Goal: Information Seeking & Learning: Learn about a topic

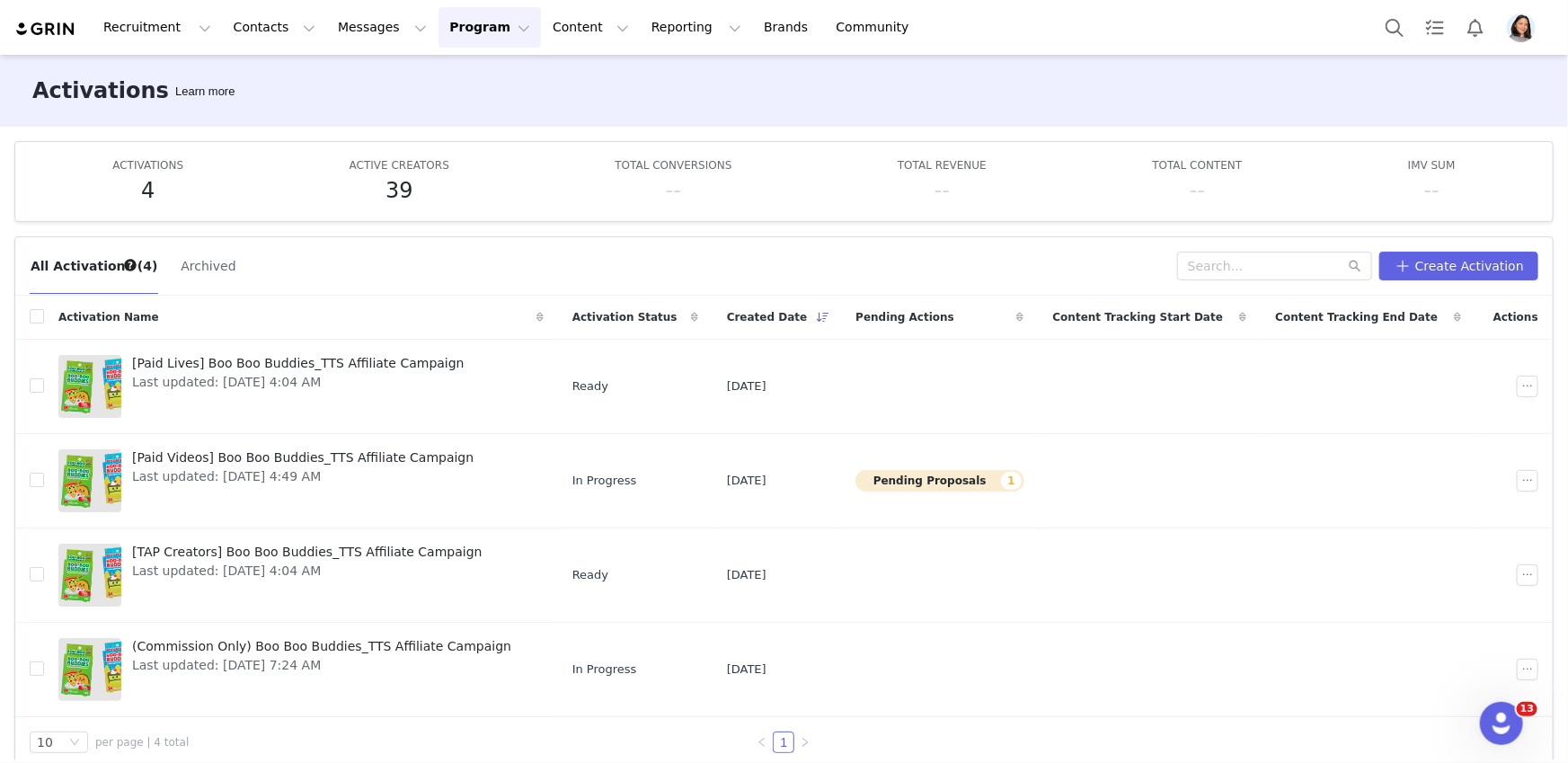
click at [1526, 25] on img "Profile" at bounding box center [1522, 28] width 29 height 29
click at [1513, 36] on img "Profile" at bounding box center [1522, 28] width 29 height 29
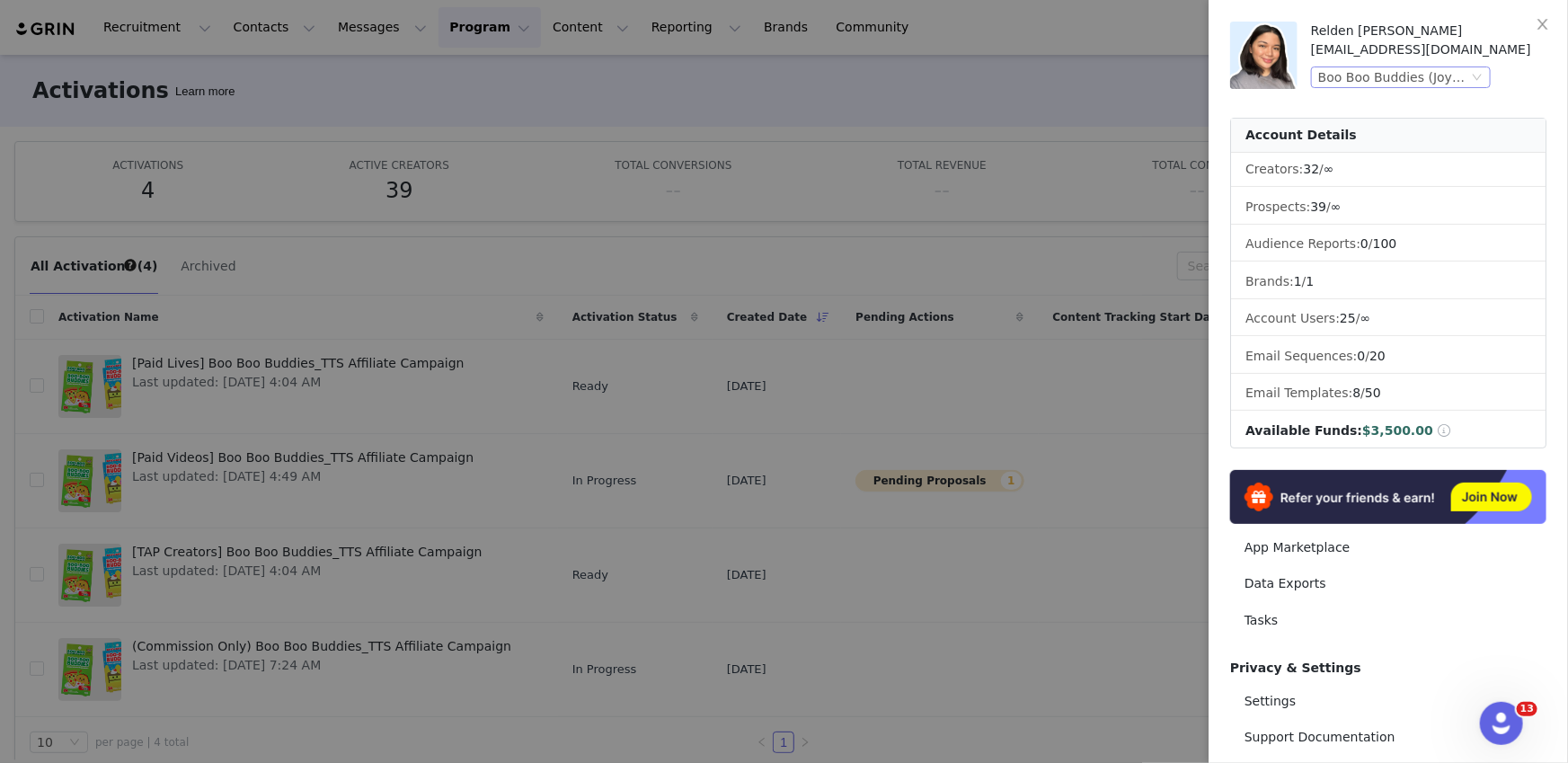
click at [1468, 81] on div "Boo Boo Buddies (Joybyte)" at bounding box center [1392, 77] width 150 height 20
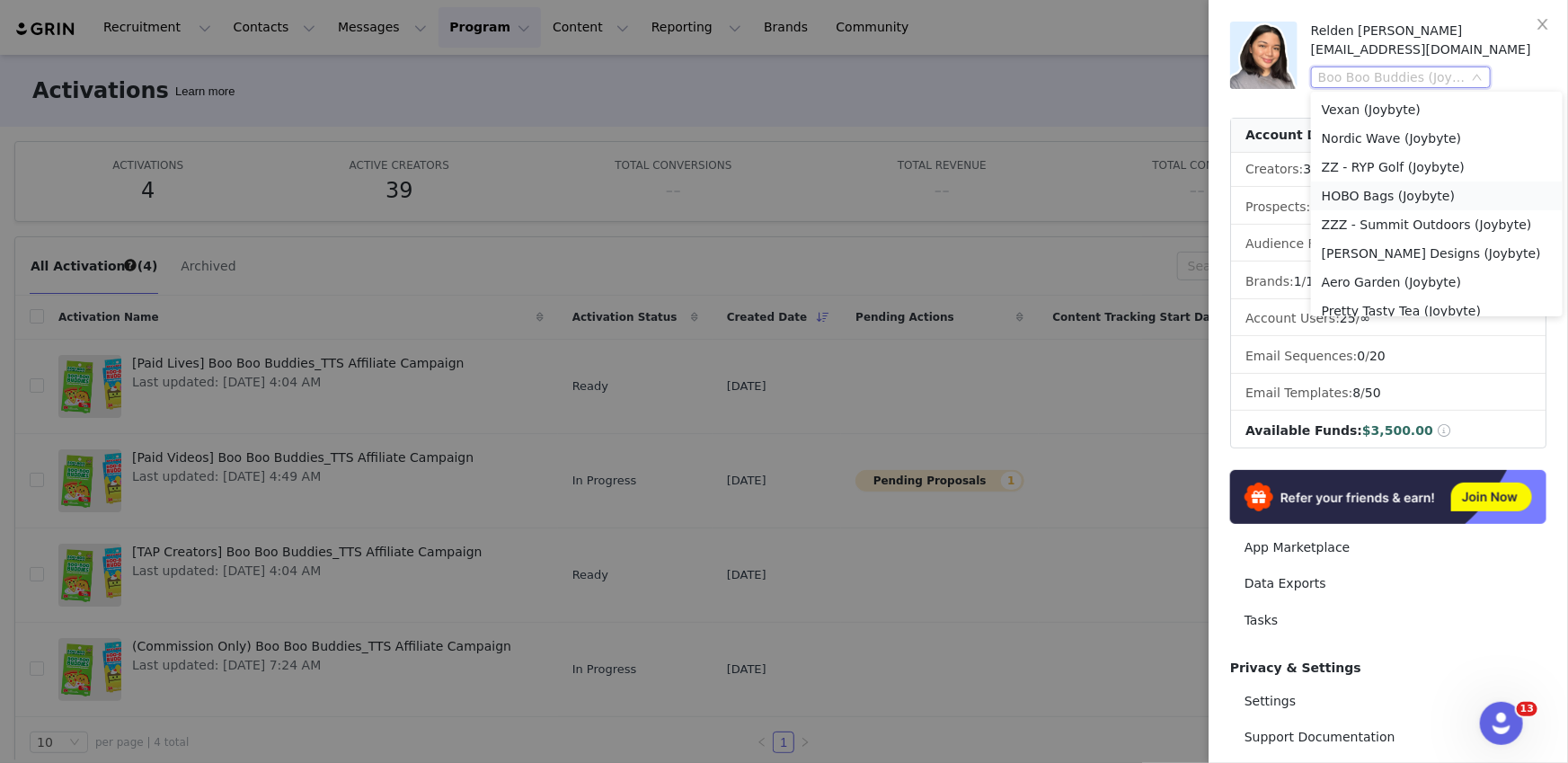
click at [1321, 187] on li "HOBO Bags (Joybyte)" at bounding box center [1436, 196] width 251 height 29
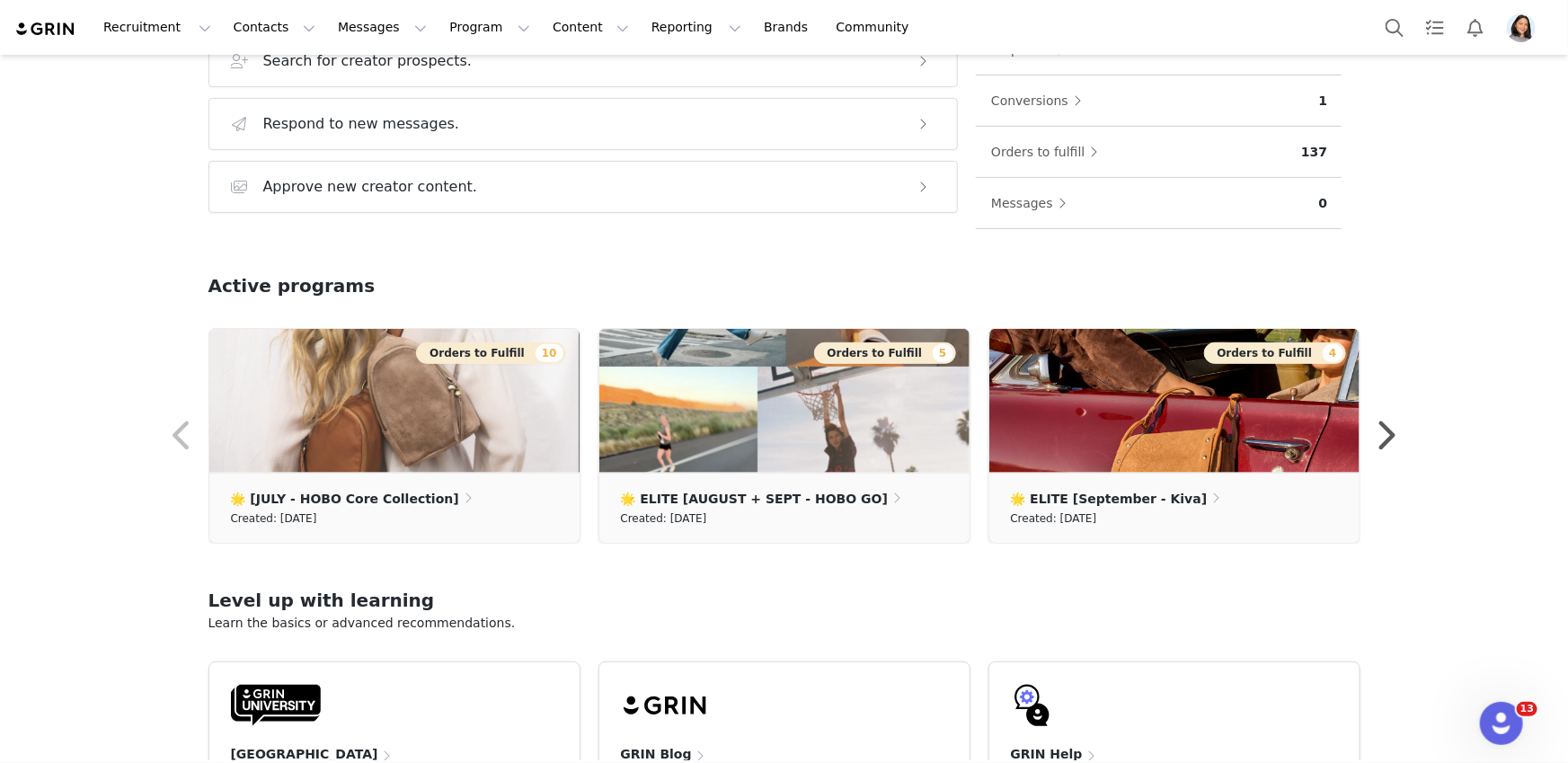
scroll to position [223, 0]
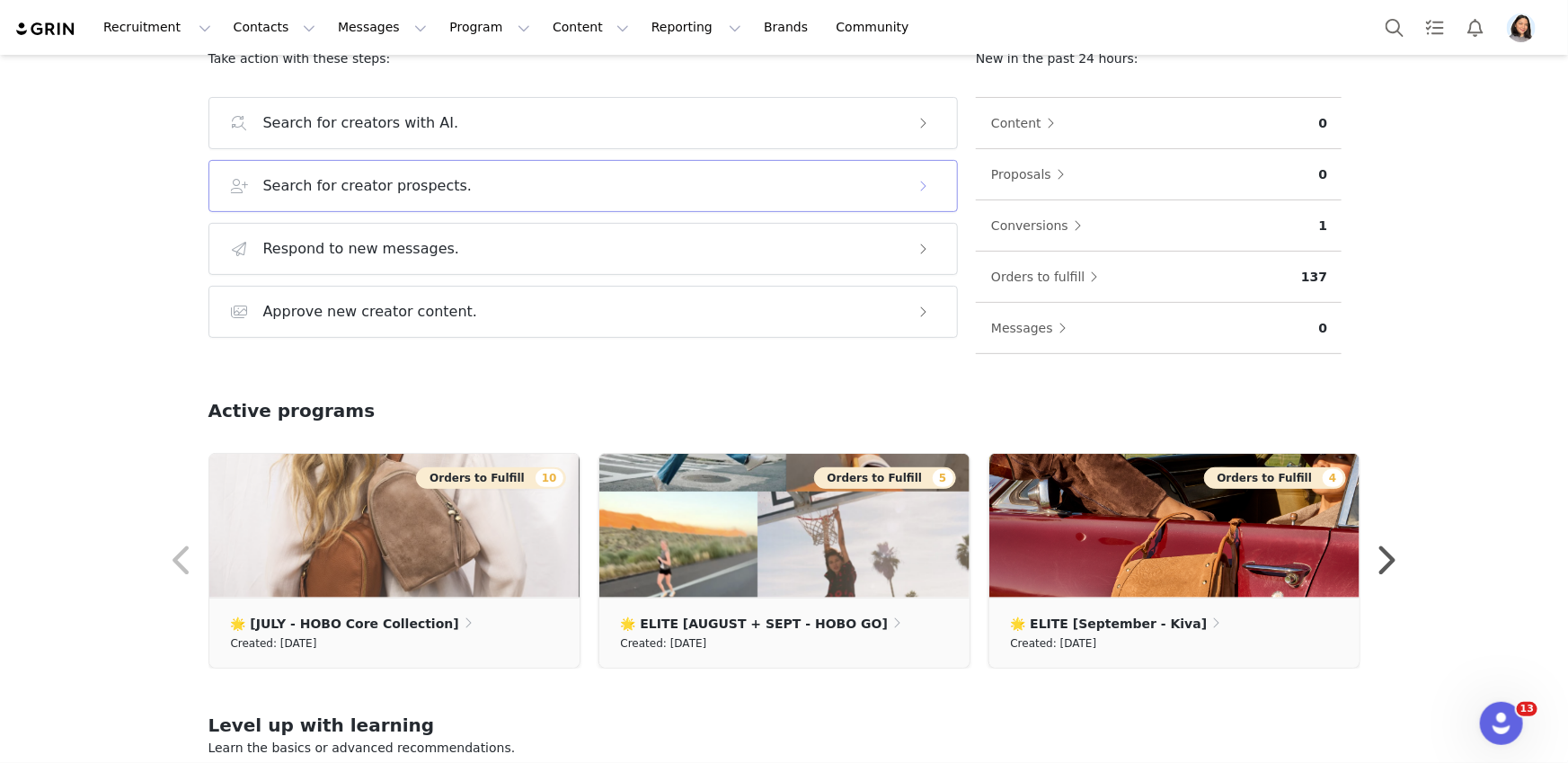
click at [313, 183] on h3 "Search for creator prospects." at bounding box center [368, 187] width 209 height 22
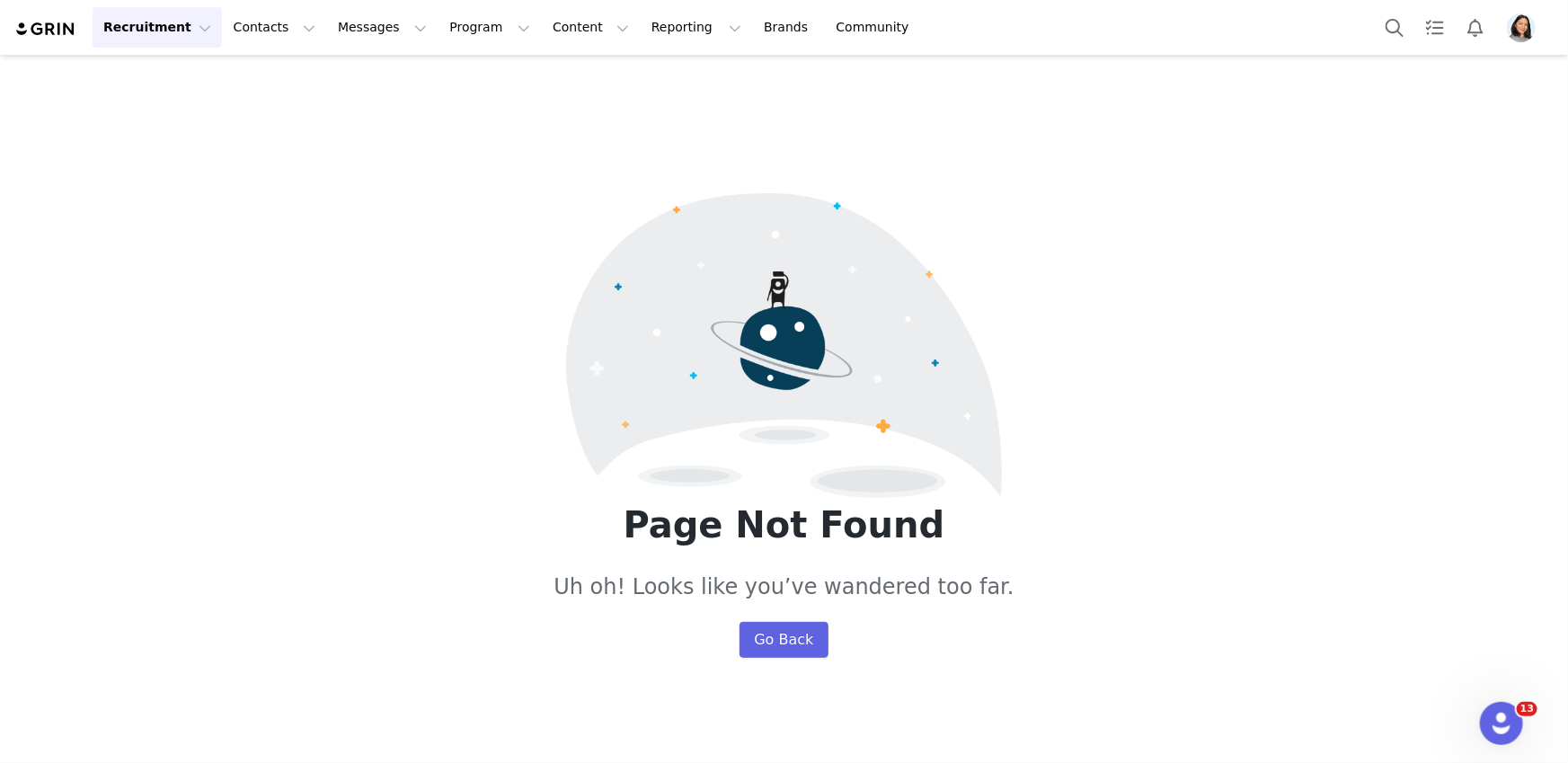
click at [1506, 19] on button "Profile" at bounding box center [1524, 28] width 57 height 29
click at [1520, 27] on img "Profile" at bounding box center [1522, 28] width 29 height 29
click at [1213, 83] on div "Page Not Found Uh oh! Looks like you’ve wandered too far. Go Back" at bounding box center [784, 436] width 1568 height 763
click at [61, 21] on img at bounding box center [46, 29] width 63 height 17
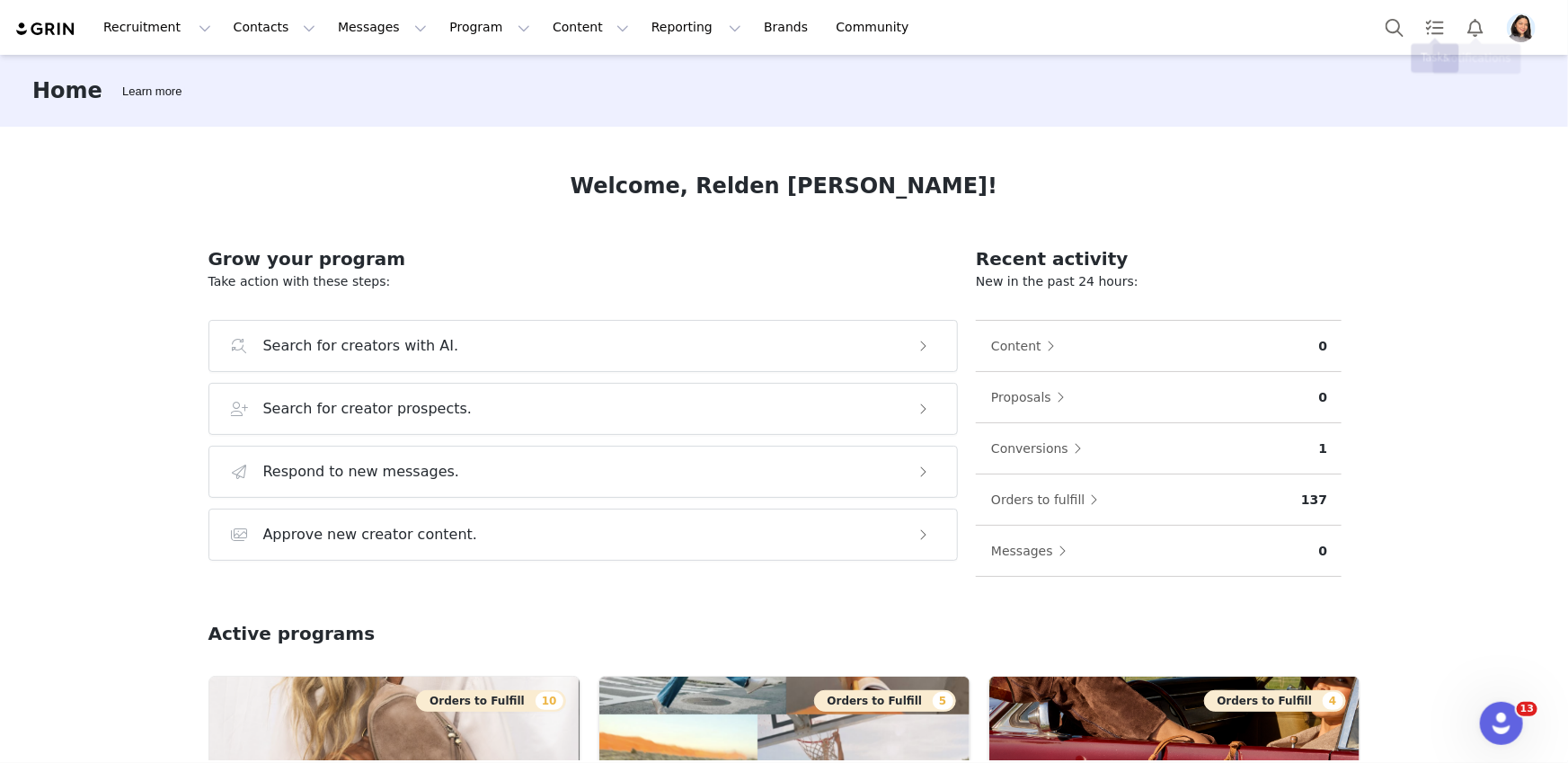
click at [1530, 17] on img "Profile" at bounding box center [1522, 28] width 29 height 29
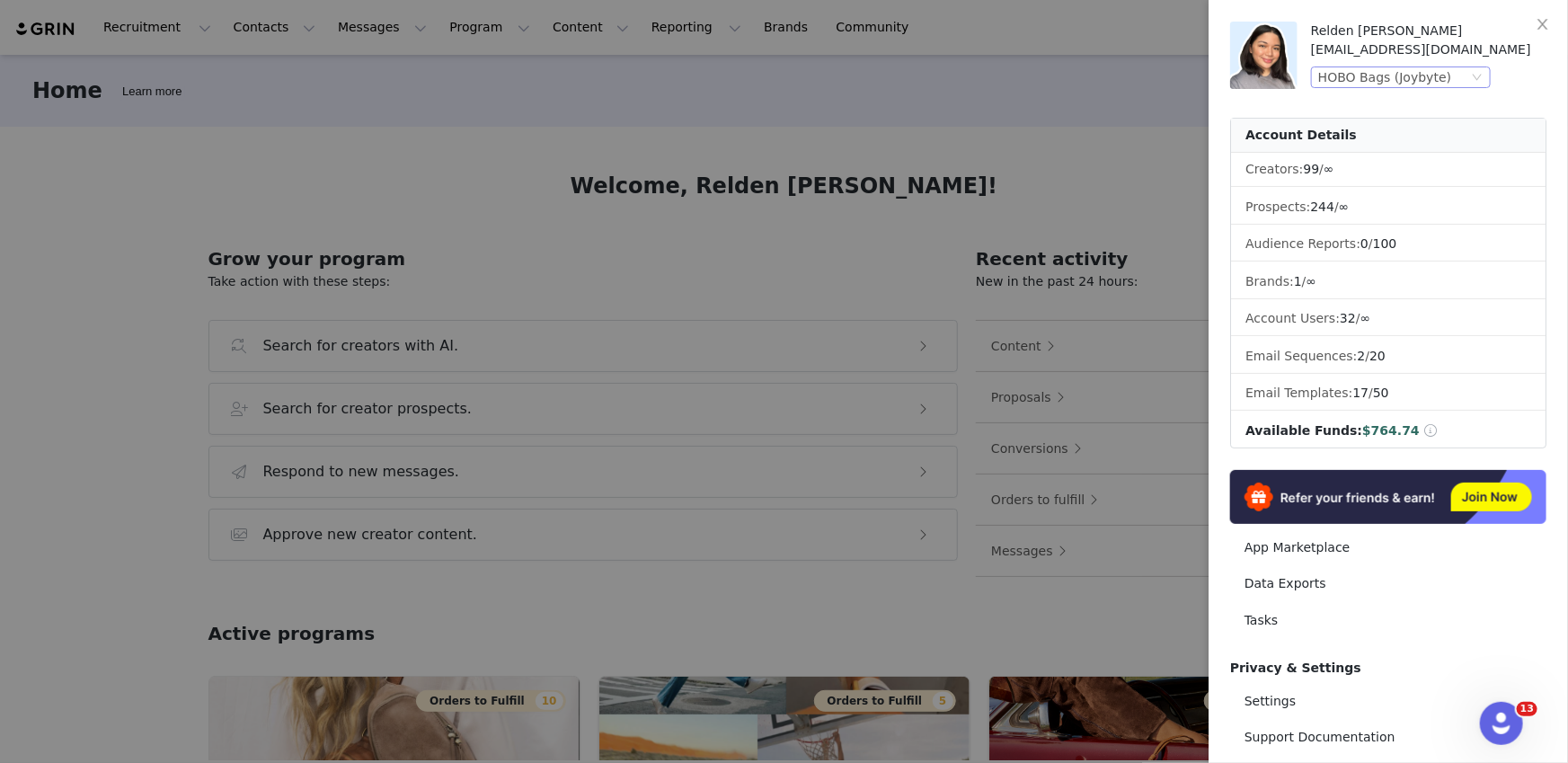
click at [1416, 77] on div "HOBO Bags (Joybyte)" at bounding box center [1384, 77] width 133 height 20
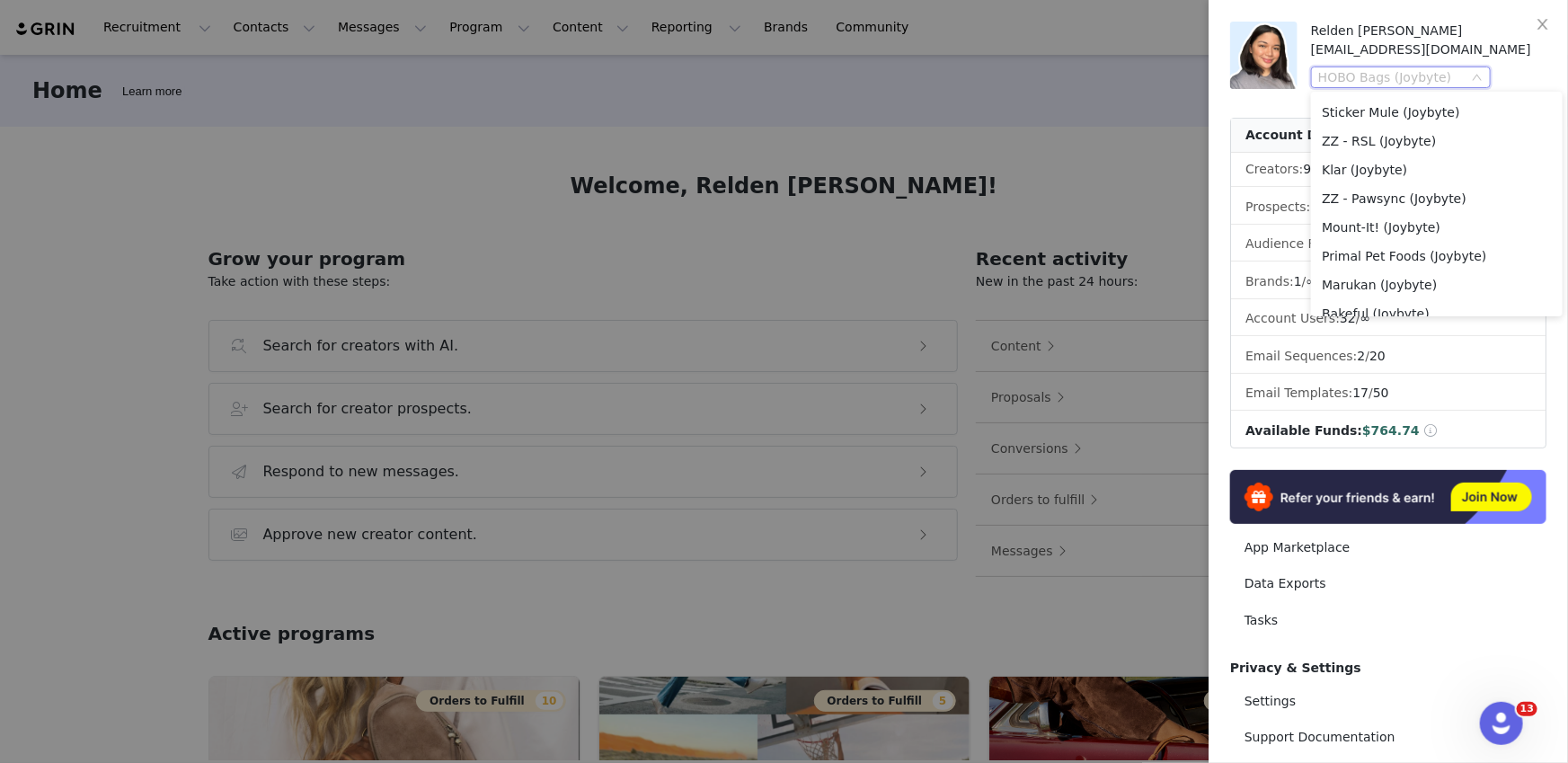
scroll to position [1311, 0]
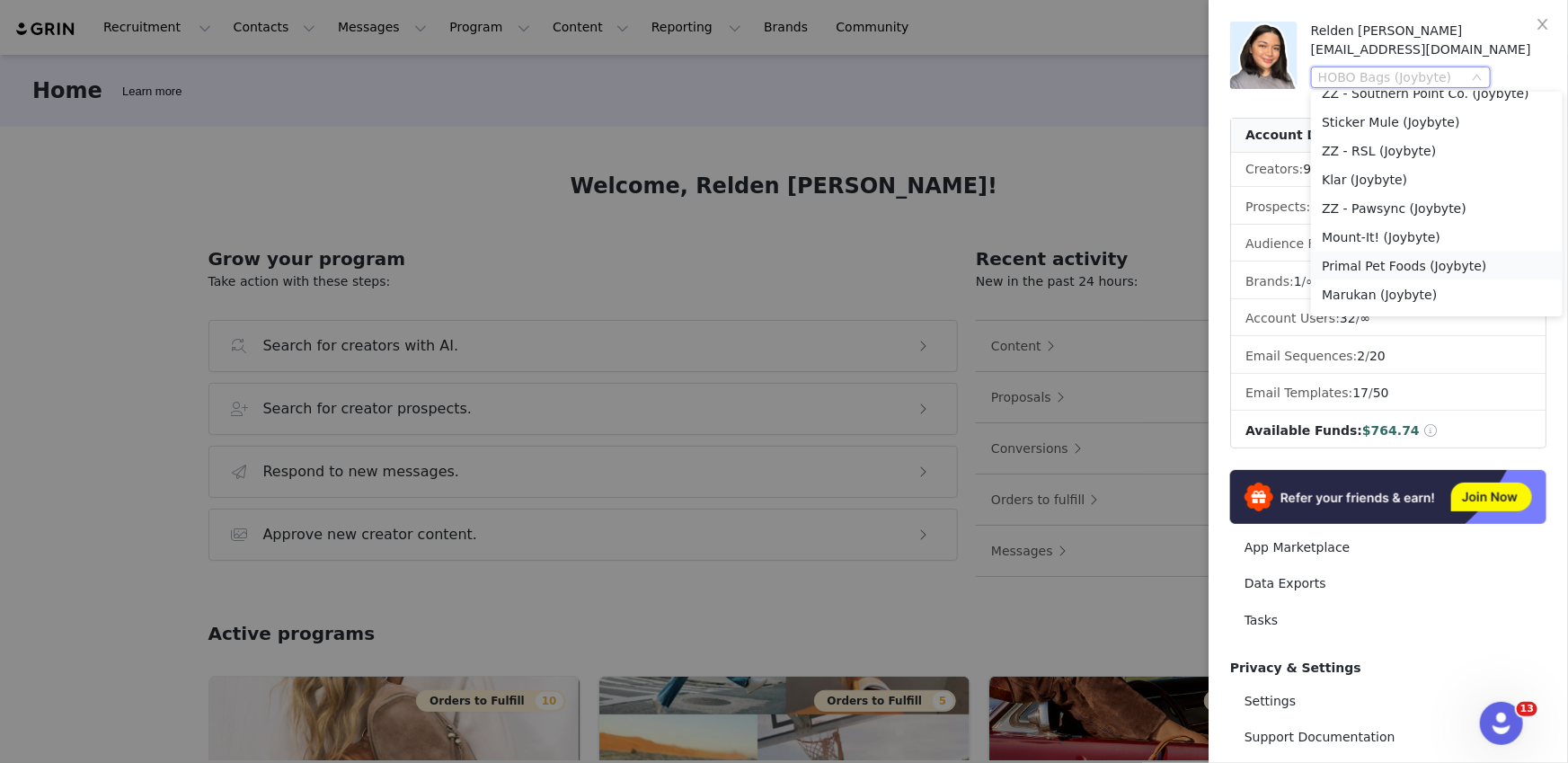
click at [1405, 254] on li "Primal Pet Foods (Joybyte)" at bounding box center [1436, 266] width 251 height 29
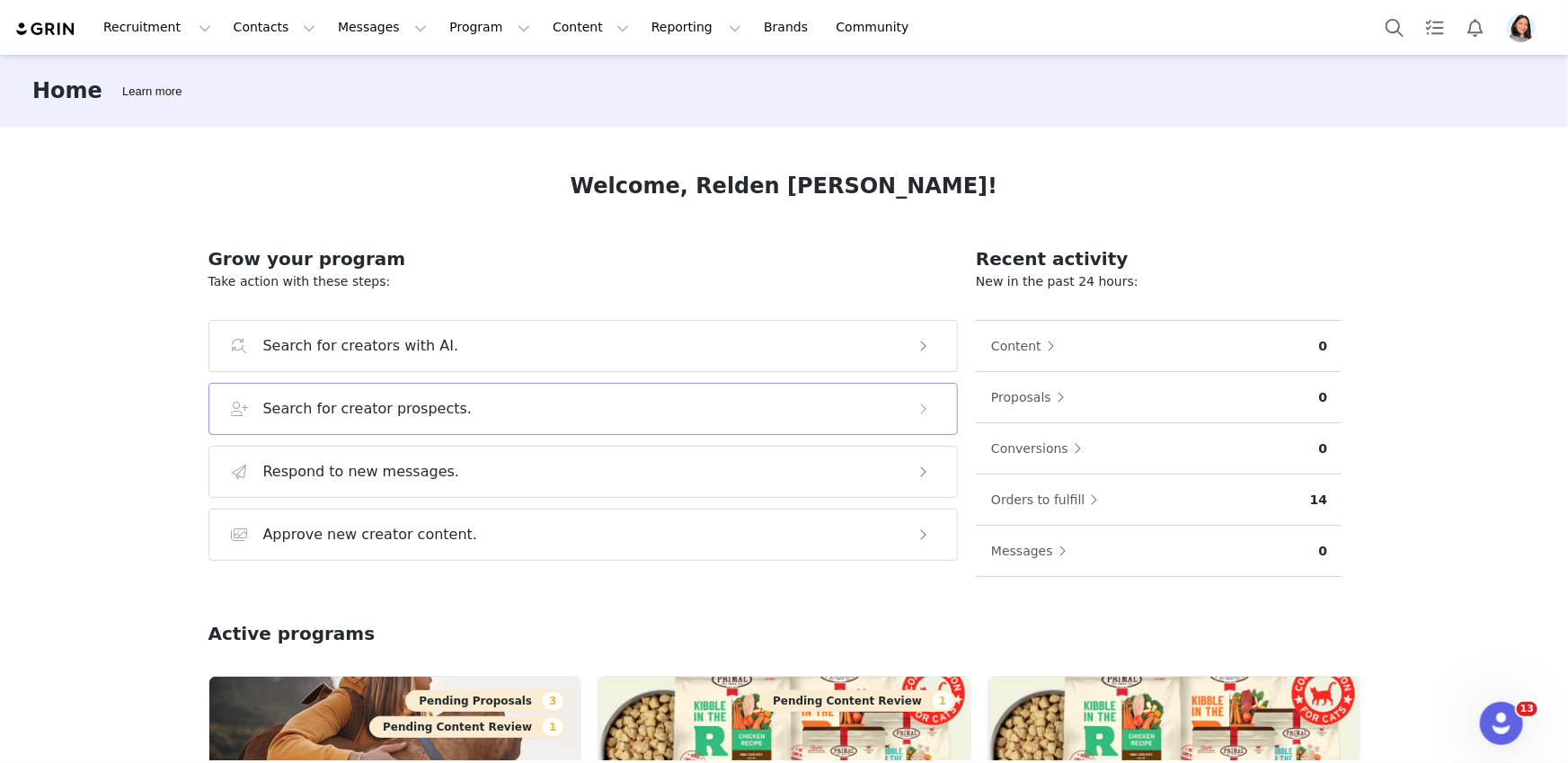
click at [368, 392] on button "Search for creator prospects." at bounding box center [583, 409] width 750 height 52
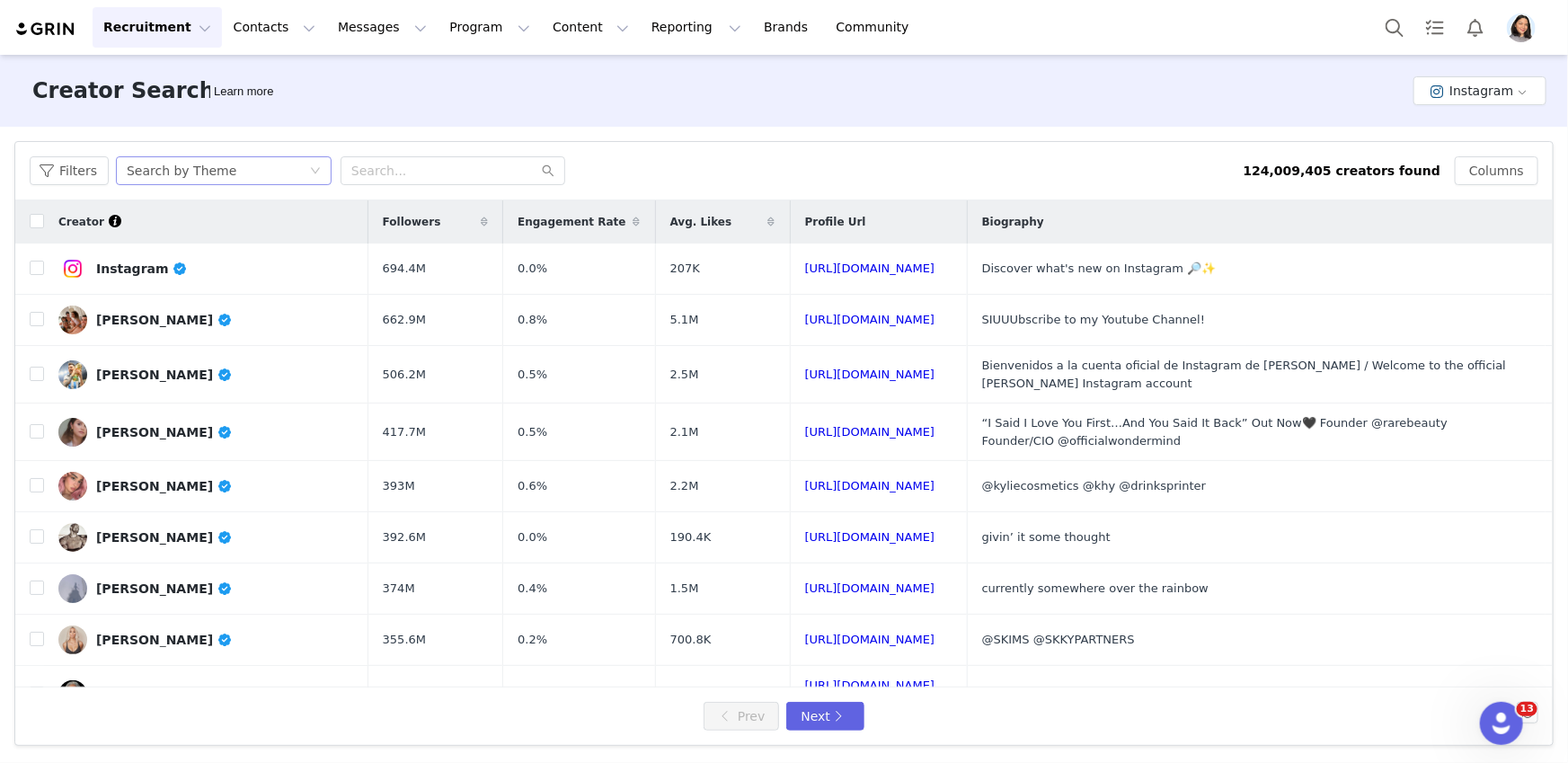
click at [219, 169] on div "Search by Theme" at bounding box center [181, 171] width 109 height 27
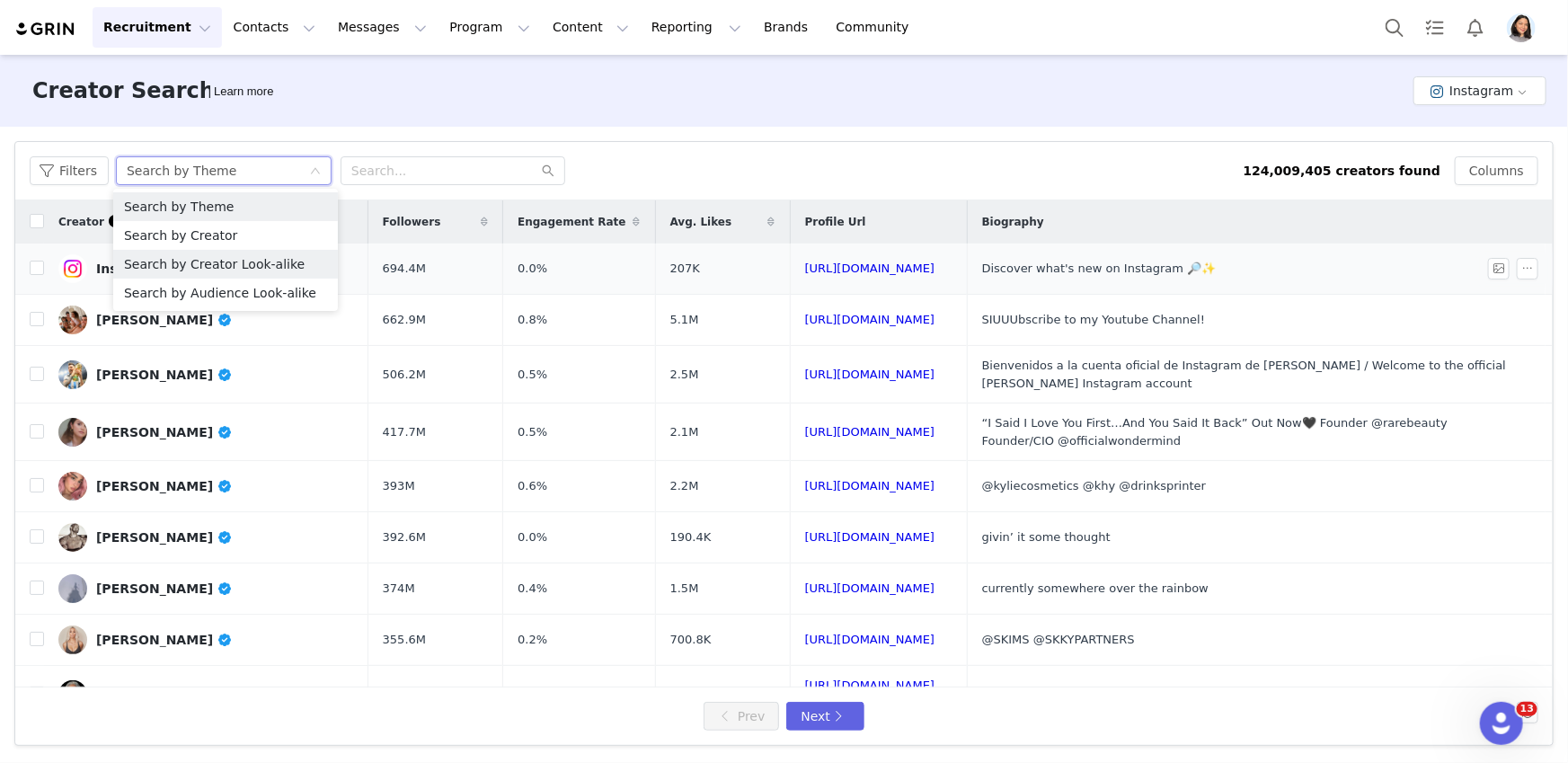
click at [241, 255] on li "Search by Creator Look-alike" at bounding box center [225, 264] width 225 height 29
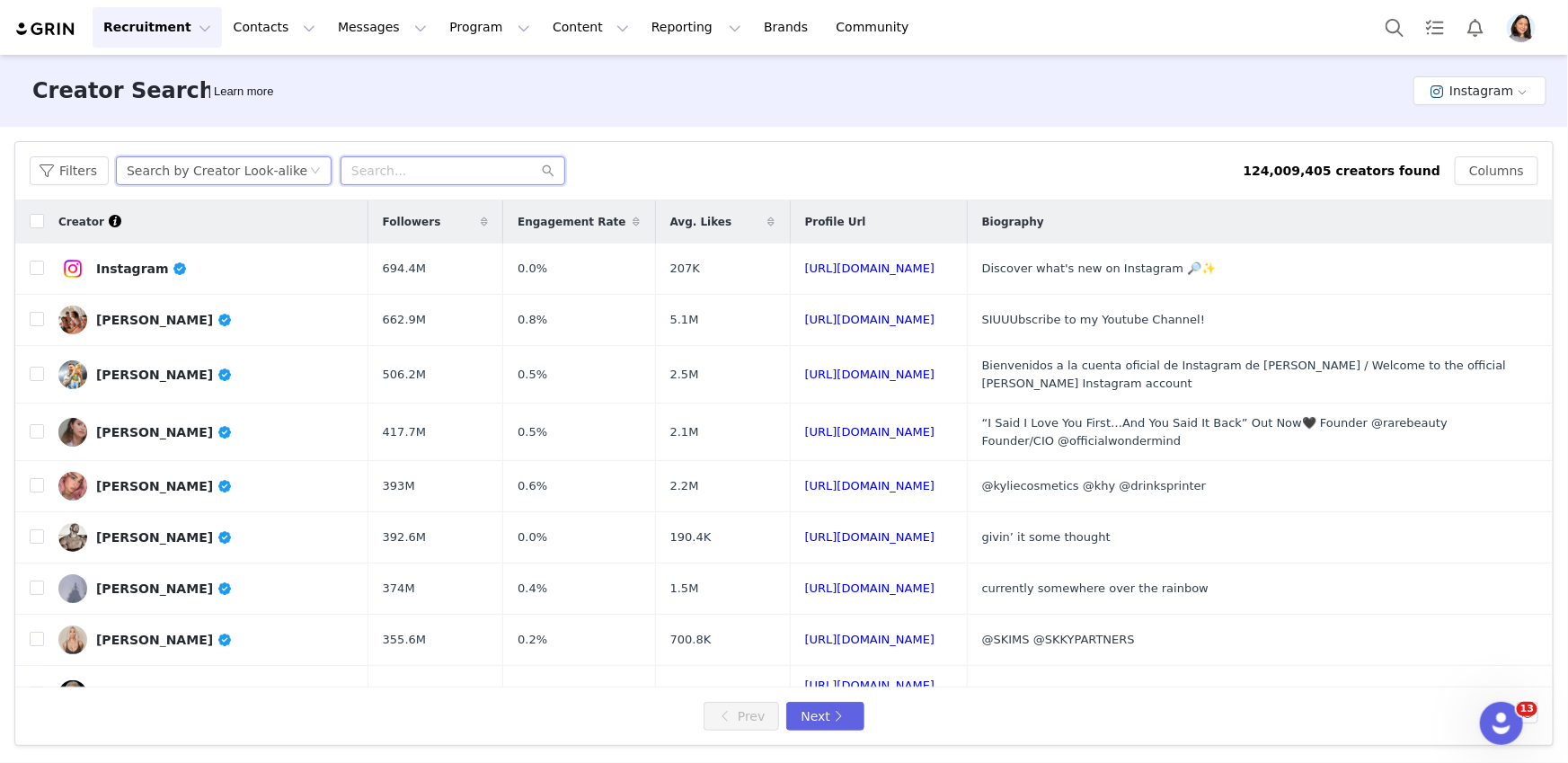
click at [362, 177] on input "text" at bounding box center [452, 171] width 225 height 29
paste input "mollsmcadam"
type input "mollsmcadam"
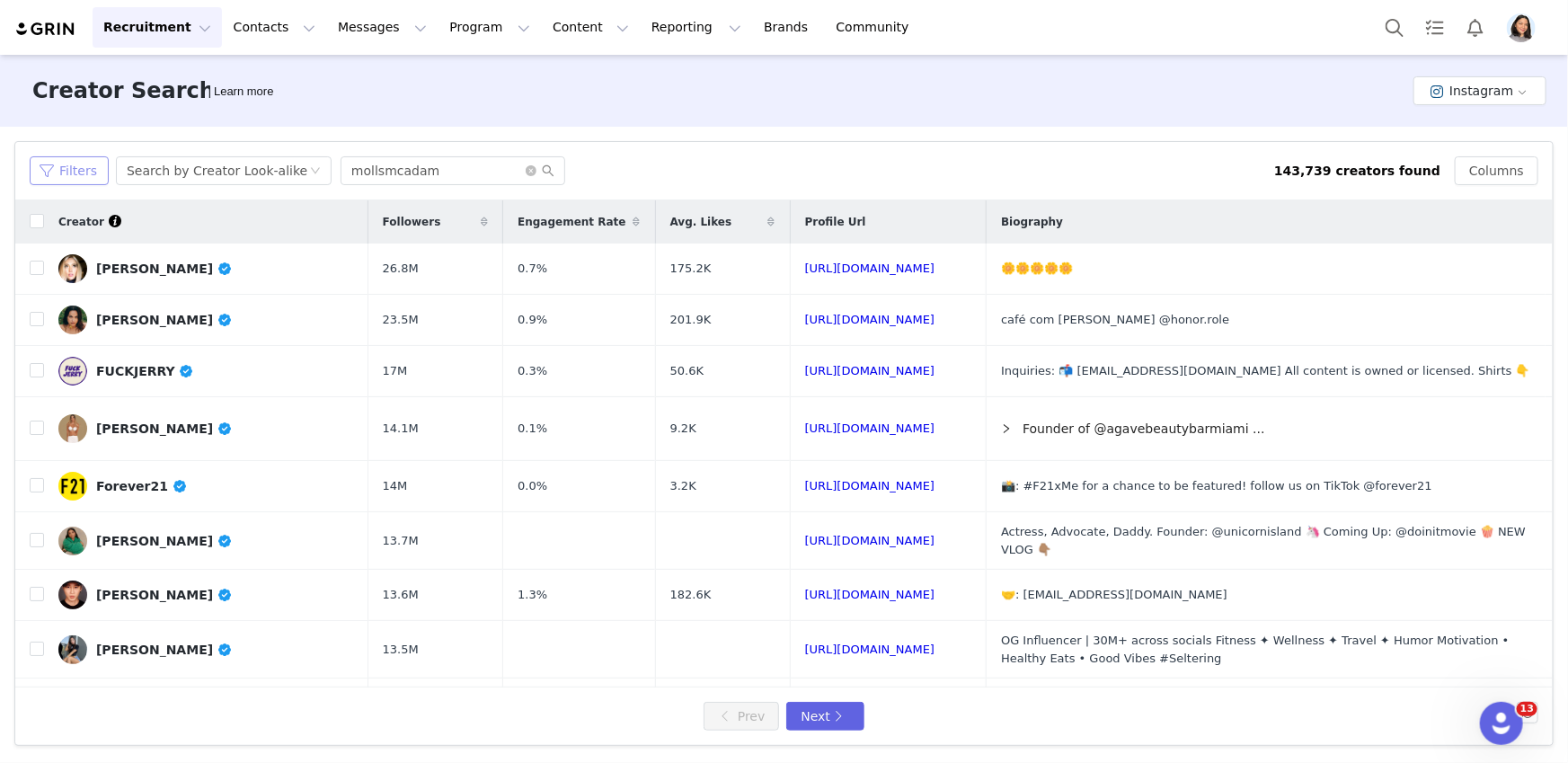
click at [105, 178] on button "Filters" at bounding box center [69, 171] width 79 height 29
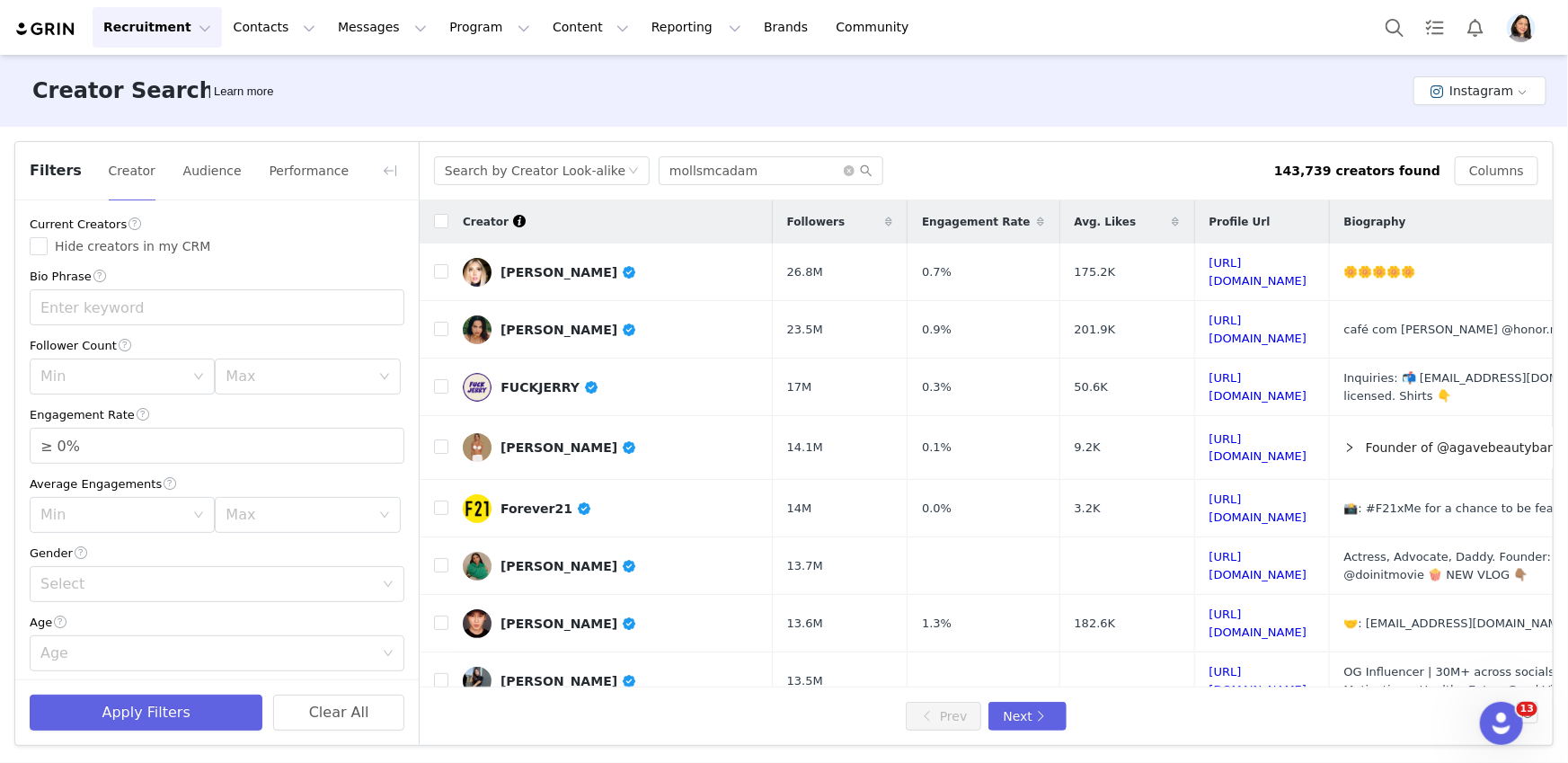
click at [133, 401] on div "Current Creators Hide creators in my CRM Bio Phrase Follower Count Min Max Enga…" at bounding box center [217, 700] width 403 height 1000
click at [139, 389] on div "Min" at bounding box center [116, 377] width 152 height 35
click at [114, 563] on li "50k" at bounding box center [119, 558] width 179 height 29
click at [278, 377] on div "Max" at bounding box center [298, 377] width 144 height 18
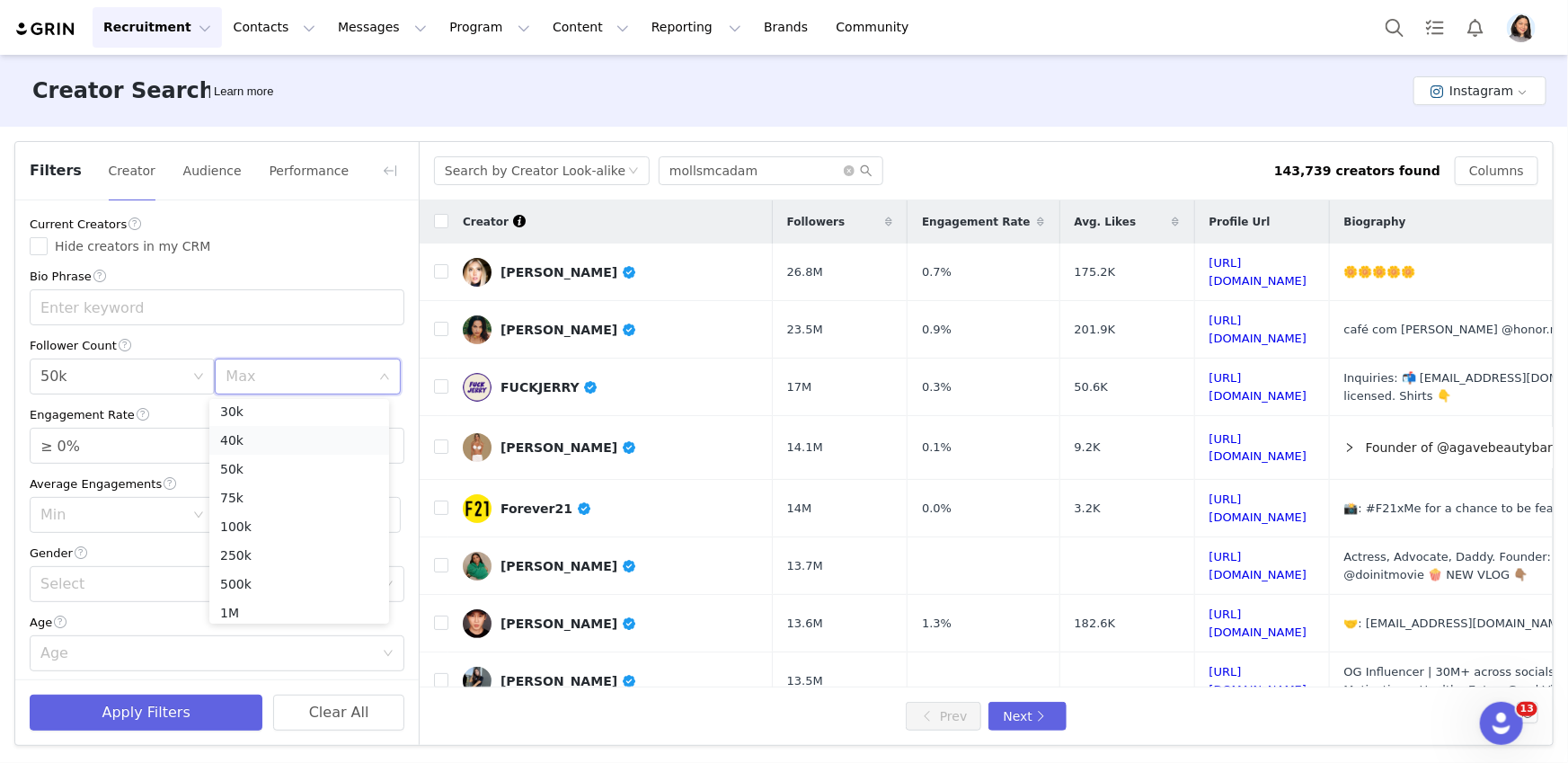
scroll to position [127, 0]
drag, startPoint x: 263, startPoint y: 519, endPoint x: 255, endPoint y: 524, distance: 9.4
click at [263, 520] on li "100k" at bounding box center [298, 521] width 179 height 29
type input "≥ 1%"
click at [385, 444] on span "Increase Value" at bounding box center [394, 439] width 19 height 21
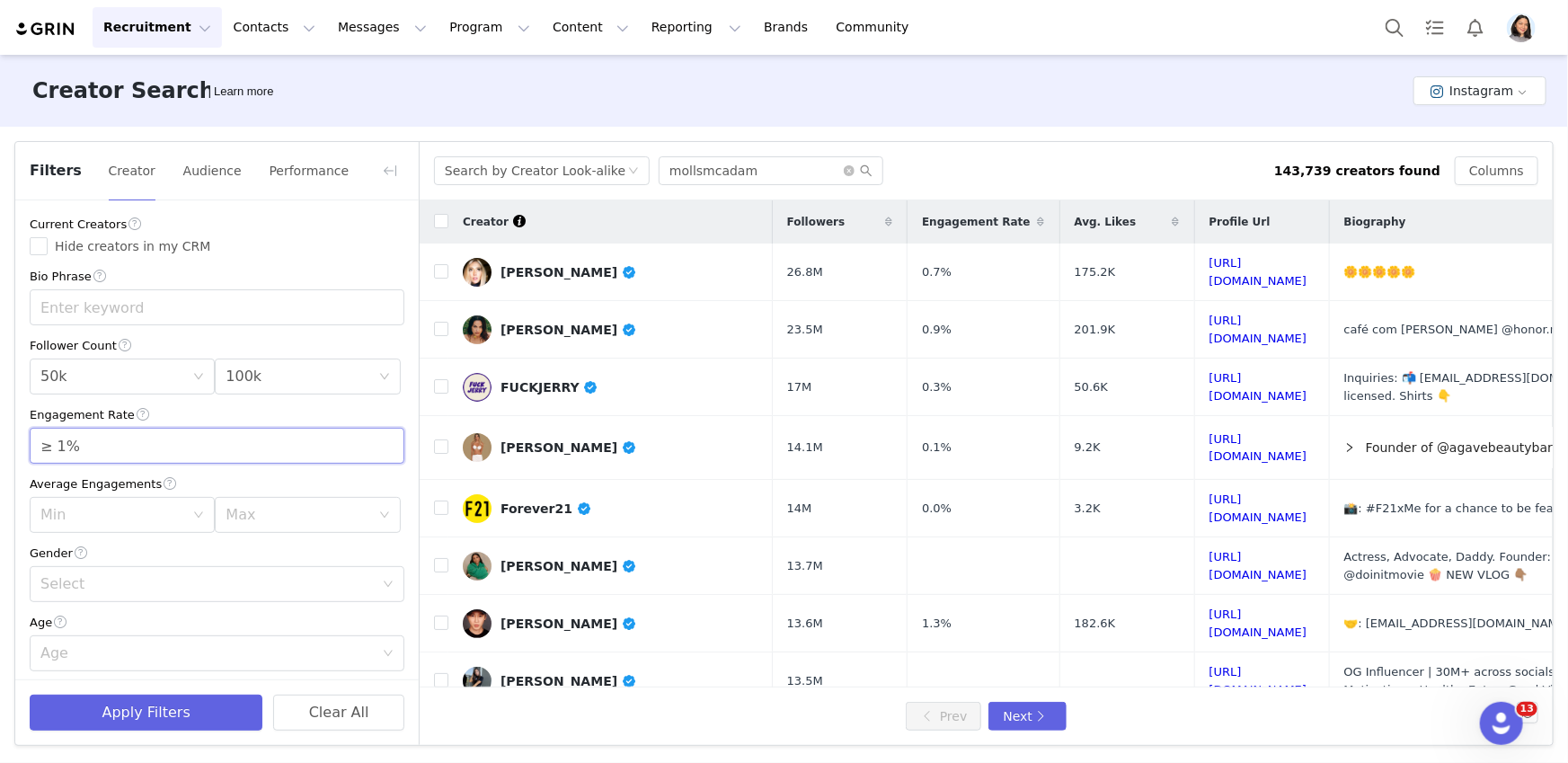
scroll to position [321, 0]
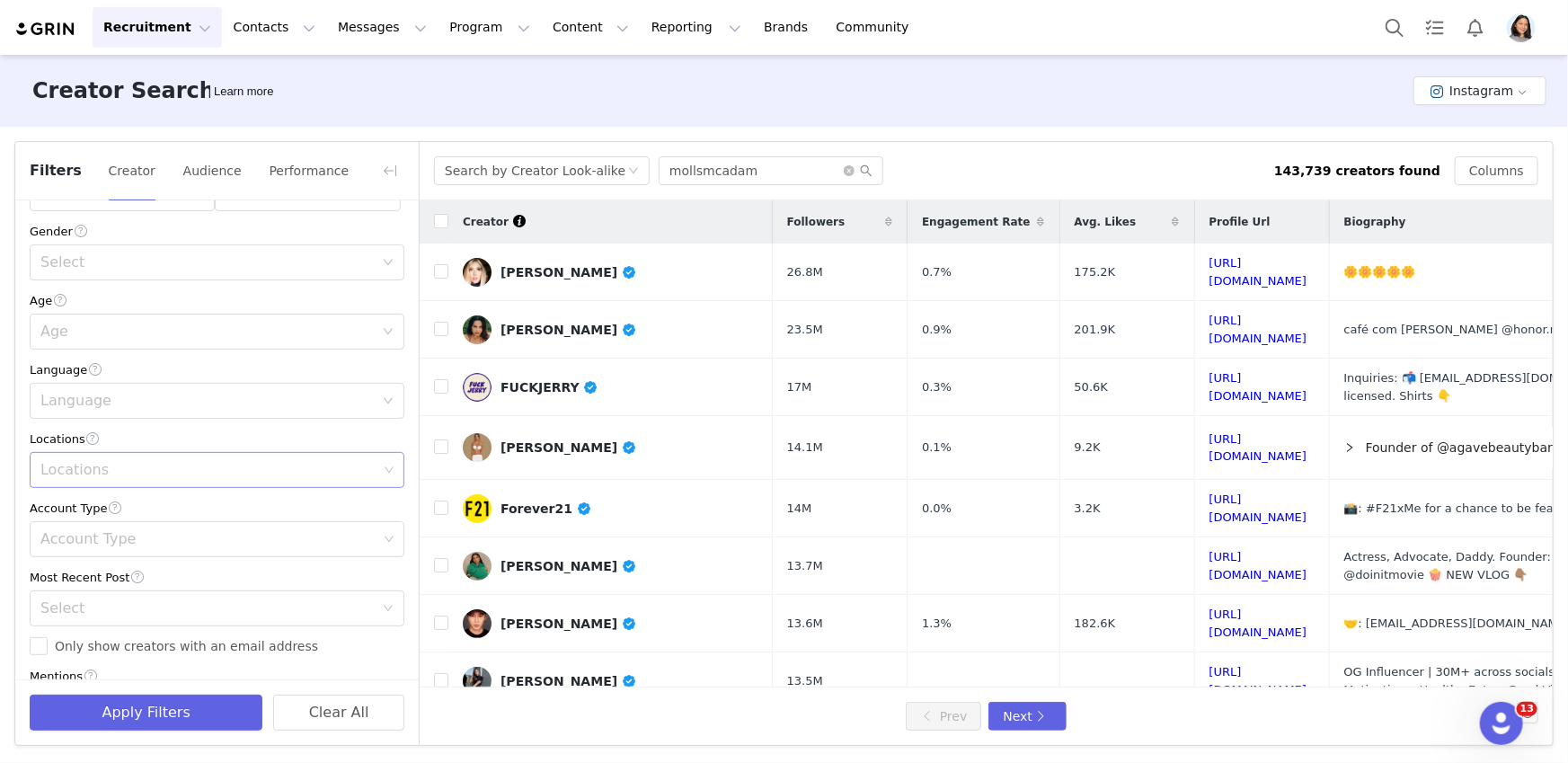
click at [151, 454] on div "Locations" at bounding box center [210, 471] width 350 height 35
type input "unite"
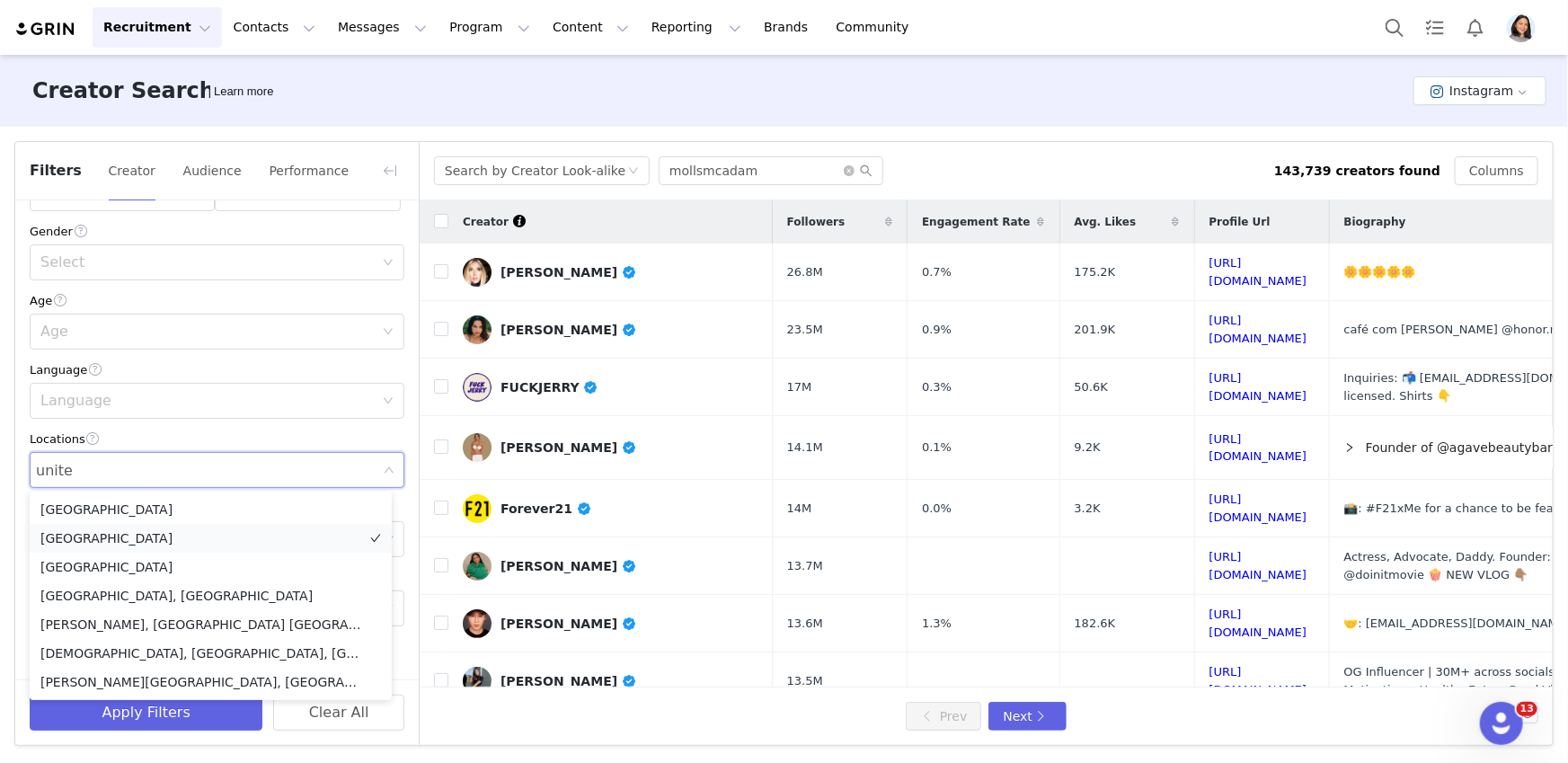
click at [111, 536] on li "[GEOGRAPHIC_DATA]" at bounding box center [211, 539] width 362 height 29
click at [15, 512] on div "Current Creators Hide creators in my CRM Bio Phrase Follower Count Min 50k Max …" at bounding box center [217, 379] width 403 height 1000
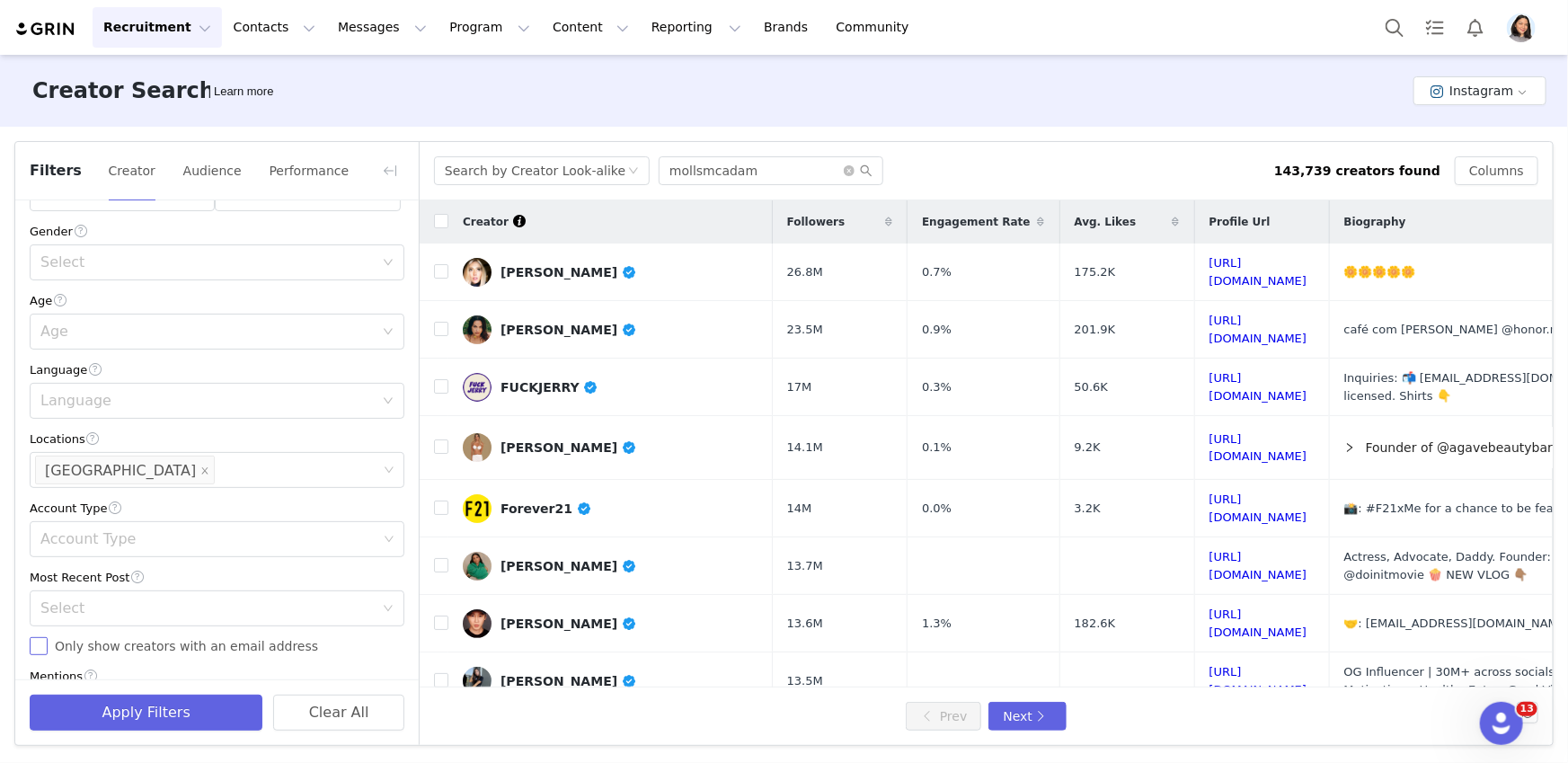
click at [35, 641] on input "Only show creators with an email address" at bounding box center [39, 646] width 18 height 18
checkbox input "true"
click at [60, 607] on div "Select" at bounding box center [207, 609] width 333 height 18
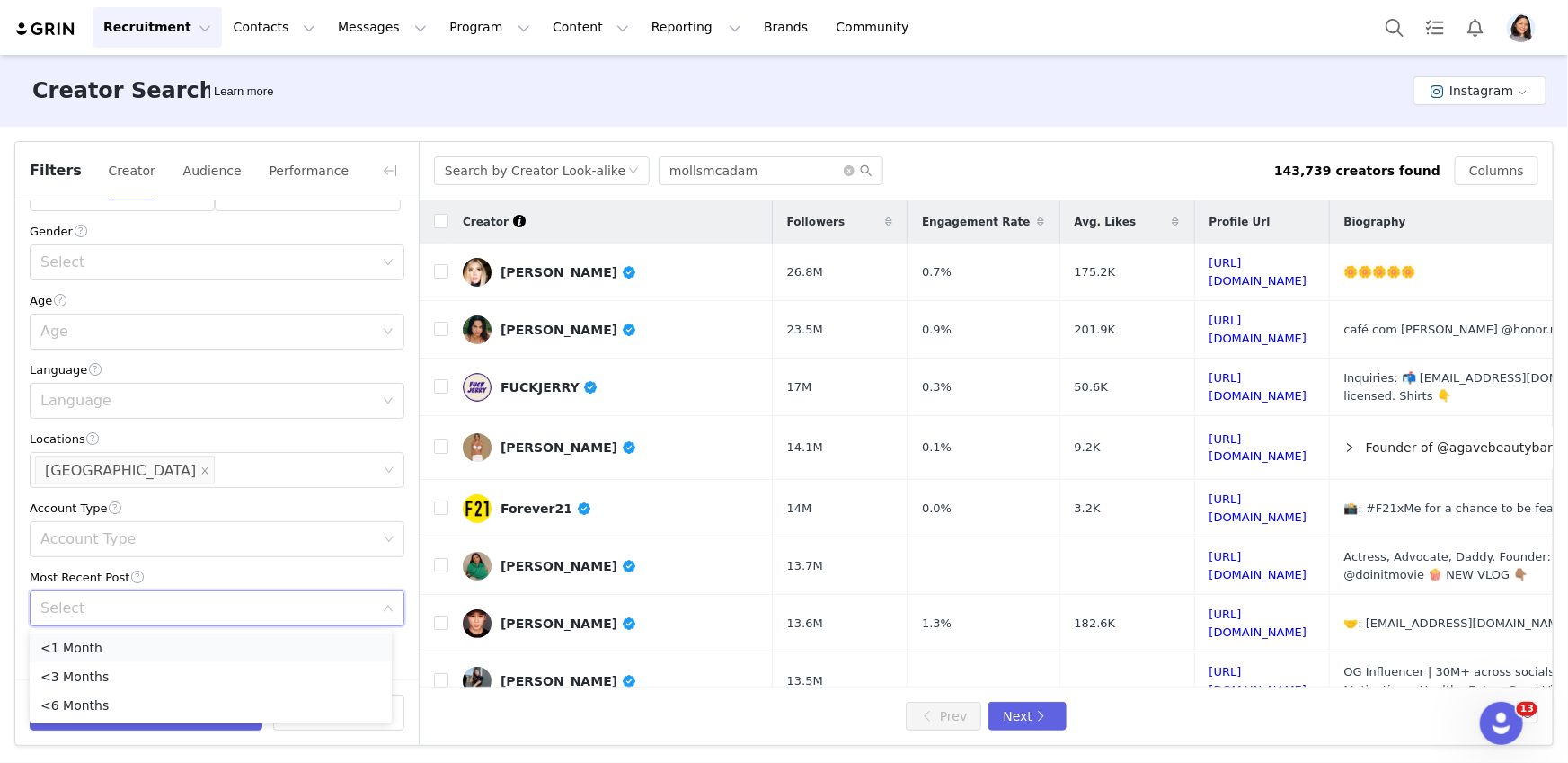
click at [64, 644] on li "<1 Month" at bounding box center [211, 648] width 362 height 29
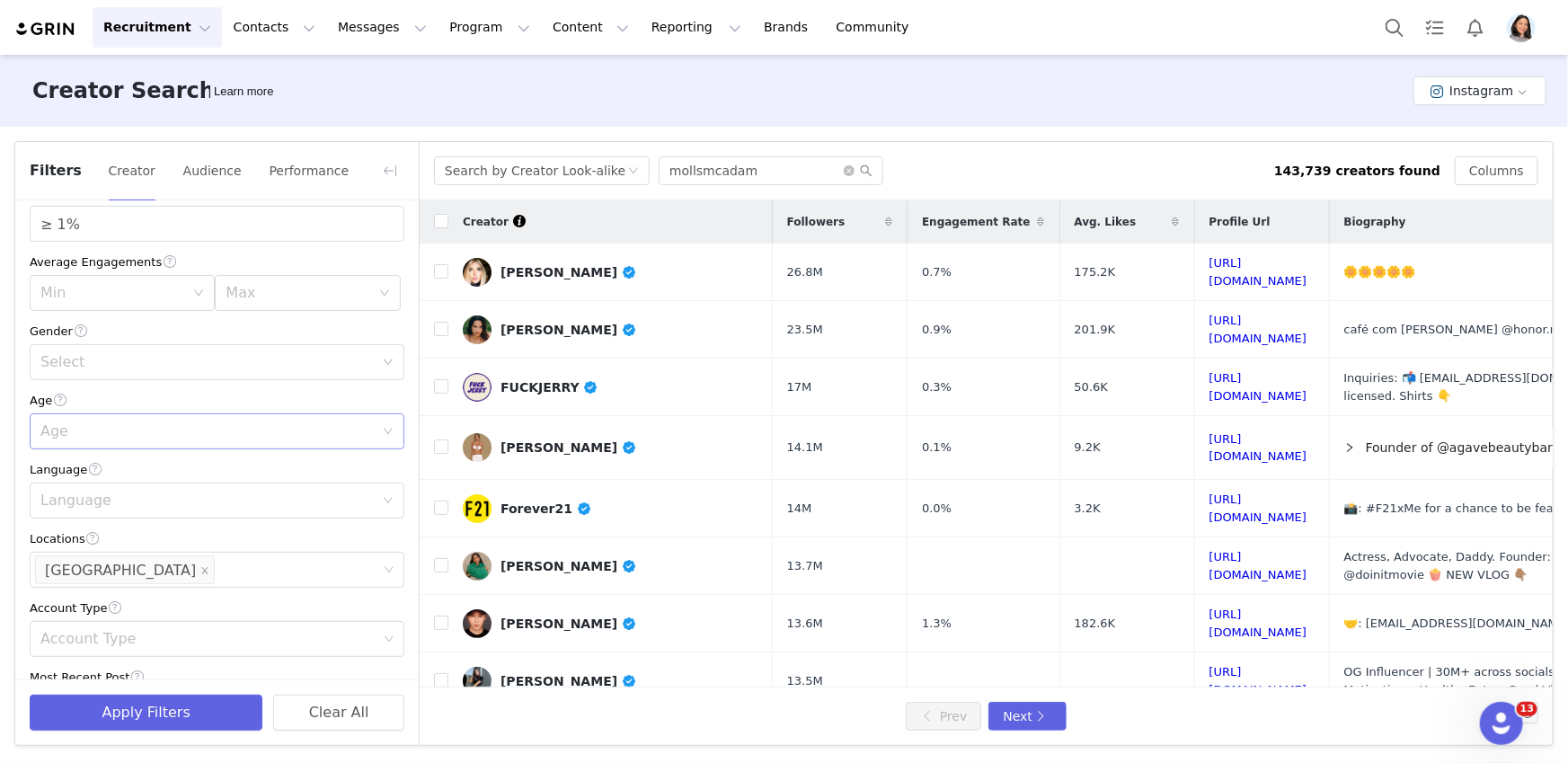
scroll to position [221, 0]
click at [173, 370] on div "Select" at bounding box center [207, 363] width 333 height 18
click at [14, 346] on div "Filters Creator Audience Performance Current Creators Hide creators in my CRM B…" at bounding box center [784, 443] width 1568 height 634
click at [125, 443] on div "Age" at bounding box center [210, 432] width 341 height 35
click at [86, 526] on li "35-44" at bounding box center [211, 530] width 362 height 29
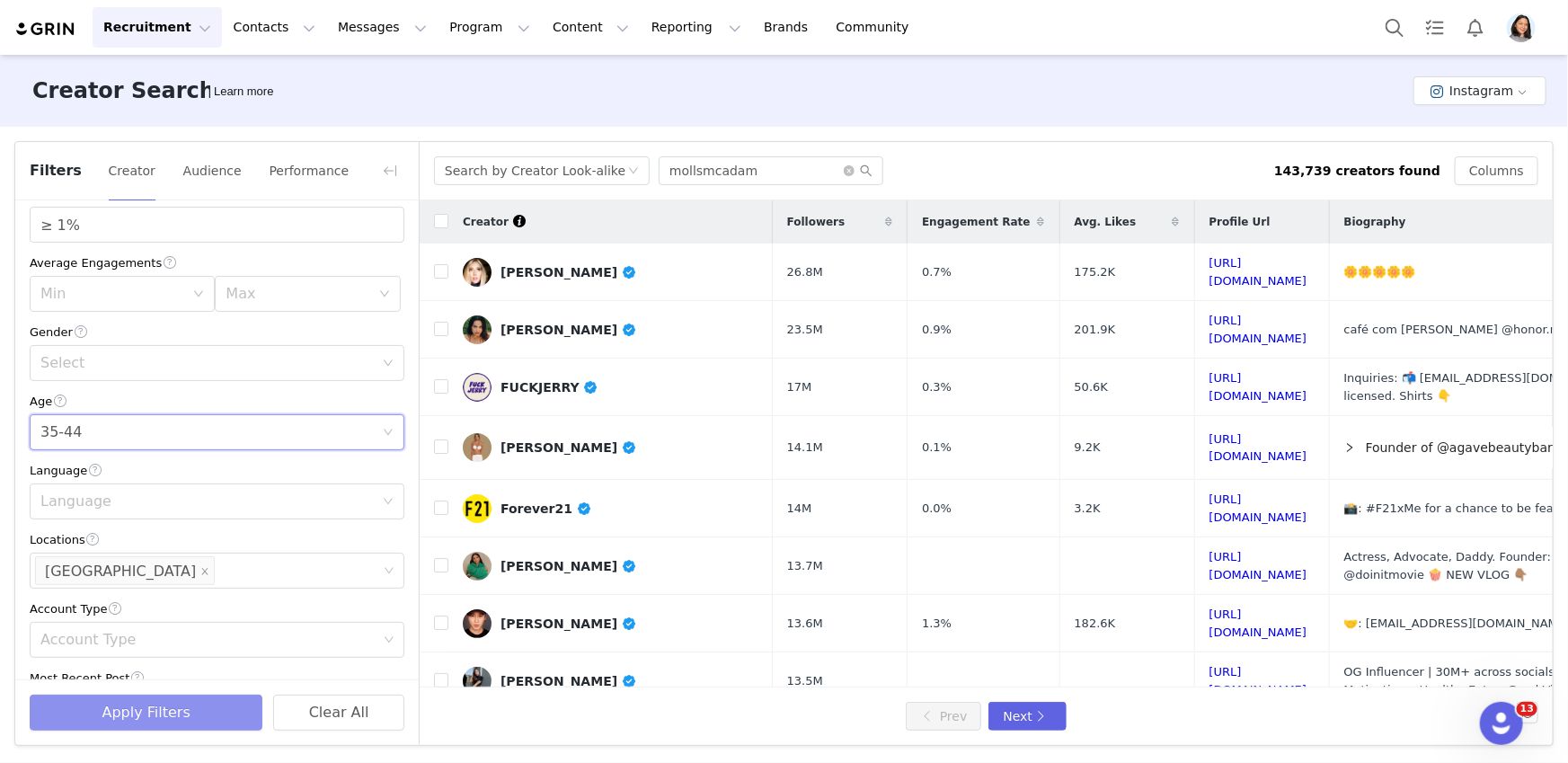
click at [106, 709] on button "Apply Filters" at bounding box center [147, 712] width 233 height 36
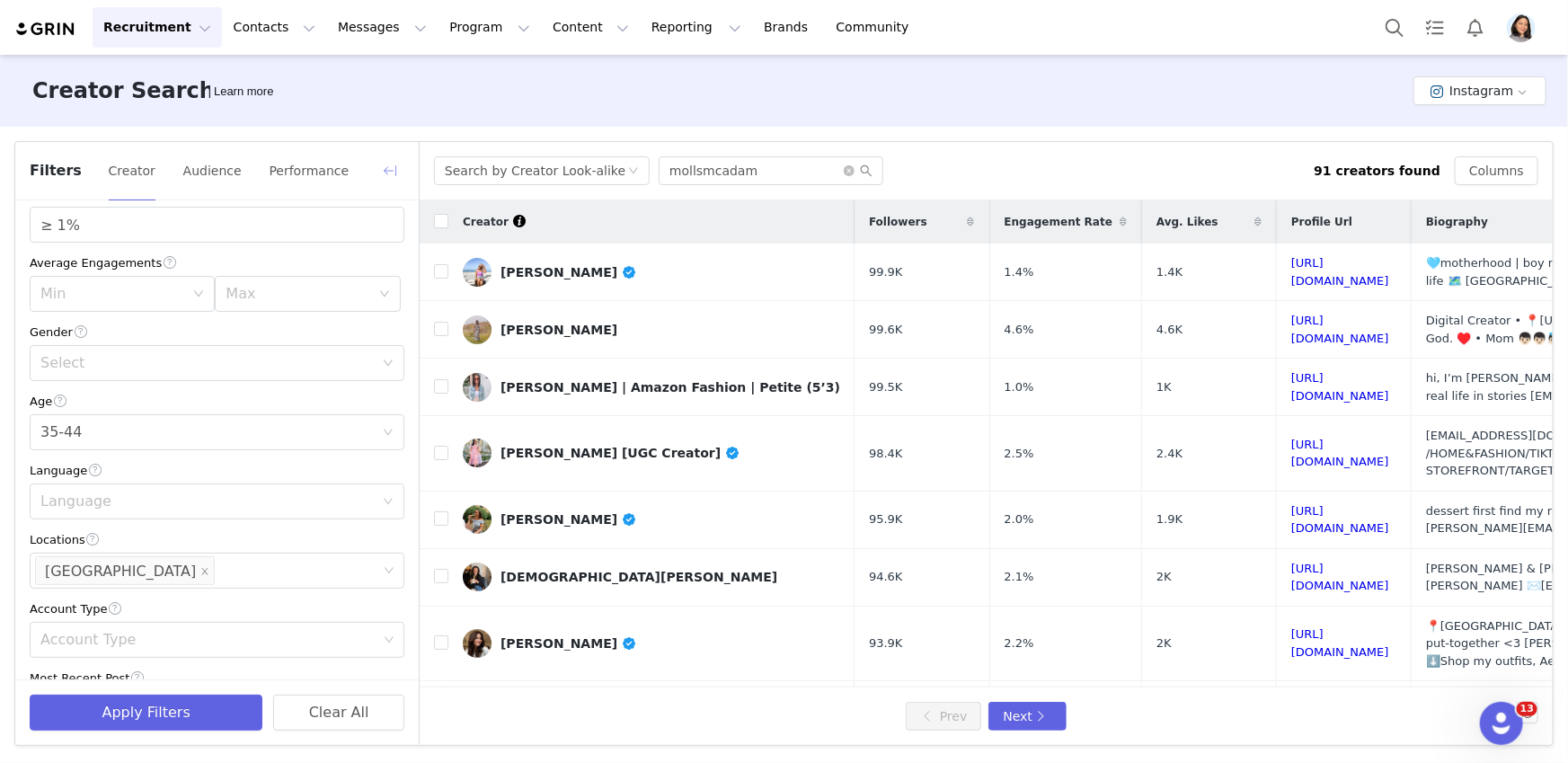
click at [392, 167] on button "button" at bounding box center [390, 171] width 29 height 29
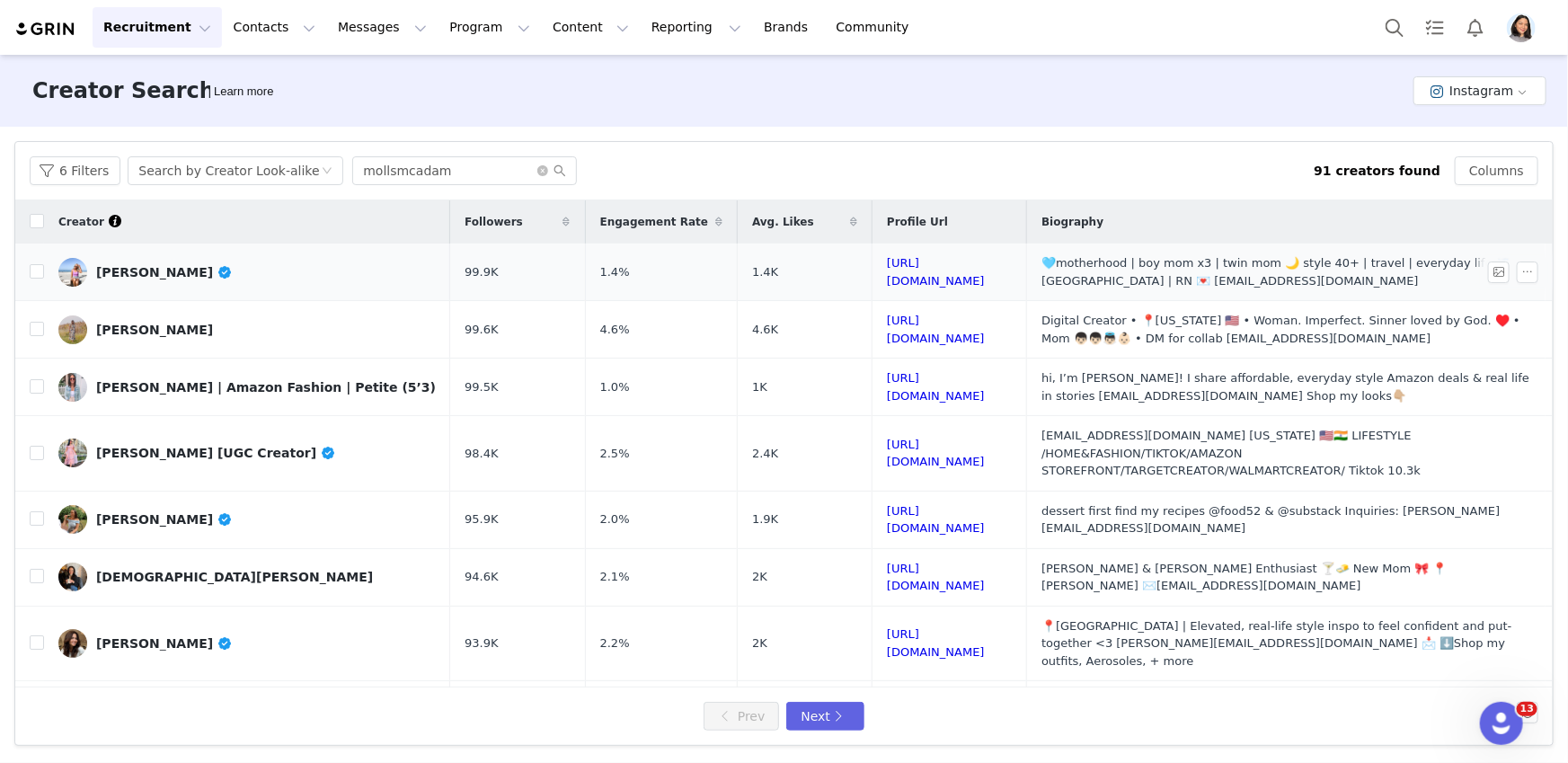
click at [207, 263] on link "Megan Zarcone" at bounding box center [247, 272] width 378 height 29
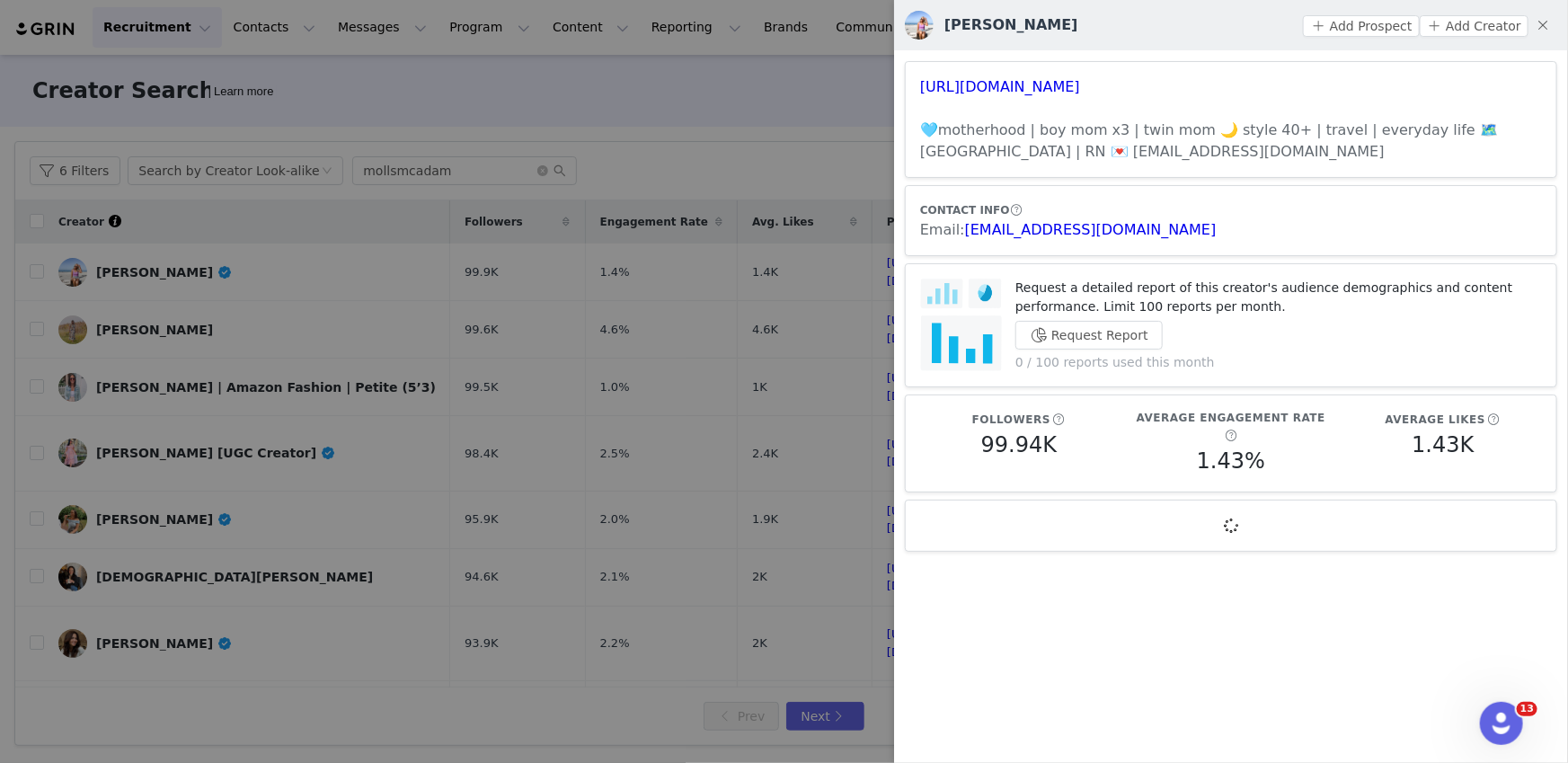
click at [592, 200] on div at bounding box center [784, 382] width 1568 height 763
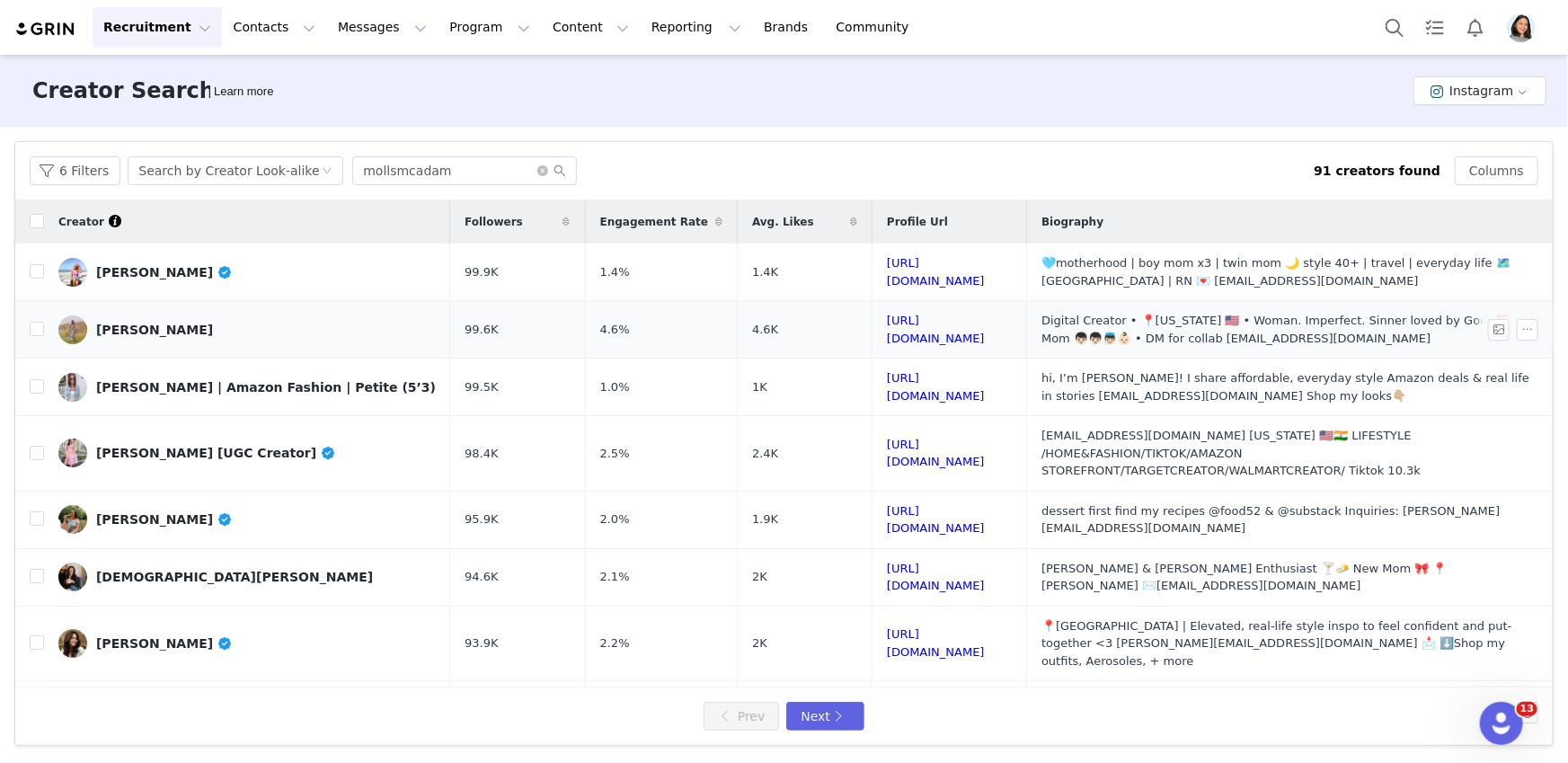
click at [256, 337] on link "Bárbara Braga" at bounding box center [247, 331] width 378 height 29
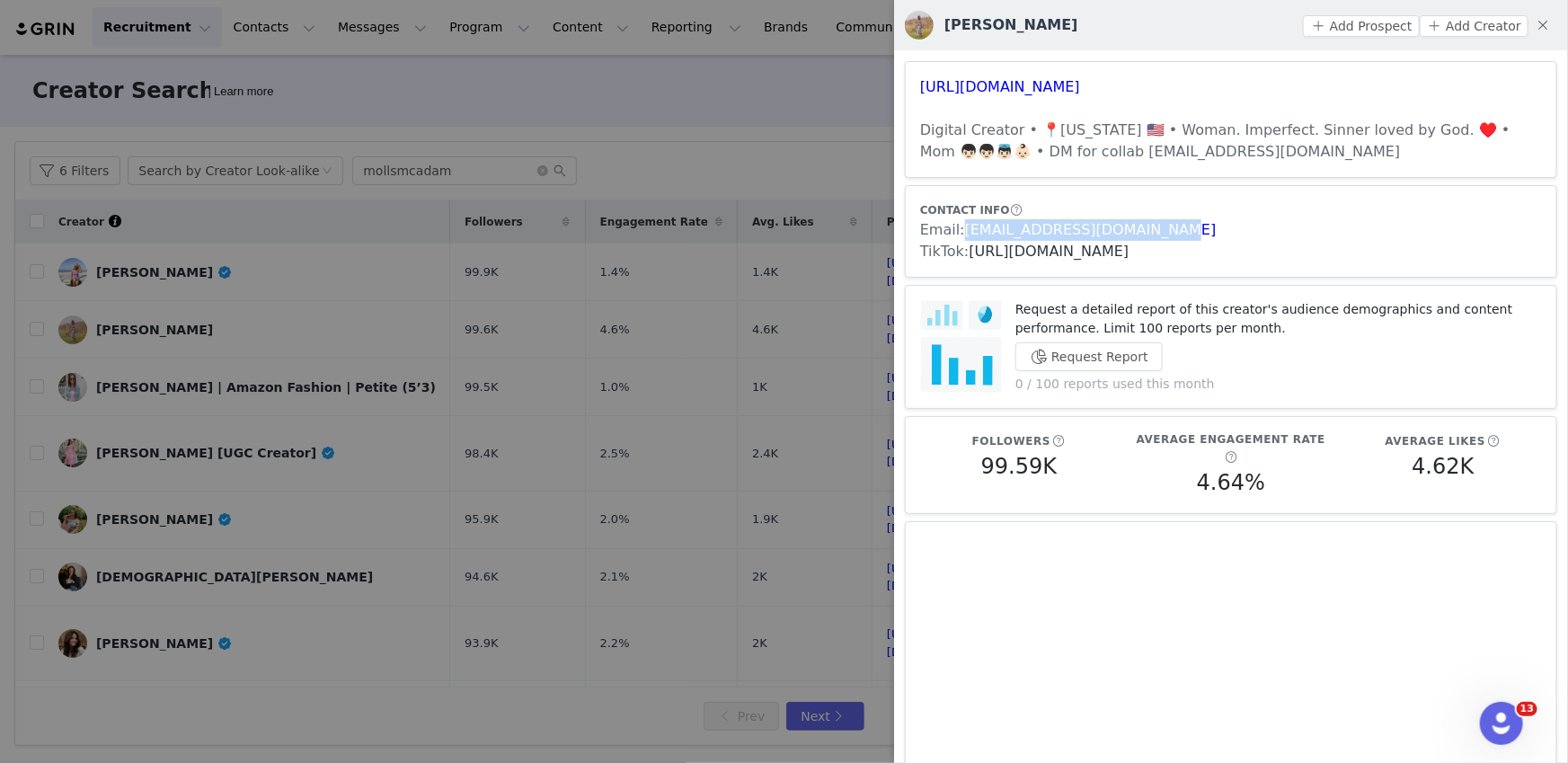
click at [1129, 248] on link "https://www.tiktok.com/share/user/7141179021505643566" at bounding box center [1049, 251] width 160 height 17
click at [388, 404] on div at bounding box center [784, 382] width 1568 height 763
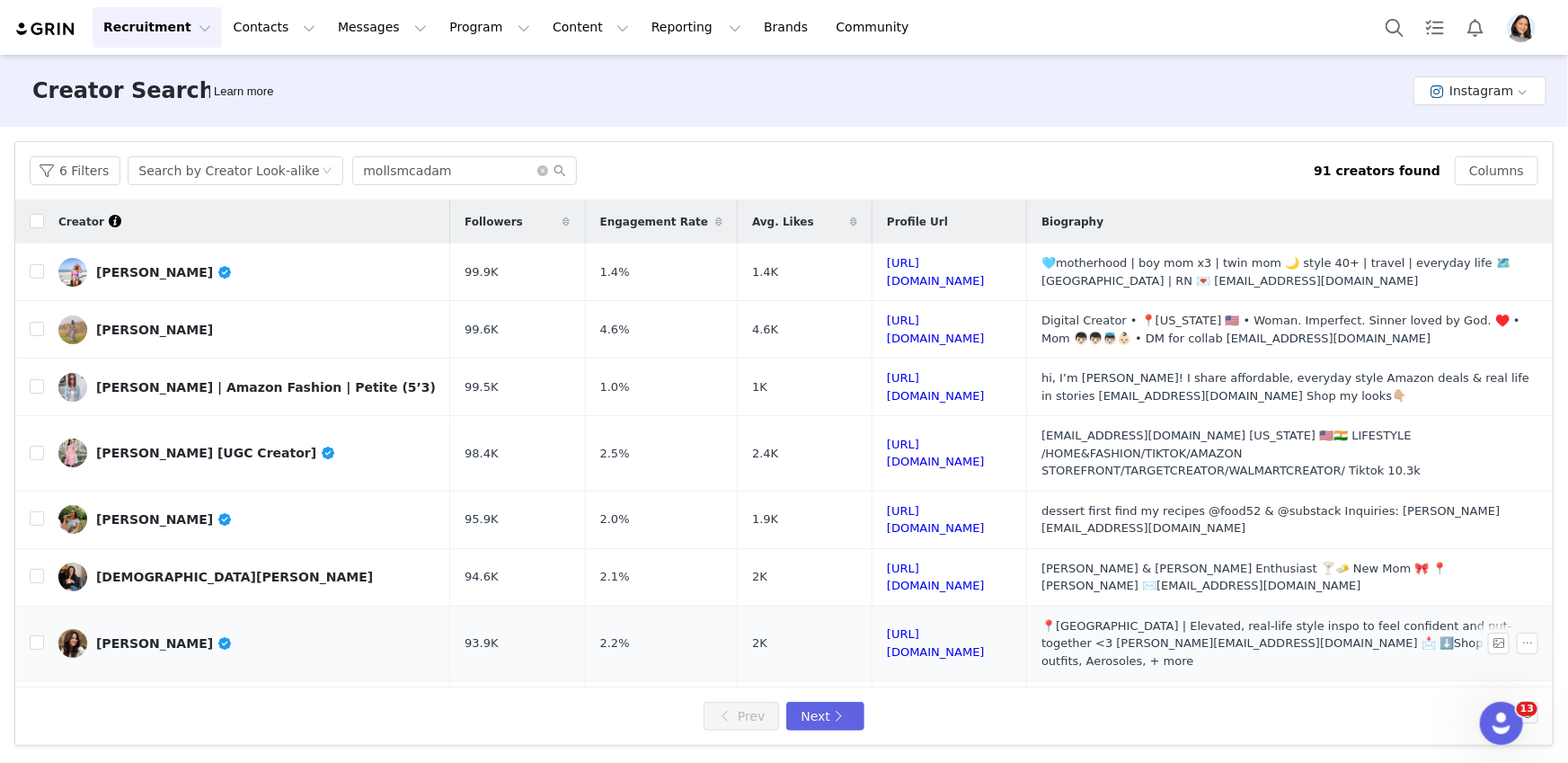
click at [233, 615] on td "BETH GOLDFARB" at bounding box center [247, 643] width 406 height 76
click at [238, 629] on link "BETH GOLDFARB" at bounding box center [247, 644] width 378 height 29
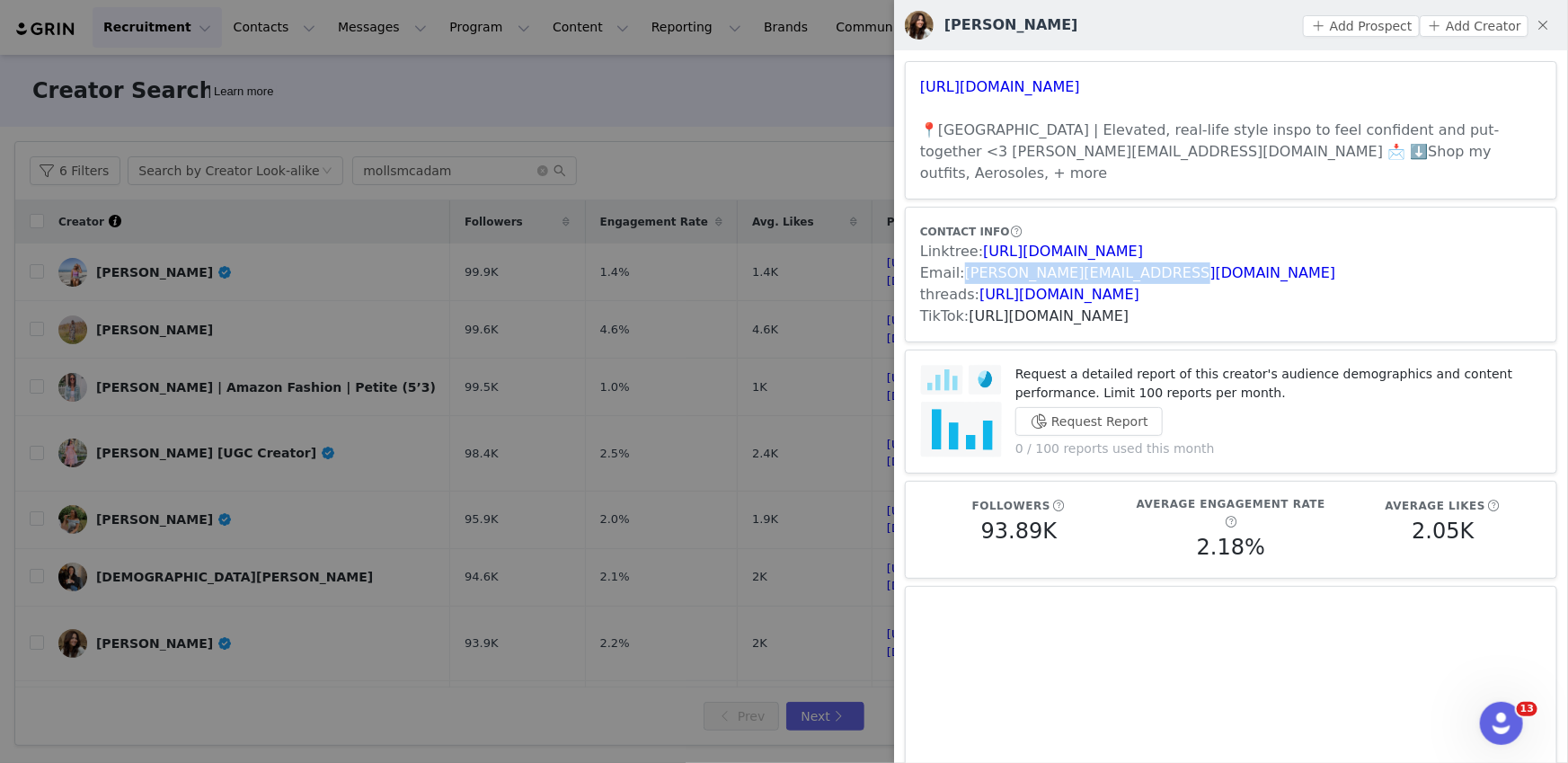
click at [1129, 308] on link "https://www.tiktok.com/share/user/6925266580809843717" at bounding box center [1049, 316] width 160 height 17
click at [553, 449] on div at bounding box center [784, 382] width 1568 height 763
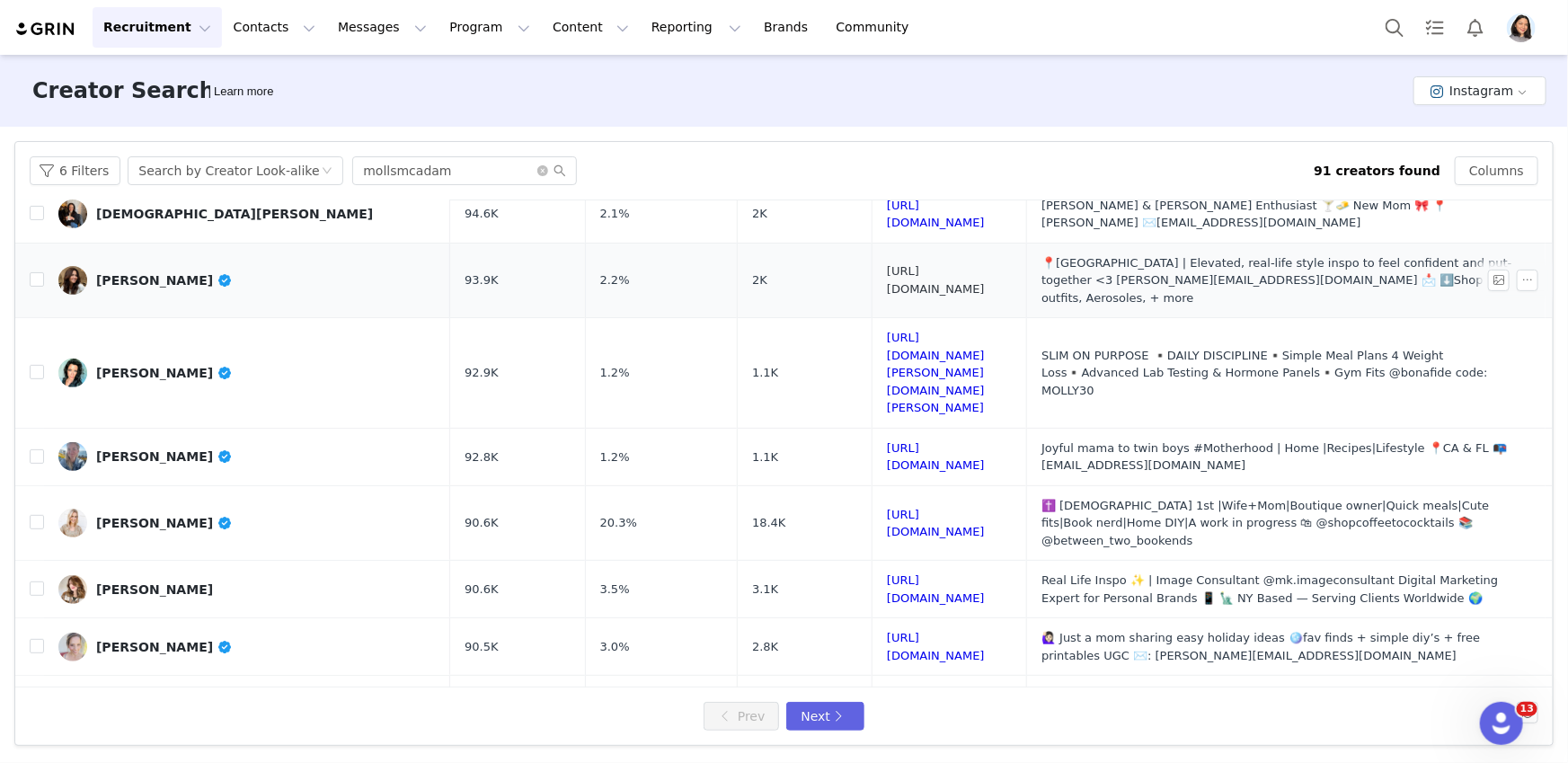
scroll to position [438, 0]
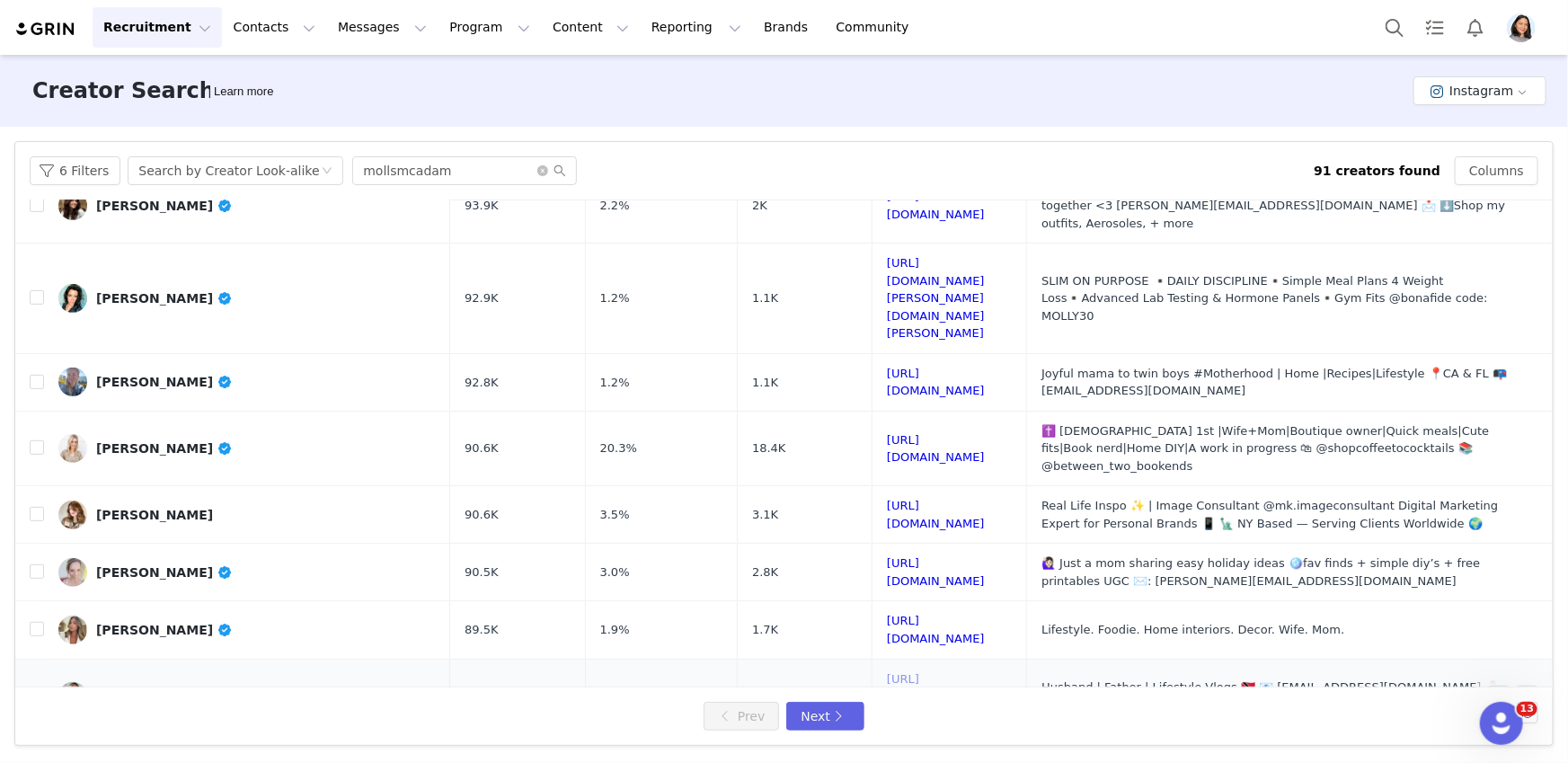
drag, startPoint x: 814, startPoint y: 603, endPoint x: 817, endPoint y: 615, distance: 12.4
click at [259, 615] on link "CHRISTINE BARRACO" at bounding box center [247, 630] width 378 height 29
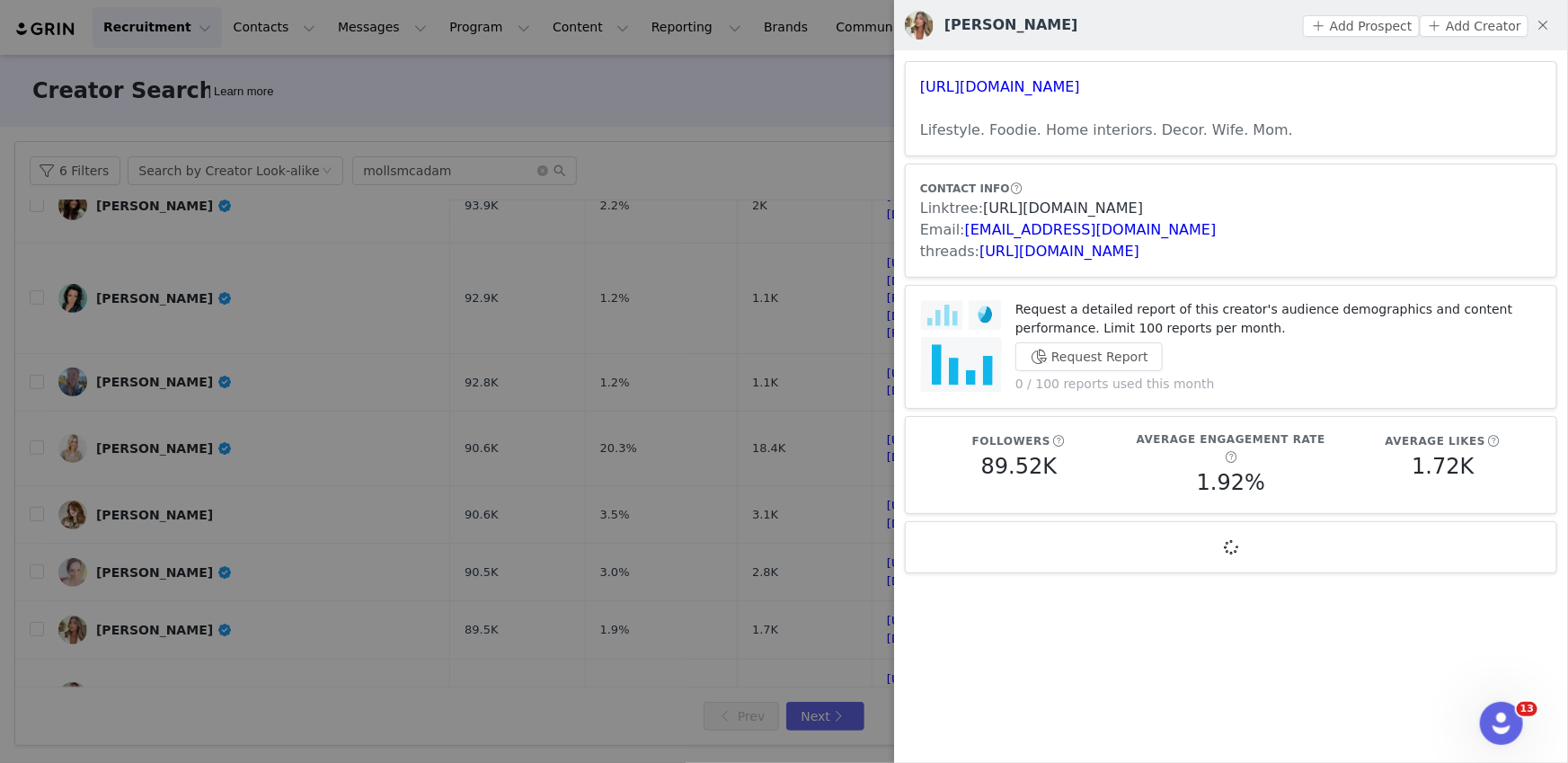
click at [1009, 213] on link "https://linktr.ee/christinebarraco" at bounding box center [1063, 208] width 160 height 17
click at [319, 252] on div at bounding box center [784, 382] width 1568 height 763
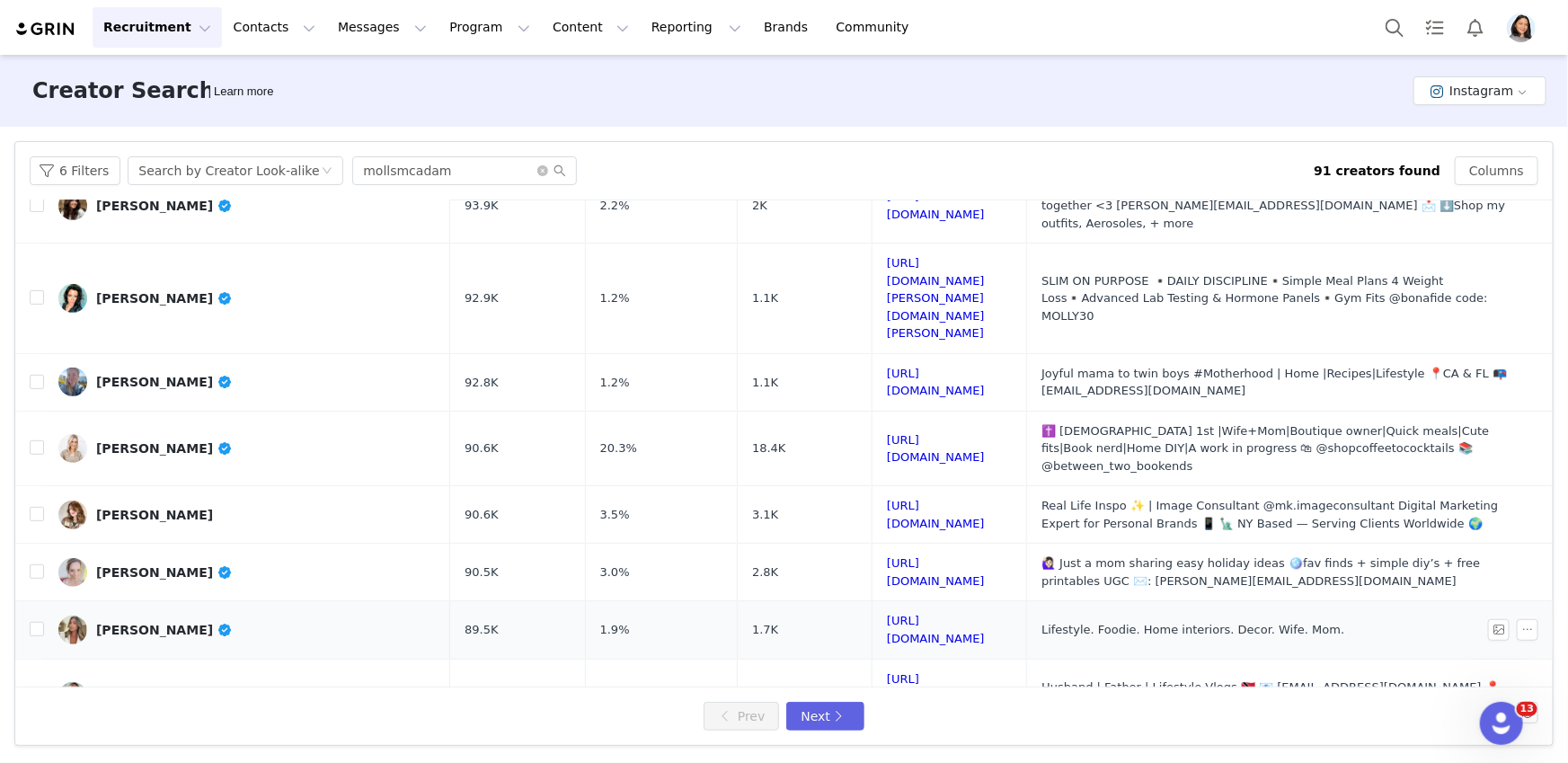
click at [248, 615] on link "CHRISTINE BARRACO" at bounding box center [247, 630] width 378 height 29
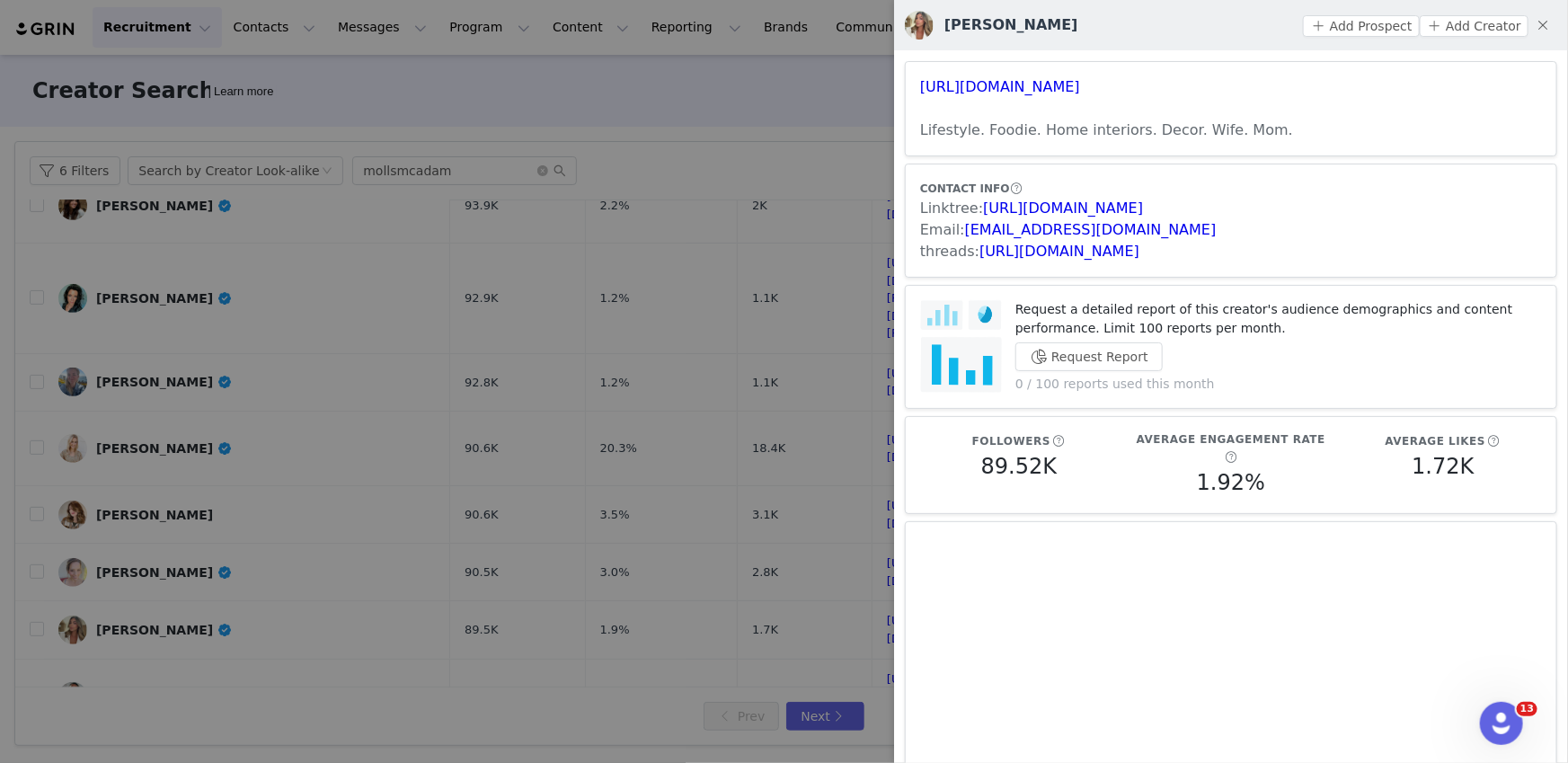
click at [704, 651] on div at bounding box center [784, 382] width 1568 height 763
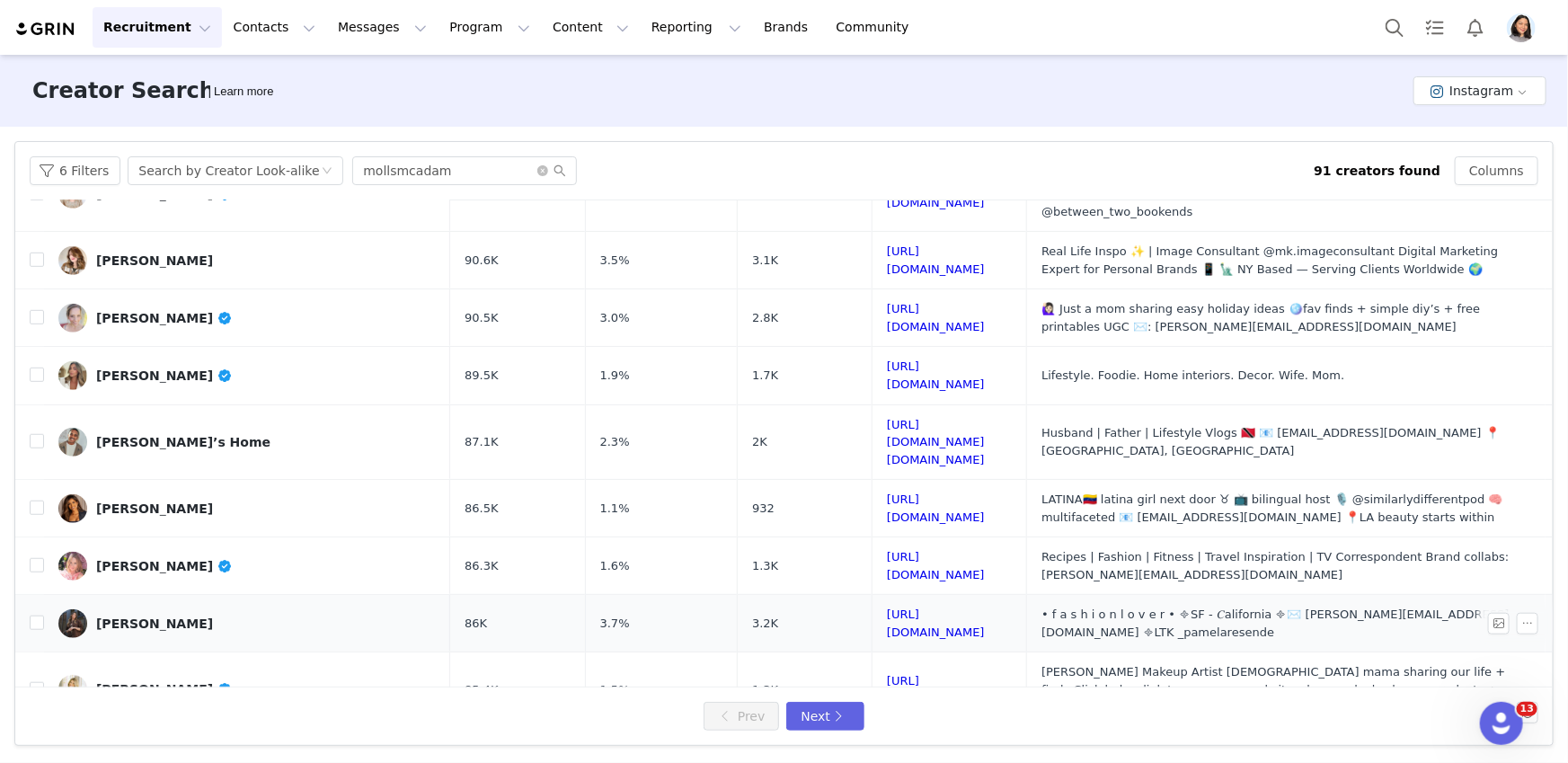
scroll to position [727, 0]
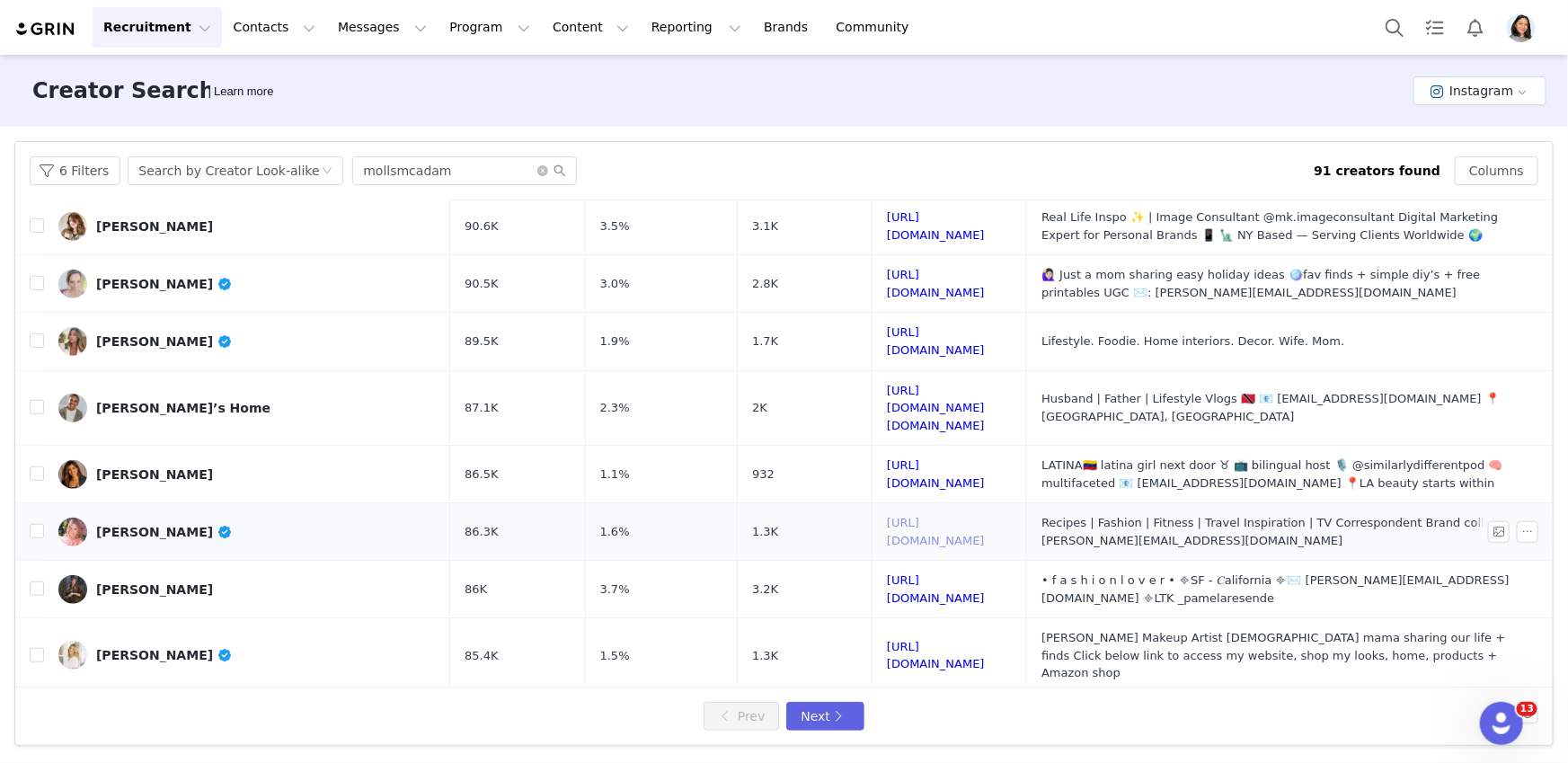
drag, startPoint x: 871, startPoint y: 433, endPoint x: 867, endPoint y: 446, distance: 13.6
drag, startPoint x: 847, startPoint y: 549, endPoint x: 841, endPoint y: 597, distance: 48.4
click at [836, 710] on button "Next" at bounding box center [824, 717] width 77 height 29
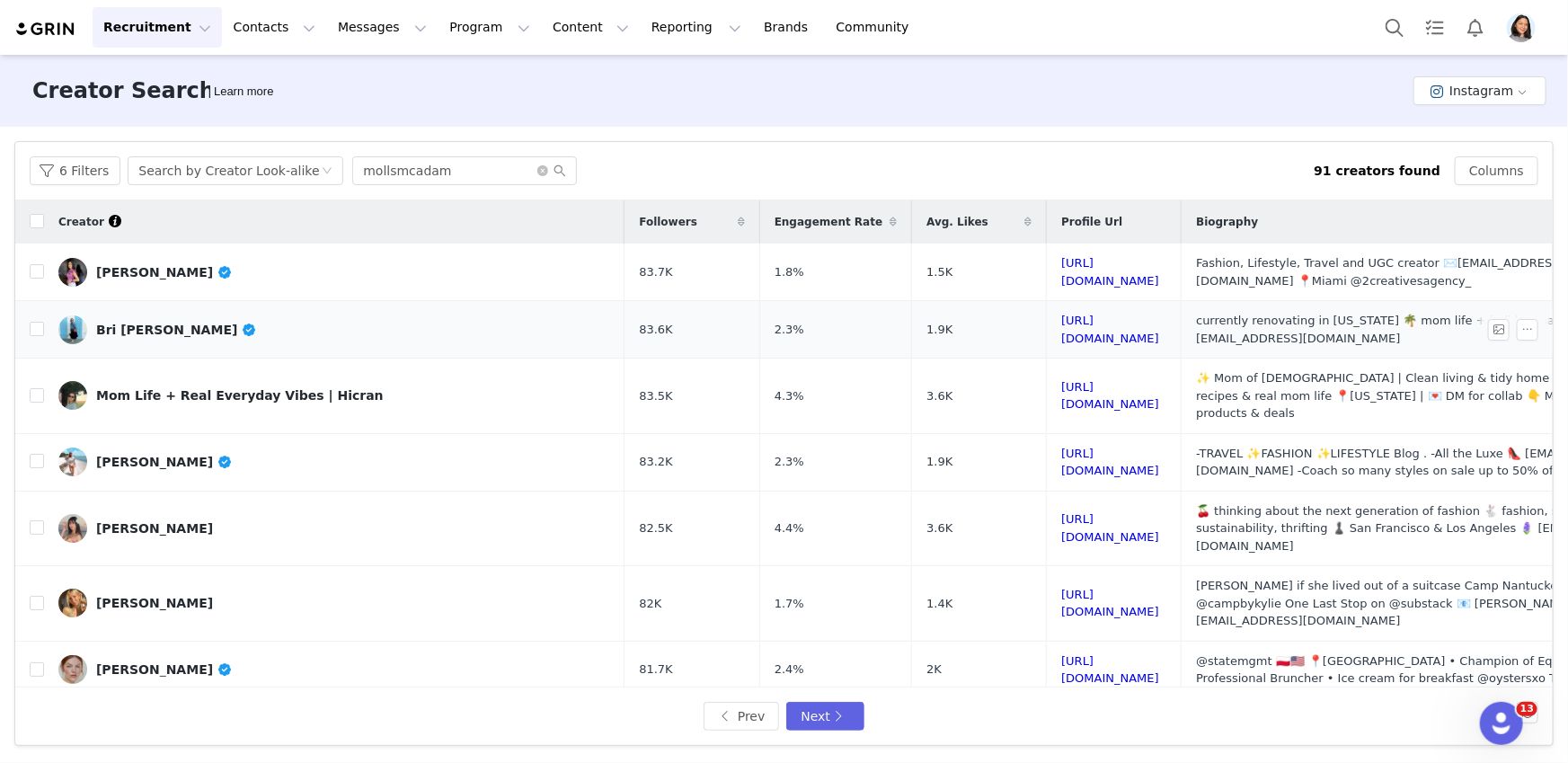
click at [217, 322] on link "Bri Venzke" at bounding box center [334, 331] width 551 height 29
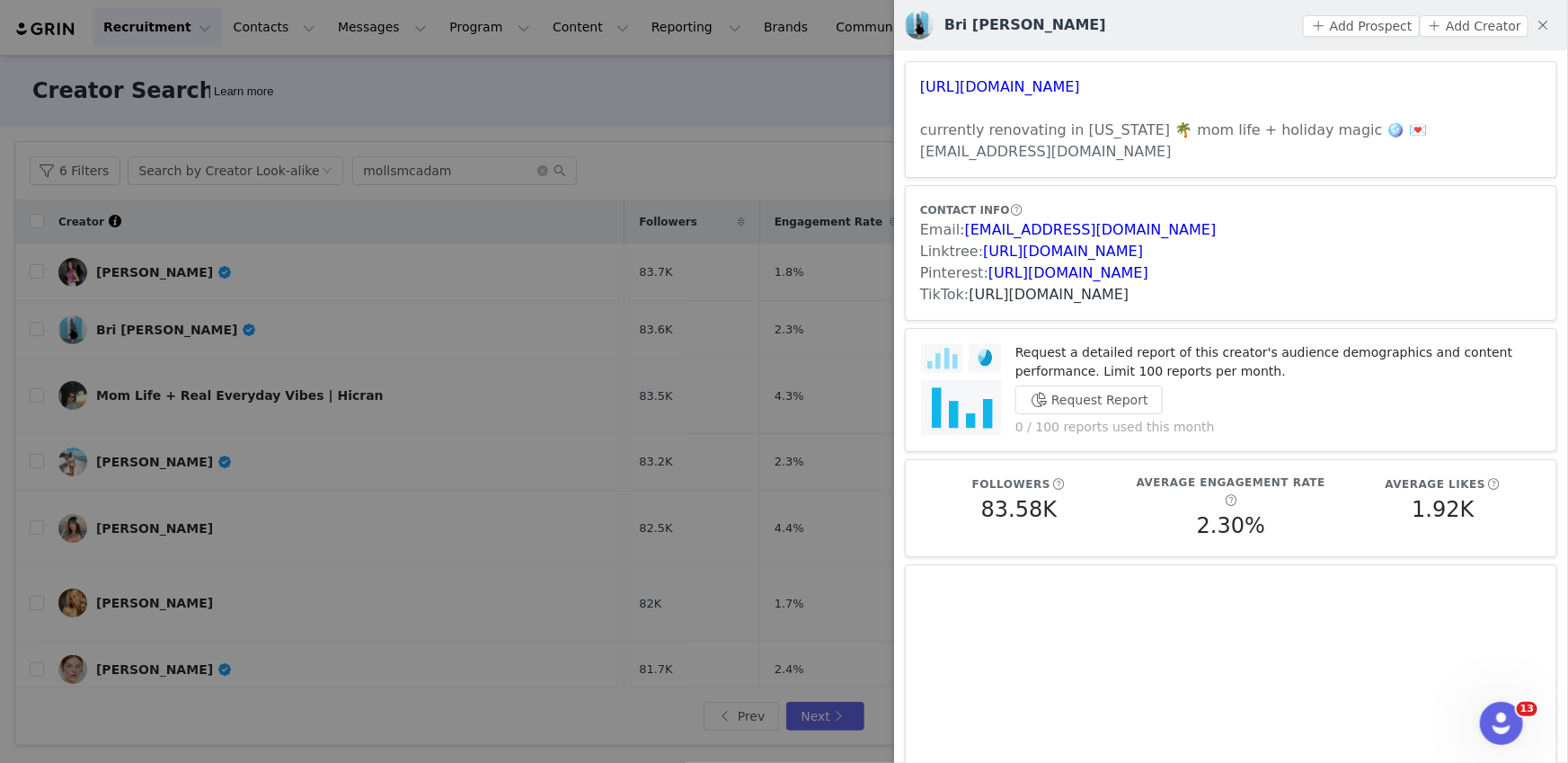
click at [1025, 286] on link "https://www.tiktok.com/share/user/6755136205626655750" at bounding box center [1049, 294] width 160 height 17
click at [387, 397] on div at bounding box center [784, 382] width 1568 height 763
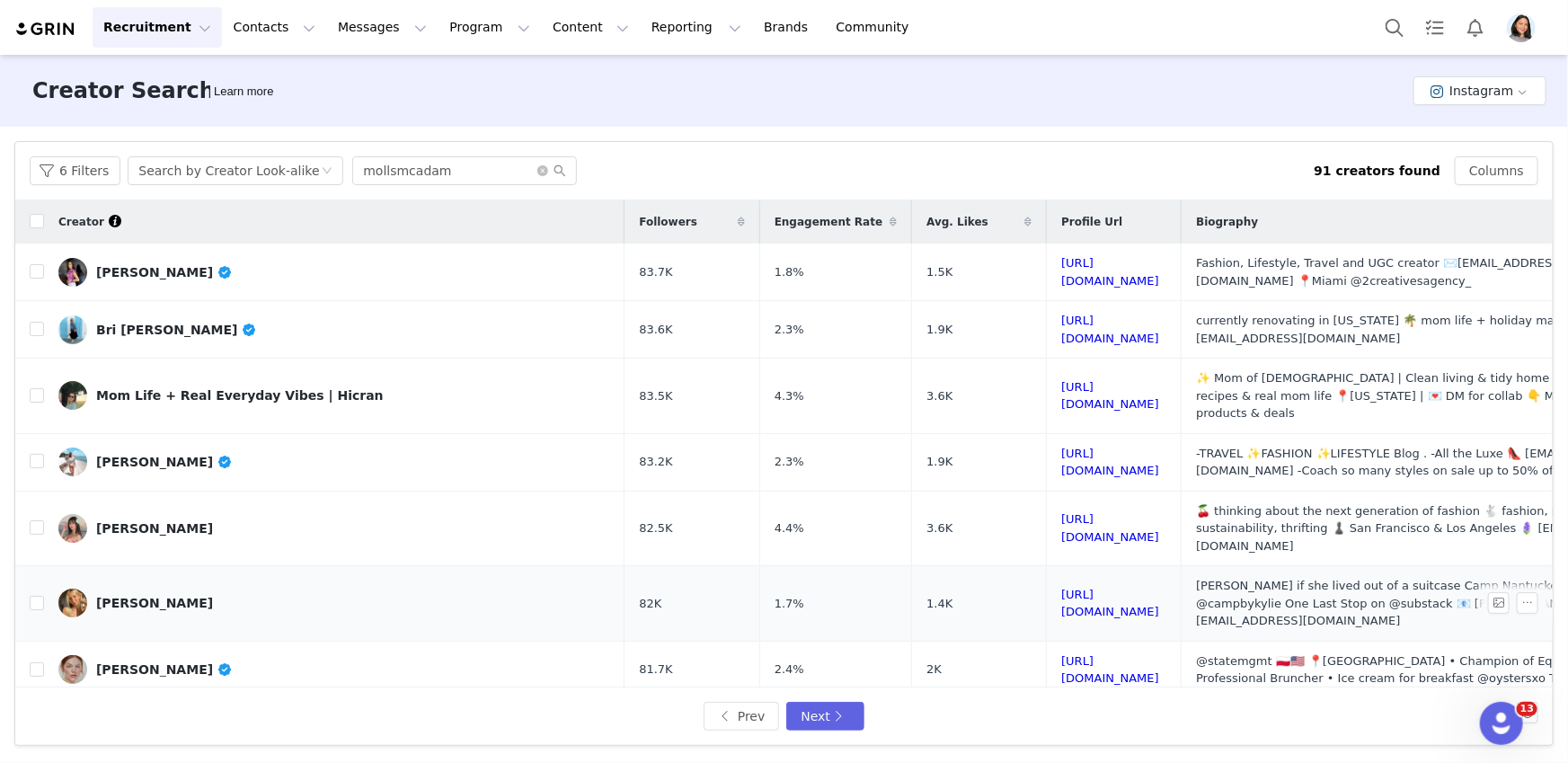
click at [267, 589] on link "[PERSON_NAME]" at bounding box center [334, 604] width 551 height 29
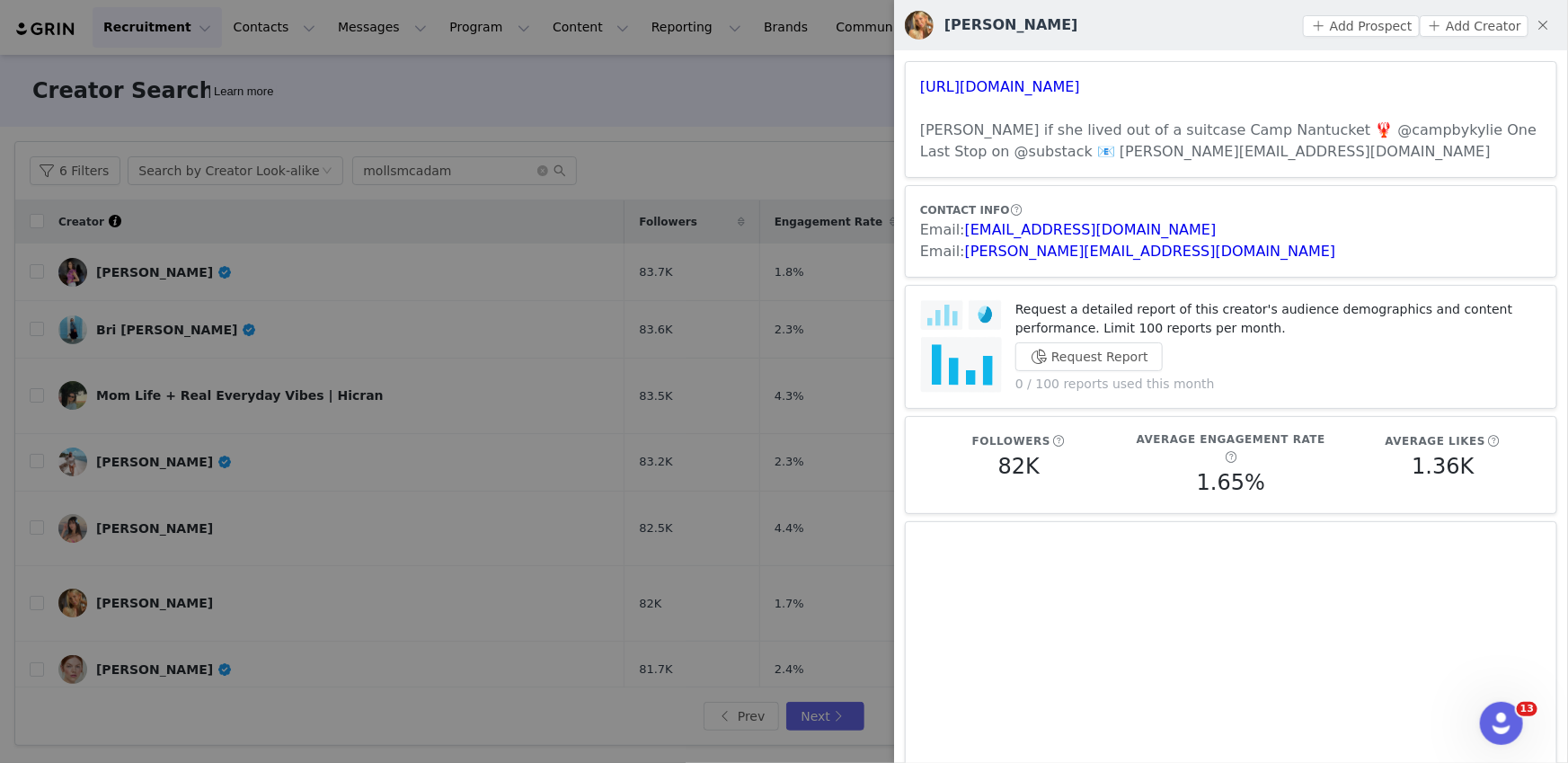
click at [731, 568] on div at bounding box center [784, 382] width 1568 height 763
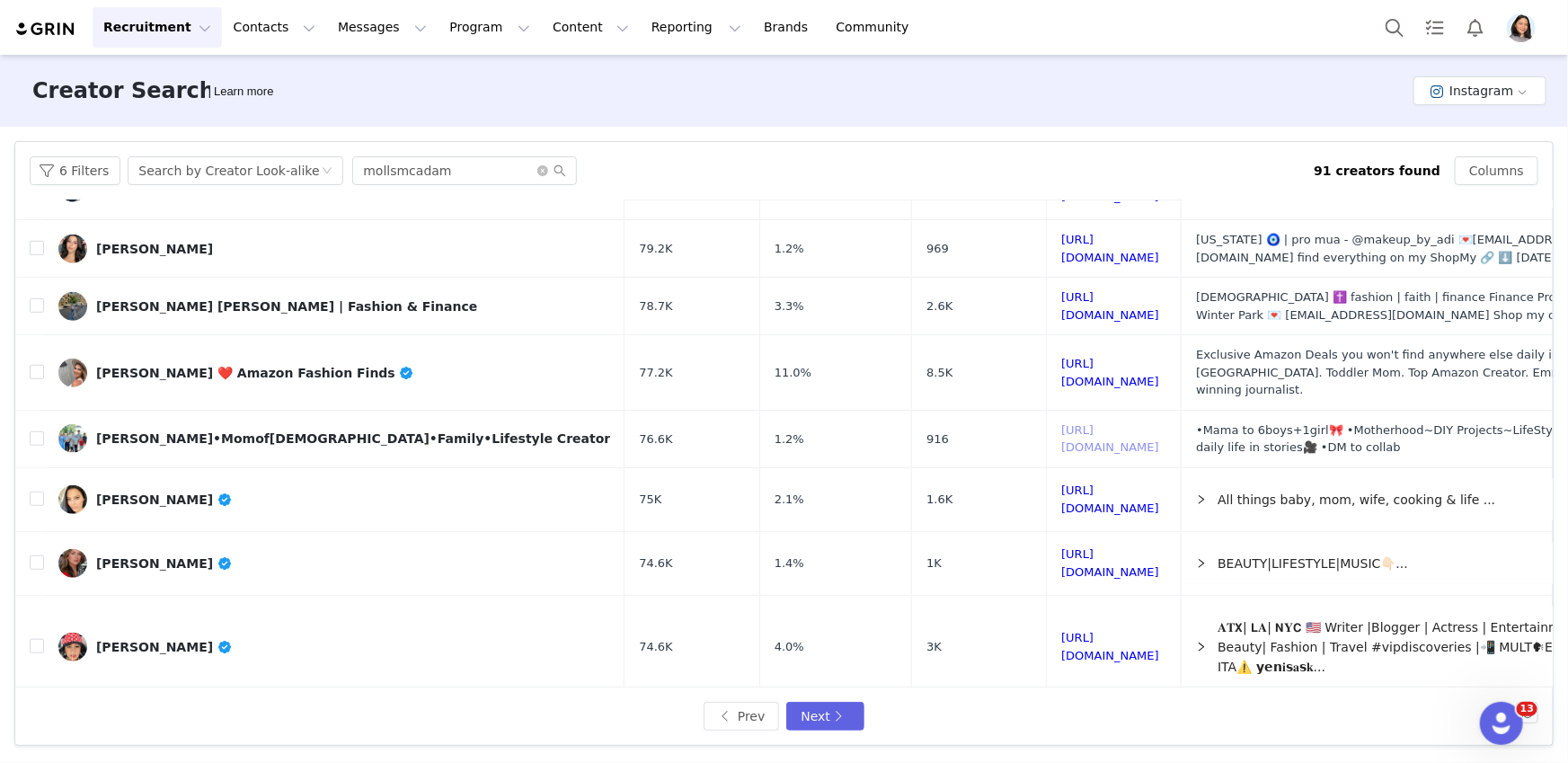
scroll to position [781, 0]
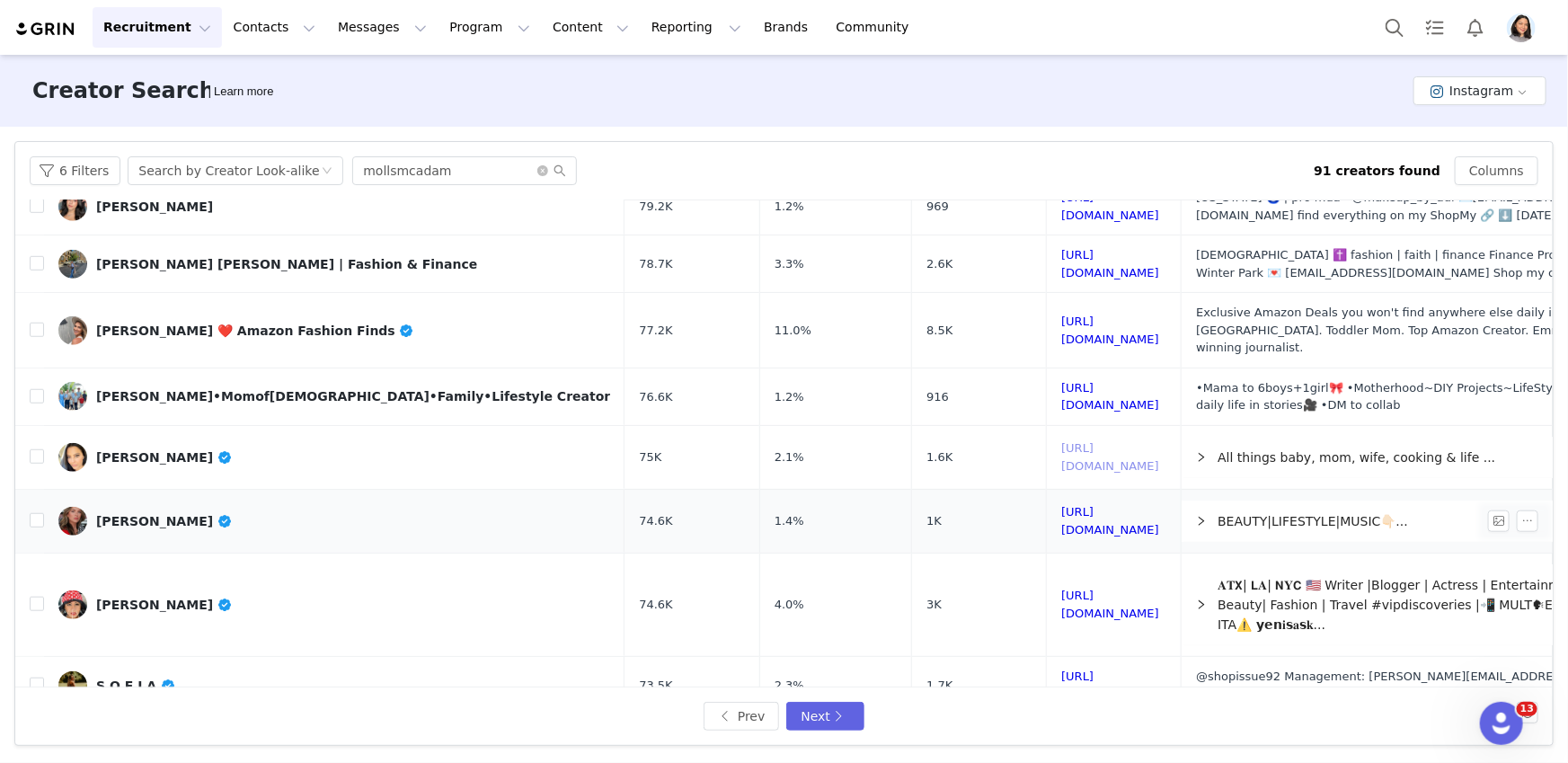
drag, startPoint x: 965, startPoint y: 366, endPoint x: 942, endPoint y: 414, distance: 53.2
click at [301, 672] on link "S O F I A" at bounding box center [334, 687] width 551 height 29
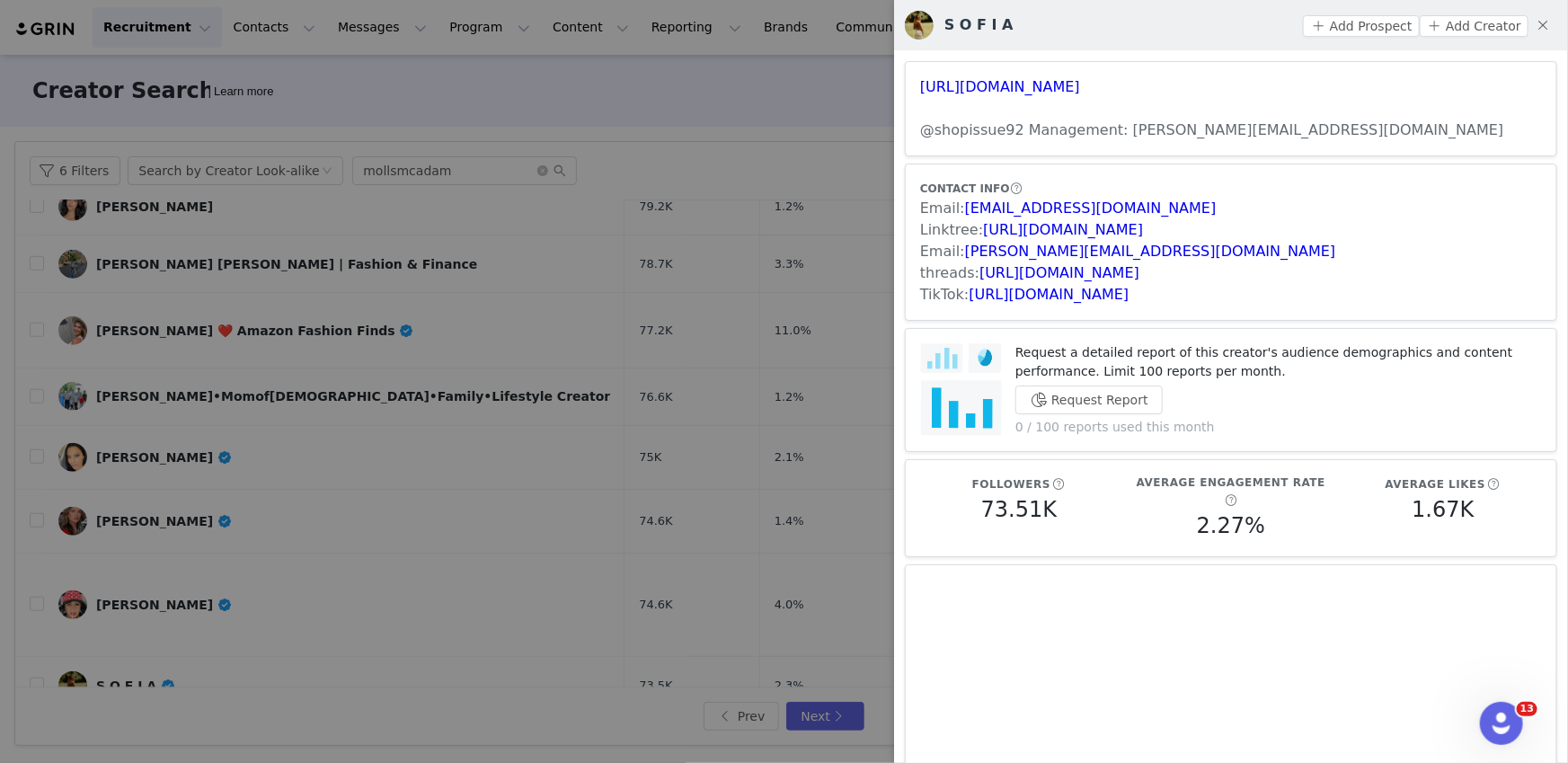
click at [518, 405] on div at bounding box center [784, 382] width 1568 height 763
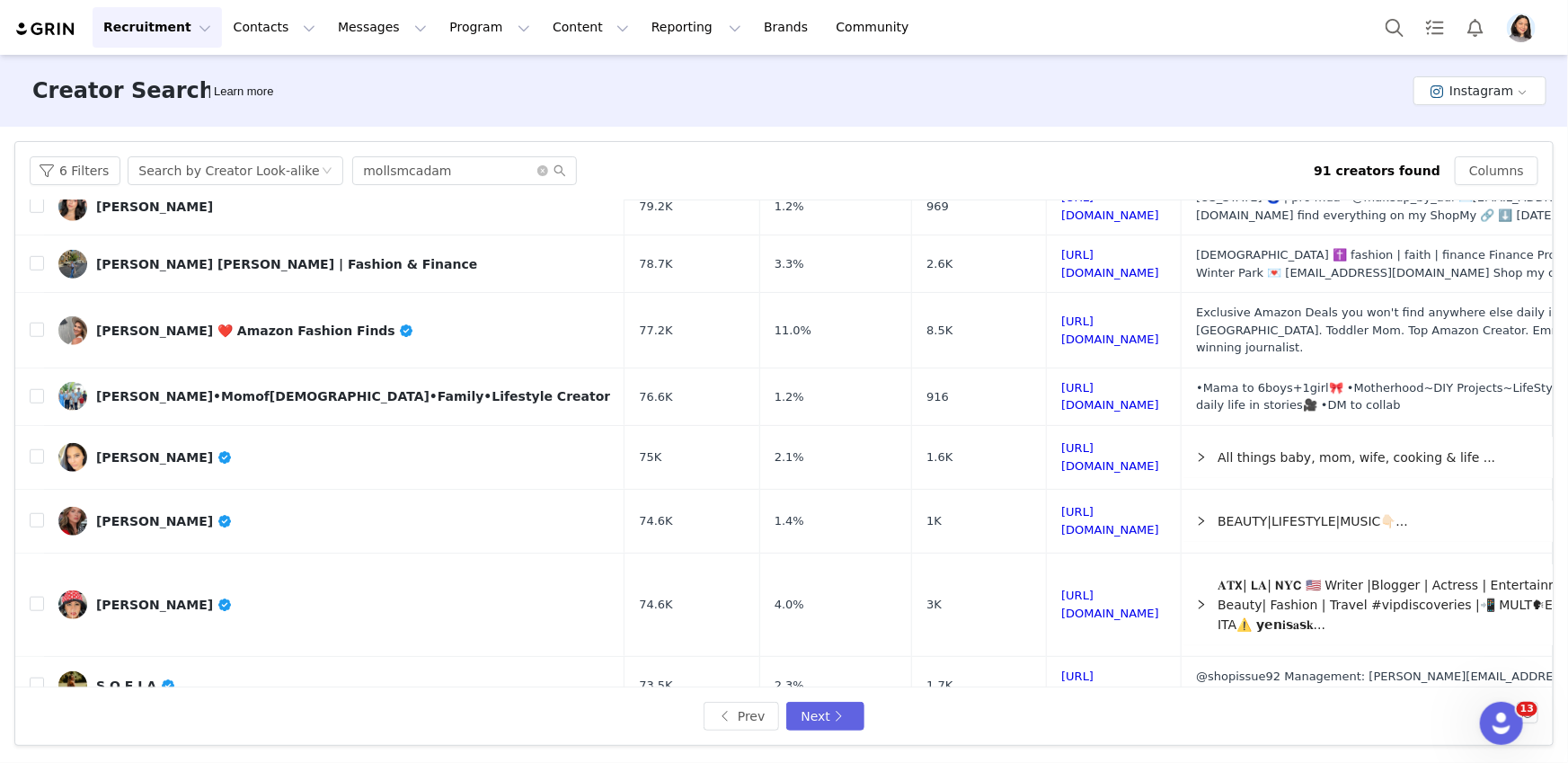
click at [818, 734] on div "Prev Next" at bounding box center [784, 716] width 1537 height 57
click at [819, 722] on button "Next" at bounding box center [824, 717] width 77 height 29
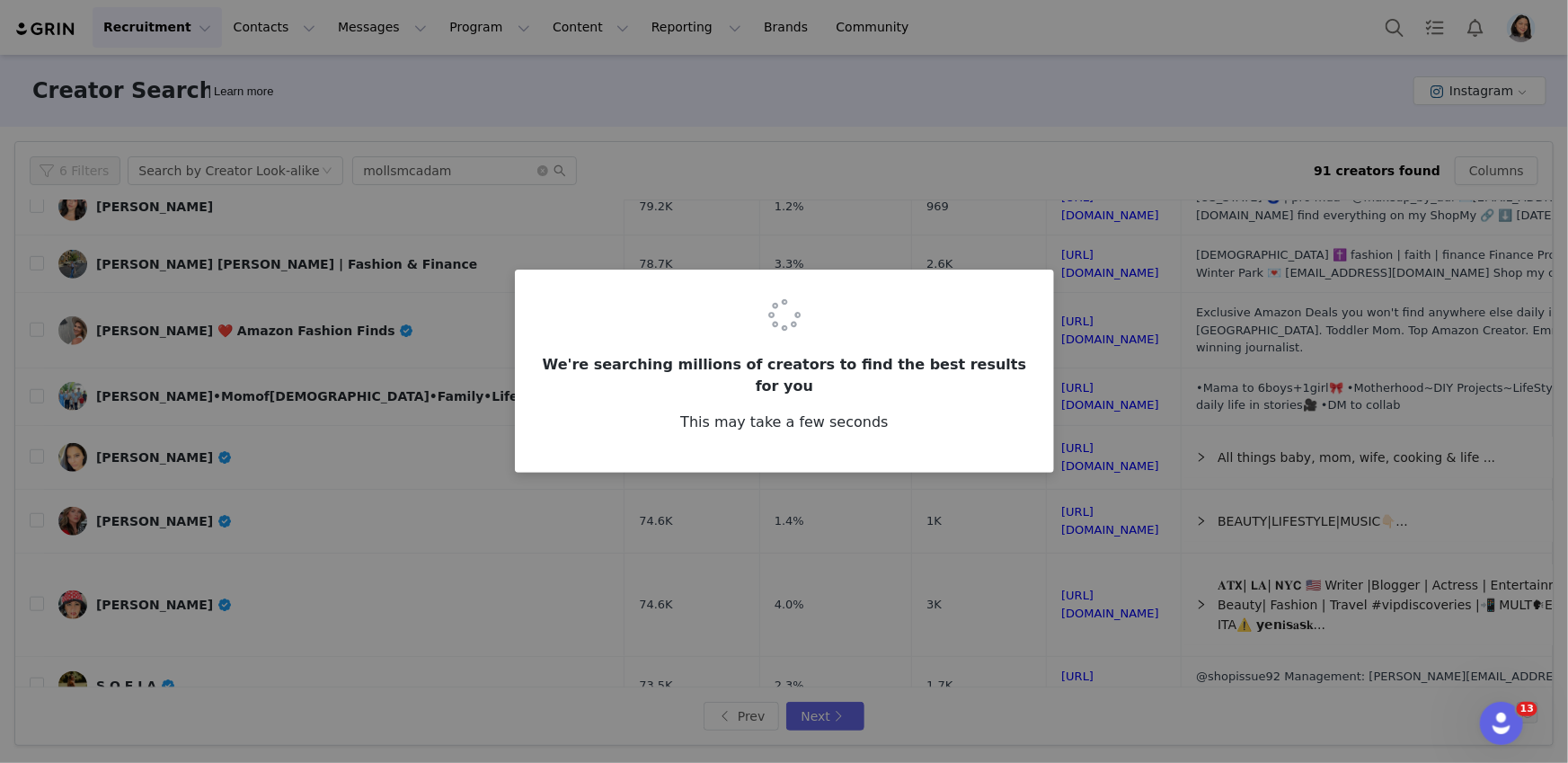
scroll to position [0, 0]
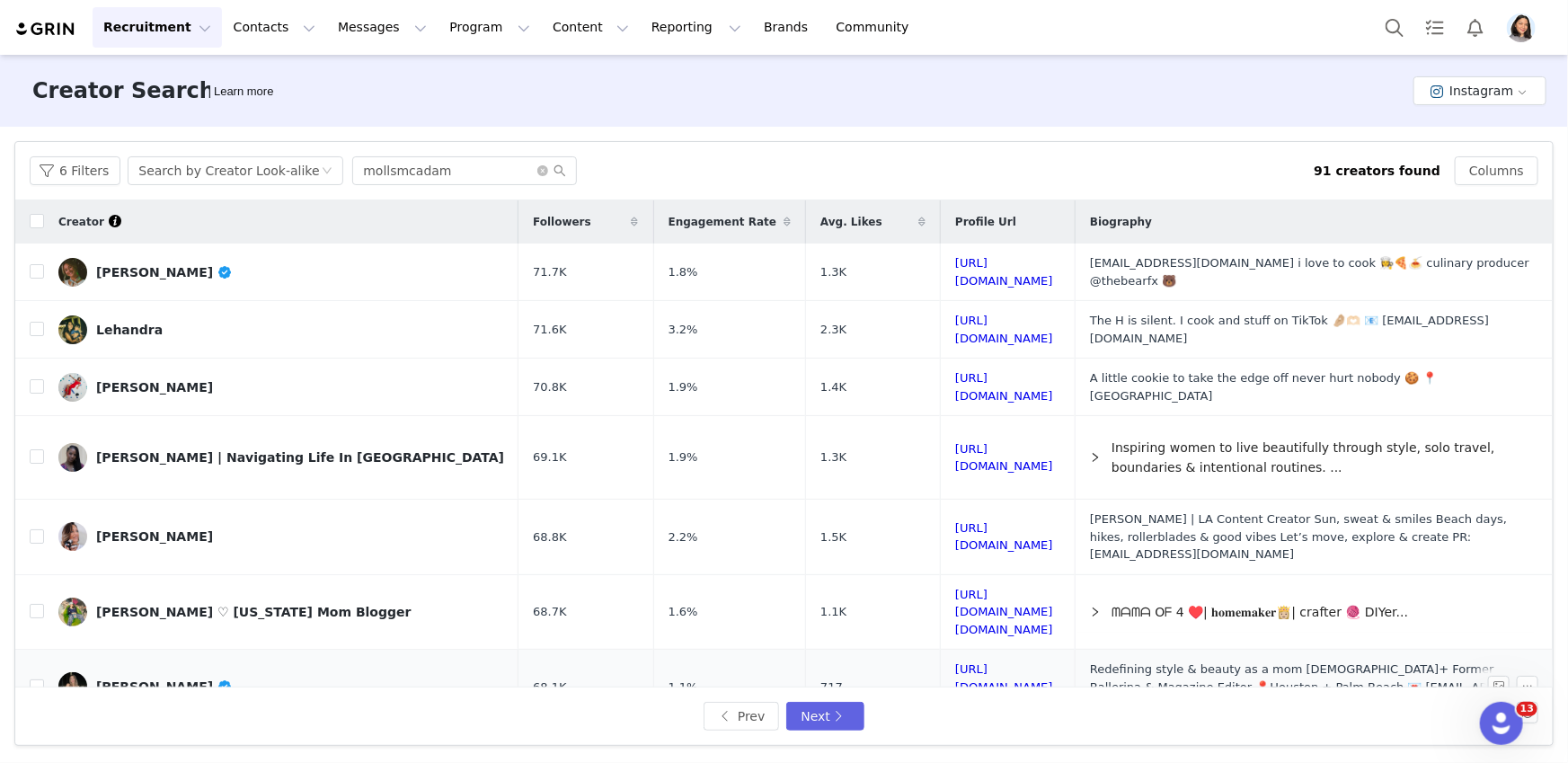
click at [256, 673] on link "Chiara Casiraghi" at bounding box center [281, 687] width 446 height 29
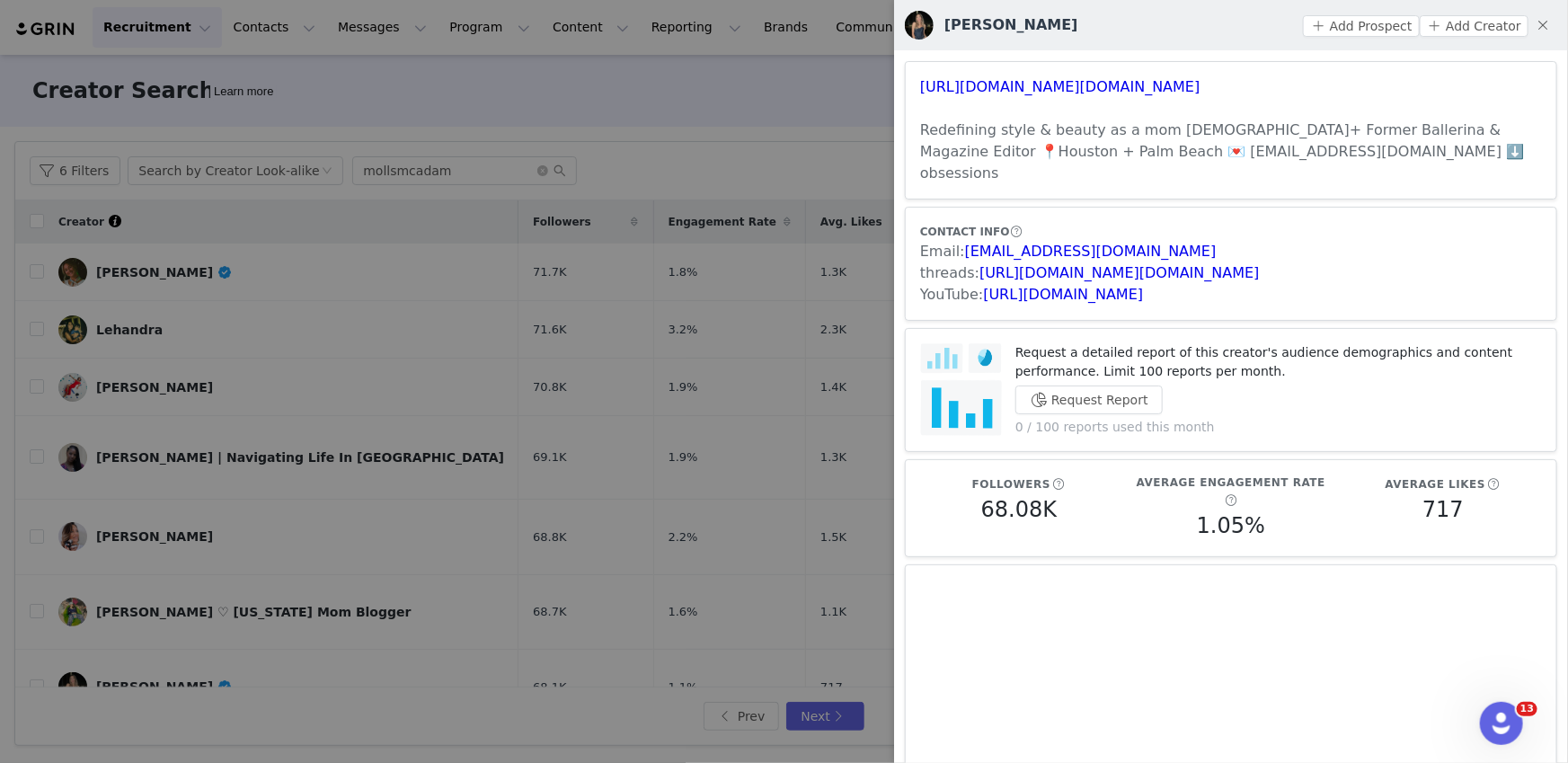
click at [730, 505] on div at bounding box center [784, 382] width 1568 height 763
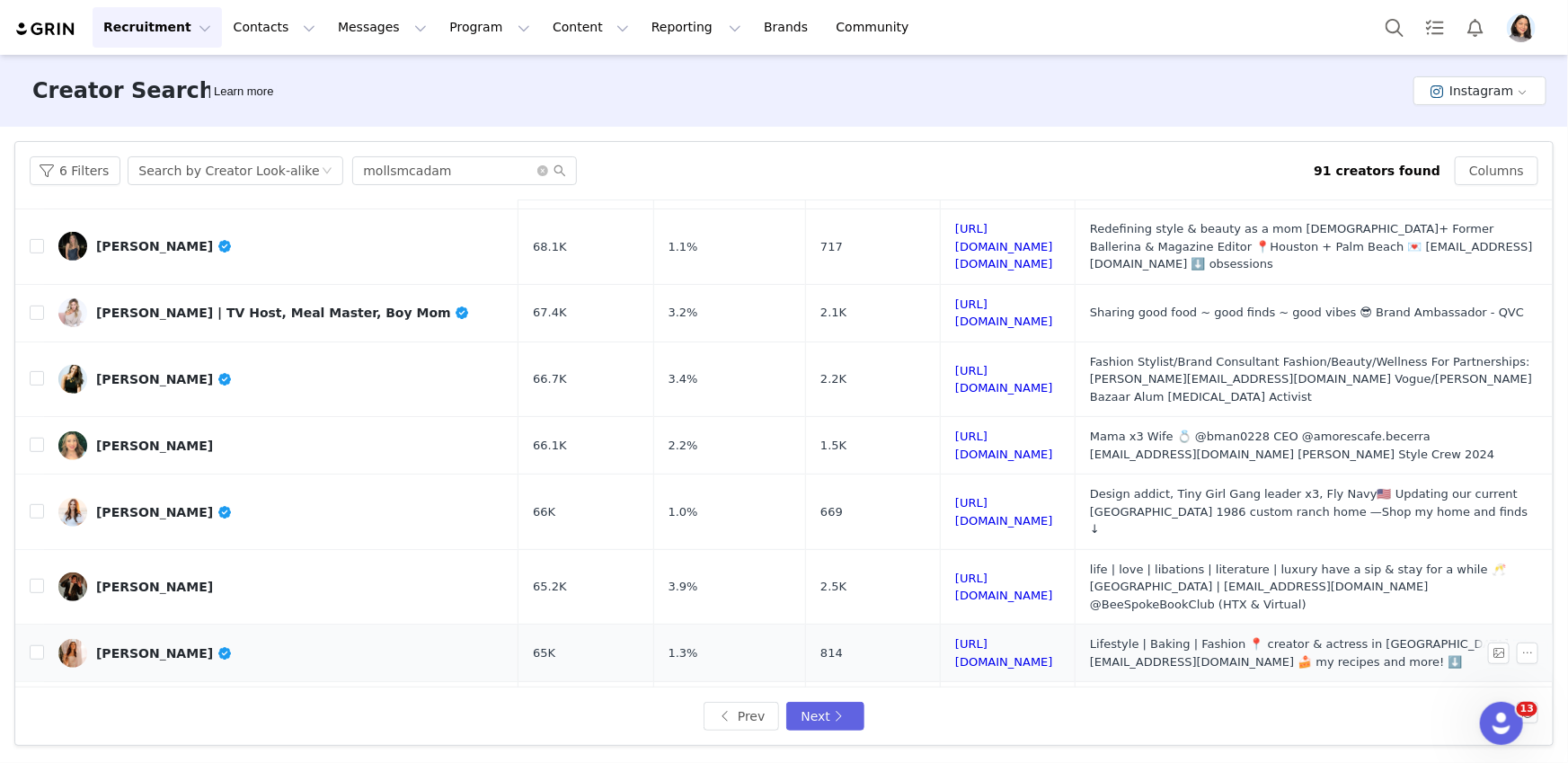
scroll to position [442, 0]
drag, startPoint x: 935, startPoint y: 363, endPoint x: 928, endPoint y: 400, distance: 37.7
click at [238, 431] on link "Wendolin Becerra" at bounding box center [281, 445] width 446 height 29
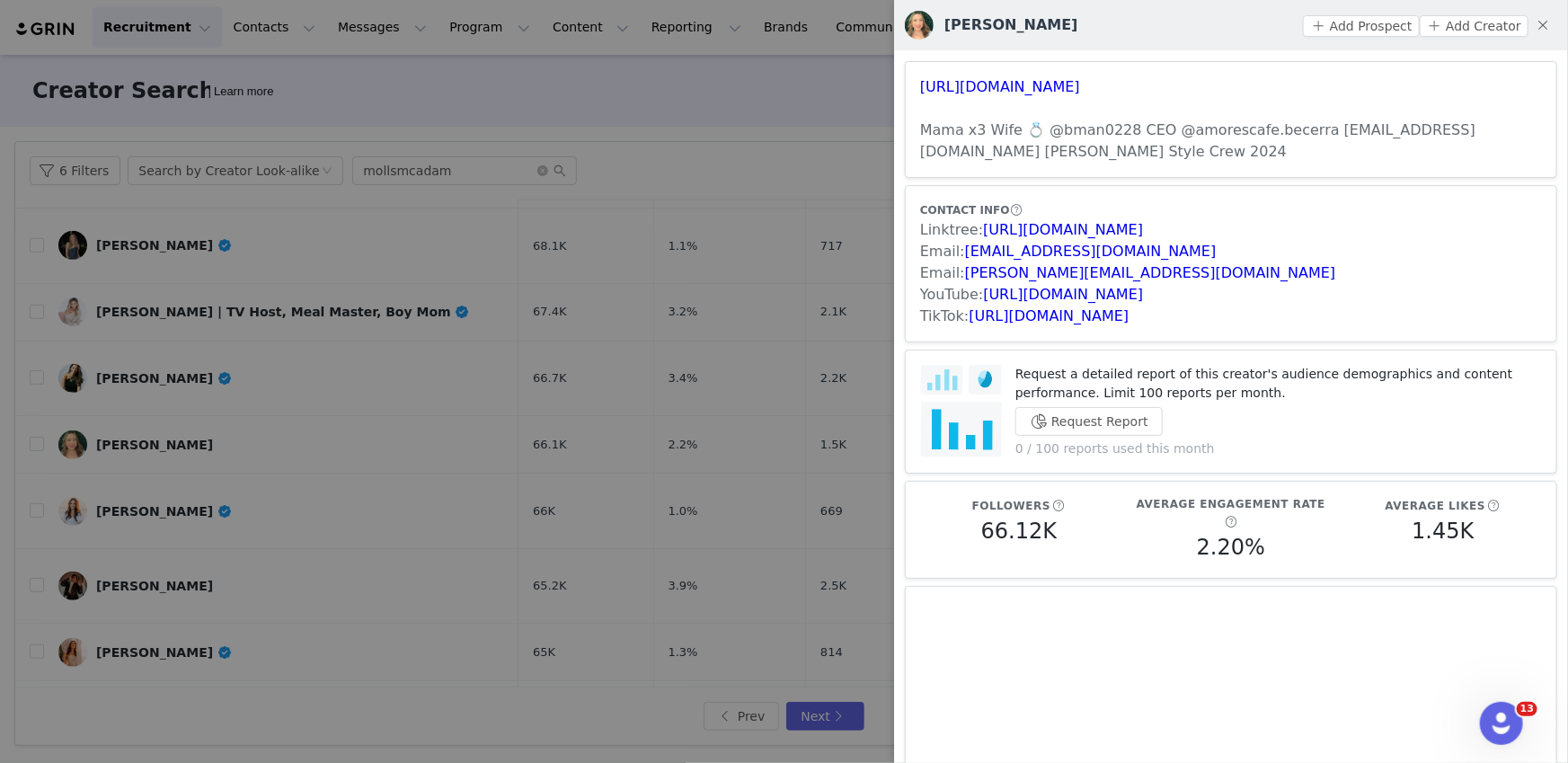
click at [1031, 326] on article "CONTACT INFO Linktree: https://linktr.ee/wendyjujubee Email: losbecerra00@gmail…" at bounding box center [1230, 263] width 652 height 158
click at [1031, 325] on div "TikTok: https://www.tiktok.com/share/user/6767491193770689542" at bounding box center [1230, 317] width 622 height 22
click at [1031, 314] on link "https://www.tiktok.com/share/user/6767491193770689542" at bounding box center [1049, 316] width 160 height 17
click at [185, 591] on div at bounding box center [784, 382] width 1568 height 763
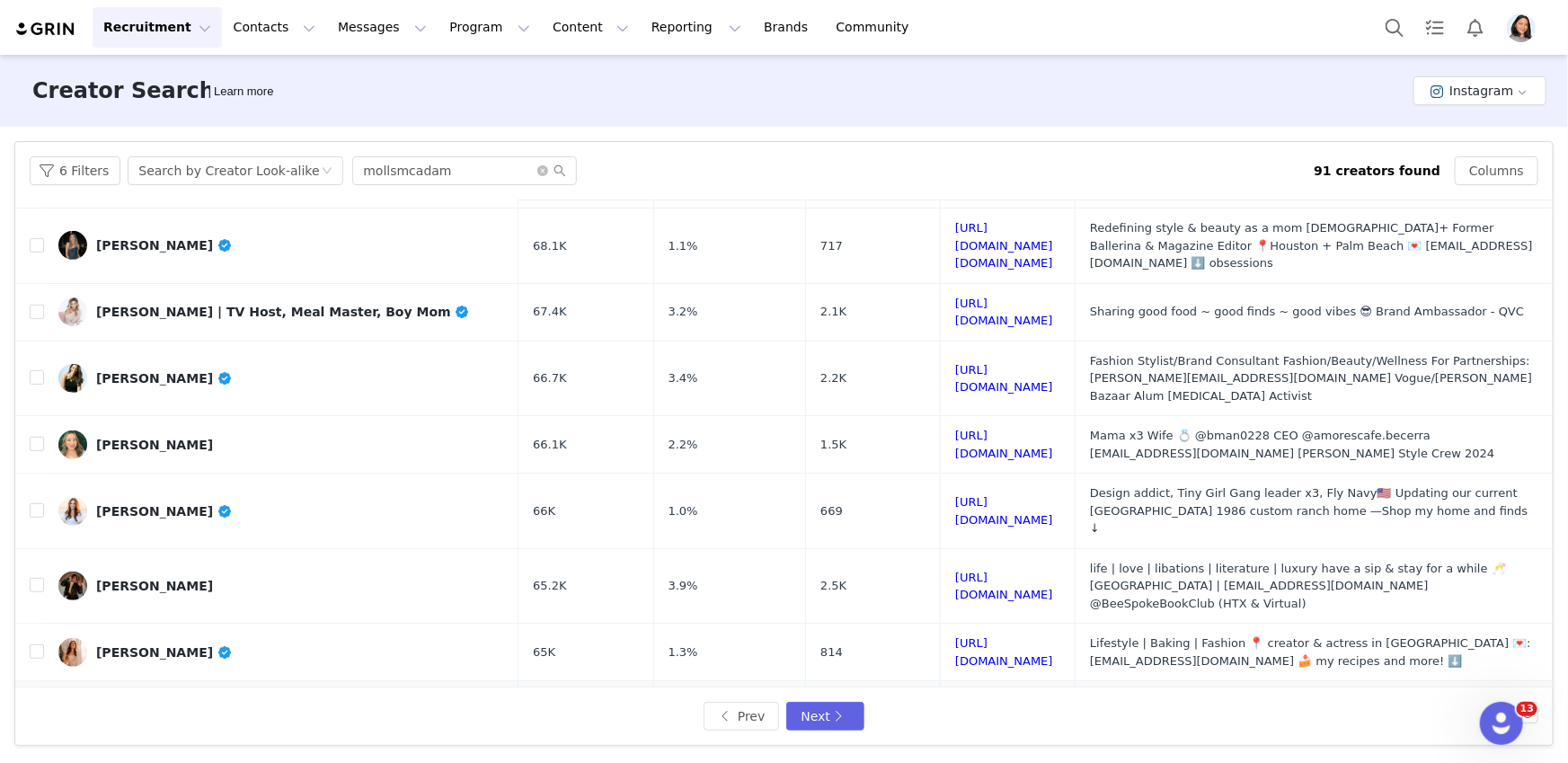
click at [263, 588] on body "Recruitment Recruitment Creator Search Curated Lists Landing Pages Web Extensio…" at bounding box center [784, 382] width 1568 height 763
click at [298, 705] on link "Samantha Toomey Ballard" at bounding box center [281, 719] width 446 height 29
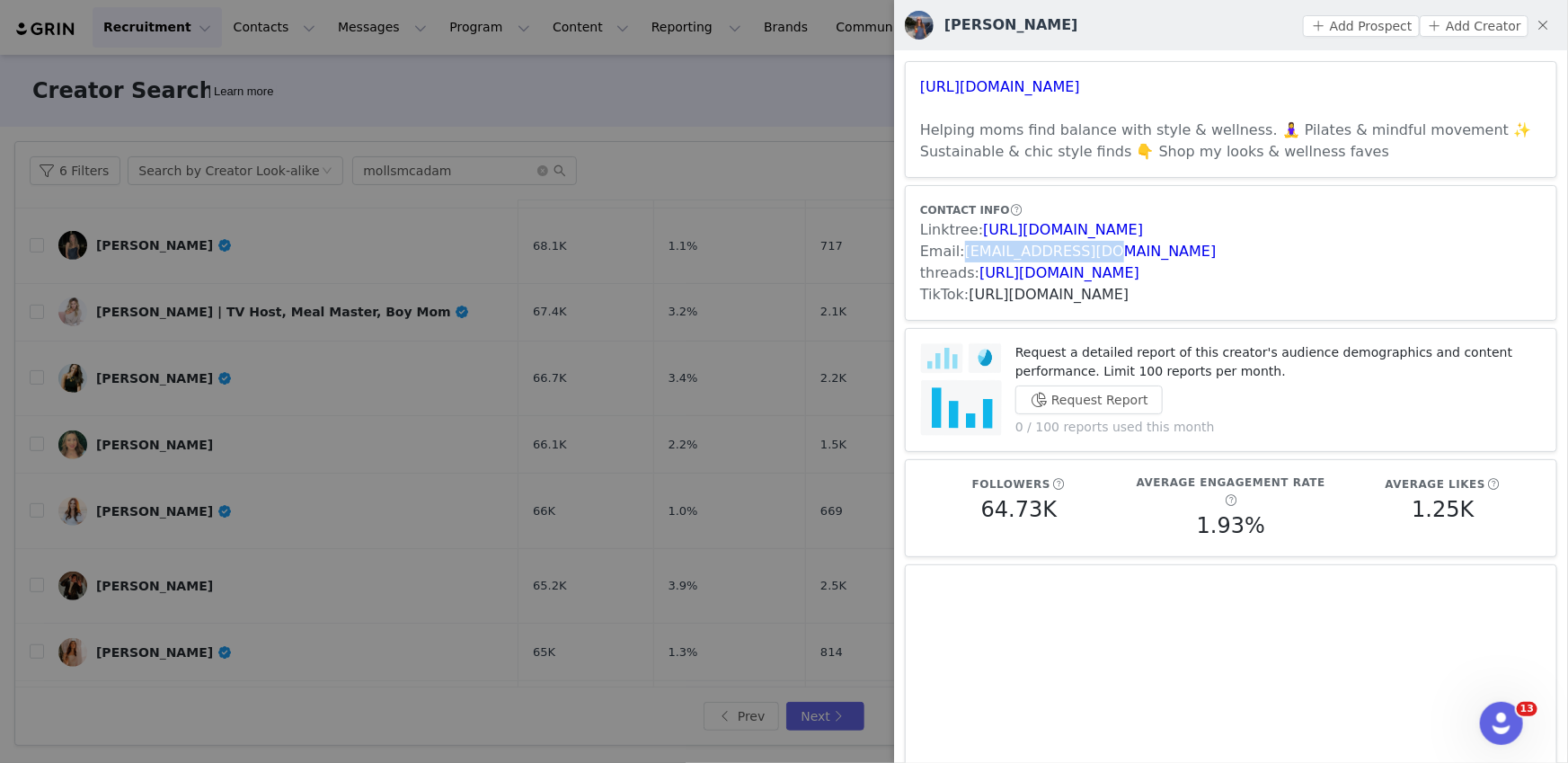
click at [1112, 294] on link "https://www.tiktok.com/share/user/6665677536657260549" at bounding box center [1049, 294] width 160 height 17
click at [693, 408] on div at bounding box center [784, 382] width 1568 height 763
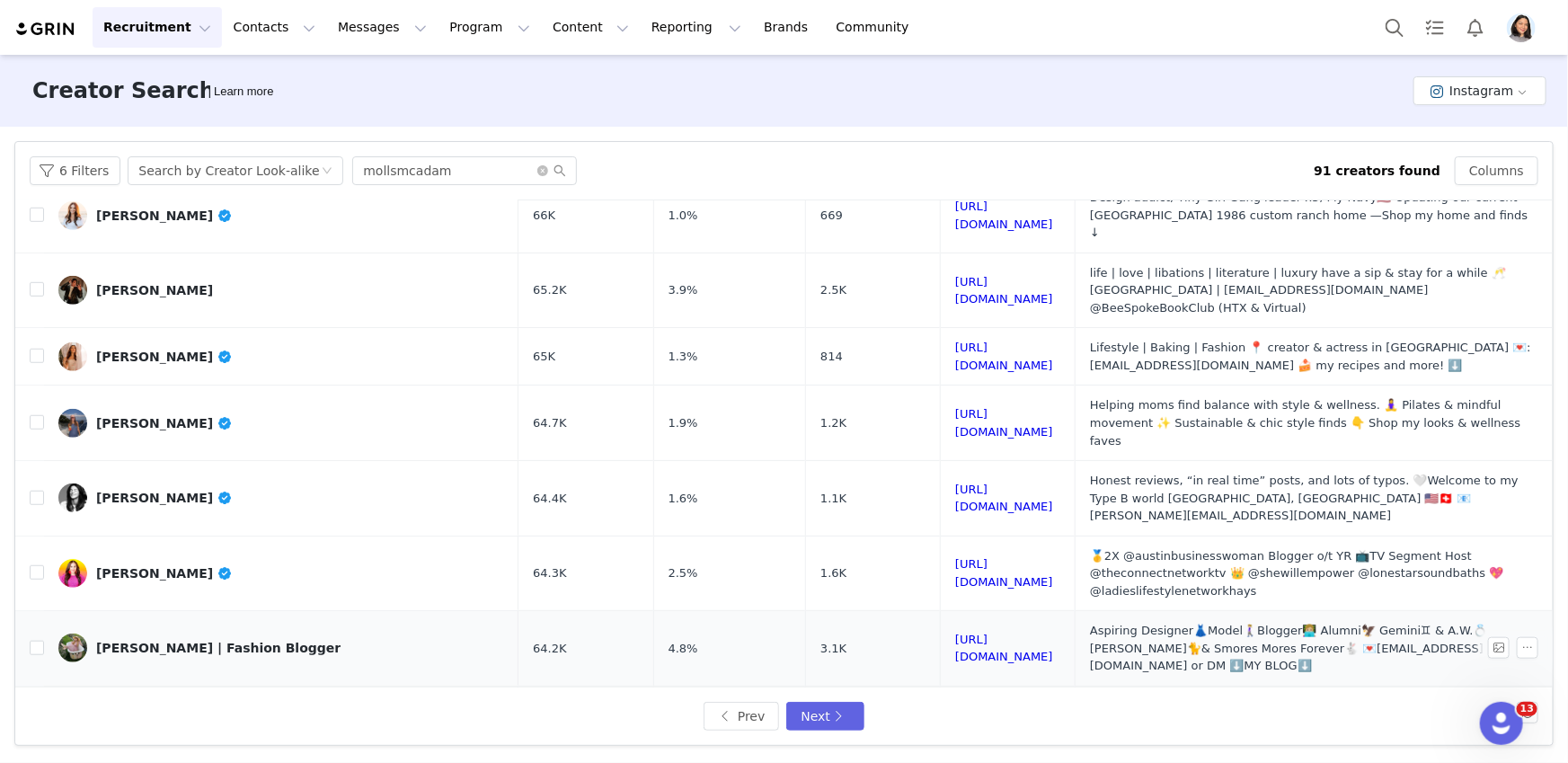
scroll to position [741, 0]
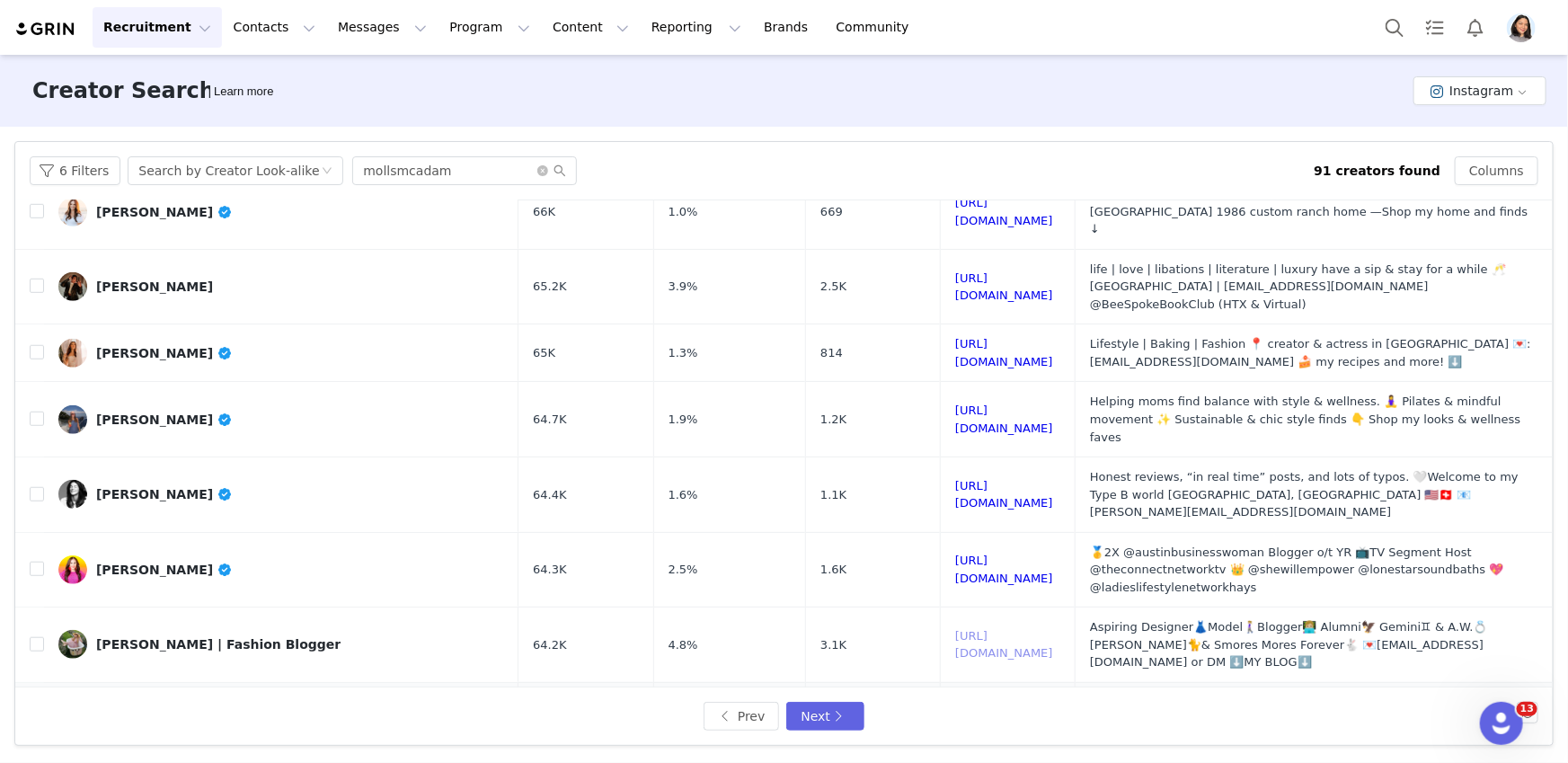
drag, startPoint x: 926, startPoint y: 473, endPoint x: 894, endPoint y: 533, distance: 68.0
click at [845, 716] on button "Next" at bounding box center [824, 717] width 77 height 29
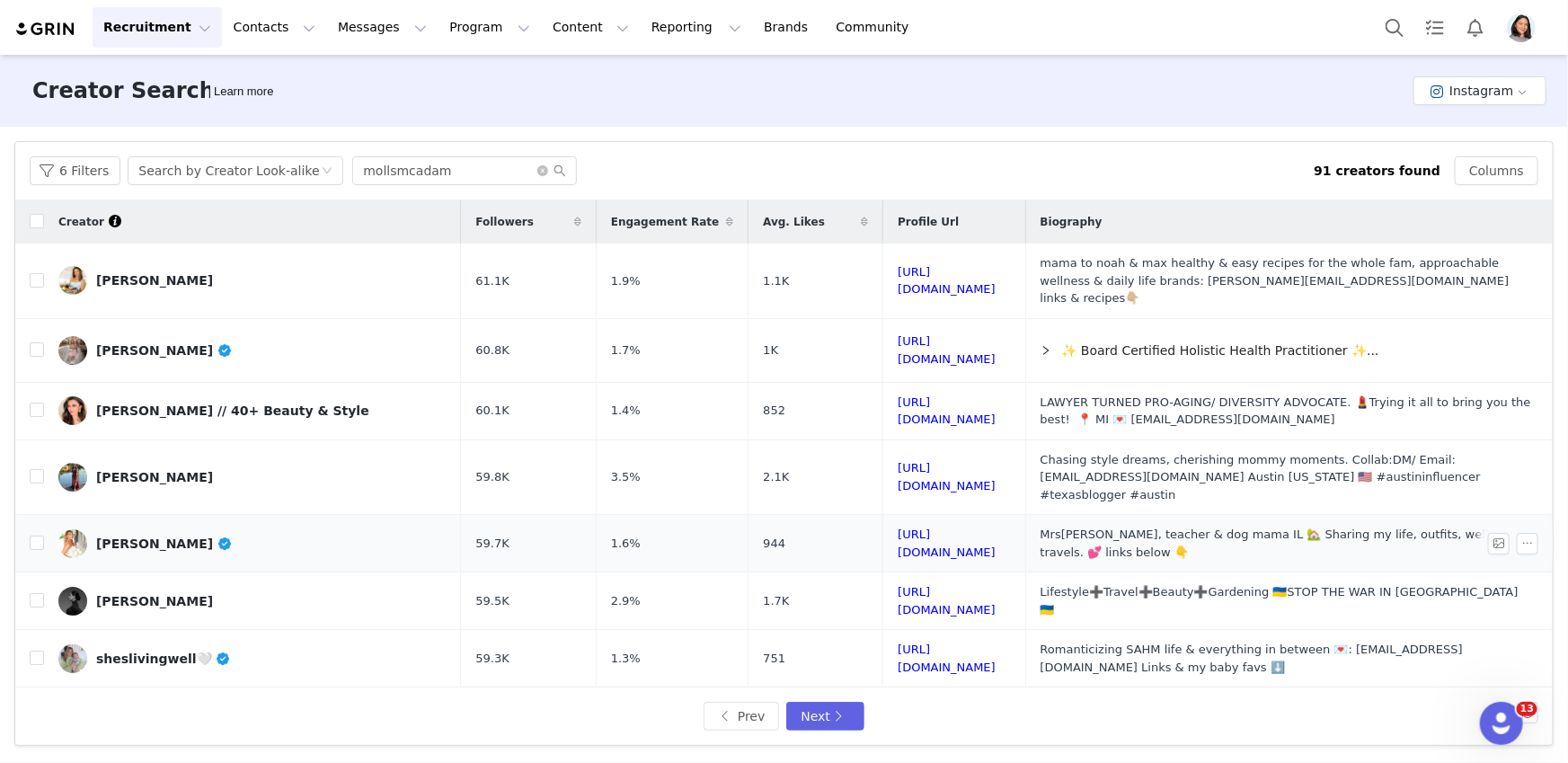
click at [224, 530] on link "Kelli Johnson" at bounding box center [252, 544] width 389 height 29
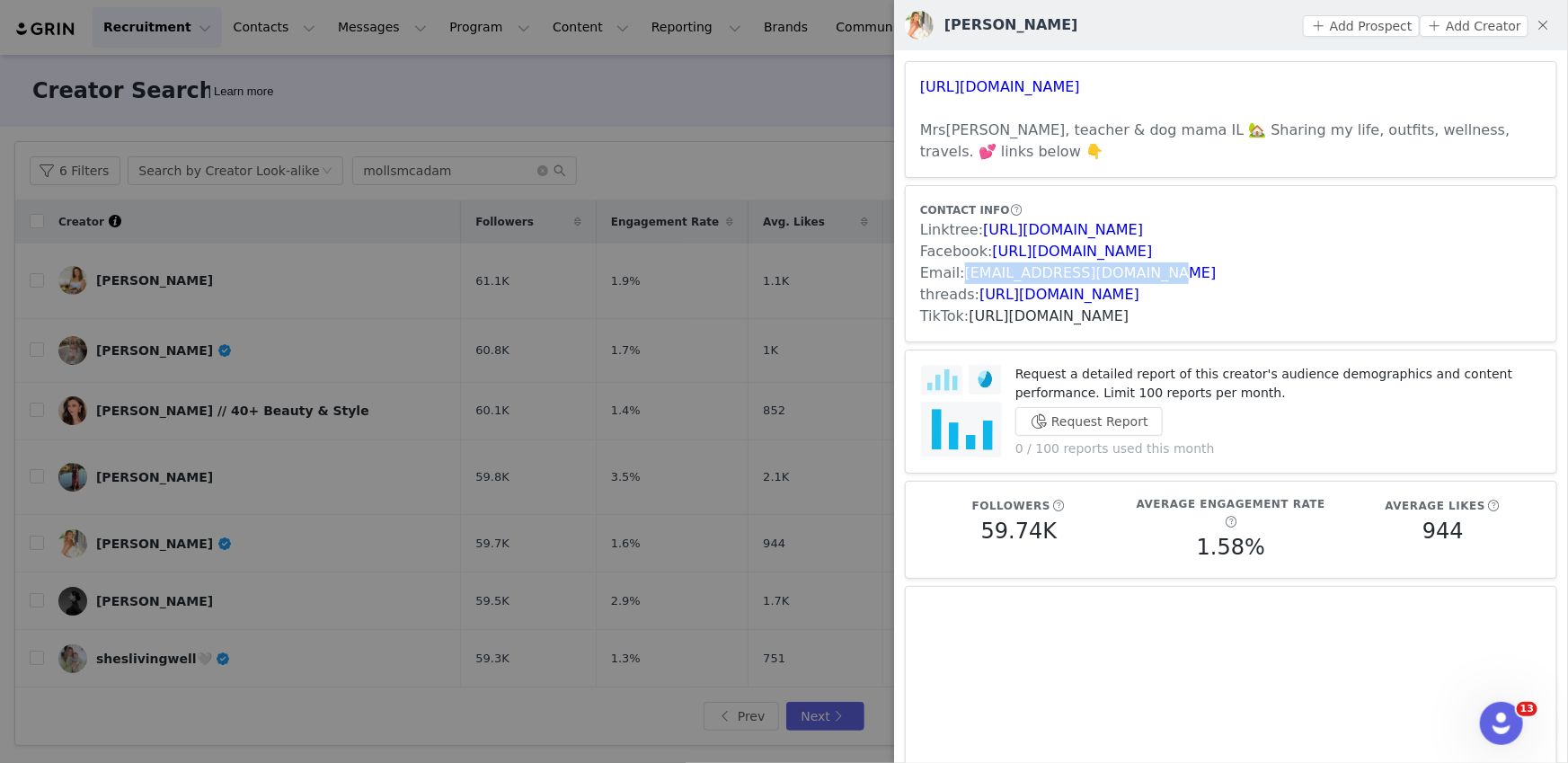
click at [1129, 308] on link "https://www.tiktok.com/share/user/6762338059339957253" at bounding box center [1049, 316] width 160 height 17
click at [684, 390] on div at bounding box center [784, 382] width 1568 height 763
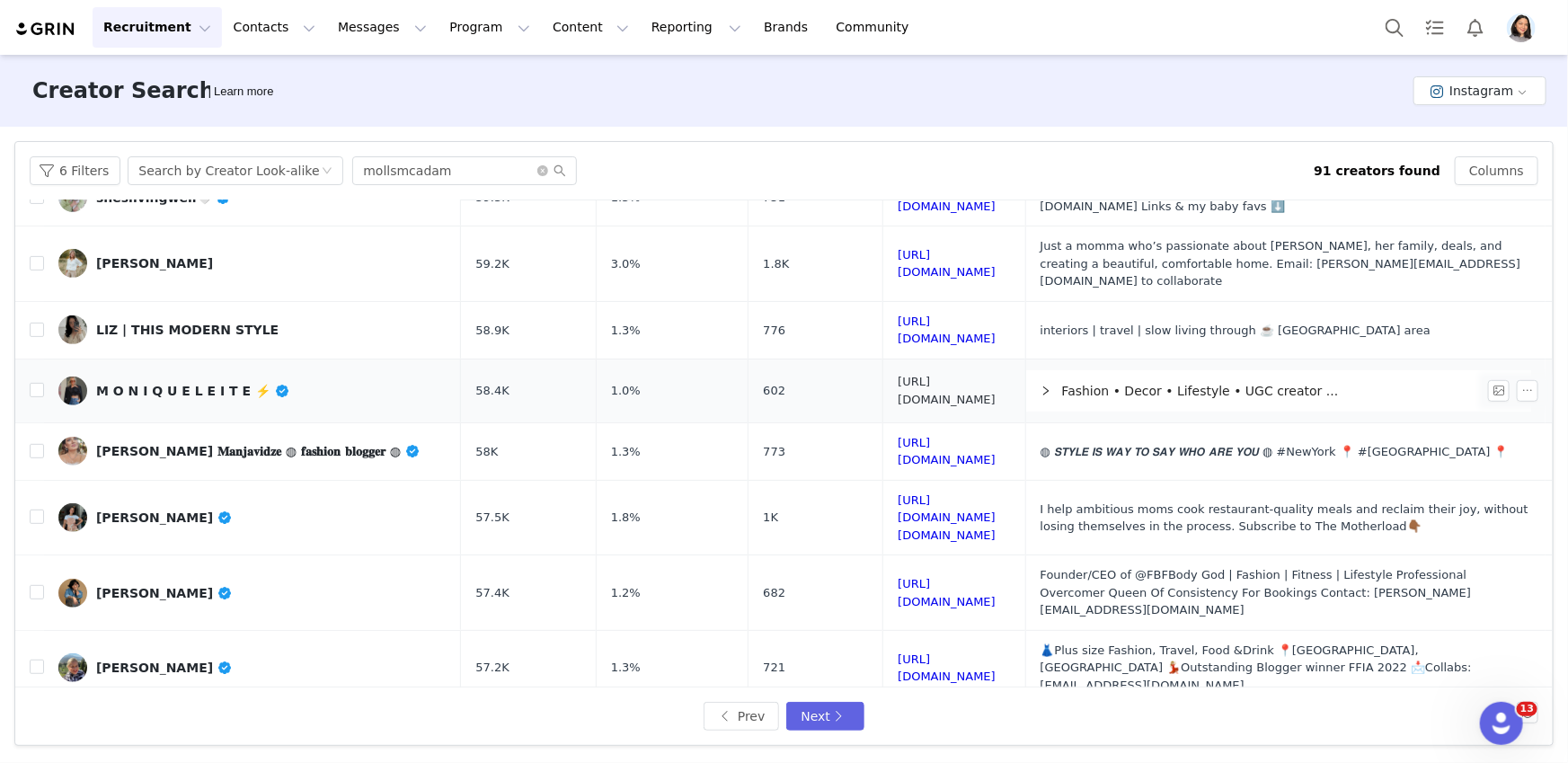
scroll to position [464, 0]
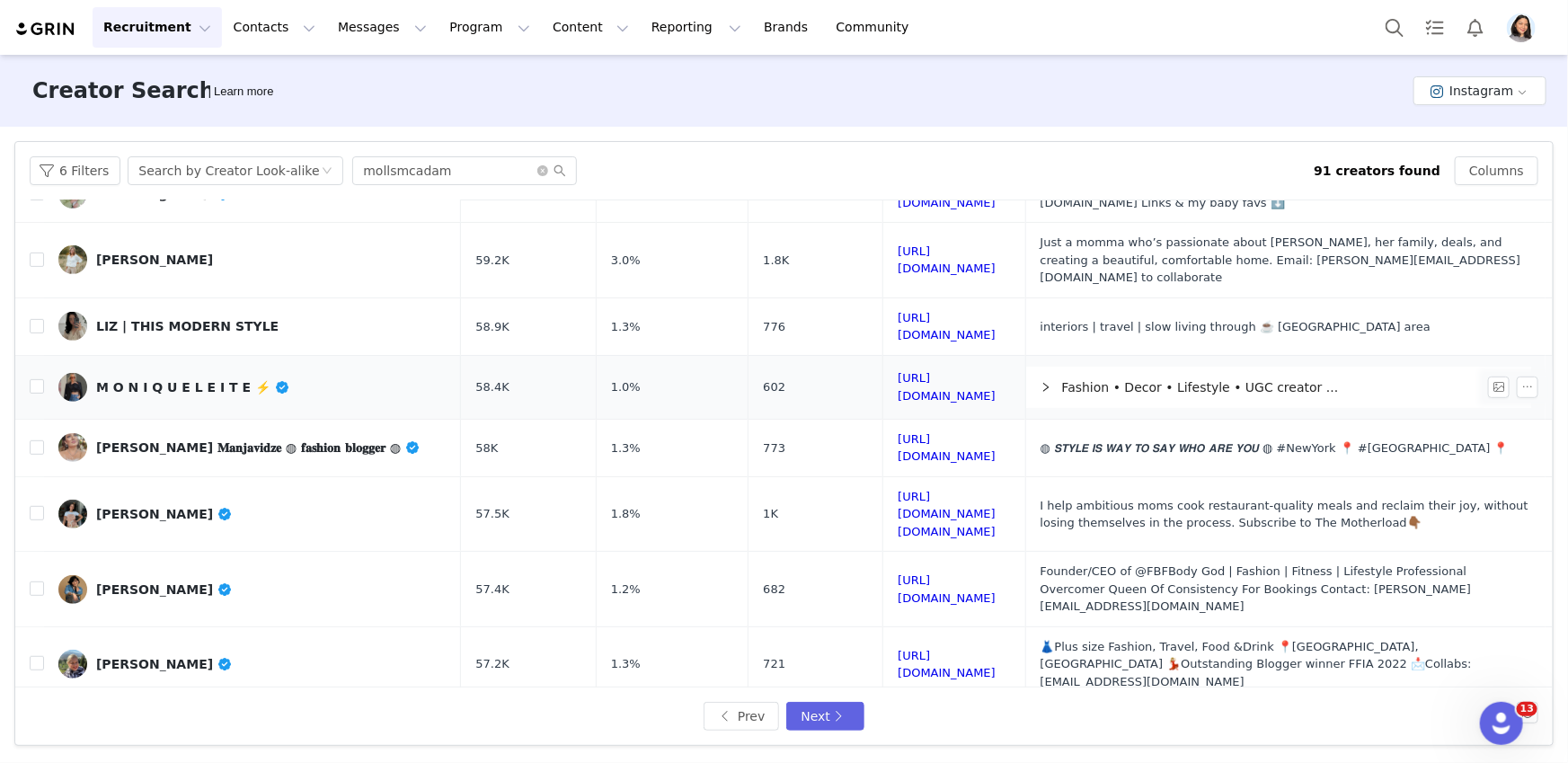
click at [308, 373] on link "M O N I Q U E L E I T E ⚡️" at bounding box center [252, 388] width 389 height 29
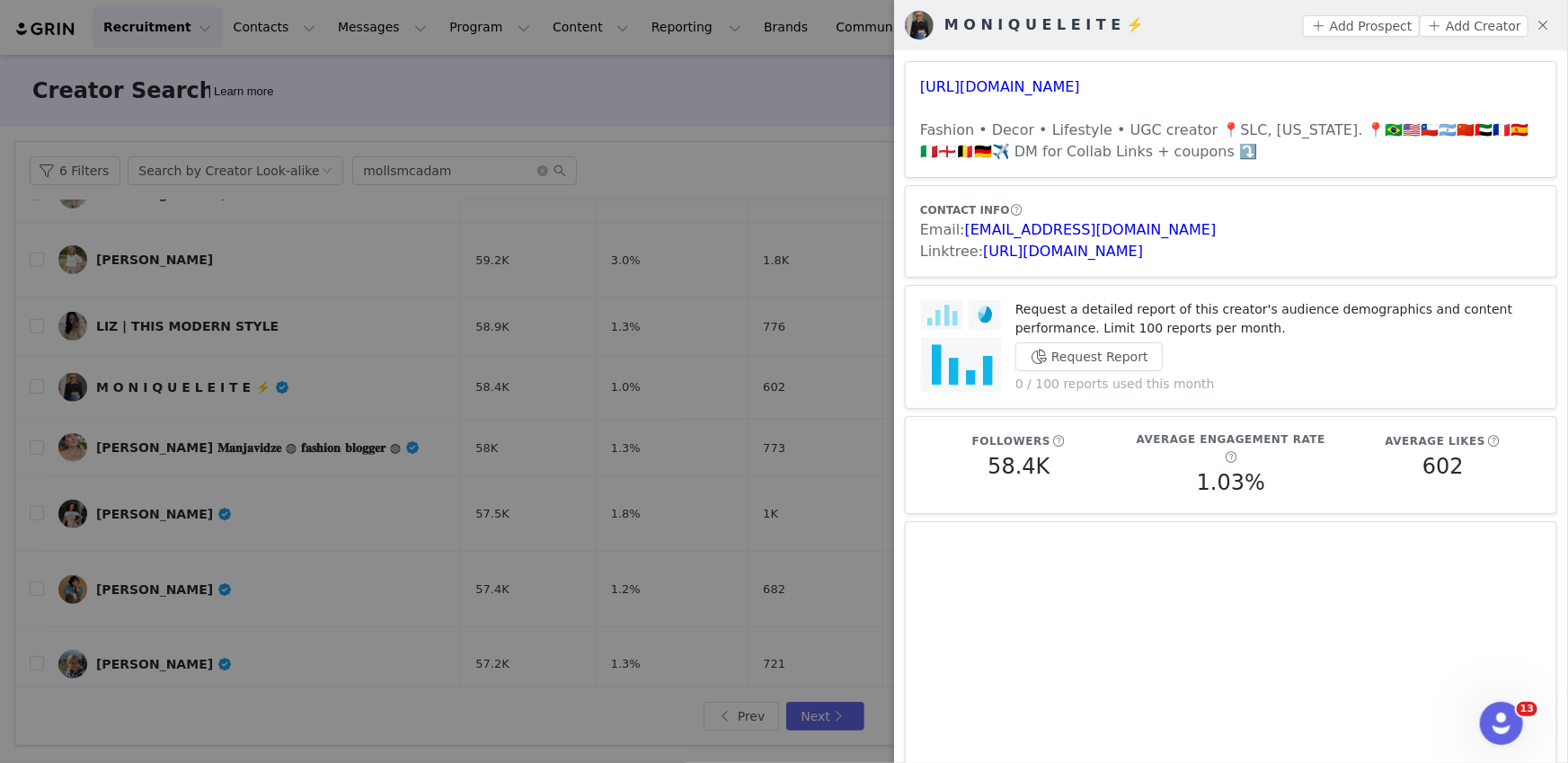
click at [433, 151] on div at bounding box center [784, 382] width 1568 height 763
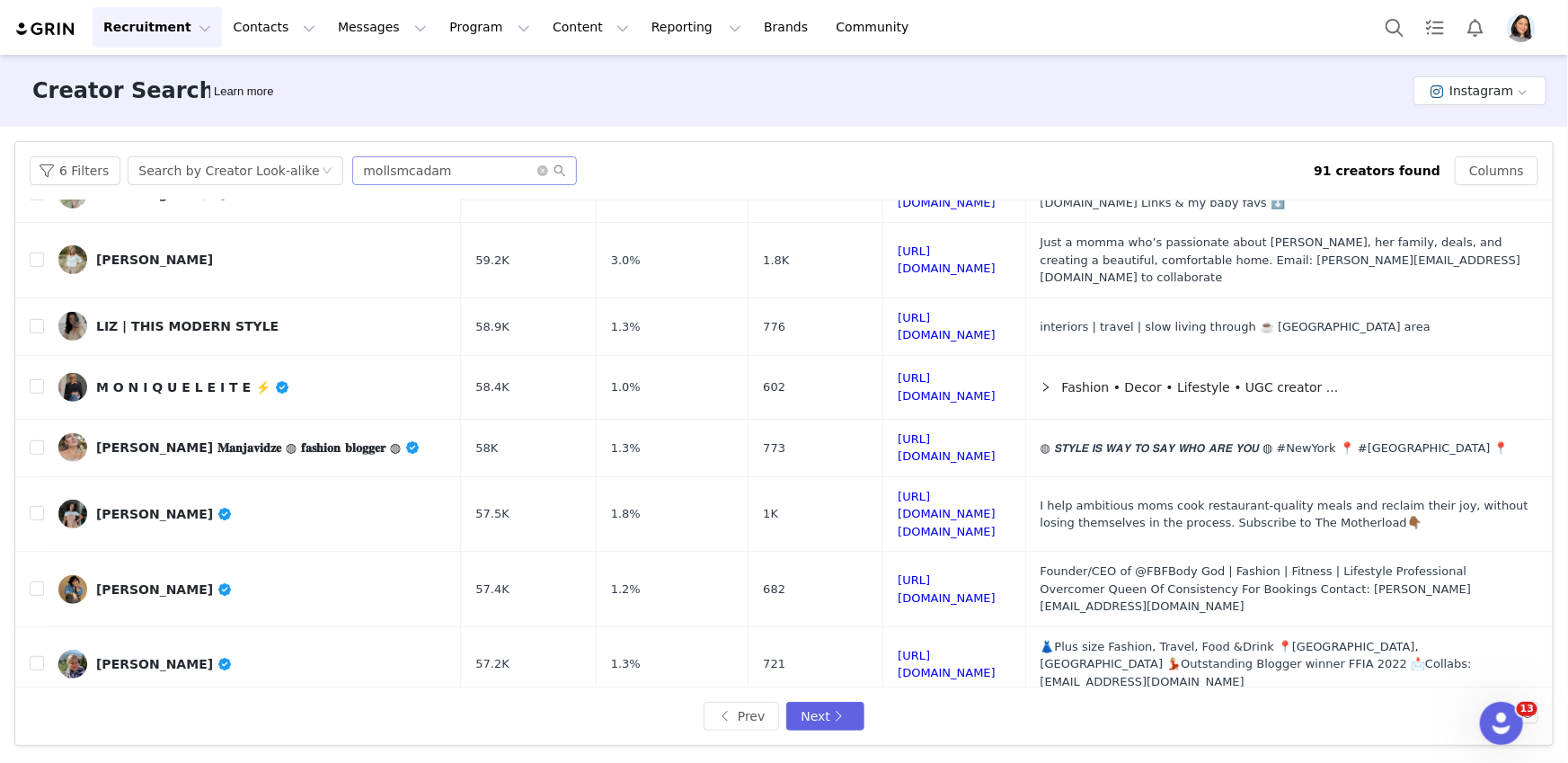
click at [456, 168] on body "Recruitment Recruitment Creator Search Curated Lists Landing Pages Web Extensio…" at bounding box center [784, 382] width 1568 height 763
drag, startPoint x: 423, startPoint y: 166, endPoint x: 384, endPoint y: 156, distance: 40.3
click at [384, 157] on input "mollsmcadam" at bounding box center [464, 171] width 225 height 29
paste input "paigeejohnsonn"
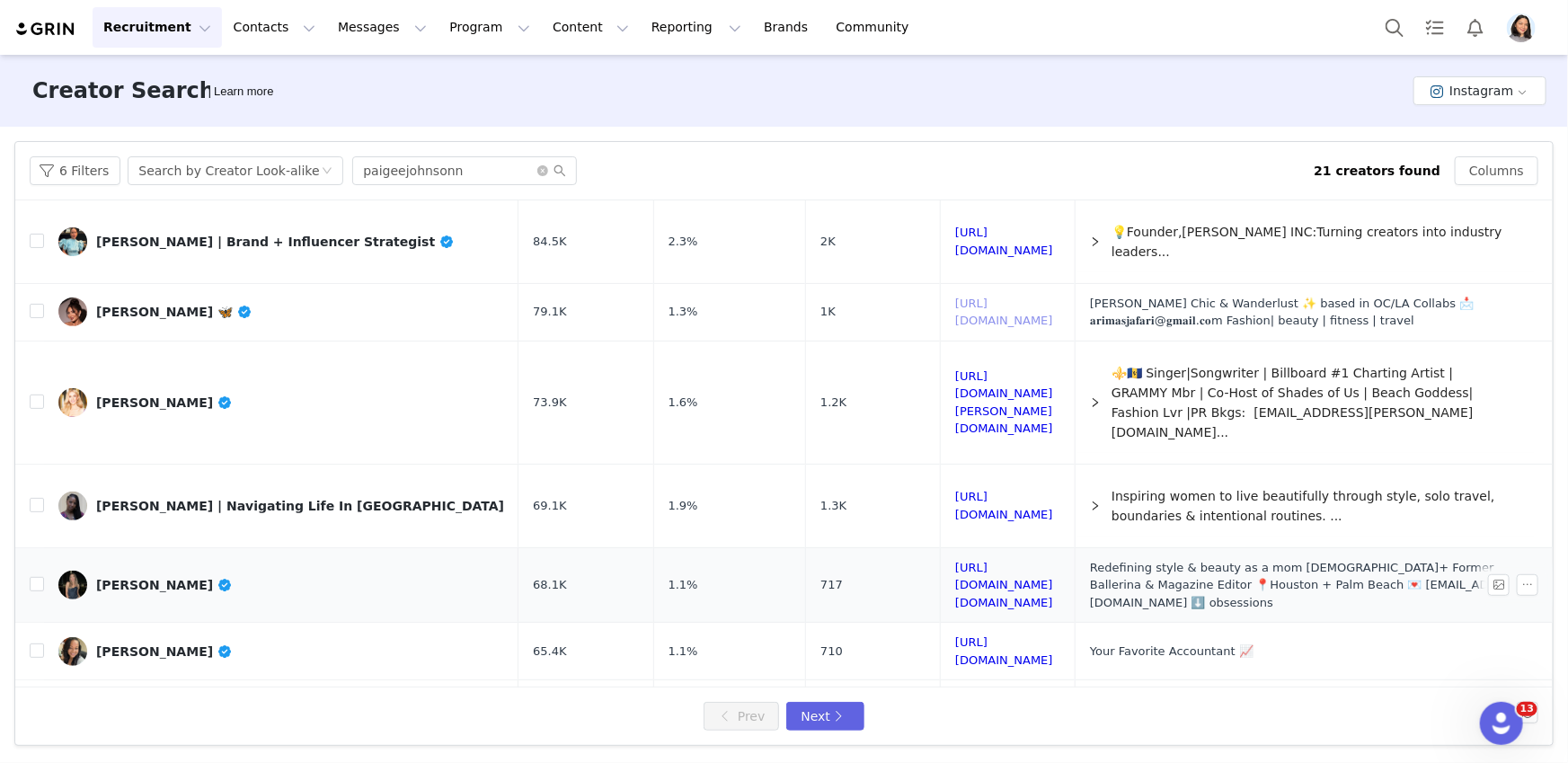
scroll to position [334, 0]
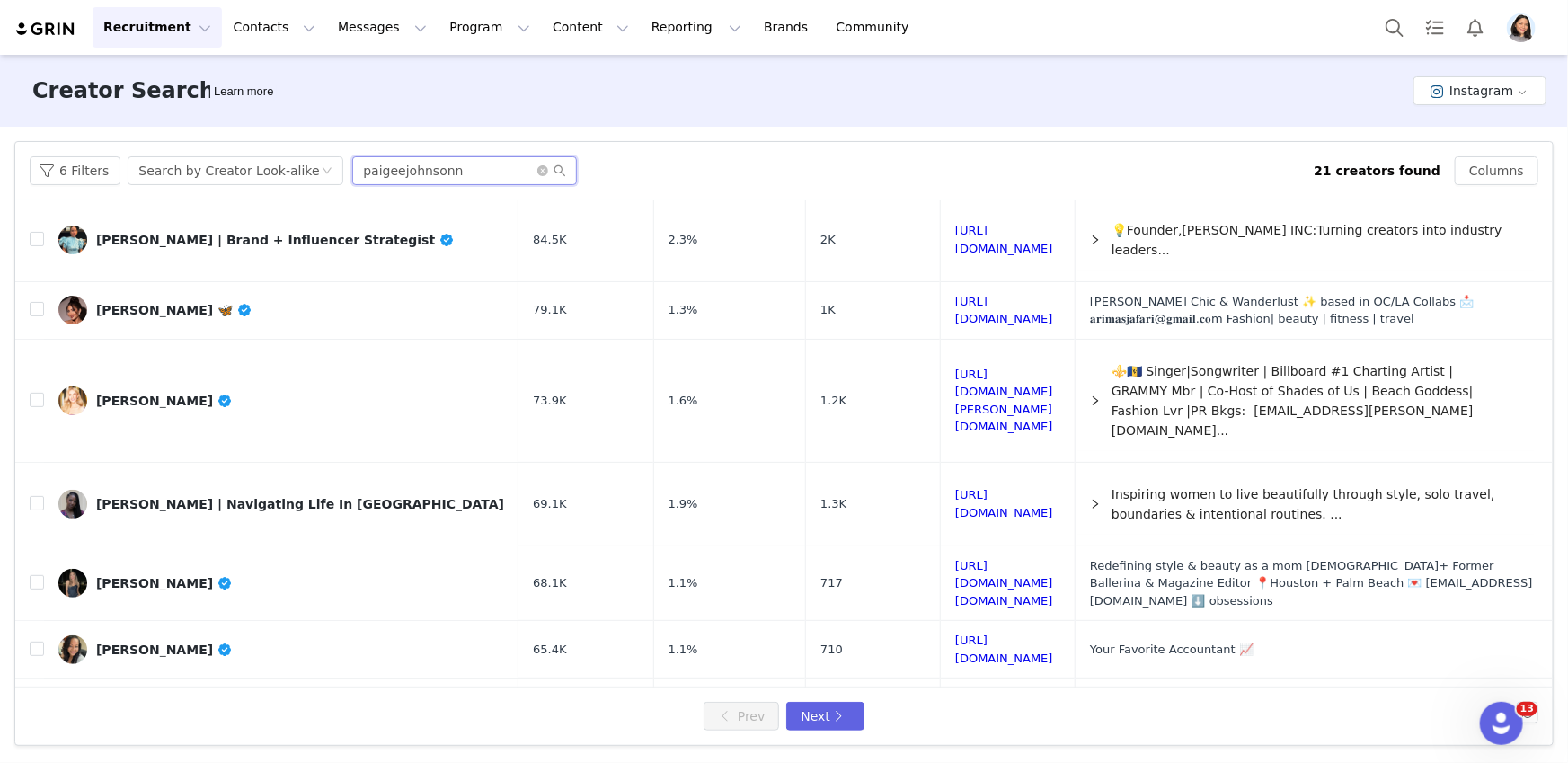
click at [501, 173] on input "paigeejohnsonn" at bounding box center [464, 171] width 225 height 29
drag, startPoint x: 501, startPoint y: 173, endPoint x: 326, endPoint y: 173, distance: 175.0
click at [326, 173] on div "6 Filters Search by Creator Look-alike paigeejohnsonn" at bounding box center [672, 171] width 1284 height 29
paste input "katelynkidwell"
type input "katelynkidwell"
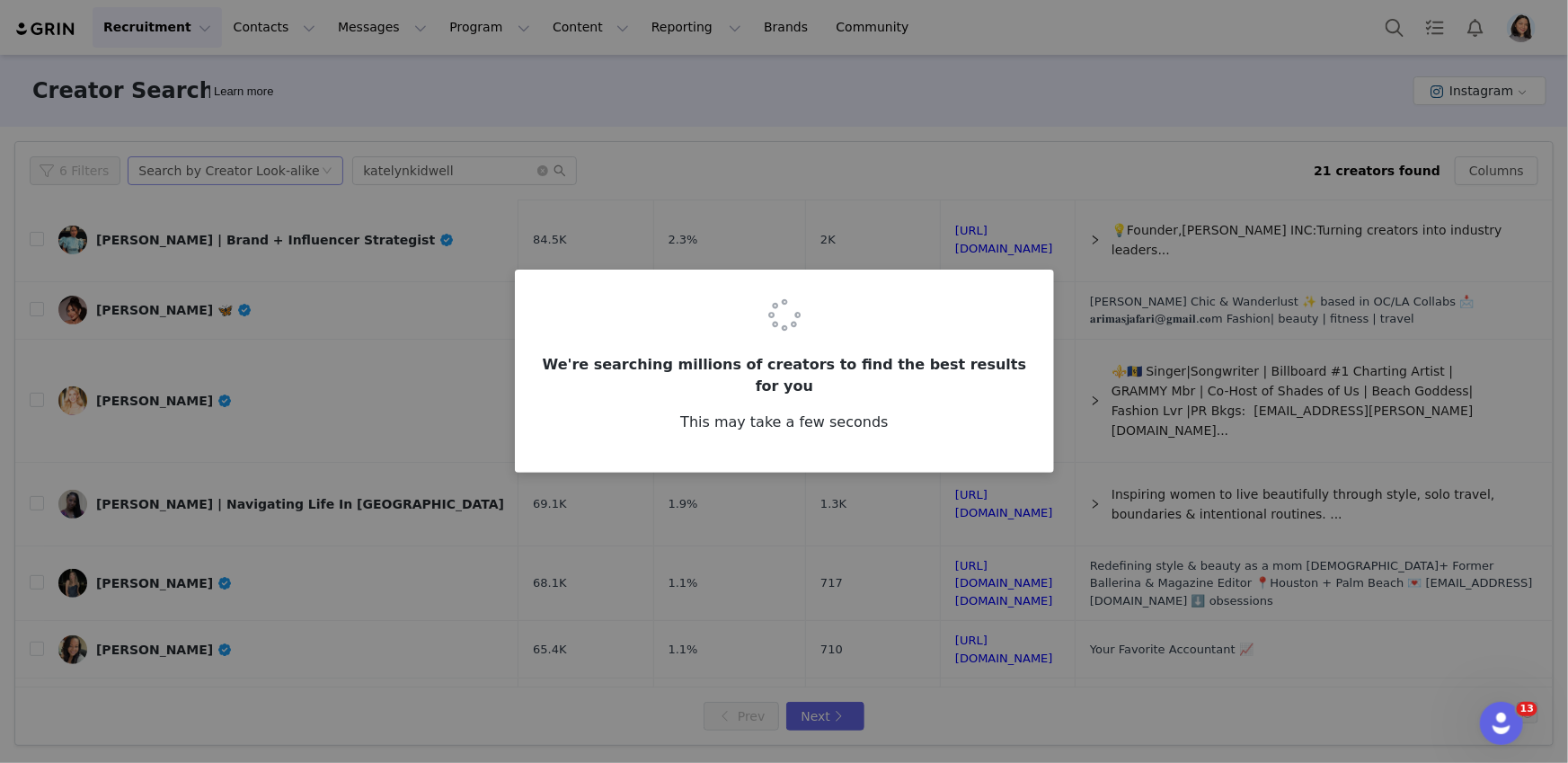
scroll to position [0, 0]
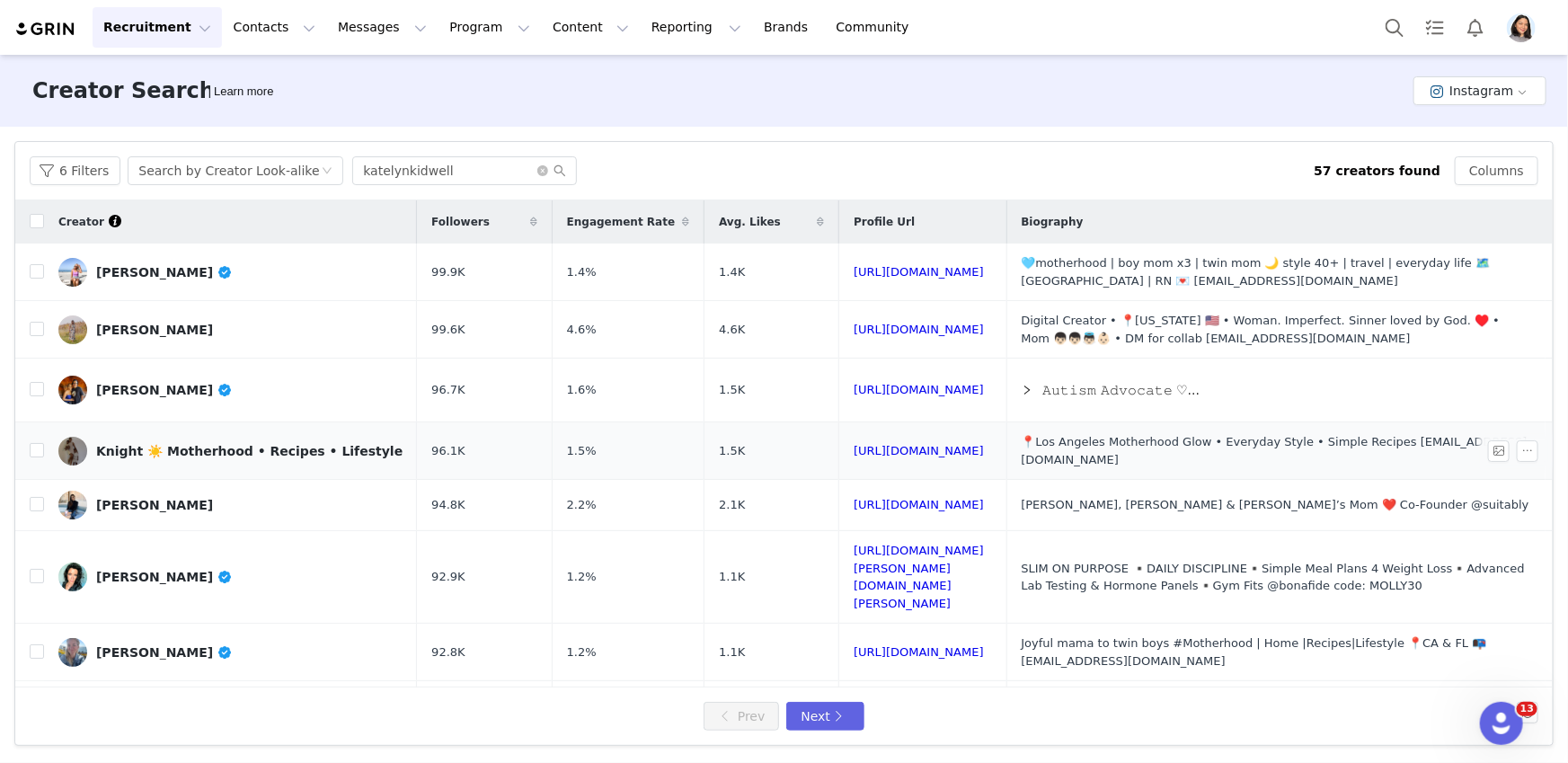
click at [248, 440] on link "Knight ☀️ Motherhood • Recipes • Lifestyle" at bounding box center [230, 452] width 344 height 29
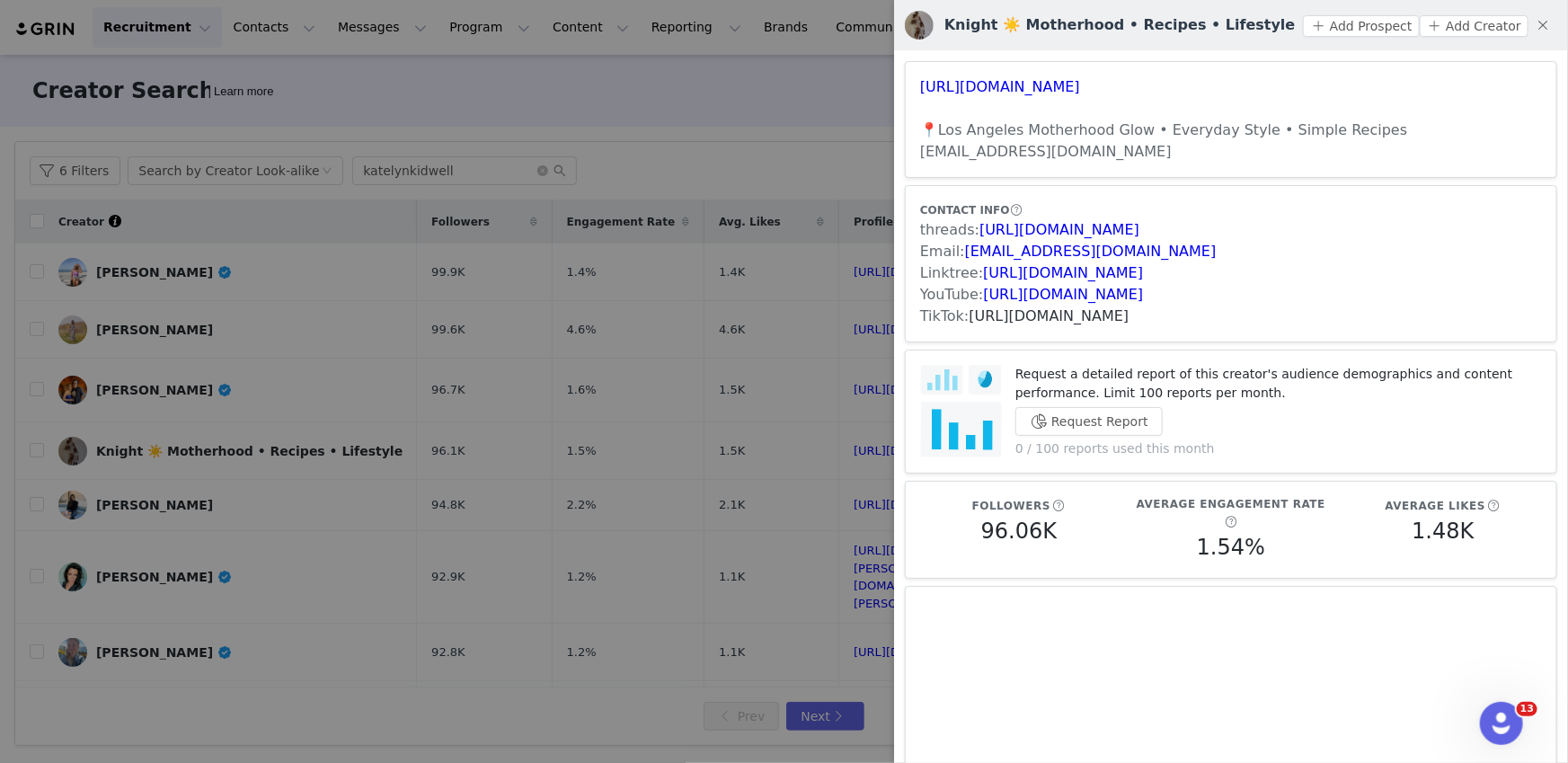
click at [1037, 308] on link "https://www.tiktok.com/share/user/6988098155690820614" at bounding box center [1049, 316] width 160 height 17
click at [698, 479] on div at bounding box center [784, 382] width 1568 height 763
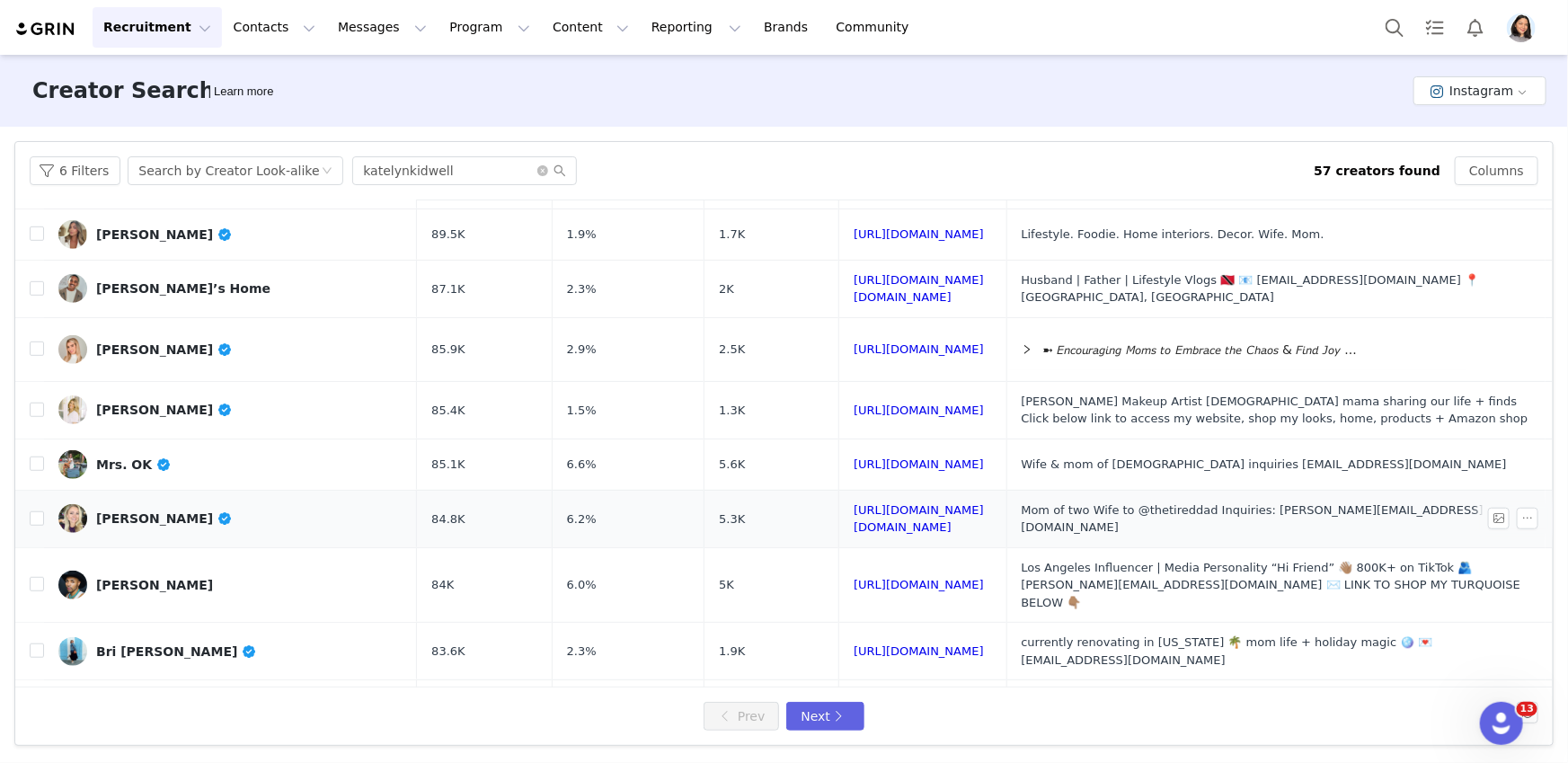
scroll to position [721, 0]
click at [840, 718] on button "Next" at bounding box center [824, 717] width 77 height 29
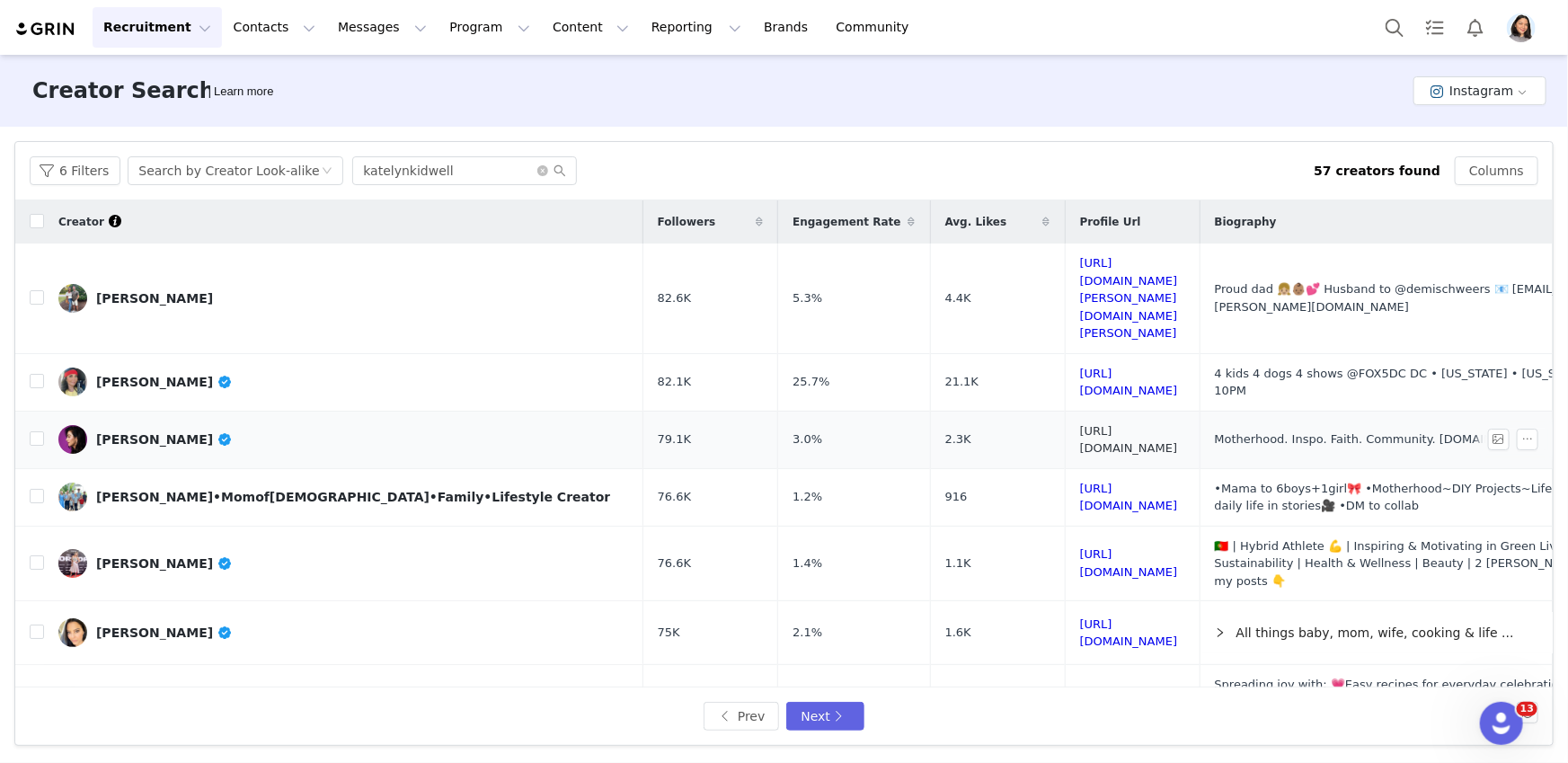
drag, startPoint x: 880, startPoint y: 366, endPoint x: 878, endPoint y: 376, distance: 10.2
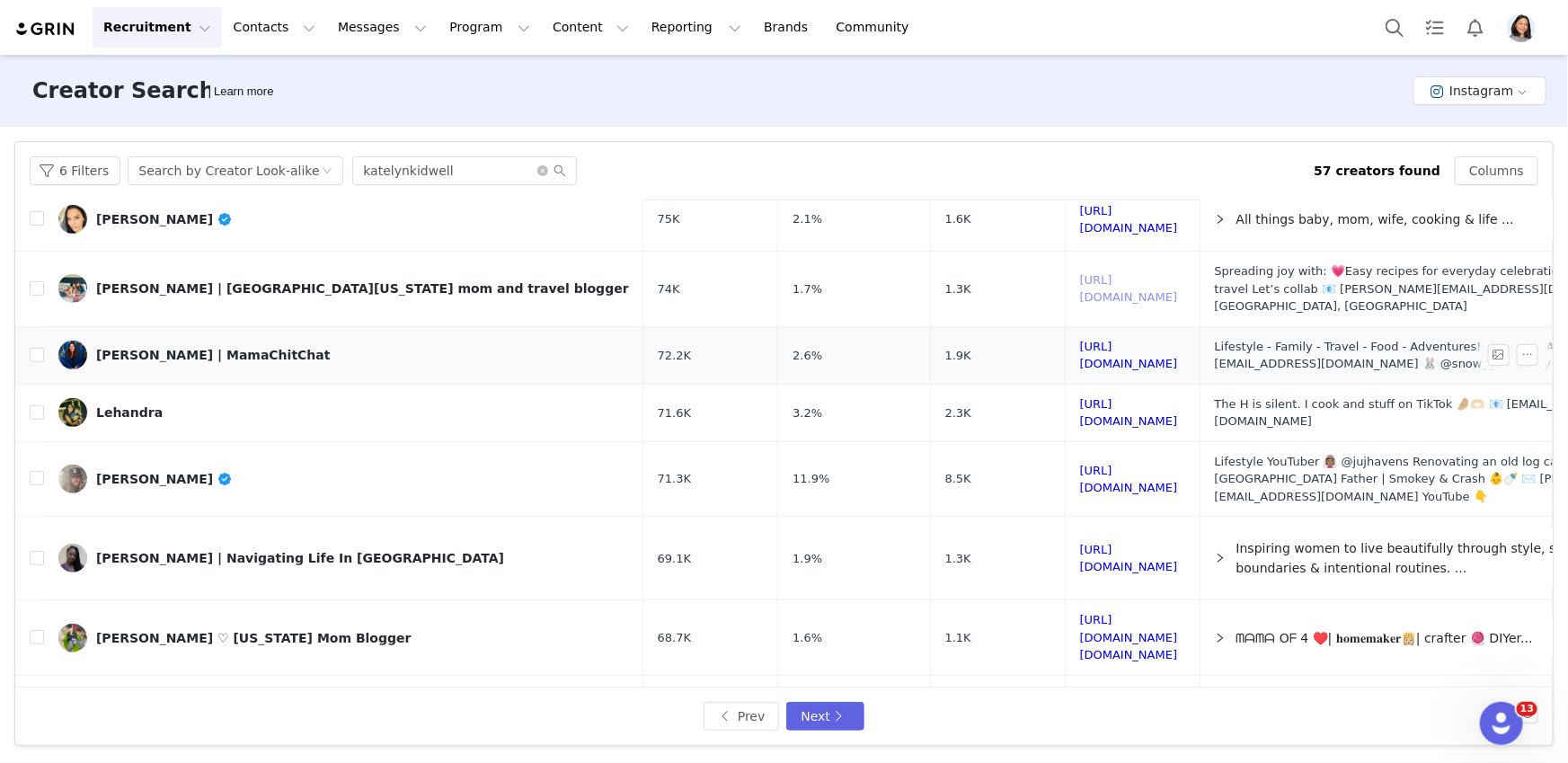
scroll to position [539, 0]
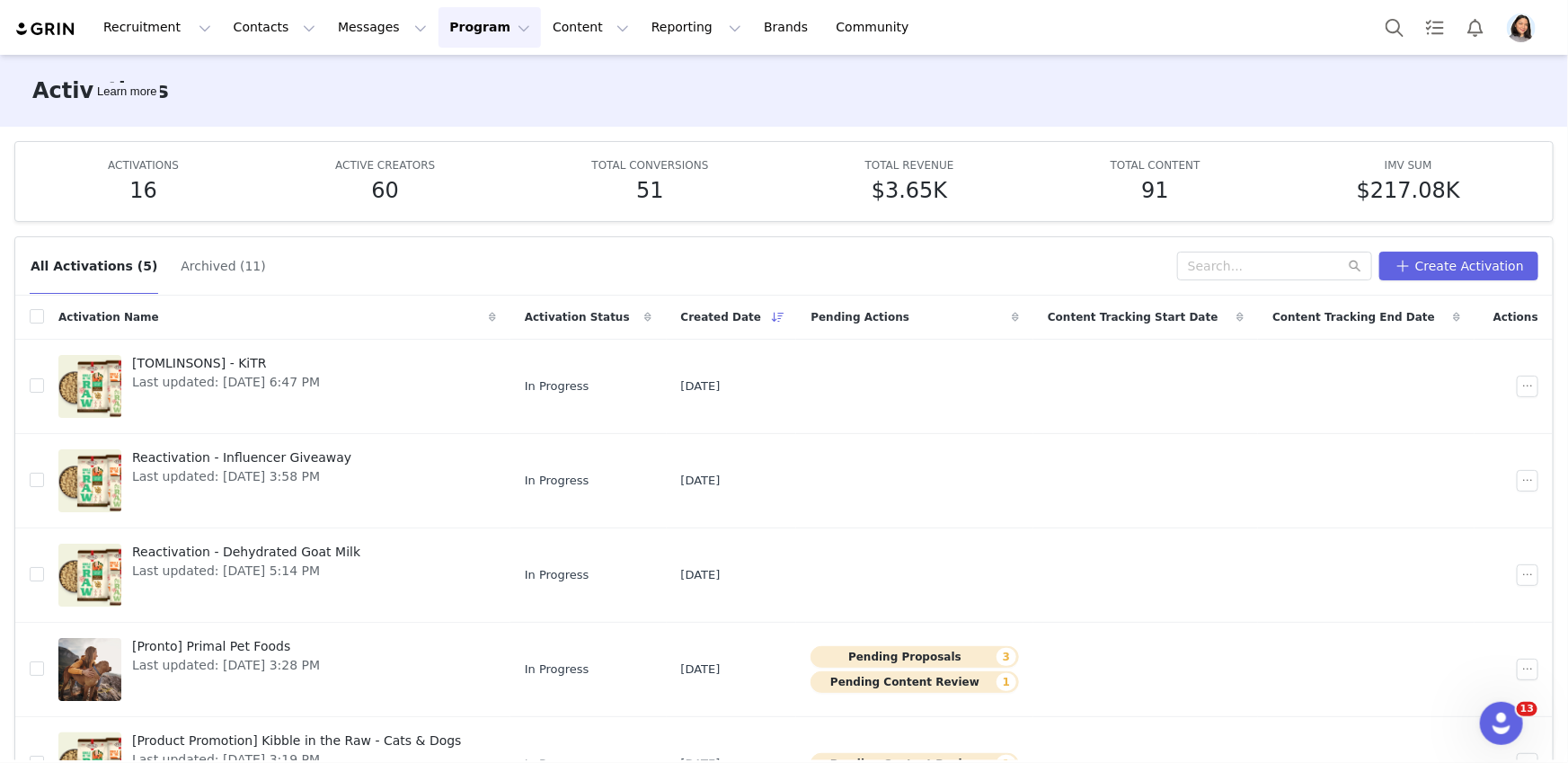
click at [74, 21] on img at bounding box center [46, 29] width 63 height 17
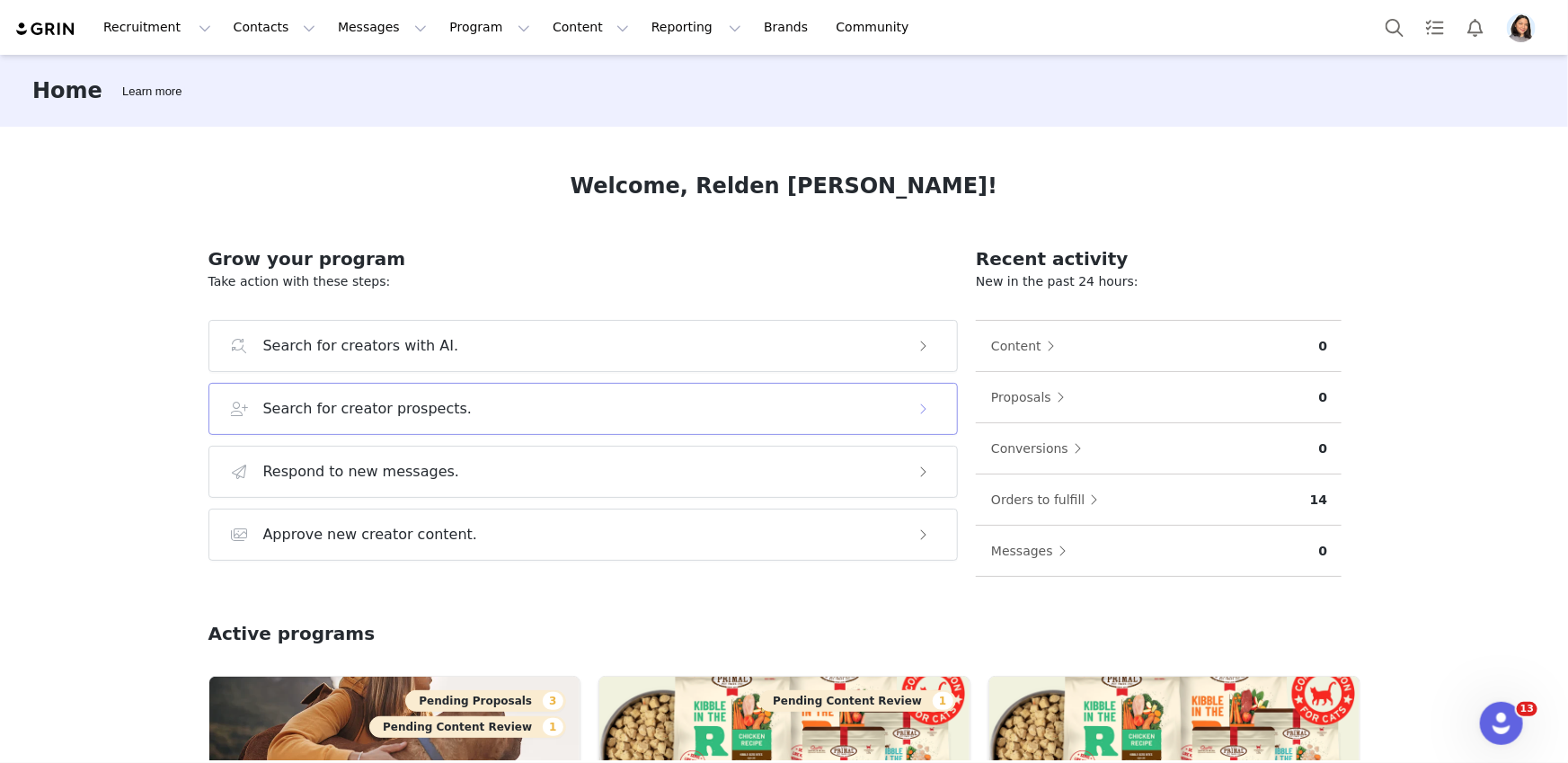
click at [327, 406] on h3 "Search for creator prospects." at bounding box center [368, 409] width 209 height 22
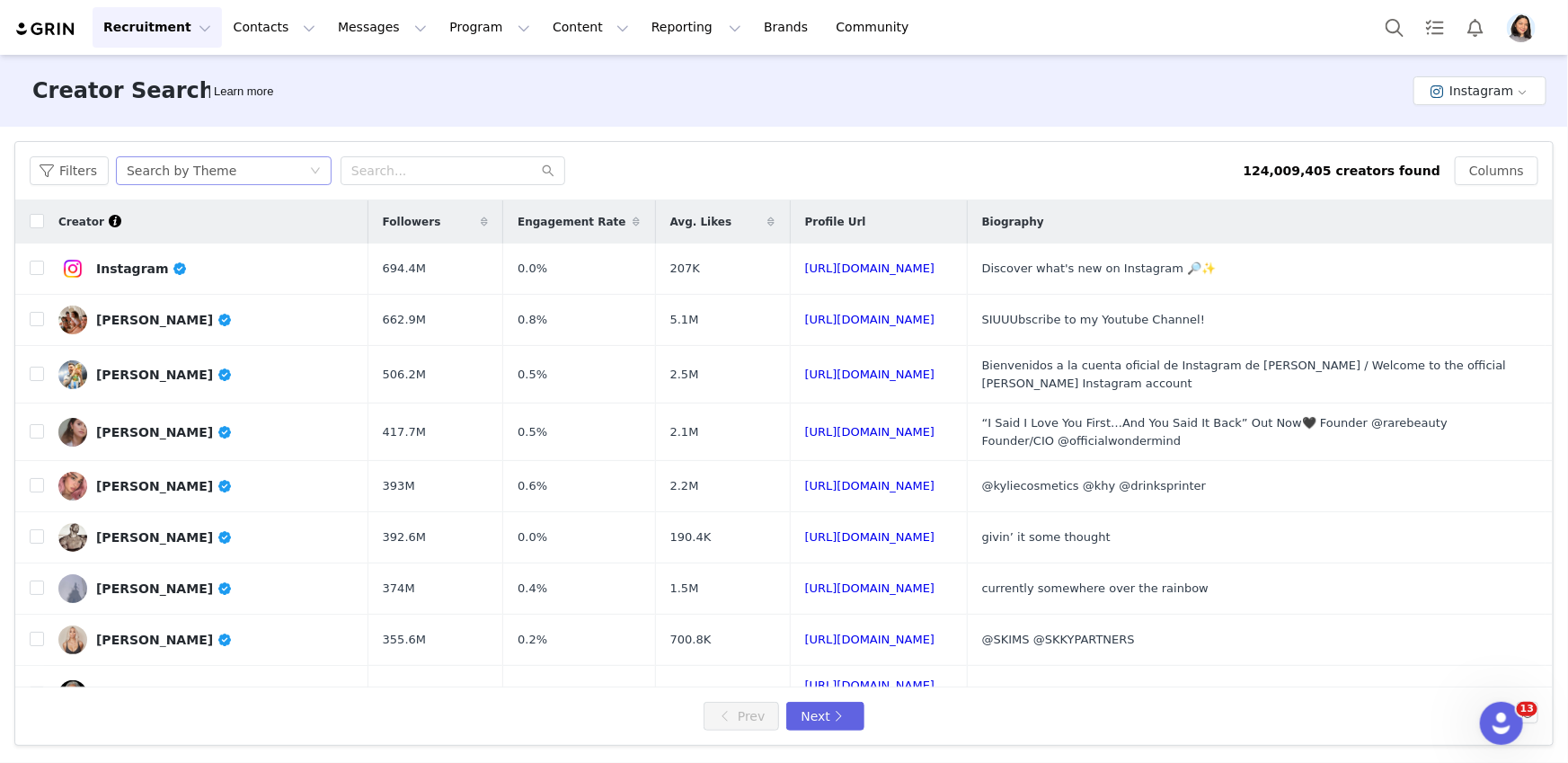
click at [292, 175] on div "Search by Theme" at bounding box center [217, 171] width 182 height 27
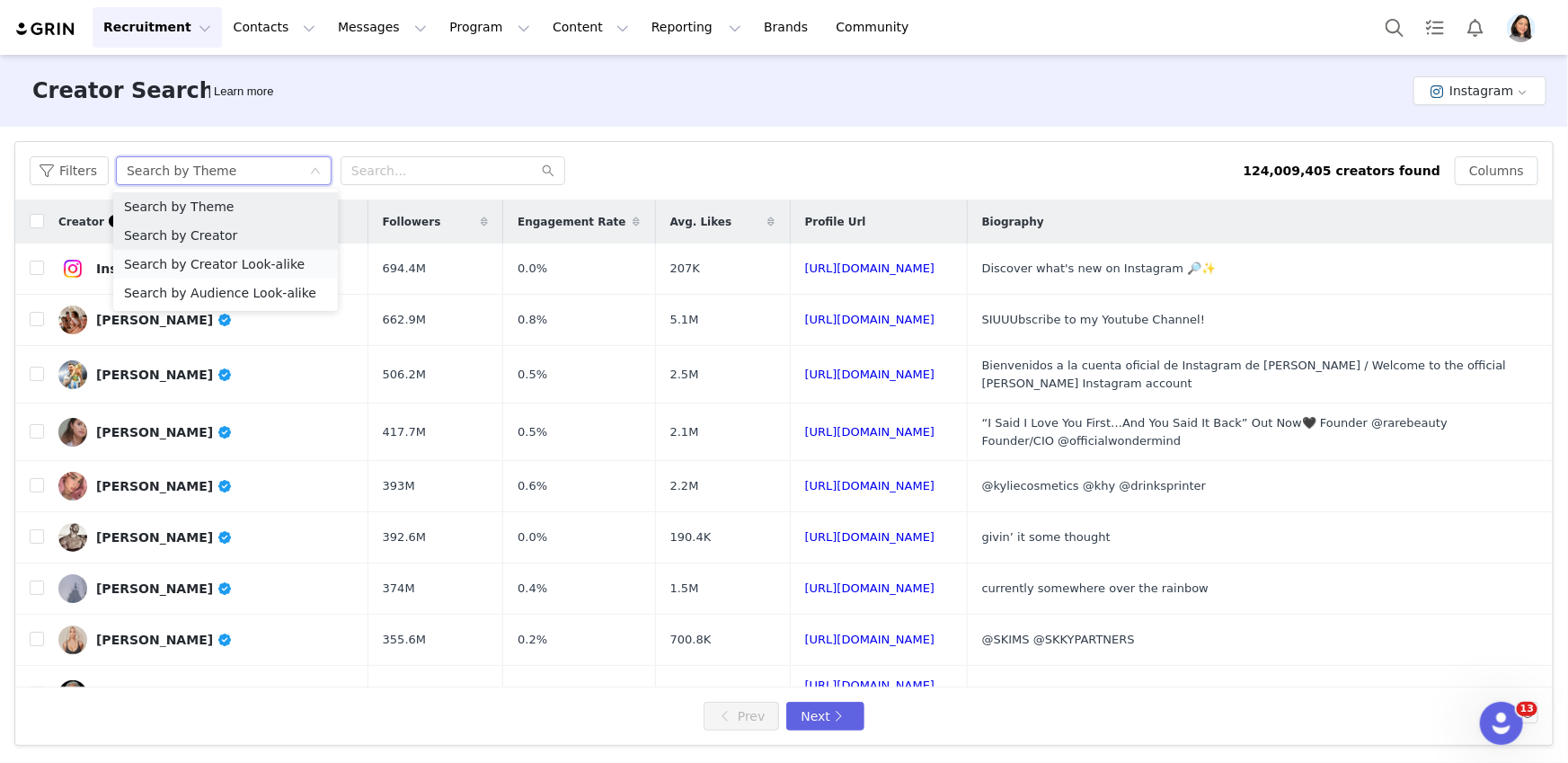
click at [298, 249] on ul "Search by Theme Search by Creator Search by Creator Look-alike Search by Audien…" at bounding box center [225, 249] width 225 height 122
drag, startPoint x: 252, startPoint y: 264, endPoint x: 261, endPoint y: 259, distance: 10.3
click at [252, 263] on li "Search by Creator Look-alike" at bounding box center [225, 264] width 225 height 29
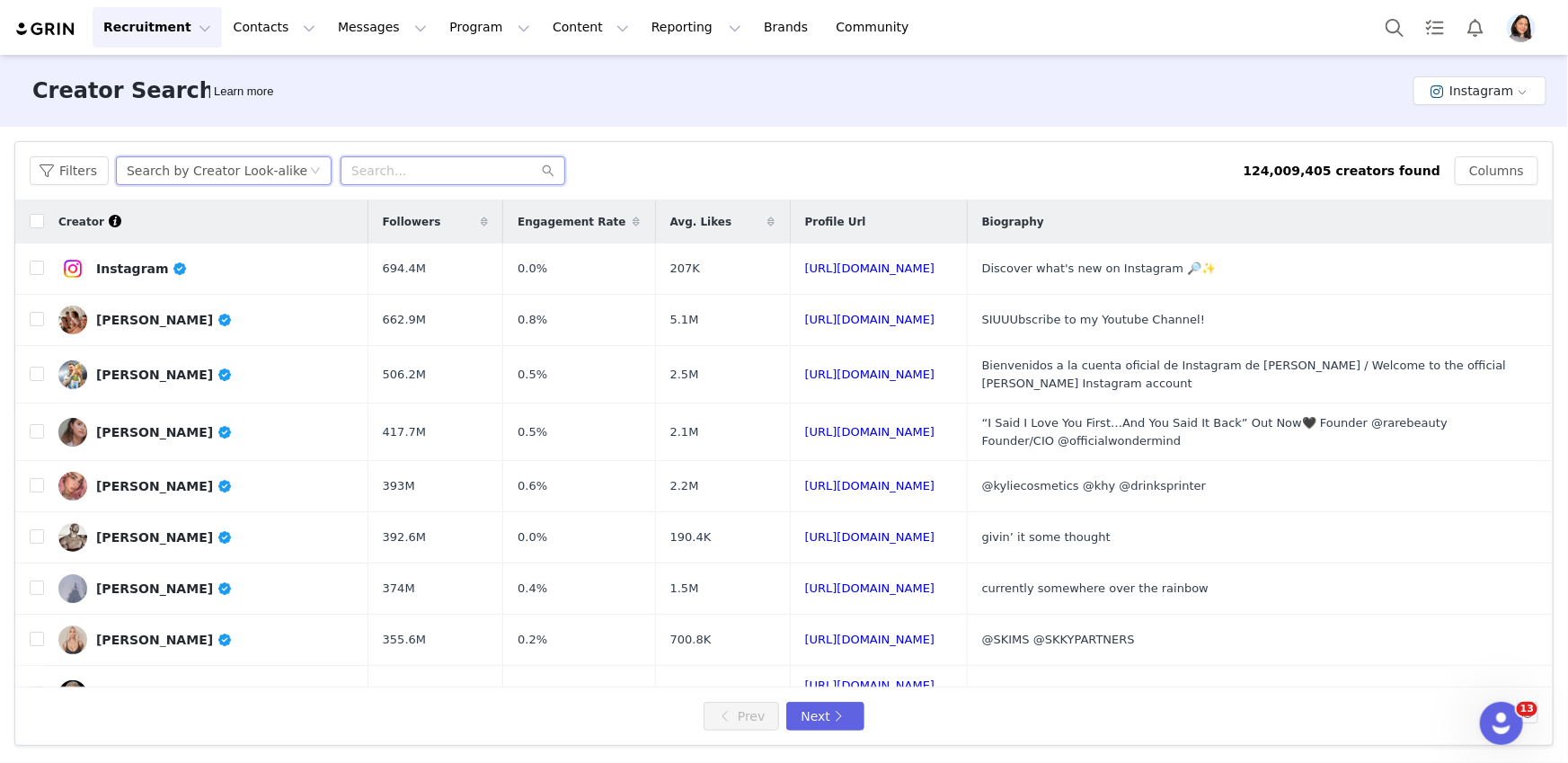
click at [381, 160] on input "text" at bounding box center [452, 171] width 225 height 29
paste input "jesskeys_"
type input "jesskeys_"
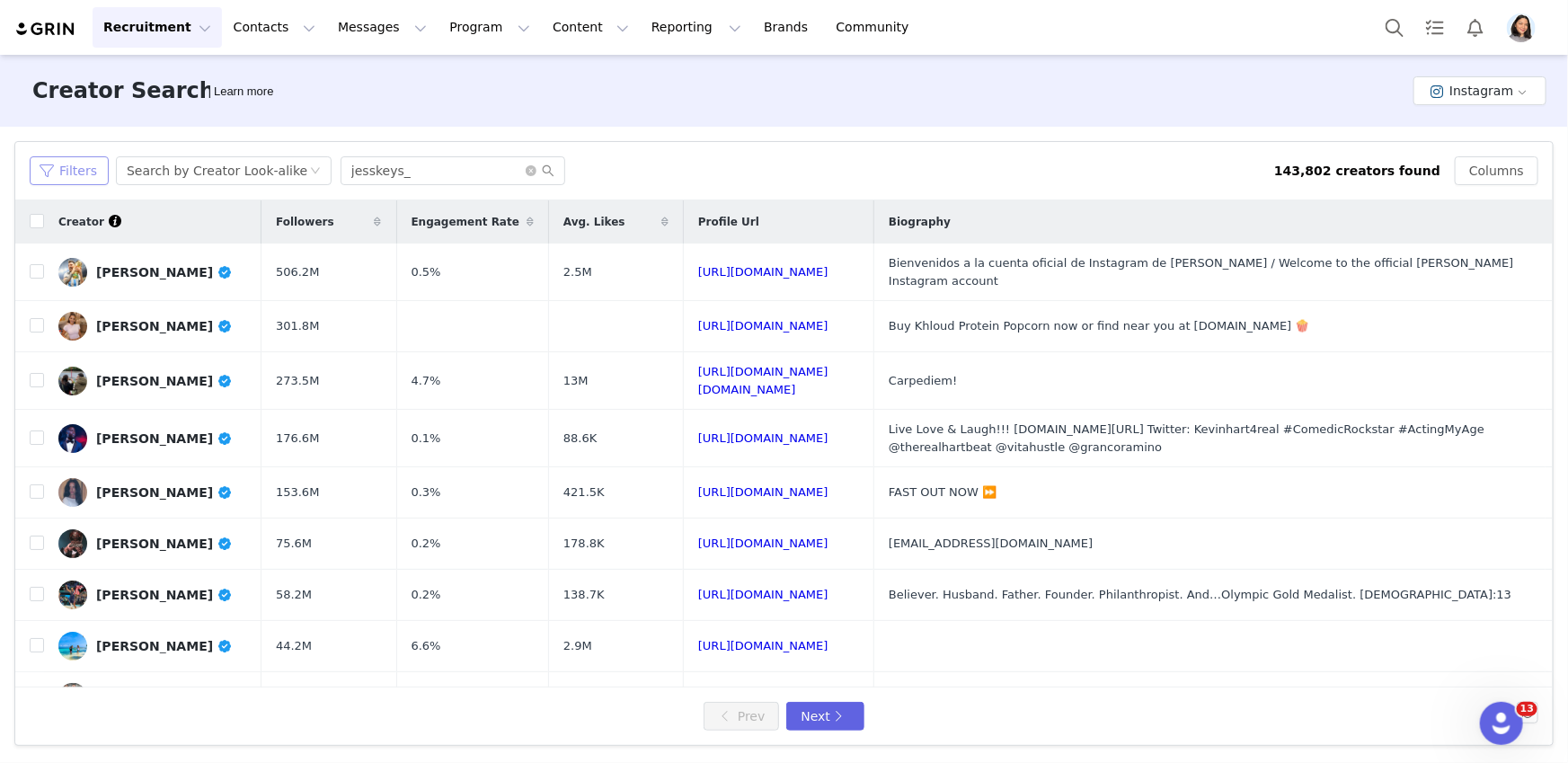
click at [46, 170] on button "Filters" at bounding box center [69, 171] width 79 height 29
click at [126, 170] on div "Search by Creator Look-alike" at bounding box center [217, 171] width 180 height 27
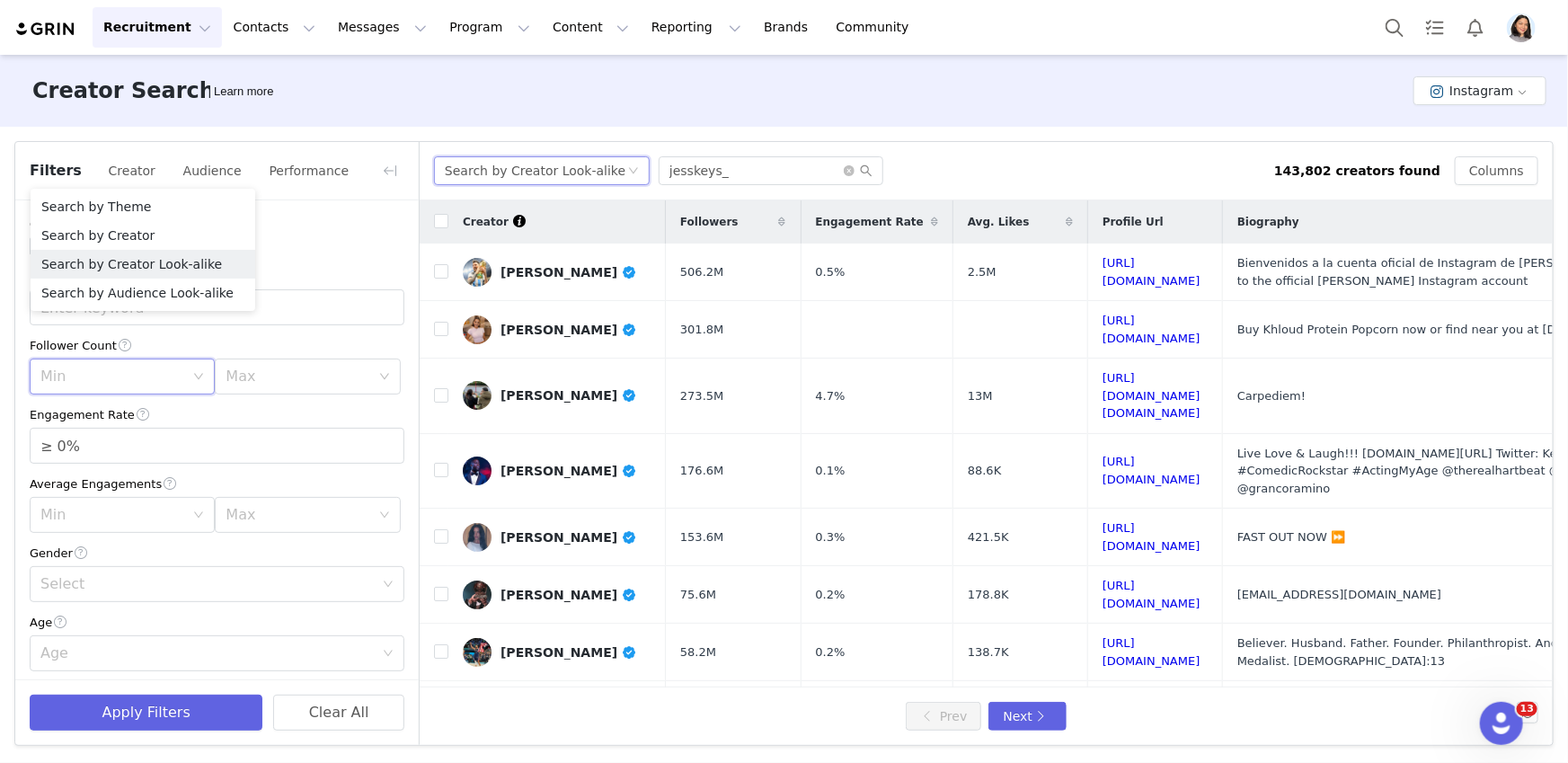
click at [86, 365] on div "Min" at bounding box center [116, 377] width 152 height 35
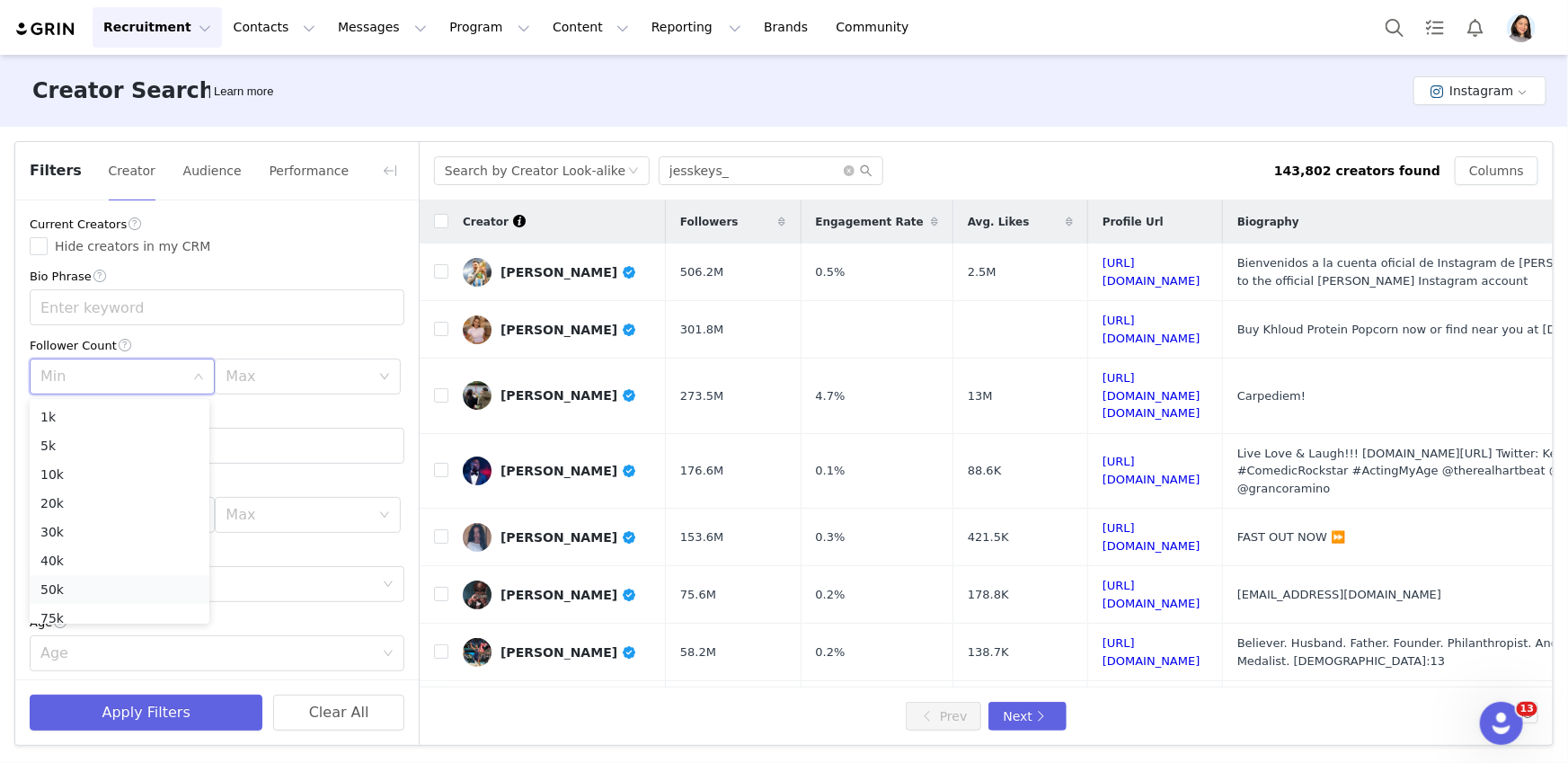
click at [77, 590] on li "50k" at bounding box center [119, 590] width 179 height 29
click at [282, 389] on div "Max" at bounding box center [301, 377] width 152 height 35
click at [255, 528] on li "100k" at bounding box center [298, 530] width 179 height 29
type input "≥ 1%"
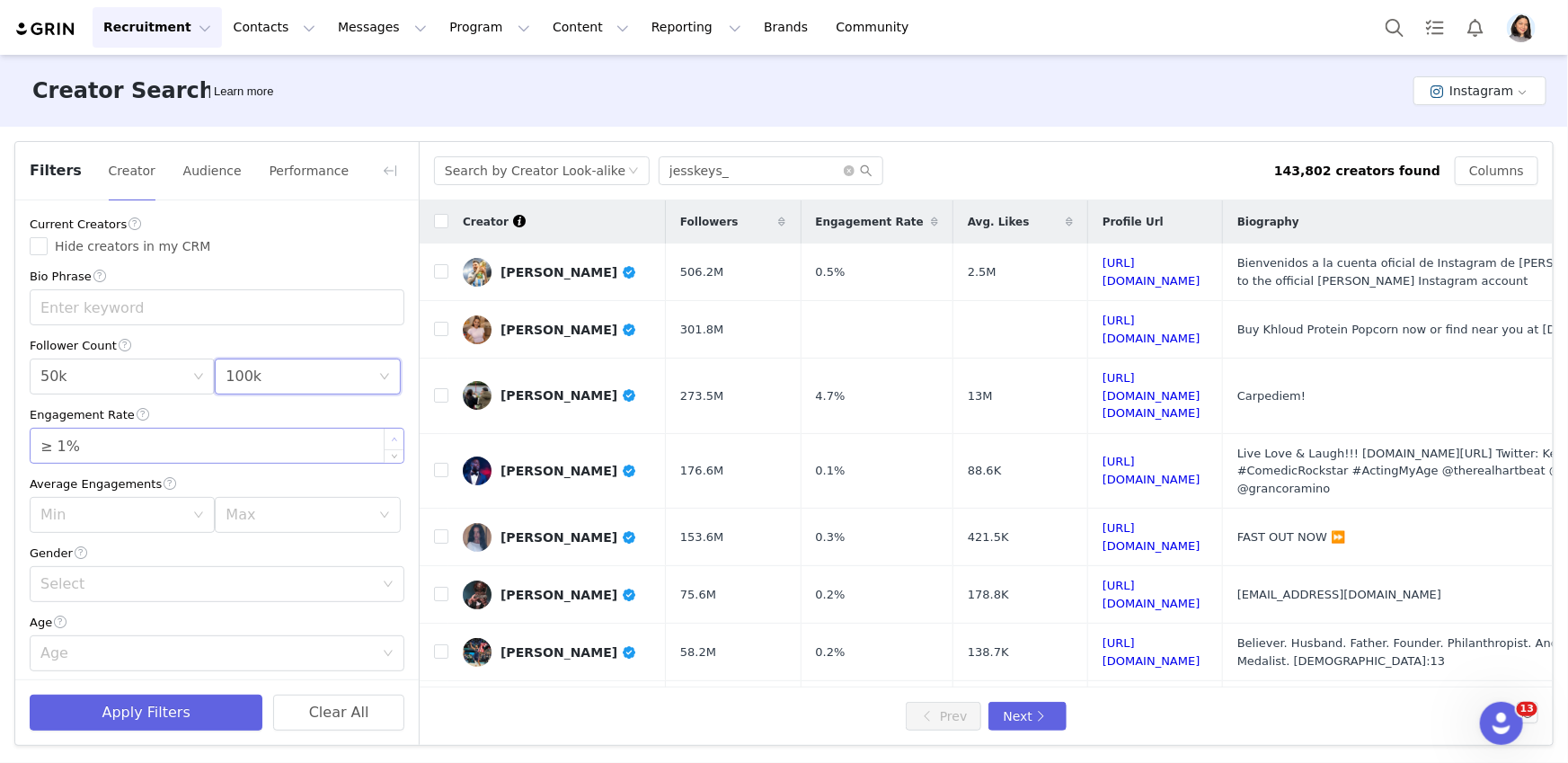
click at [391, 440] on icon "icon: up" at bounding box center [394, 440] width 6 height 6
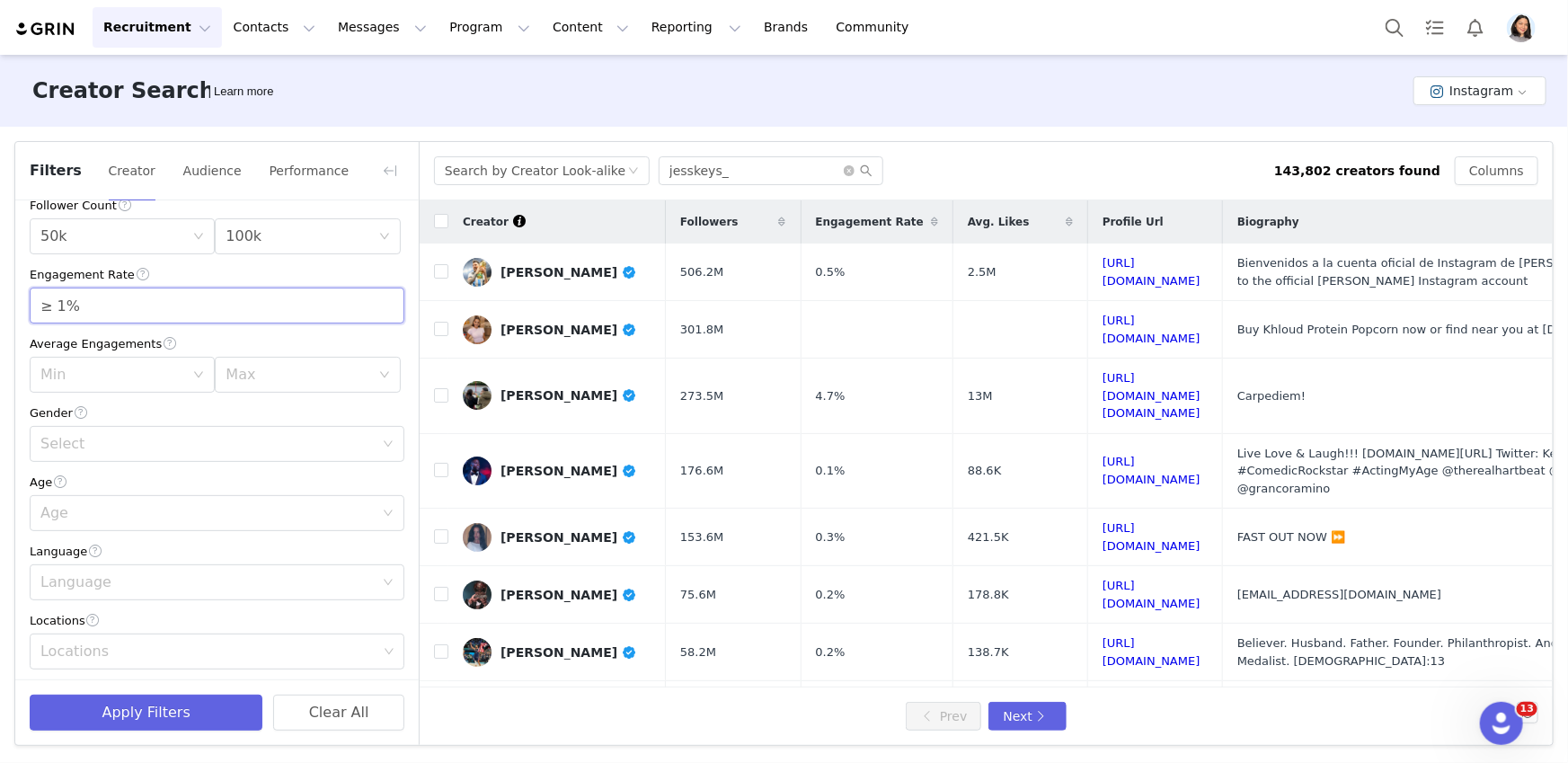
scroll to position [323, 0]
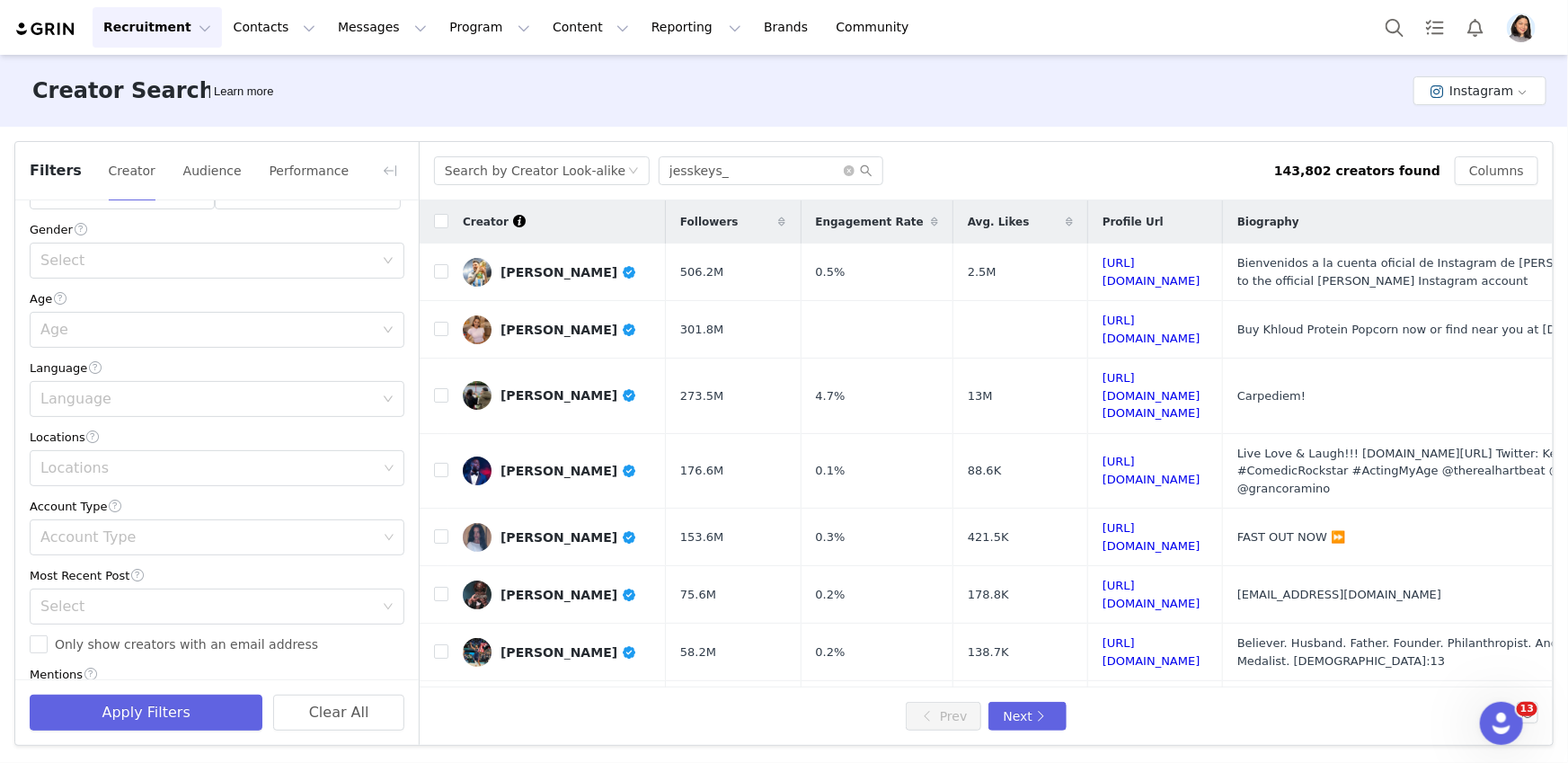
click at [137, 446] on div "Locations" at bounding box center [217, 437] width 375 height 19
click at [137, 452] on div "Locations" at bounding box center [210, 469] width 350 height 35
type input "unite"
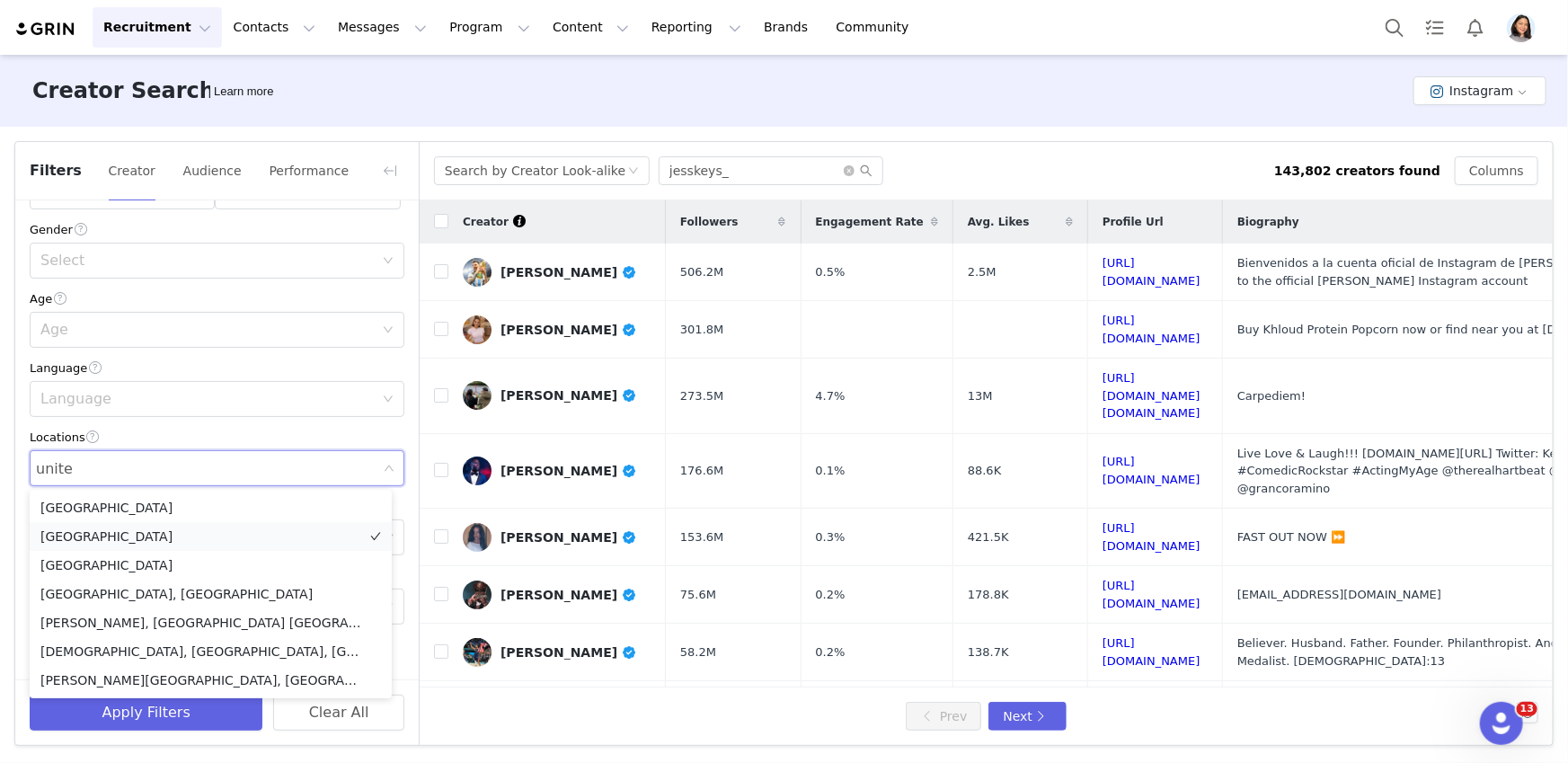
click at [110, 529] on li "[GEOGRAPHIC_DATA]" at bounding box center [211, 537] width 362 height 29
click at [79, 529] on li "[GEOGRAPHIC_DATA]" at bounding box center [211, 537] width 362 height 29
click at [191, 534] on li "[GEOGRAPHIC_DATA]" at bounding box center [211, 537] width 362 height 29
click at [319, 442] on div "Locations" at bounding box center [217, 437] width 375 height 19
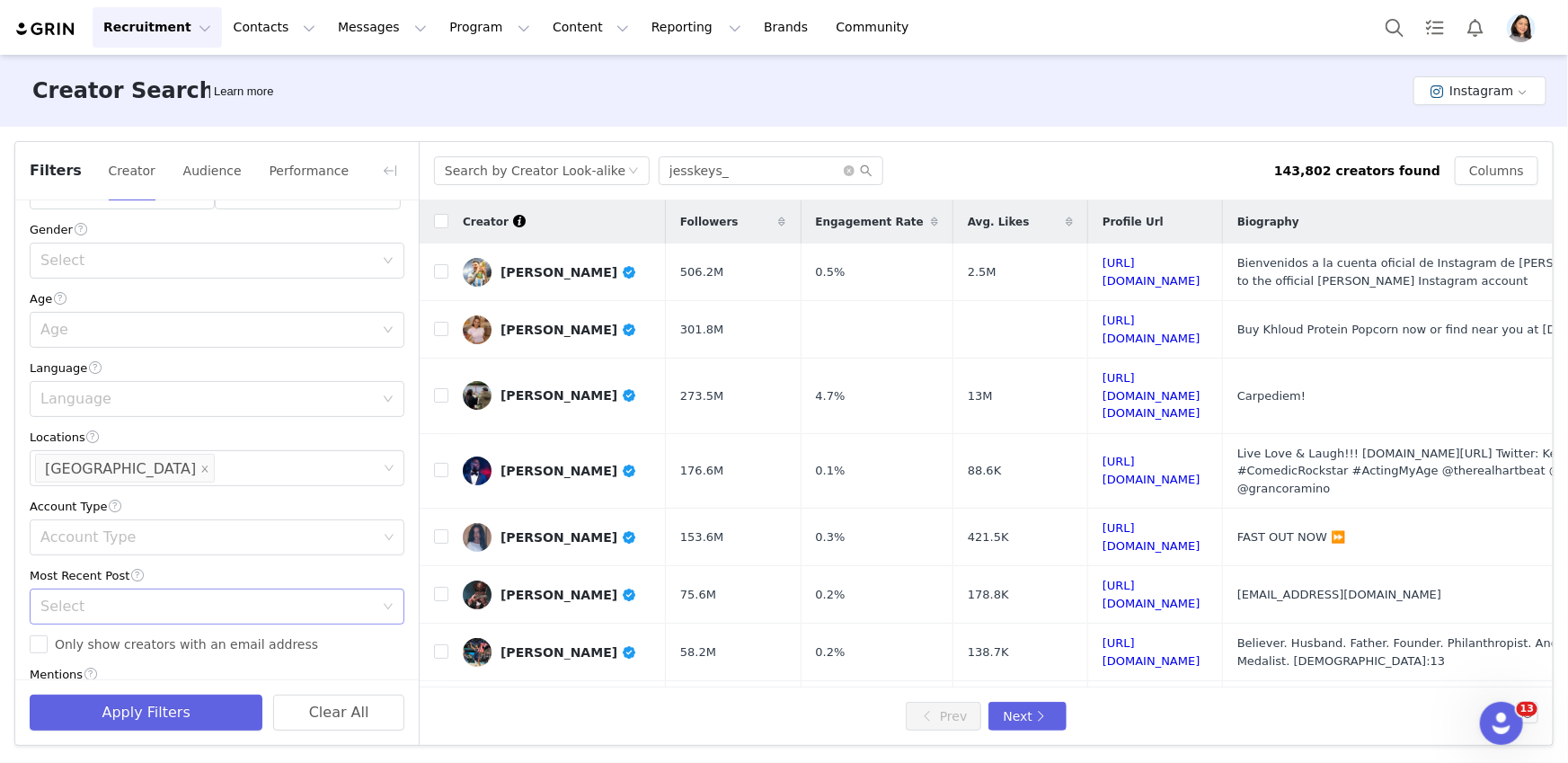
click at [60, 611] on div "Select" at bounding box center [207, 607] width 333 height 18
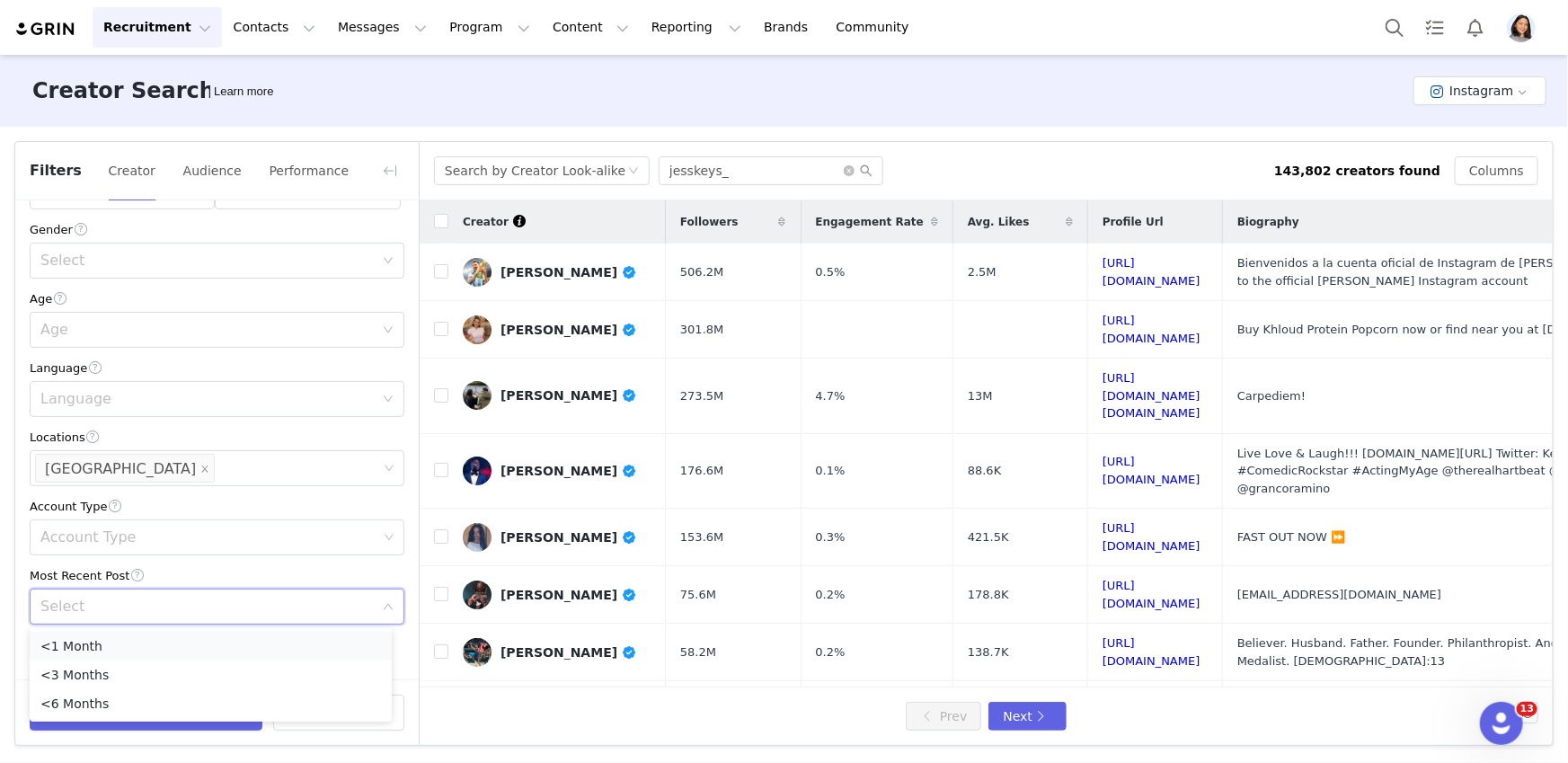
click at [53, 645] on li "<1 Month" at bounding box center [211, 646] width 362 height 29
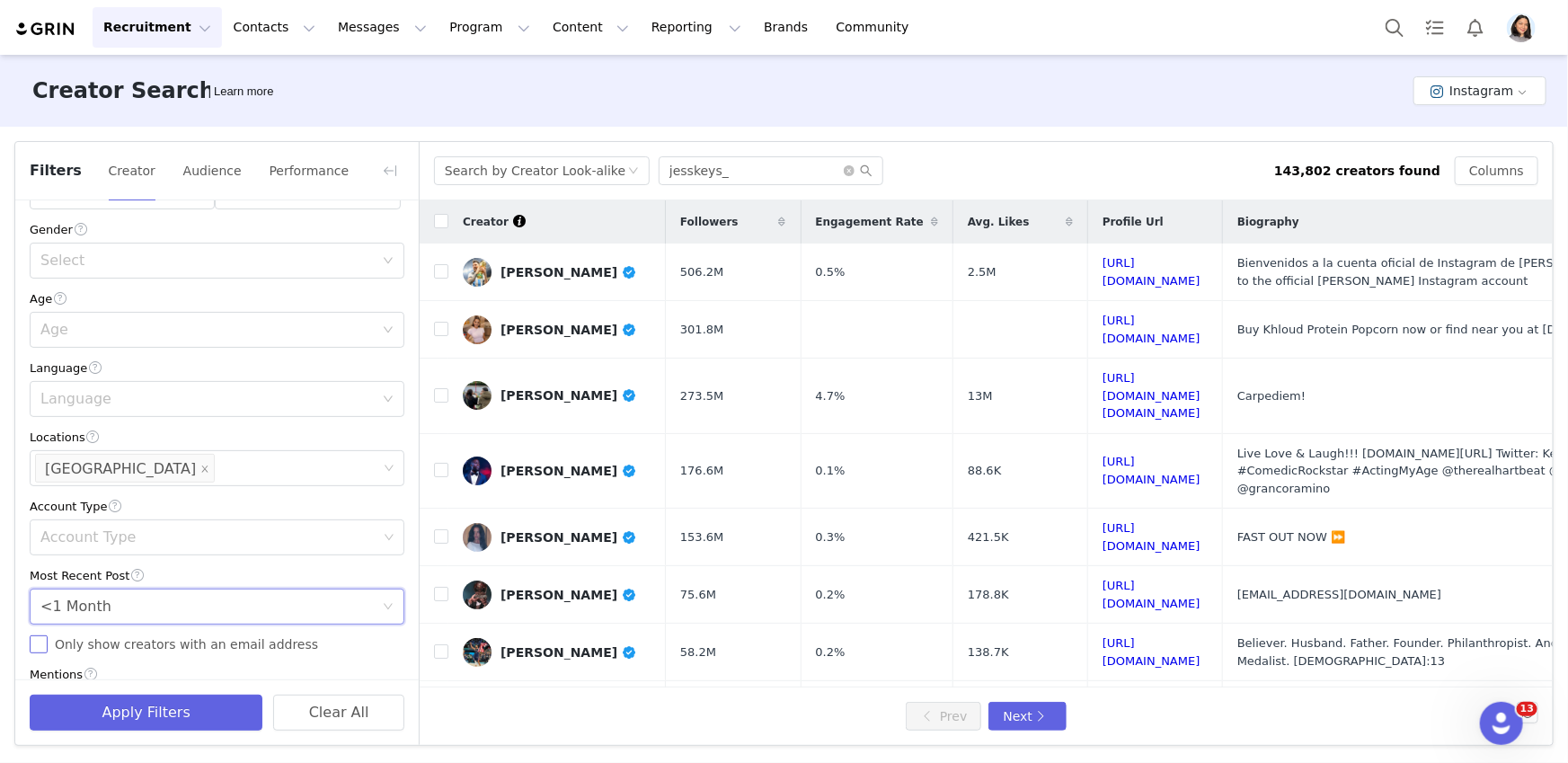
click at [53, 645] on span "Only show creators with an email address" at bounding box center [186, 645] width 278 height 15
click at [47, 645] on input "Only show creators with an email address" at bounding box center [39, 645] width 18 height 18
checkbox input "true"
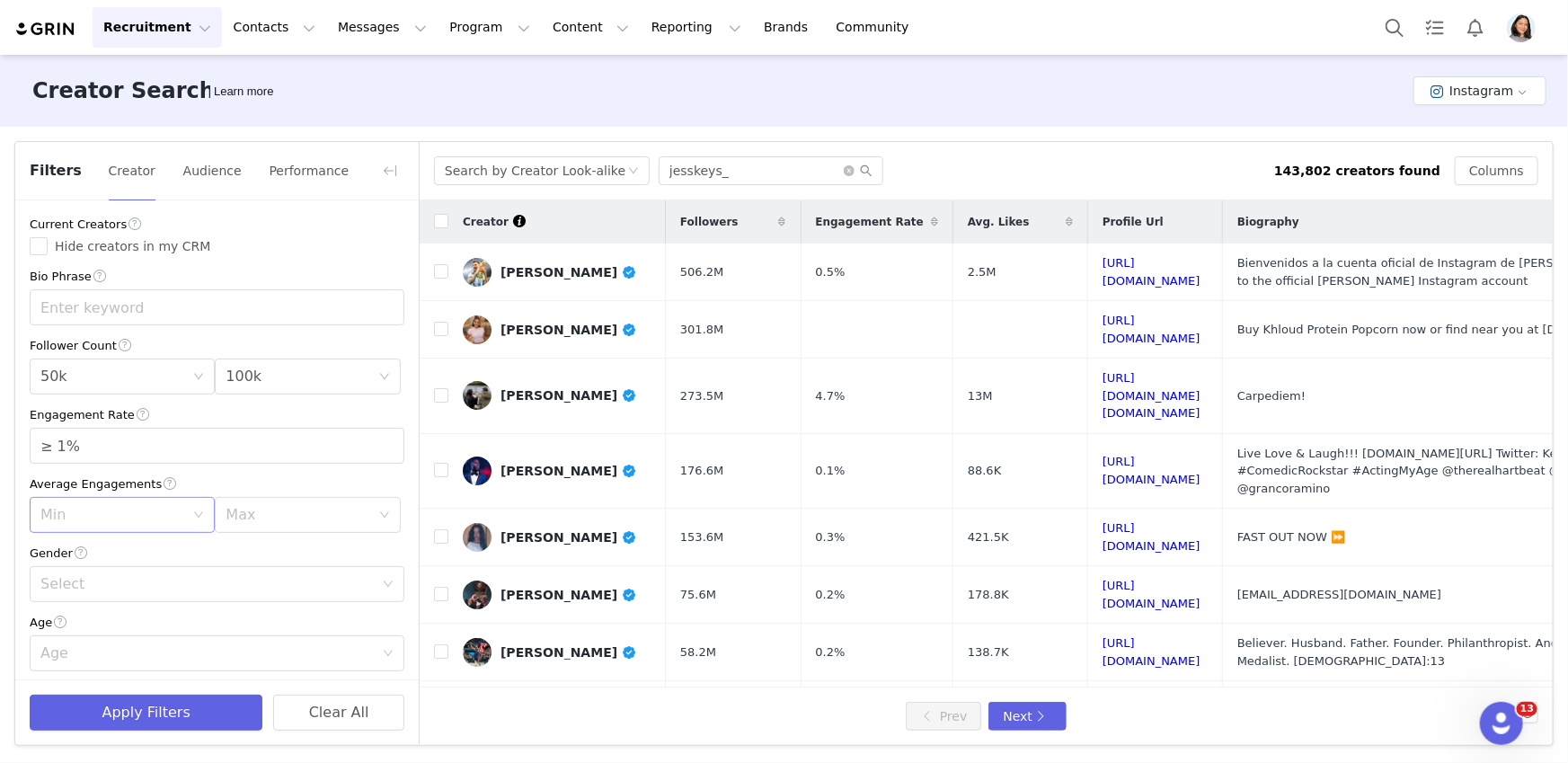
scroll to position [522, 0]
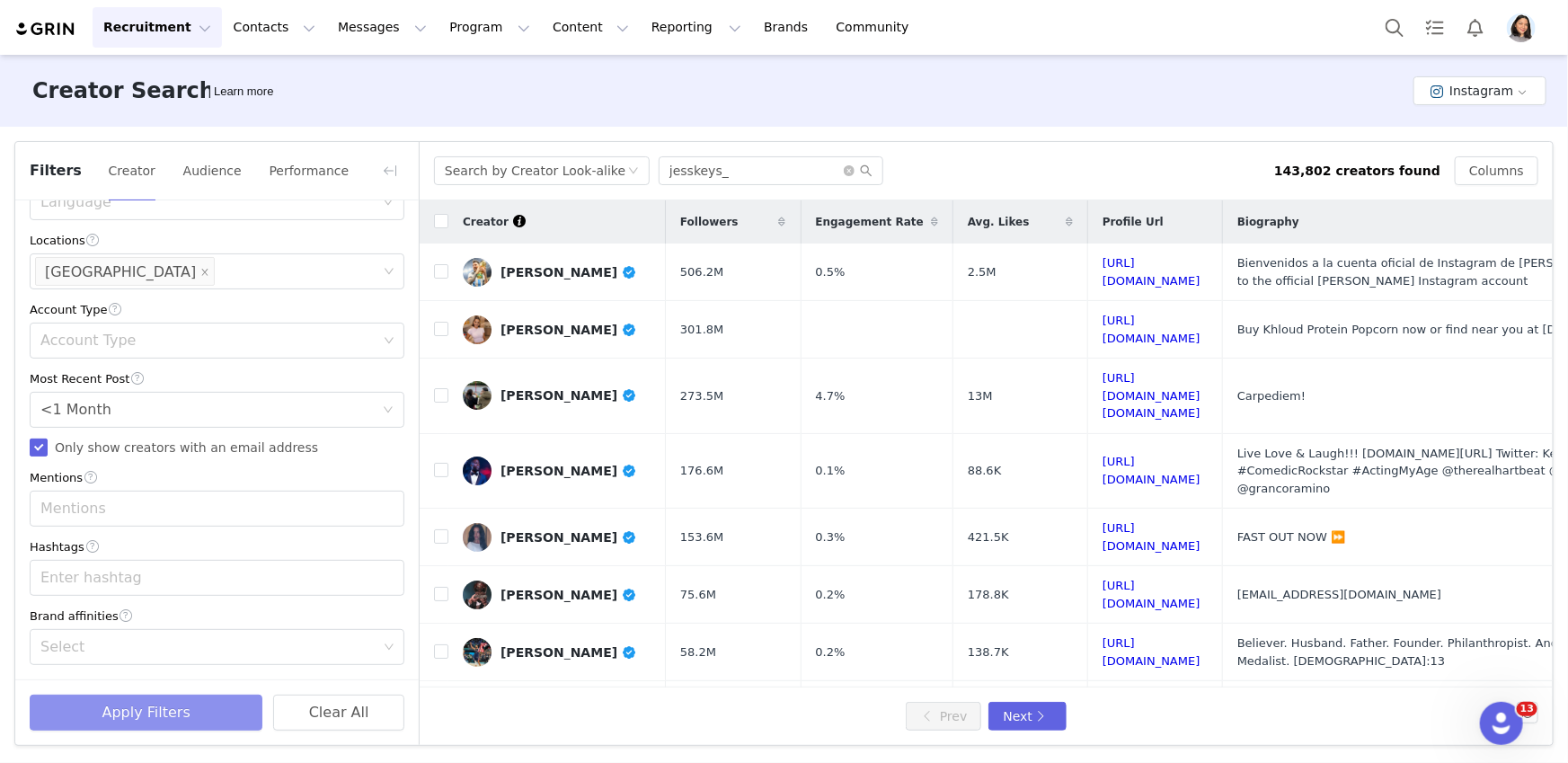
click at [129, 722] on button "Apply Filters" at bounding box center [147, 712] width 233 height 36
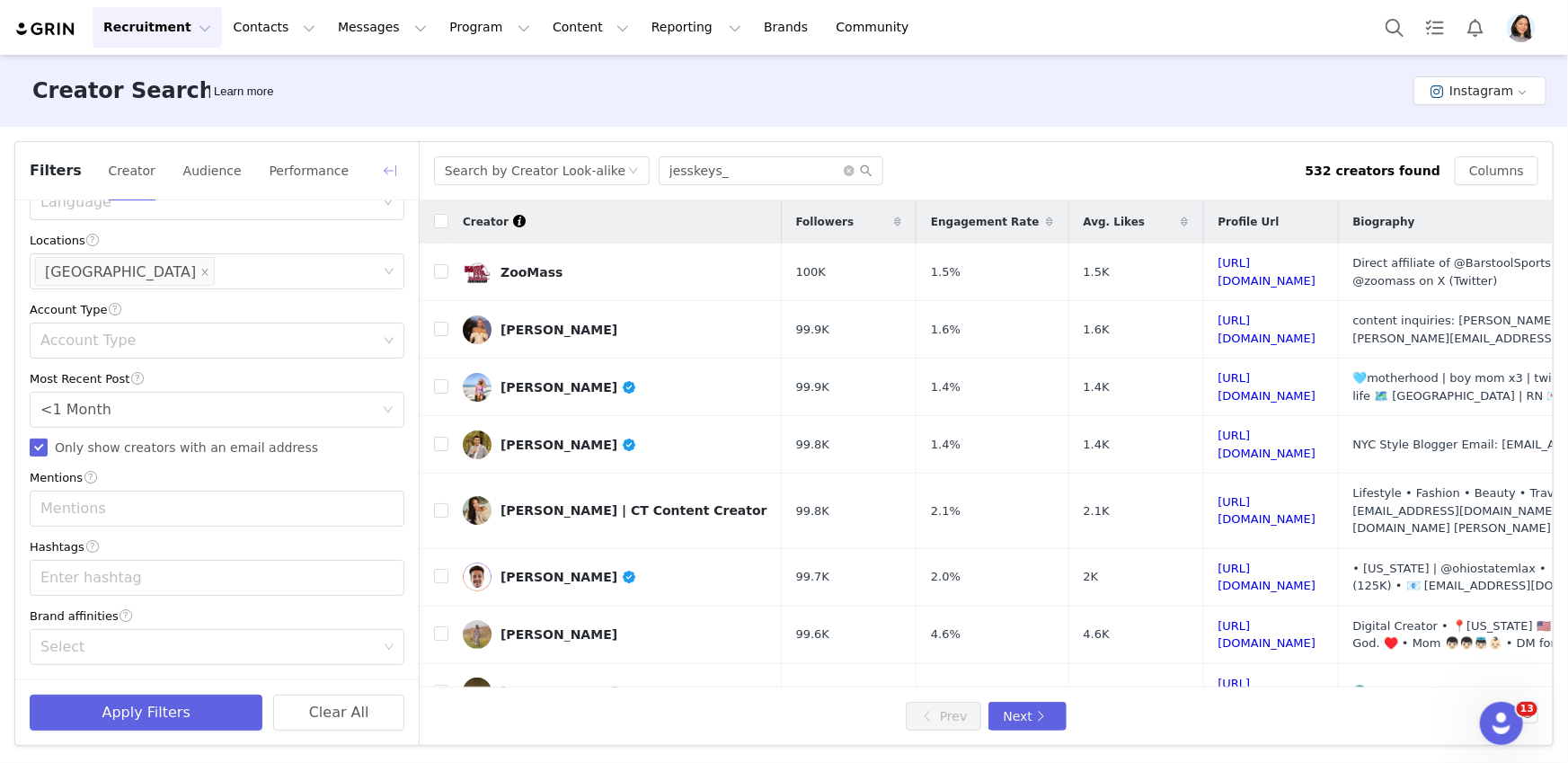
click at [392, 179] on button "button" at bounding box center [390, 171] width 29 height 29
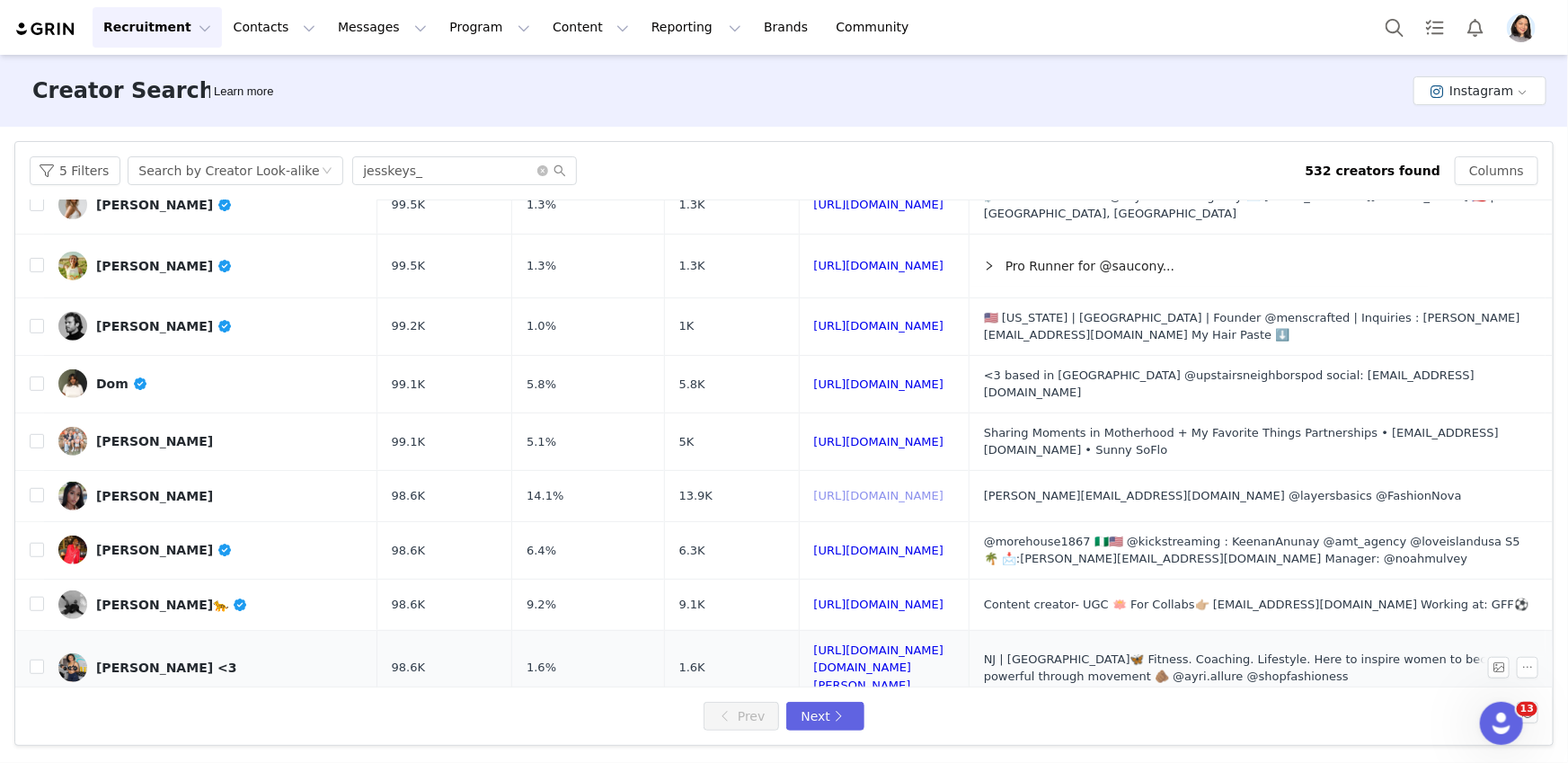
scroll to position [669, 0]
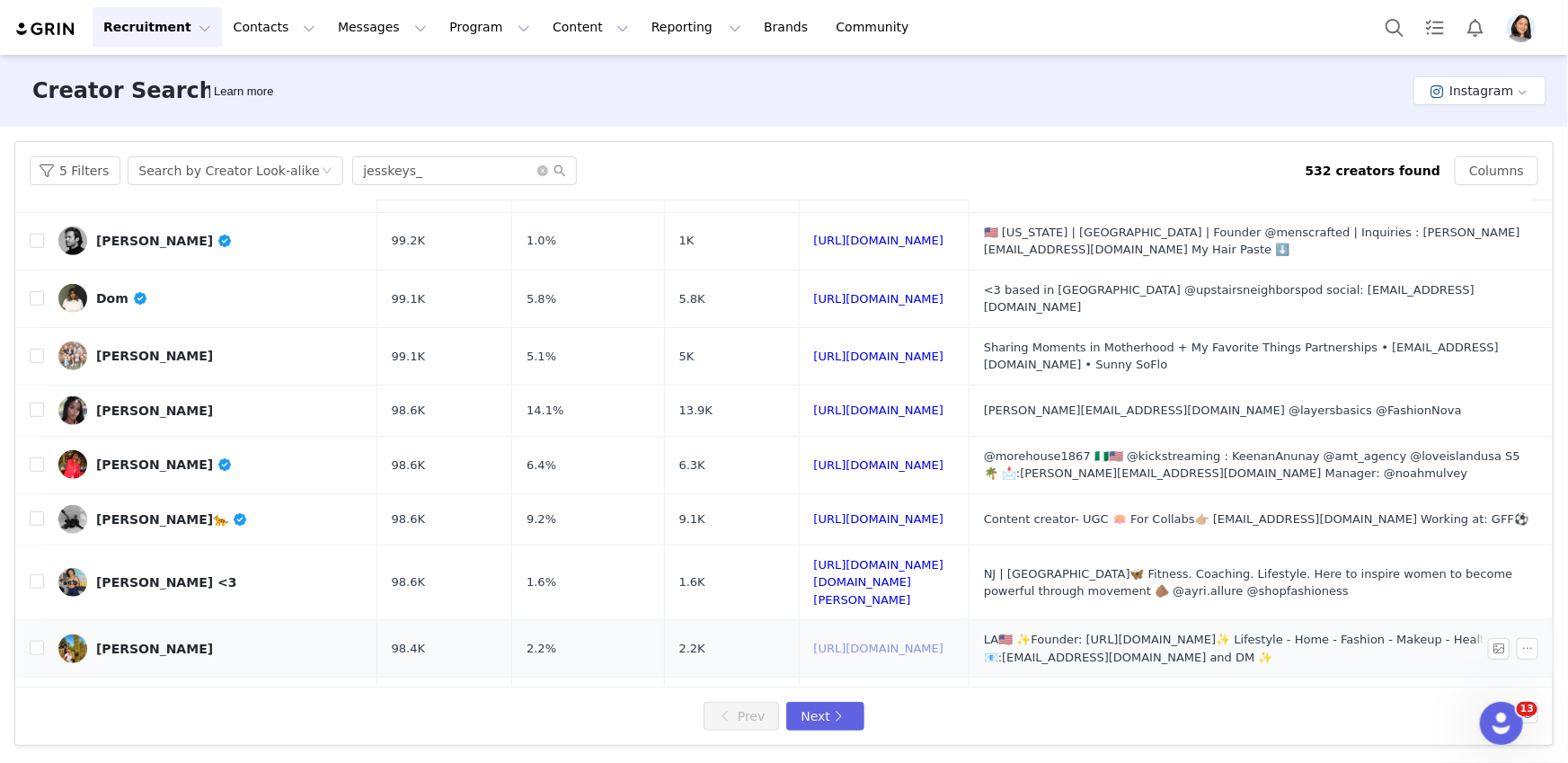
drag, startPoint x: 792, startPoint y: 600, endPoint x: 780, endPoint y: 576, distance: 26.8
click at [186, 505] on link "Tatia🐆" at bounding box center [210, 520] width 305 height 29
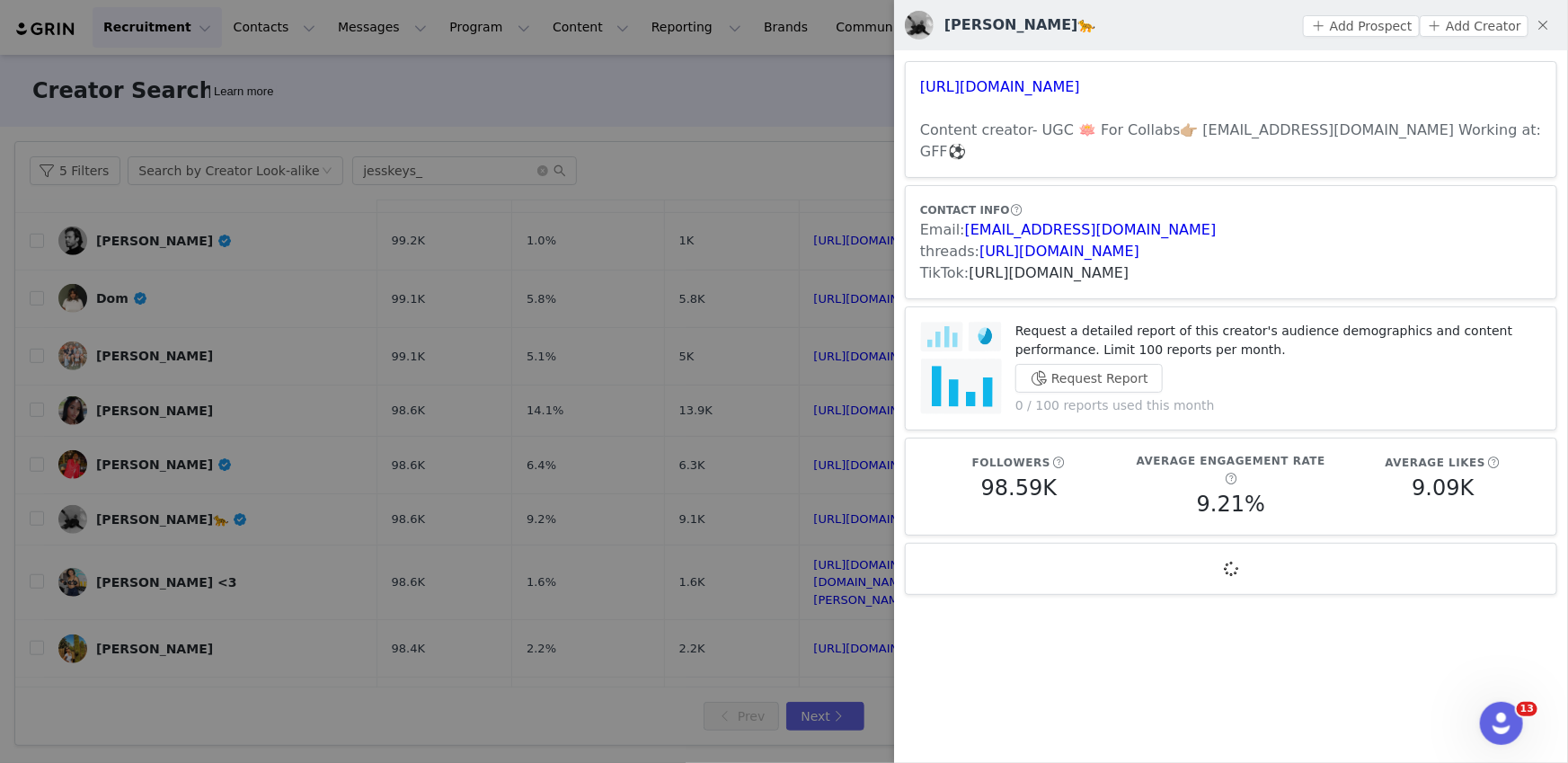
click at [1038, 264] on link "https://www.tiktok.com/share/user/184140402445291520" at bounding box center [1049, 272] width 160 height 17
click at [669, 241] on div at bounding box center [784, 382] width 1568 height 763
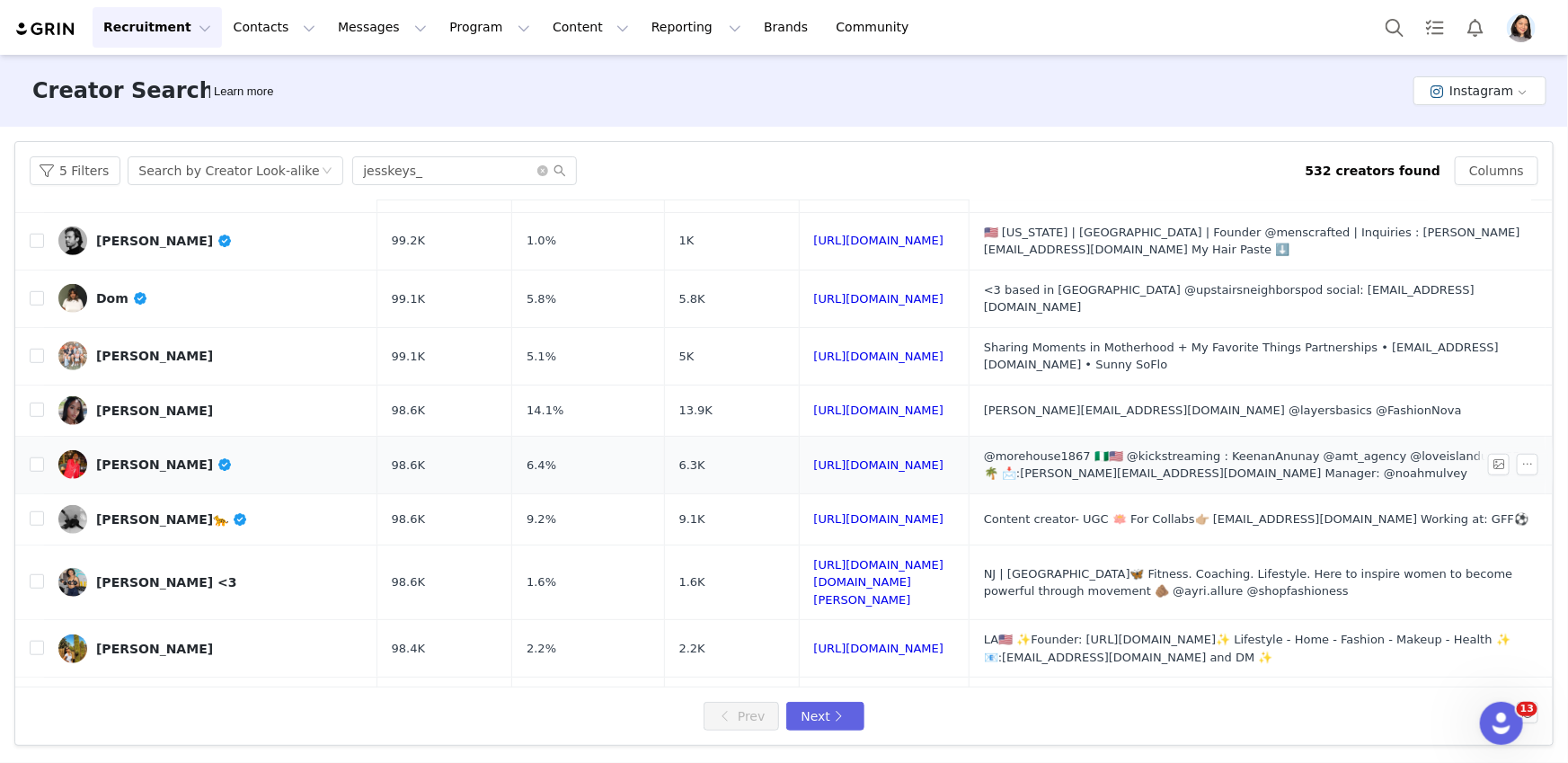
scroll to position [683, 0]
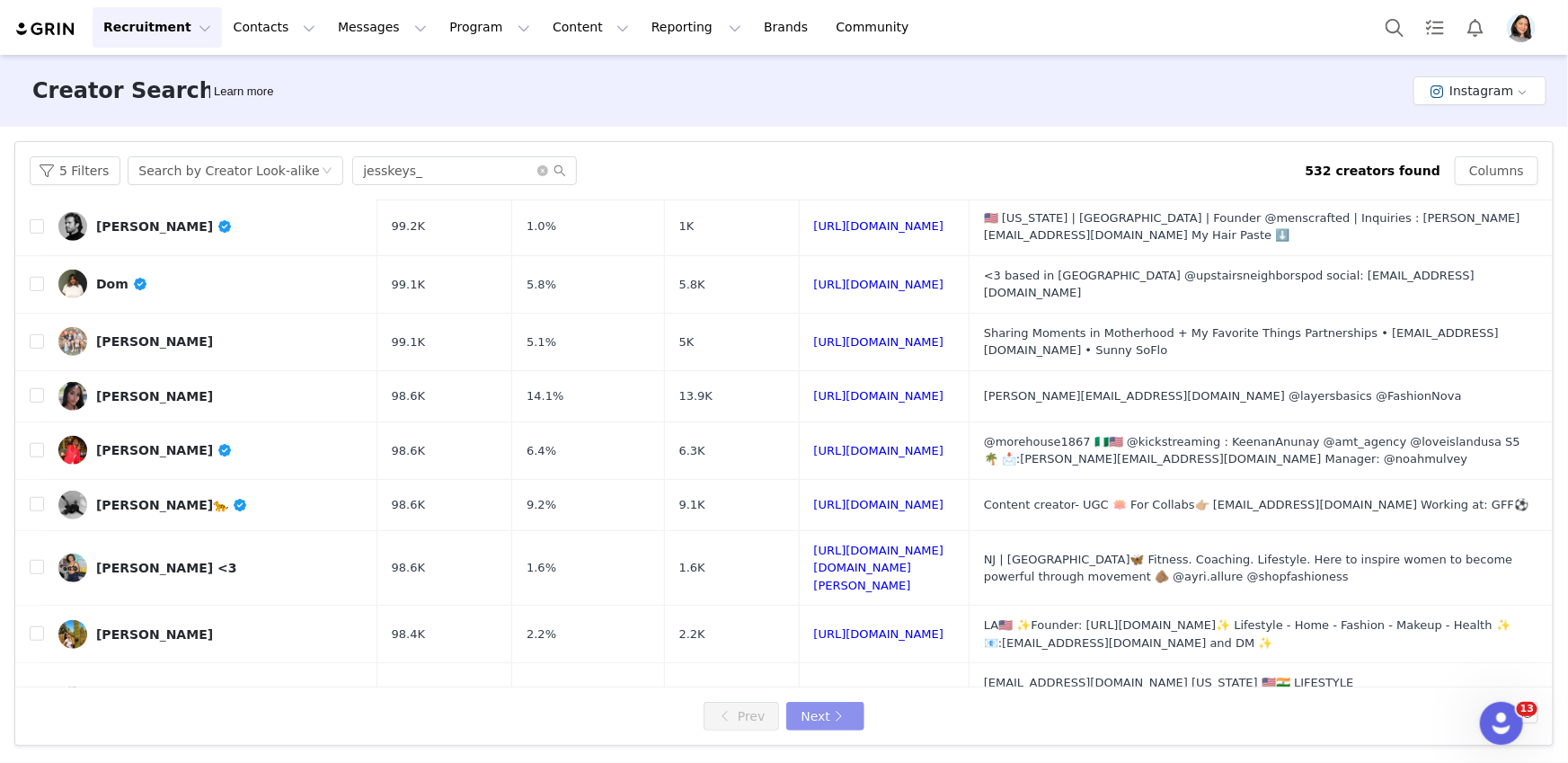
click at [839, 721] on button "Next" at bounding box center [824, 717] width 77 height 29
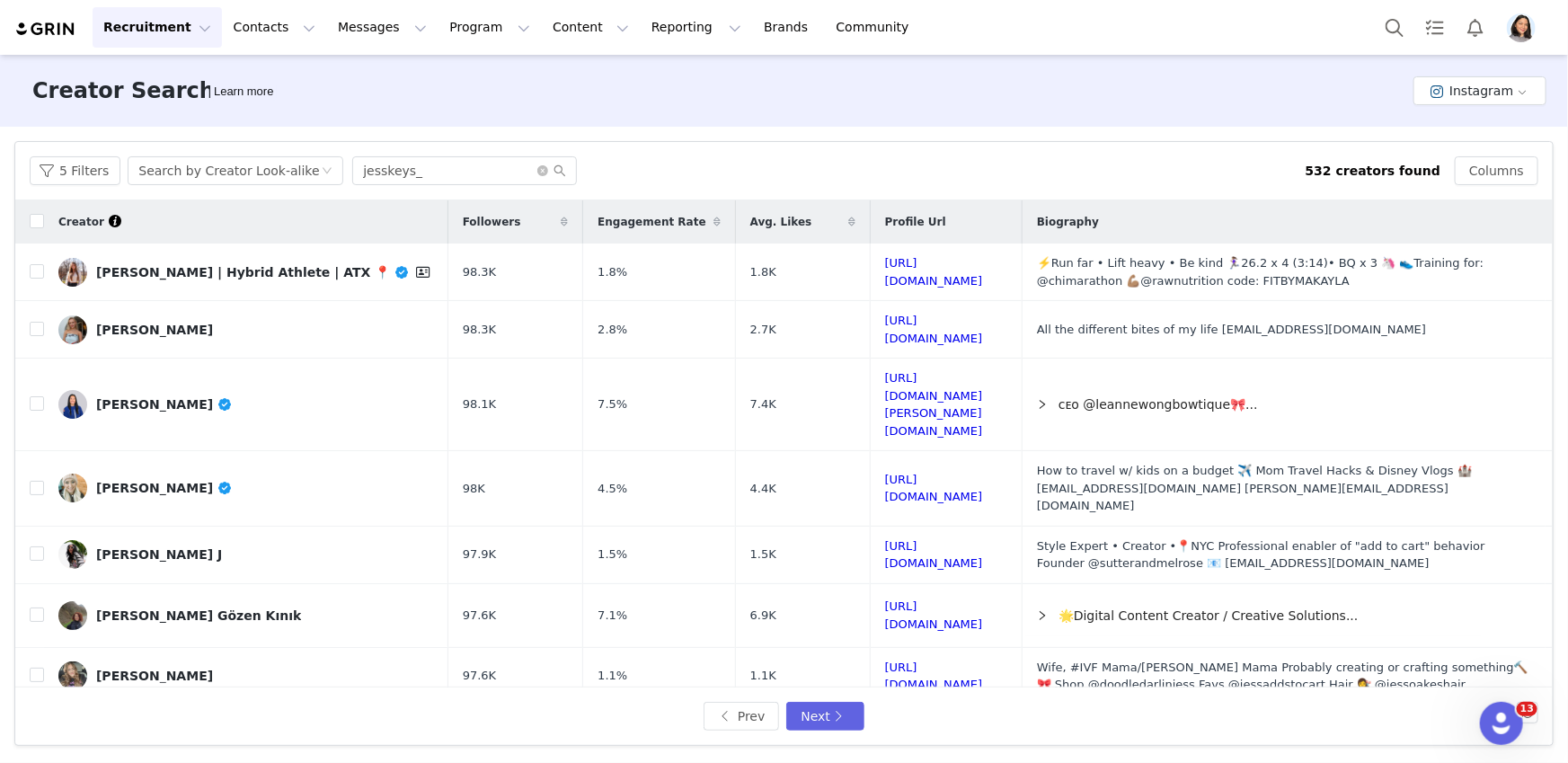
click at [1532, 15] on span "Profile" at bounding box center [1522, 28] width 29 height 29
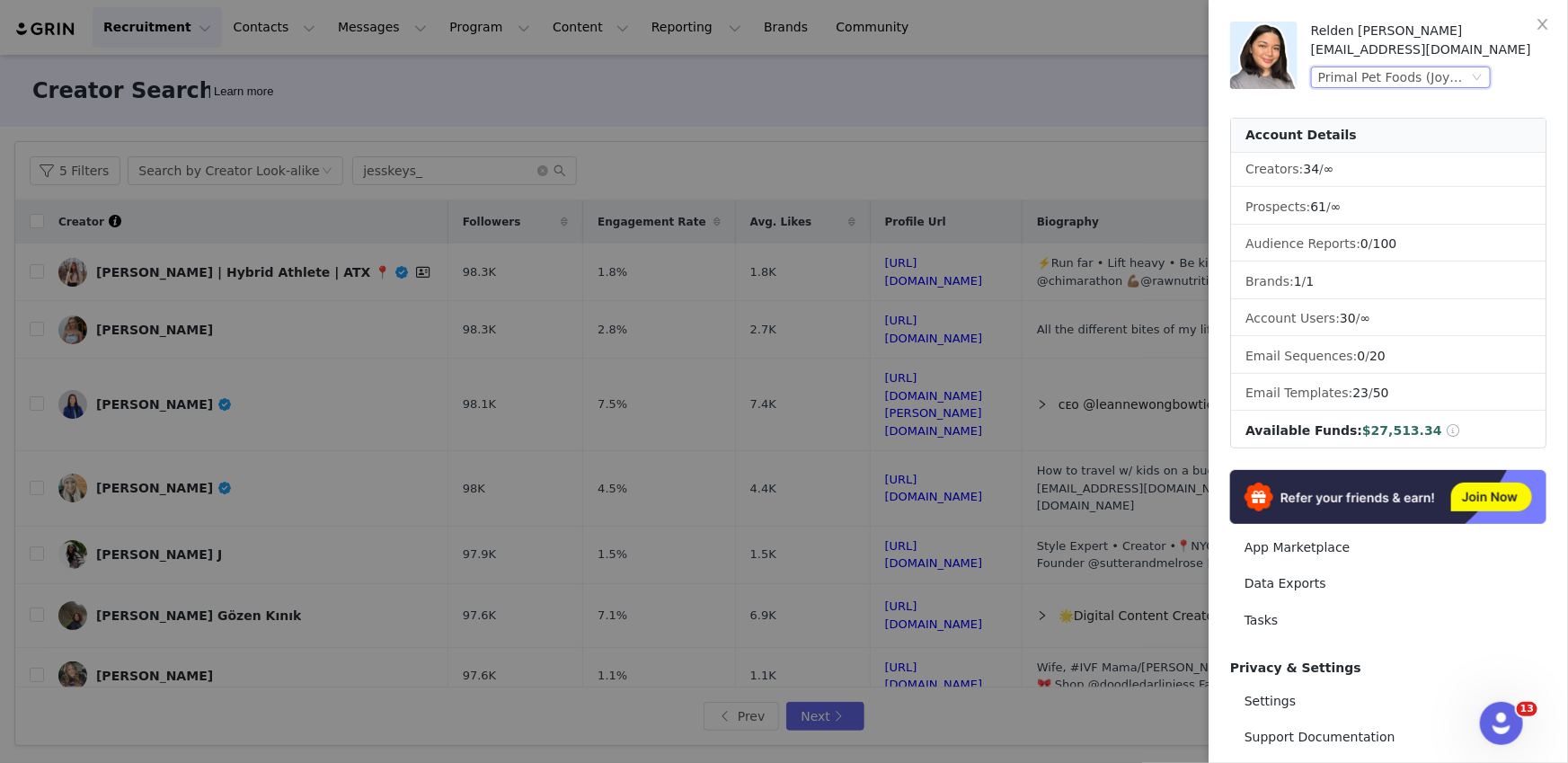
click at [1361, 71] on div "Primal Pet Foods (Joybyte)" at bounding box center [1392, 77] width 150 height 20
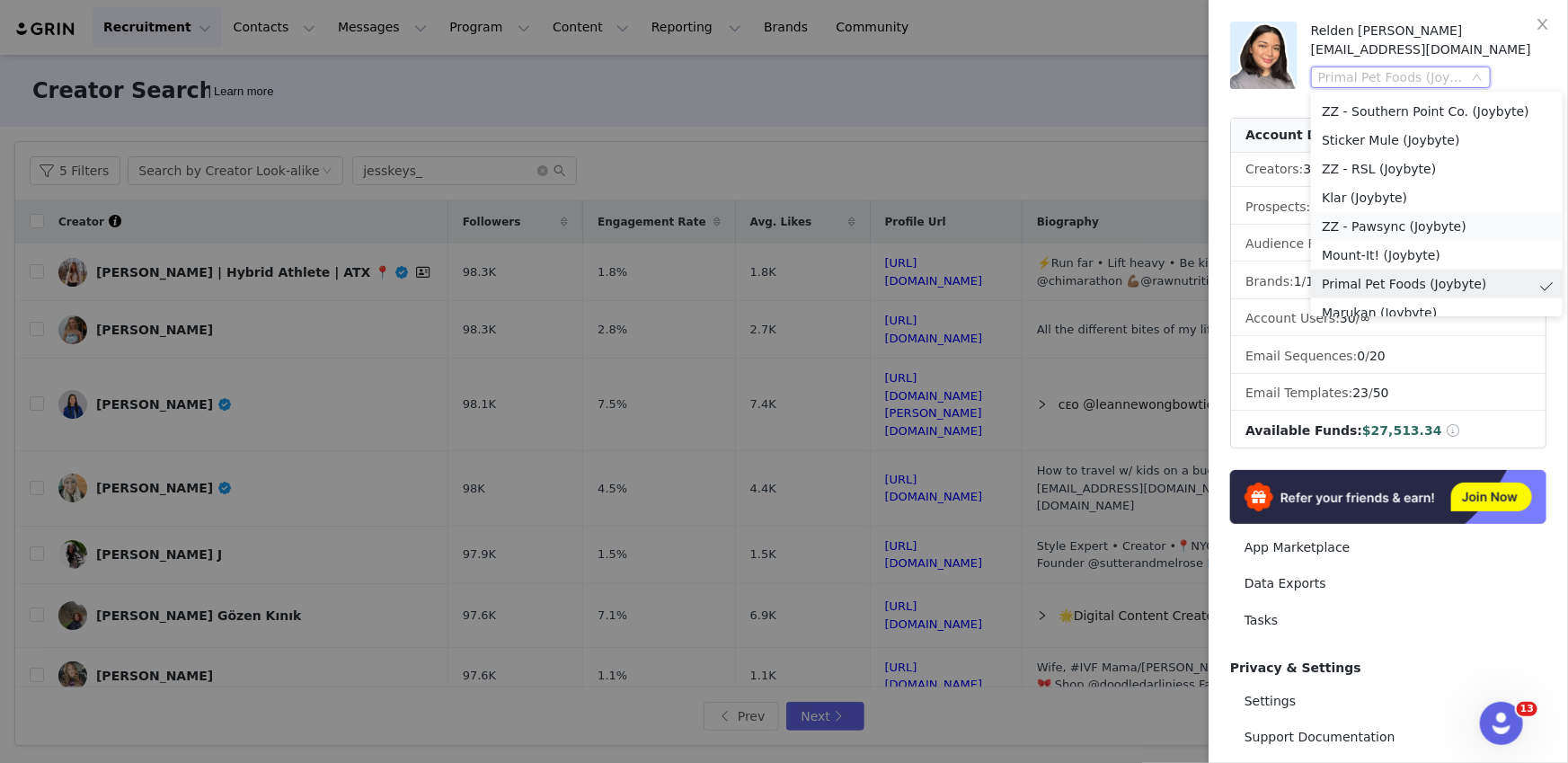
scroll to position [1314, 0]
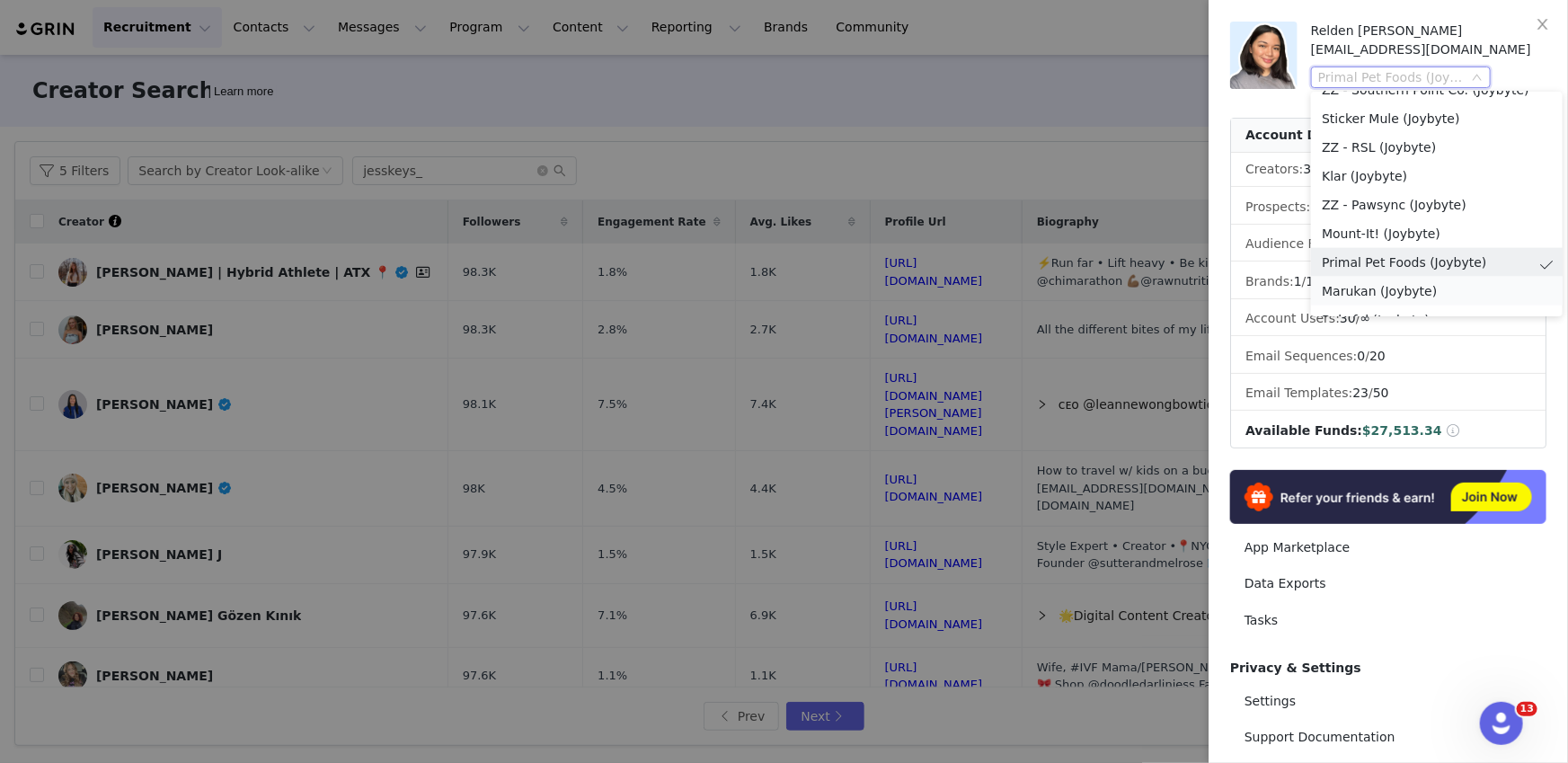
click at [1351, 284] on li "Marukan (Joybyte)" at bounding box center [1436, 291] width 251 height 29
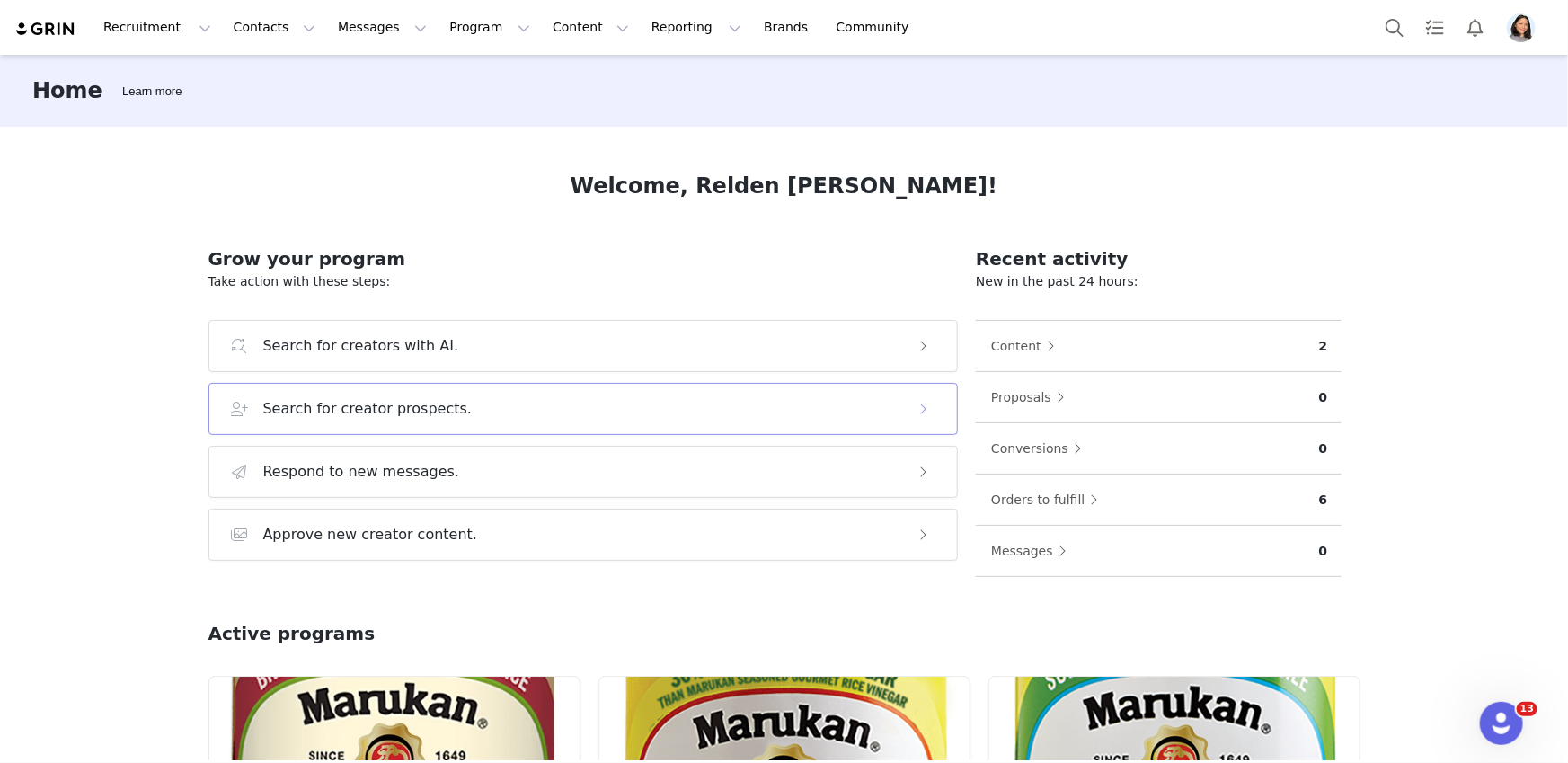
click at [296, 401] on h3 "Search for creator prospects." at bounding box center [368, 409] width 209 height 22
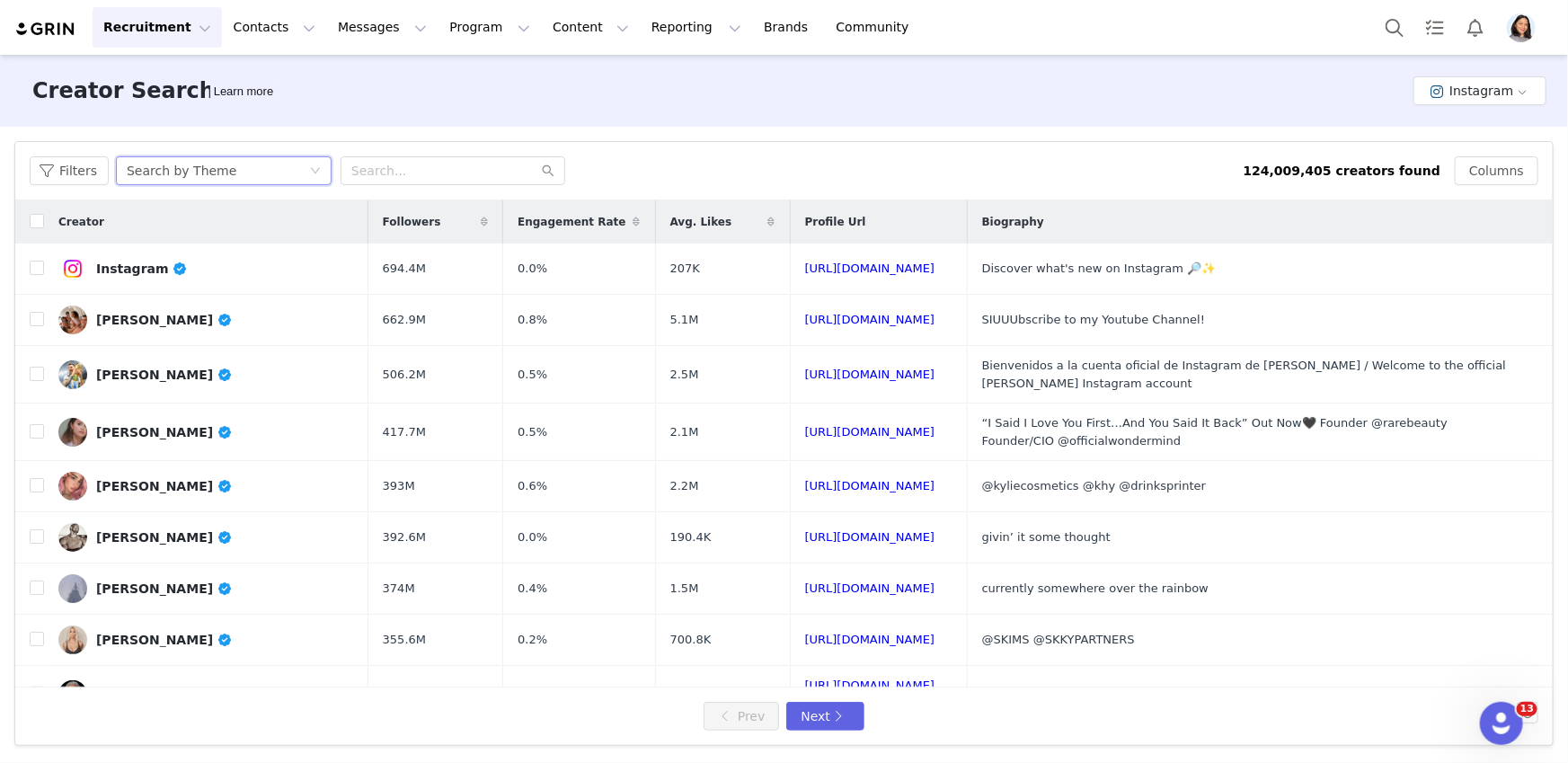
click at [167, 169] on div "Search by Theme" at bounding box center [181, 171] width 109 height 27
click at [193, 243] on li "Search by Creator" at bounding box center [225, 236] width 225 height 29
click at [235, 178] on div "Search by Creator" at bounding box center [217, 171] width 182 height 27
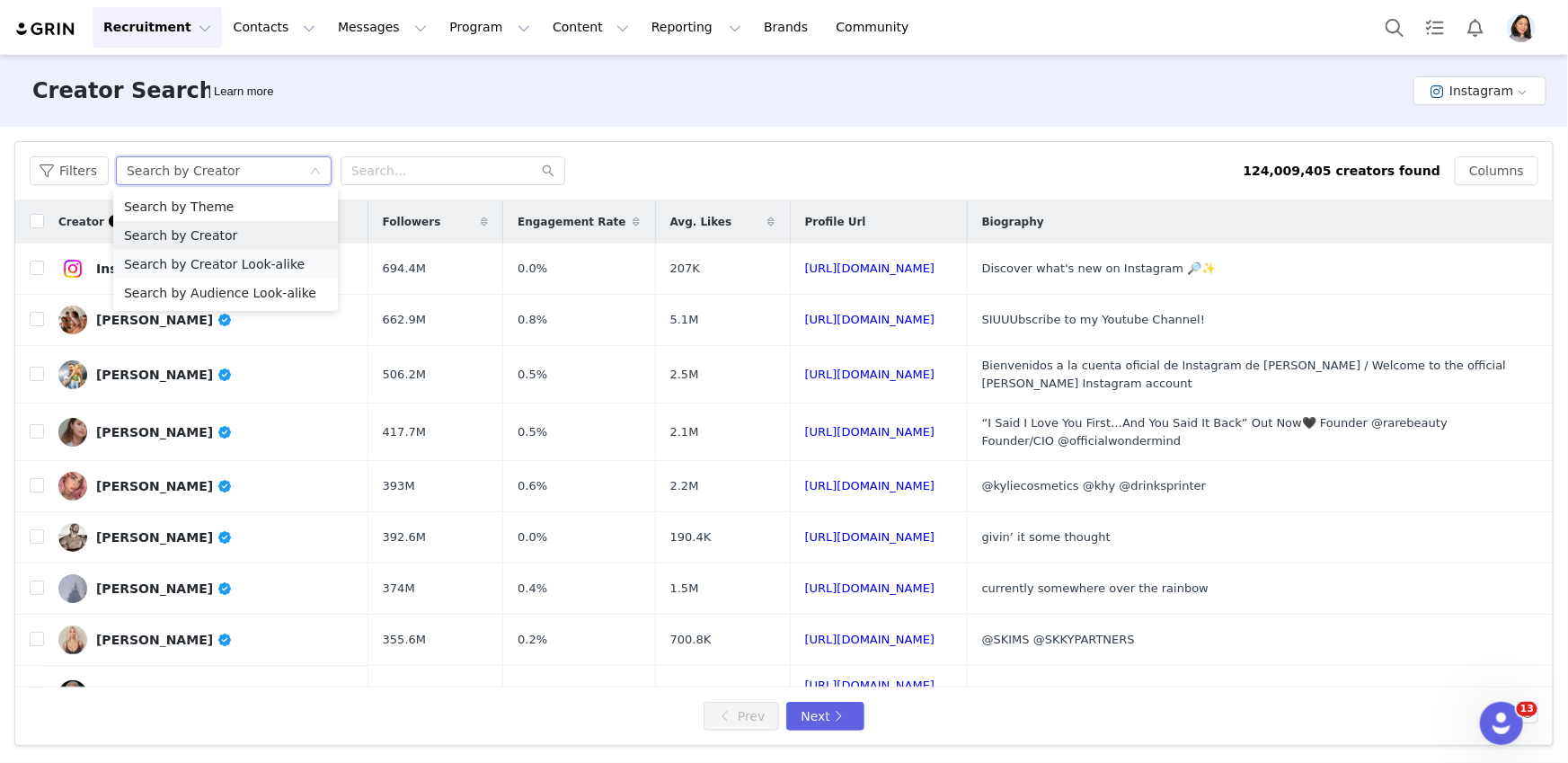
click at [220, 258] on li "Search by Creator Look-alike" at bounding box center [225, 264] width 225 height 29
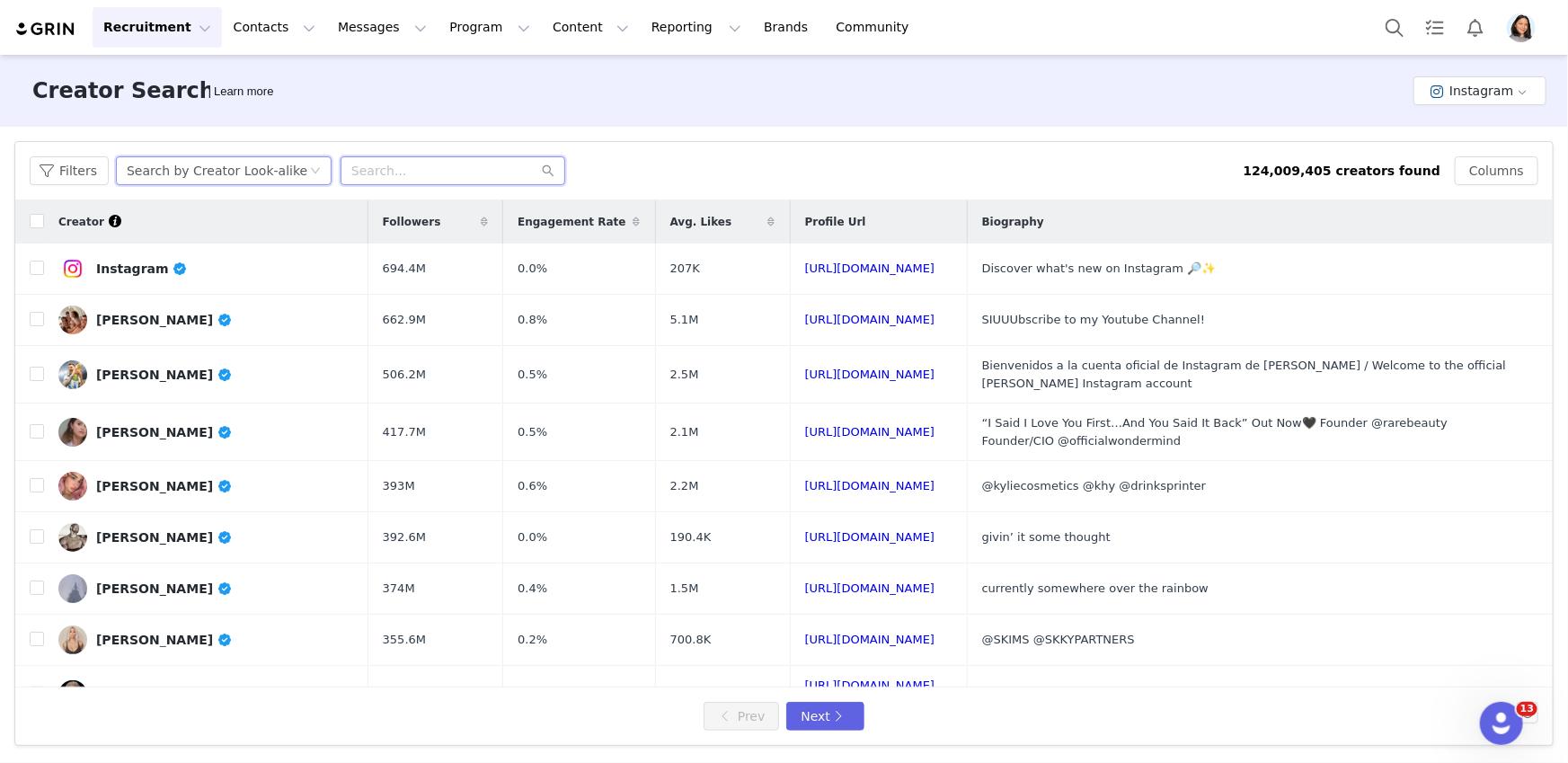
click at [445, 160] on input "text" at bounding box center [452, 171] width 225 height 29
paste input "timothys.home"
type input "timothys.home"
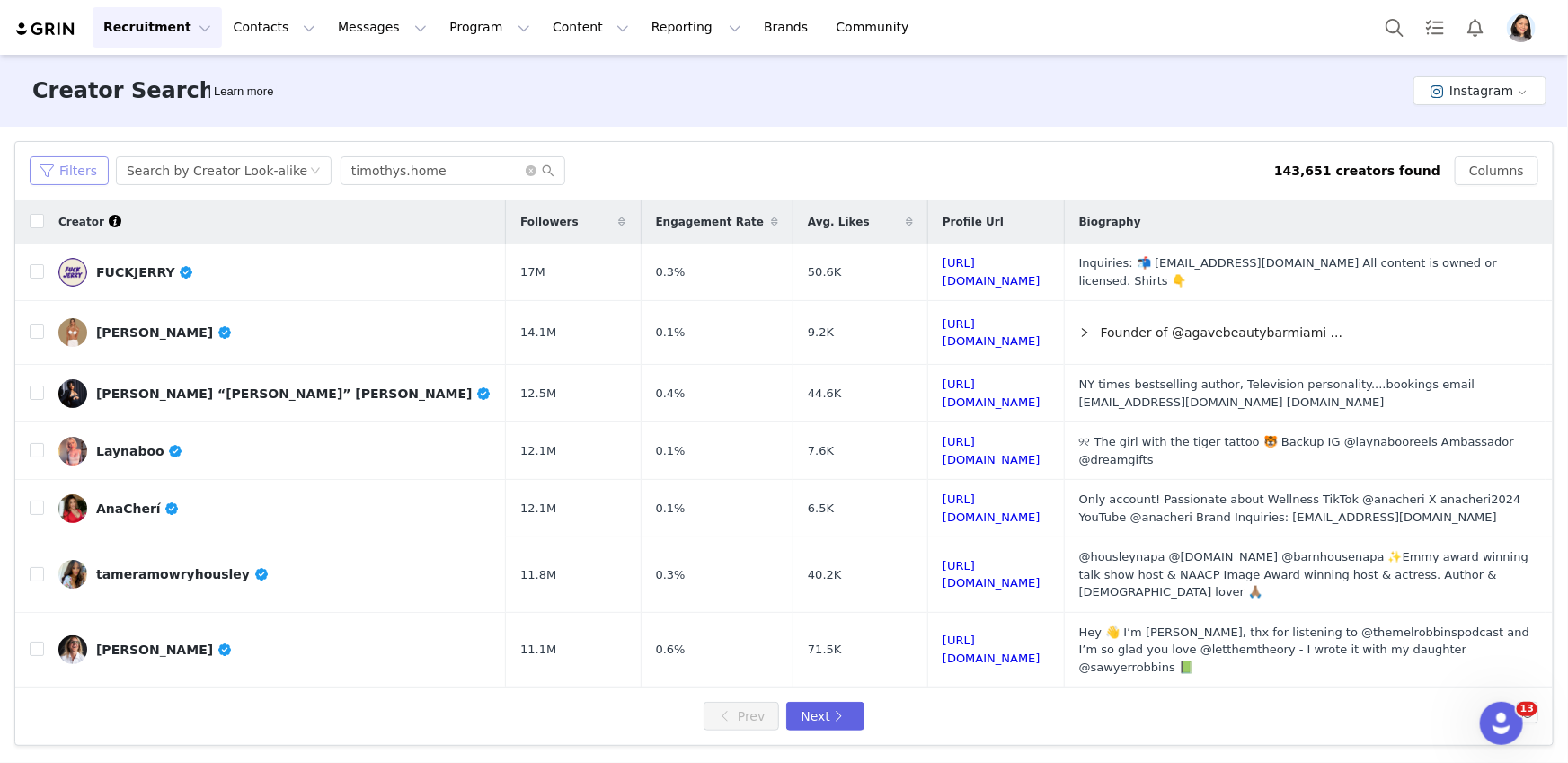
click at [44, 174] on button "Filters" at bounding box center [69, 171] width 79 height 29
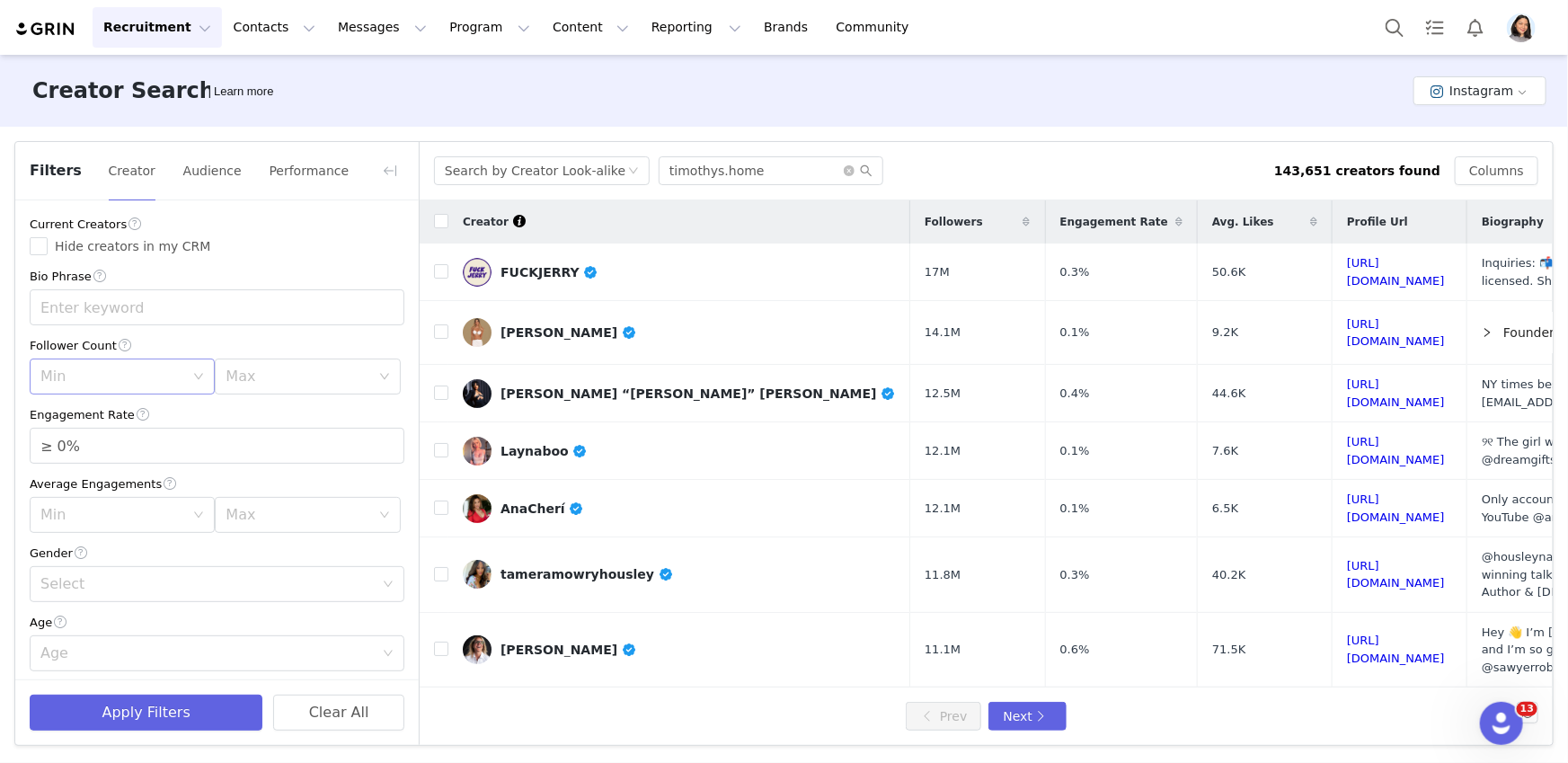
click at [167, 378] on div "Min" at bounding box center [112, 377] width 144 height 18
drag, startPoint x: 94, startPoint y: 448, endPoint x: 154, endPoint y: 433, distance: 61.8
click at [94, 447] on li "5k" at bounding box center [119, 446] width 179 height 29
click at [275, 382] on div "Max" at bounding box center [298, 377] width 144 height 18
click at [242, 476] on li "10k" at bounding box center [298, 475] width 179 height 29
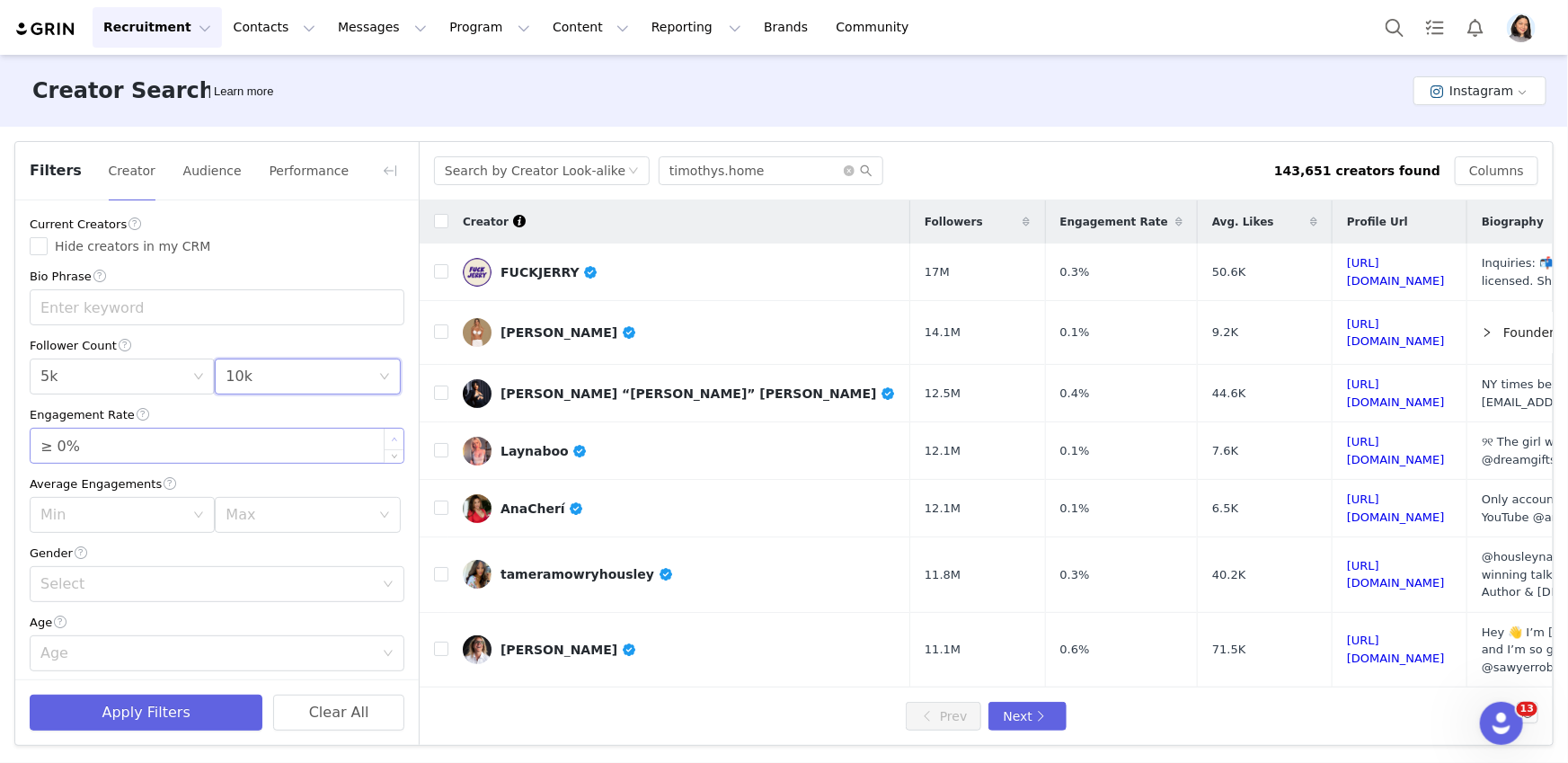
type input "≥ 1%"
click at [385, 435] on span "Increase Value" at bounding box center [394, 439] width 19 height 21
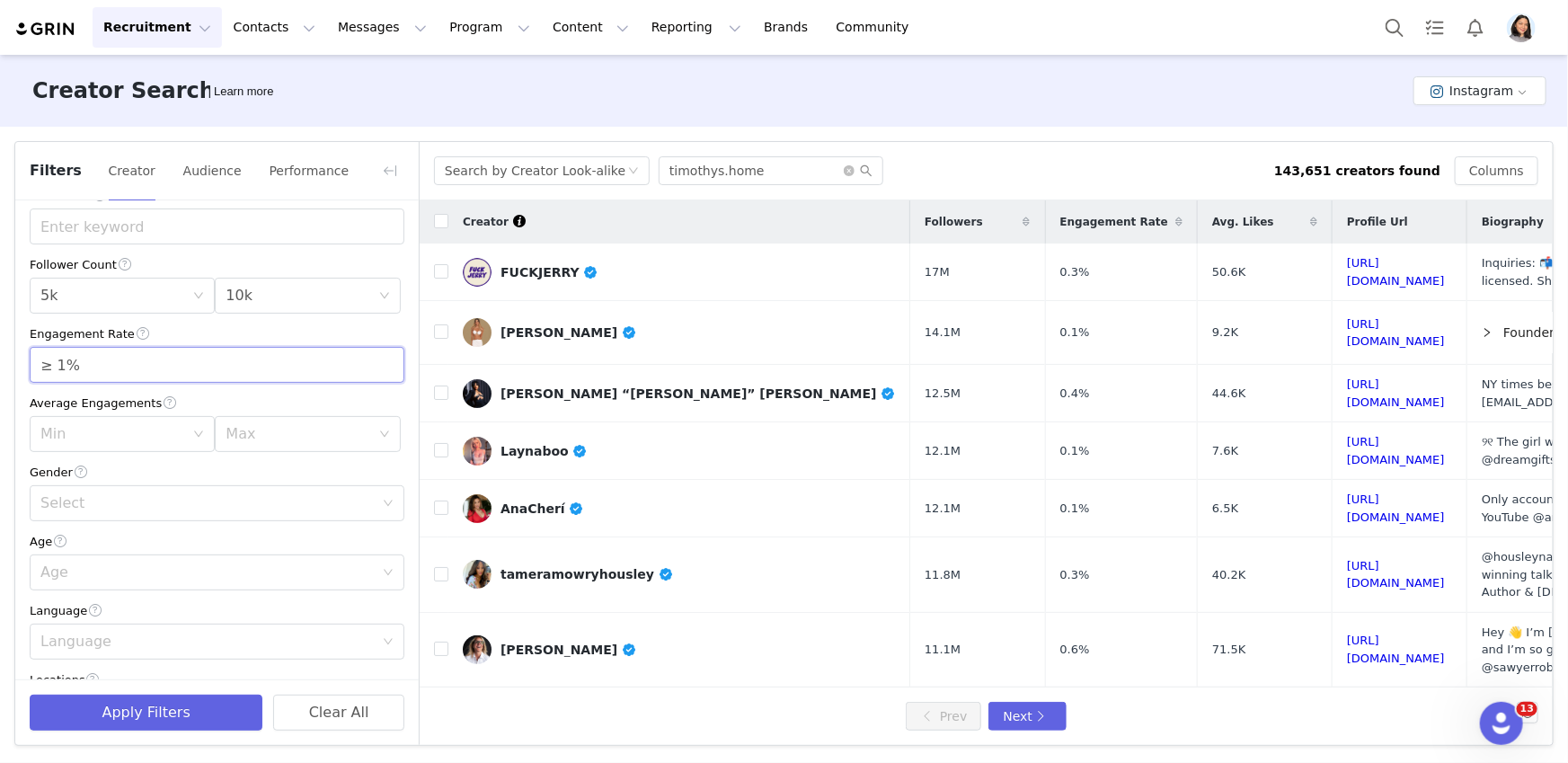
scroll to position [302, 0]
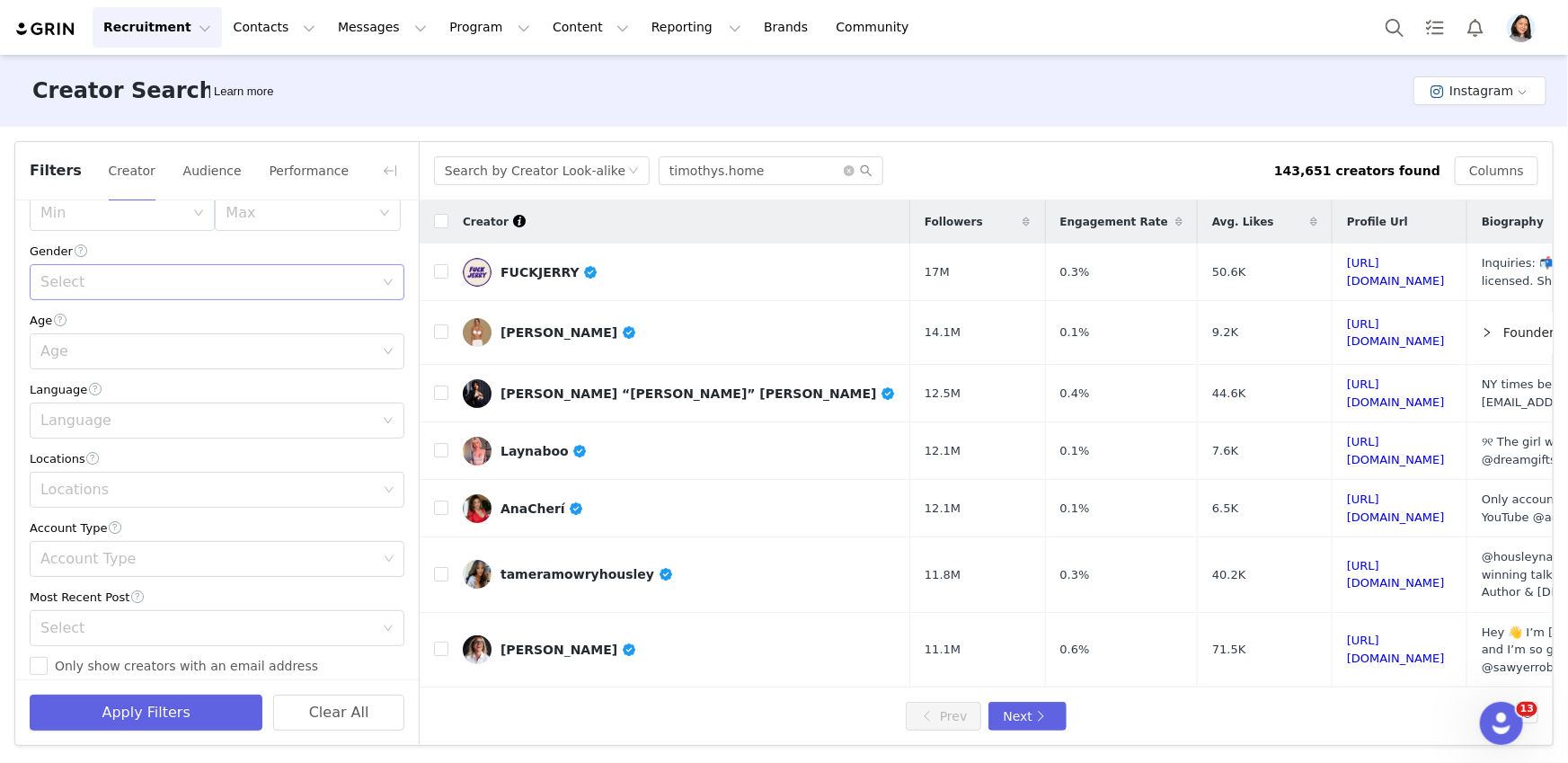
click at [212, 284] on div "Select" at bounding box center [207, 282] width 333 height 18
click at [163, 356] on li "Female" at bounding box center [211, 351] width 362 height 29
click at [105, 482] on div "Locations" at bounding box center [208, 490] width 337 height 18
type input "unite"
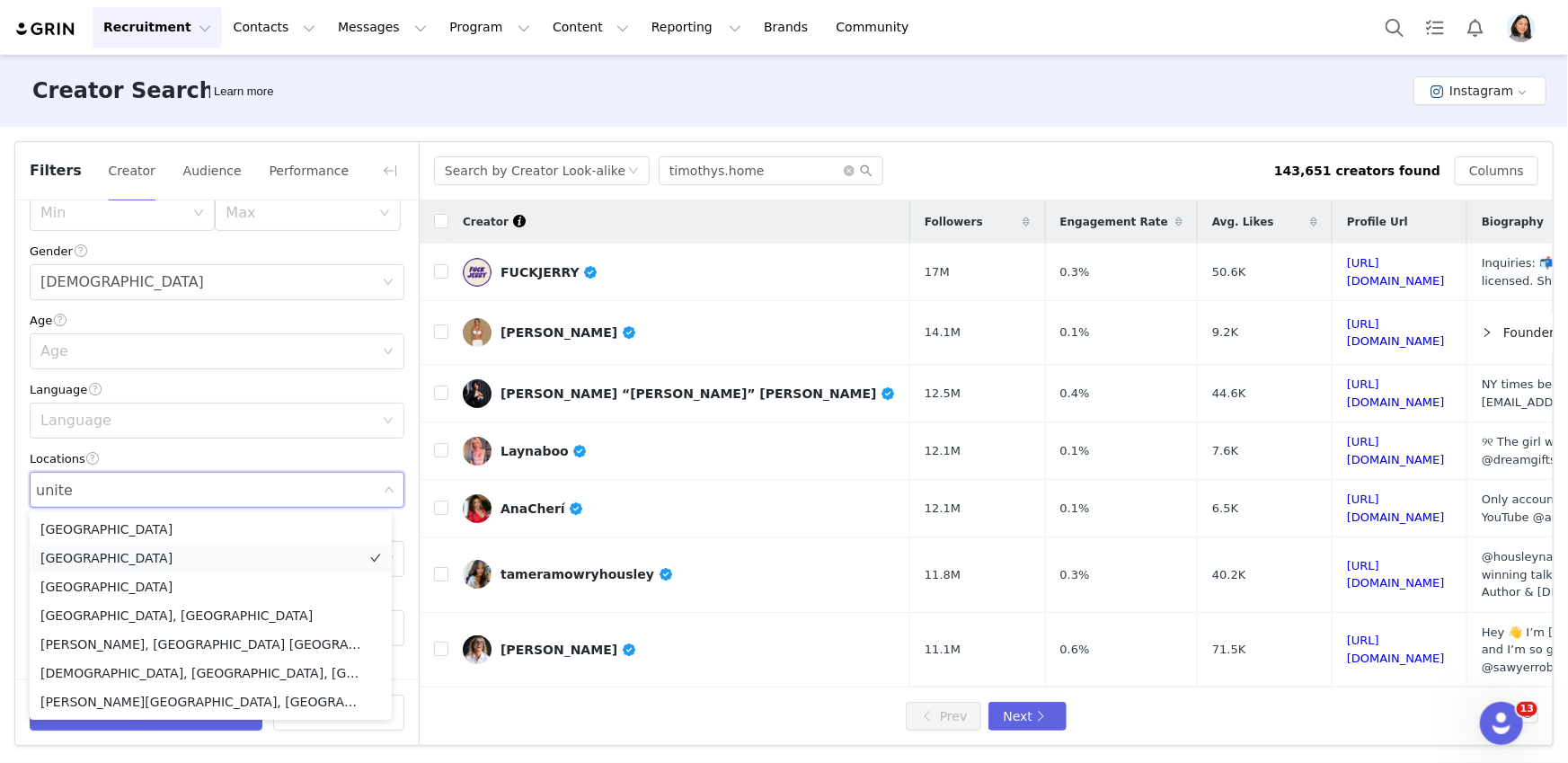
click at [75, 567] on li "[GEOGRAPHIC_DATA]" at bounding box center [211, 558] width 362 height 29
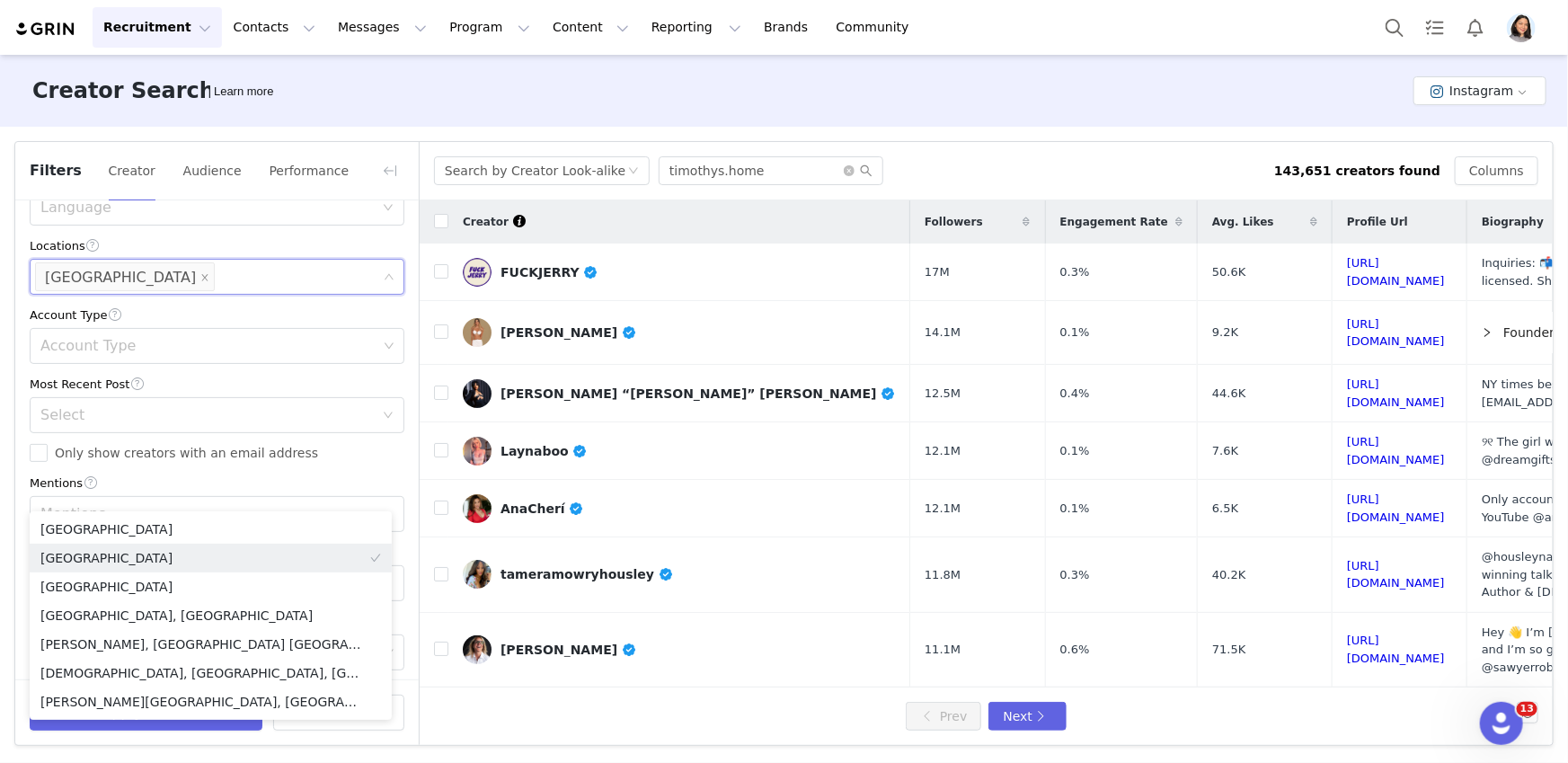
scroll to position [522, 0]
click at [33, 473] on div "Mentions" at bounding box center [217, 477] width 375 height 19
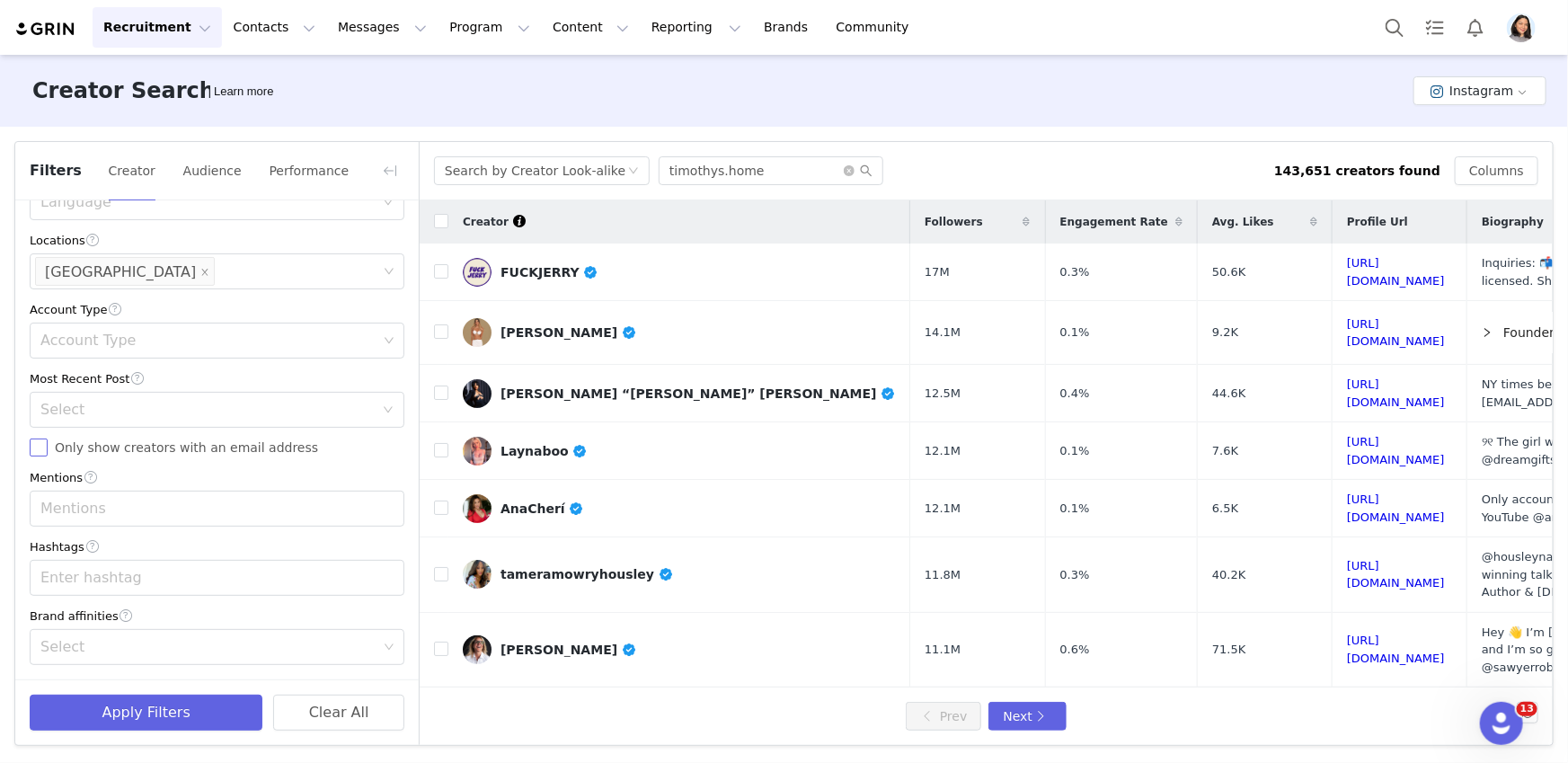
click at [37, 458] on label "Only show creators with an email address" at bounding box center [217, 448] width 375 height 19
click at [37, 457] on input "Only show creators with an email address" at bounding box center [39, 448] width 18 height 18
checkbox input "true"
click at [71, 397] on div "Select" at bounding box center [210, 410] width 341 height 35
click at [88, 455] on li "<1 Month" at bounding box center [211, 449] width 362 height 29
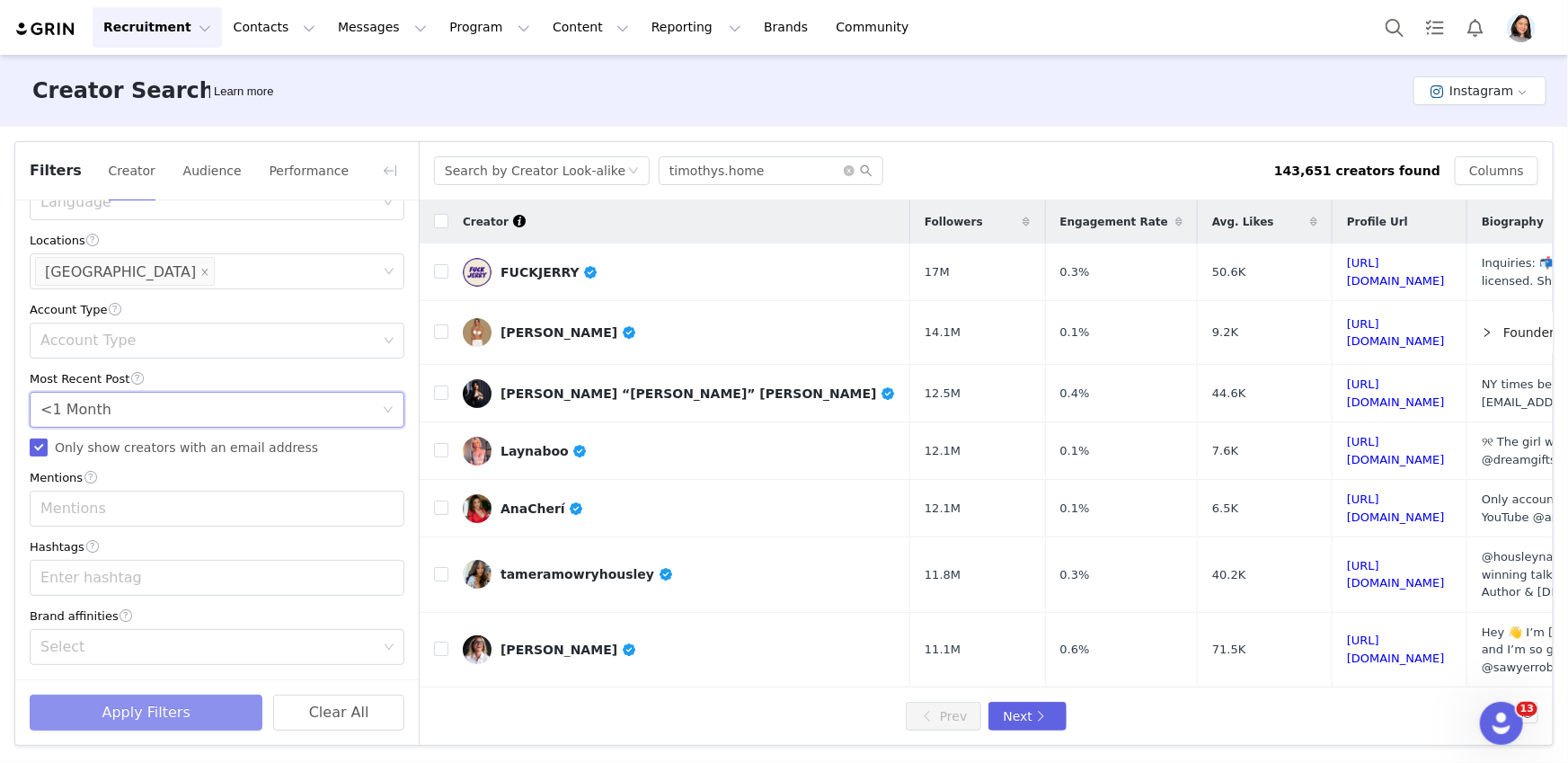
click at [174, 707] on button "Apply Filters" at bounding box center [147, 712] width 233 height 36
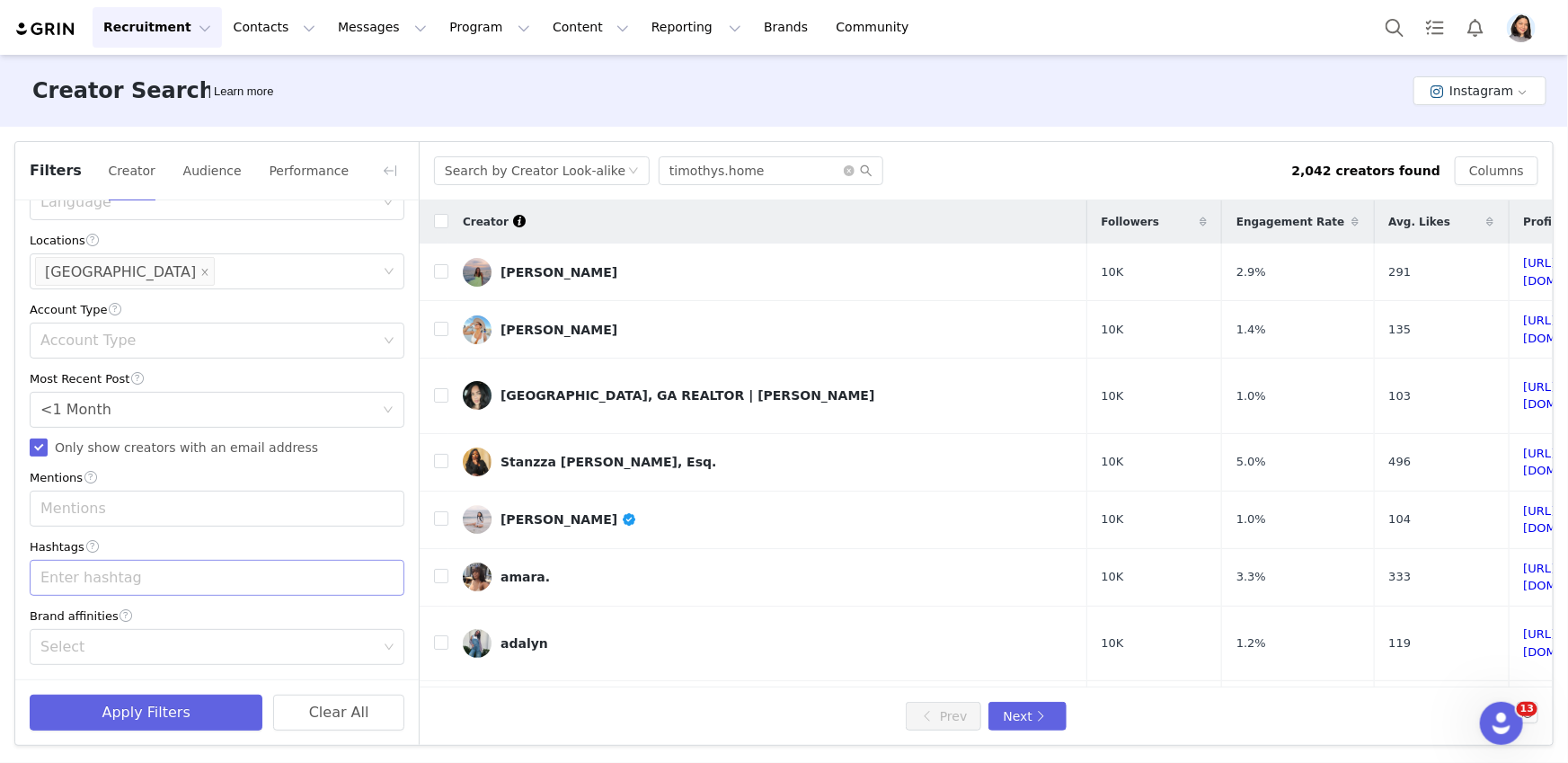
click at [102, 566] on div "Enter hashtag" at bounding box center [210, 578] width 350 height 35
type input "W"
type input "#wellness"
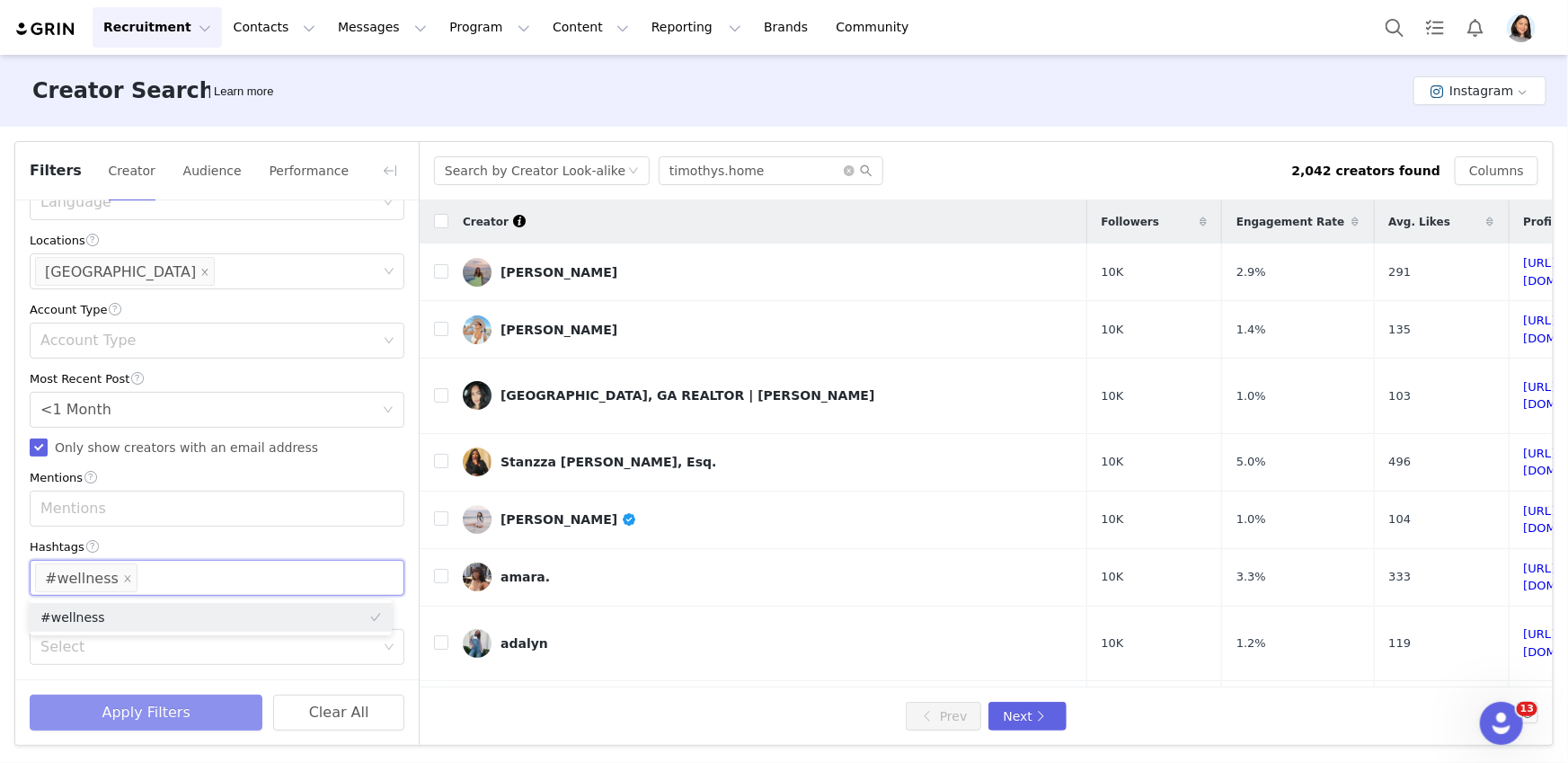
click at [96, 709] on button "Apply Filters" at bounding box center [147, 712] width 233 height 36
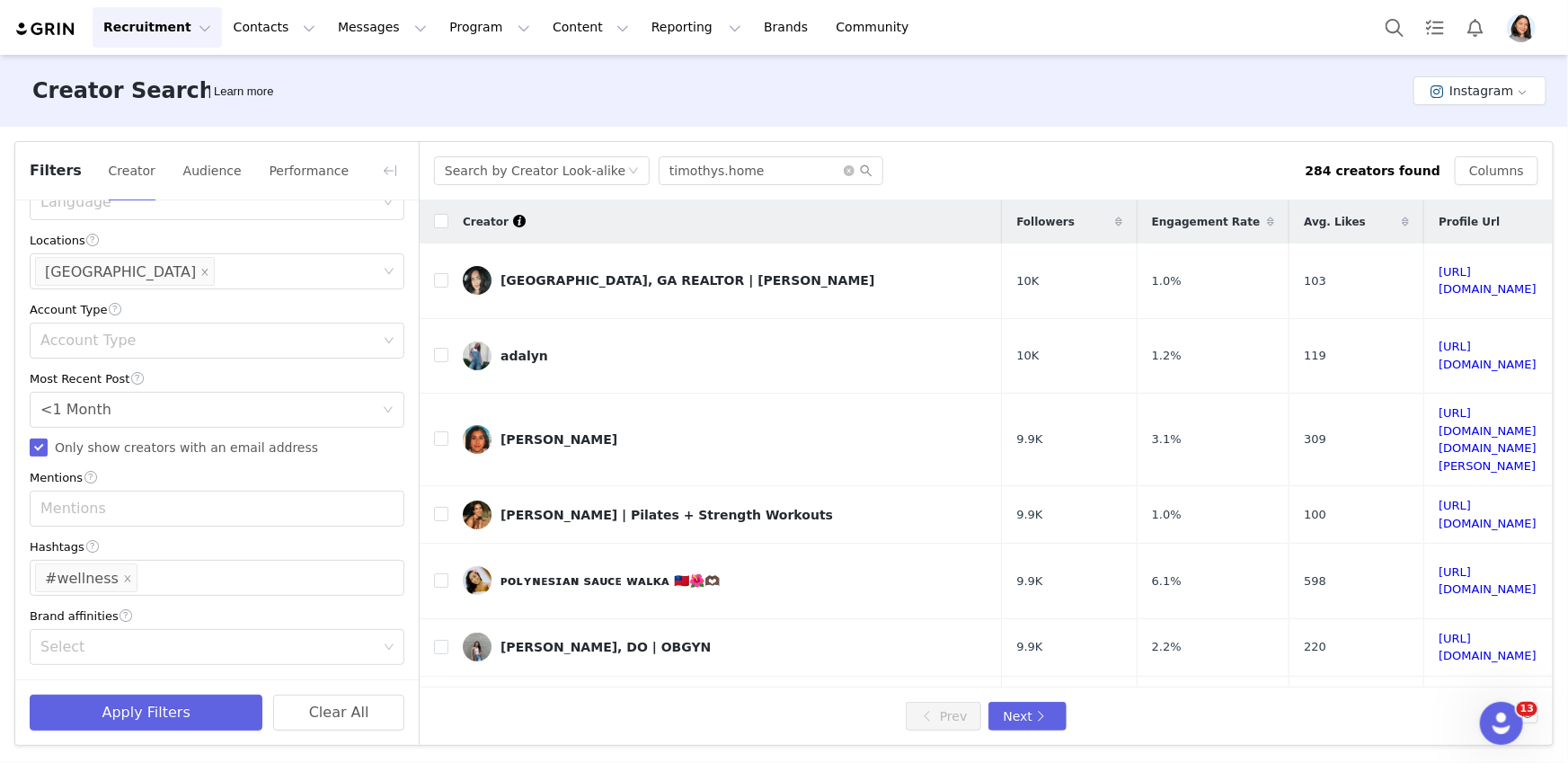
click at [369, 174] on div "Filters Creator Audience Performance" at bounding box center [217, 171] width 403 height 58
click at [379, 157] on button "button" at bounding box center [390, 171] width 29 height 29
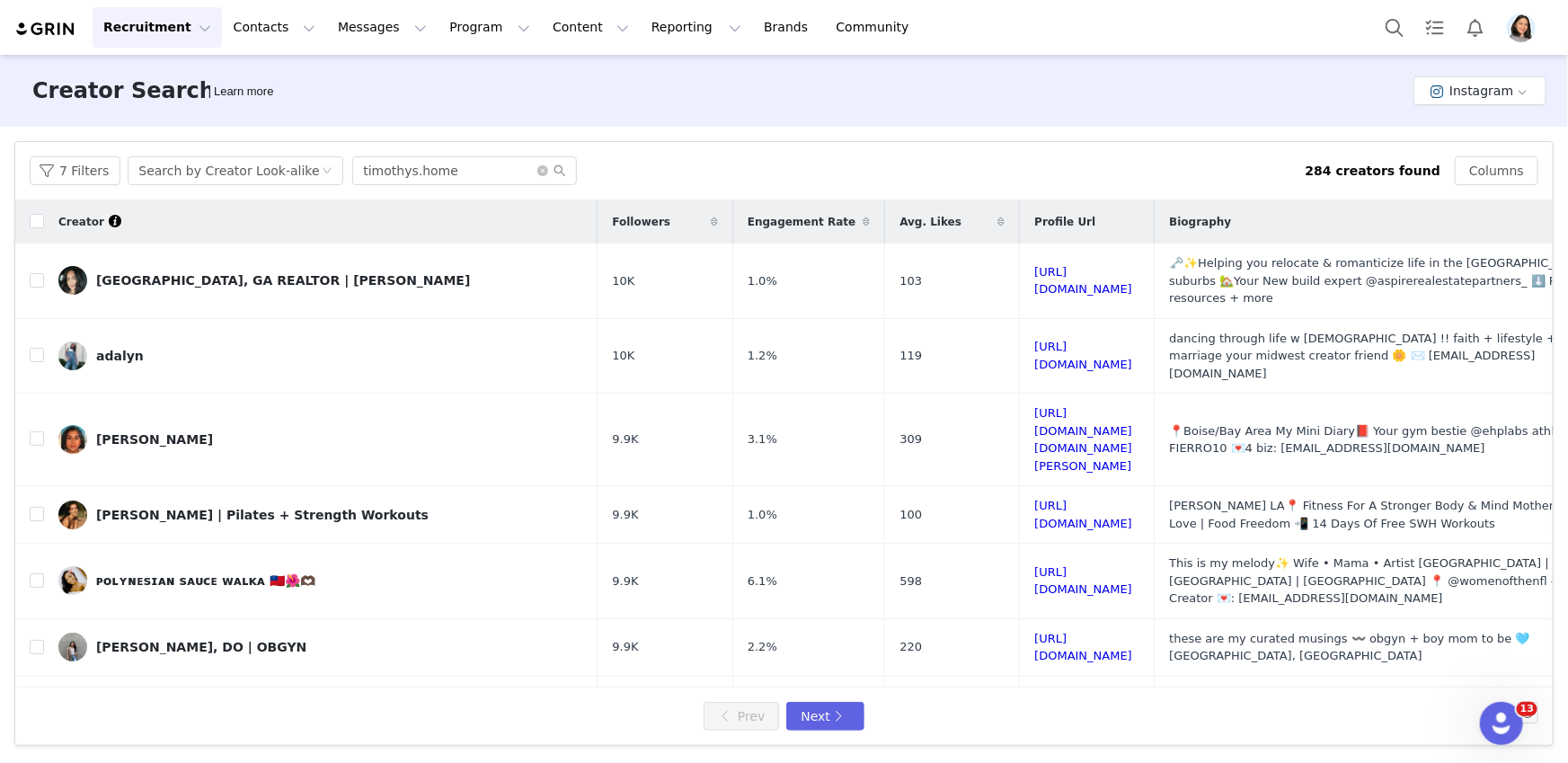
scroll to position [880, 0]
drag, startPoint x: 885, startPoint y: 442, endPoint x: 875, endPoint y: 511, distance: 69.7
click at [43, 179] on button "7 Filters" at bounding box center [76, 171] width 91 height 29
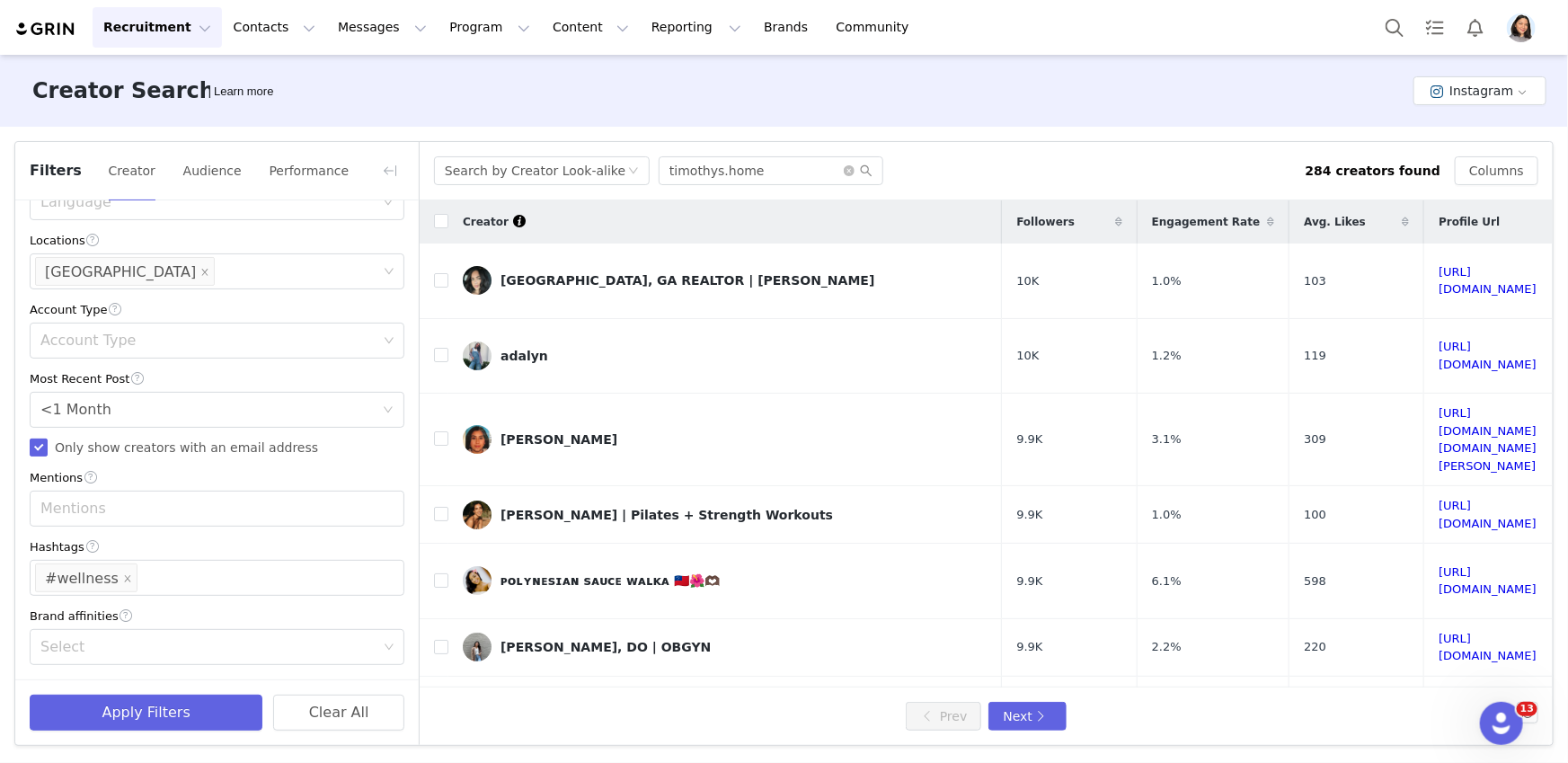
scroll to position [522, 0]
click at [150, 577] on div "Enter hashtag #wellness" at bounding box center [210, 578] width 350 height 35
type input "#recii[e"
type input "#recipe"
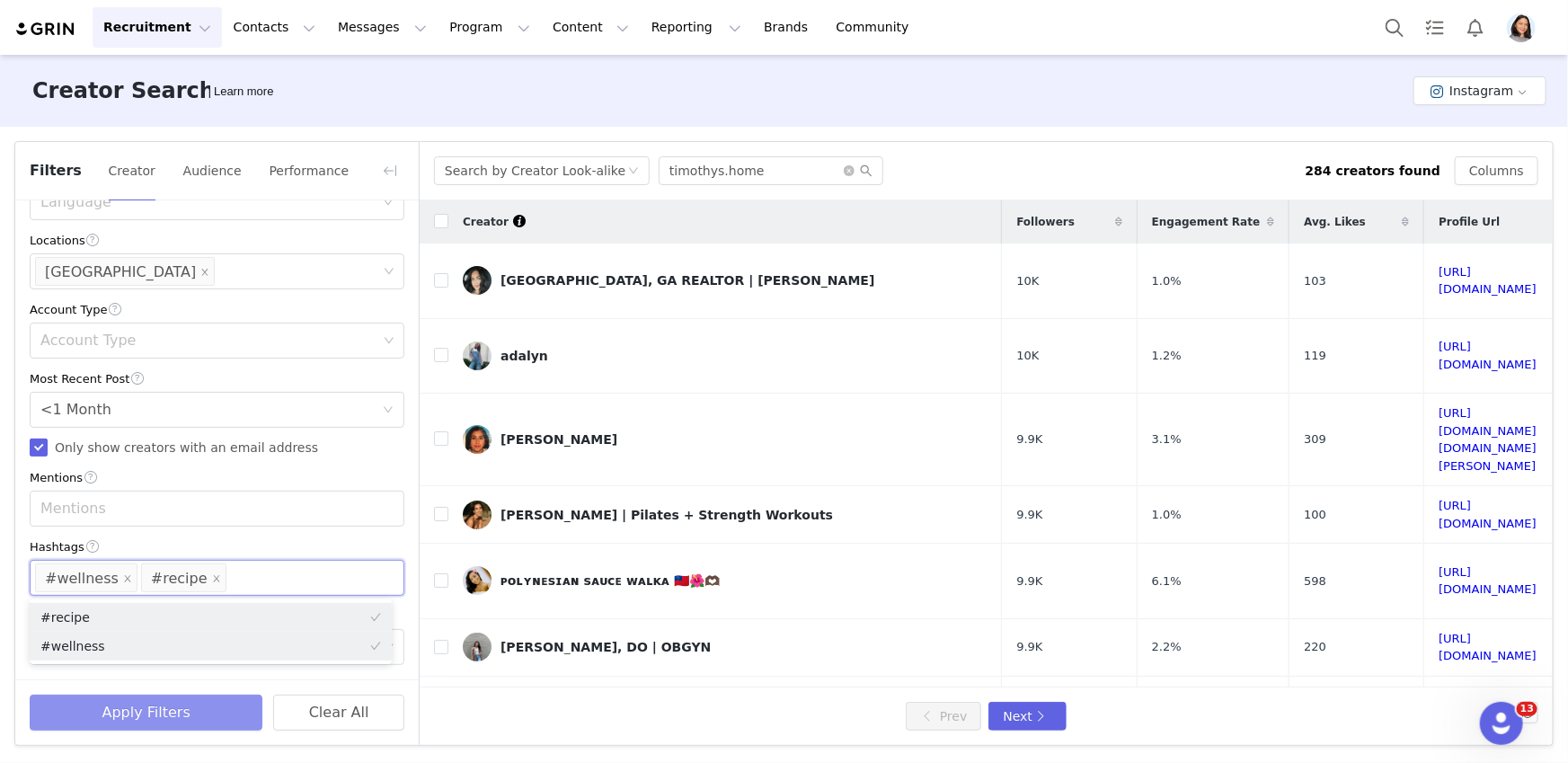
click at [120, 723] on button "Apply Filters" at bounding box center [147, 712] width 233 height 36
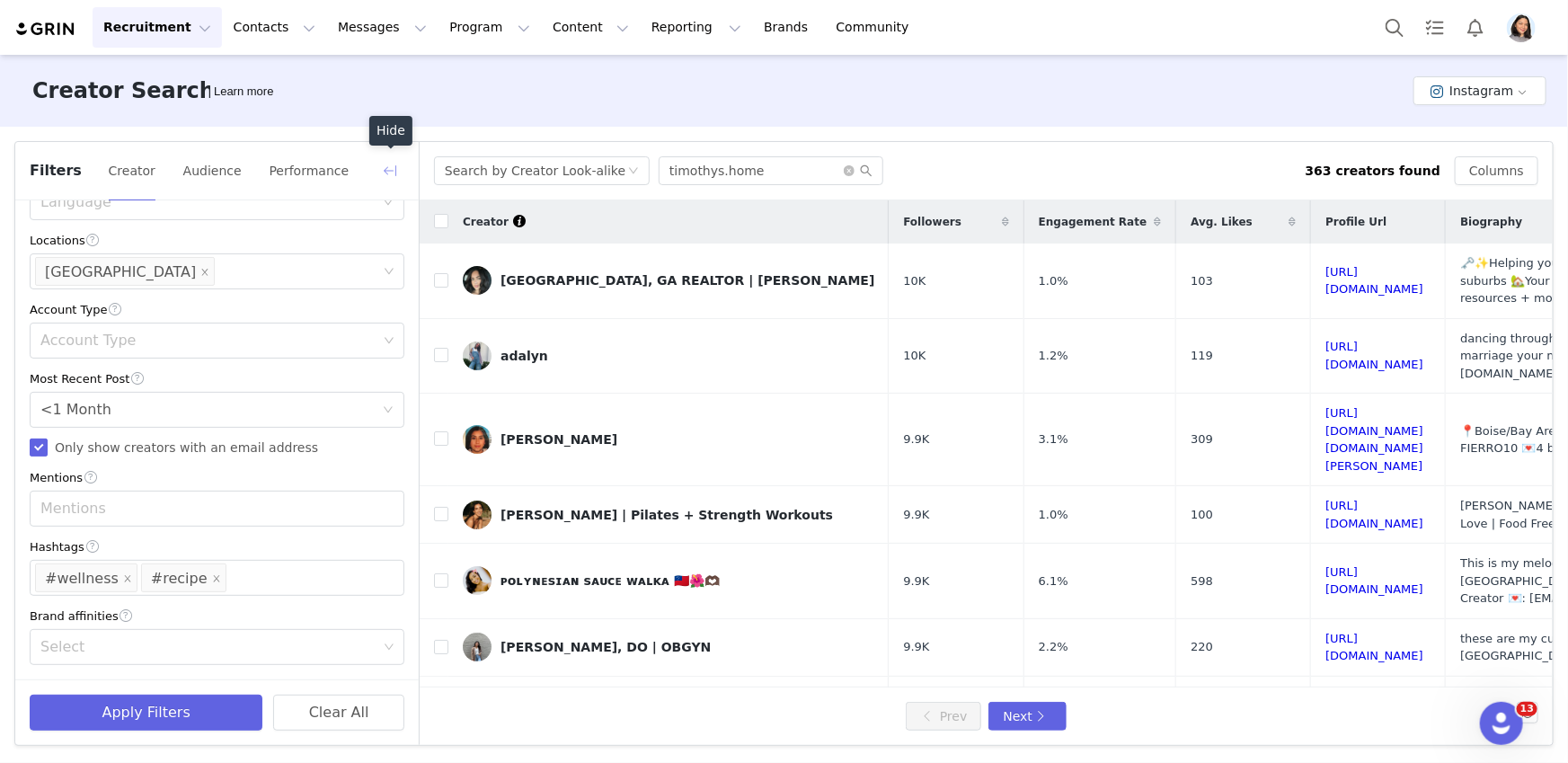
click at [383, 170] on button "button" at bounding box center [390, 171] width 29 height 29
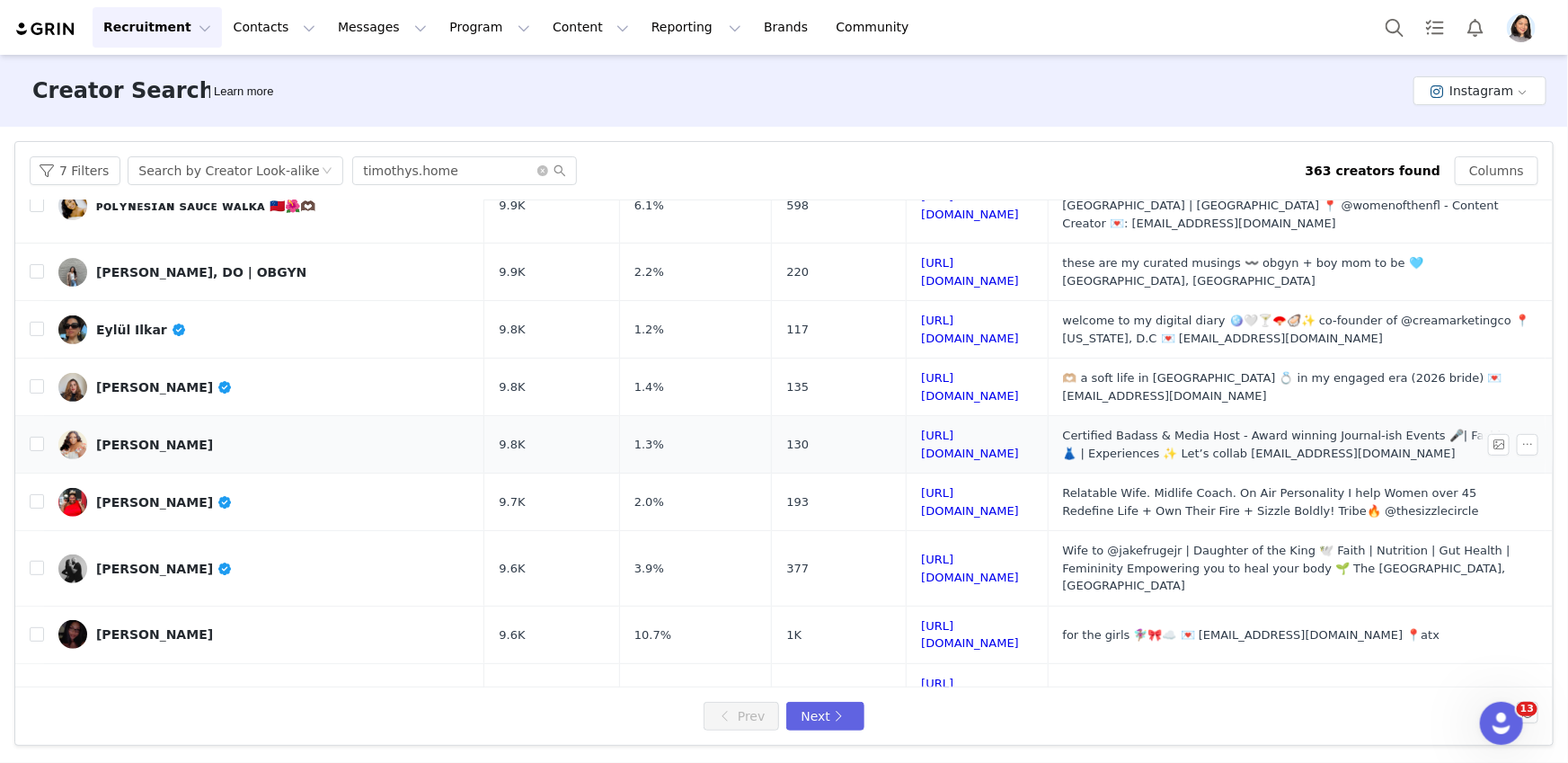
scroll to position [426, 0]
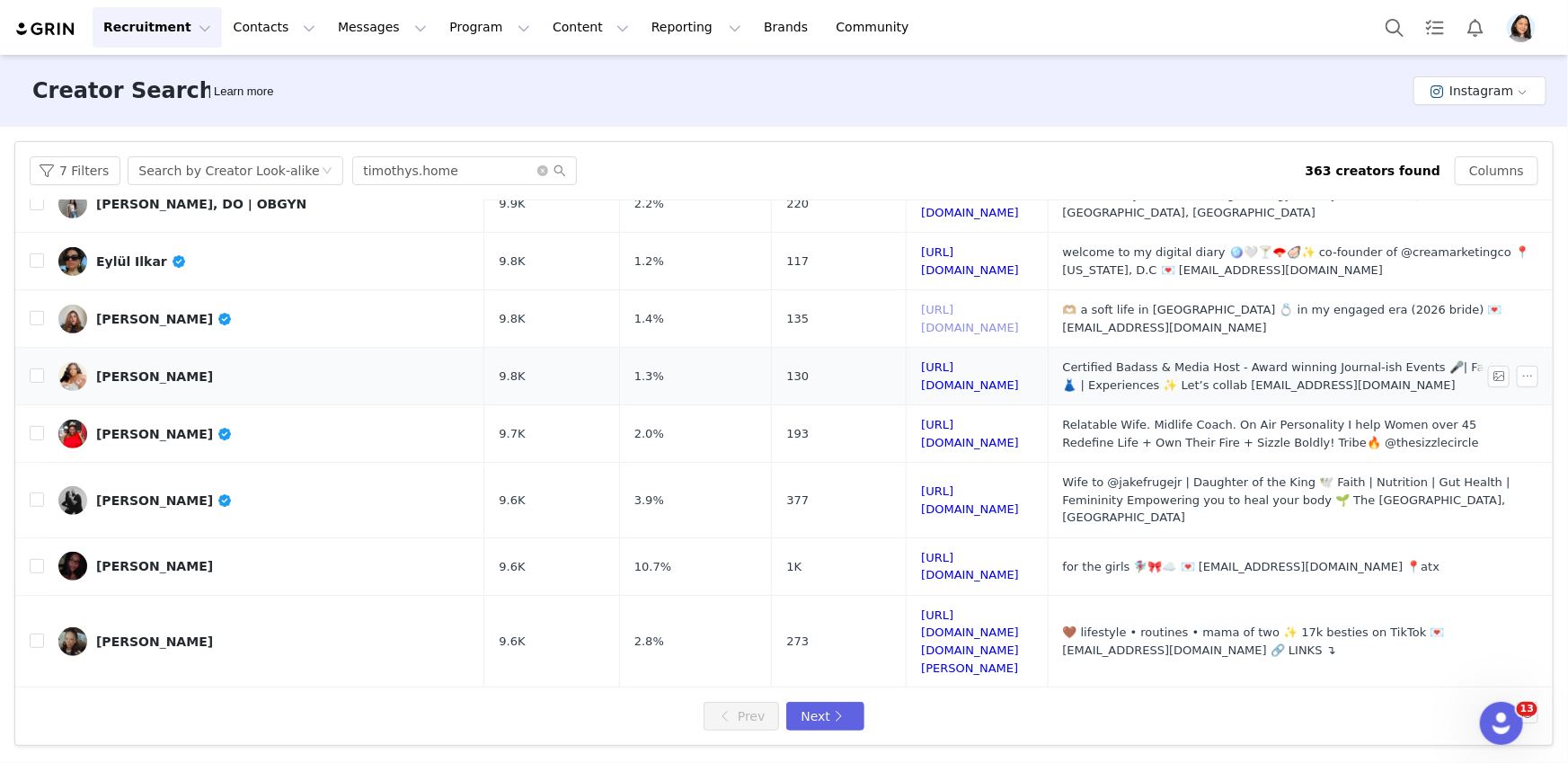
drag, startPoint x: 827, startPoint y: 239, endPoint x: 821, endPoint y: 279, distance: 40.4
click at [46, 170] on button "7 Filters" at bounding box center [76, 171] width 91 height 29
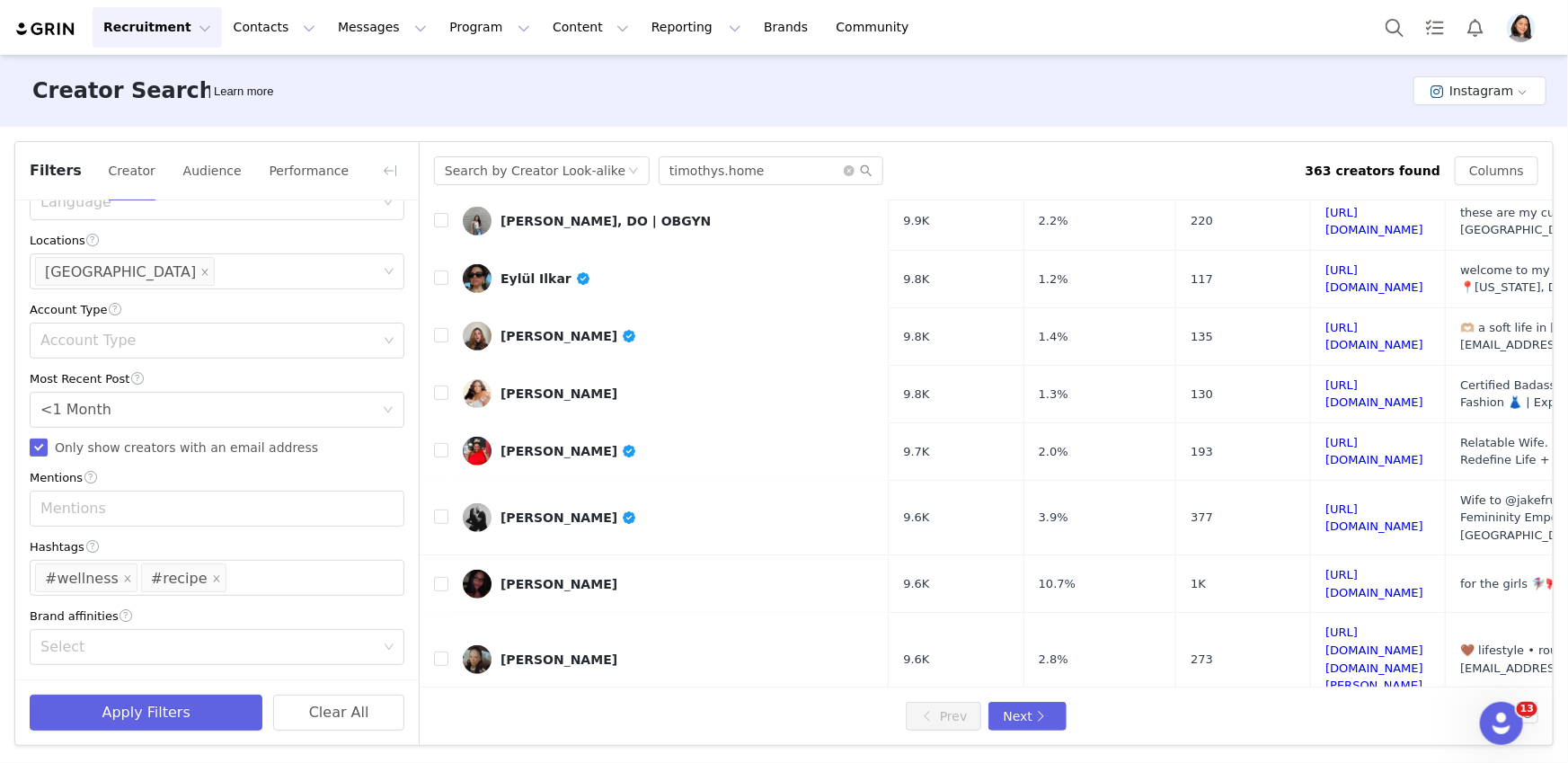
scroll to position [0, 0]
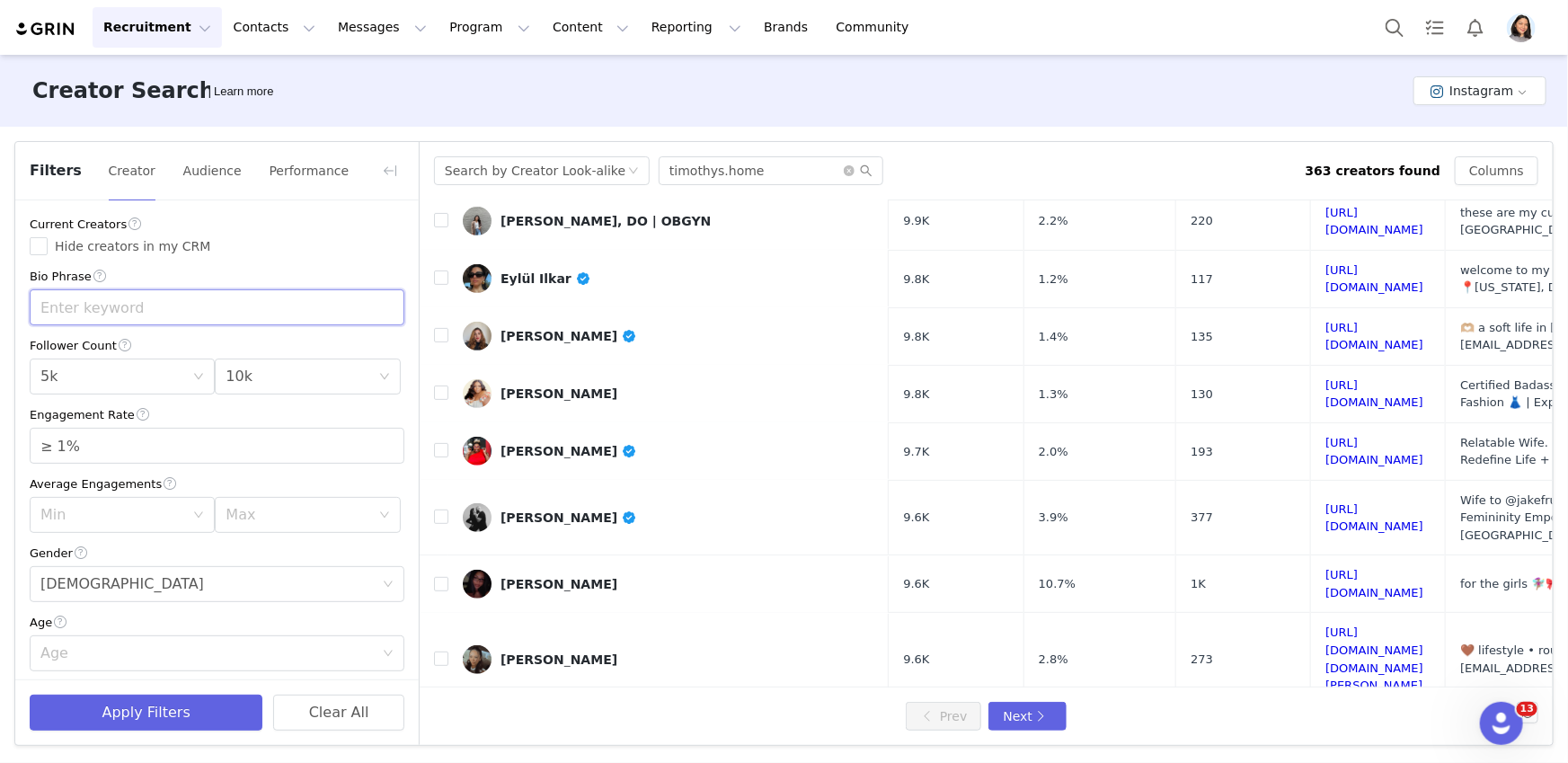
click at [76, 314] on input "text" at bounding box center [217, 307] width 375 height 36
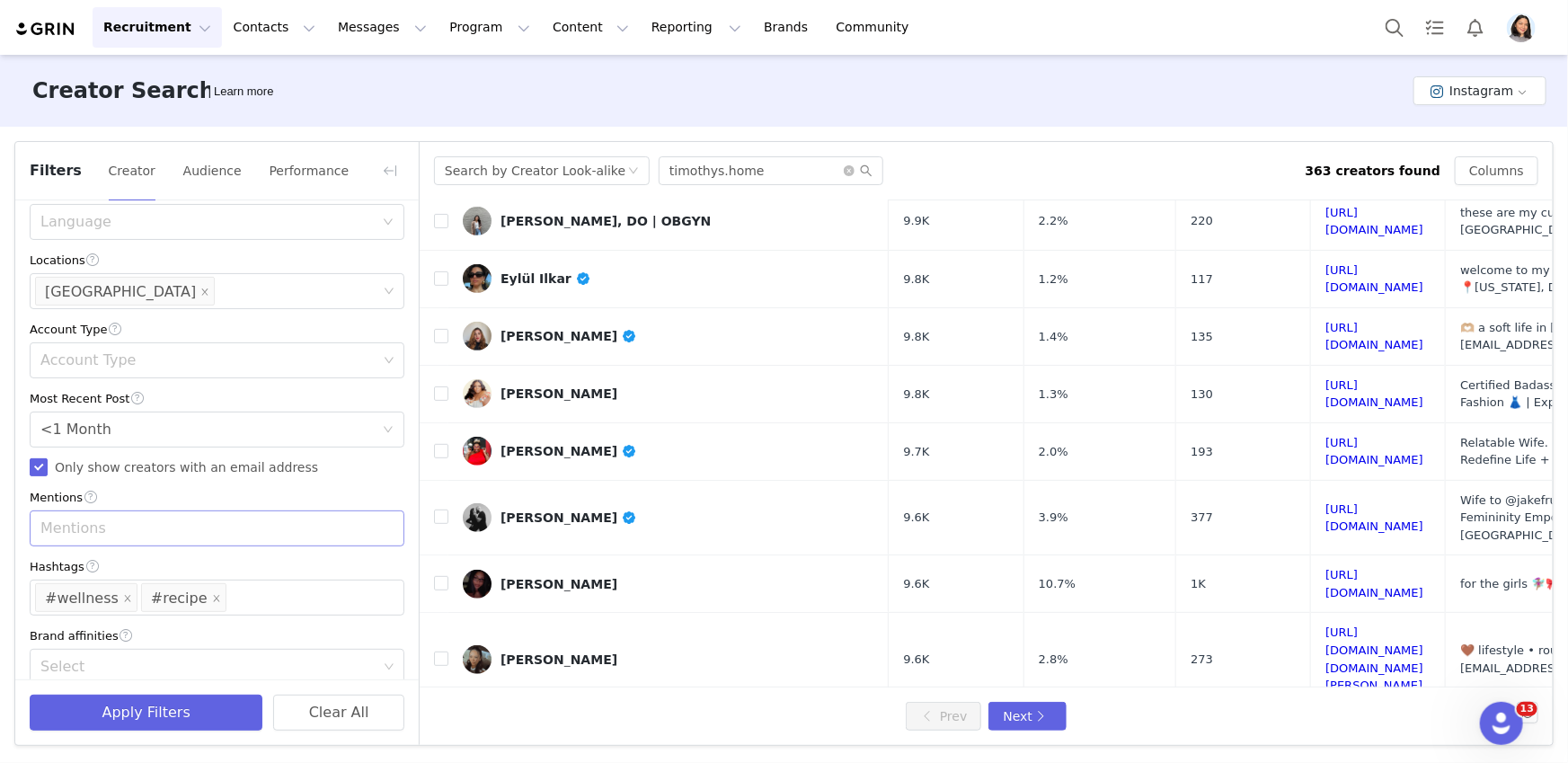
scroll to position [522, 0]
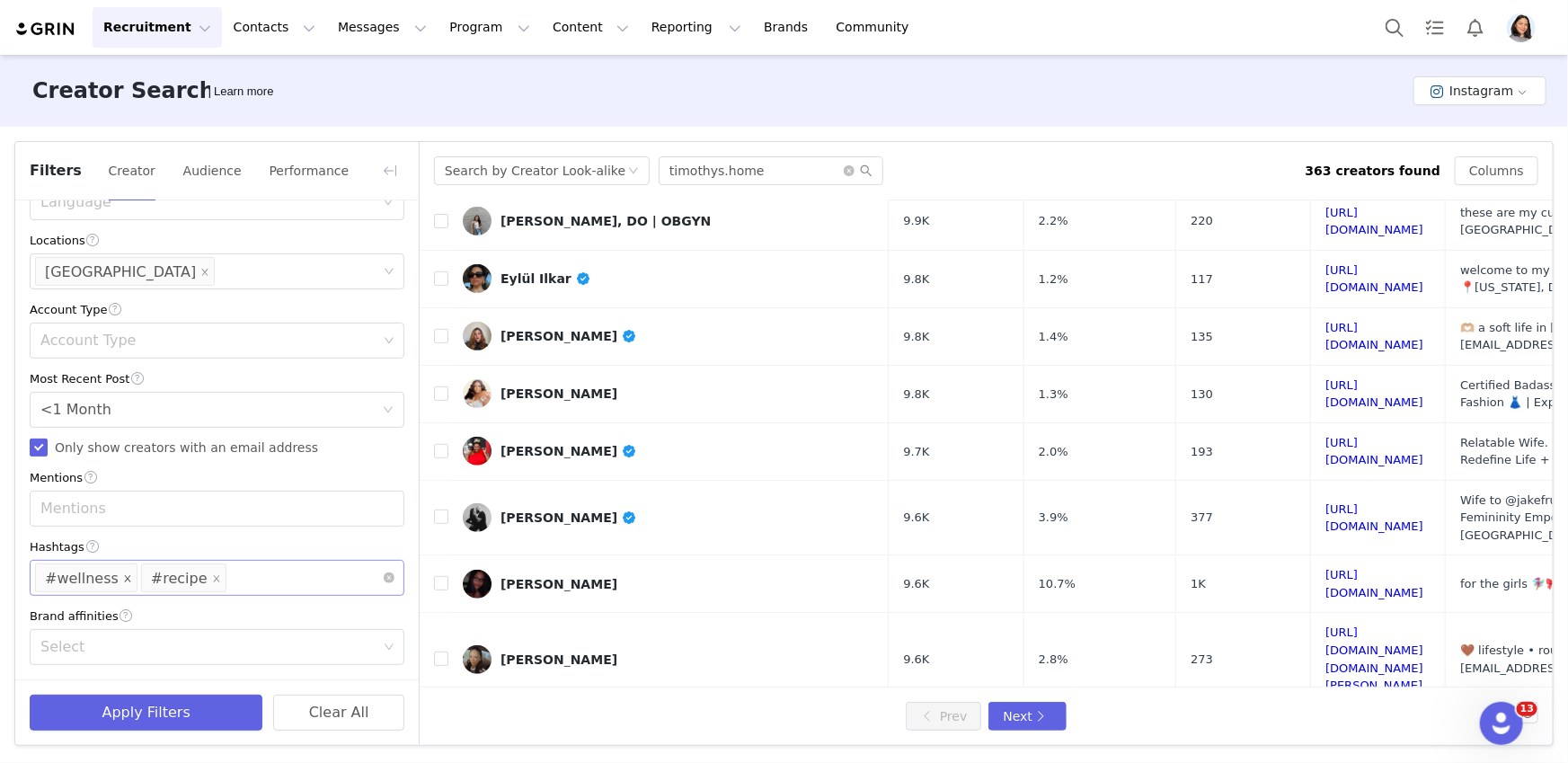
click at [123, 584] on icon "icon: close" at bounding box center [127, 580] width 9 height 11
type input "wellness"
click at [107, 719] on button "Apply Filters" at bounding box center [147, 712] width 233 height 36
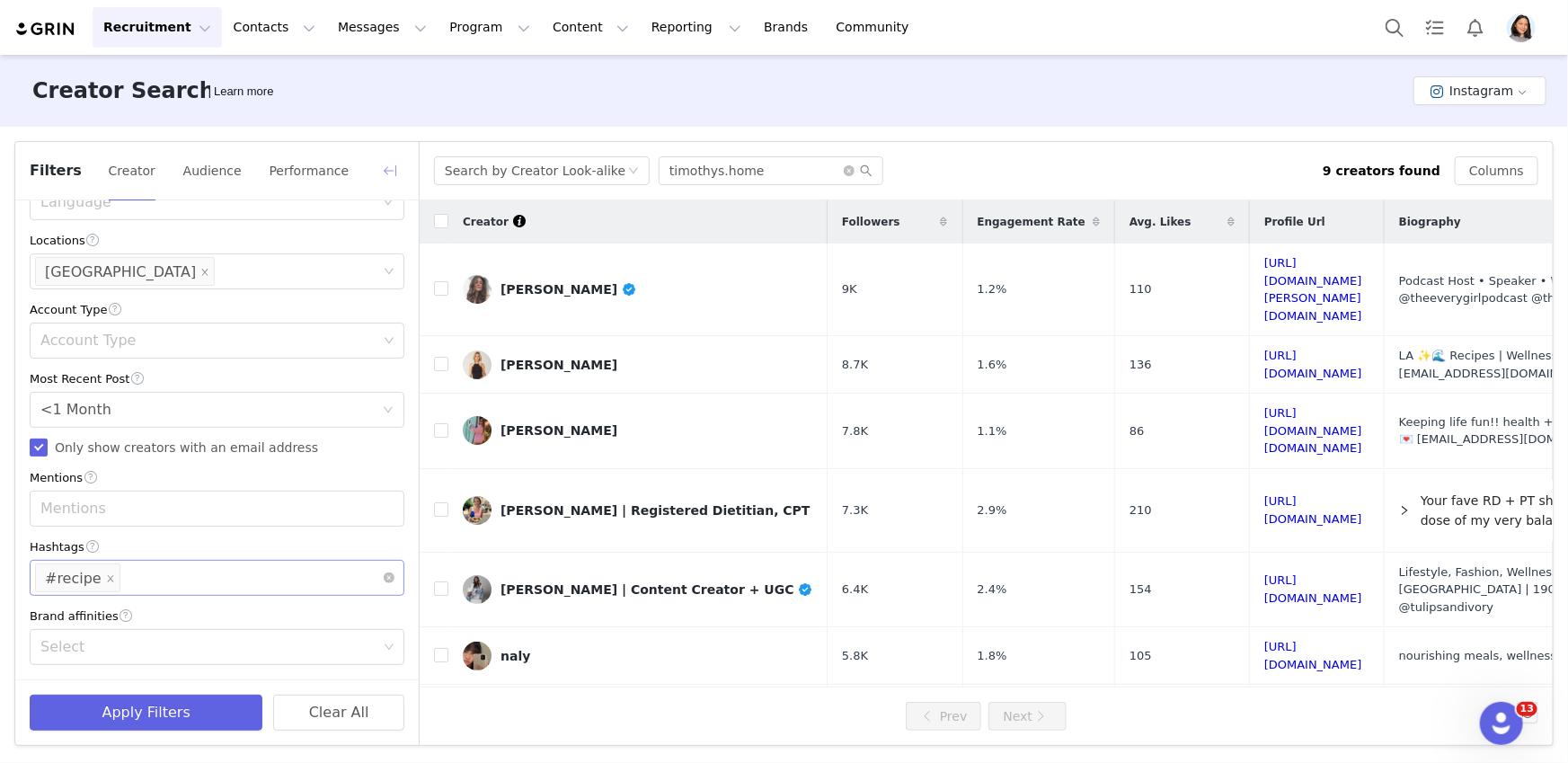
click at [381, 170] on button "button" at bounding box center [390, 171] width 29 height 29
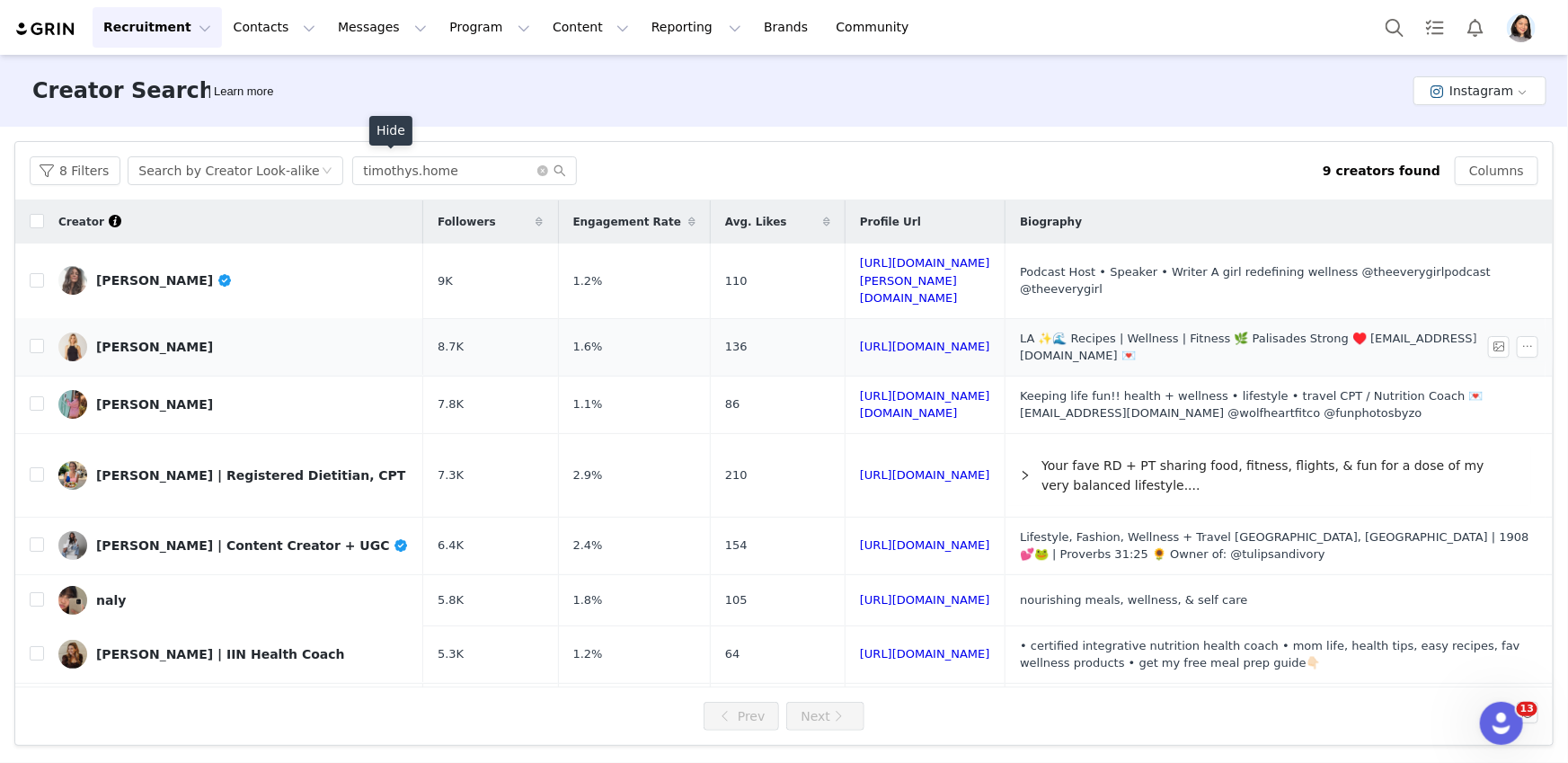
scroll to position [880, 0]
drag, startPoint x: 933, startPoint y: 326, endPoint x: 926, endPoint y: 341, distance: 16.6
click at [466, 172] on input "timothys.home" at bounding box center [464, 171] width 225 height 29
drag, startPoint x: 410, startPoint y: 168, endPoint x: 332, endPoint y: 158, distance: 78.6
click at [334, 158] on div "8 Filters Search by Creator Look-alike timothys.home" at bounding box center [676, 171] width 1293 height 29
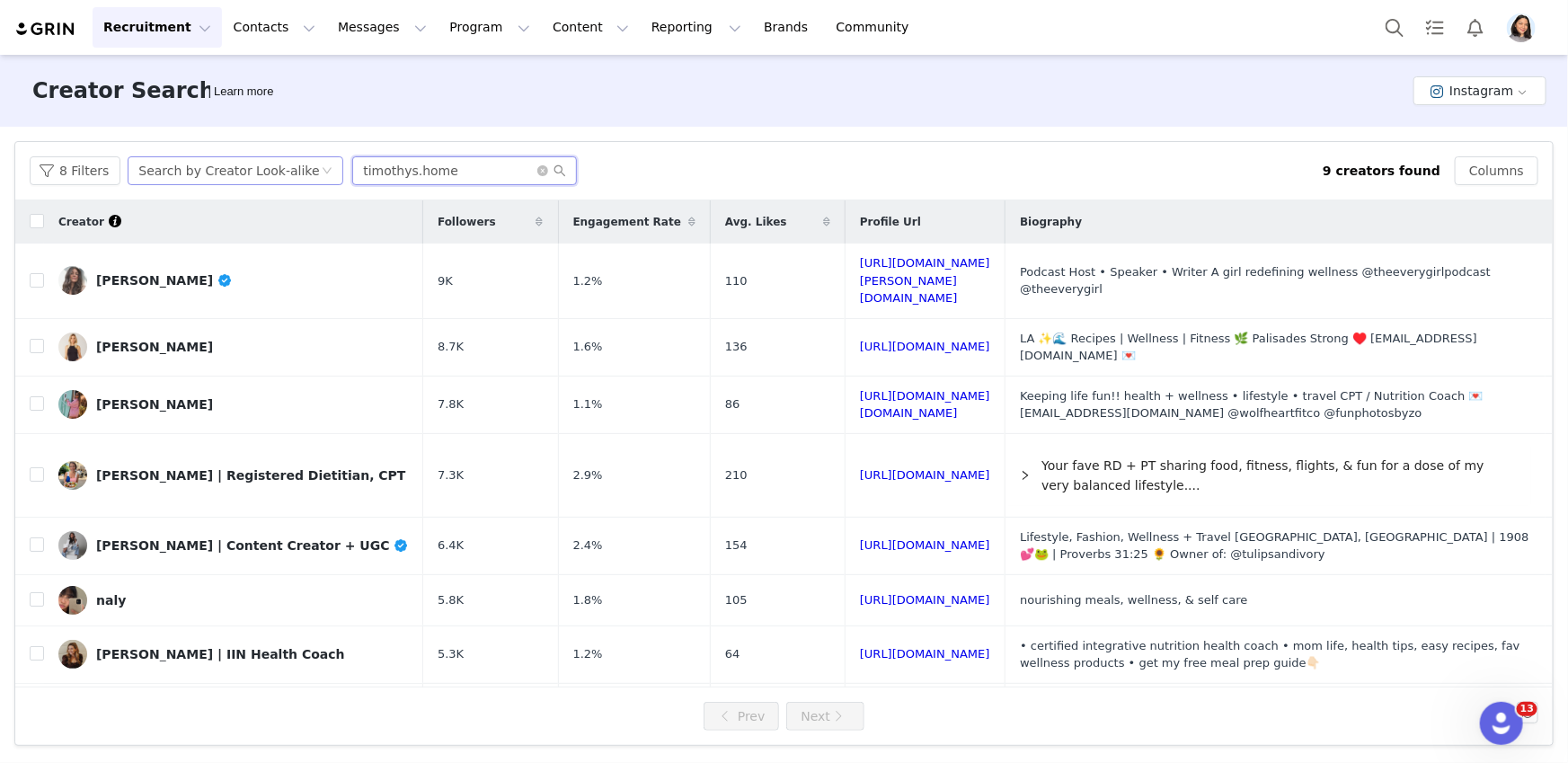
paste input "dunilosada"
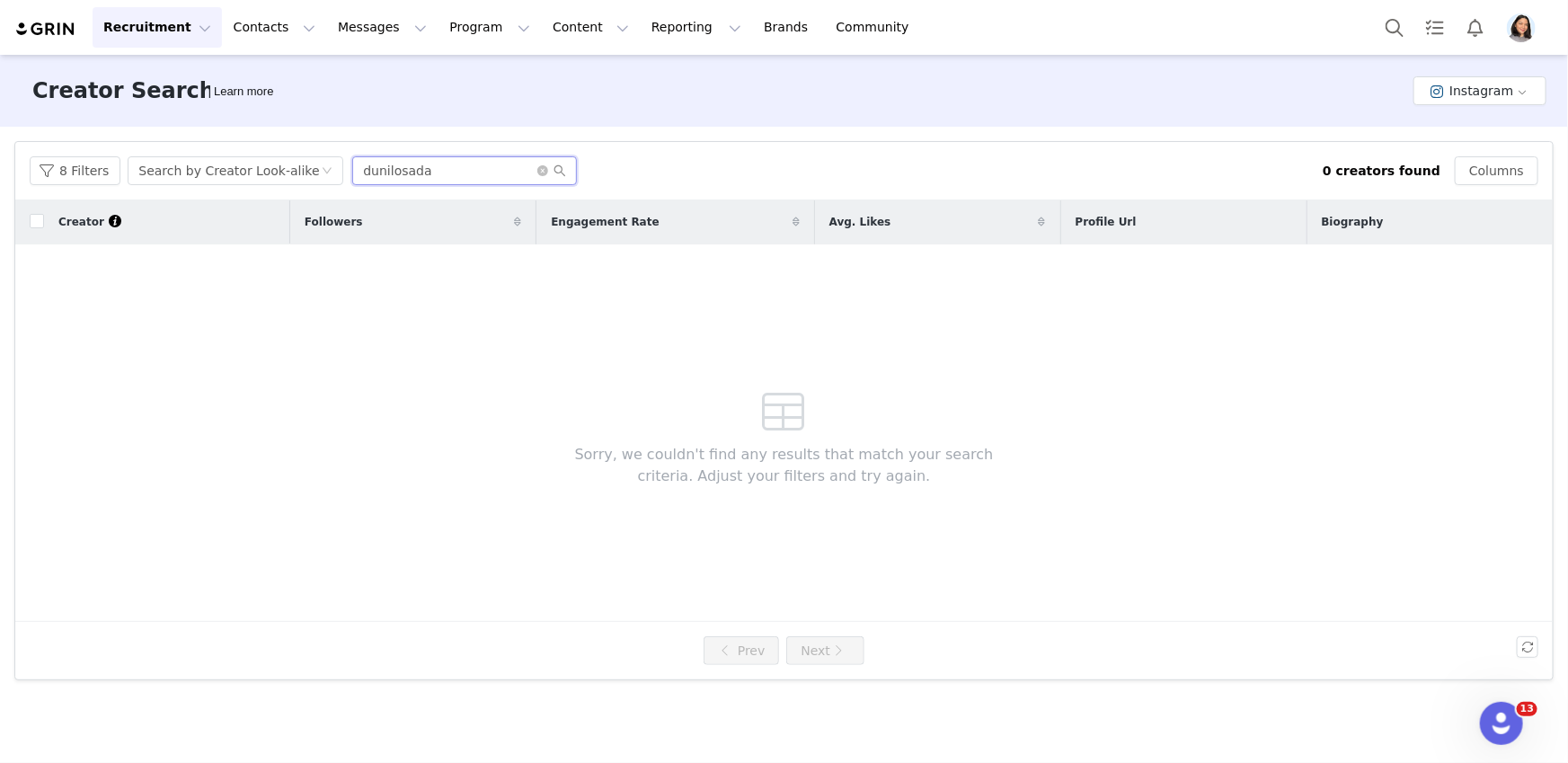
drag, startPoint x: 444, startPoint y: 178, endPoint x: 322, endPoint y: 148, distance: 125.6
click at [322, 148] on div "8 Filters Search by Creator Look-alike dunilosada 0 creators found Columns" at bounding box center [784, 171] width 1537 height 58
paste input "christinaaa.thornton"
type input "christinaaa.thornton"
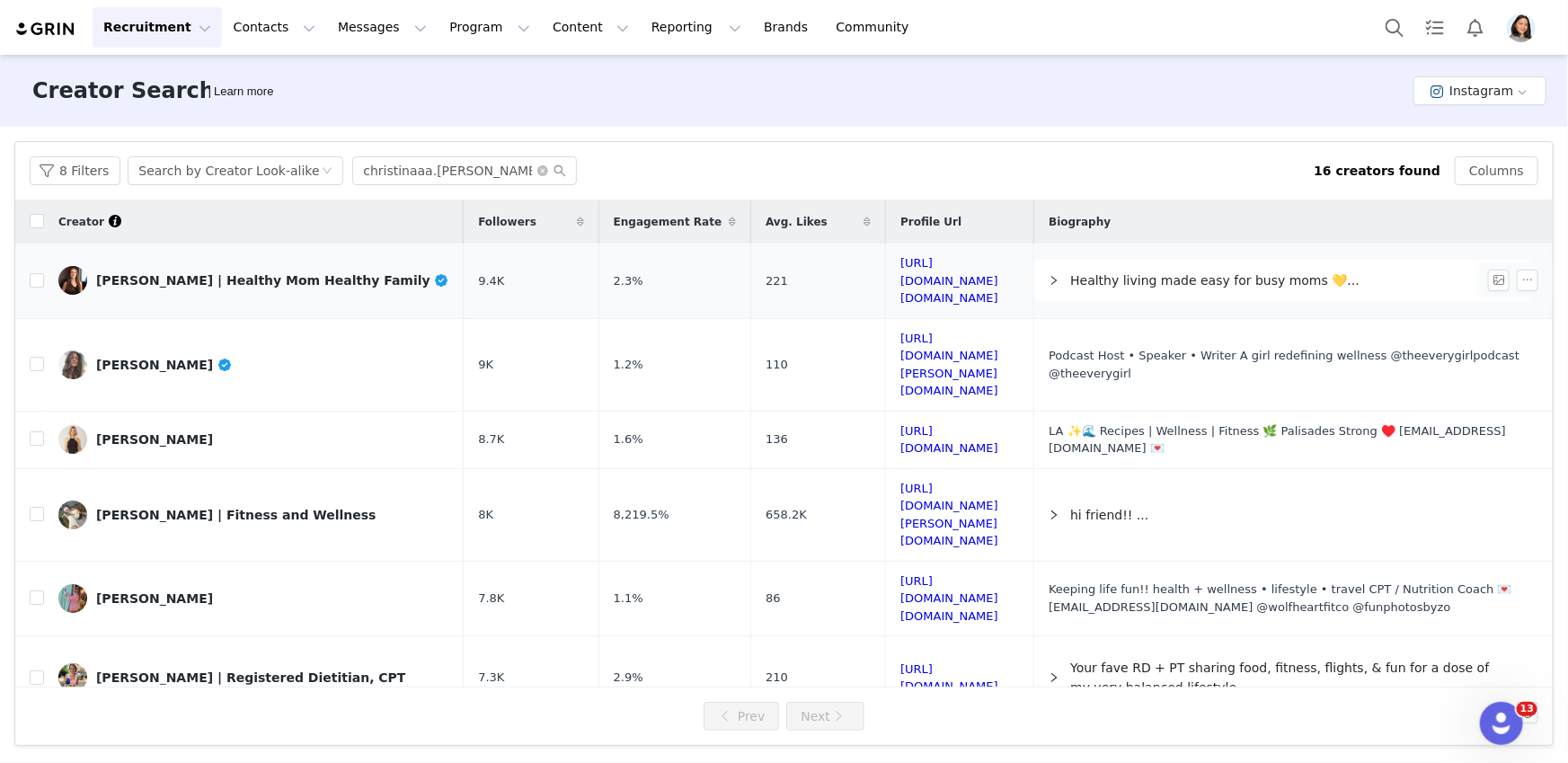
click at [308, 273] on div "Shannon Mangerchine | Healthy Mom Healthy Family" at bounding box center [273, 280] width 353 height 15
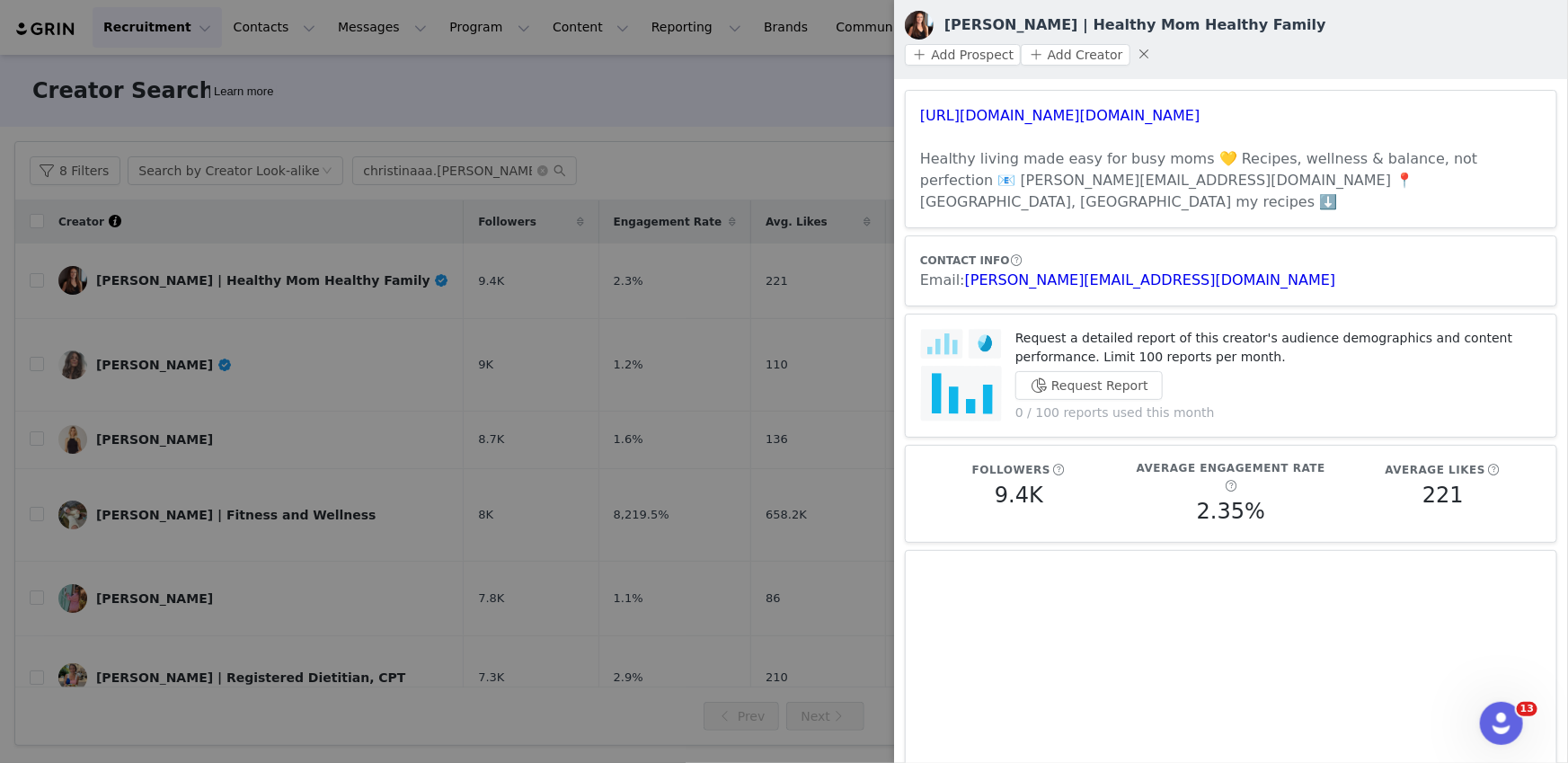
click at [261, 575] on div at bounding box center [784, 382] width 1568 height 763
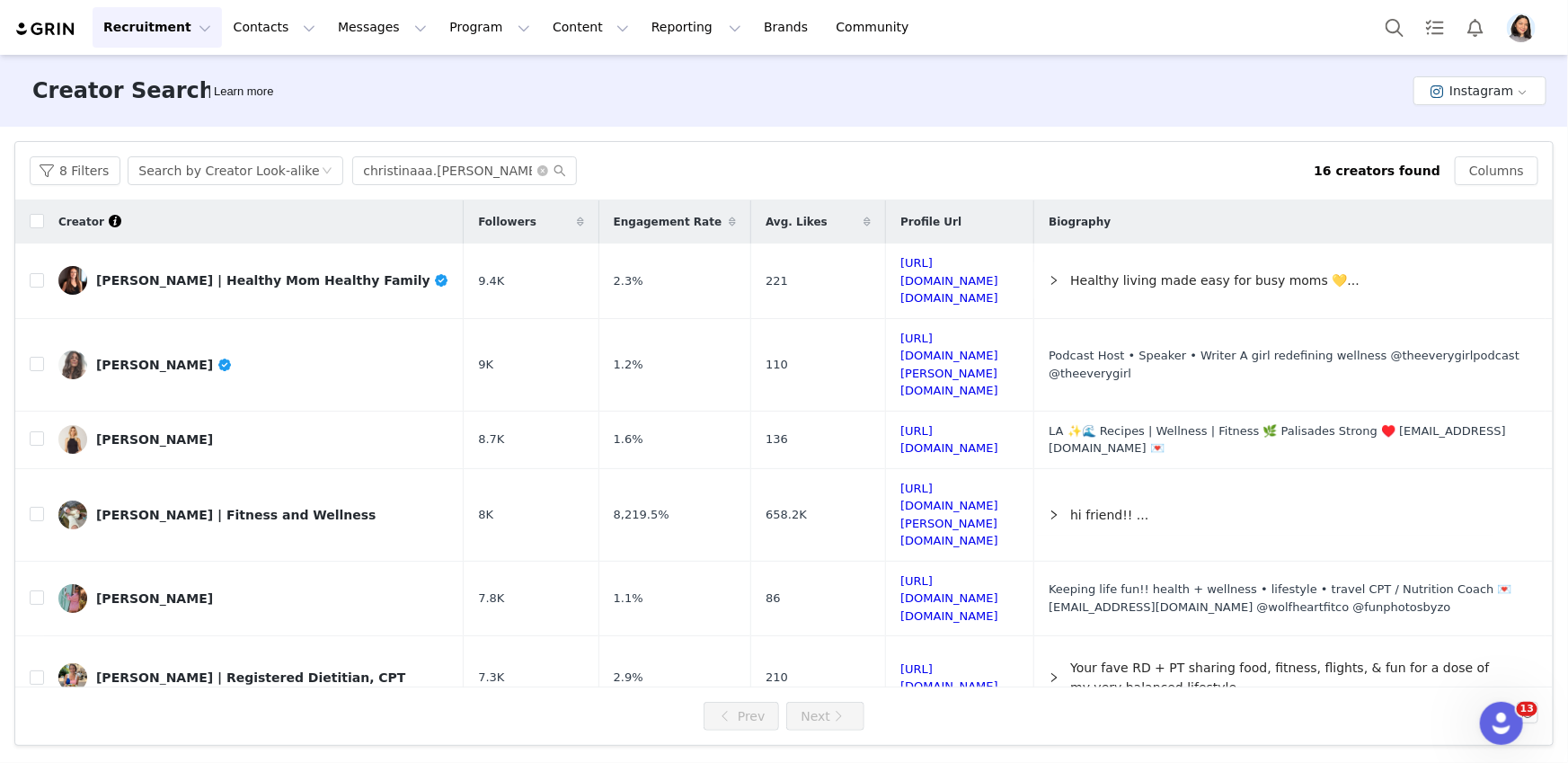
click at [319, 735] on link "Jess Bartlett, MS, RDN, LDN" at bounding box center [253, 749] width 390 height 29
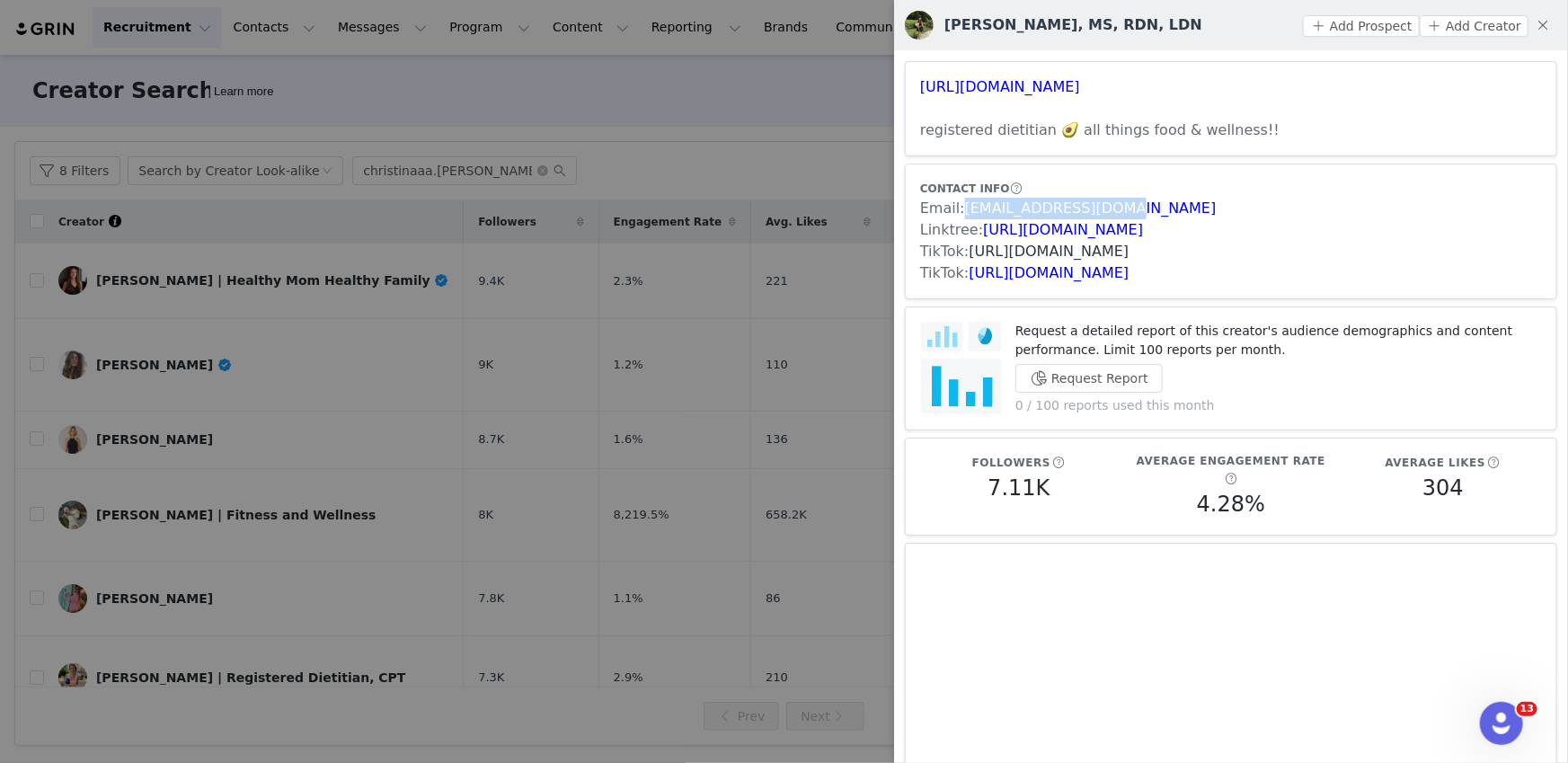
click at [1097, 248] on link "https://www.tiktok.com/share/user/6763440329007399942" at bounding box center [1049, 251] width 160 height 17
click at [398, 357] on div at bounding box center [784, 382] width 1568 height 763
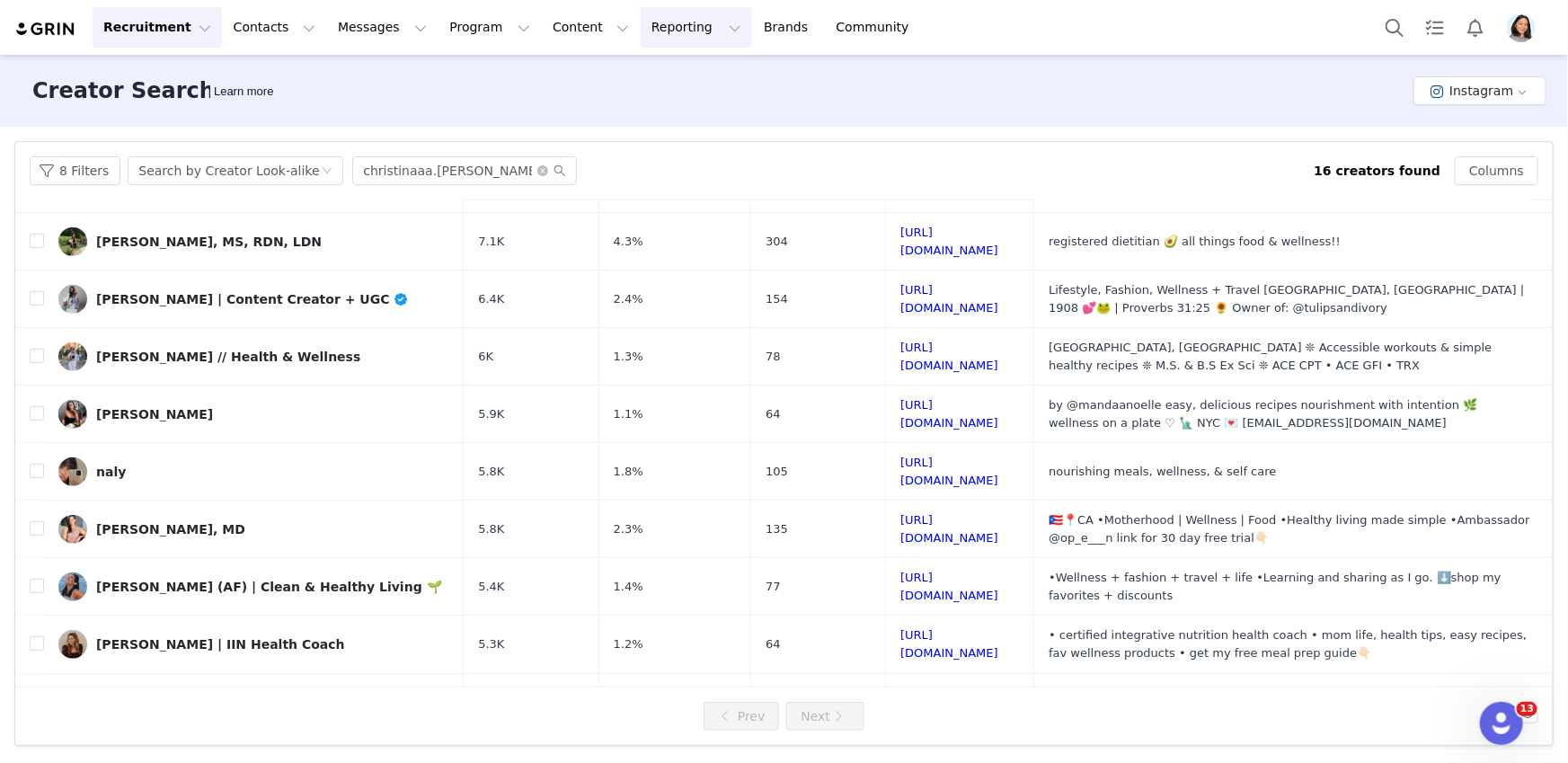
scroll to position [507, 0]
click at [219, 386] on td "Amanda Rodriguez" at bounding box center [253, 414] width 420 height 57
click at [221, 386] on td "Amanda Rodriguez" at bounding box center [253, 414] width 420 height 57
click at [227, 400] on link "Amanda Rodriguez" at bounding box center [253, 414] width 390 height 29
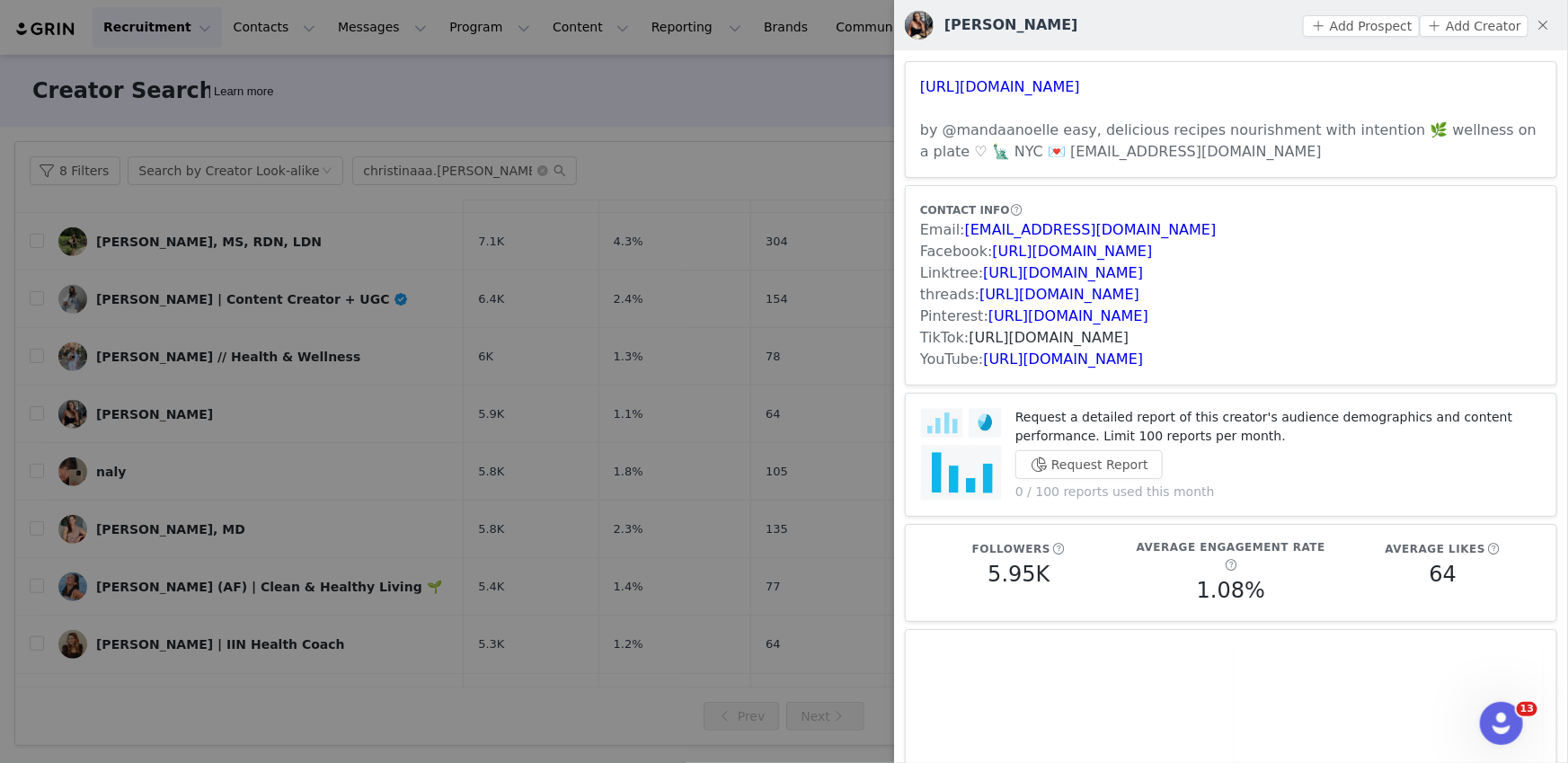
click at [1017, 331] on link "https://www.tiktok.com/share/user/6806360734164665350" at bounding box center [1049, 337] width 160 height 17
click at [642, 537] on div at bounding box center [784, 382] width 1568 height 763
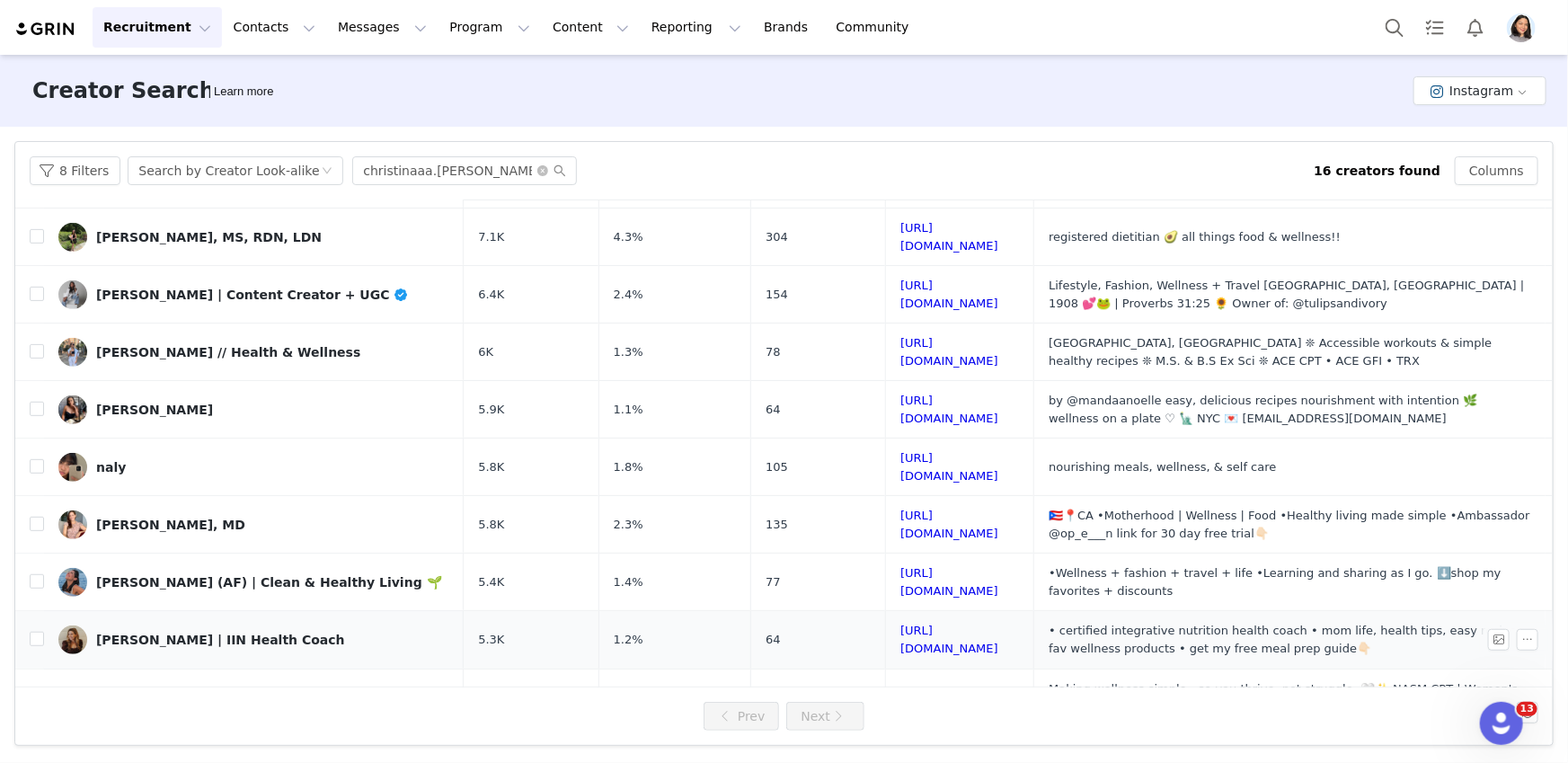
scroll to position [513, 0]
click at [56, 173] on button "8 Filters" at bounding box center [76, 171] width 91 height 29
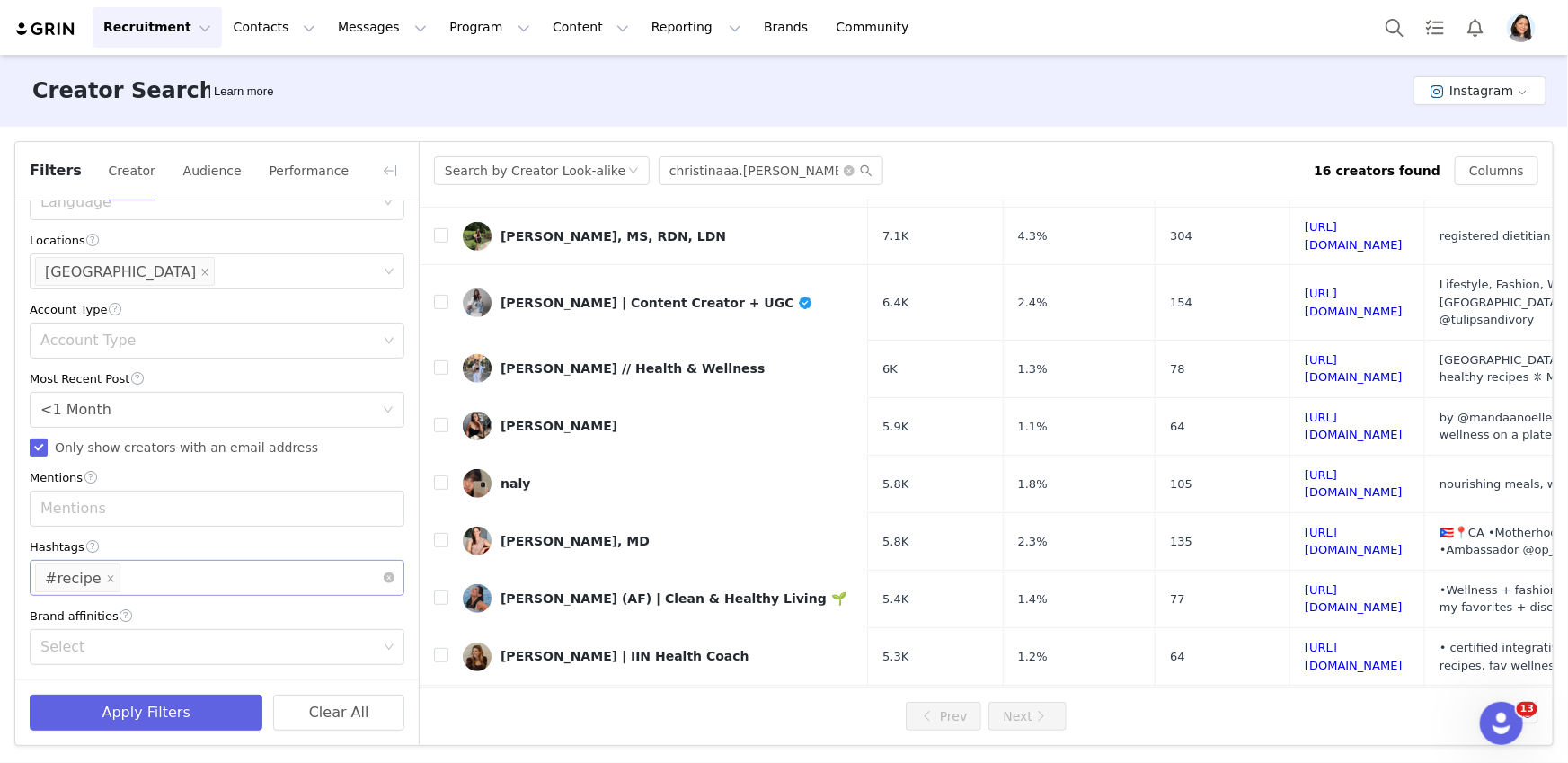
scroll to position [522, 0]
click at [109, 578] on li "#recipe" at bounding box center [78, 578] width 86 height 29
click at [106, 576] on icon "icon: close" at bounding box center [109, 578] width 6 height 6
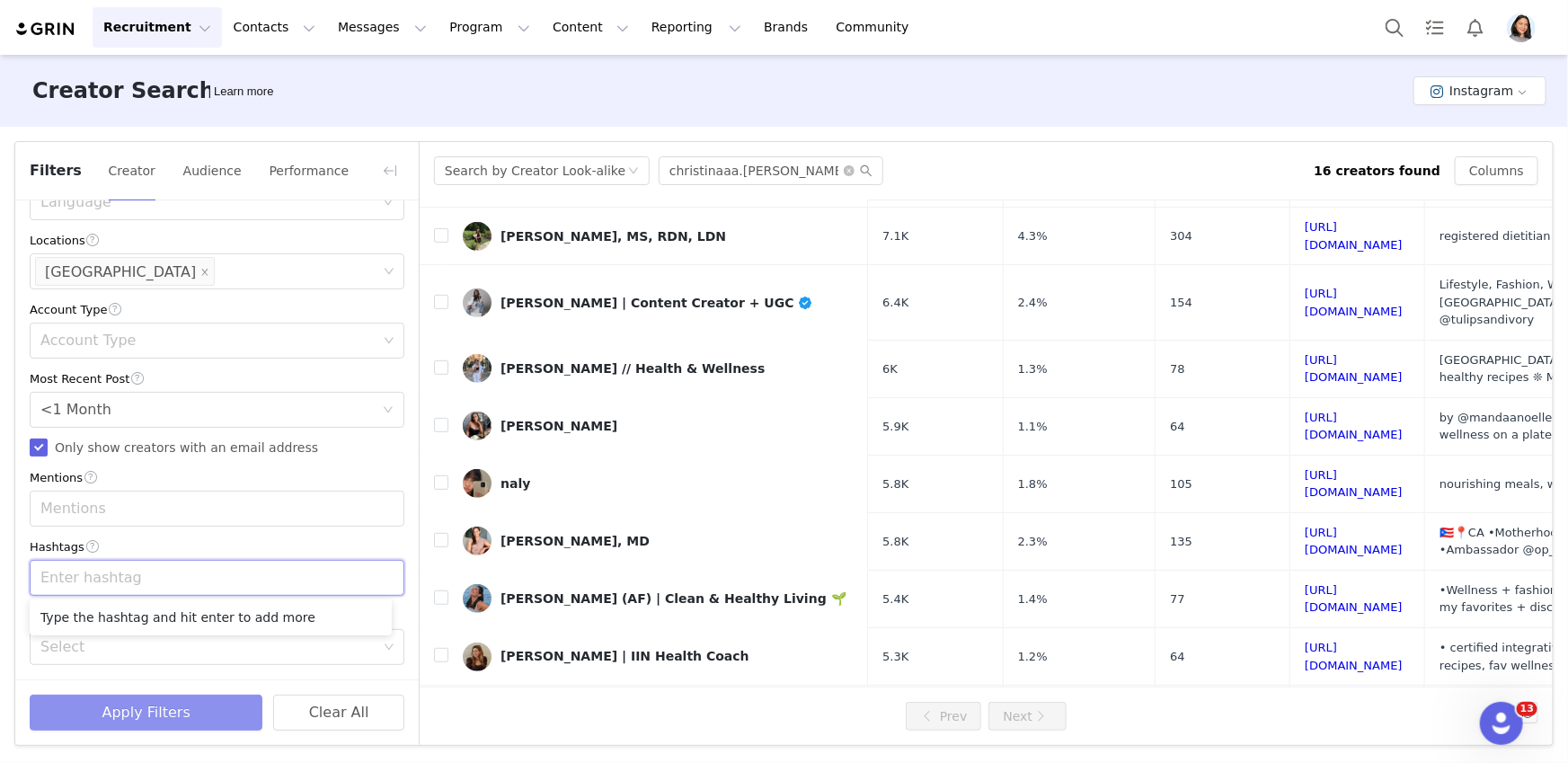
click at [100, 714] on button "Apply Filters" at bounding box center [147, 712] width 233 height 36
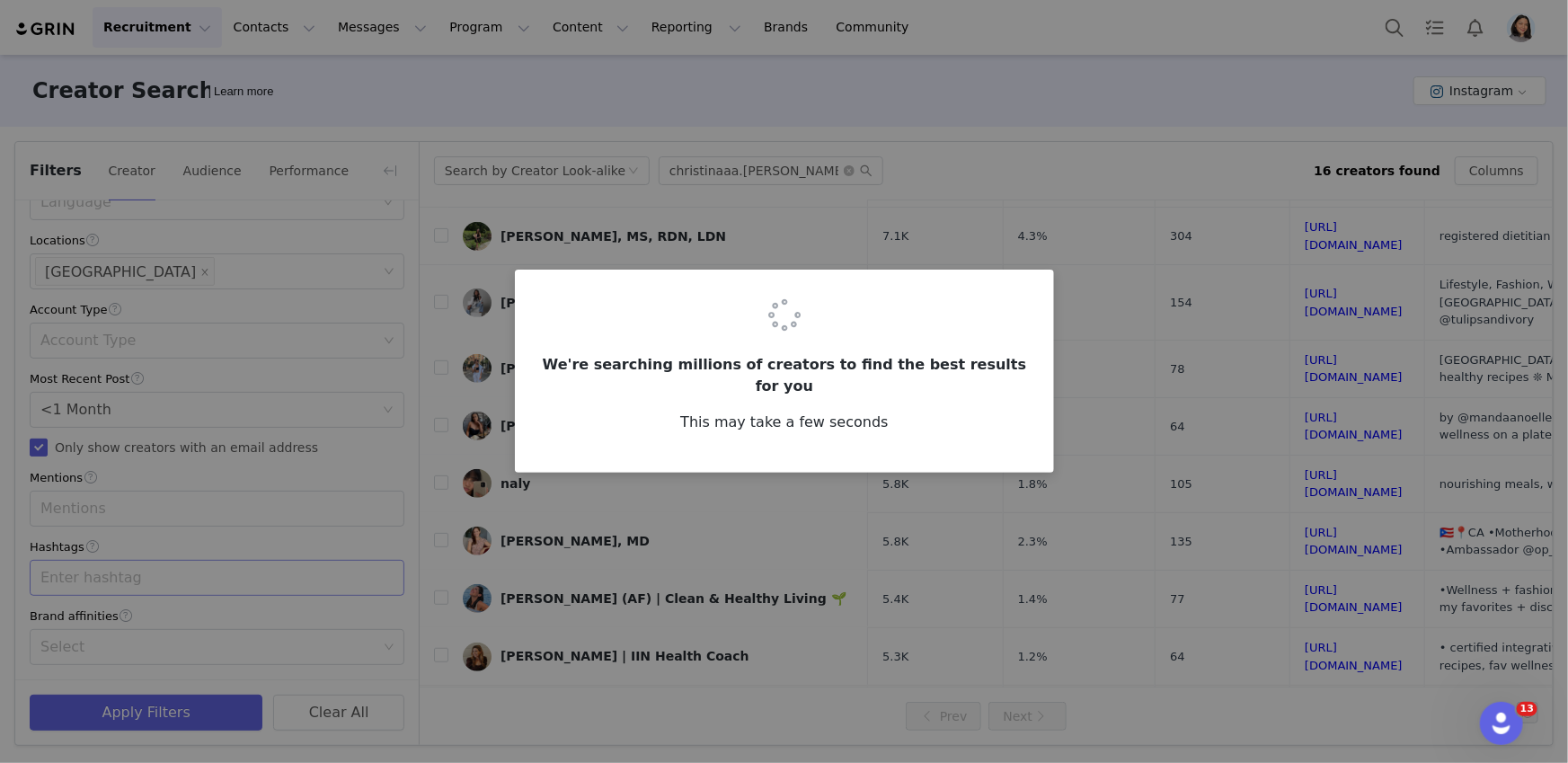
scroll to position [0, 0]
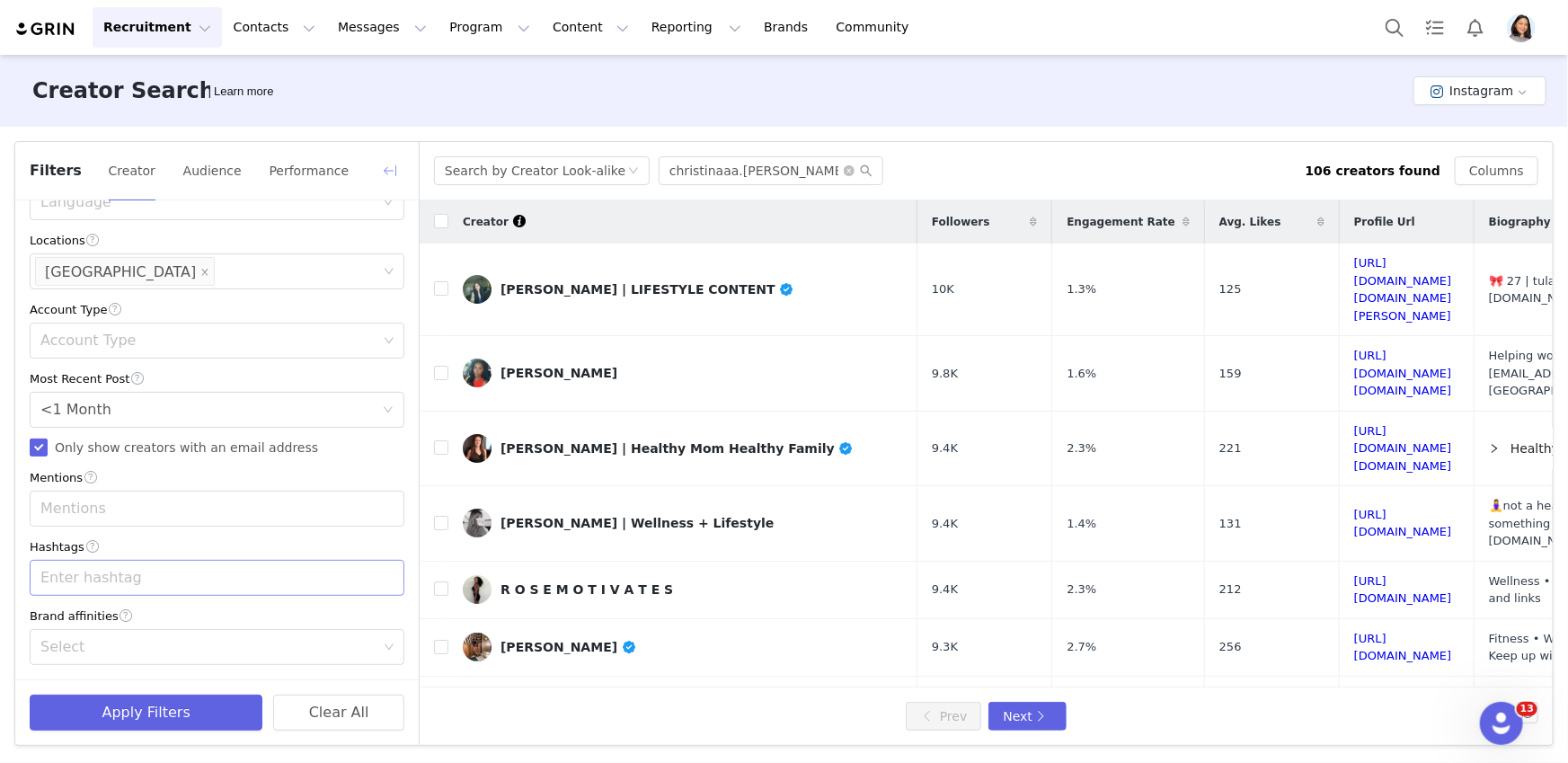
click at [379, 171] on button "button" at bounding box center [390, 171] width 29 height 29
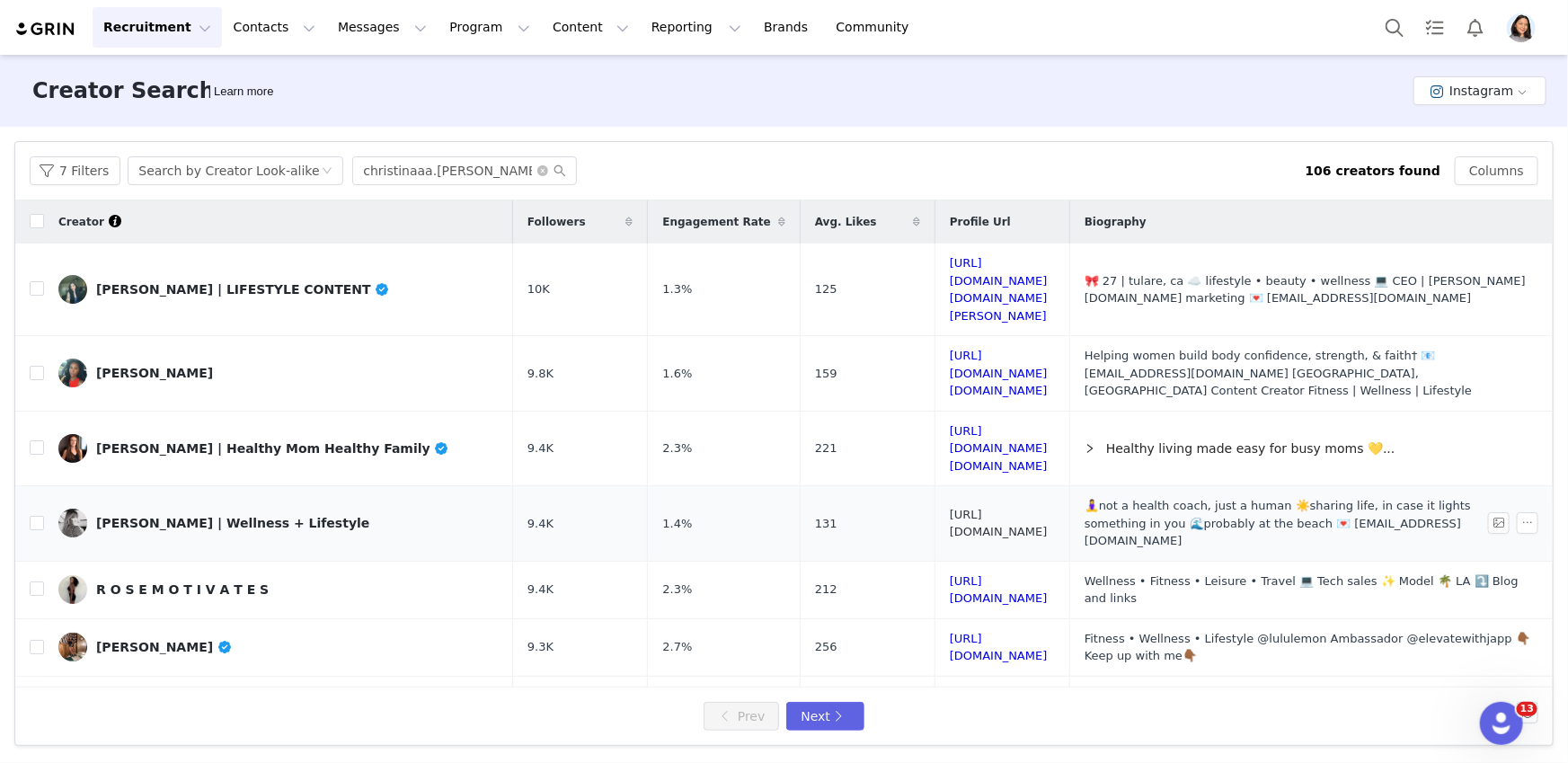
drag, startPoint x: 941, startPoint y: 465, endPoint x: 929, endPoint y: 504, distance: 40.8
click at [201, 359] on link "Kierro Frost" at bounding box center [278, 373] width 440 height 29
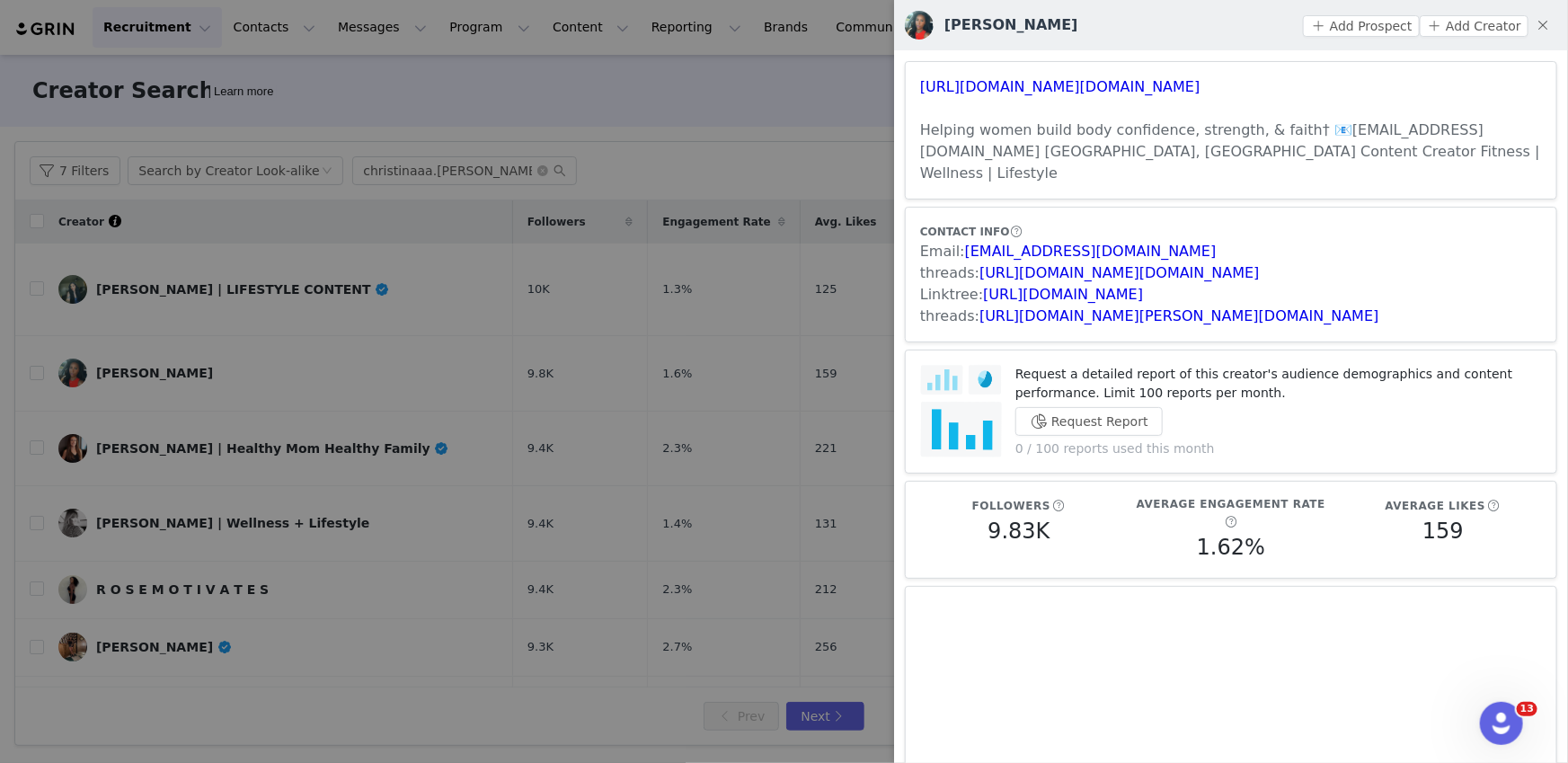
click at [137, 541] on div at bounding box center [784, 382] width 1568 height 763
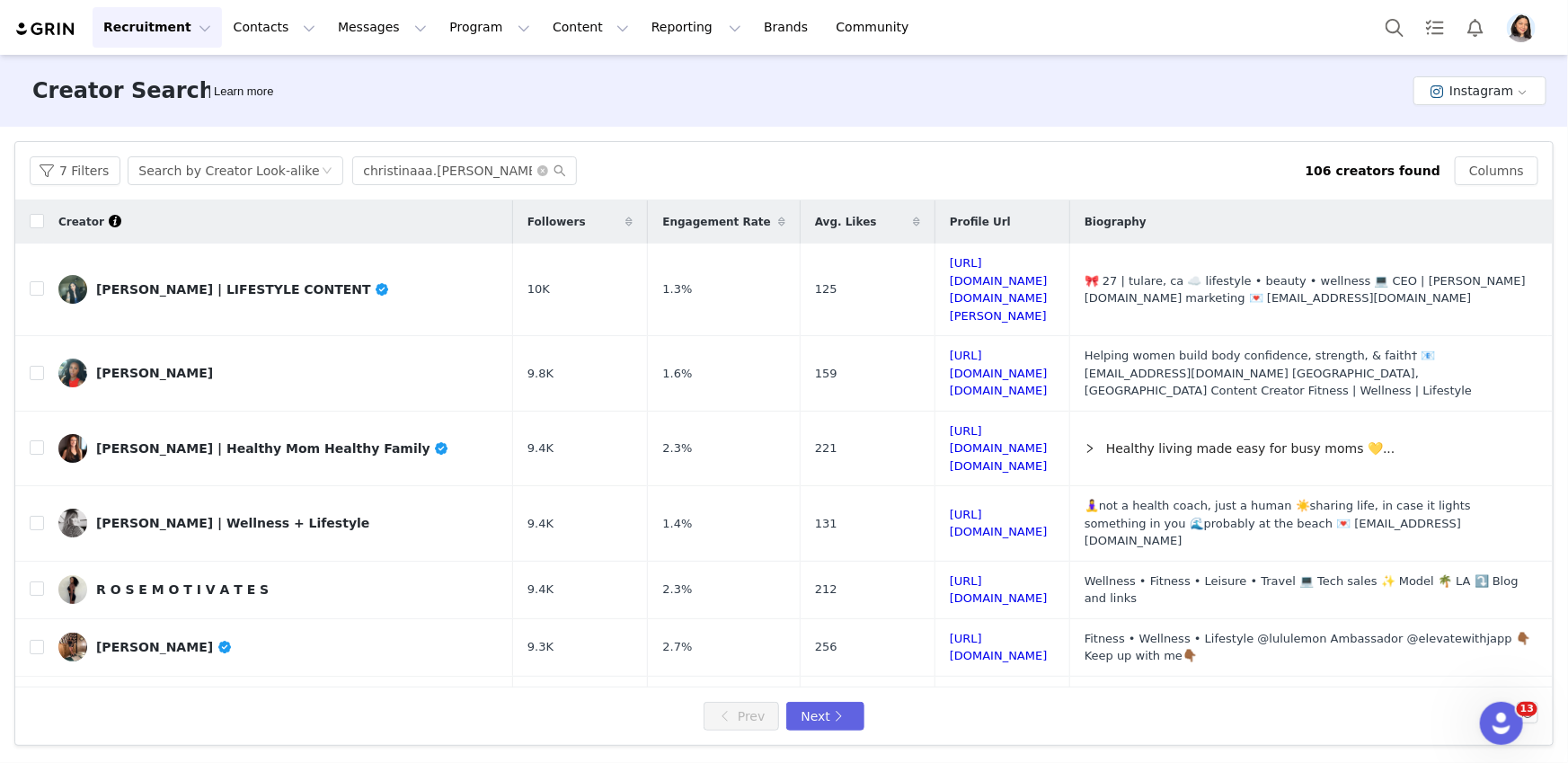
click at [1567, 541] on div "Kierro Frost Add Prospect Add Creator https://www.instagram.com/iam.kierrofrost…" at bounding box center [1568, 382] width 0 height 763
click at [218, 561] on td "R O S E M O T I V A T E S" at bounding box center [278, 589] width 469 height 57
click at [218, 575] on link "R O S E M O T I V A T E S" at bounding box center [278, 590] width 440 height 29
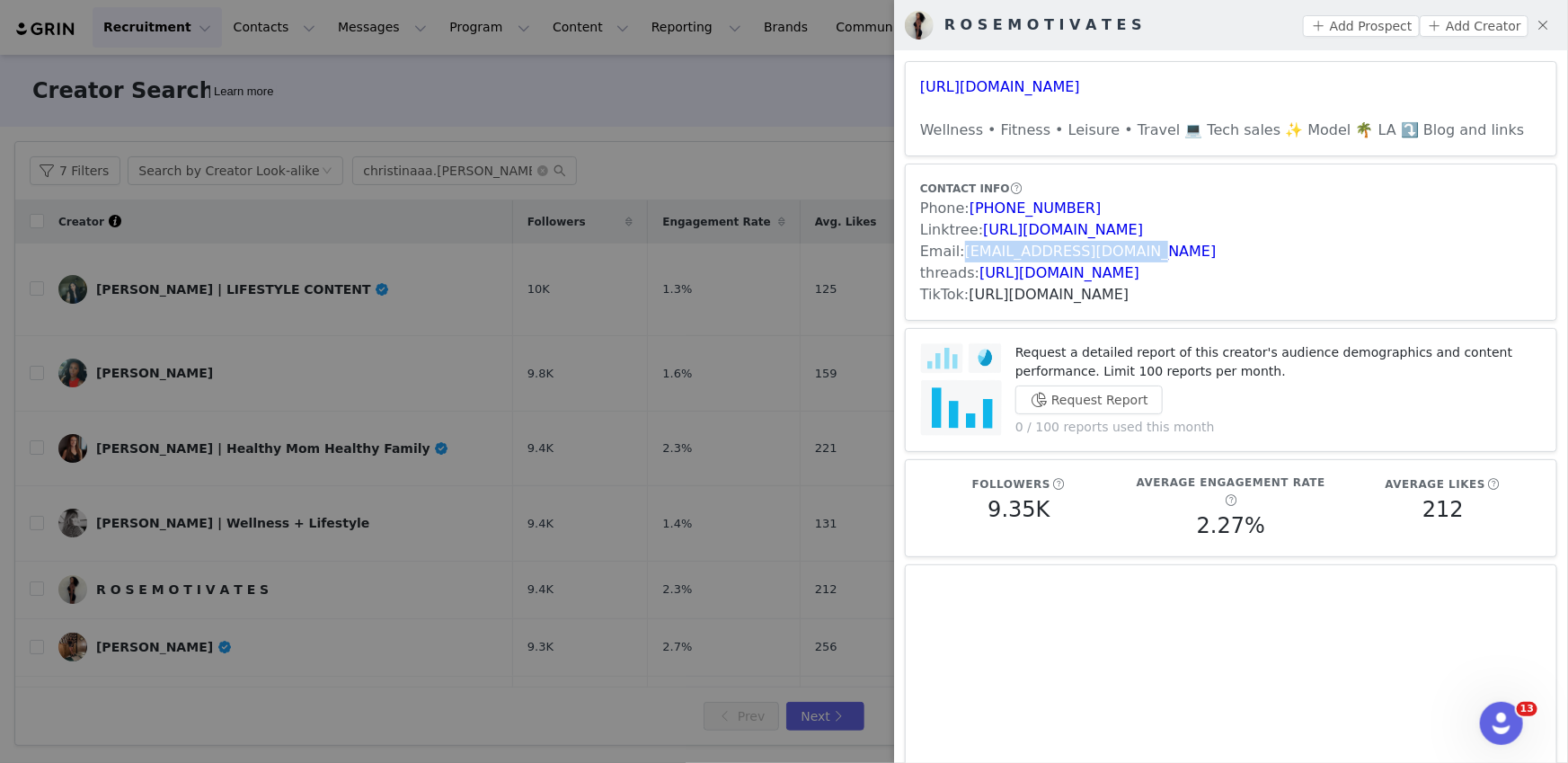
click at [1092, 296] on link "https://www.tiktok.com/share/user/6960772575727961094" at bounding box center [1049, 294] width 160 height 17
click at [654, 426] on div at bounding box center [784, 382] width 1568 height 763
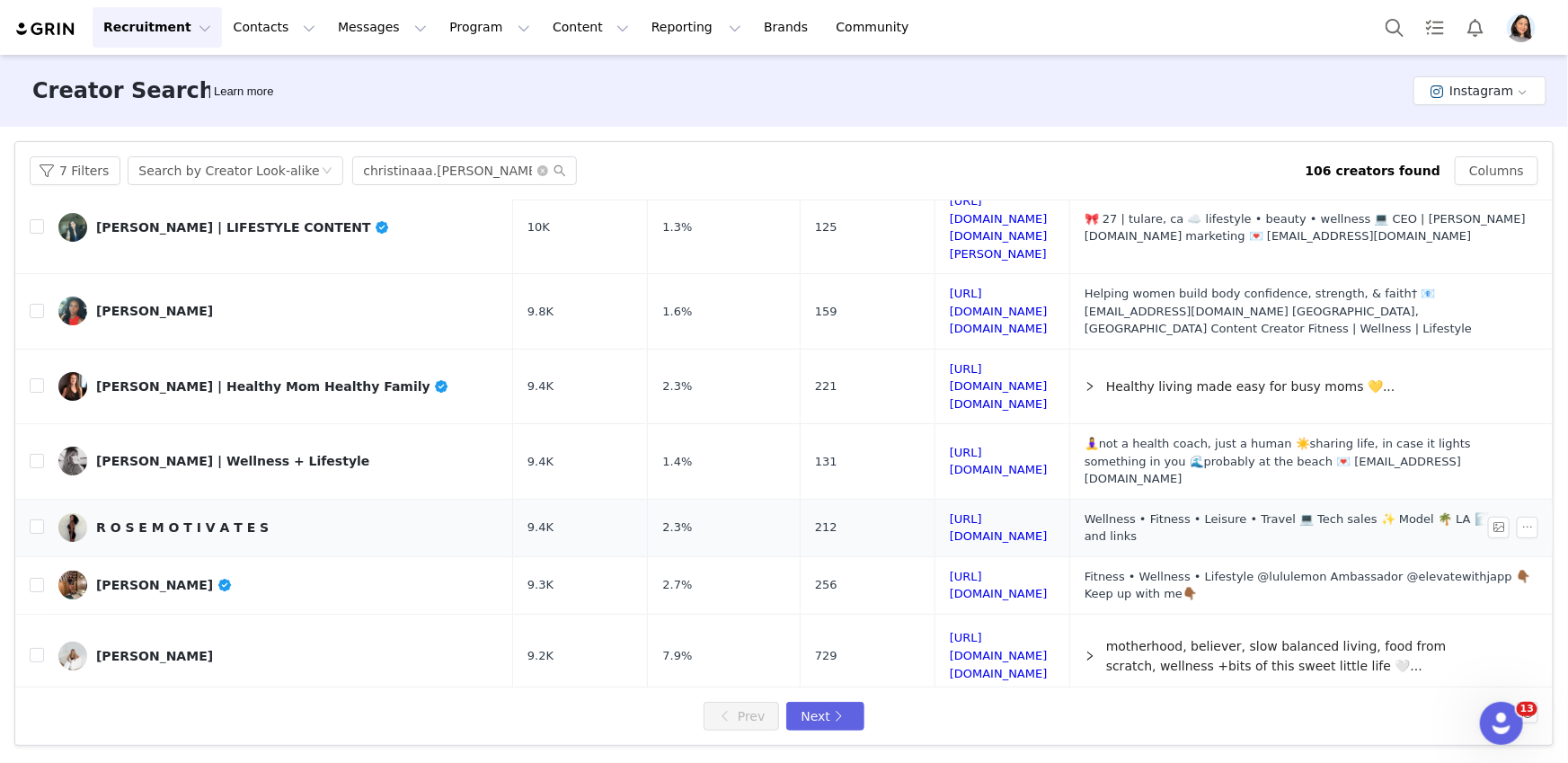
scroll to position [417, 0]
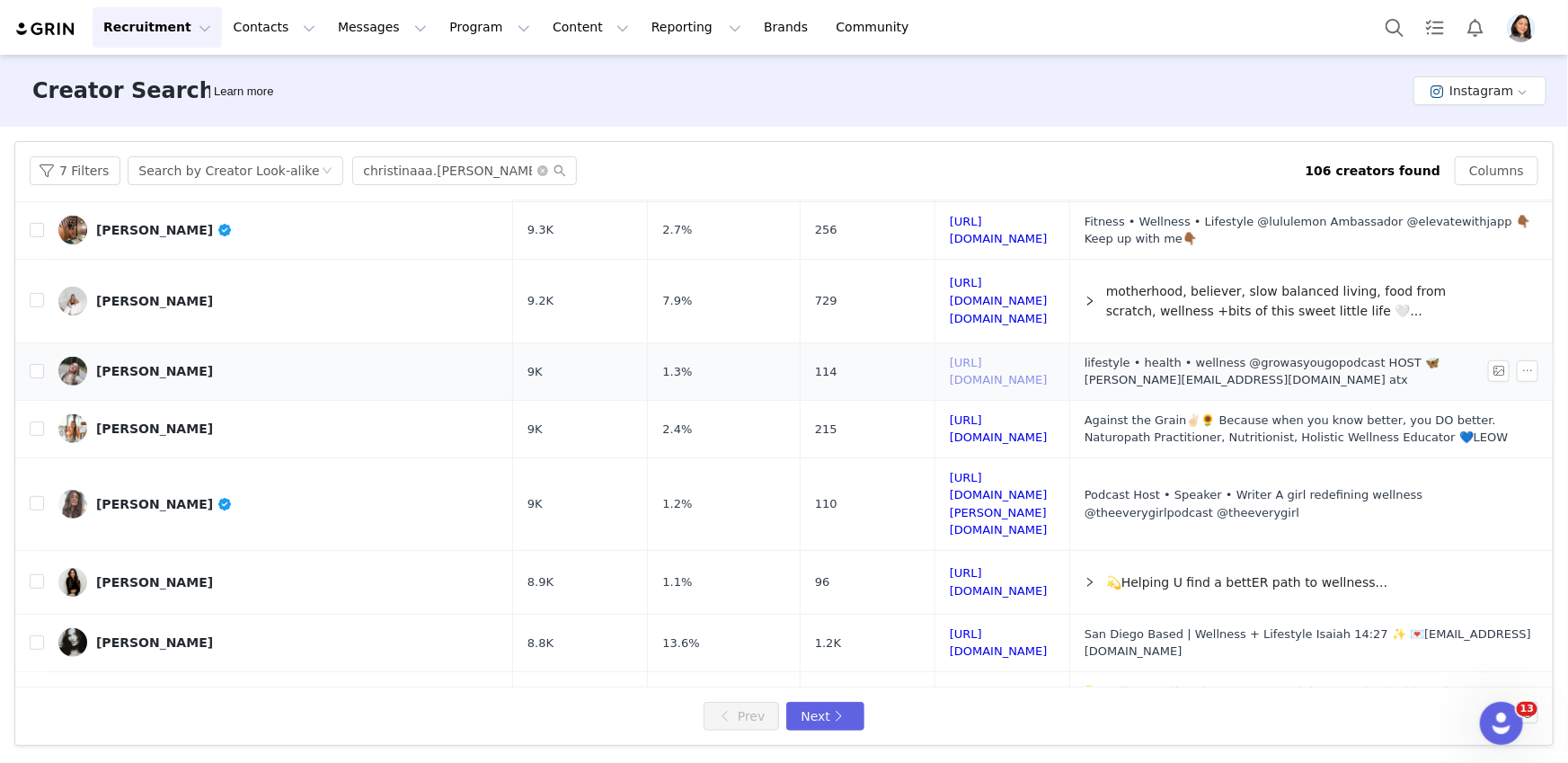
drag, startPoint x: 953, startPoint y: 307, endPoint x: 952, endPoint y: 331, distance: 24.0
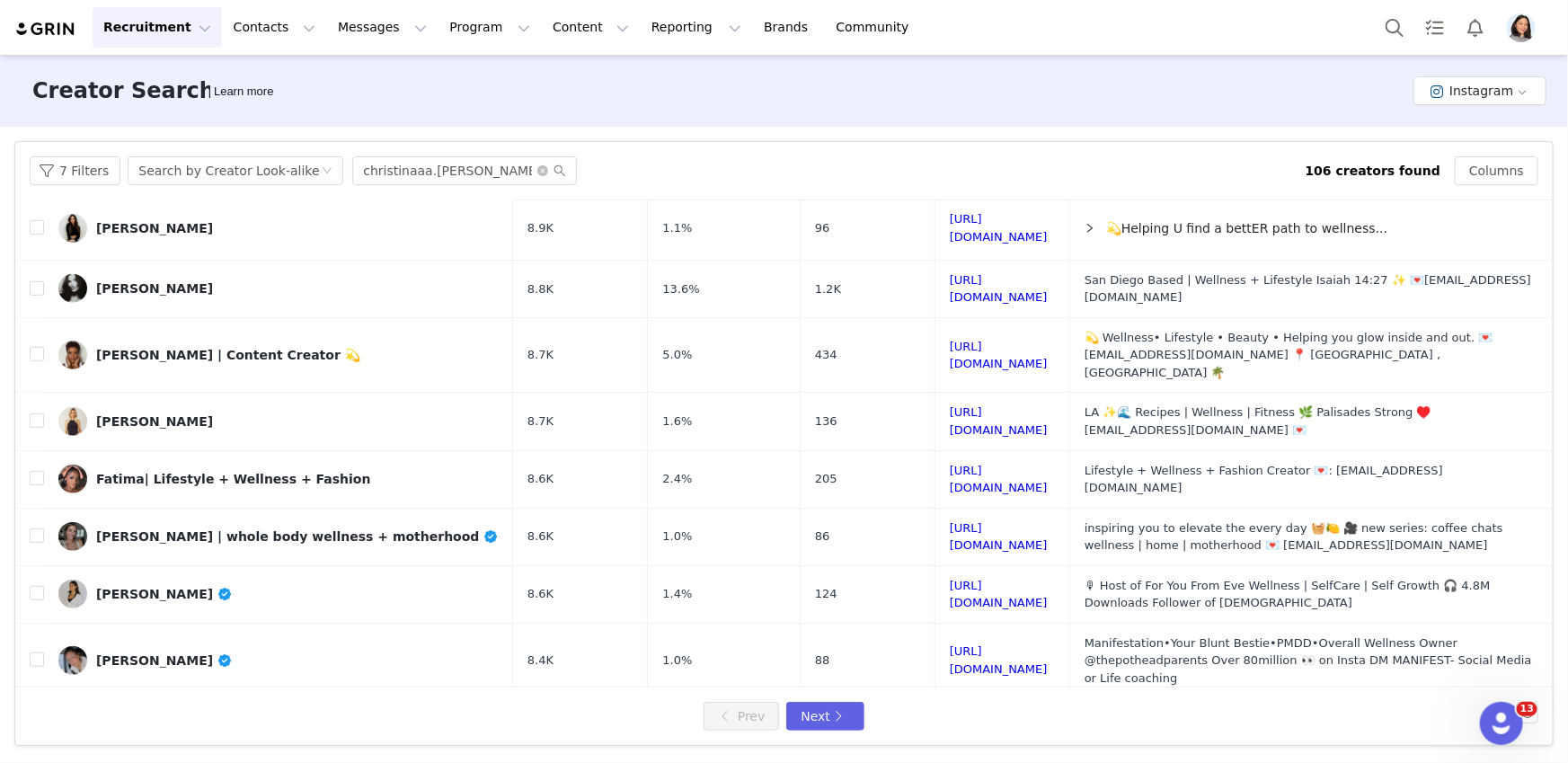
scroll to position [765, 0]
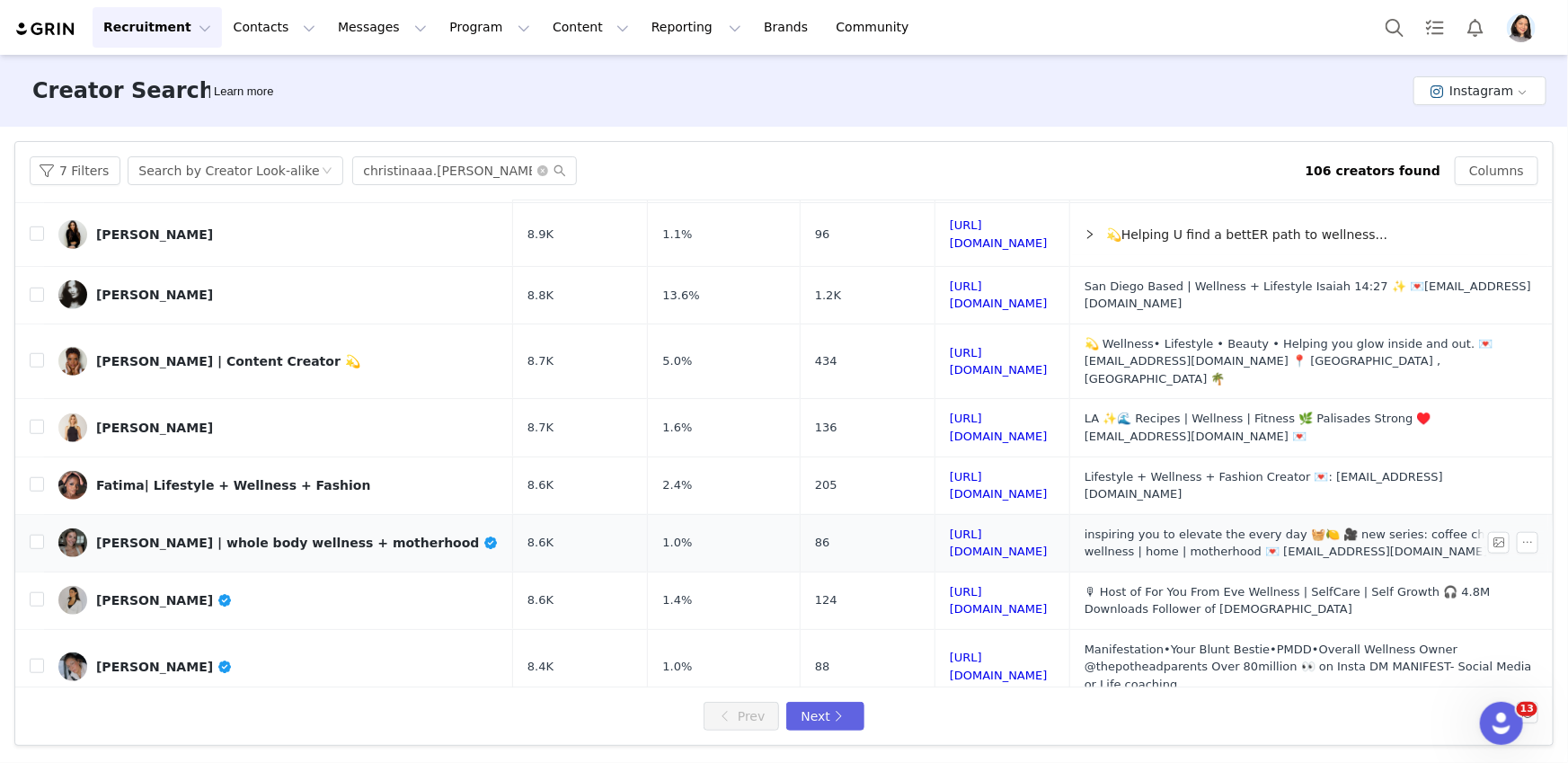
click at [279, 529] on link "krystin | whole body wellness + motherhood" at bounding box center [278, 544] width 440 height 29
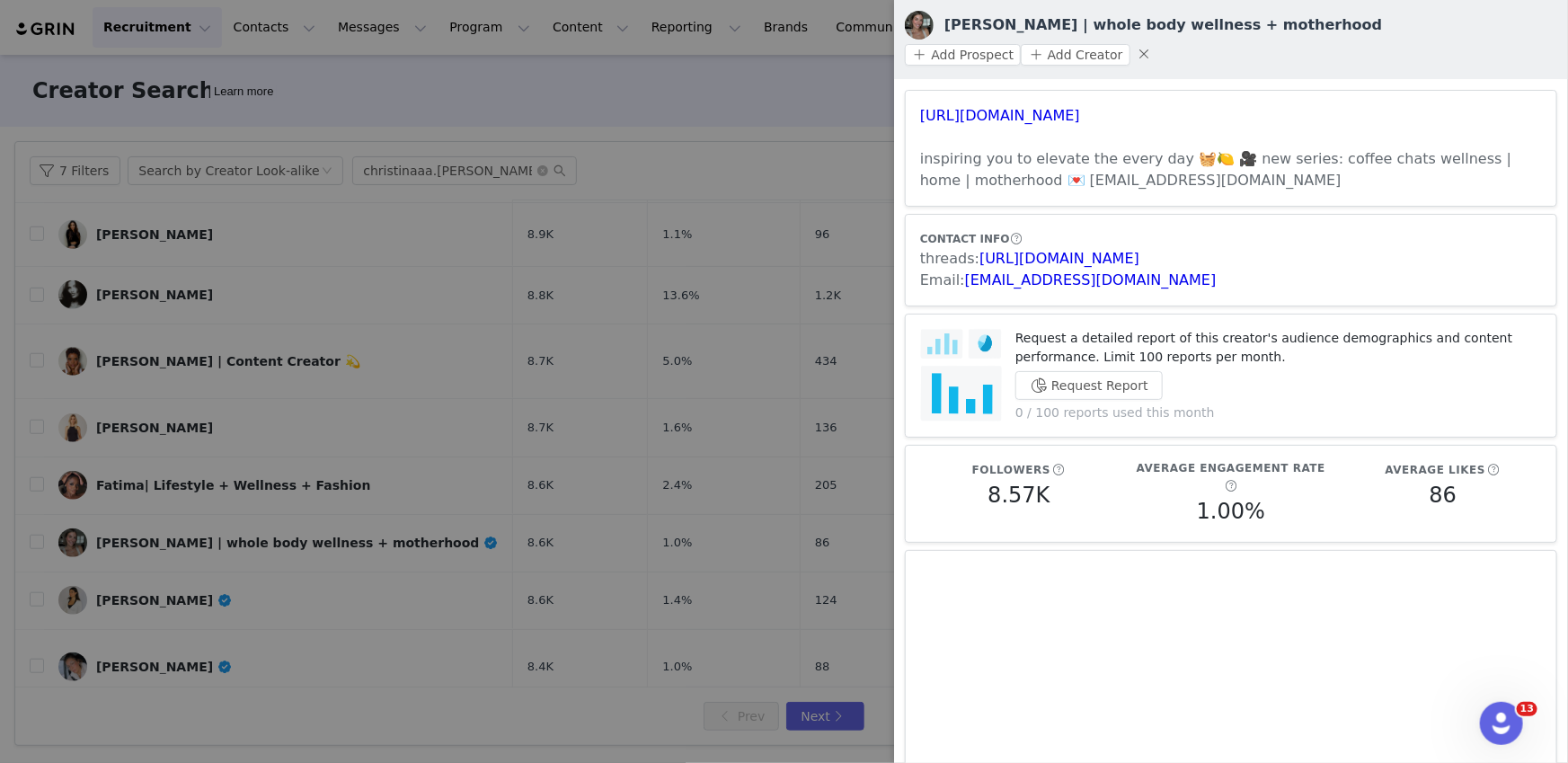
click at [681, 451] on div at bounding box center [784, 382] width 1568 height 763
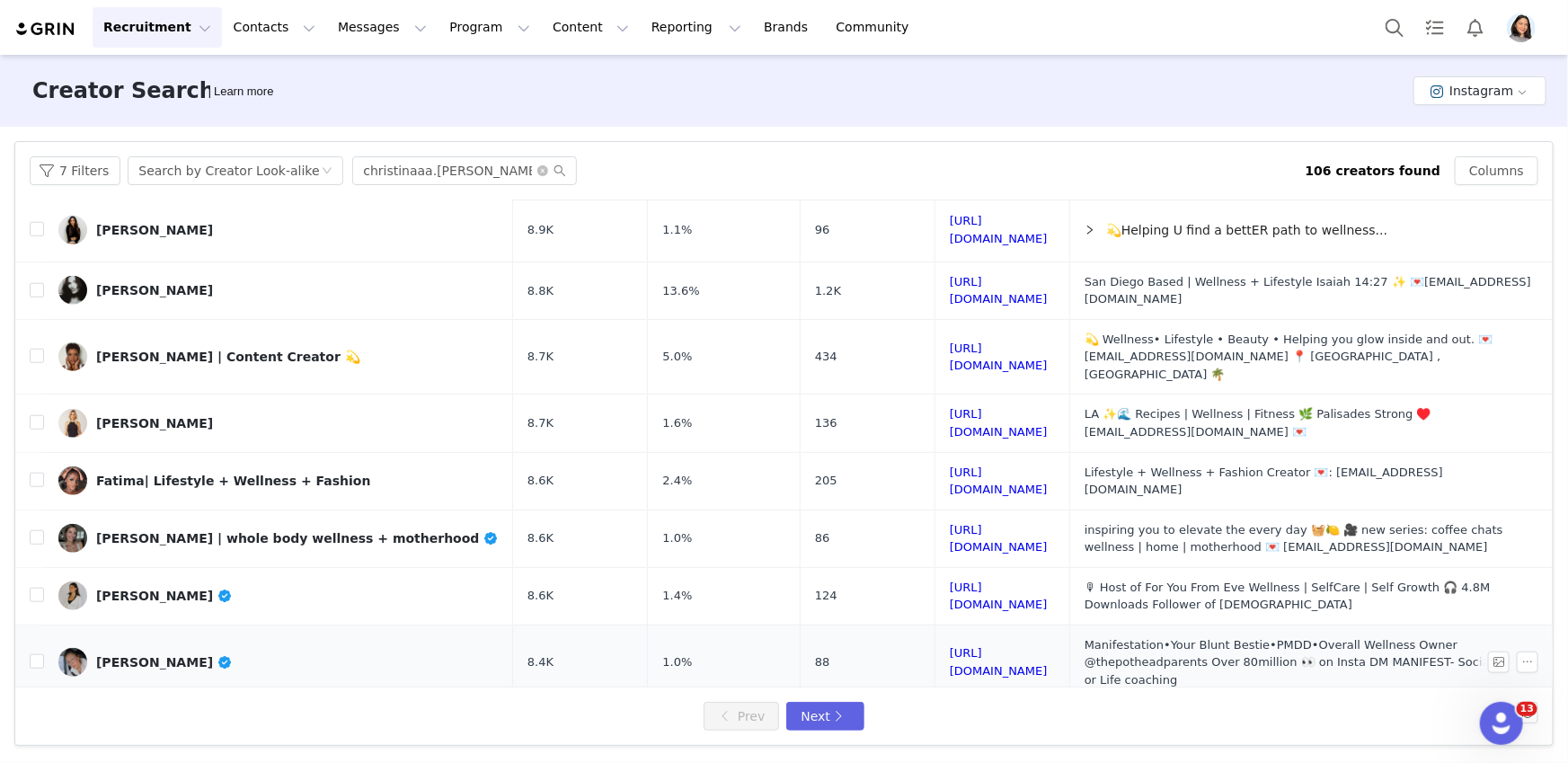
scroll to position [771, 0]
click at [833, 724] on button "Next" at bounding box center [824, 717] width 77 height 29
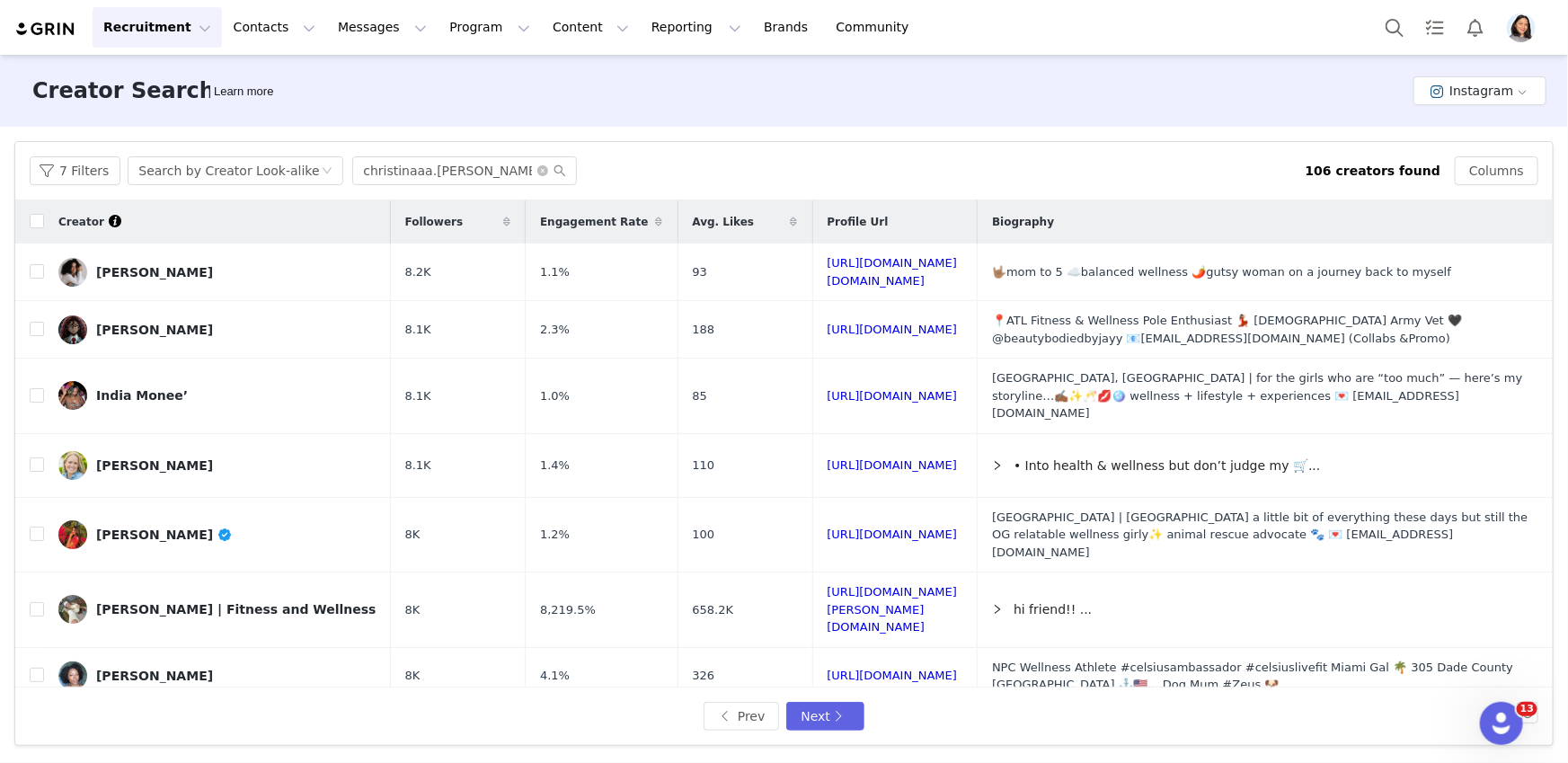
click at [197, 719] on link "FifiCakes🐰" at bounding box center [217, 734] width 319 height 29
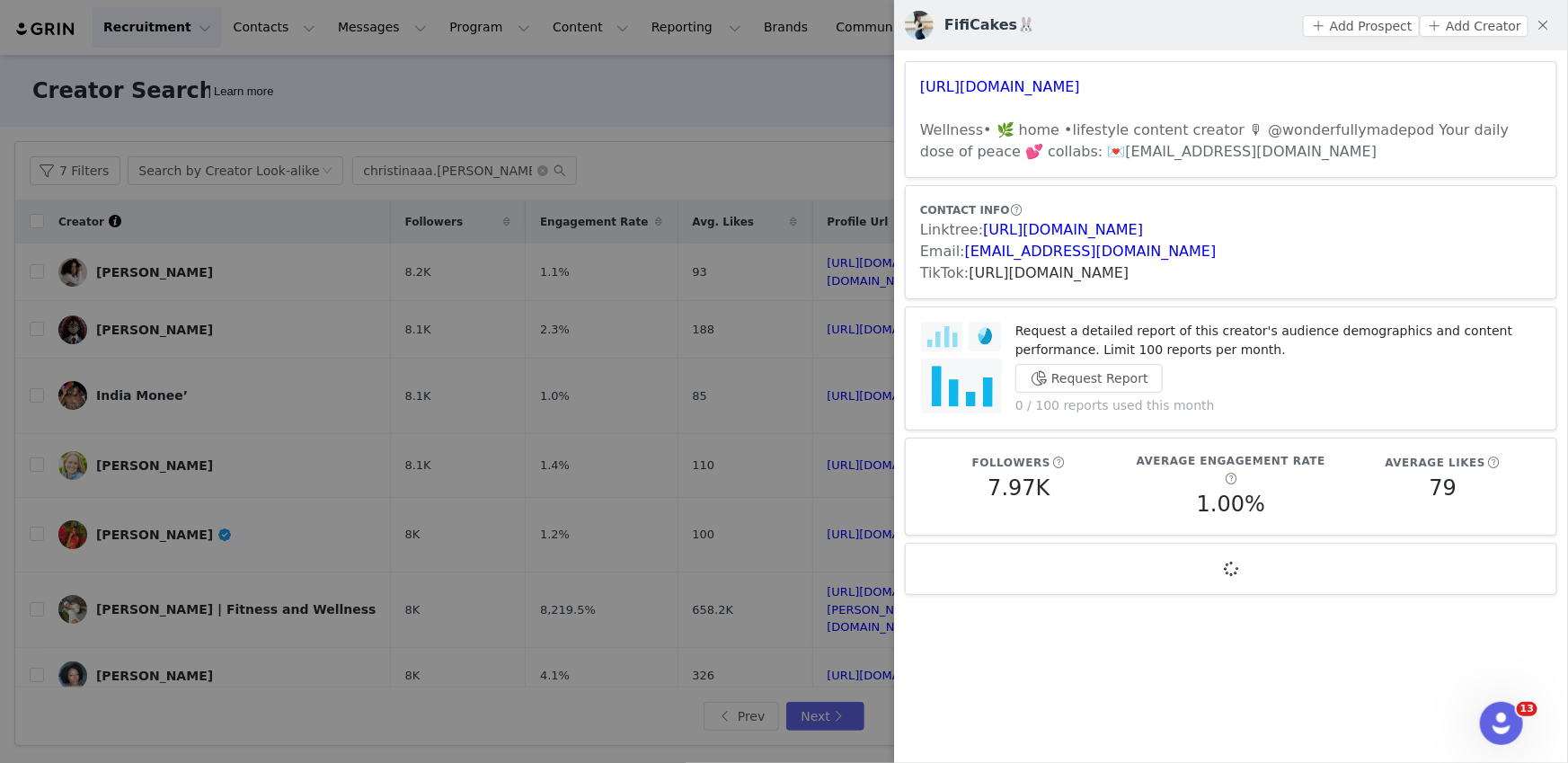
click at [992, 270] on link "https://www.tiktok.com/share/user/6821557770450748422" at bounding box center [1049, 272] width 160 height 17
click at [436, 268] on div at bounding box center [784, 382] width 1568 height 763
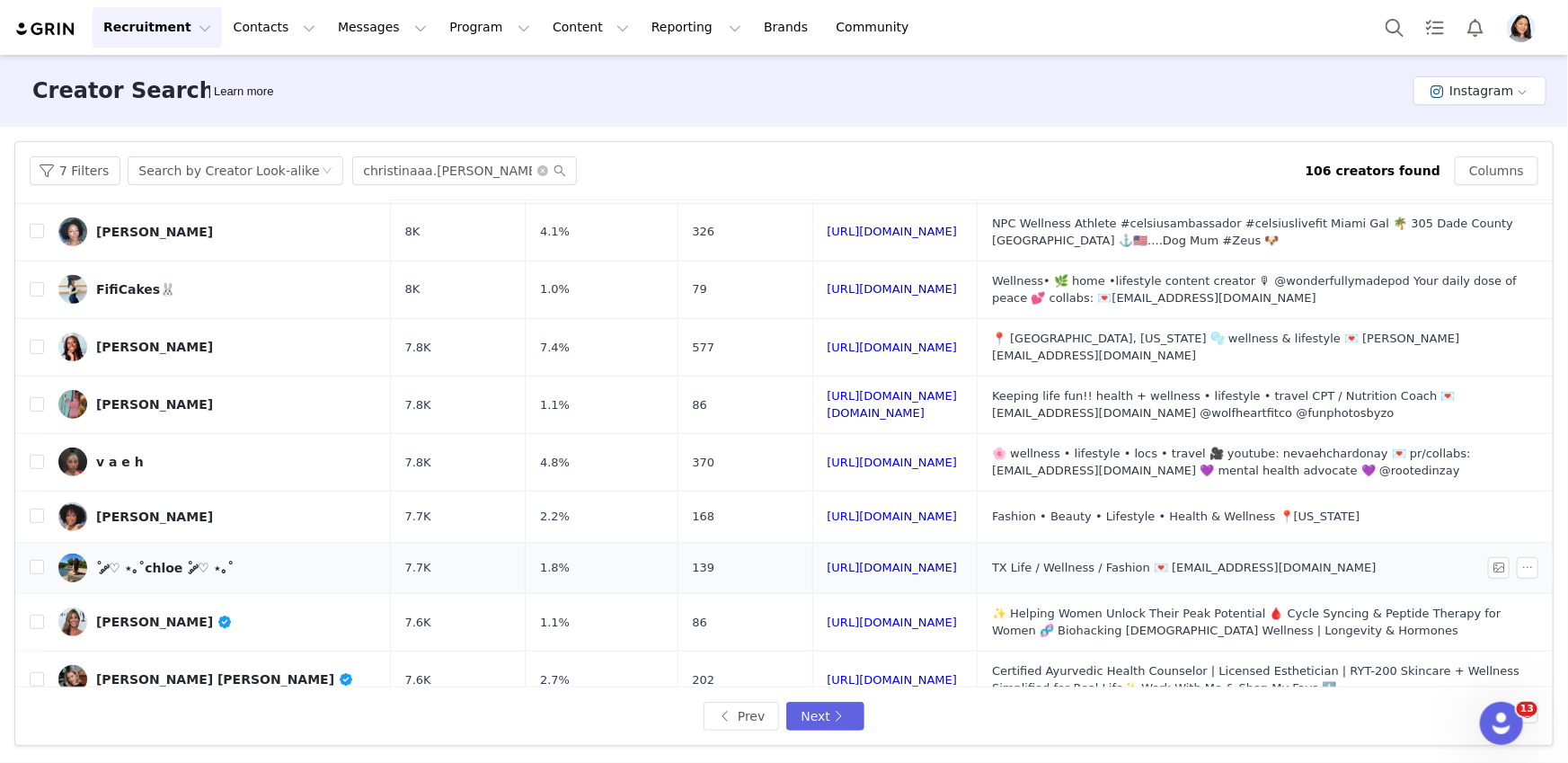
scroll to position [459, 0]
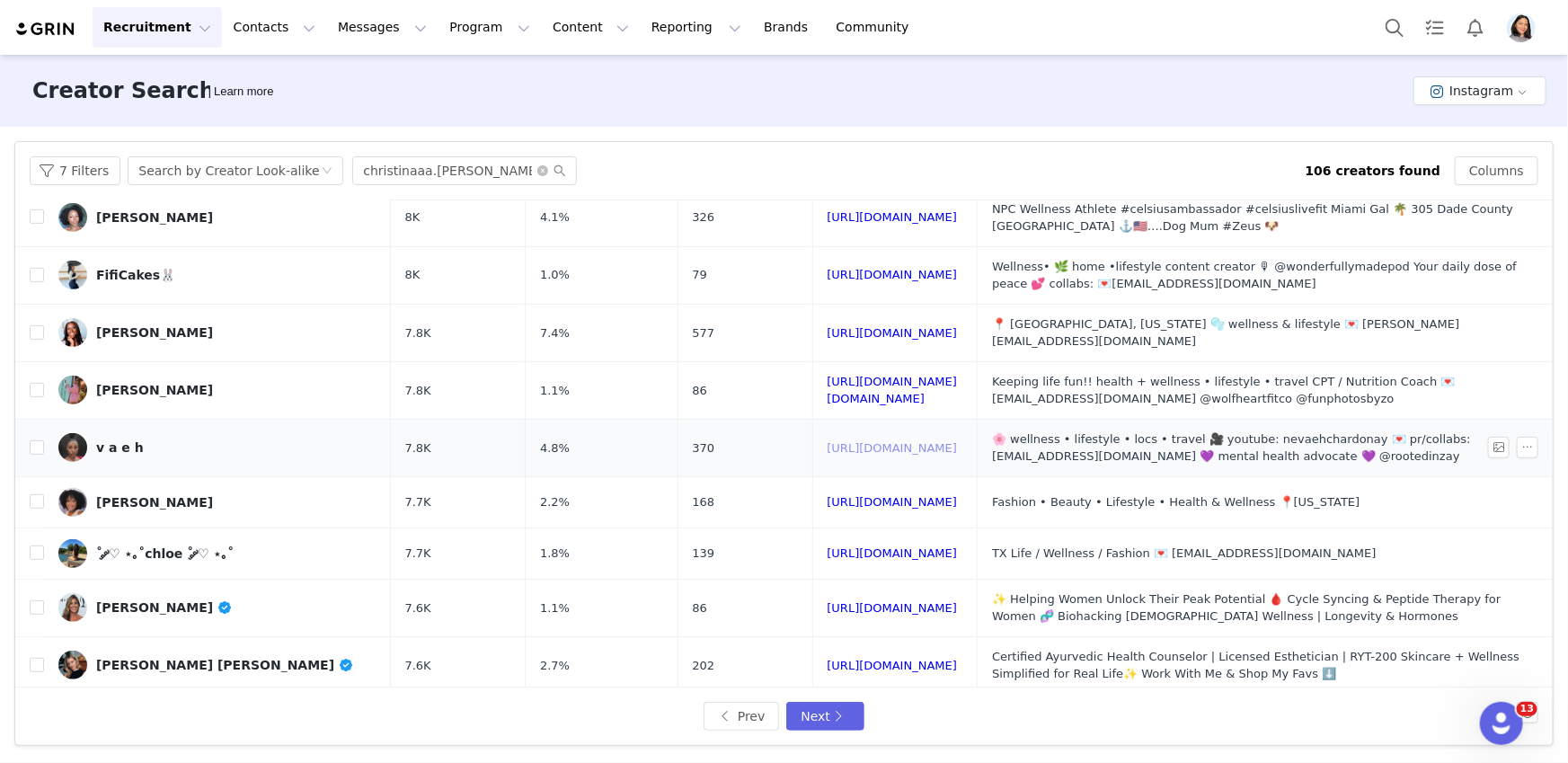
drag, startPoint x: 826, startPoint y: 390, endPoint x: 824, endPoint y: 405, distance: 15.1
click at [235, 708] on link "Delaney Dill Beach" at bounding box center [217, 723] width 319 height 29
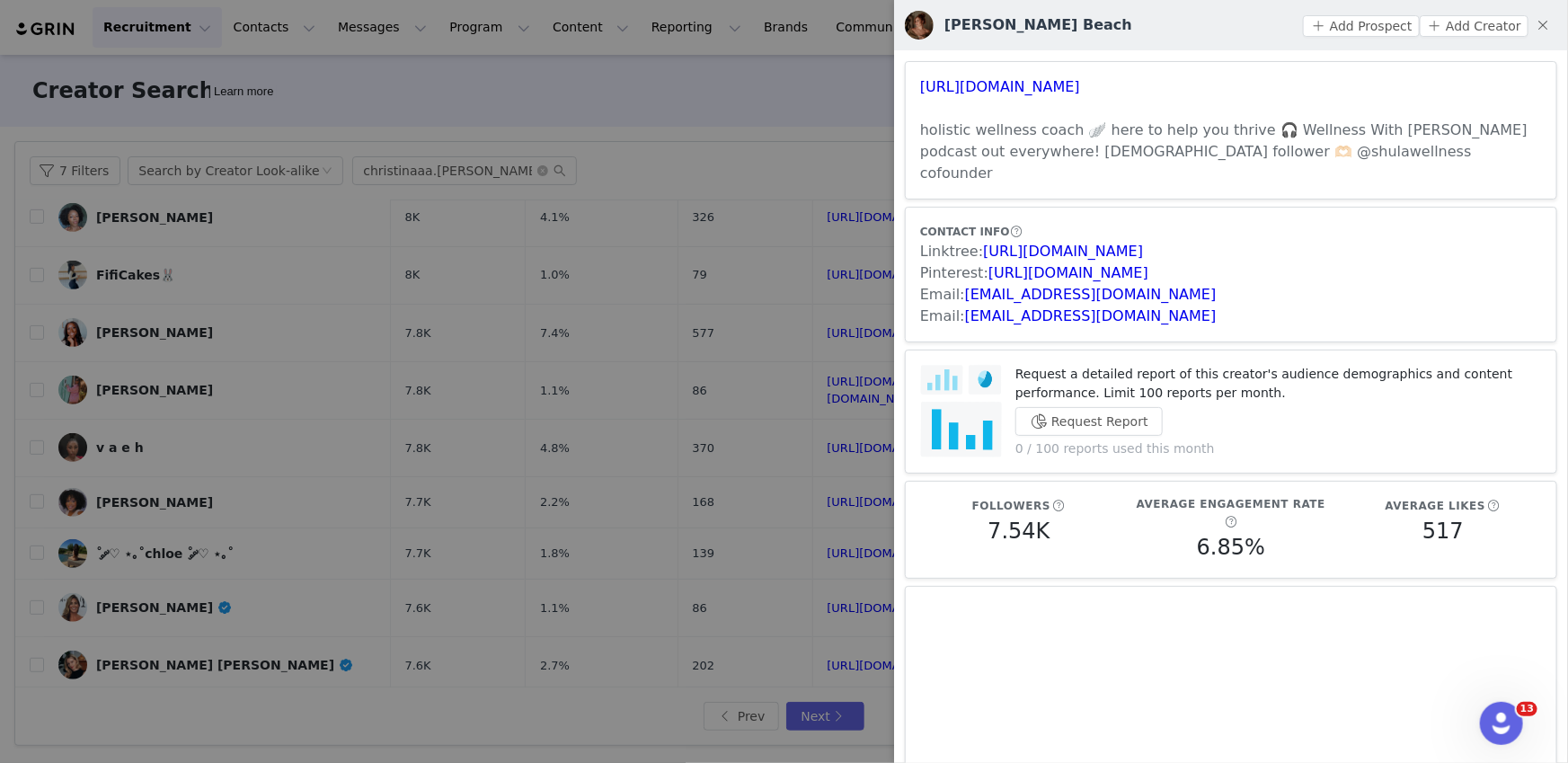
click at [698, 523] on div at bounding box center [784, 382] width 1568 height 763
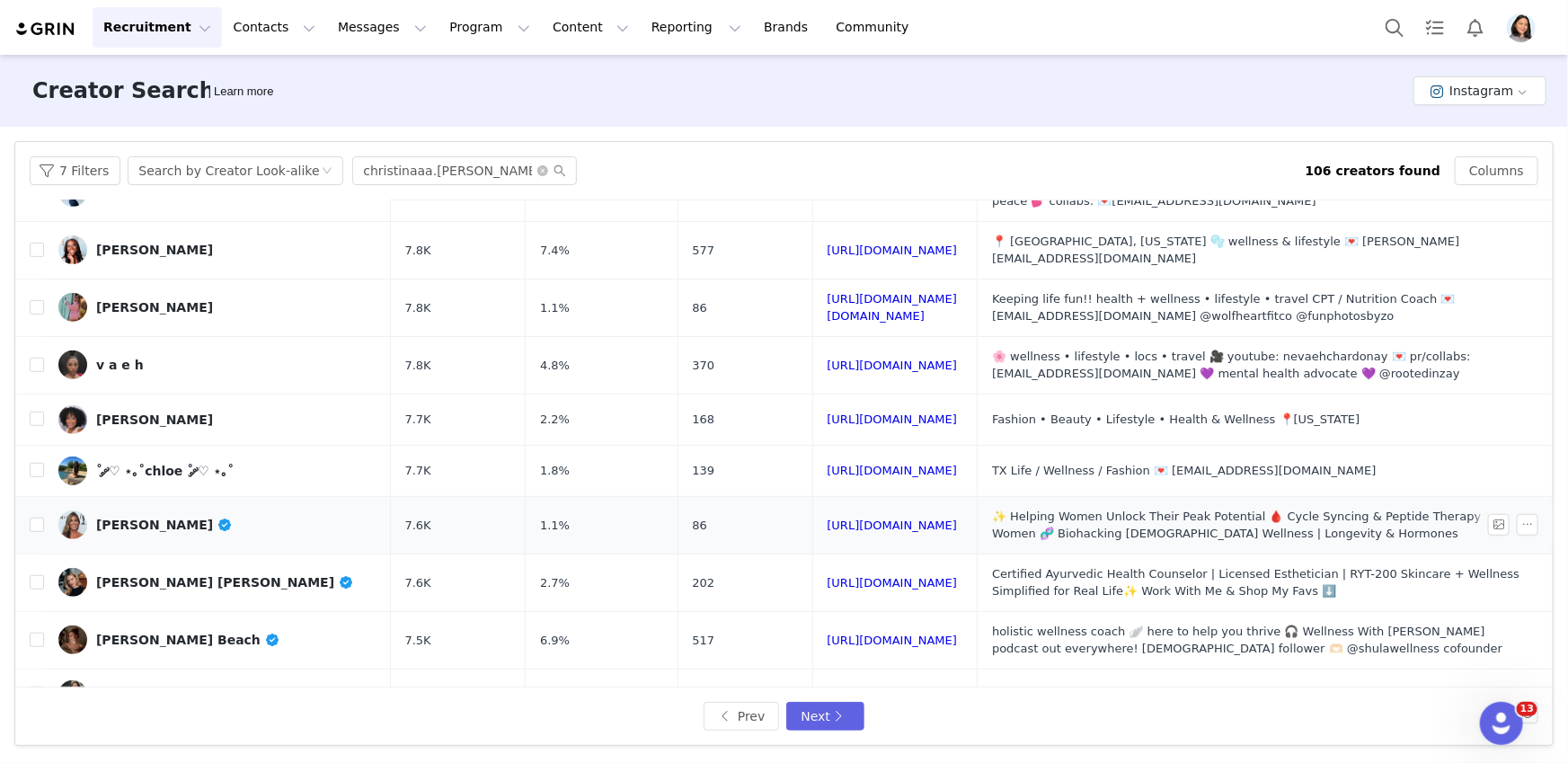
scroll to position [685, 0]
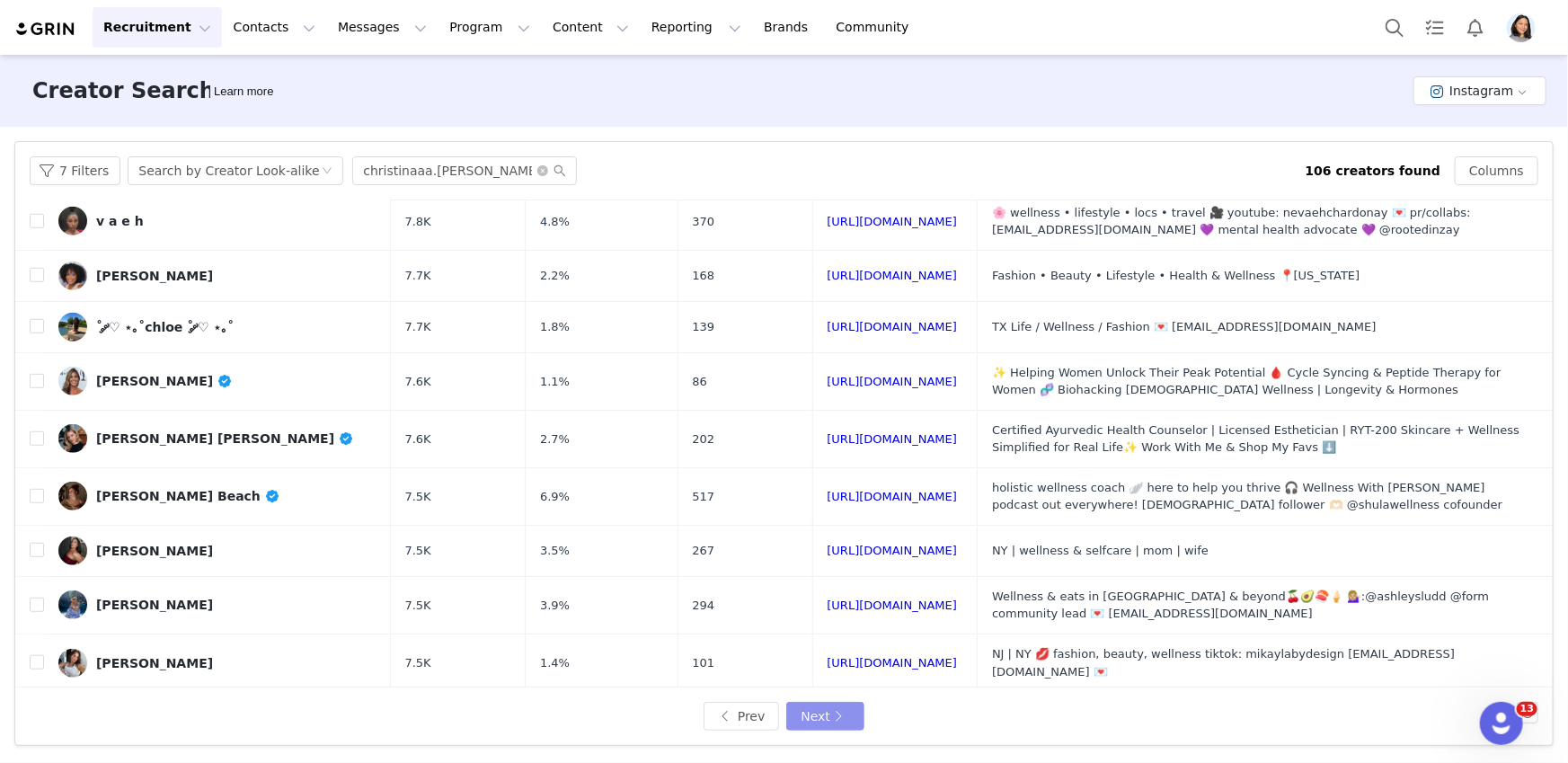
click at [795, 711] on button "Next" at bounding box center [824, 717] width 77 height 29
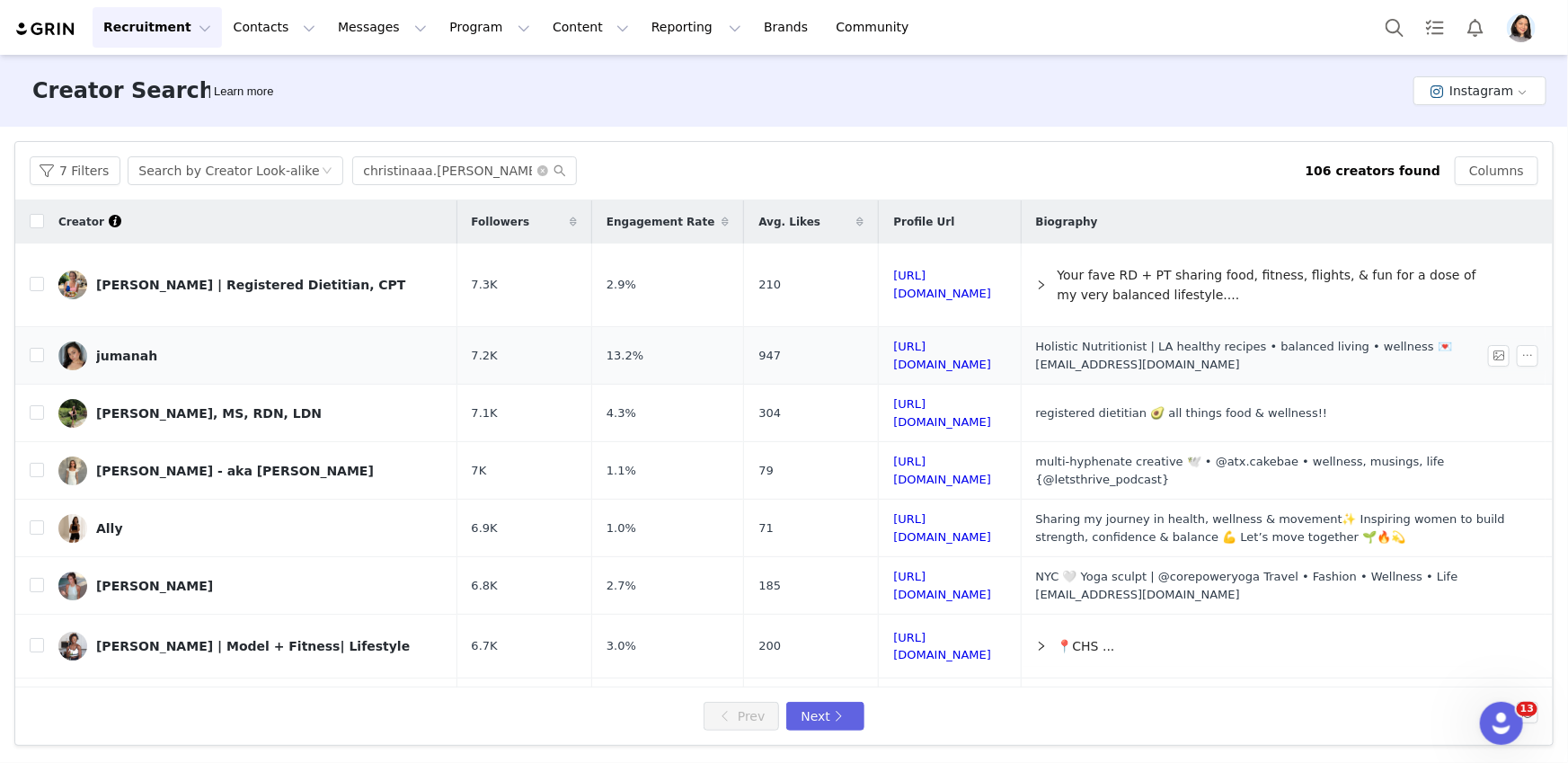
click at [319, 343] on link "jumanah" at bounding box center [250, 356] width 385 height 29
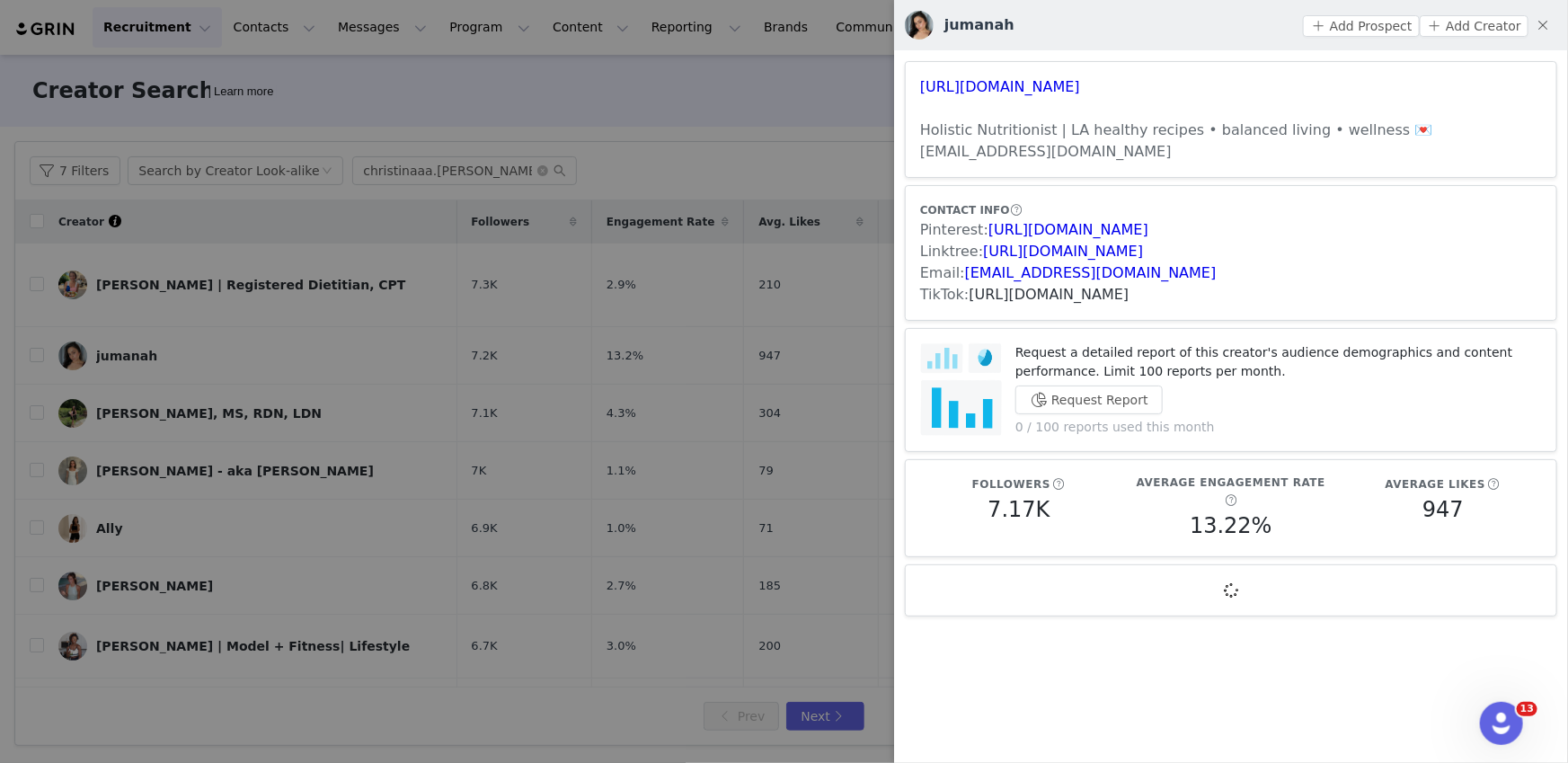
click at [1113, 289] on link "https://www.tiktok.com/share/user/18879038" at bounding box center [1049, 294] width 160 height 17
click at [659, 419] on div at bounding box center [784, 382] width 1568 height 763
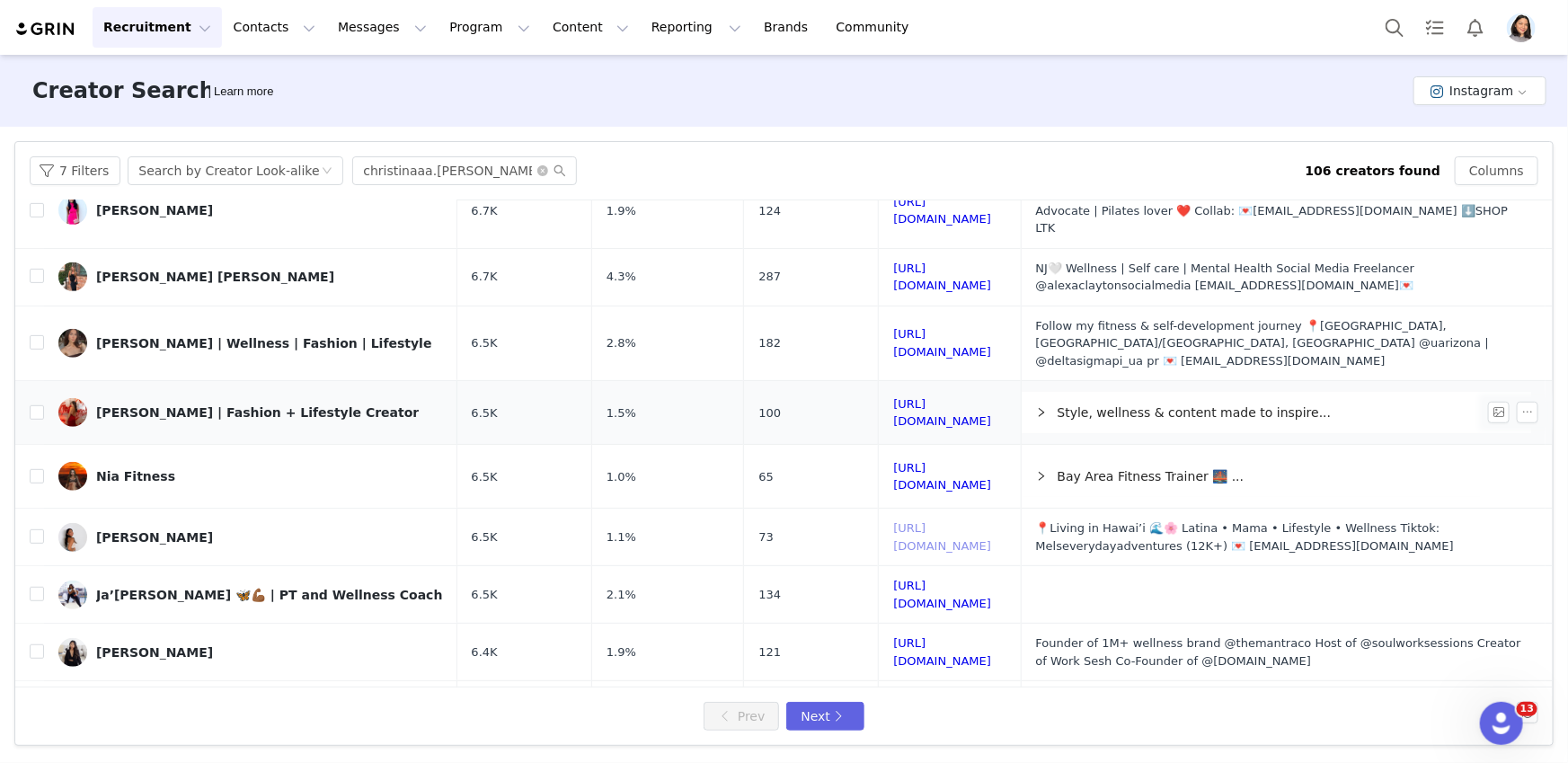
scroll to position [748, 0]
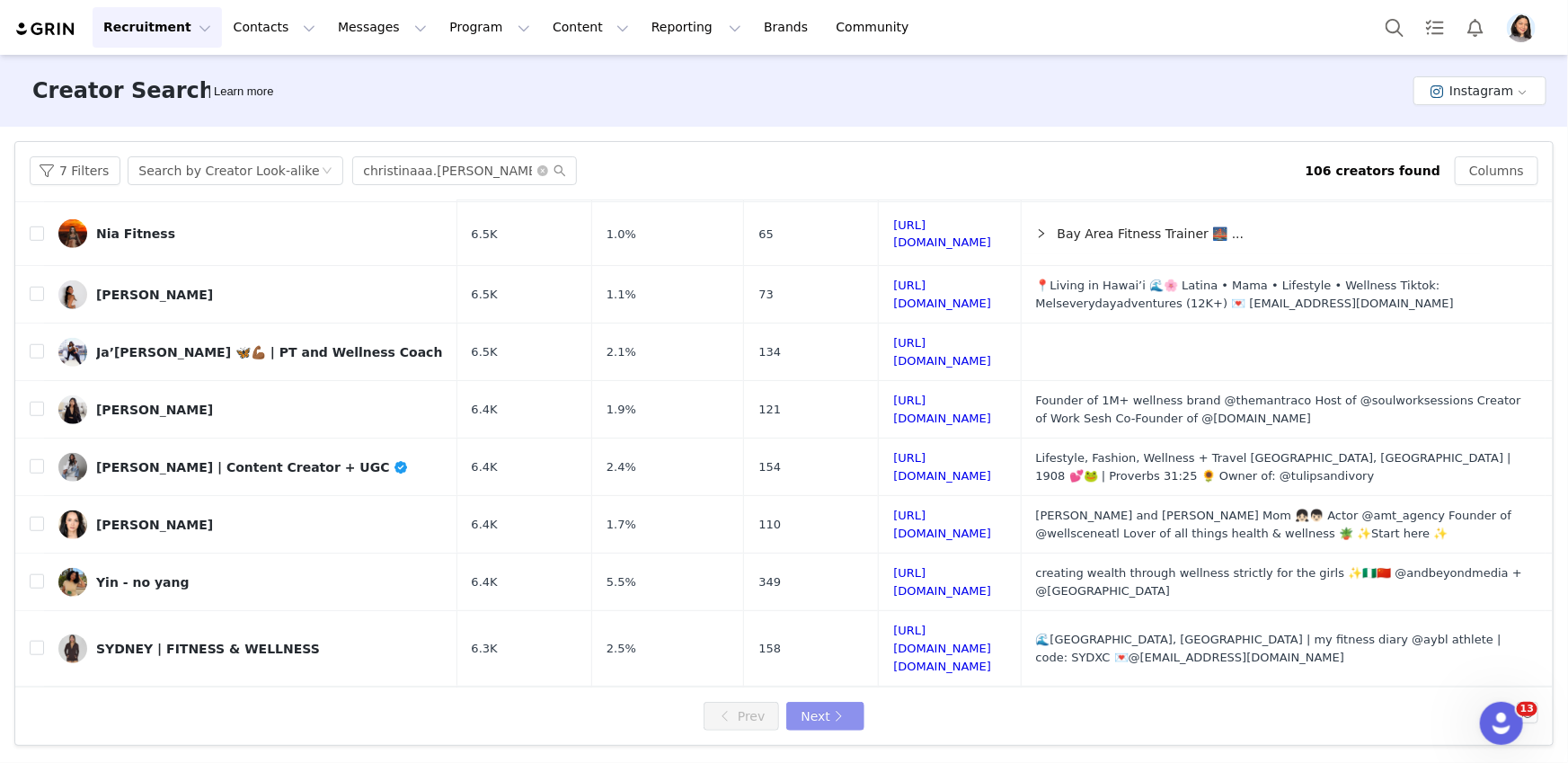
click at [806, 730] on button "Next" at bounding box center [824, 717] width 77 height 29
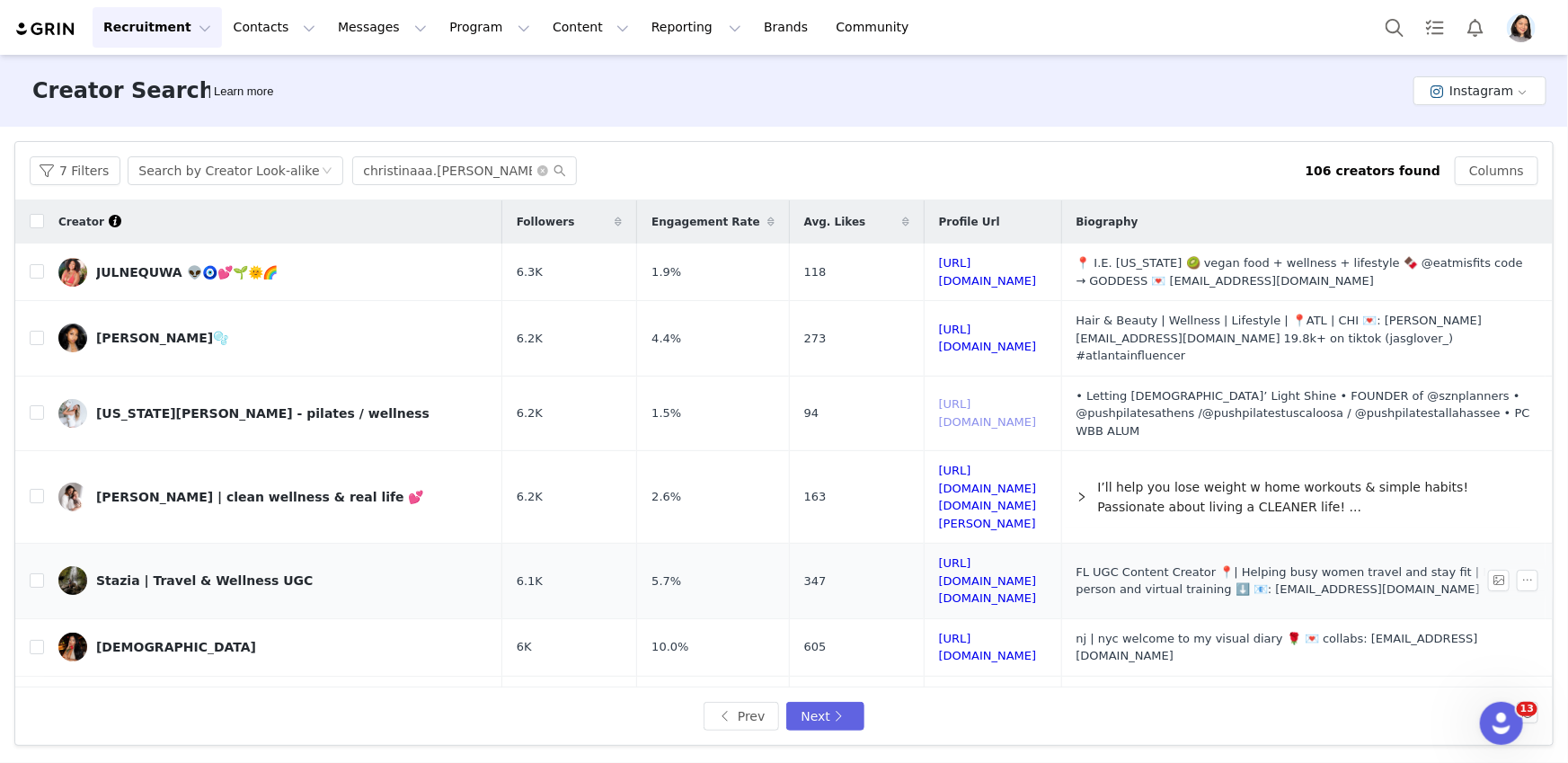
drag, startPoint x: 885, startPoint y: 388, endPoint x: 855, endPoint y: 501, distance: 116.9
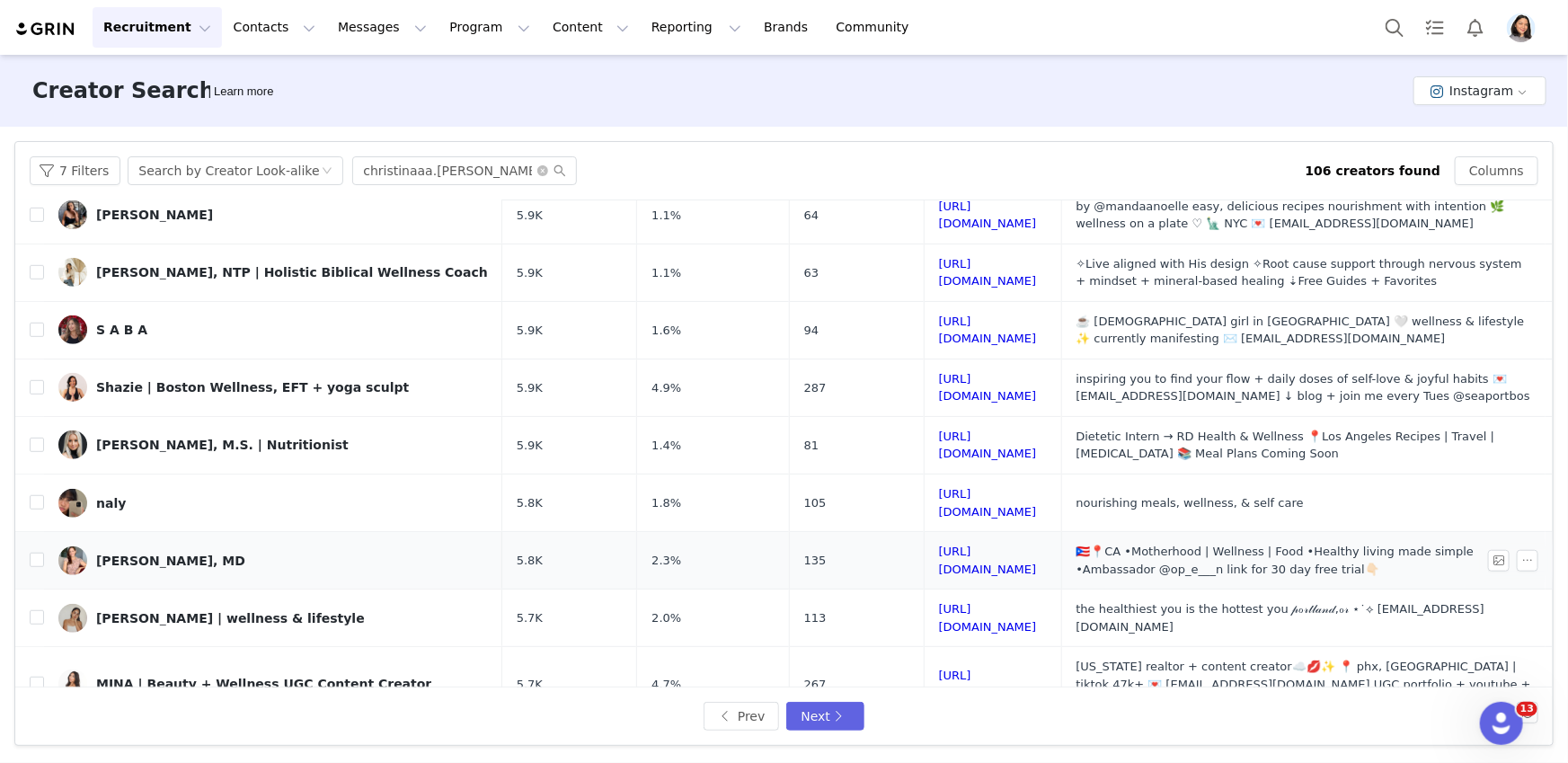
scroll to position [724, 0]
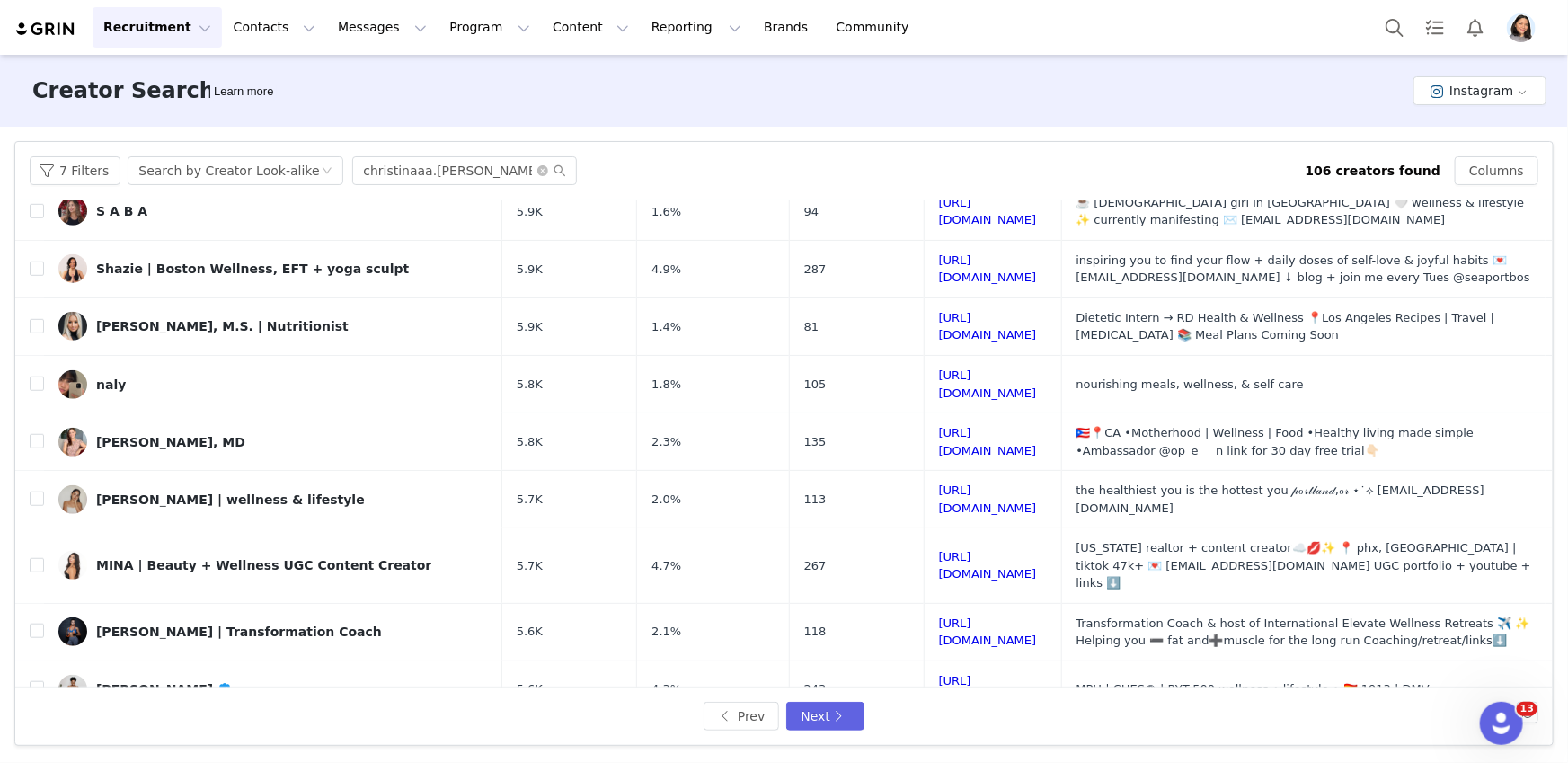
click at [861, 733] on div "Prev Next" at bounding box center [784, 716] width 1537 height 57
click at [853, 720] on button "Next" at bounding box center [824, 717] width 77 height 29
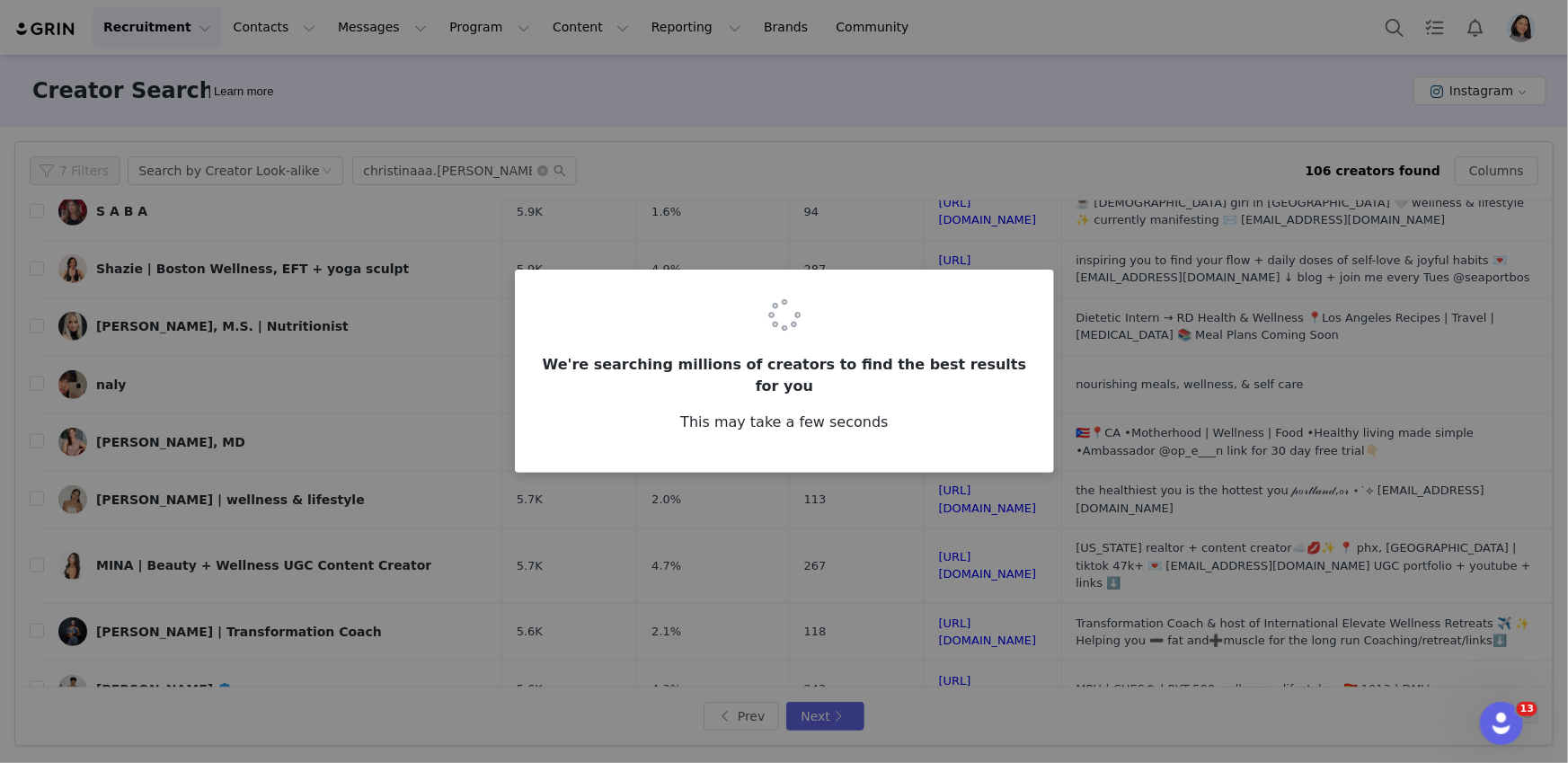
scroll to position [0, 0]
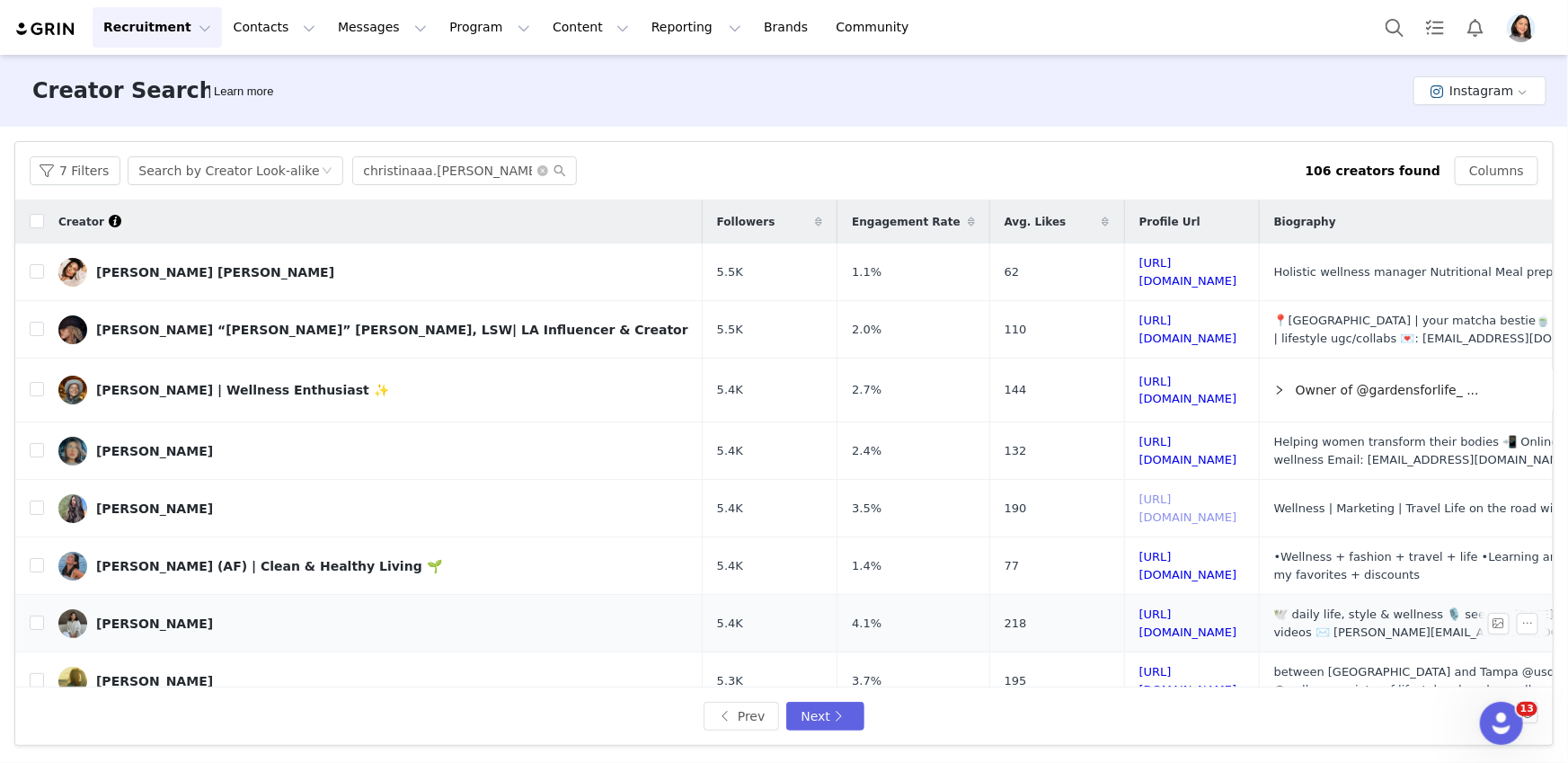
drag, startPoint x: 969, startPoint y: 504, endPoint x: 942, endPoint y: 597, distance: 96.8
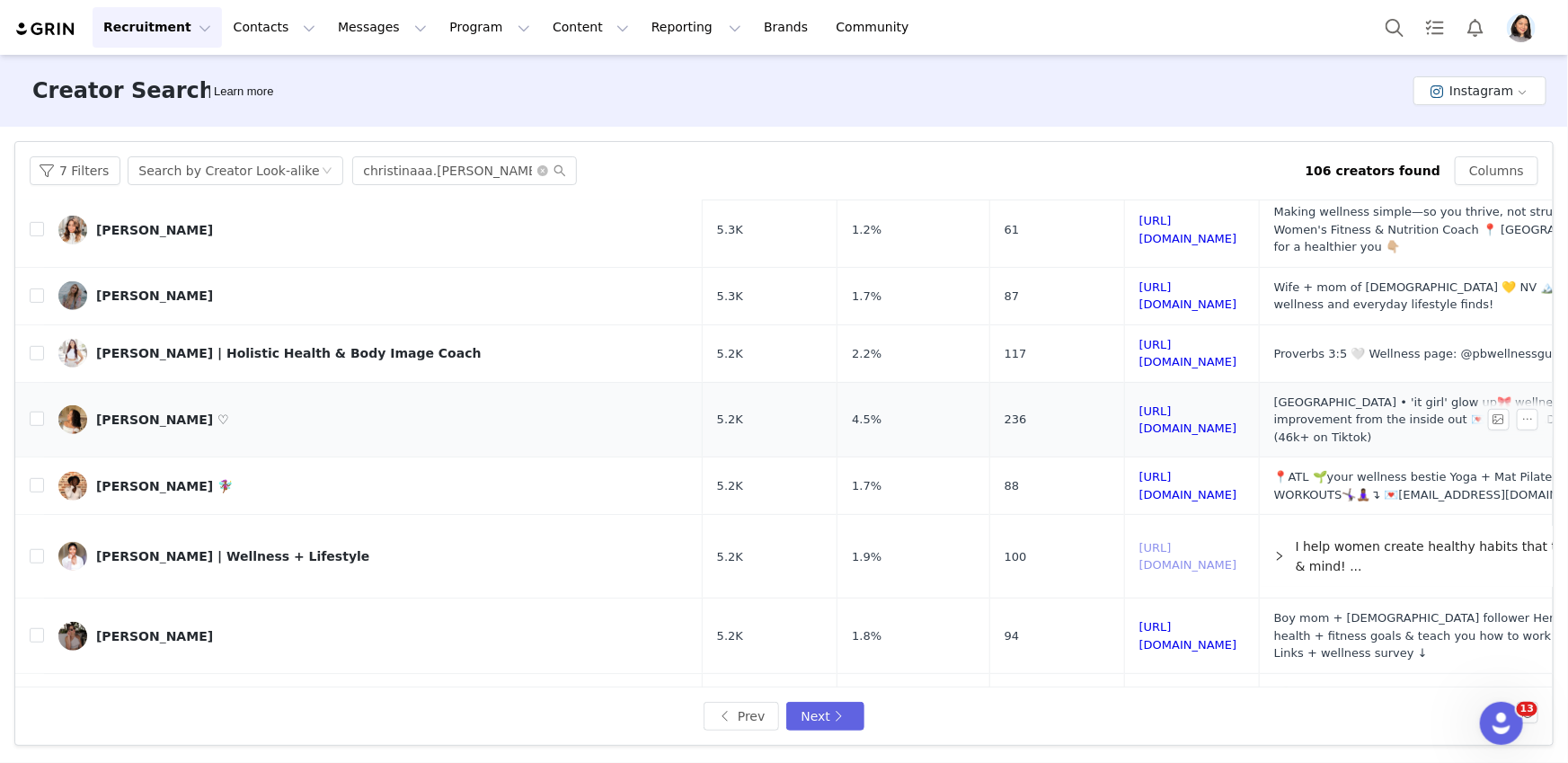
scroll to position [755, 0]
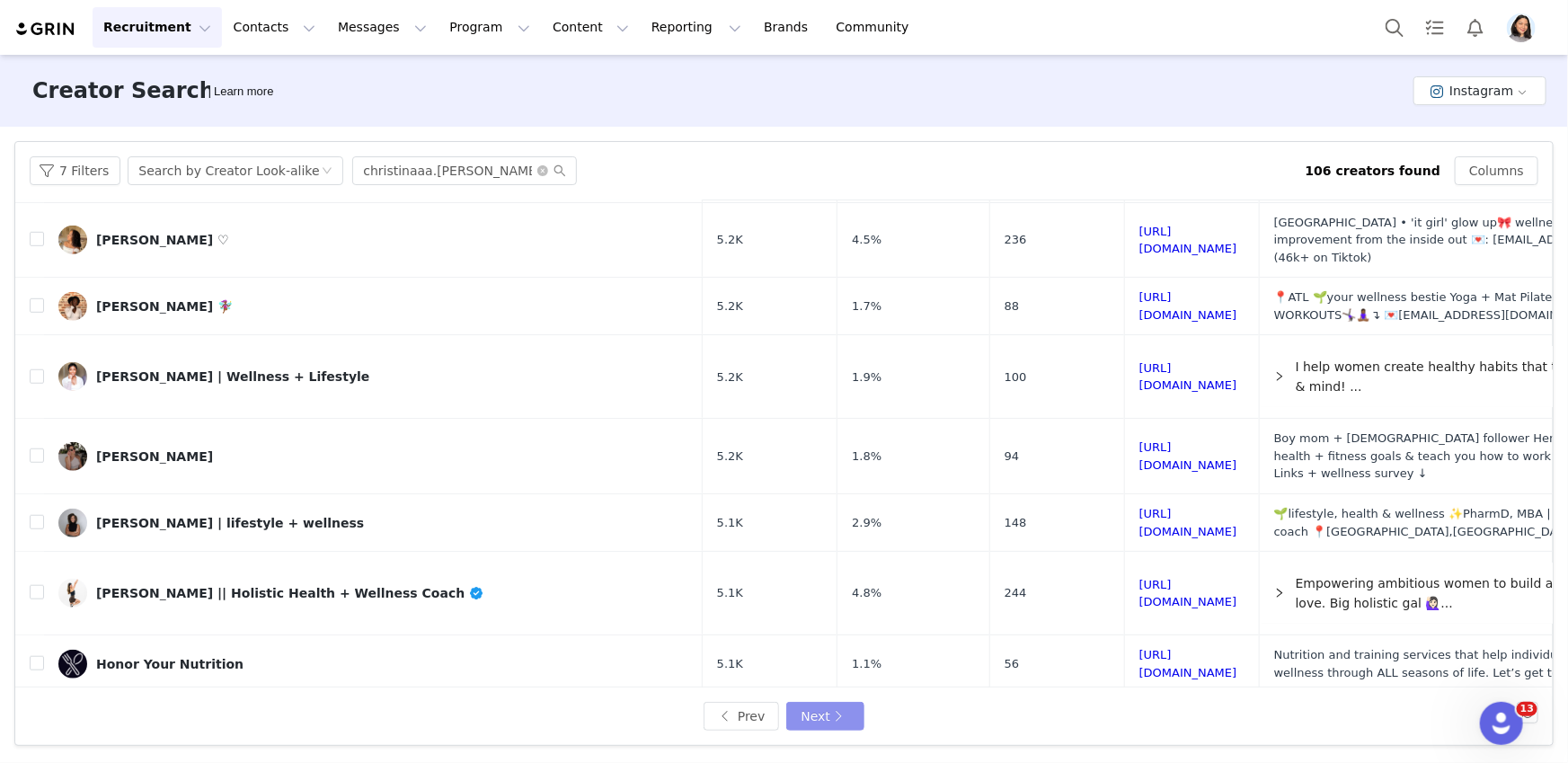
click at [860, 715] on button "Next" at bounding box center [824, 717] width 77 height 29
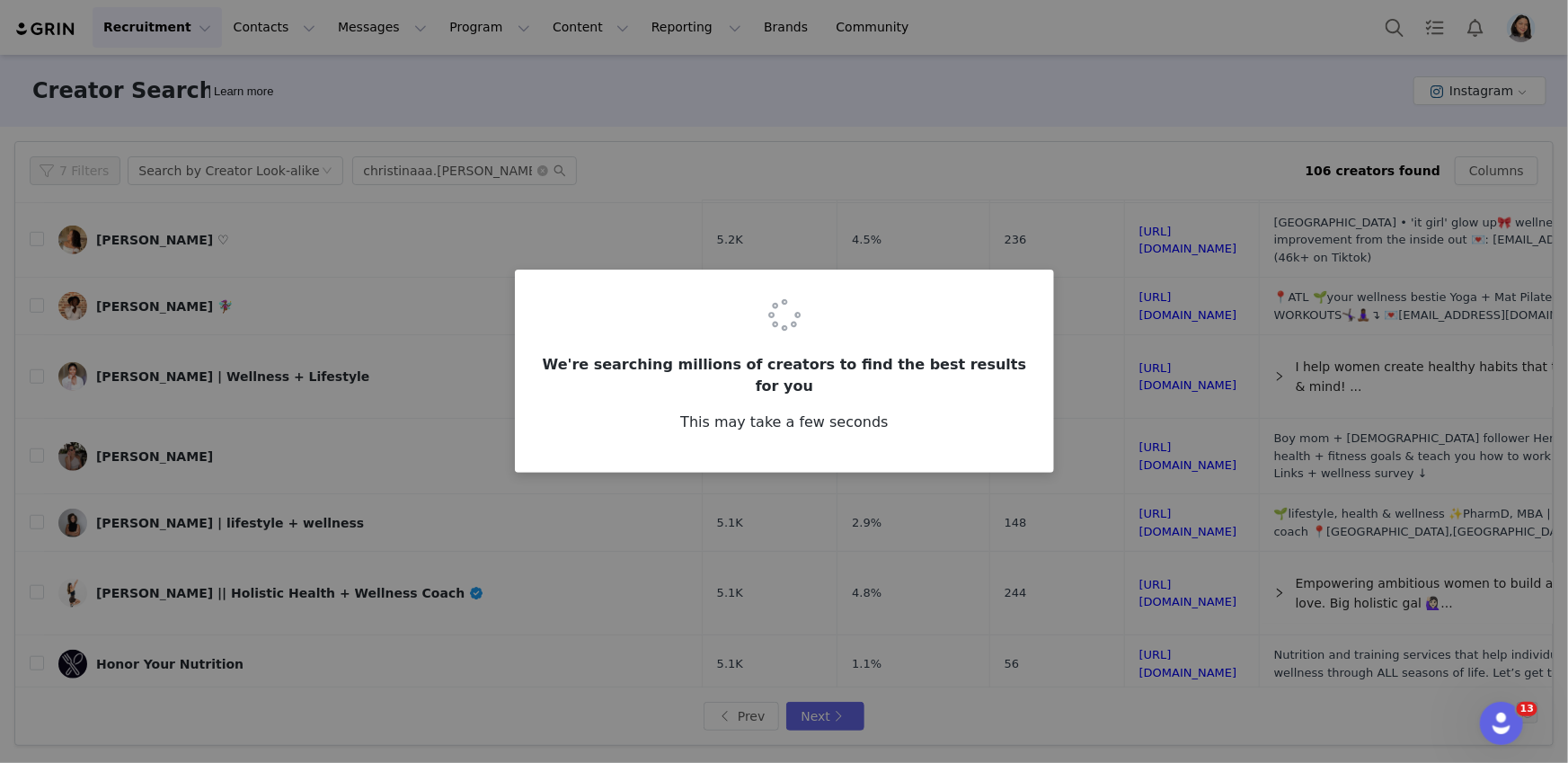
scroll to position [0, 0]
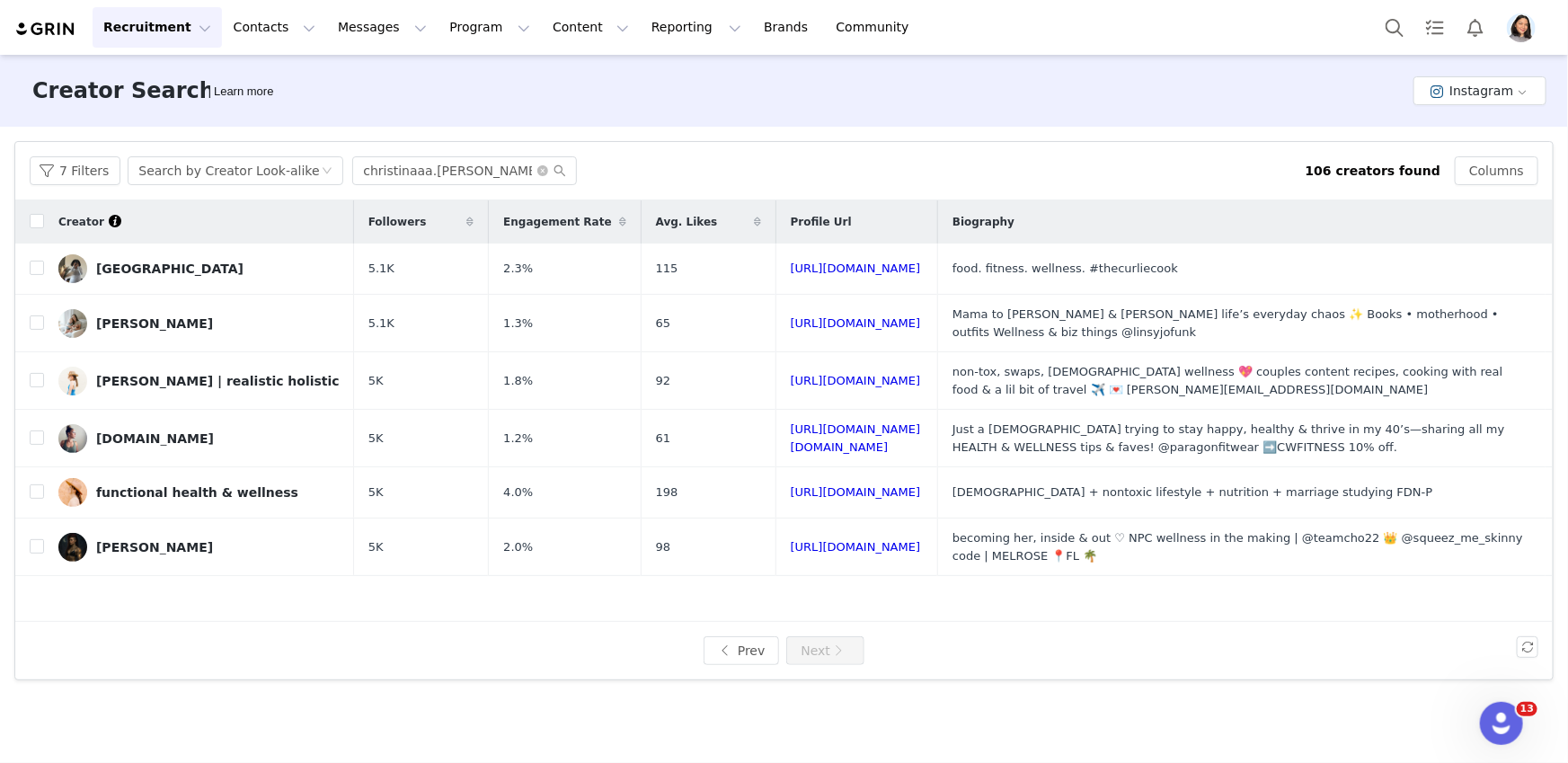
click at [1535, 27] on span "Profile" at bounding box center [1522, 28] width 29 height 29
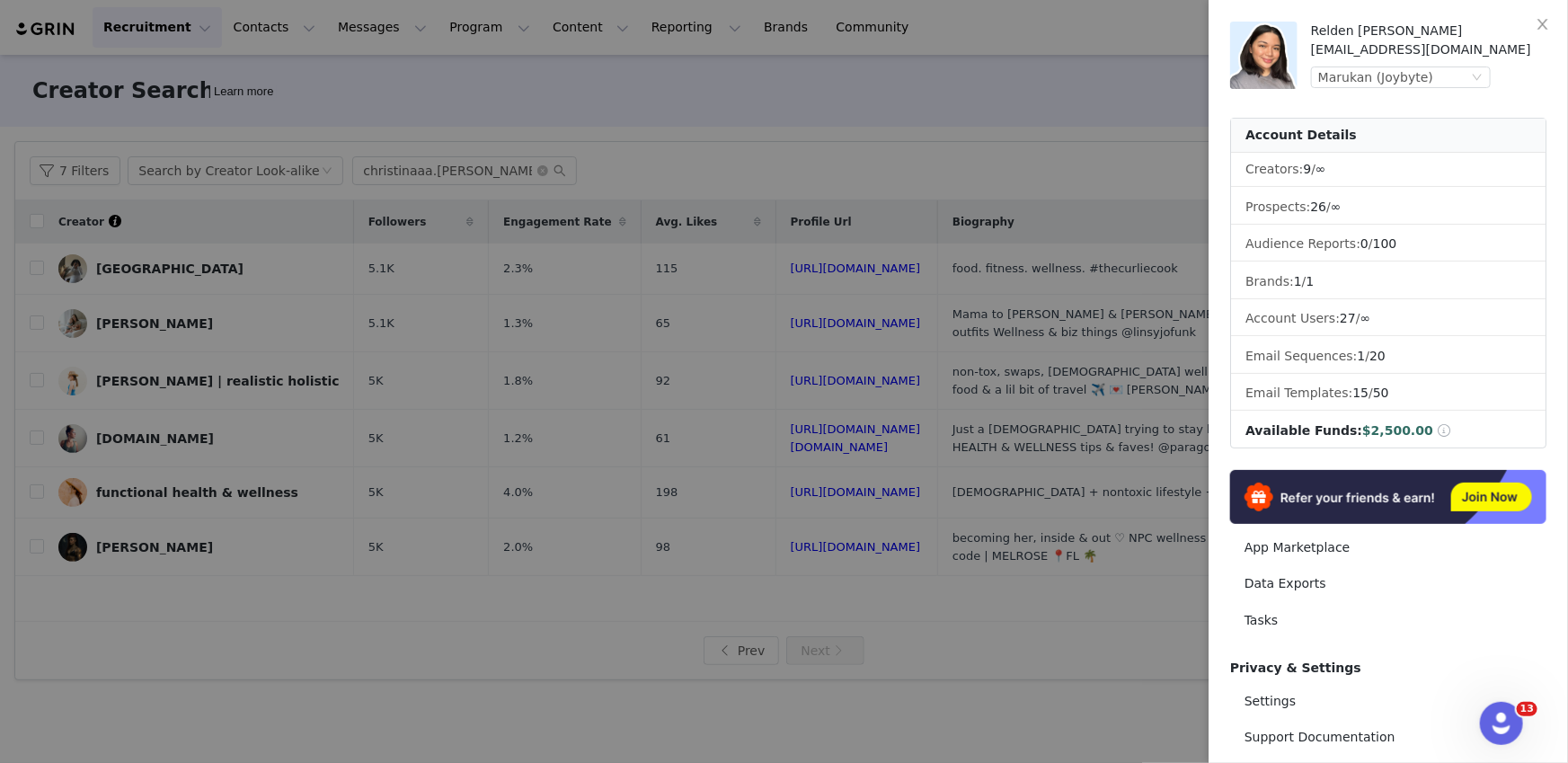
click at [761, 107] on div at bounding box center [784, 382] width 1568 height 763
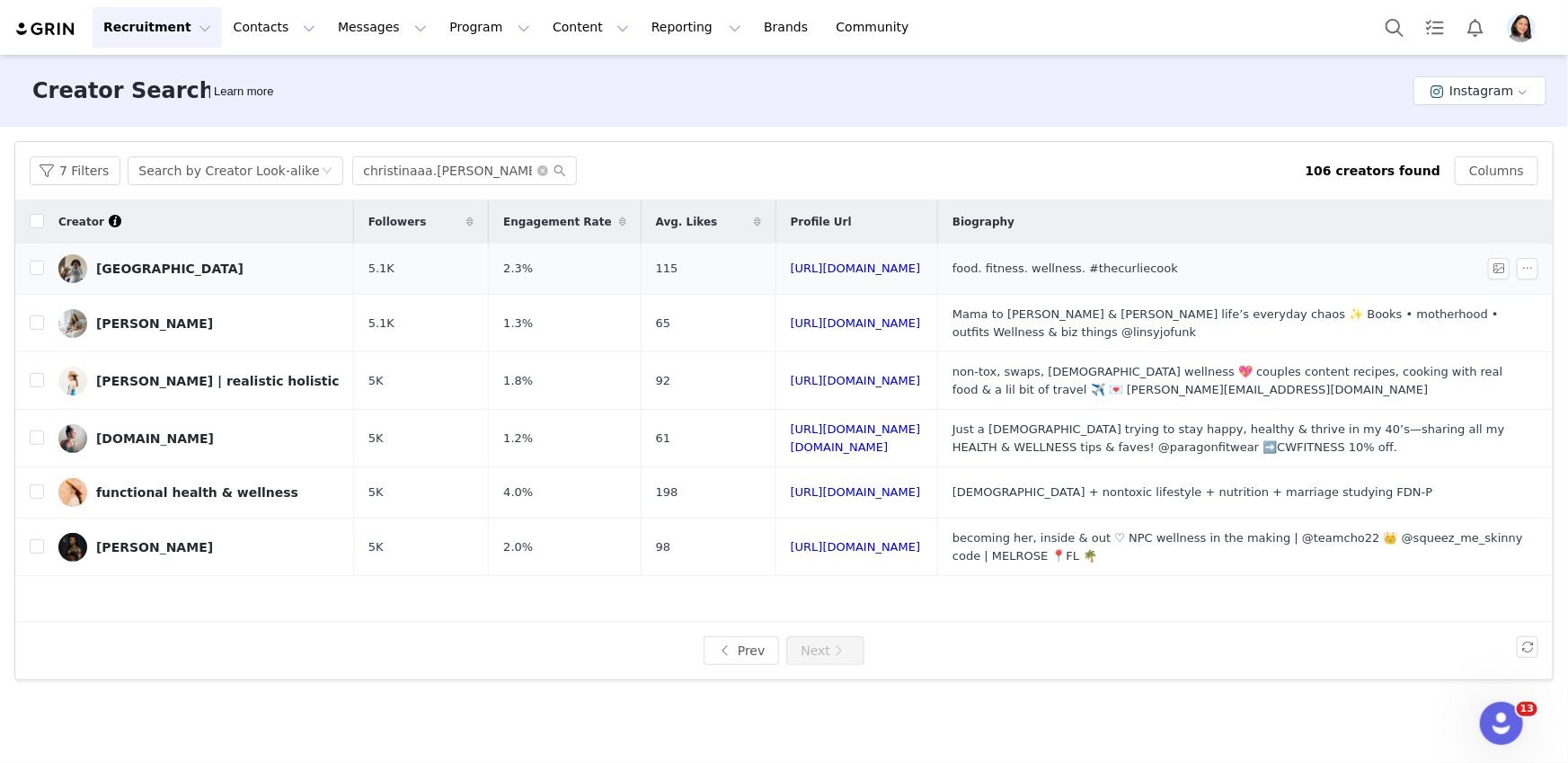
click at [178, 284] on td "dresden" at bounding box center [198, 270] width 310 height 51
click at [180, 279] on link "dresden" at bounding box center [198, 269] width 281 height 29
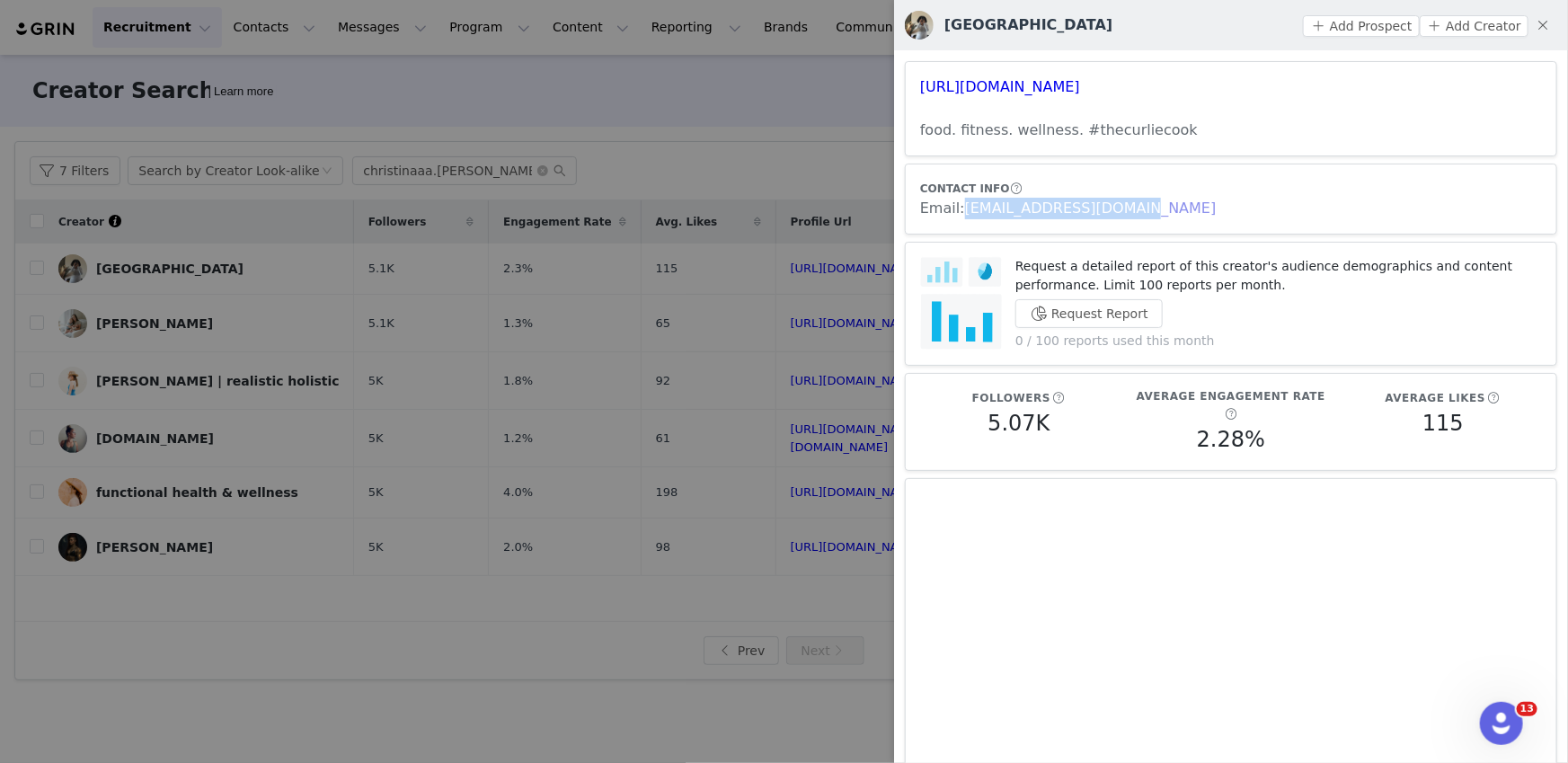
scroll to position [880, 0]
click at [664, 354] on div at bounding box center [784, 382] width 1568 height 763
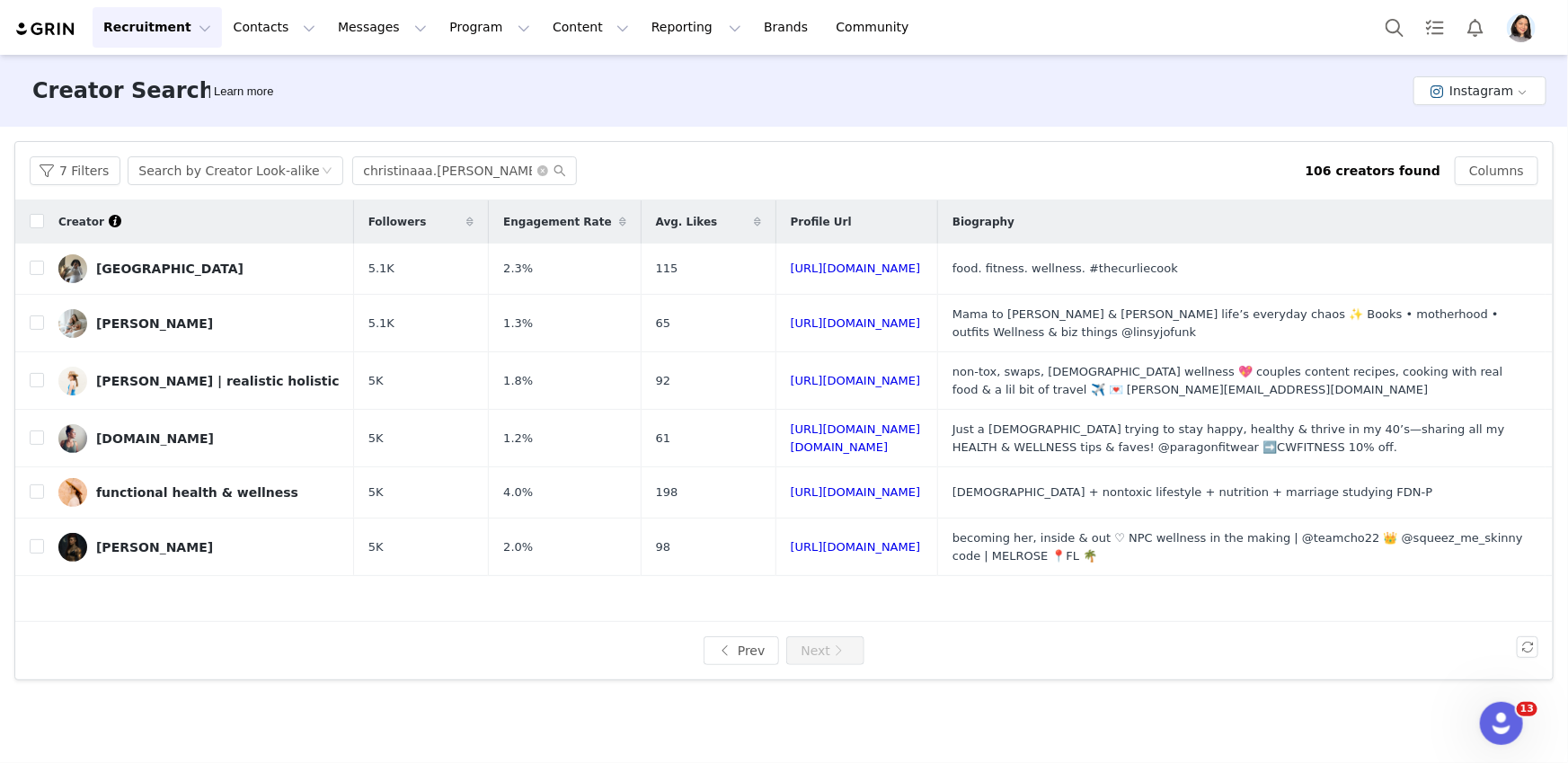
click at [1535, 27] on button "Profile" at bounding box center [1524, 28] width 57 height 29
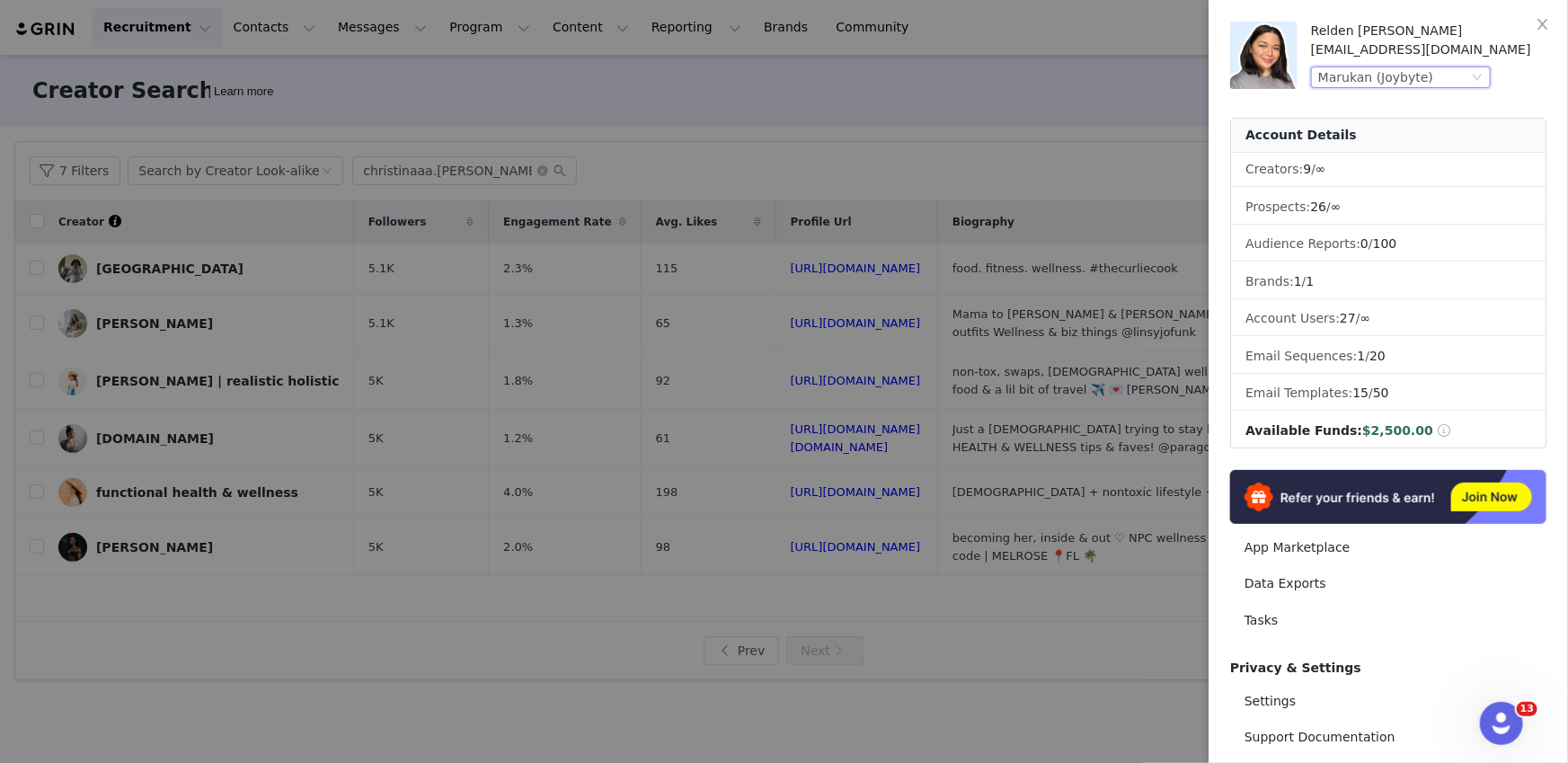
click at [1430, 83] on div "Marukan (Joybyte)" at bounding box center [1392, 77] width 150 height 20
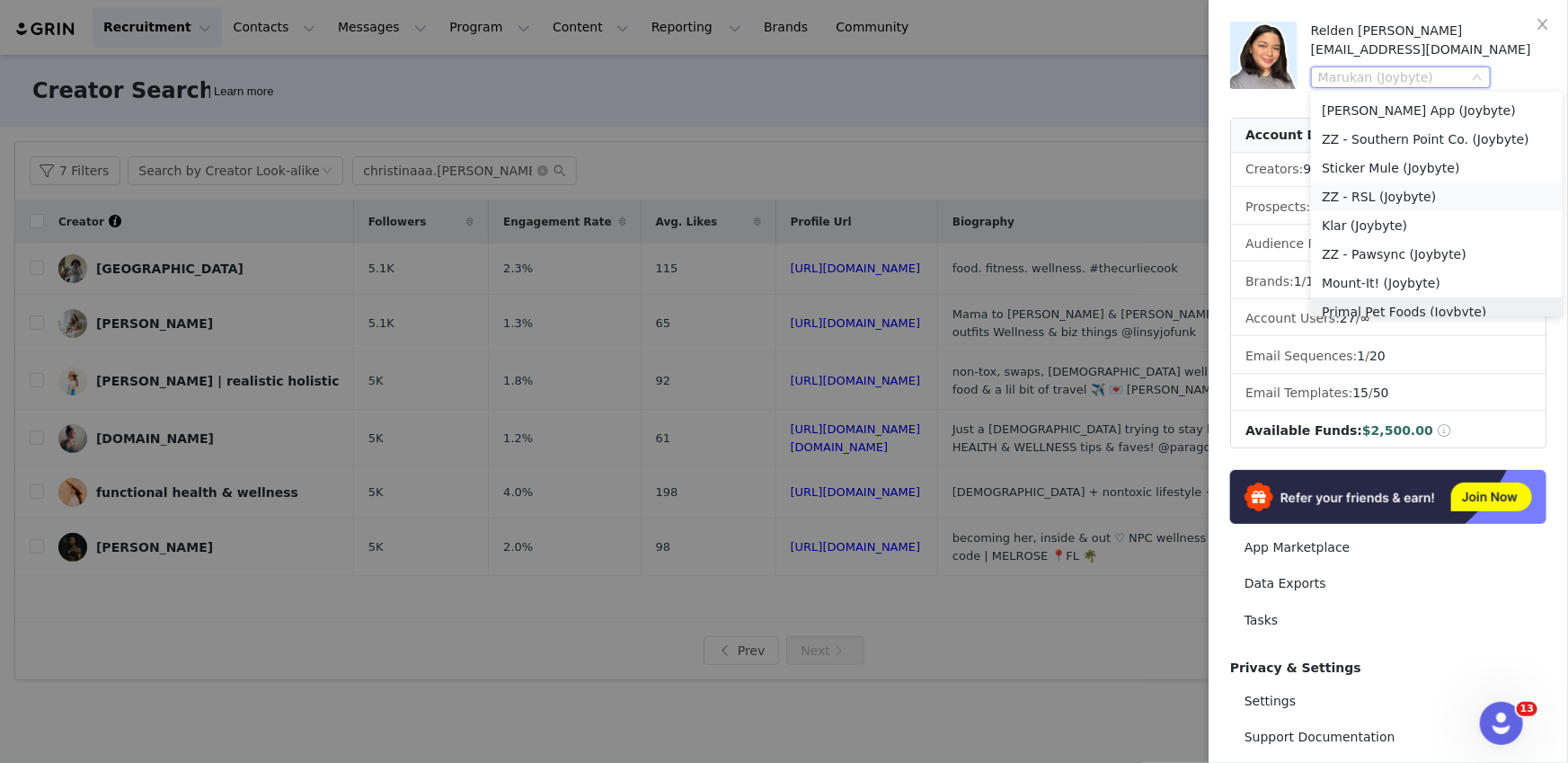
scroll to position [1112, 0]
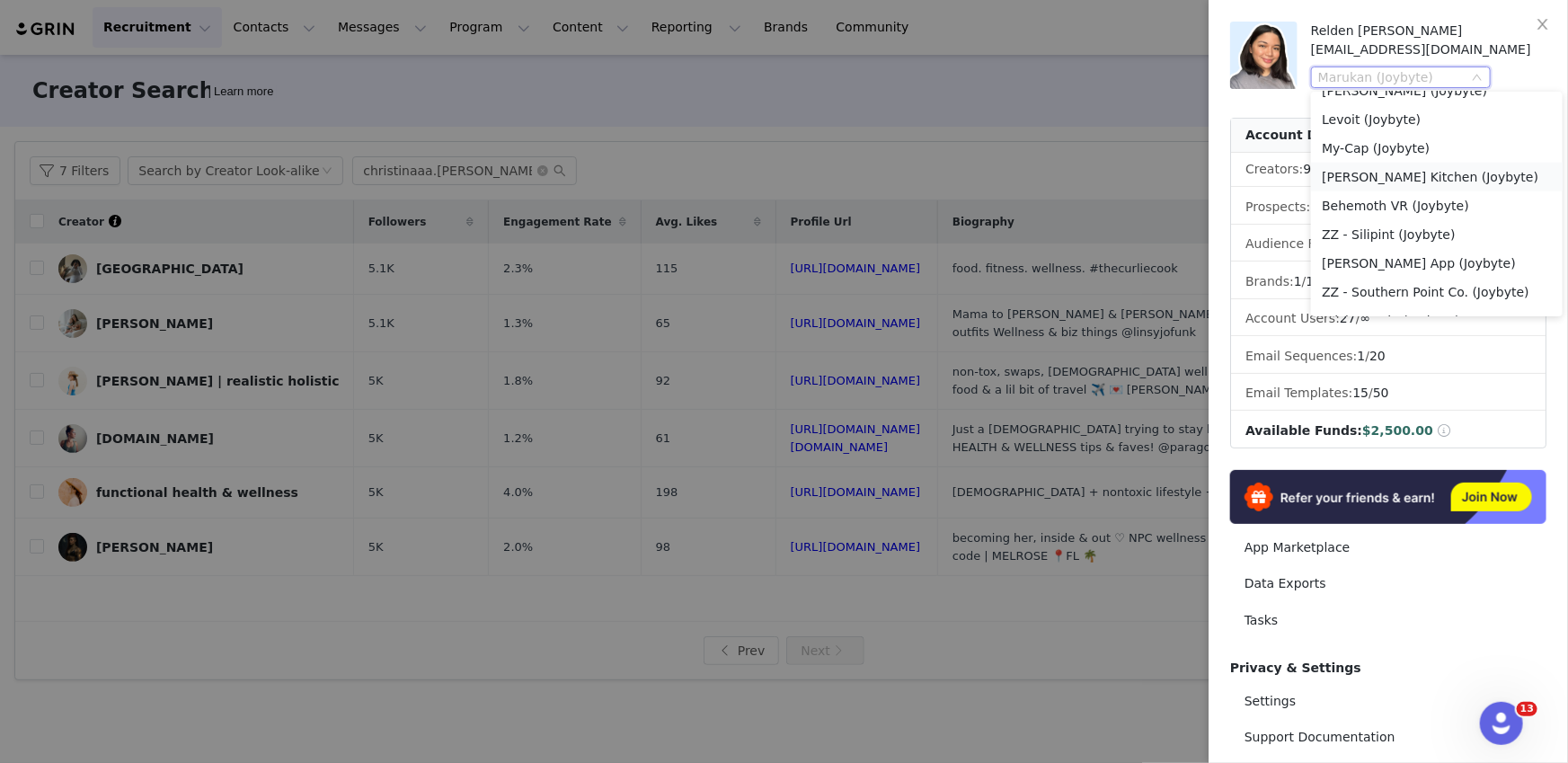
click at [1400, 178] on li "[PERSON_NAME] Kitchen (Joybyte)" at bounding box center [1436, 178] width 251 height 29
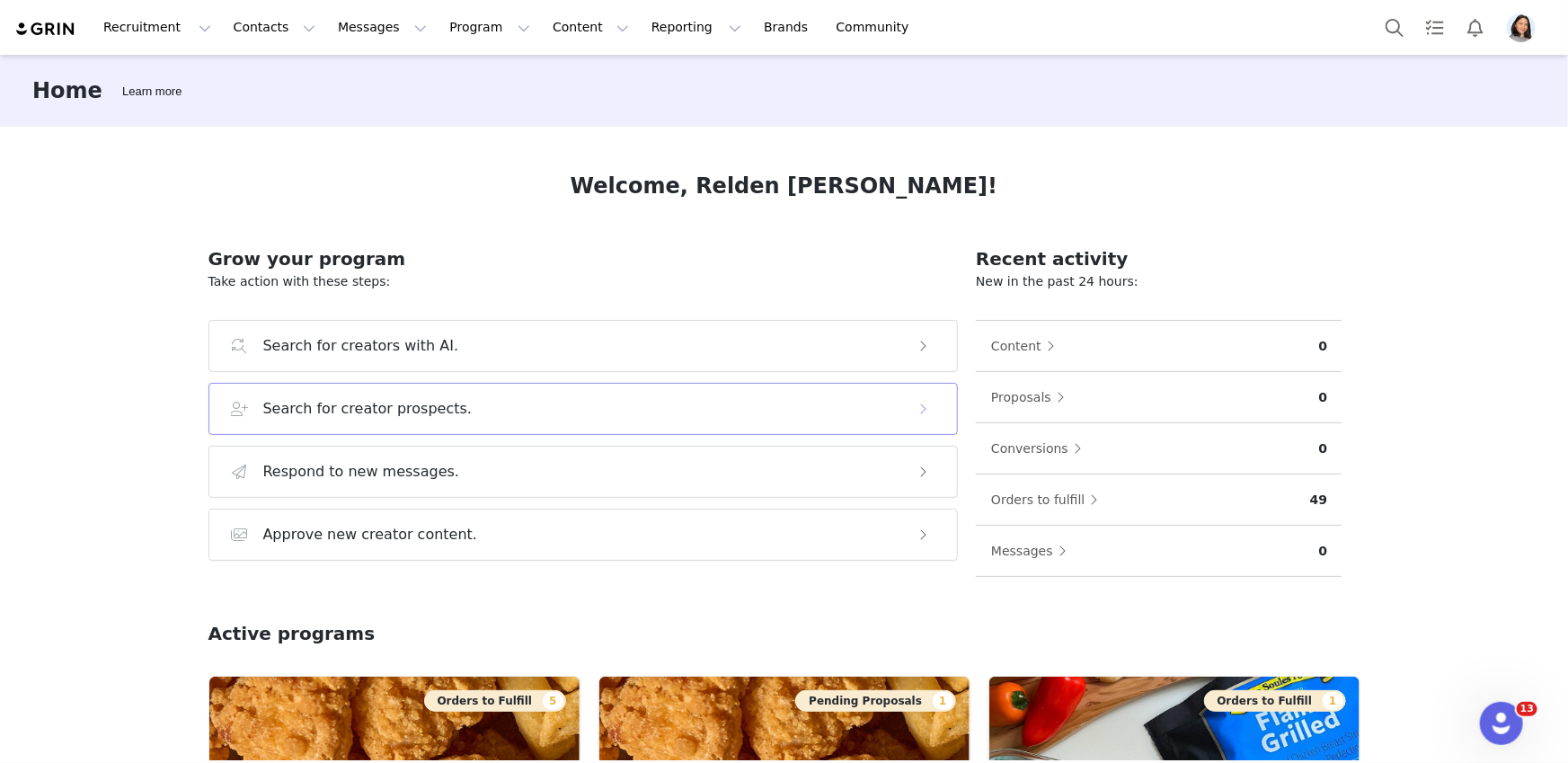
click at [466, 411] on div "Search for creator prospects." at bounding box center [566, 409] width 670 height 22
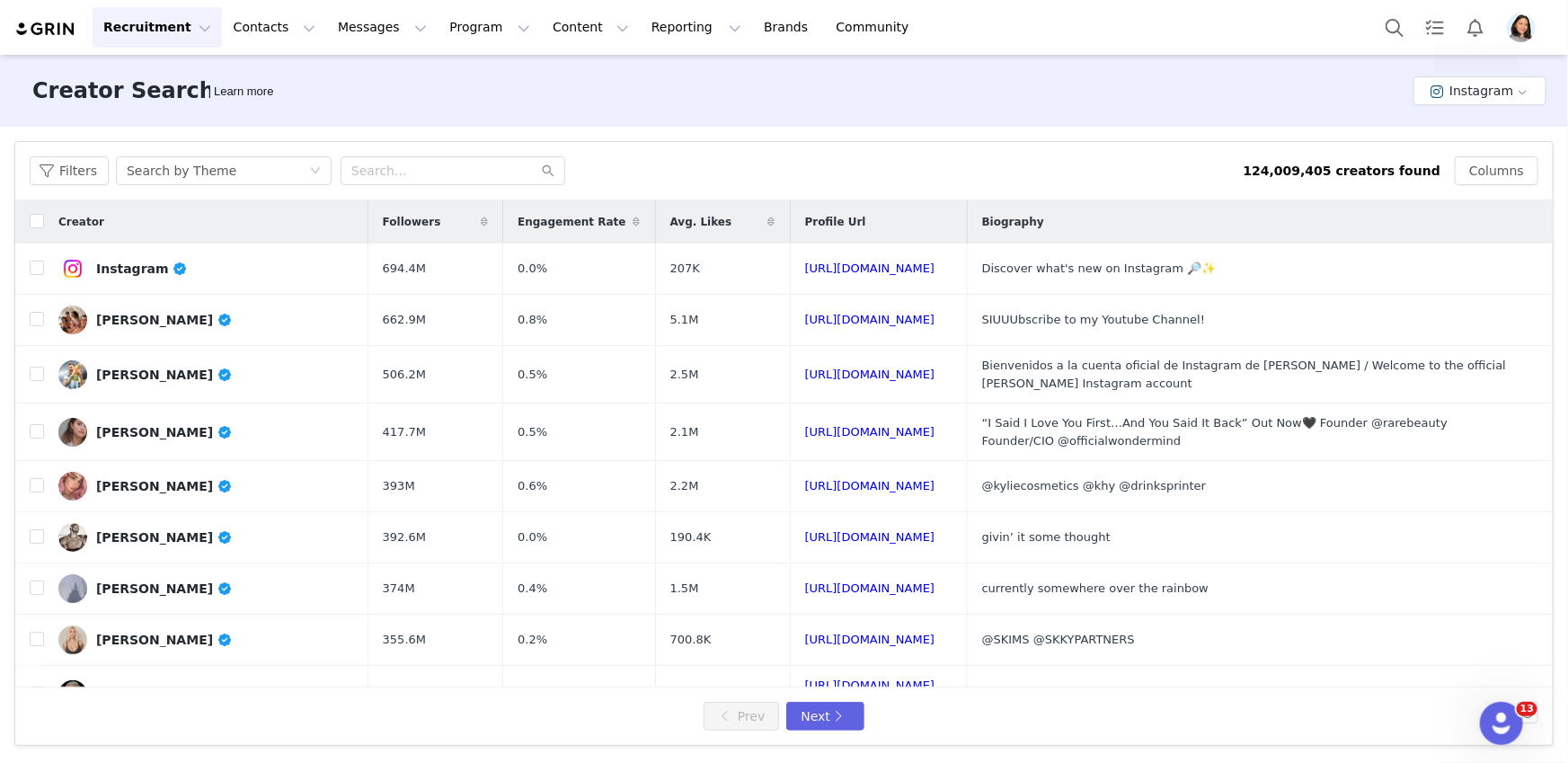
click at [1525, 25] on img "Profile" at bounding box center [1522, 28] width 29 height 29
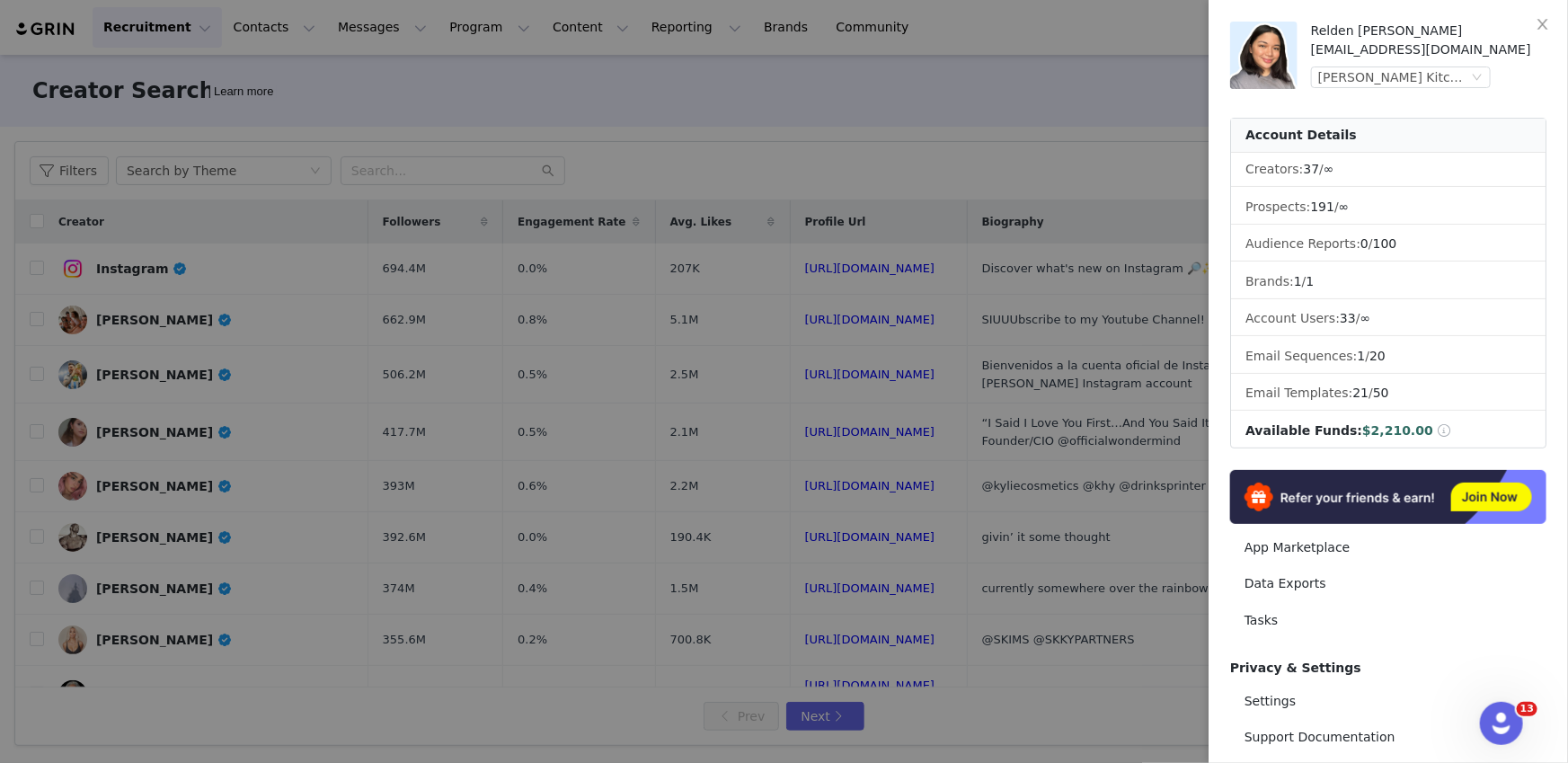
click at [760, 60] on div at bounding box center [784, 382] width 1568 height 763
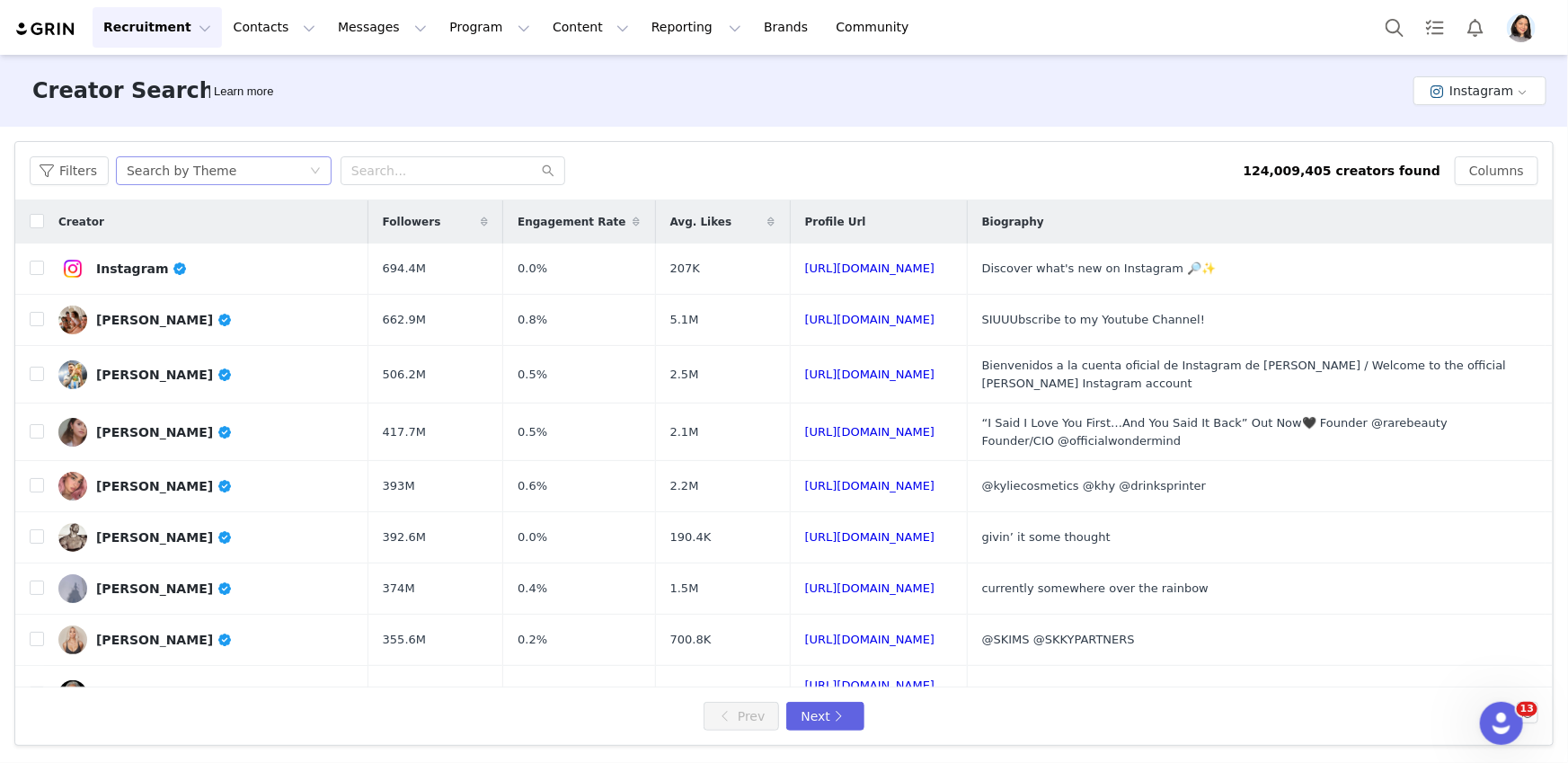
click at [174, 166] on div "Search by Theme" at bounding box center [181, 171] width 109 height 27
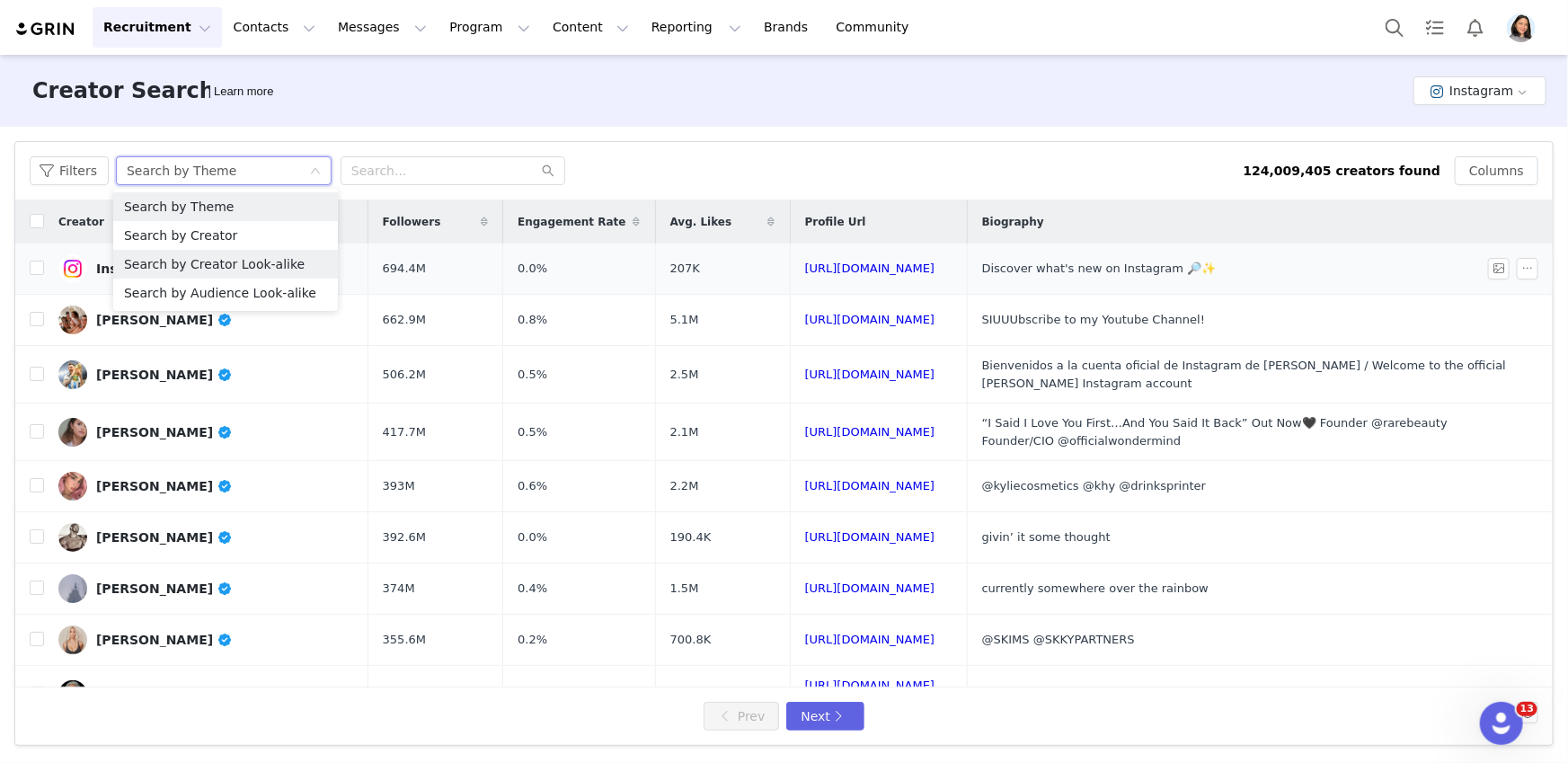
drag, startPoint x: 177, startPoint y: 249, endPoint x: 26, endPoint y: 270, distance: 152.5
click at [176, 249] on li "Search by Creator Look-alike" at bounding box center [225, 264] width 225 height 29
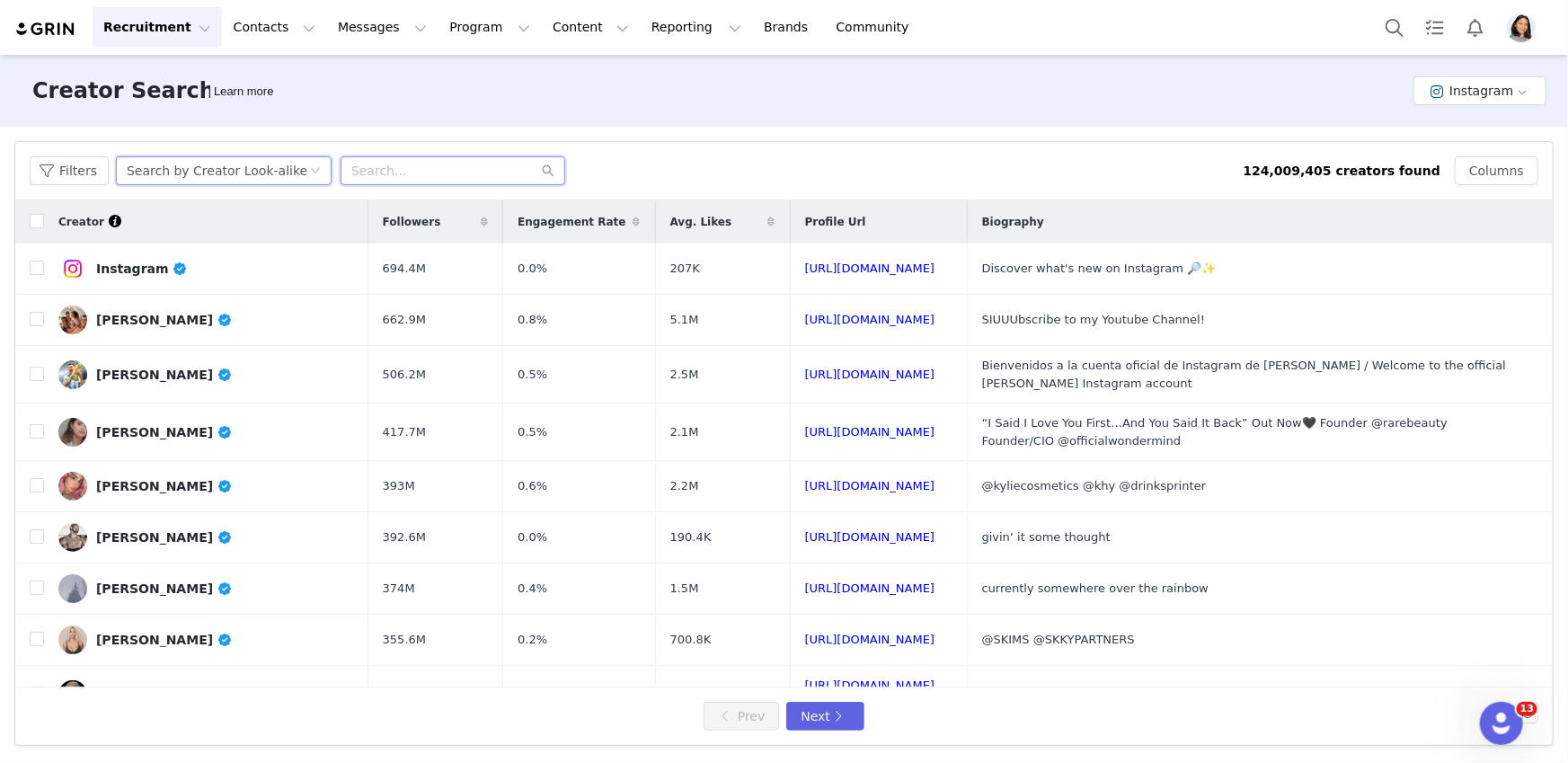
click at [490, 168] on input "text" at bounding box center [452, 171] width 225 height 29
paste input "ciejaebriggs"
type input "ciejaebriggs"
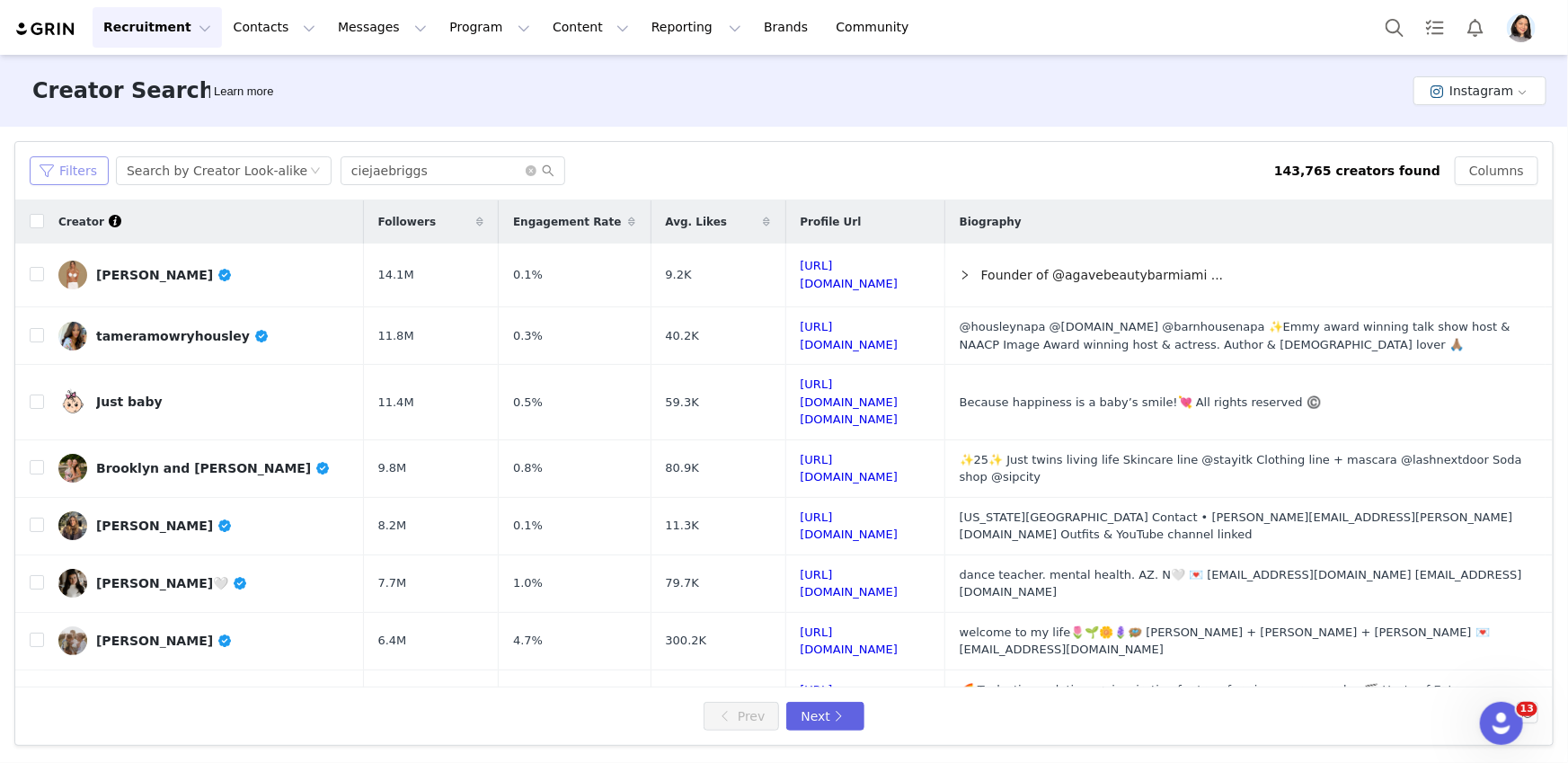
click at [76, 167] on button "Filters" at bounding box center [69, 171] width 79 height 29
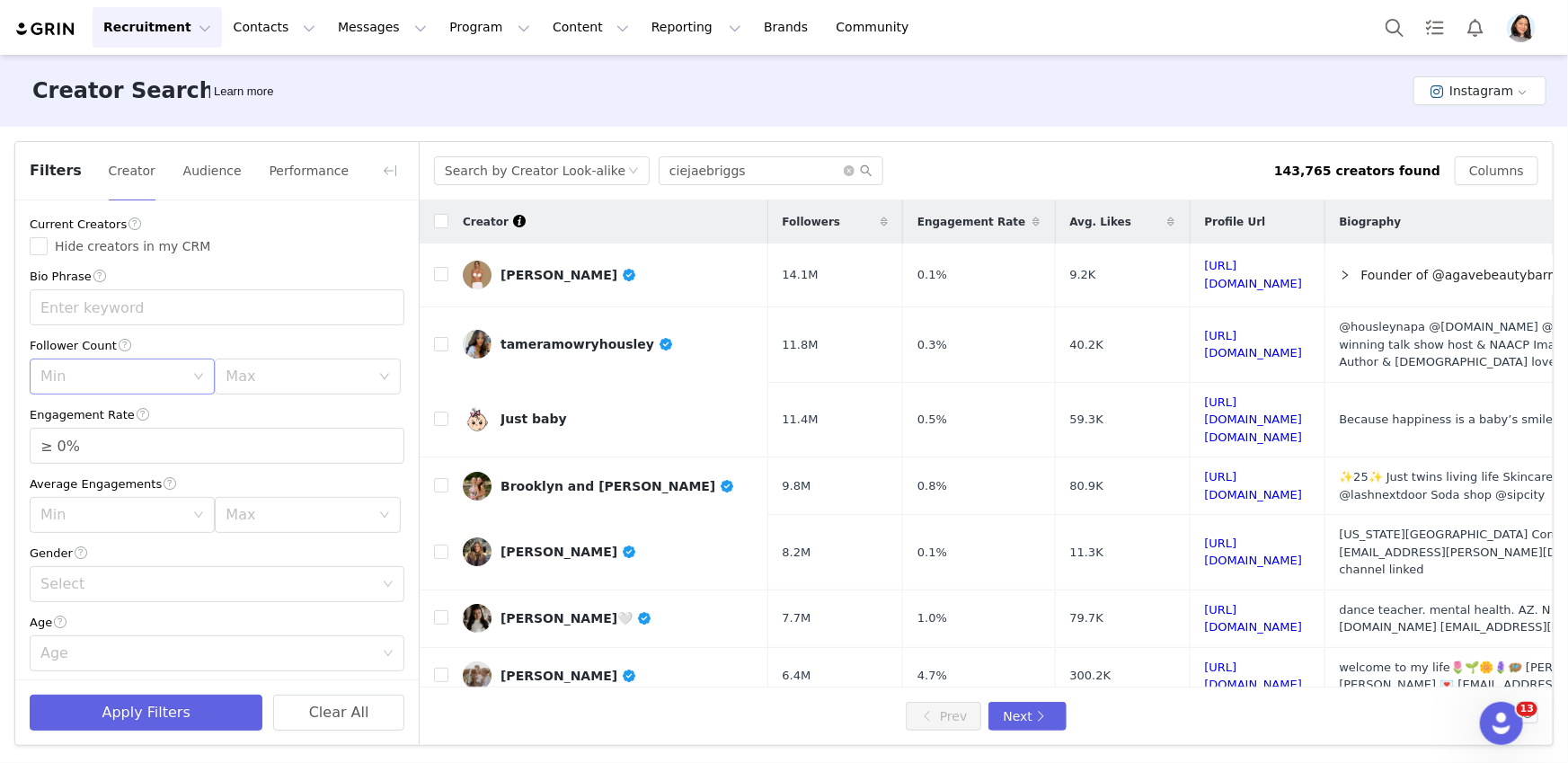
click at [98, 369] on div "Min" at bounding box center [112, 377] width 144 height 18
click at [72, 449] on li "5k" at bounding box center [119, 446] width 179 height 29
click at [304, 374] on div "Max" at bounding box center [298, 377] width 144 height 18
click at [240, 505] on li "20k" at bounding box center [298, 504] width 179 height 29
type input "≥ 1%"
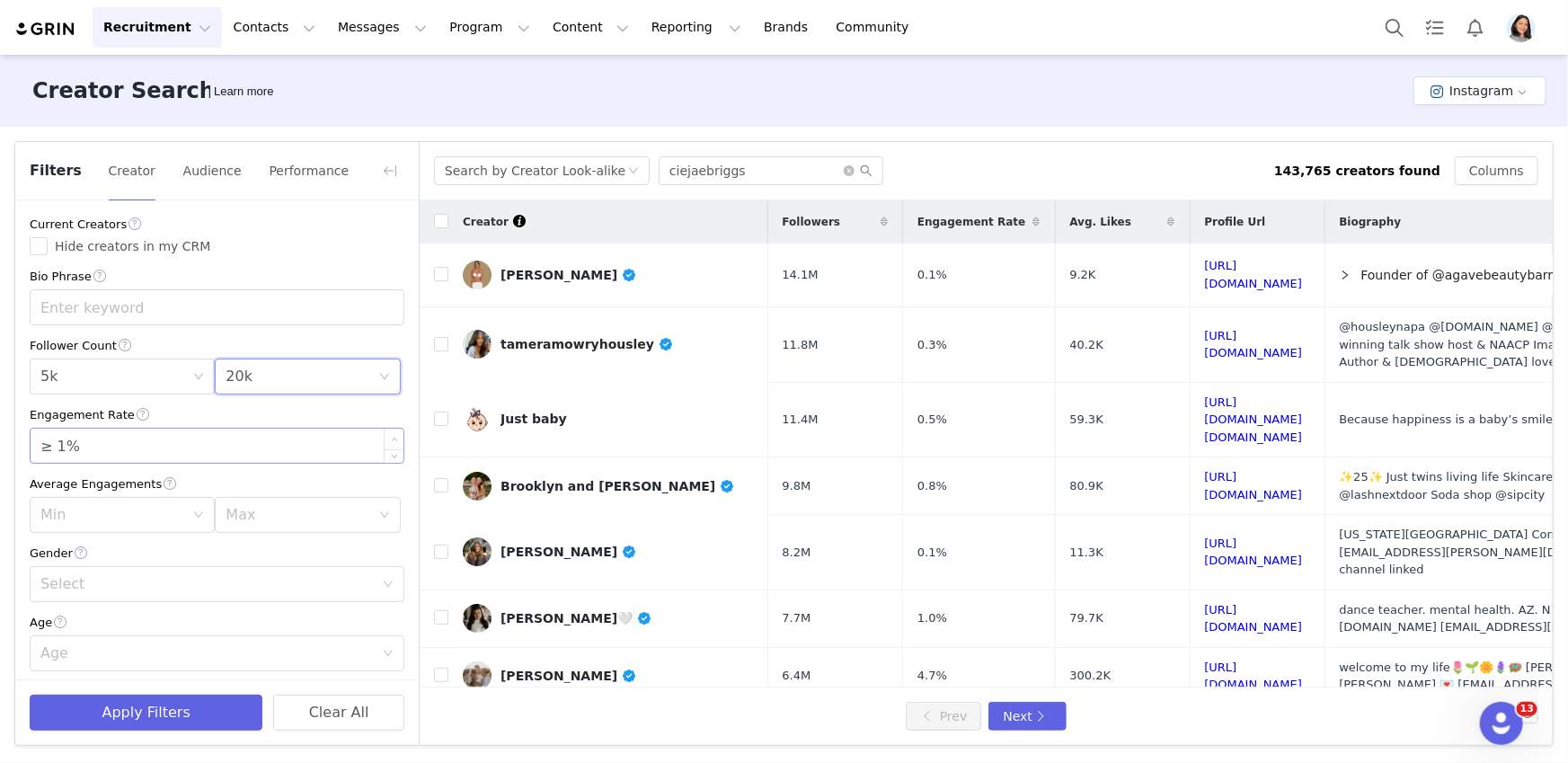
click at [391, 440] on icon "icon: up" at bounding box center [394, 440] width 6 height 6
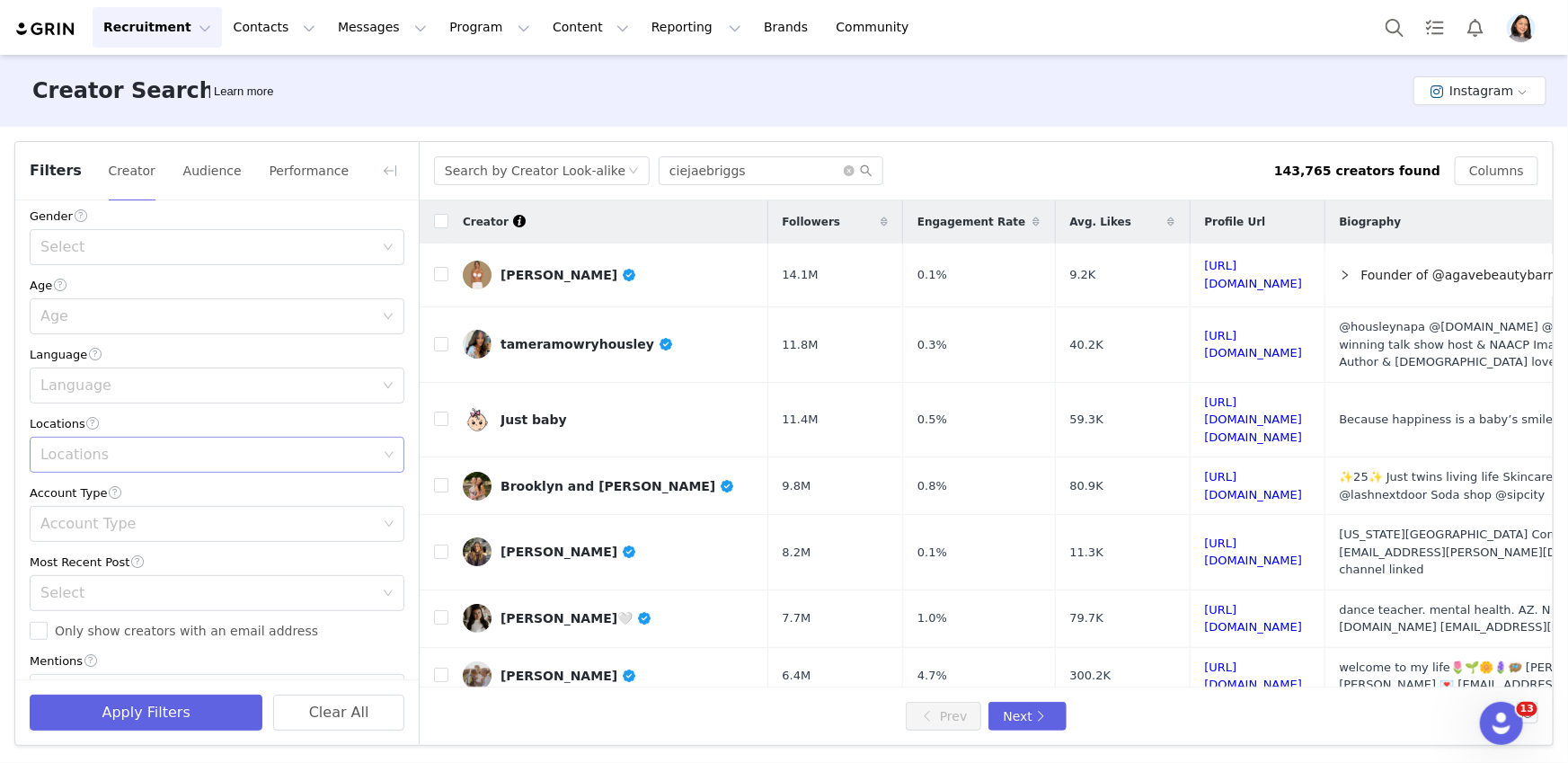
click at [108, 443] on div "Locations" at bounding box center [210, 455] width 350 height 35
type input "unit"
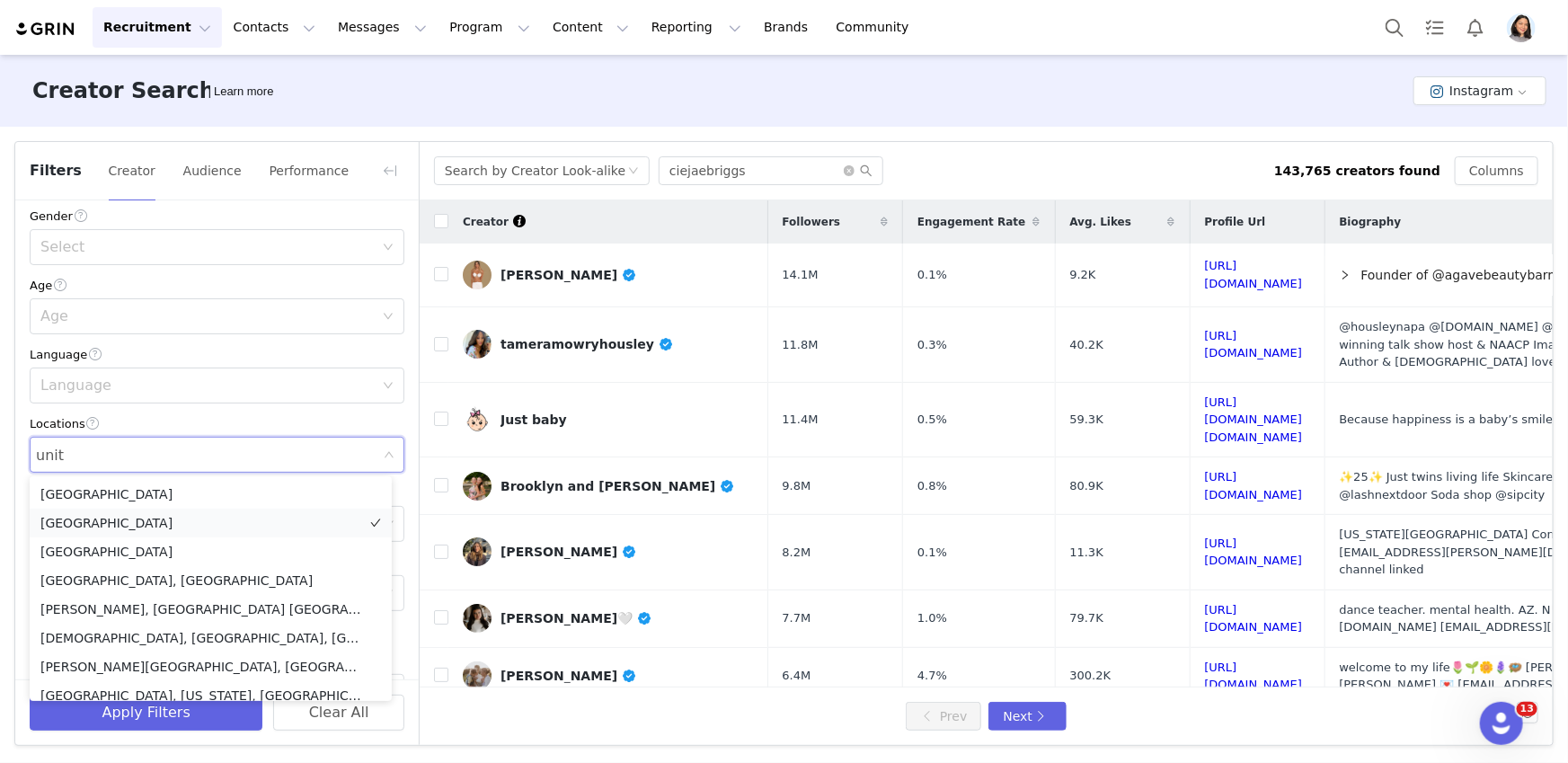
click at [107, 528] on li "[GEOGRAPHIC_DATA]" at bounding box center [211, 524] width 362 height 29
click at [15, 452] on div "Current Creators Hide creators in my CRM Bio Phrase Follower Count Min 5k Max 2…" at bounding box center [217, 363] width 403 height 1000
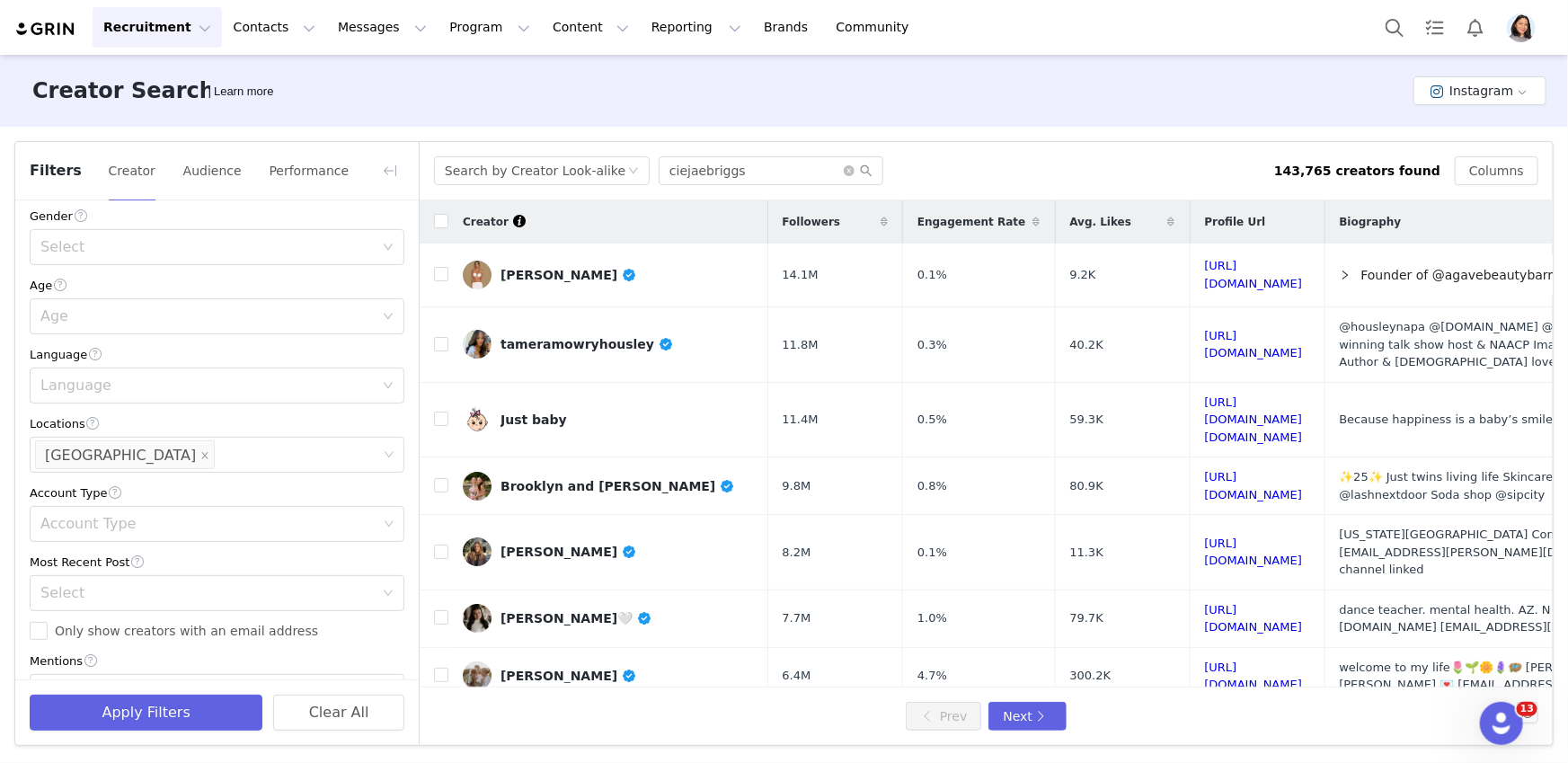
click at [26, 443] on div "Current Creators Hide creators in my CRM Bio Phrase Follower Count Min 5k Max 2…" at bounding box center [217, 363] width 403 height 1000
click at [77, 596] on div "Select" at bounding box center [207, 594] width 333 height 18
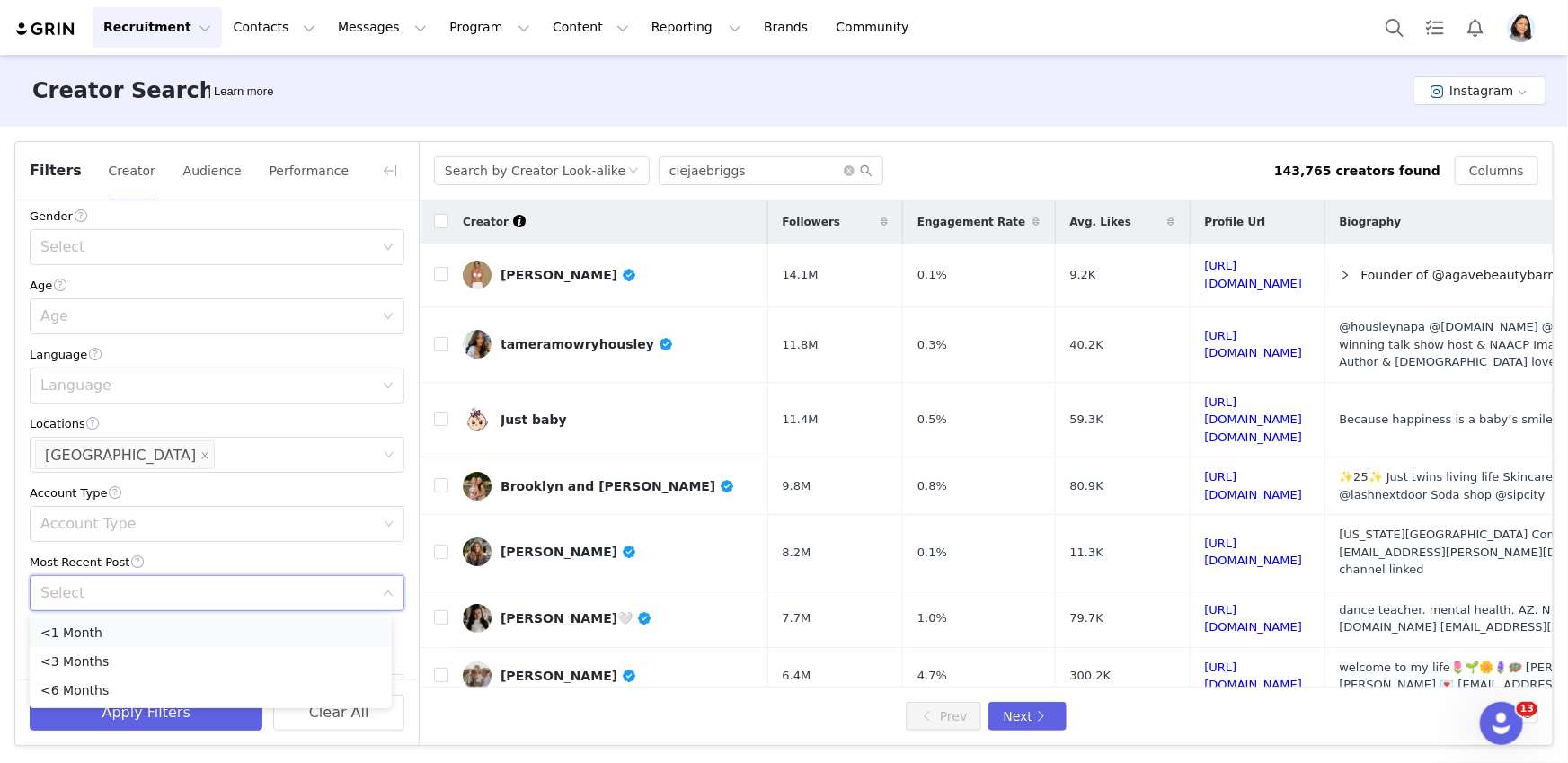
click at [59, 623] on li "<1 Month" at bounding box center [211, 633] width 362 height 29
click at [41, 629] on input "Only show creators with an email address" at bounding box center [39, 631] width 18 height 18
checkbox input "true"
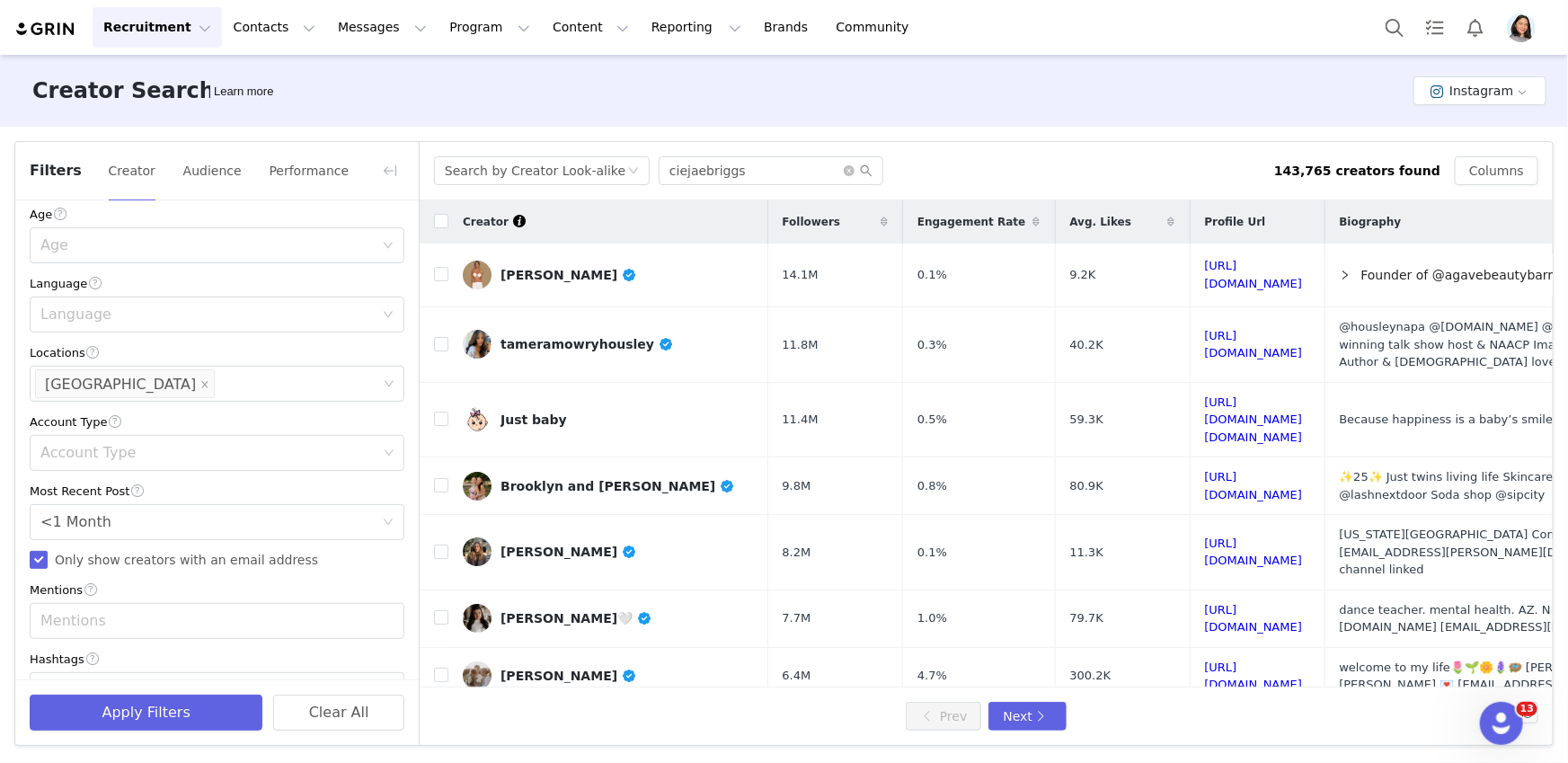
scroll to position [522, 0]
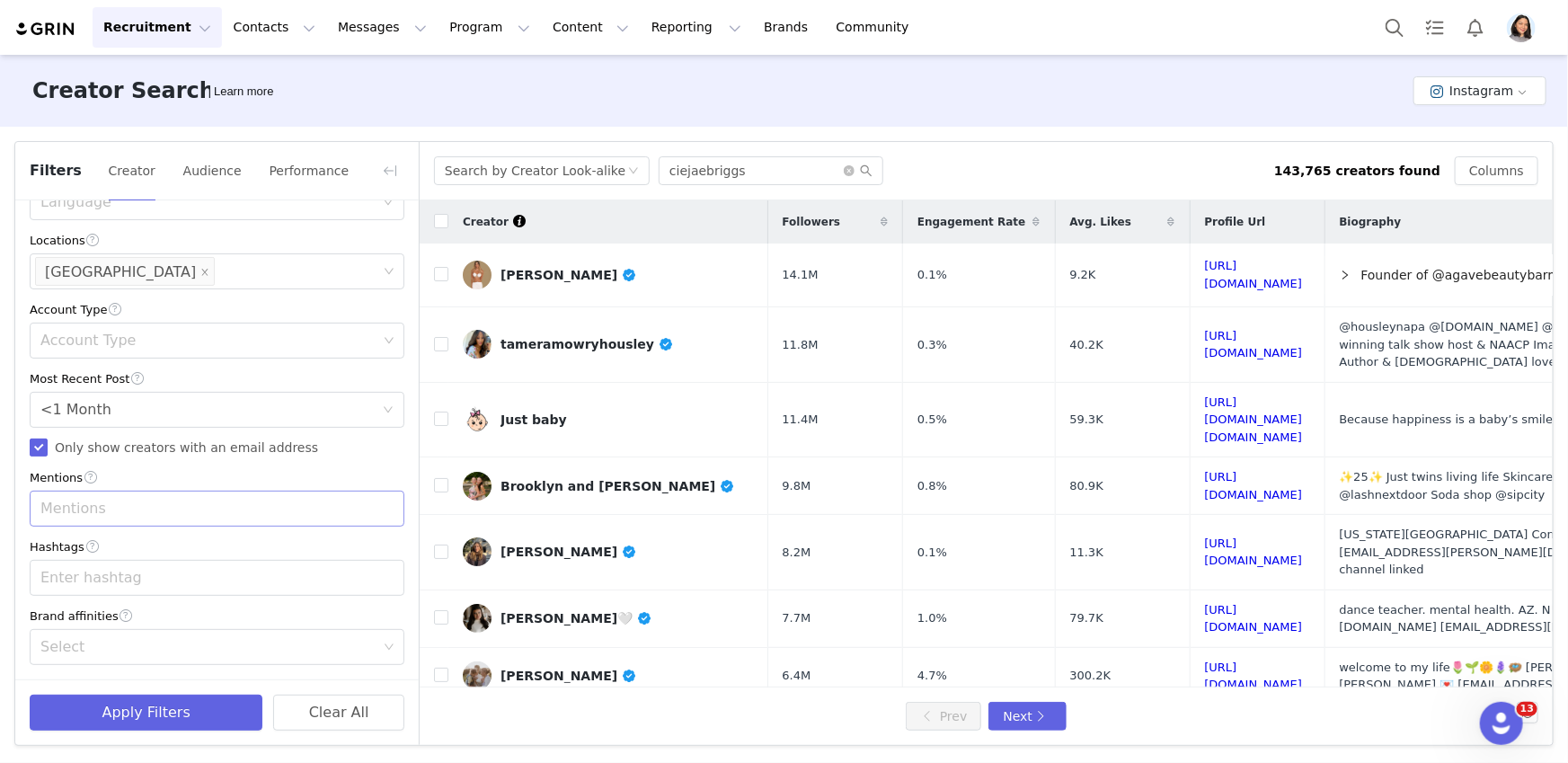
click at [101, 493] on div "Mentions" at bounding box center [210, 509] width 350 height 35
click at [83, 551] on span "Start typing to add mentions" at bounding box center [130, 548] width 181 height 15
click at [62, 590] on div "Enter hashtag" at bounding box center [210, 578] width 350 height 35
type input "#mom"
click at [102, 735] on div "Apply Filters Clear All" at bounding box center [217, 712] width 403 height 66
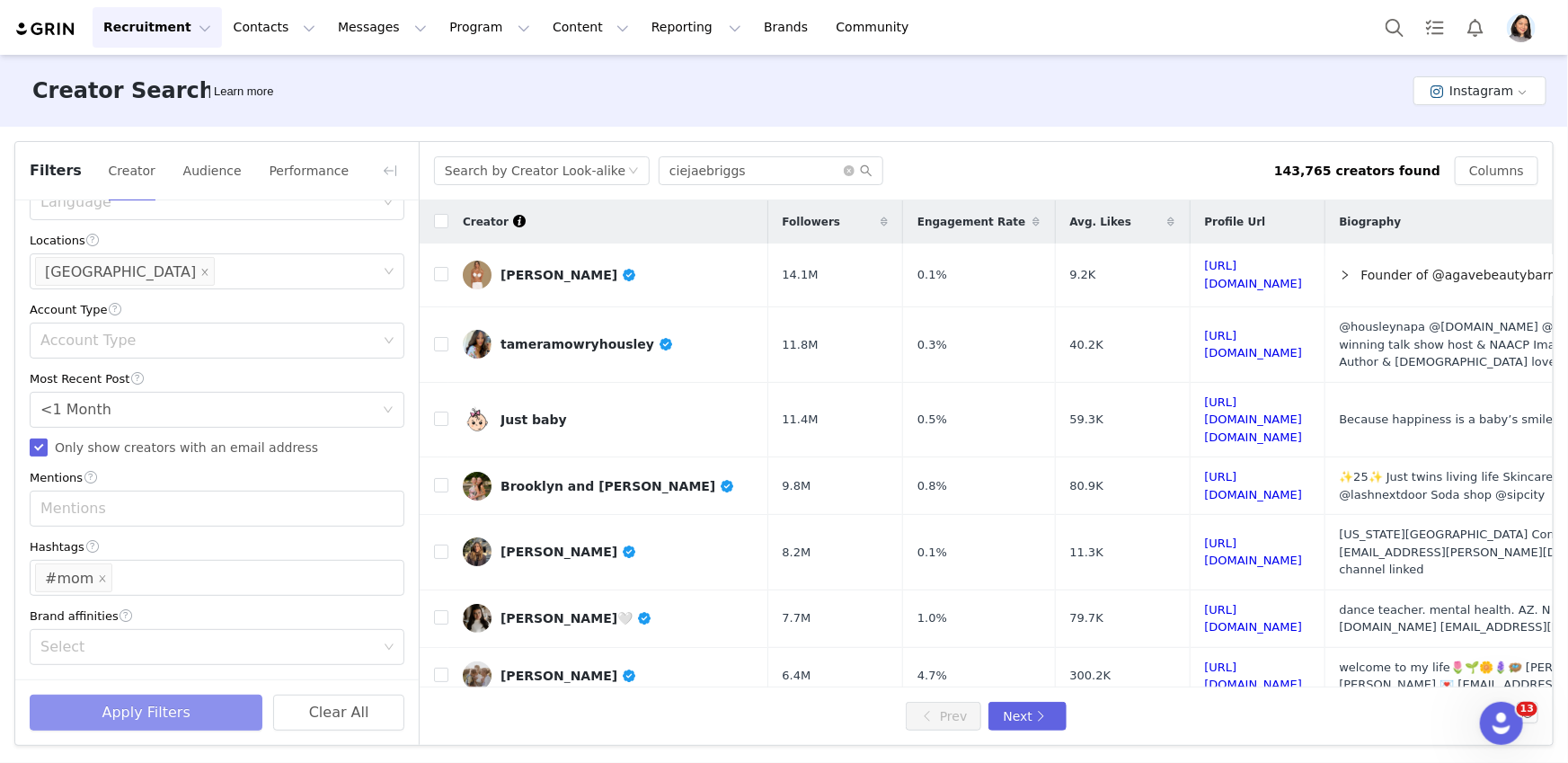
click at [104, 727] on button "Apply Filters" at bounding box center [147, 712] width 233 height 36
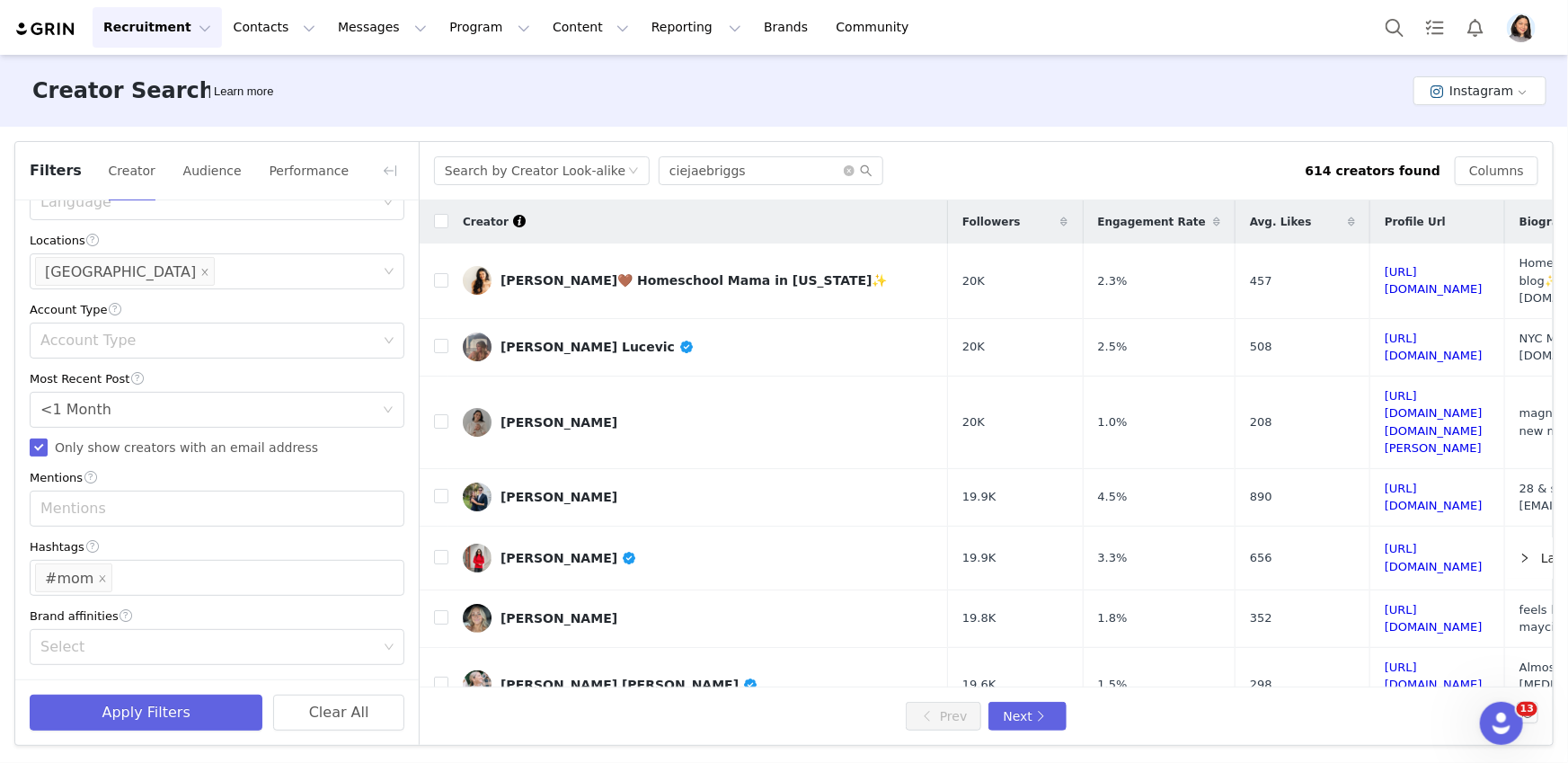
click at [404, 162] on div "Filters Creator Audience Performance" at bounding box center [217, 171] width 403 height 58
click at [395, 162] on button "button" at bounding box center [390, 171] width 29 height 29
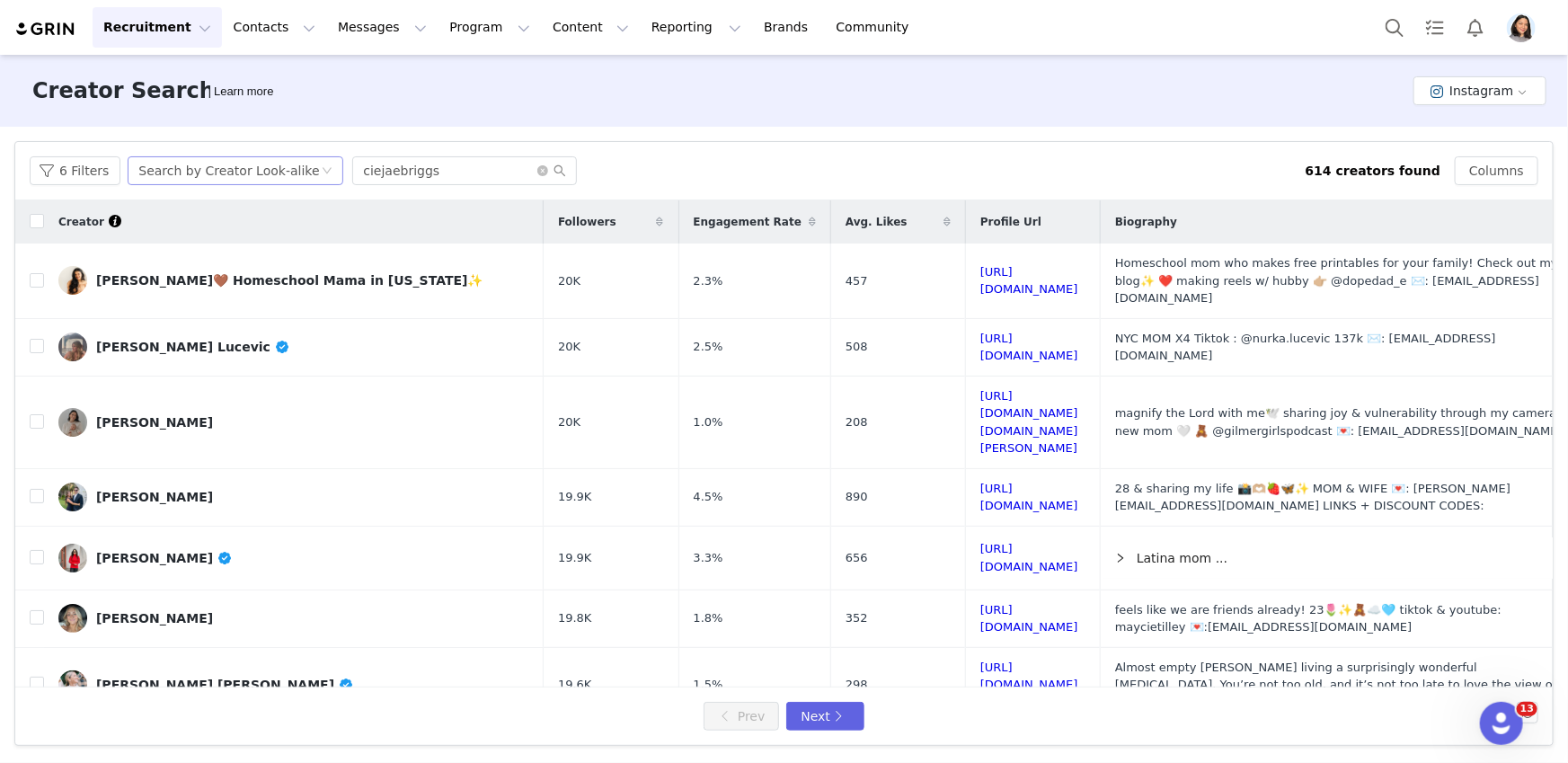
scroll to position [880, 0]
click at [266, 336] on link "[PERSON_NAME] Lucevic" at bounding box center [293, 347] width 470 height 29
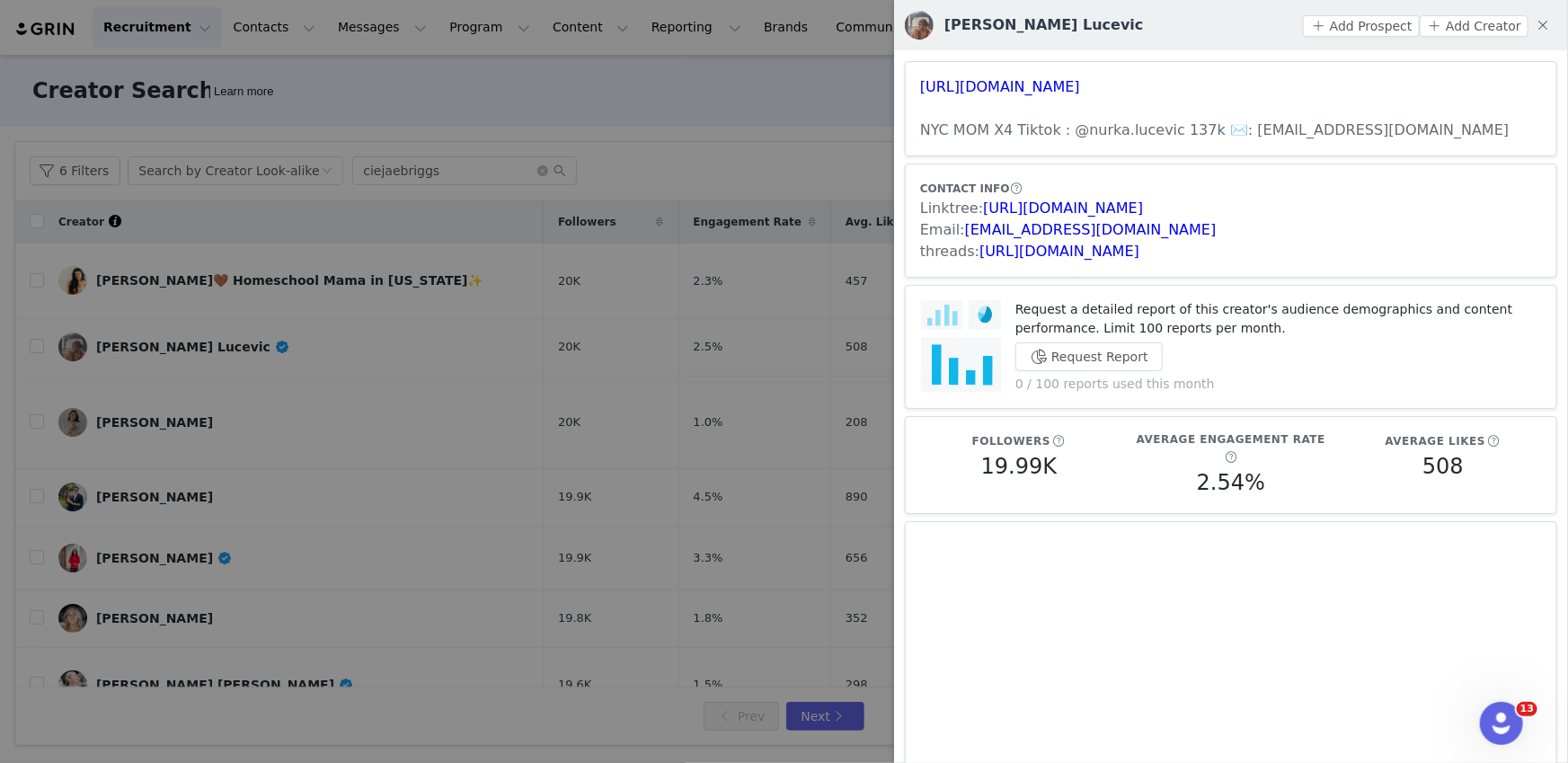
click at [209, 382] on div at bounding box center [784, 382] width 1568 height 763
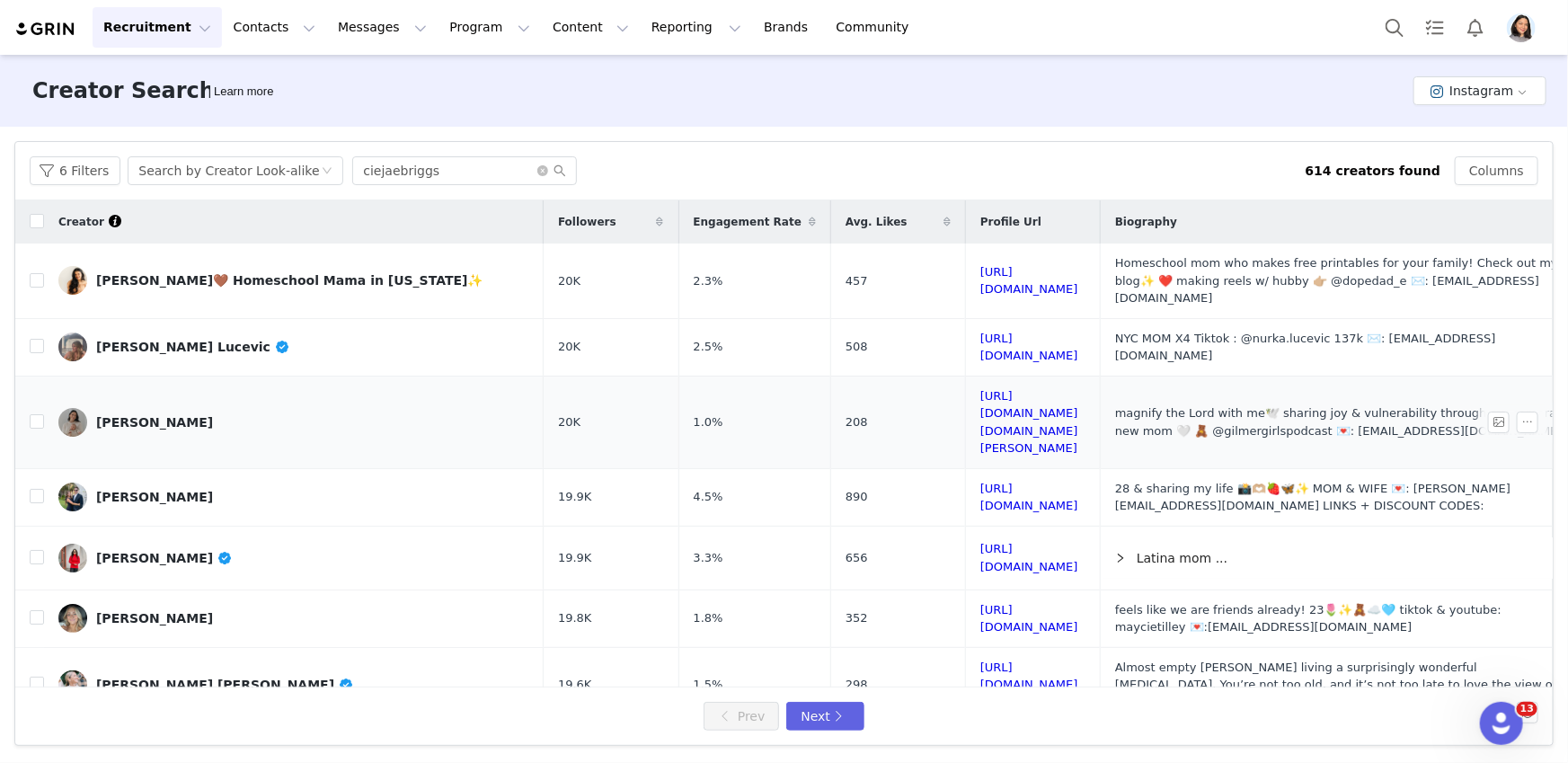
click at [207, 408] on link "[PERSON_NAME]" at bounding box center [293, 422] width 470 height 29
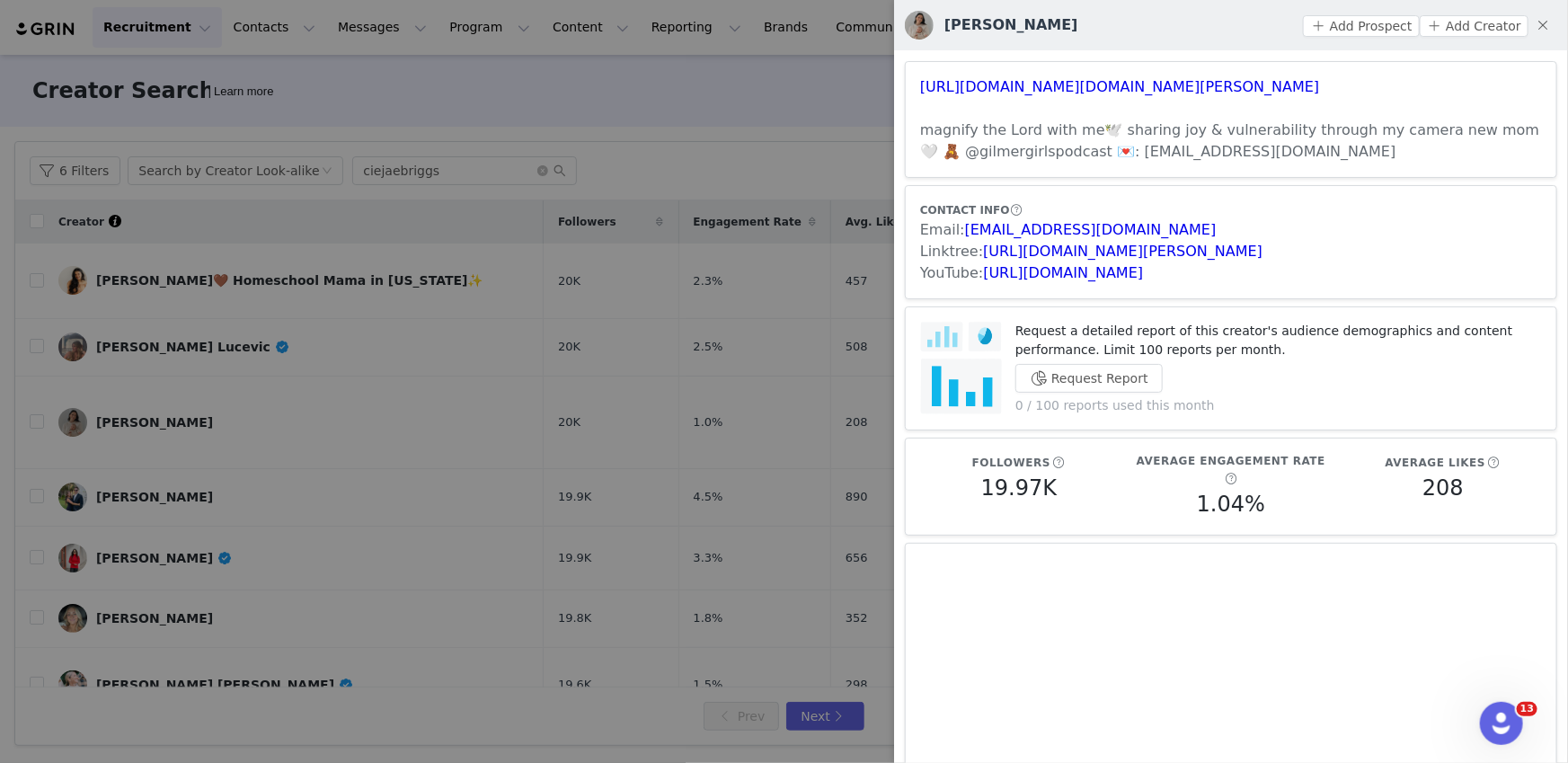
click at [496, 569] on div at bounding box center [784, 382] width 1568 height 763
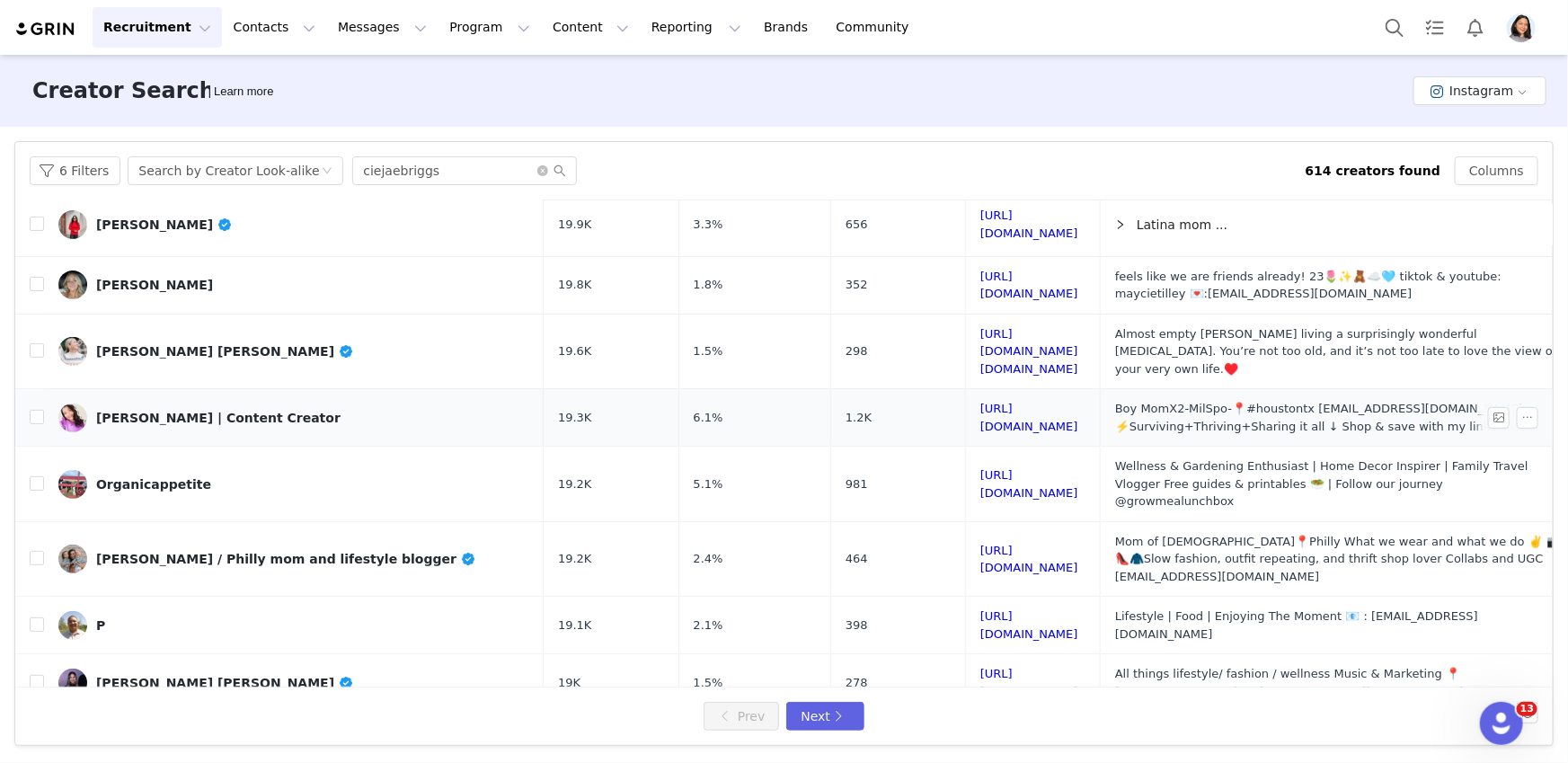
scroll to position [341, 0]
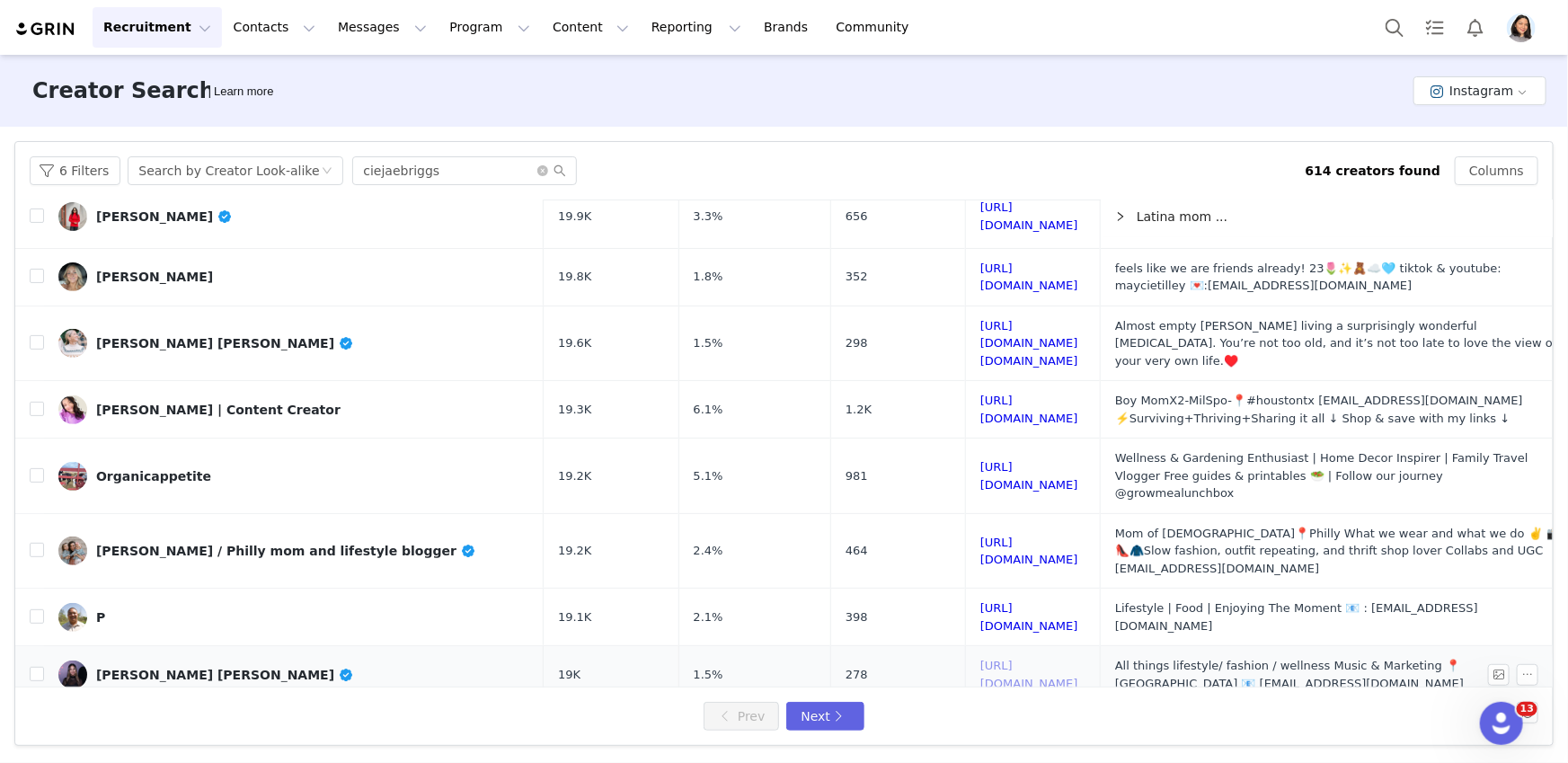
drag, startPoint x: 911, startPoint y: 554, endPoint x: 908, endPoint y: 570, distance: 16.3
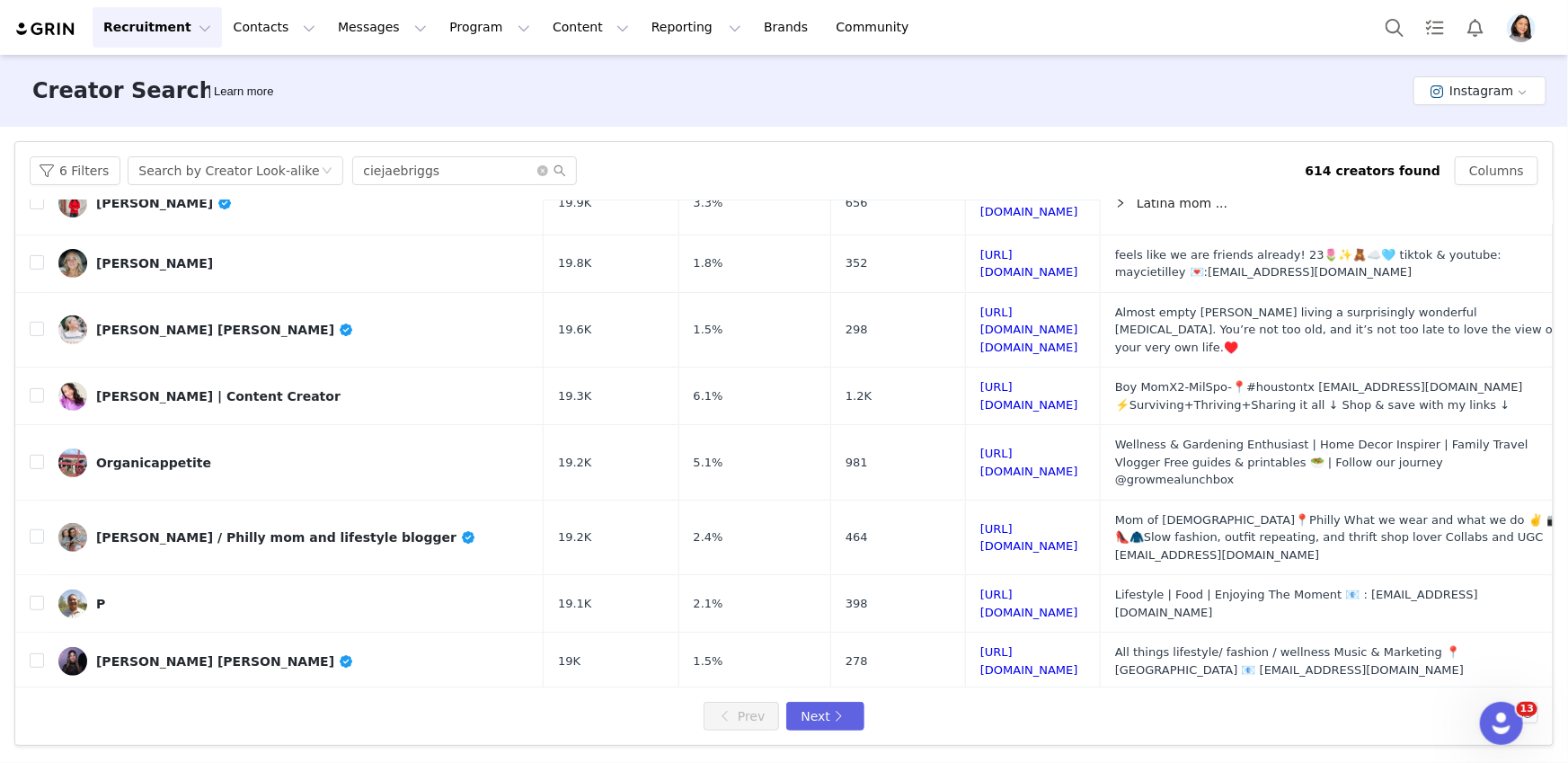
scroll to position [367, 0]
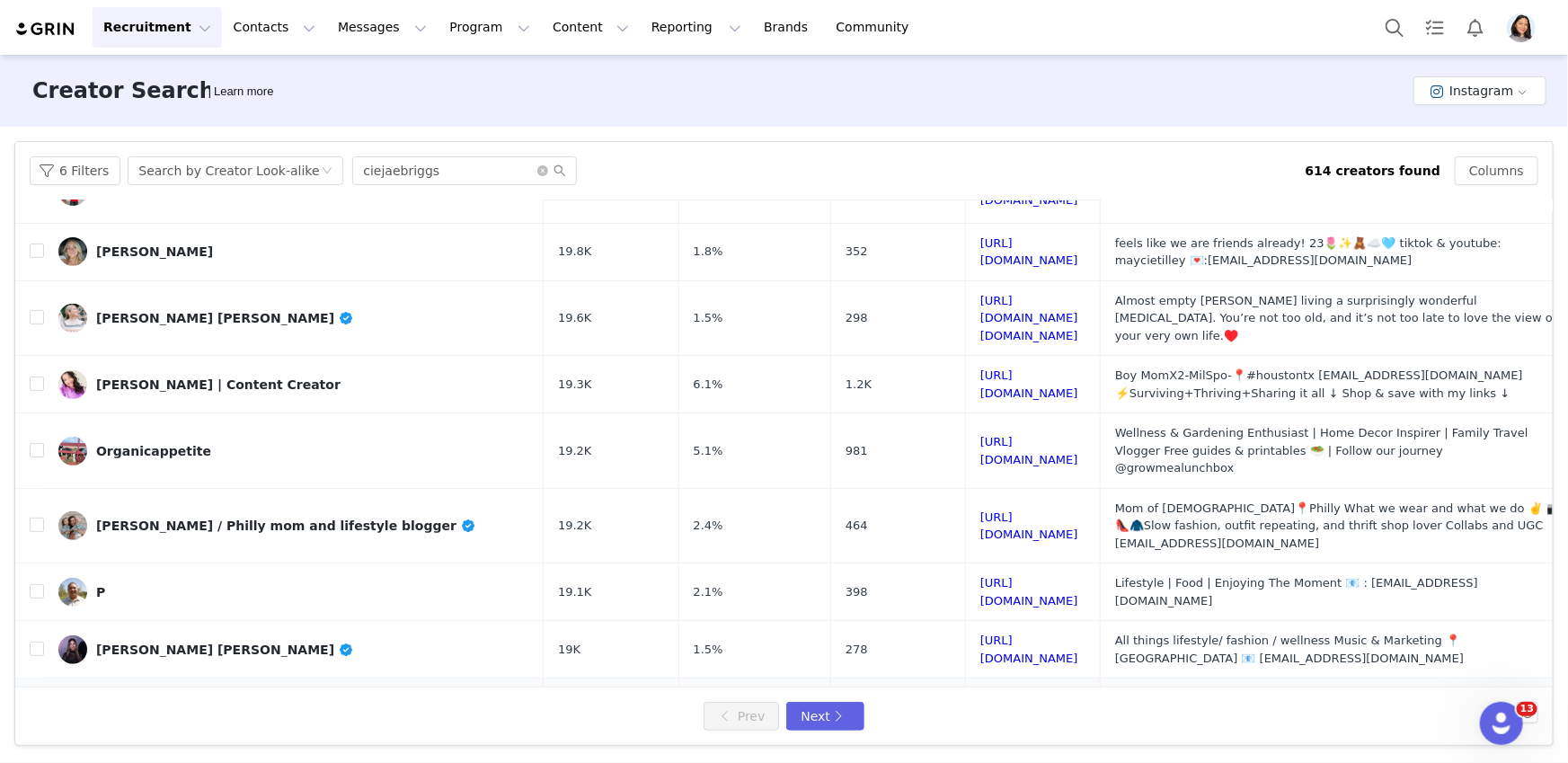
click at [225, 678] on td "[PERSON_NAME]" at bounding box center [293, 707] width 500 height 57
click at [247, 693] on link "[PERSON_NAME]" at bounding box center [293, 707] width 470 height 29
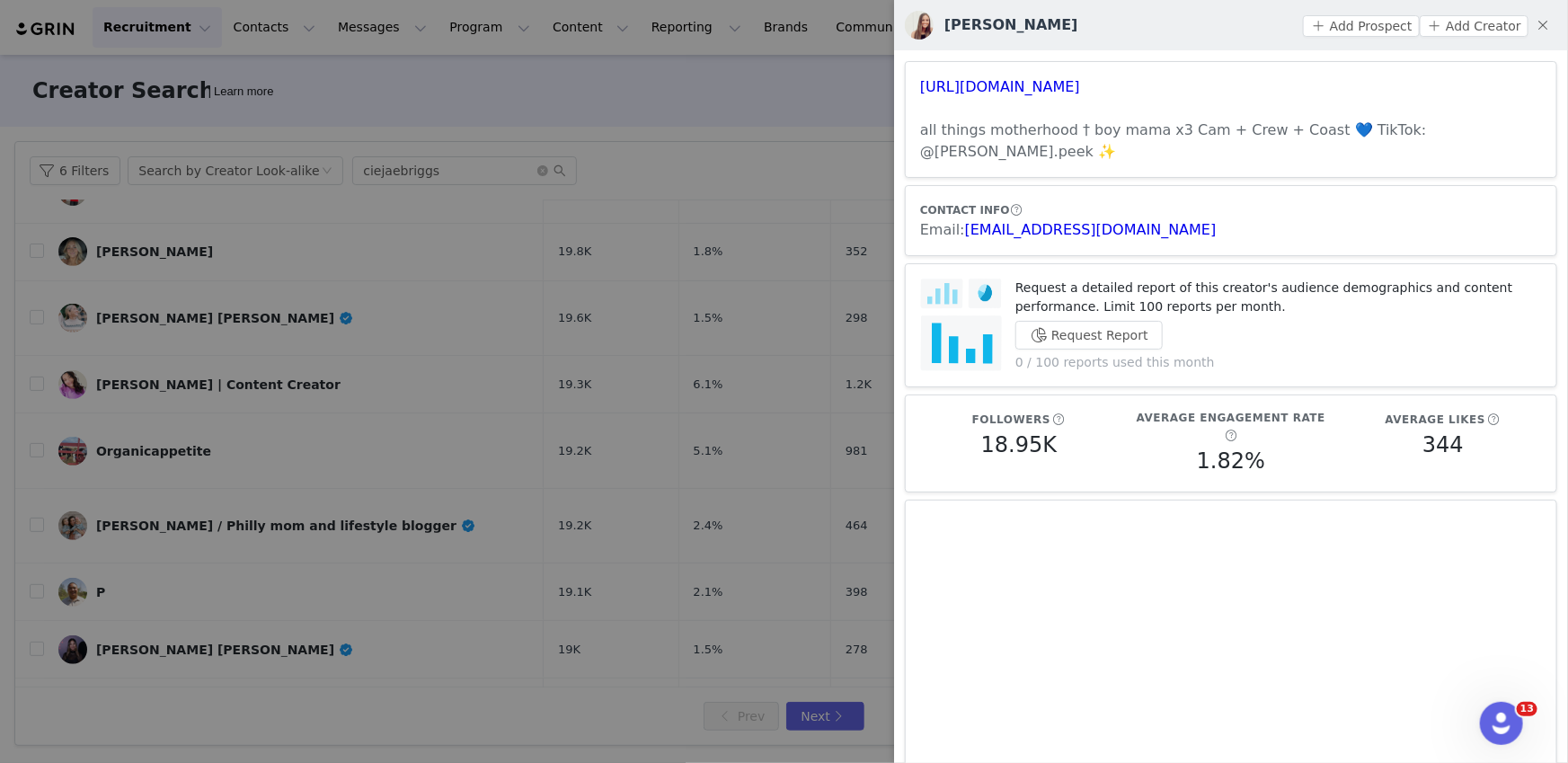
click at [650, 534] on div at bounding box center [784, 382] width 1568 height 763
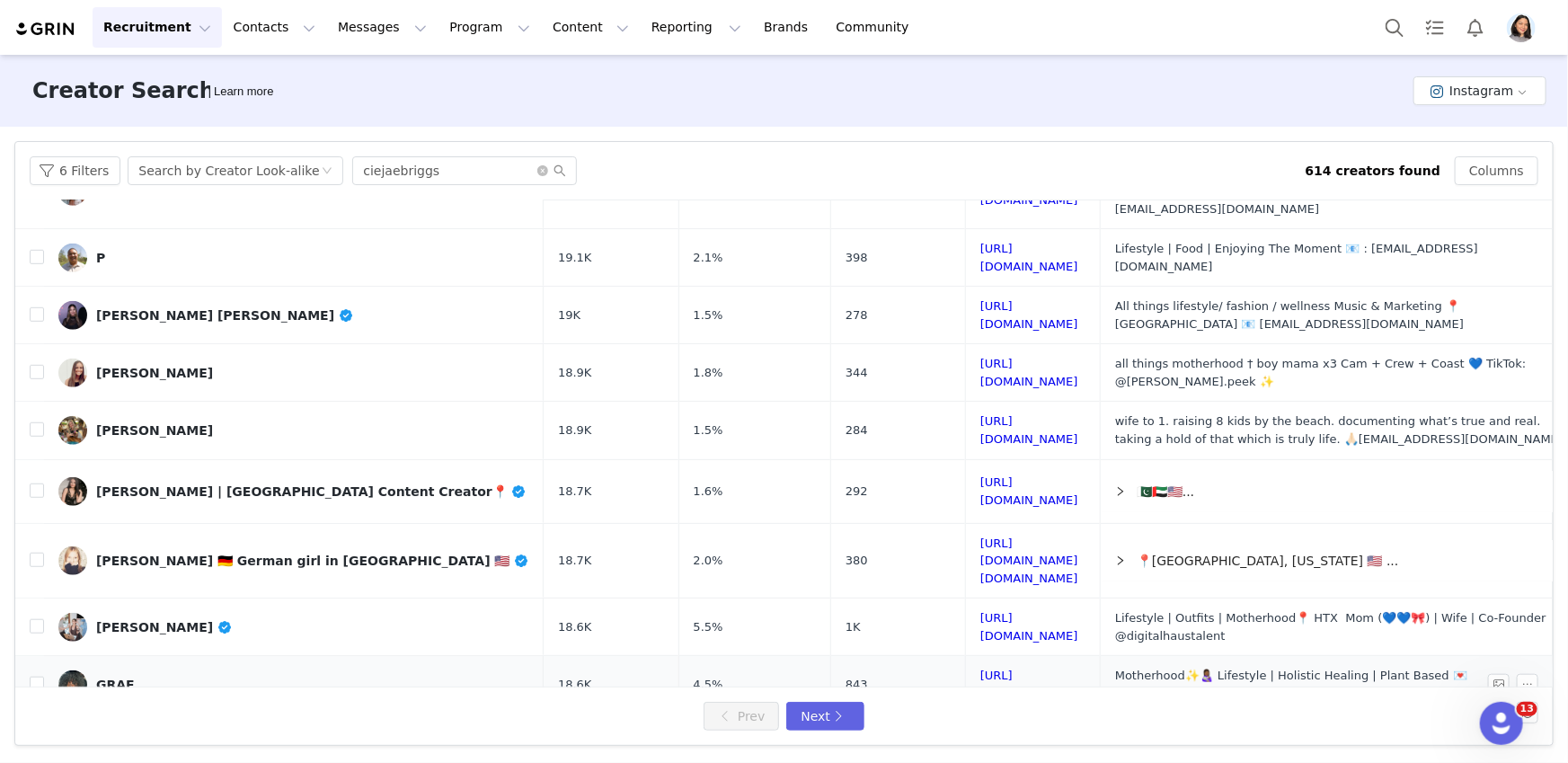
scroll to position [717, 0]
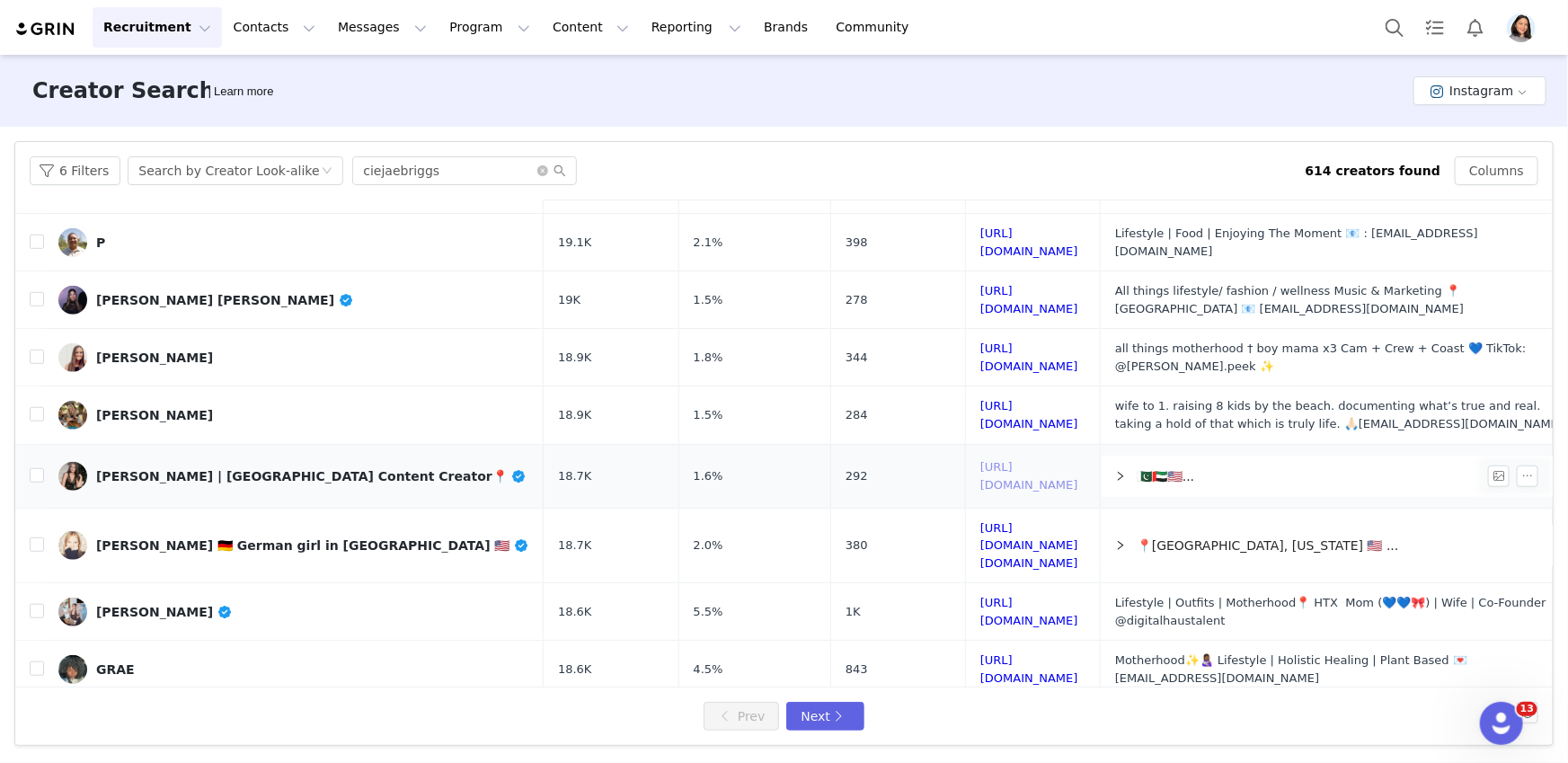
drag, startPoint x: 914, startPoint y: 357, endPoint x: 915, endPoint y: 366, distance: 9.1
click at [831, 703] on button "Next" at bounding box center [824, 717] width 77 height 29
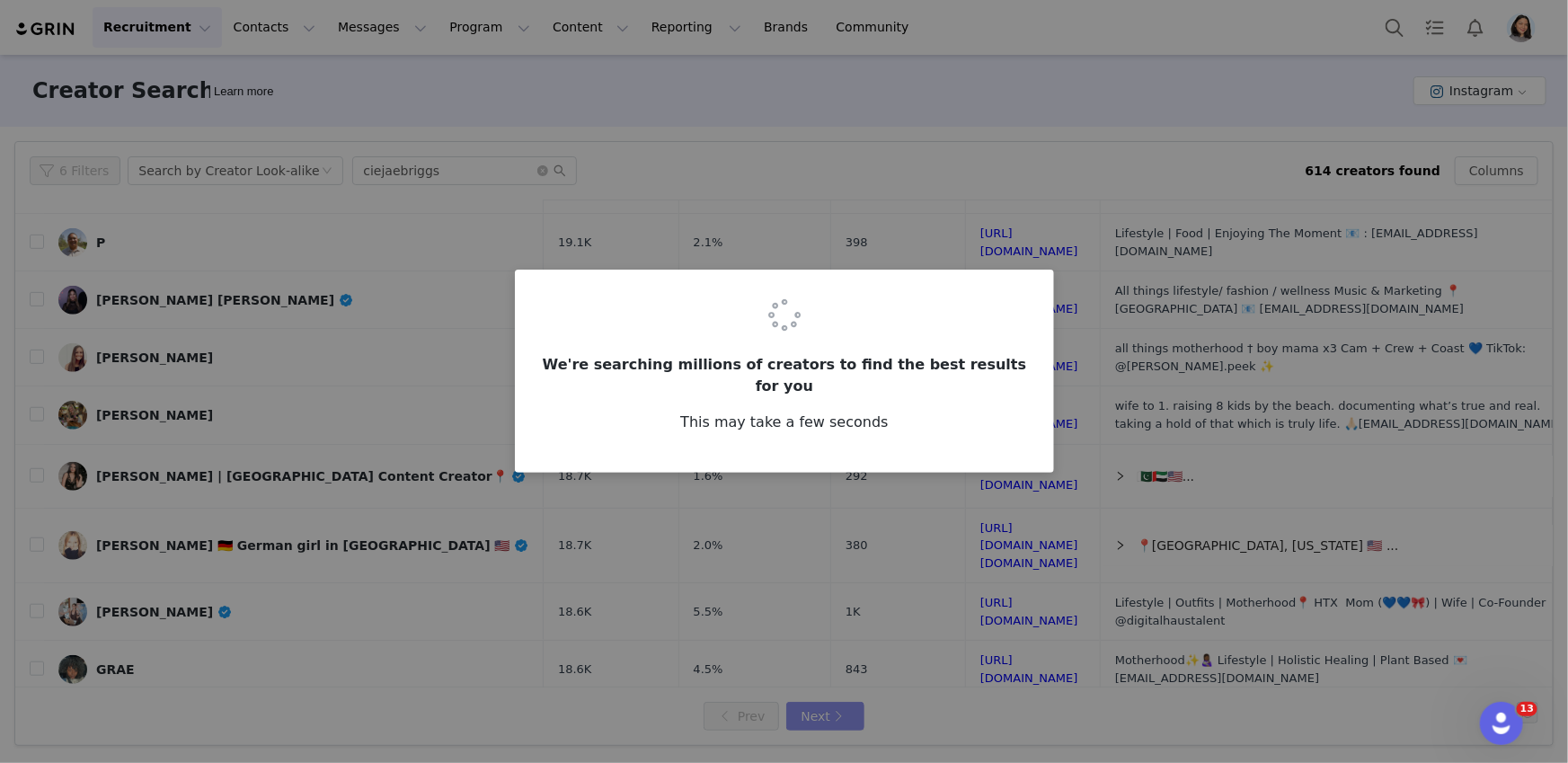
scroll to position [0, 0]
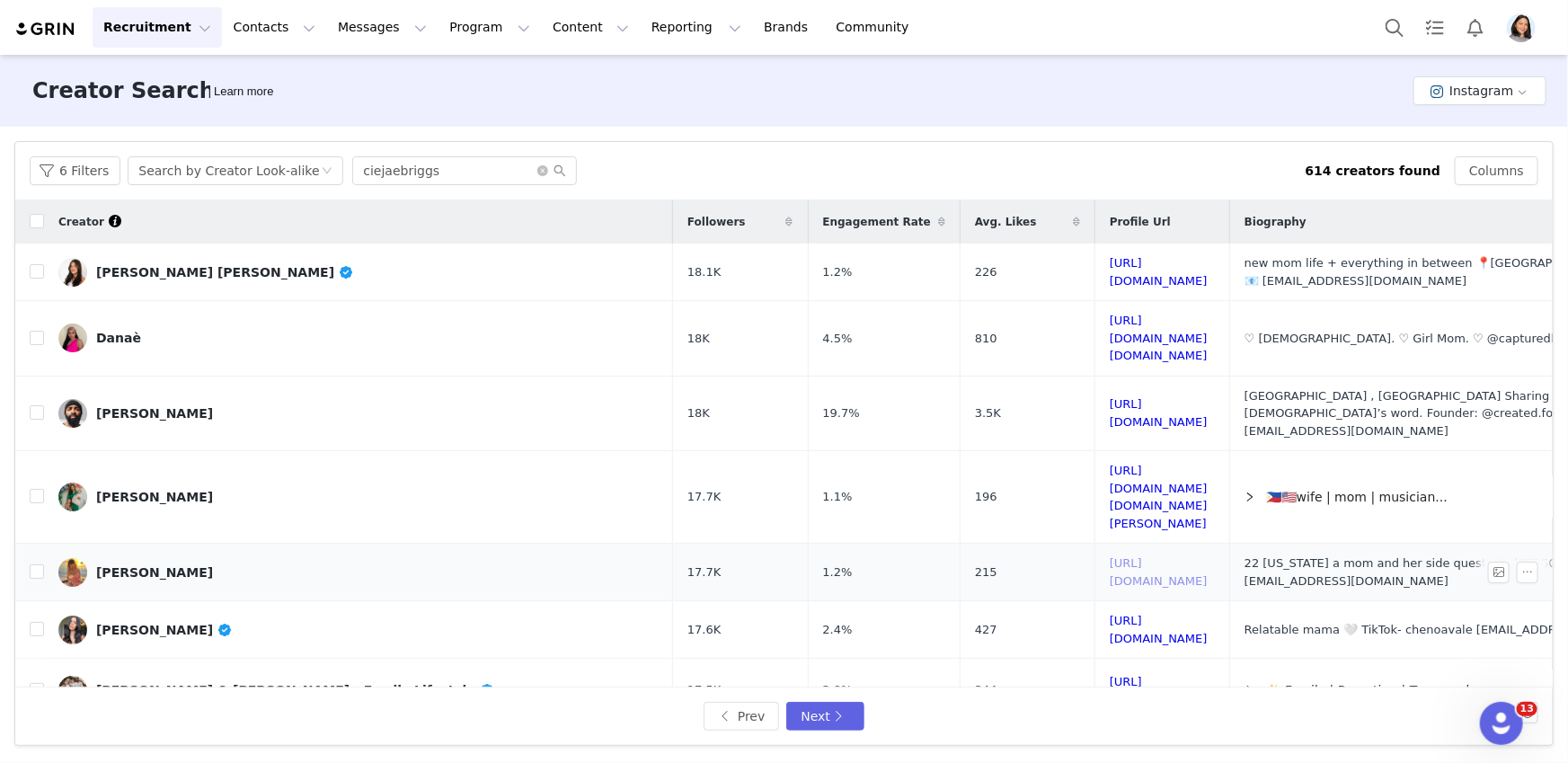
drag, startPoint x: 987, startPoint y: 493, endPoint x: 988, endPoint y: 512, distance: 19.0
click at [206, 271] on div "[PERSON_NAME] [PERSON_NAME]" at bounding box center [225, 272] width 258 height 15
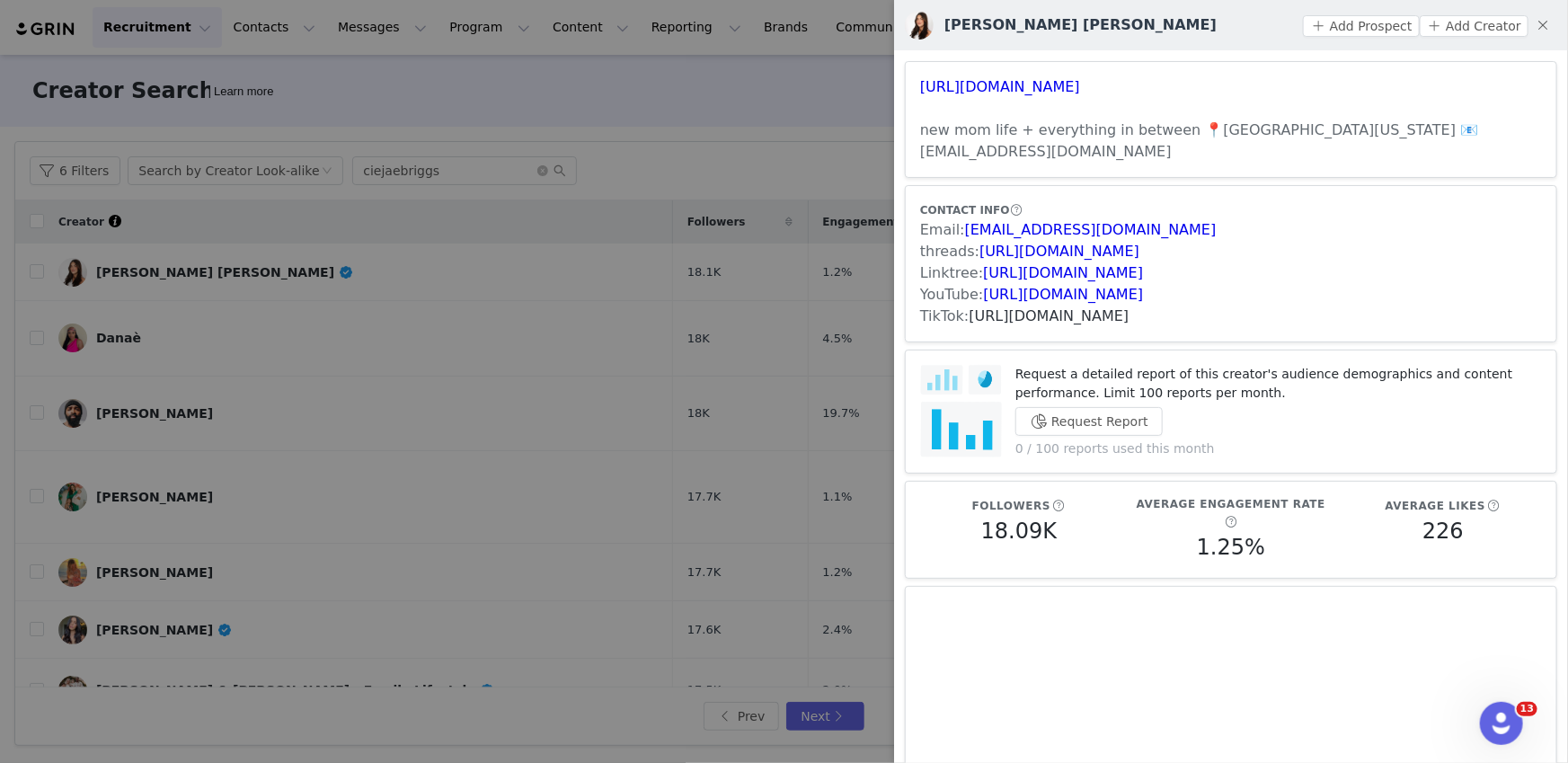
click at [1024, 308] on link "[URL][DOMAIN_NAME]" at bounding box center [1049, 316] width 160 height 17
click at [460, 320] on div at bounding box center [784, 382] width 1568 height 763
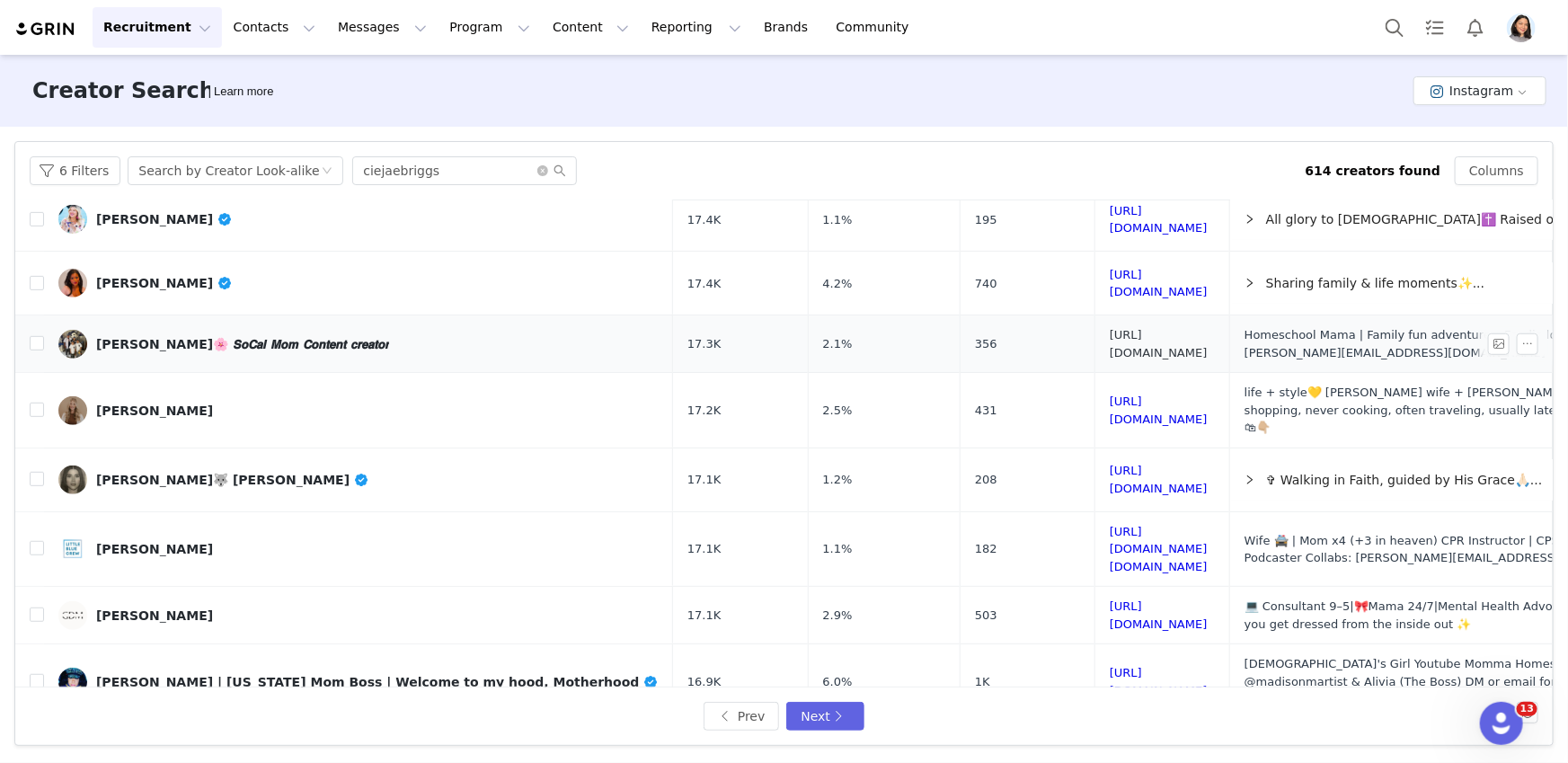
scroll to position [490, 0]
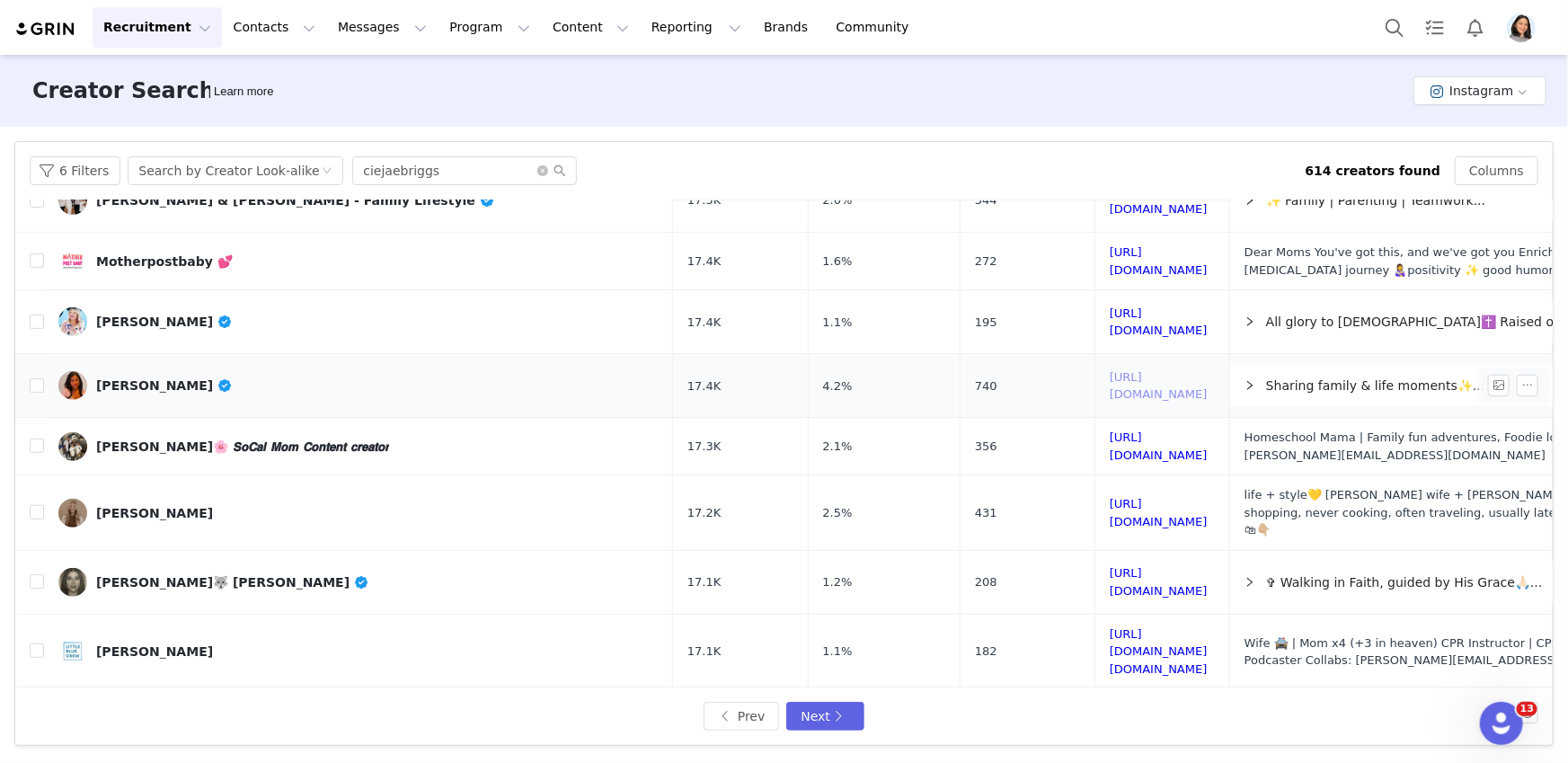
drag, startPoint x: 1033, startPoint y: 304, endPoint x: 1027, endPoint y: 321, distance: 18.0
click at [70, 163] on button "6 Filters" at bounding box center [76, 171] width 91 height 29
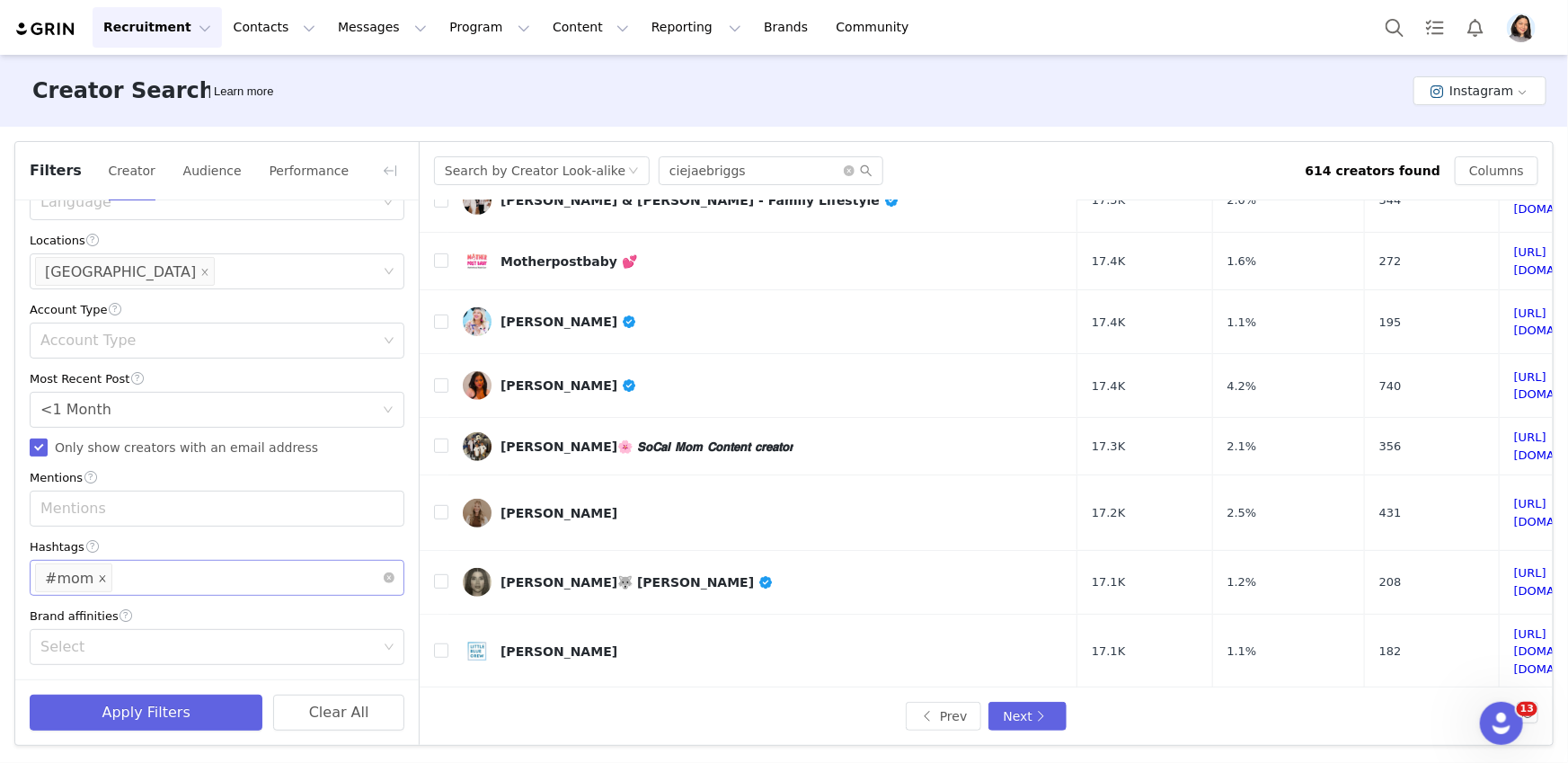
click at [98, 571] on span at bounding box center [103, 579] width 9 height 25
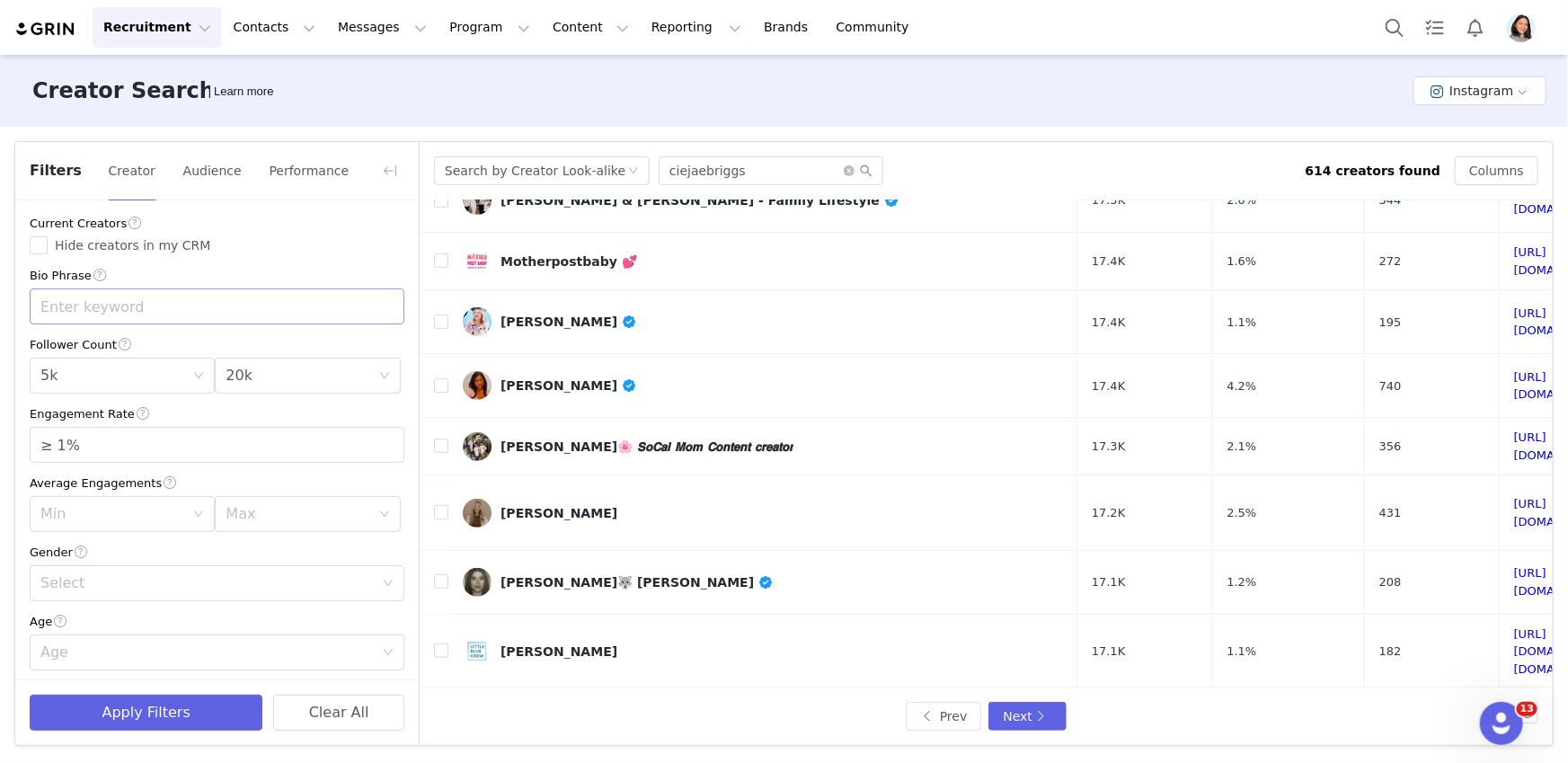
scroll to position [0, 0]
click at [151, 312] on input "text" at bounding box center [217, 307] width 375 height 36
type input "recipe"
click at [126, 722] on button "Apply Filters" at bounding box center [147, 712] width 233 height 36
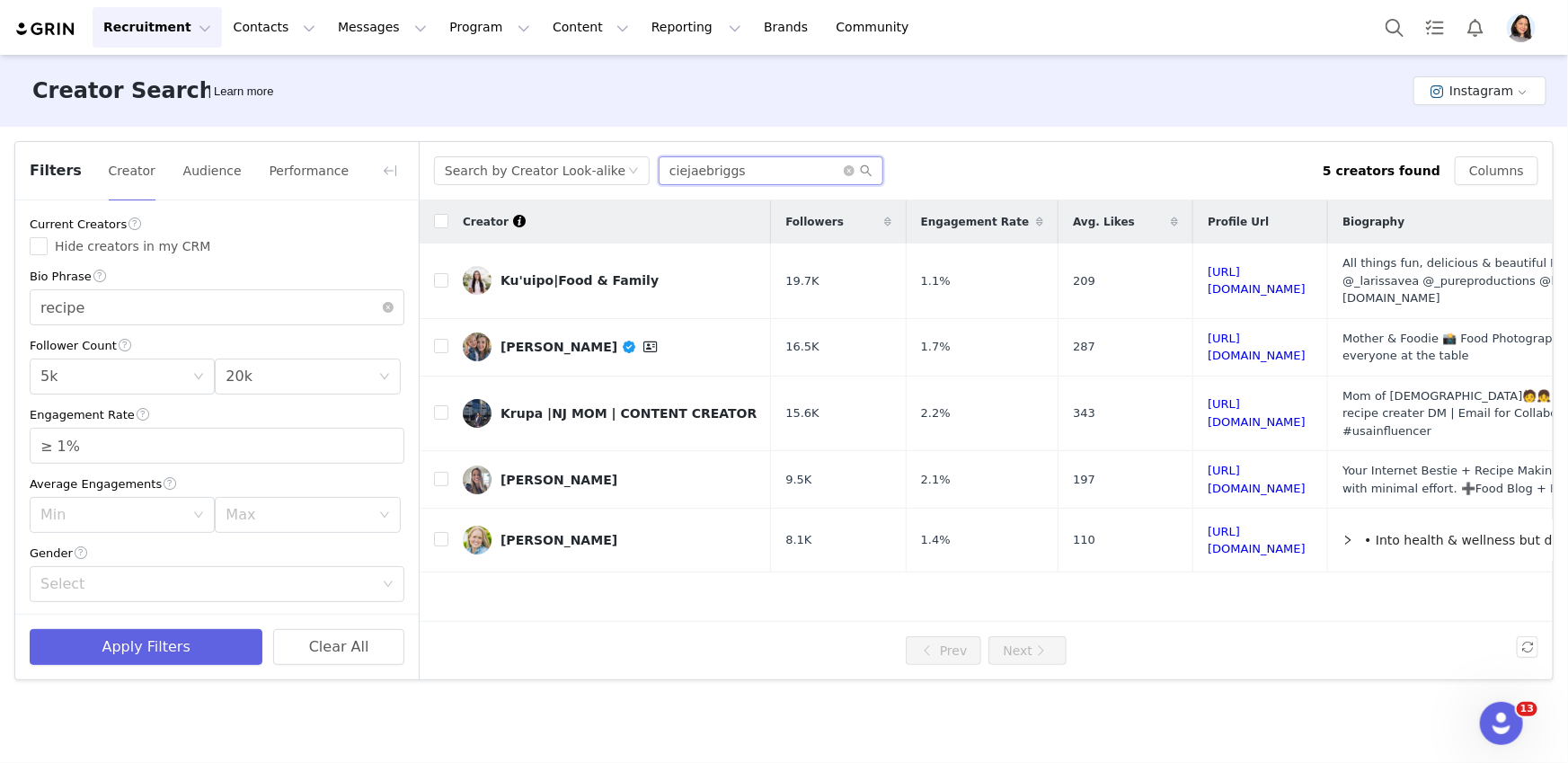
drag, startPoint x: 777, startPoint y: 170, endPoint x: 591, endPoint y: 154, distance: 186.7
click at [591, 154] on div "Search by Creator Look-alike ciejaebriggs 5 creators found Columns" at bounding box center [986, 171] width 1133 height 58
paste input "avauppal"
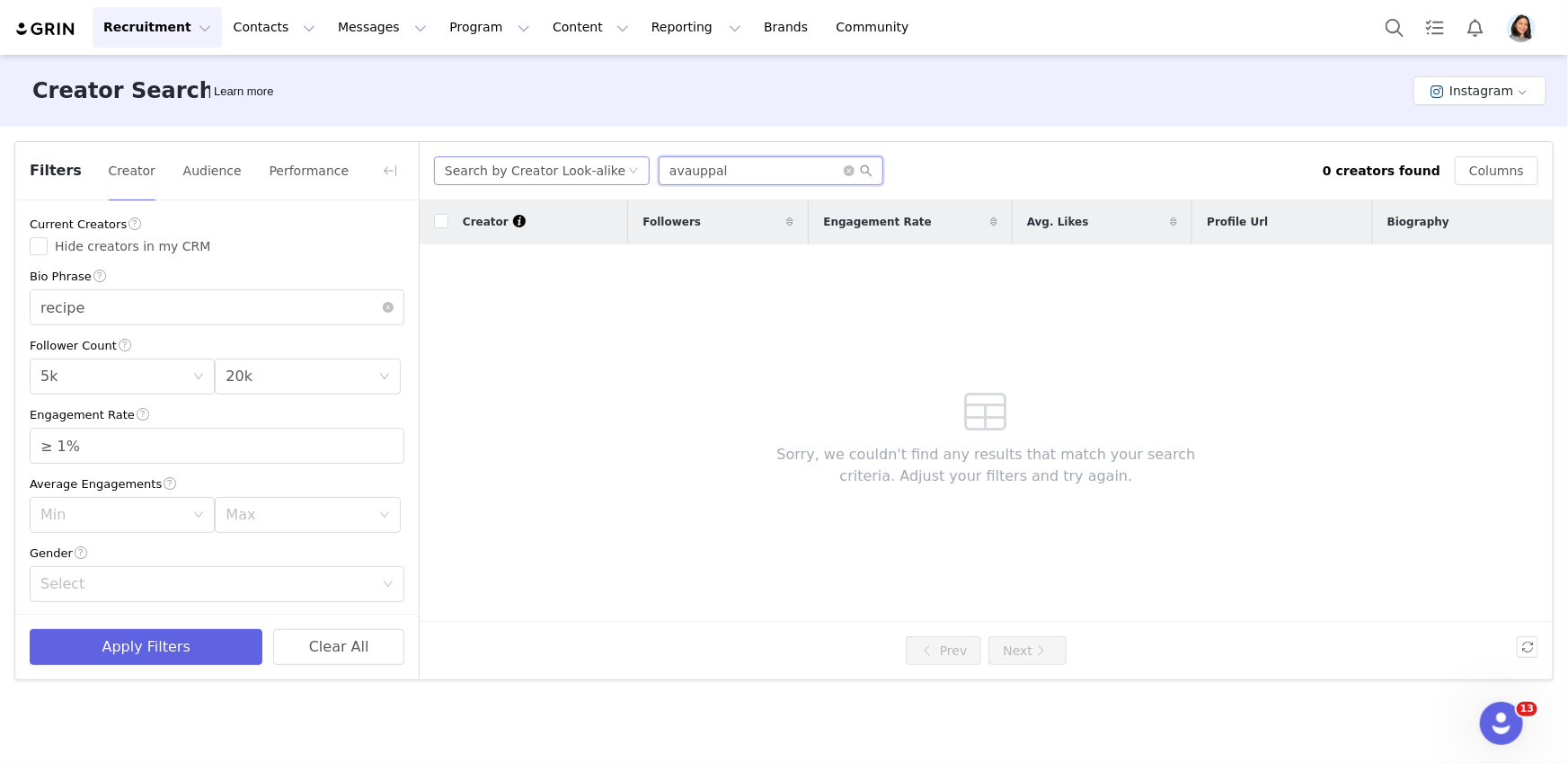
drag, startPoint x: 755, startPoint y: 168, endPoint x: 564, endPoint y: 158, distance: 191.3
click at [564, 158] on div "Search by Creator Look-alike avauppal" at bounding box center [878, 171] width 888 height 29
type input "nicolinanunes"
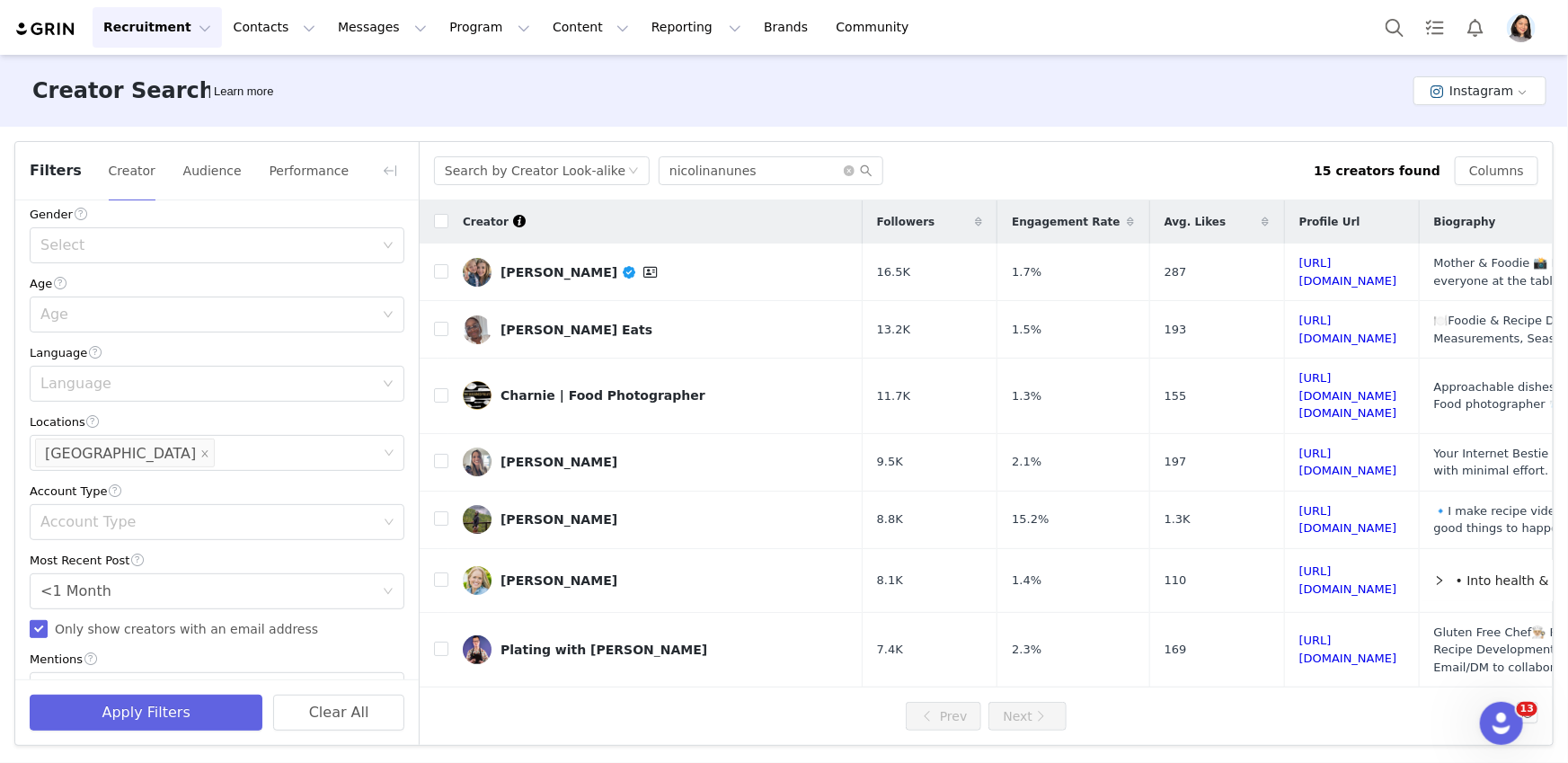
scroll to position [445, 0]
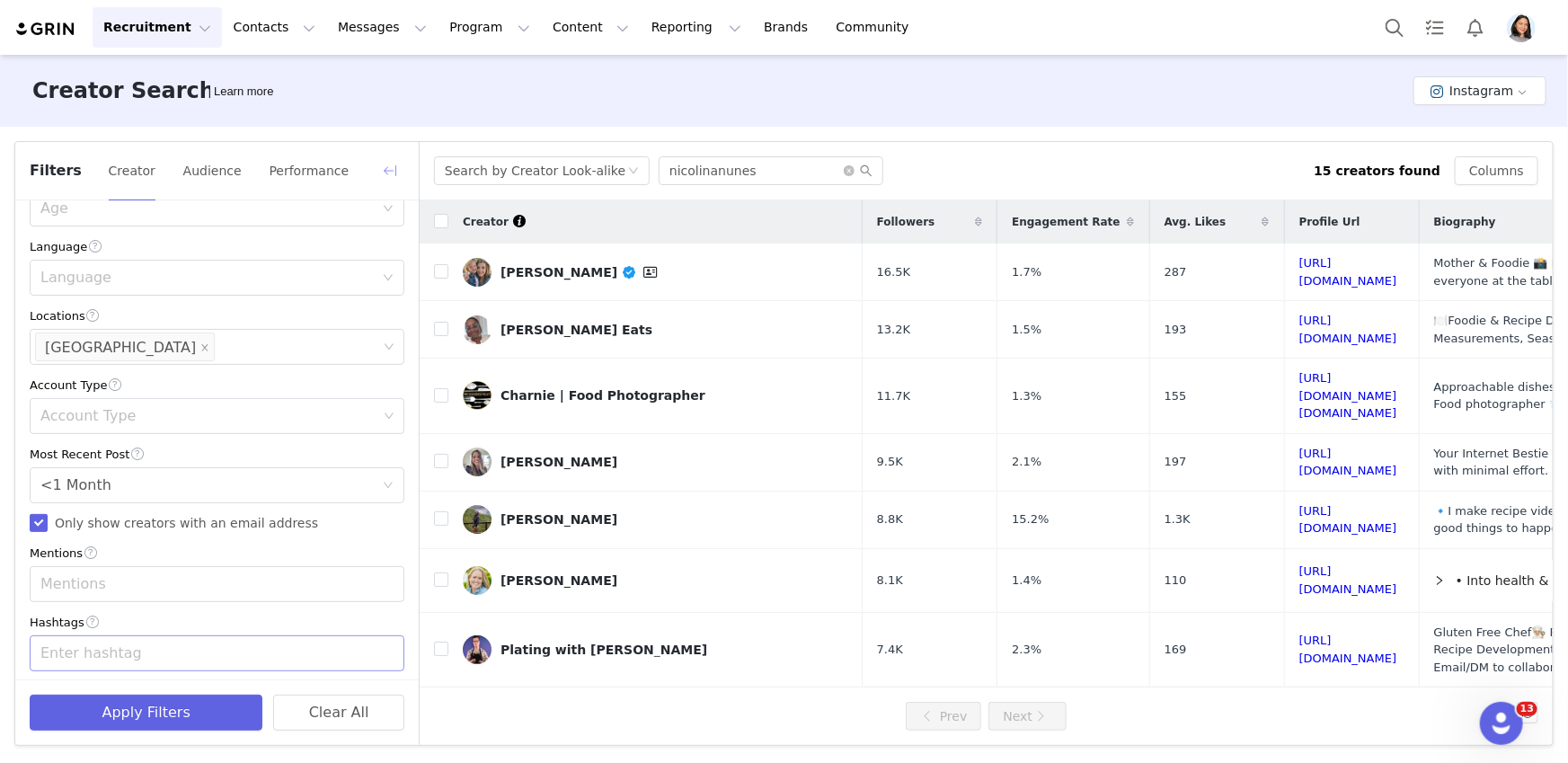
click at [384, 161] on button "button" at bounding box center [390, 171] width 29 height 29
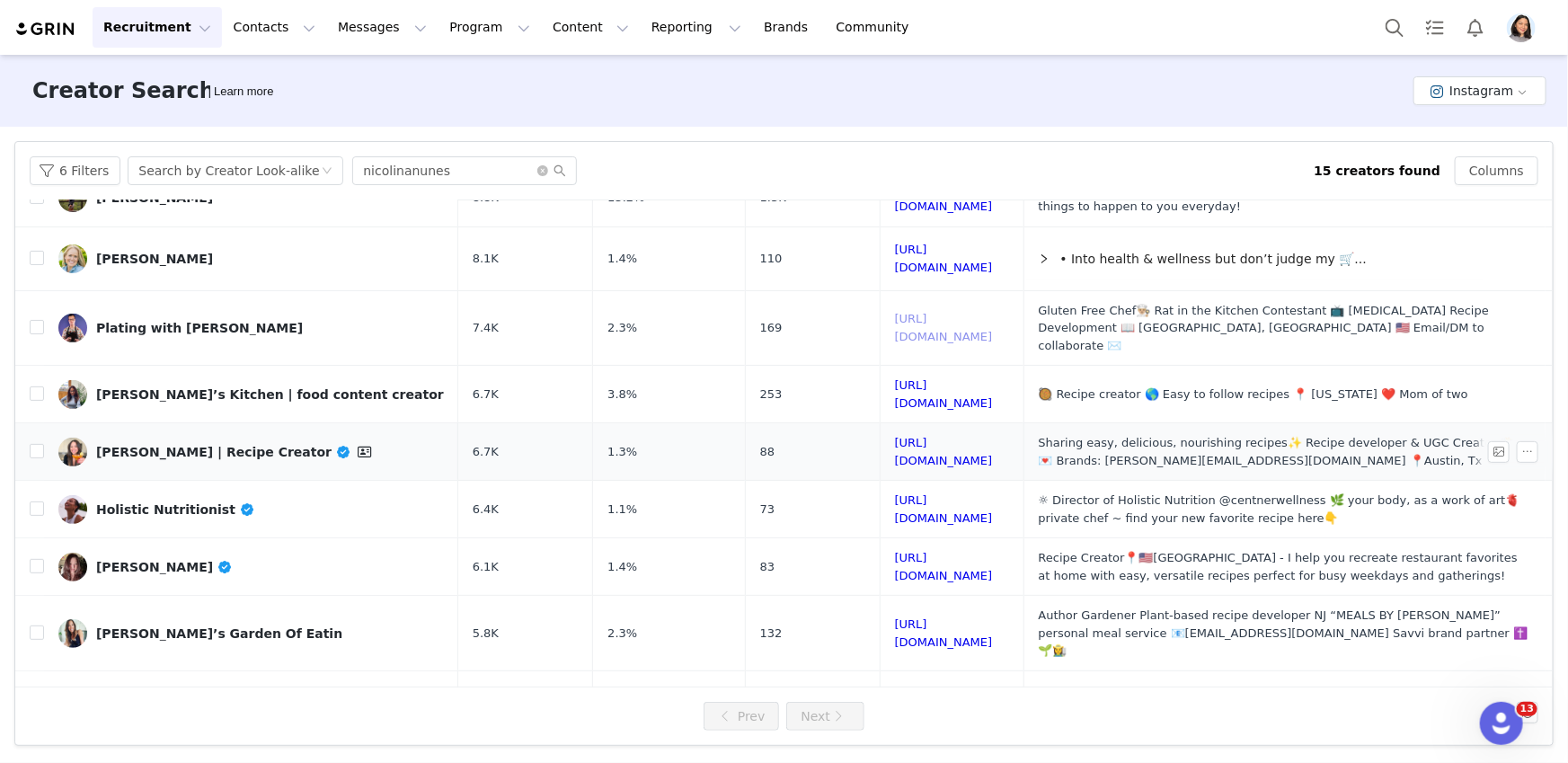
scroll to position [322, 0]
click at [295, 494] on link "Holistic Nutritionist" at bounding box center [251, 509] width 386 height 29
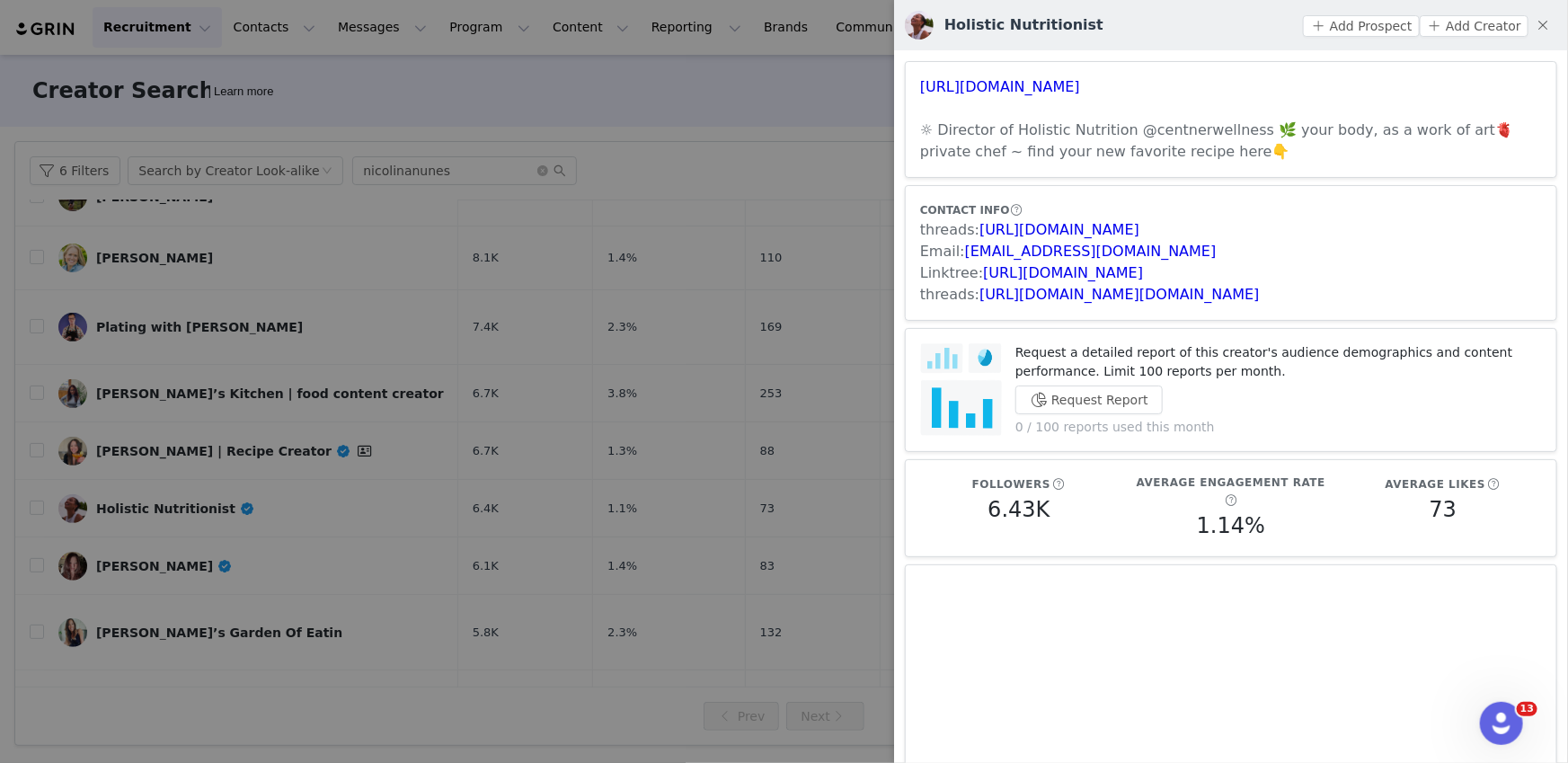
click at [269, 472] on div at bounding box center [784, 382] width 1568 height 763
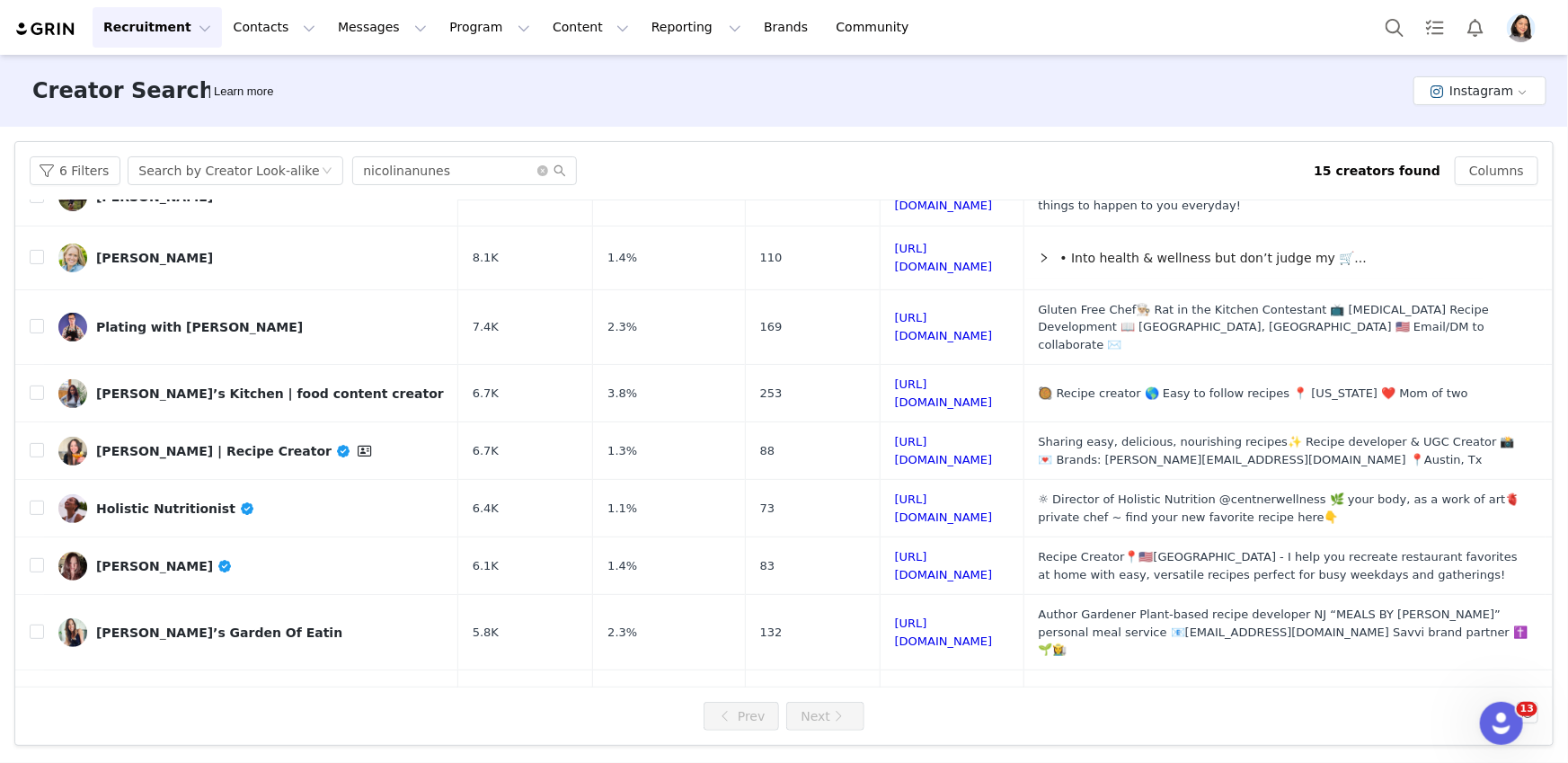
click at [272, 518] on body "Recruitment Recruitment Creator Search Curated Lists Landing Pages Web Extensio…" at bounding box center [784, 382] width 1568 height 763
click at [272, 552] on link "[PERSON_NAME]" at bounding box center [251, 566] width 386 height 29
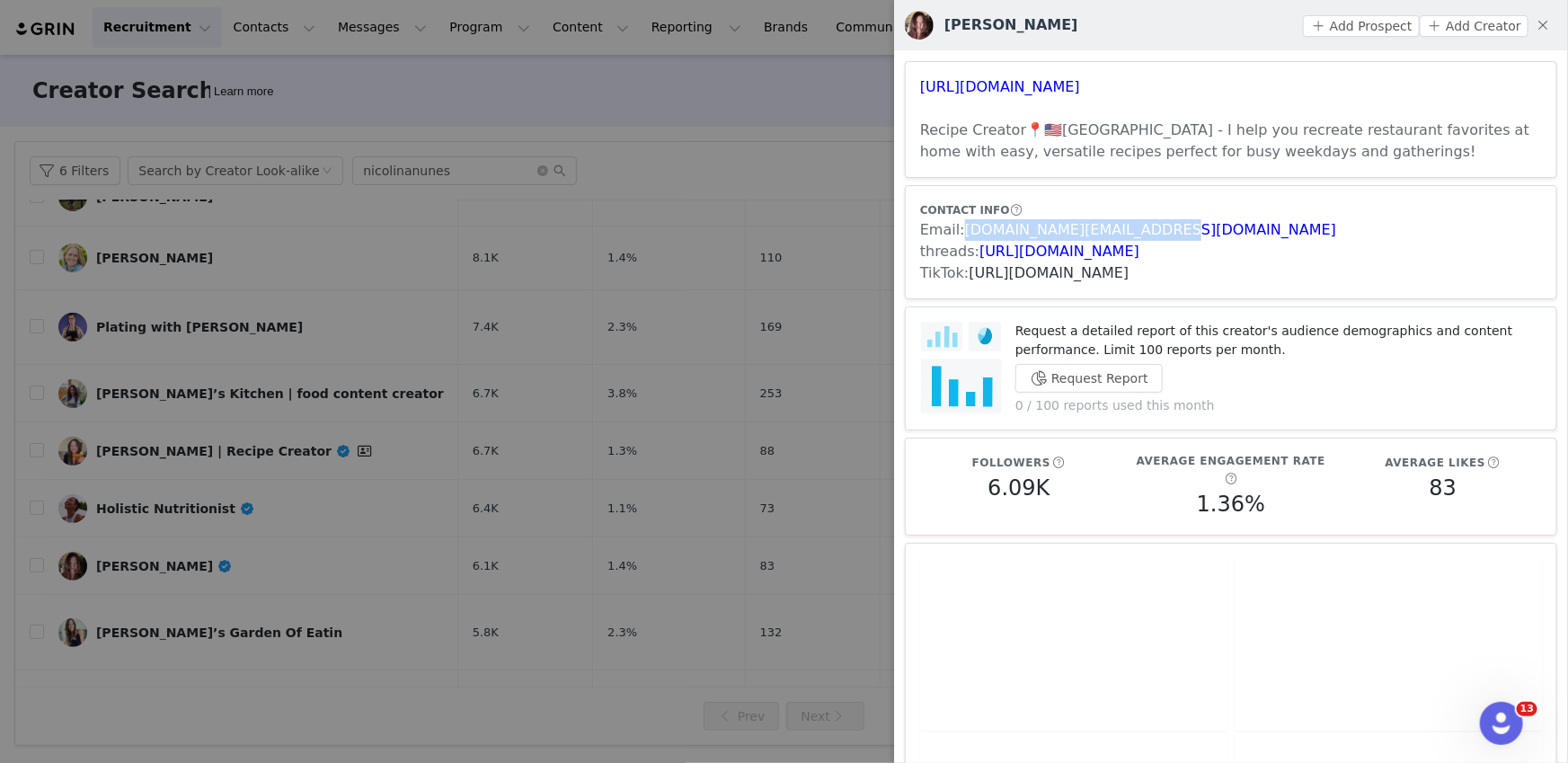
click at [1129, 271] on link "[URL][DOMAIN_NAME]" at bounding box center [1049, 272] width 160 height 17
click at [831, 568] on div at bounding box center [784, 382] width 1568 height 763
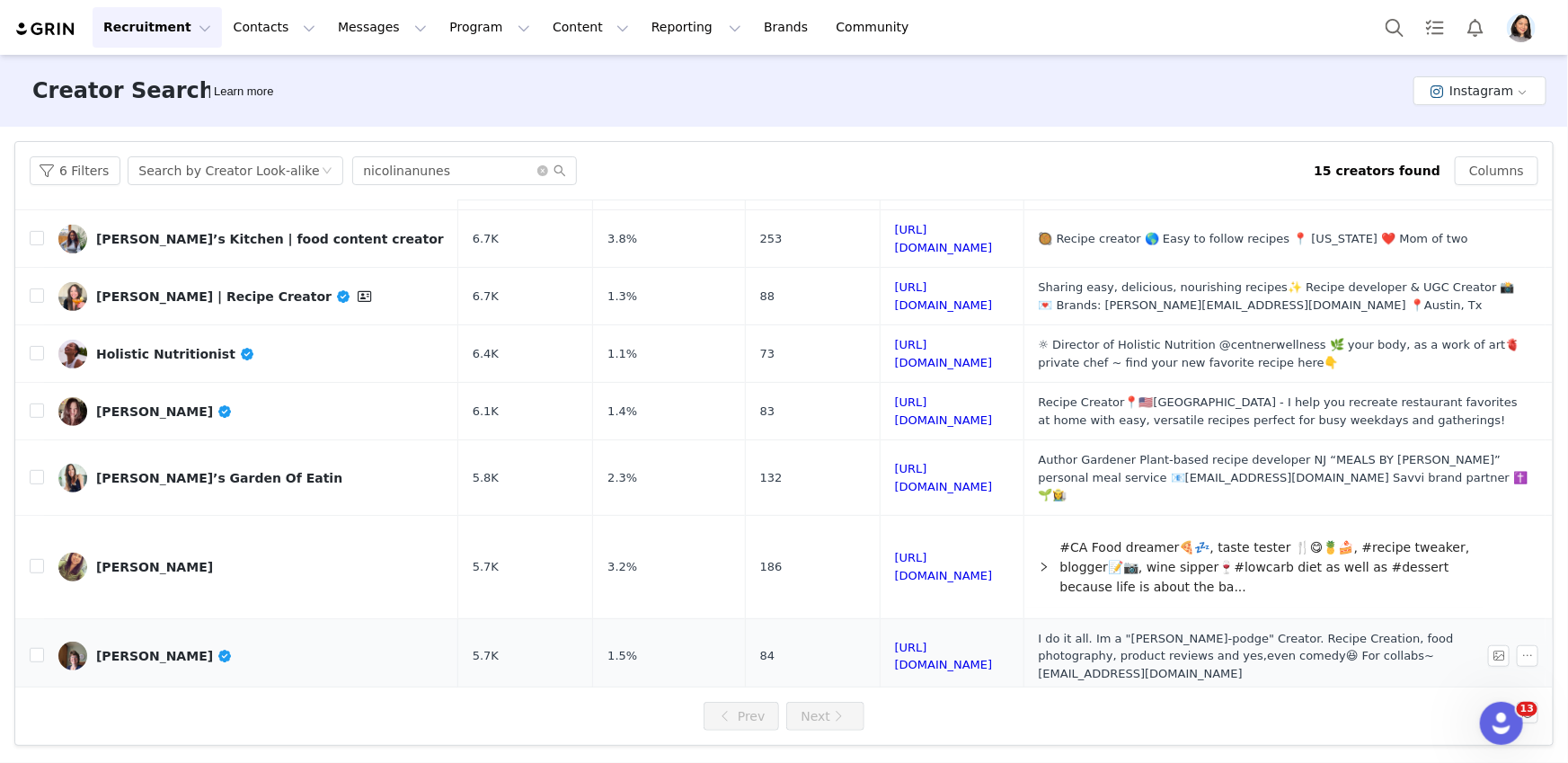
scroll to position [481, 0]
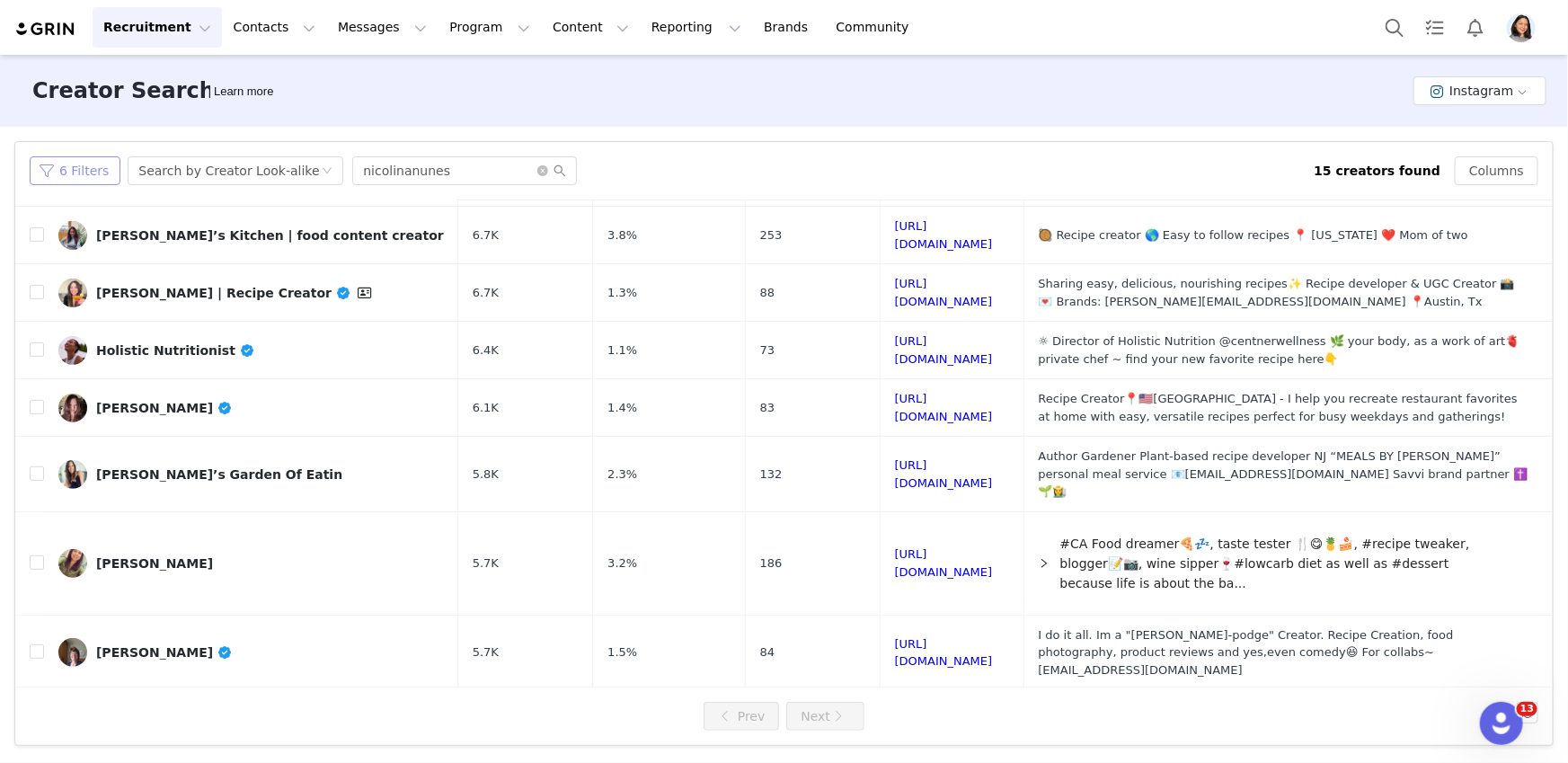
click at [101, 165] on button "6 Filters" at bounding box center [76, 171] width 91 height 29
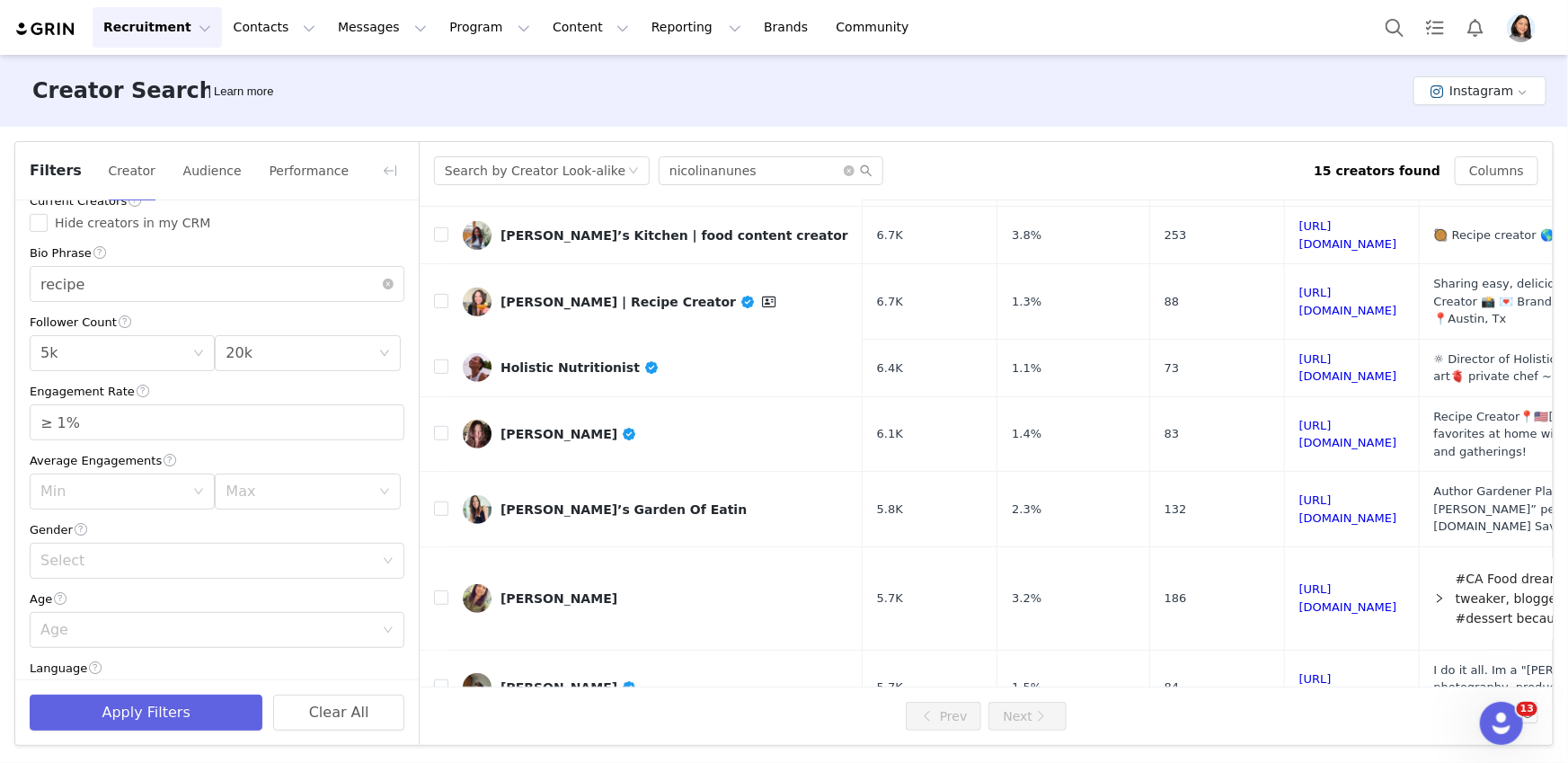
scroll to position [0, 0]
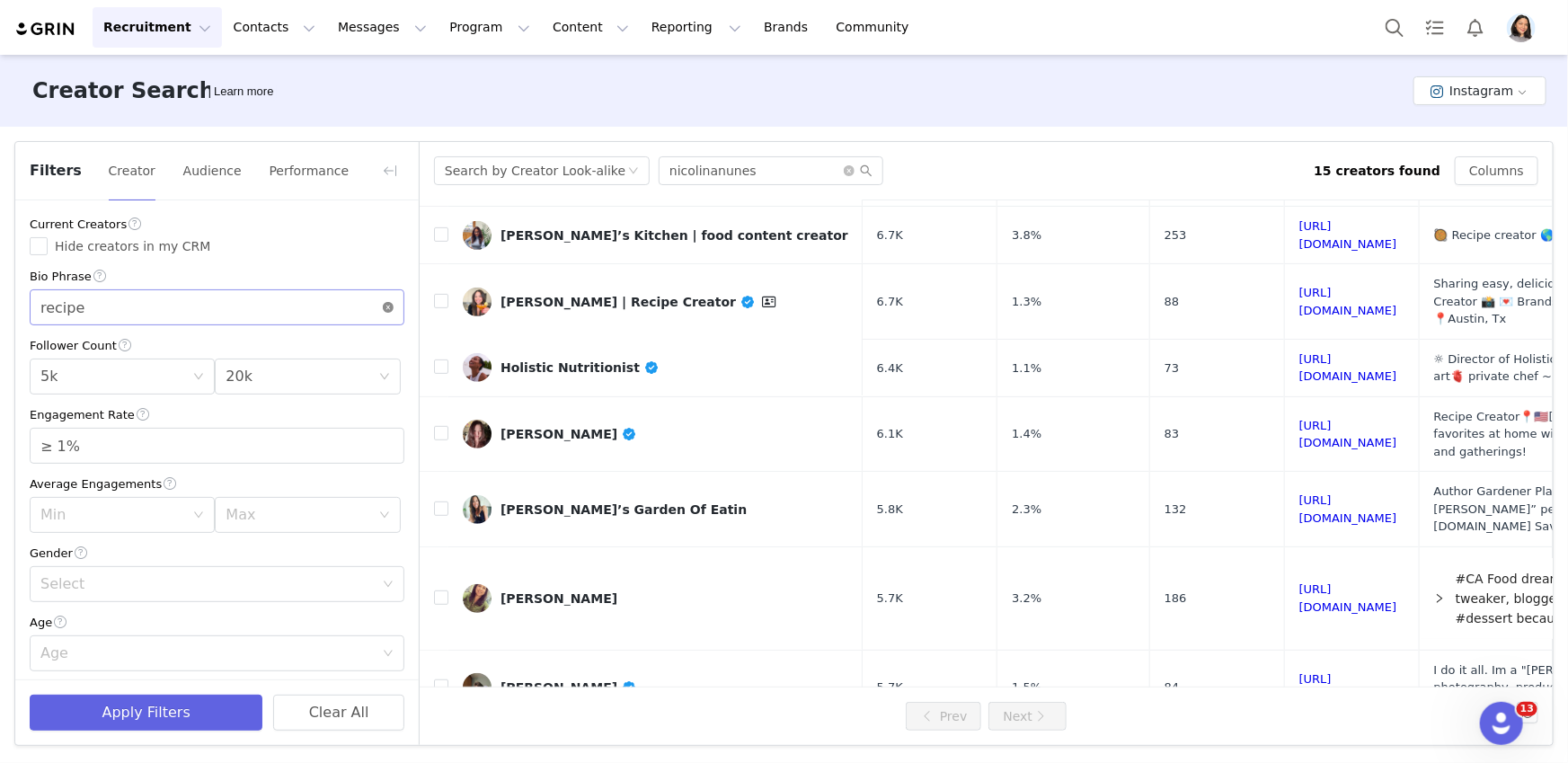
click at [383, 308] on icon "icon: close-circle" at bounding box center [389, 308] width 11 height 11
click at [216, 697] on button "Apply Filters" at bounding box center [147, 712] width 233 height 36
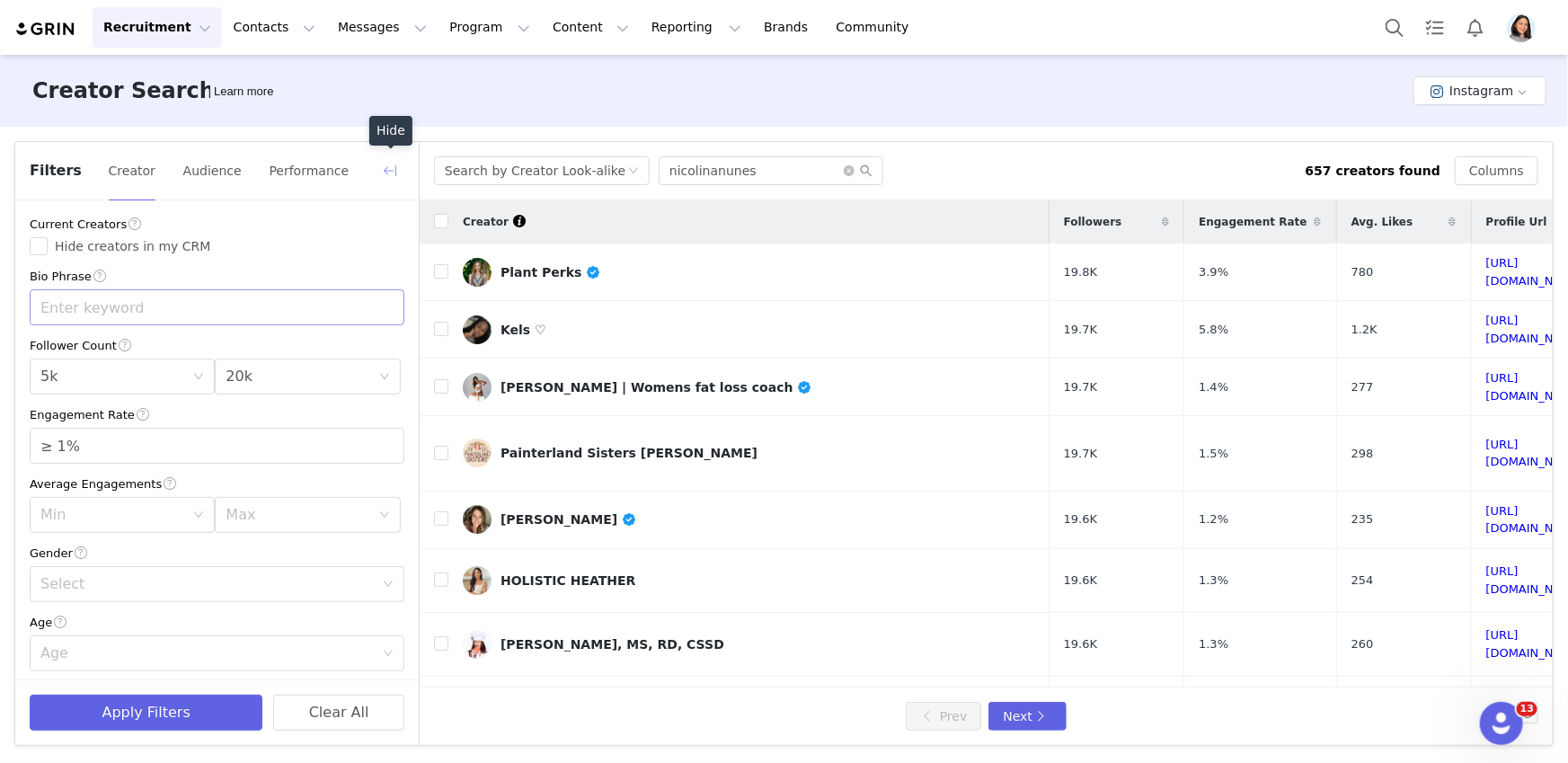
click at [385, 166] on button "button" at bounding box center [390, 171] width 29 height 29
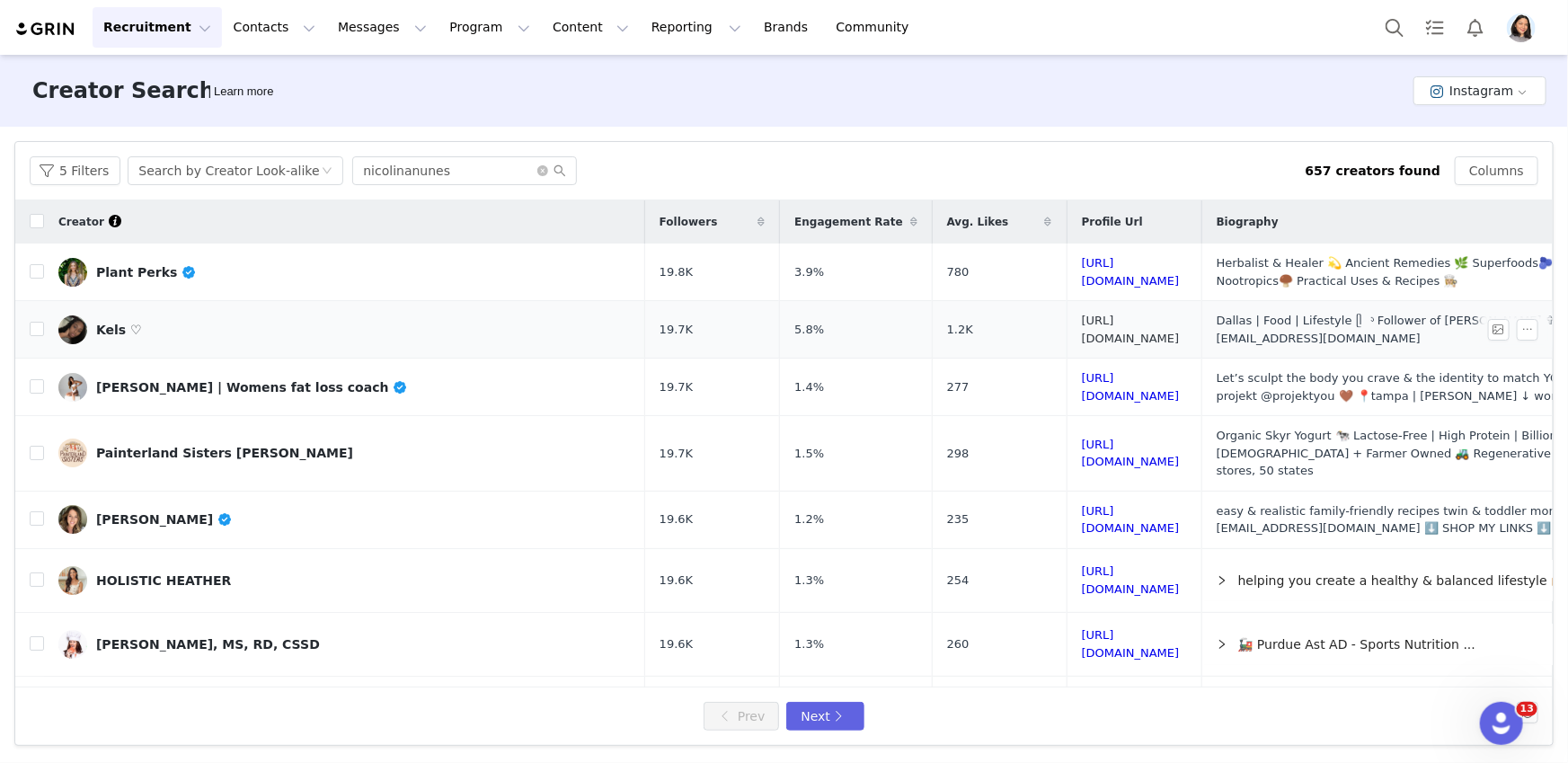
drag, startPoint x: 1033, startPoint y: 329, endPoint x: 1027, endPoint y: 366, distance: 37.5
drag, startPoint x: 963, startPoint y: 613, endPoint x: 950, endPoint y: 591, distance: 25.6
click at [296, 316] on link "Kels ♡" at bounding box center [344, 331] width 572 height 29
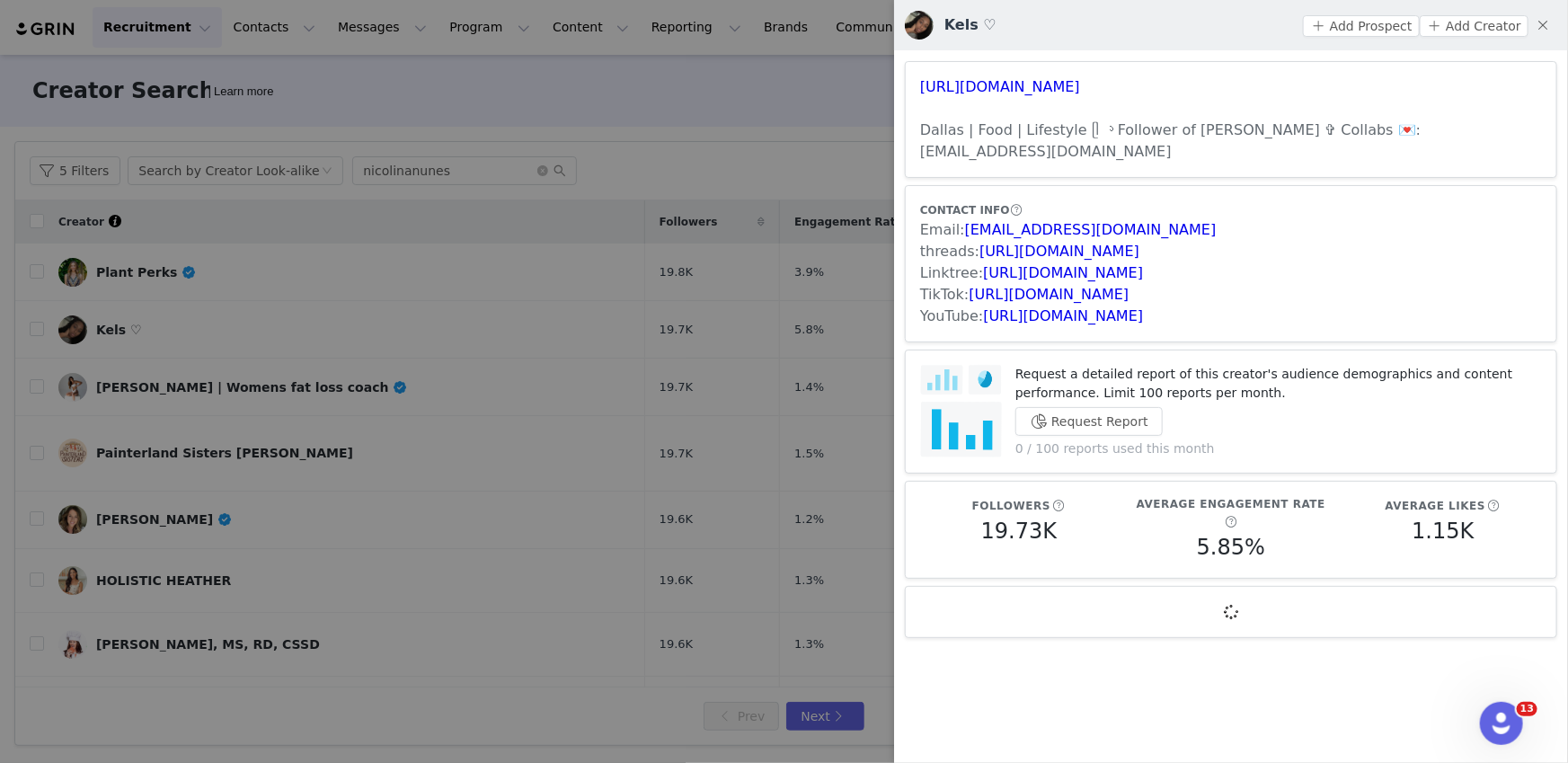
click at [1062, 306] on div "YouTube: [URL][DOMAIN_NAME]" at bounding box center [1230, 317] width 622 height 22
click at [1062, 286] on link "[URL][DOMAIN_NAME]" at bounding box center [1049, 294] width 160 height 17
click at [215, 541] on div at bounding box center [784, 382] width 1568 height 763
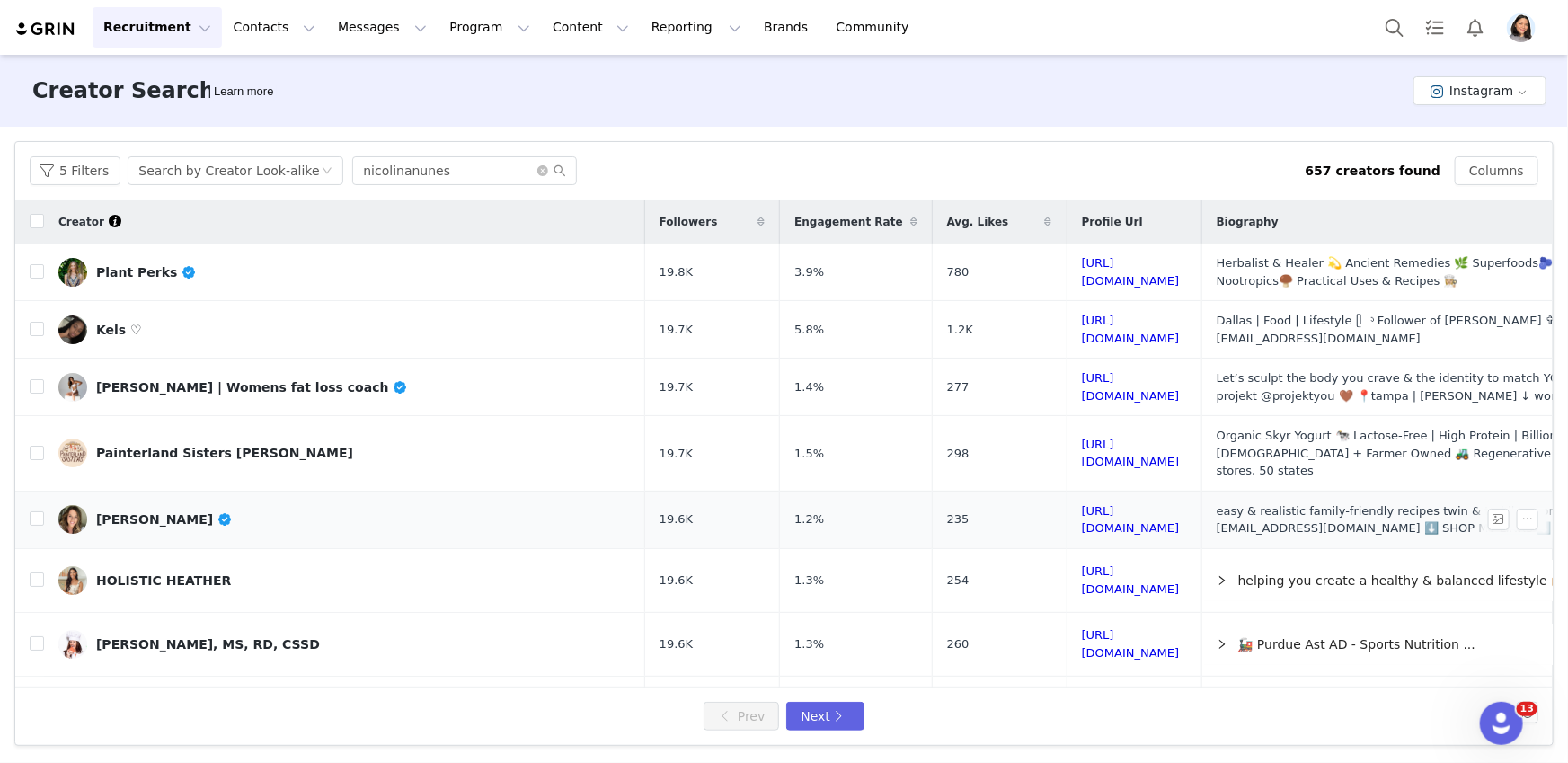
click at [235, 511] on td "[PERSON_NAME]" at bounding box center [344, 519] width 602 height 57
click at [238, 505] on link "[PERSON_NAME]" at bounding box center [344, 520] width 572 height 29
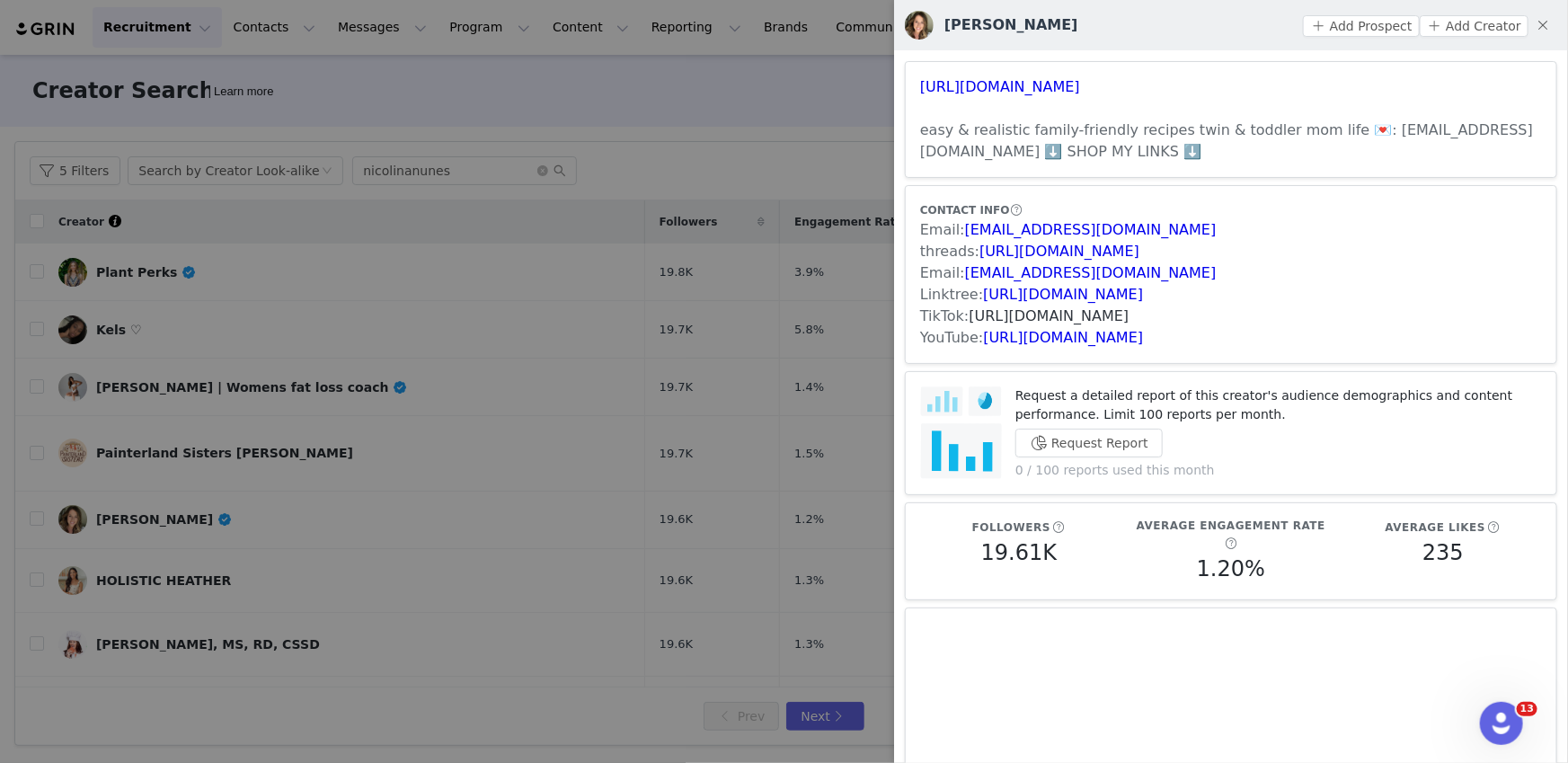
click at [1017, 310] on link "[URL][DOMAIN_NAME]" at bounding box center [1049, 316] width 160 height 17
click at [753, 582] on div at bounding box center [784, 382] width 1568 height 763
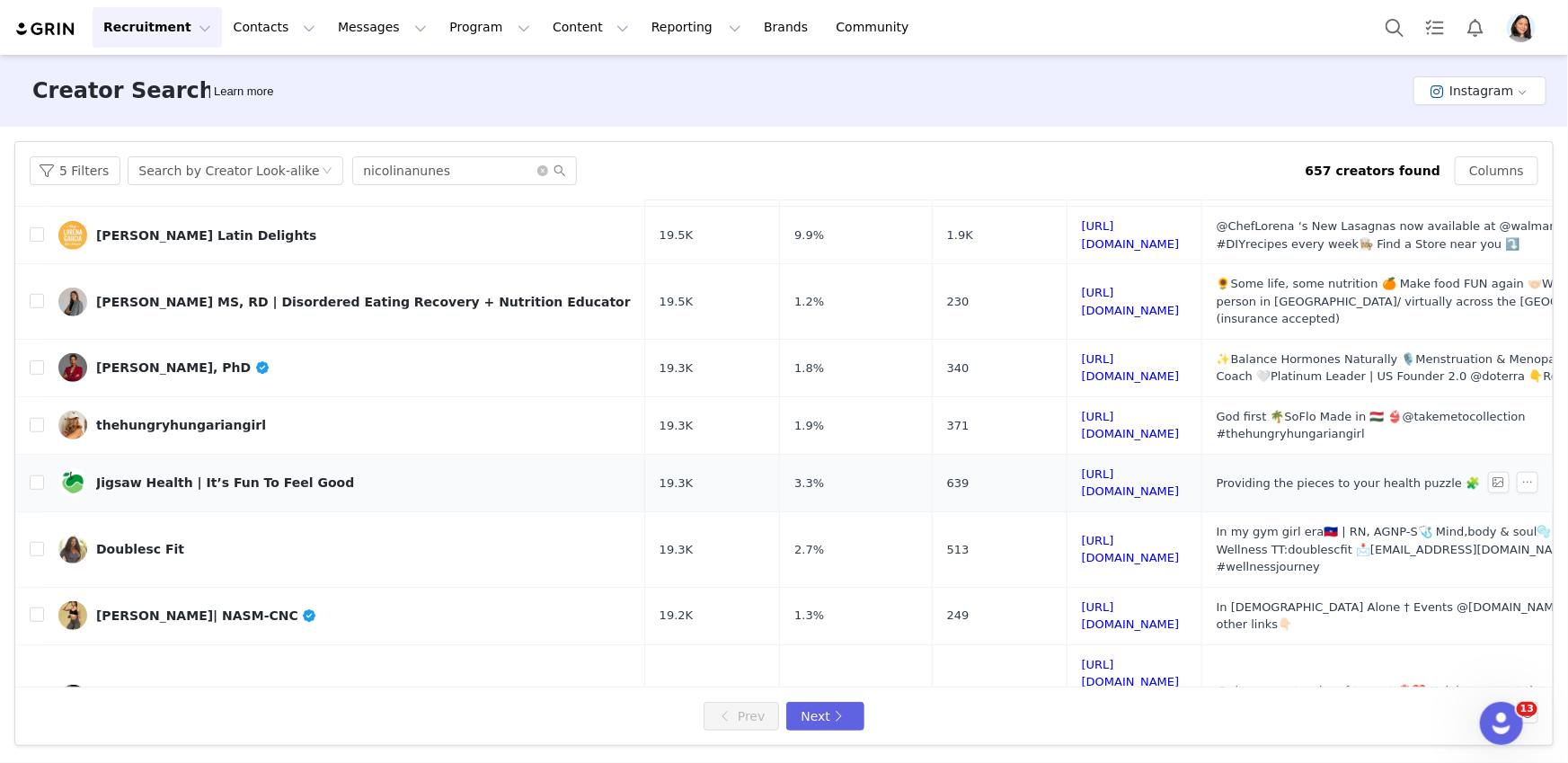
scroll to position [697, 0]
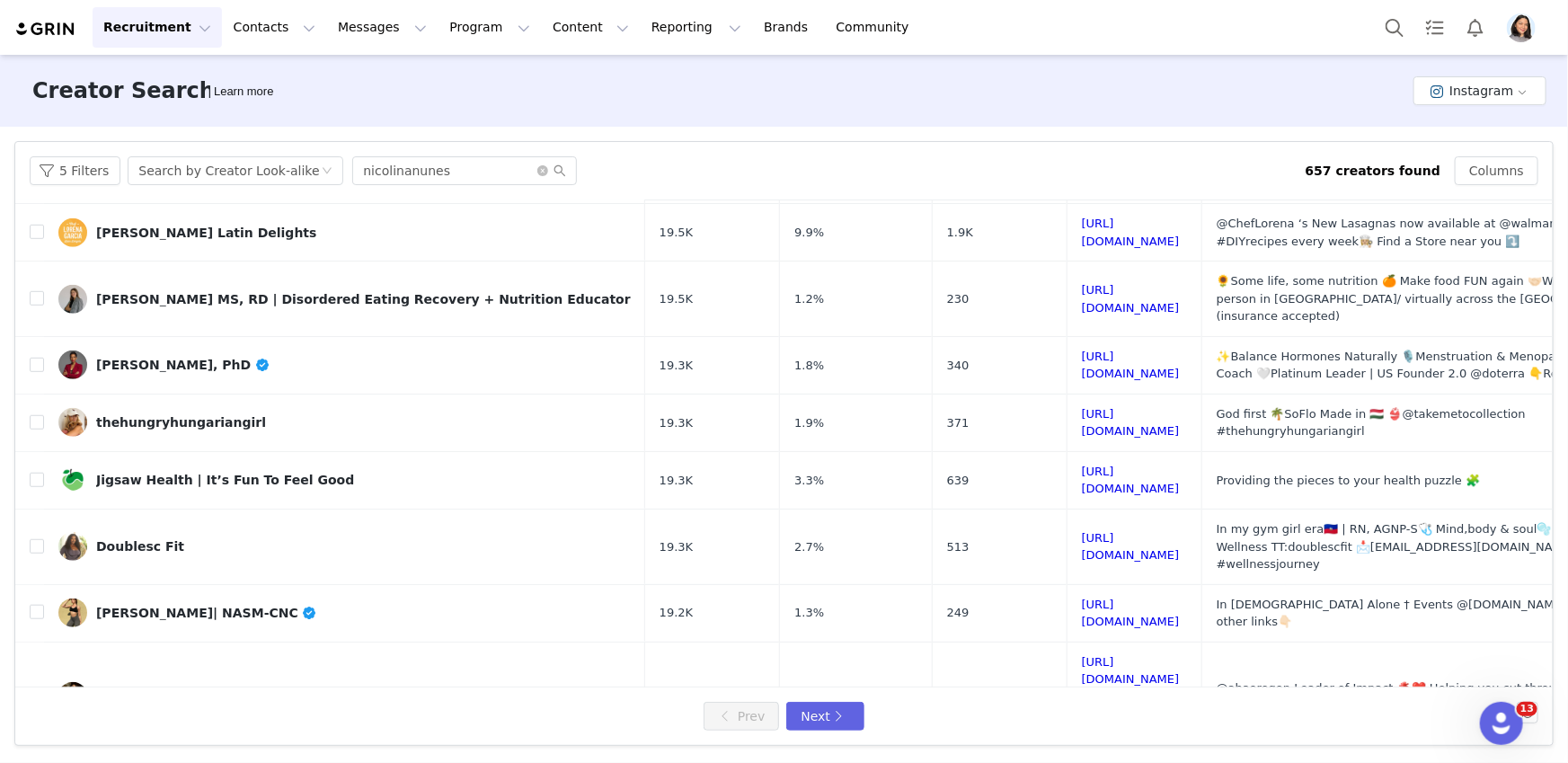
click at [835, 700] on div "Prev Next" at bounding box center [784, 716] width 1537 height 57
click at [832, 711] on button "Next" at bounding box center [824, 717] width 77 height 29
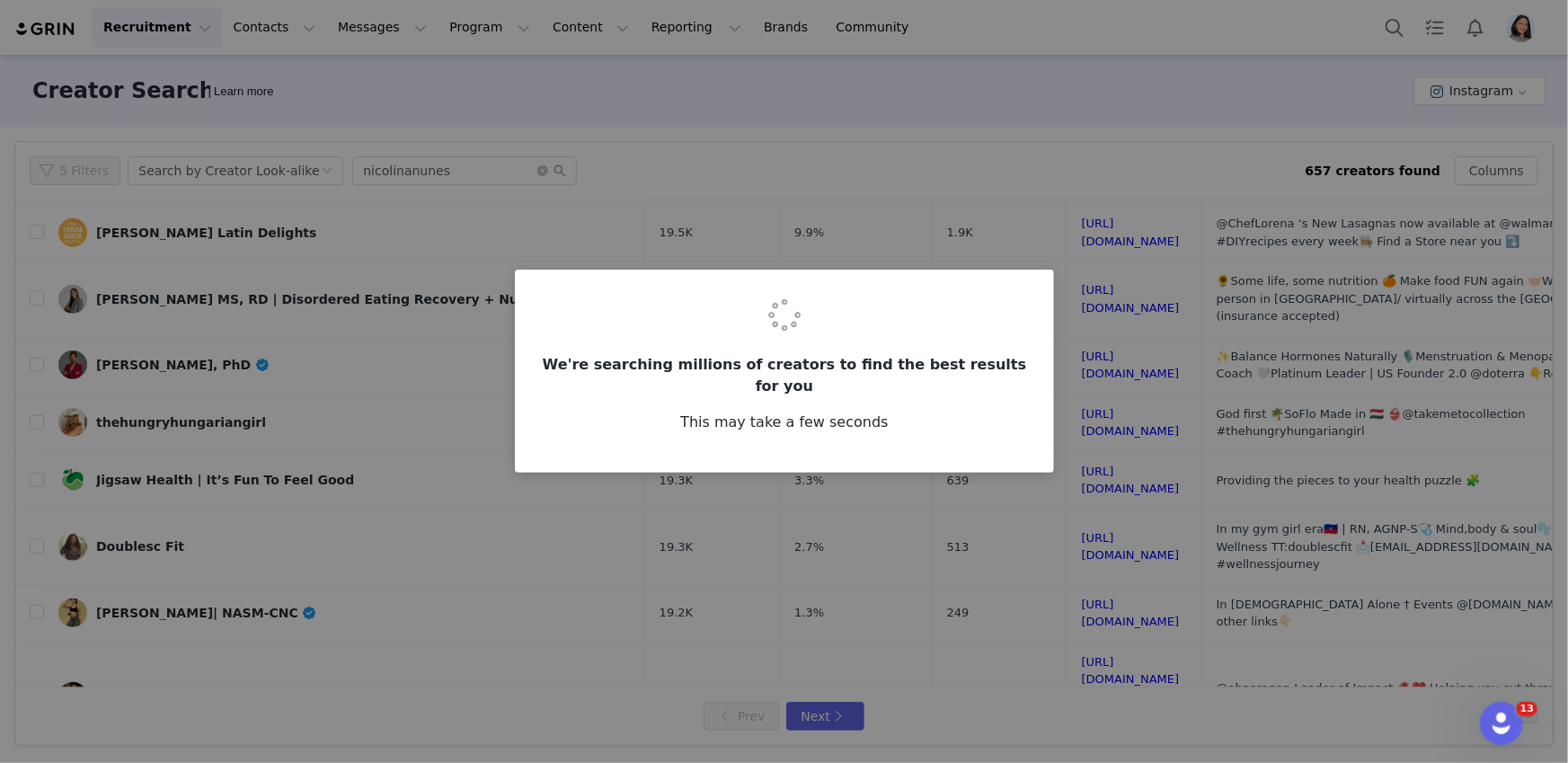
scroll to position [0, 0]
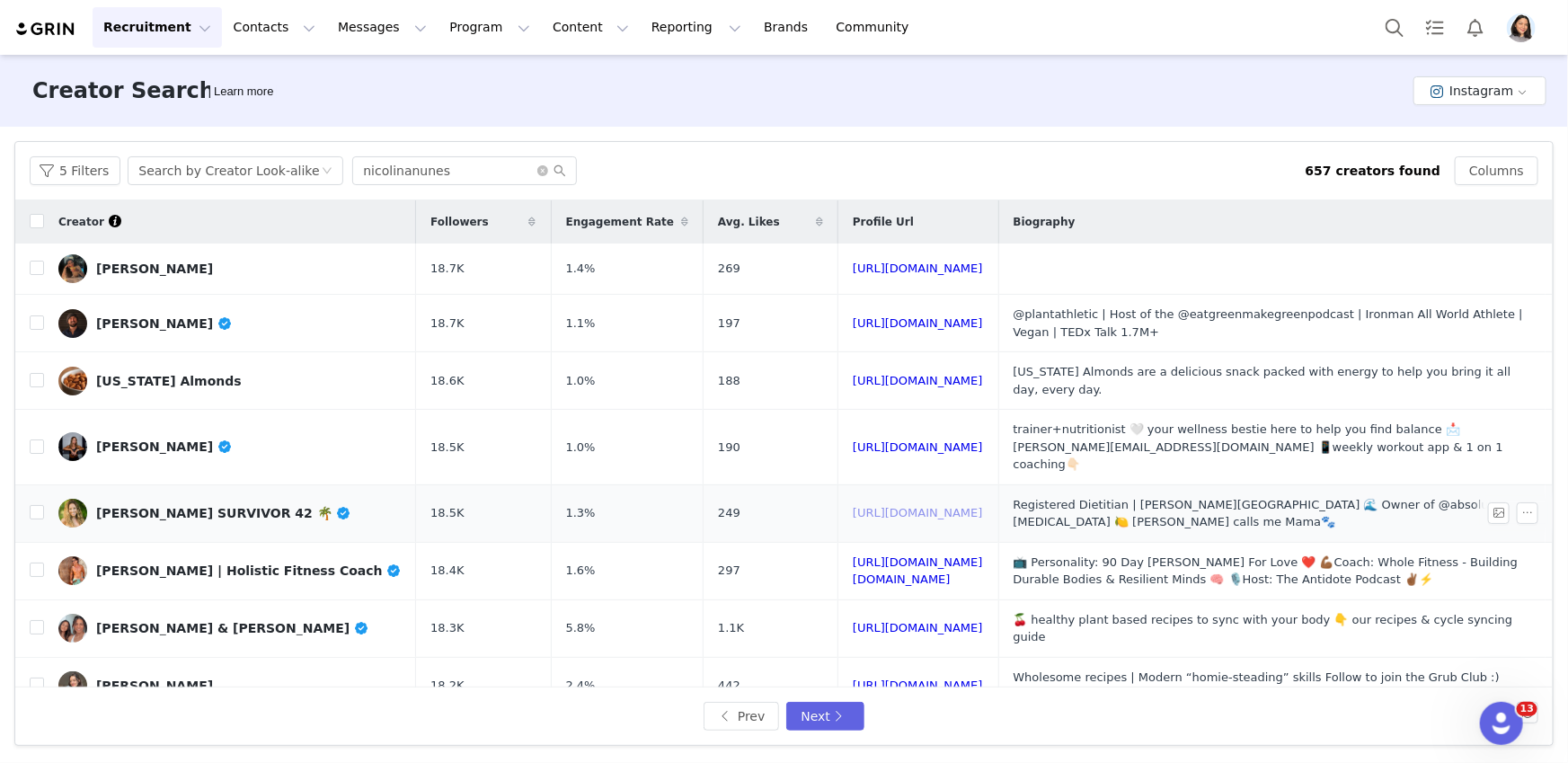
drag, startPoint x: 811, startPoint y: 491, endPoint x: 813, endPoint y: 504, distance: 13.2
click at [246, 432] on link "[PERSON_NAME]" at bounding box center [229, 447] width 343 height 29
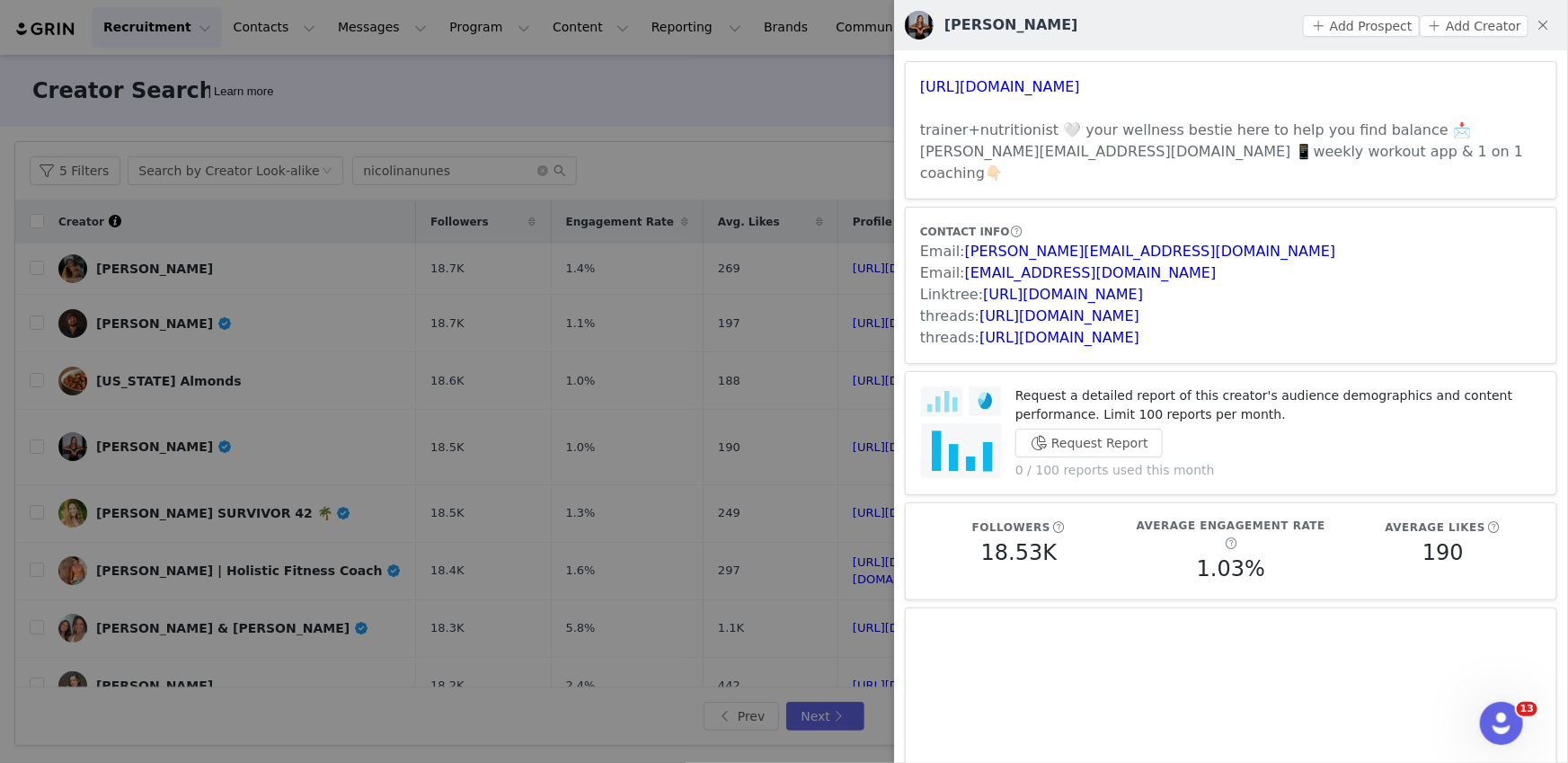
click at [469, 86] on div at bounding box center [784, 382] width 1568 height 763
